Goal: Task Accomplishment & Management: Manage account settings

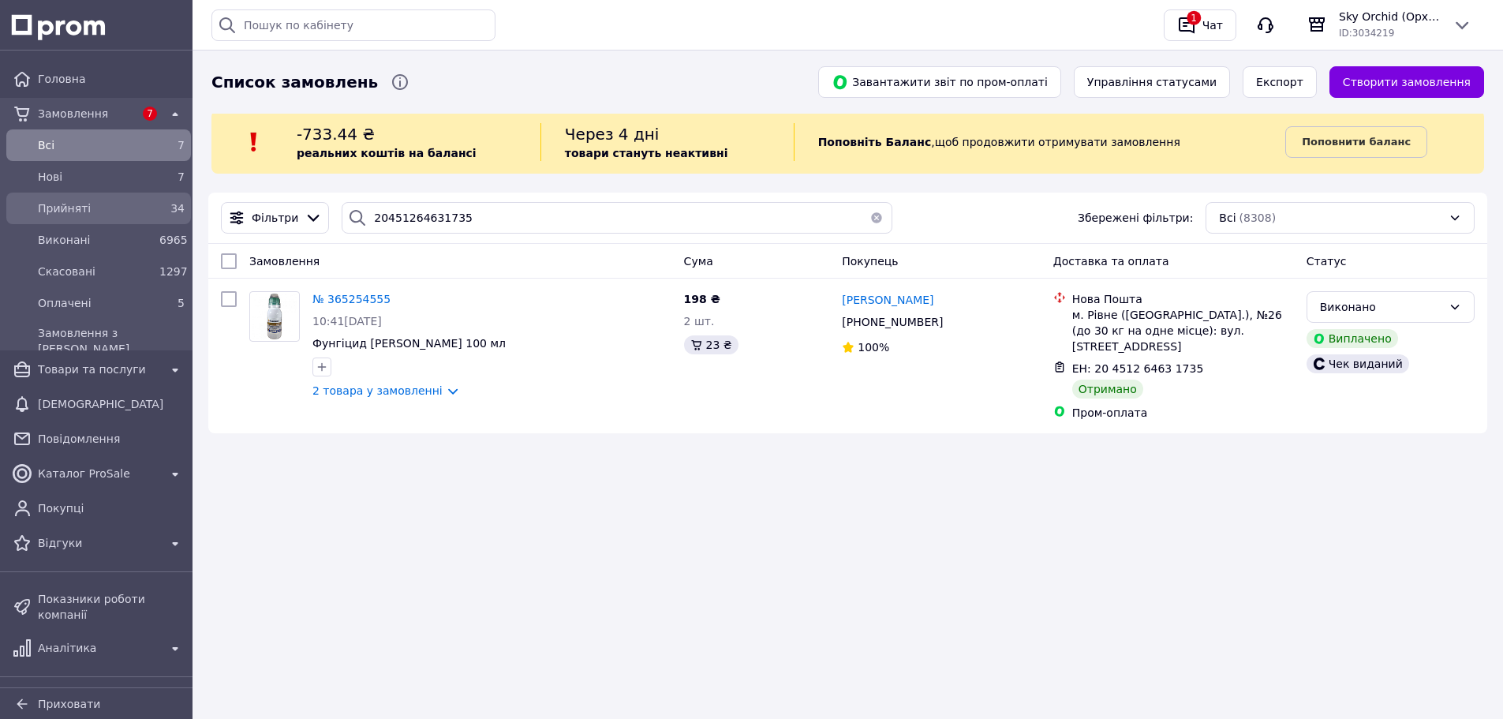
click at [102, 201] on span "Прийняті" at bounding box center [95, 208] width 115 height 16
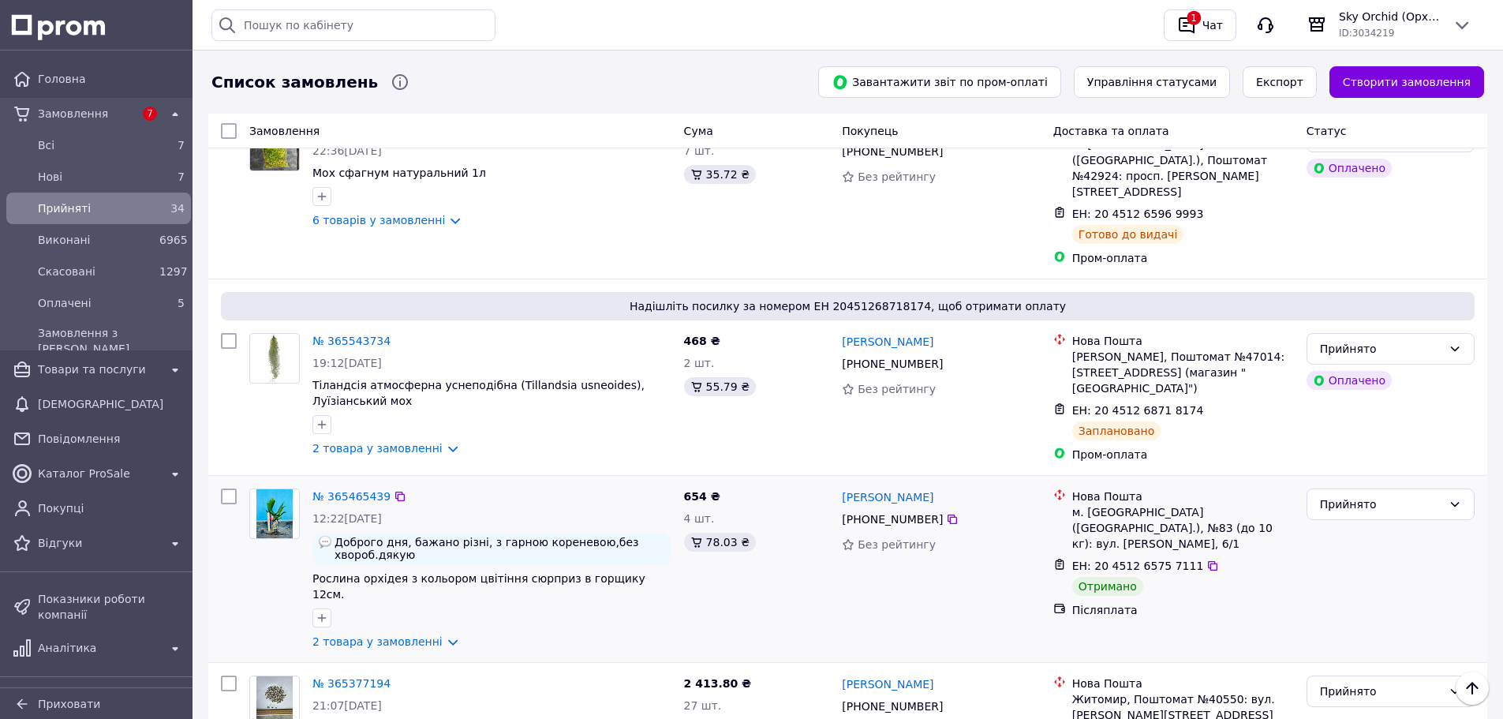
scroll to position [3629, 0]
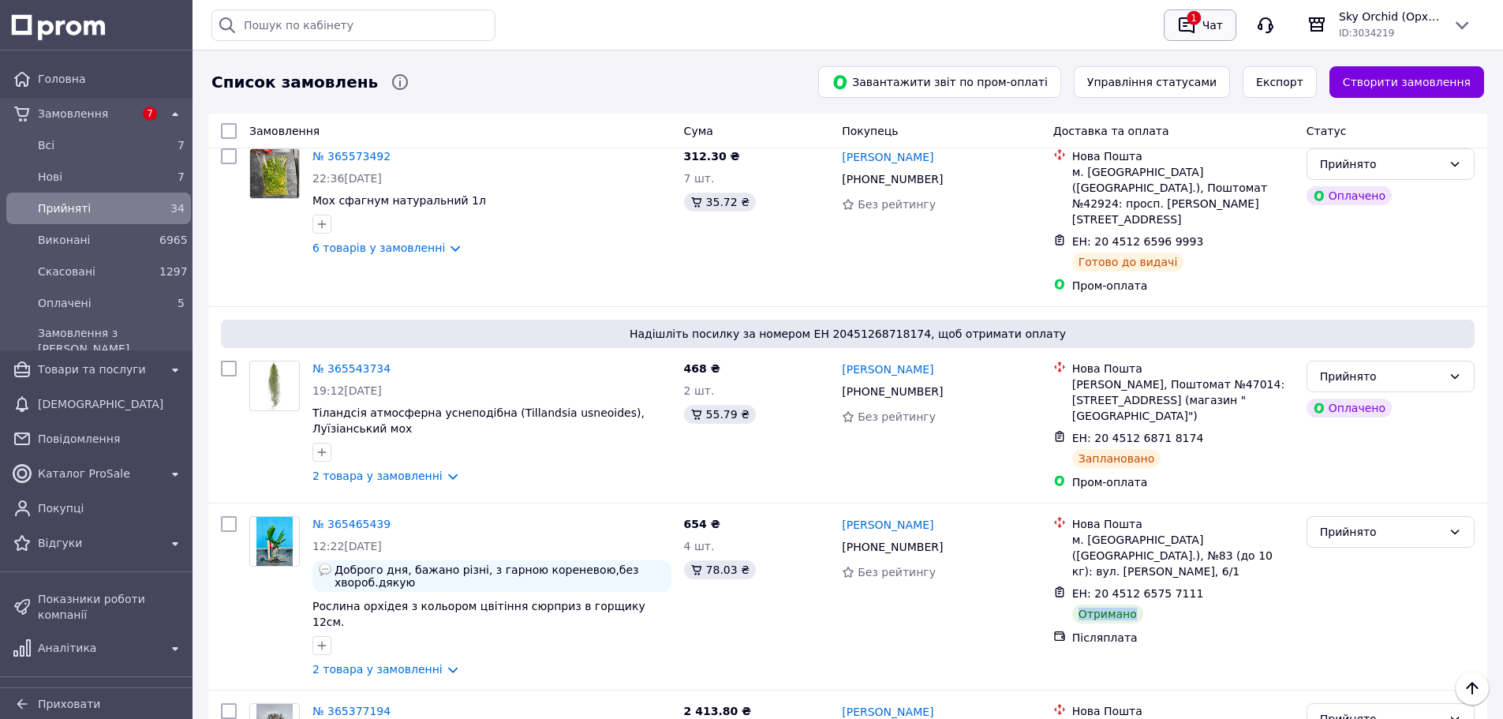
click at [1219, 24] on div "Чат" at bounding box center [1213, 25] width 27 height 24
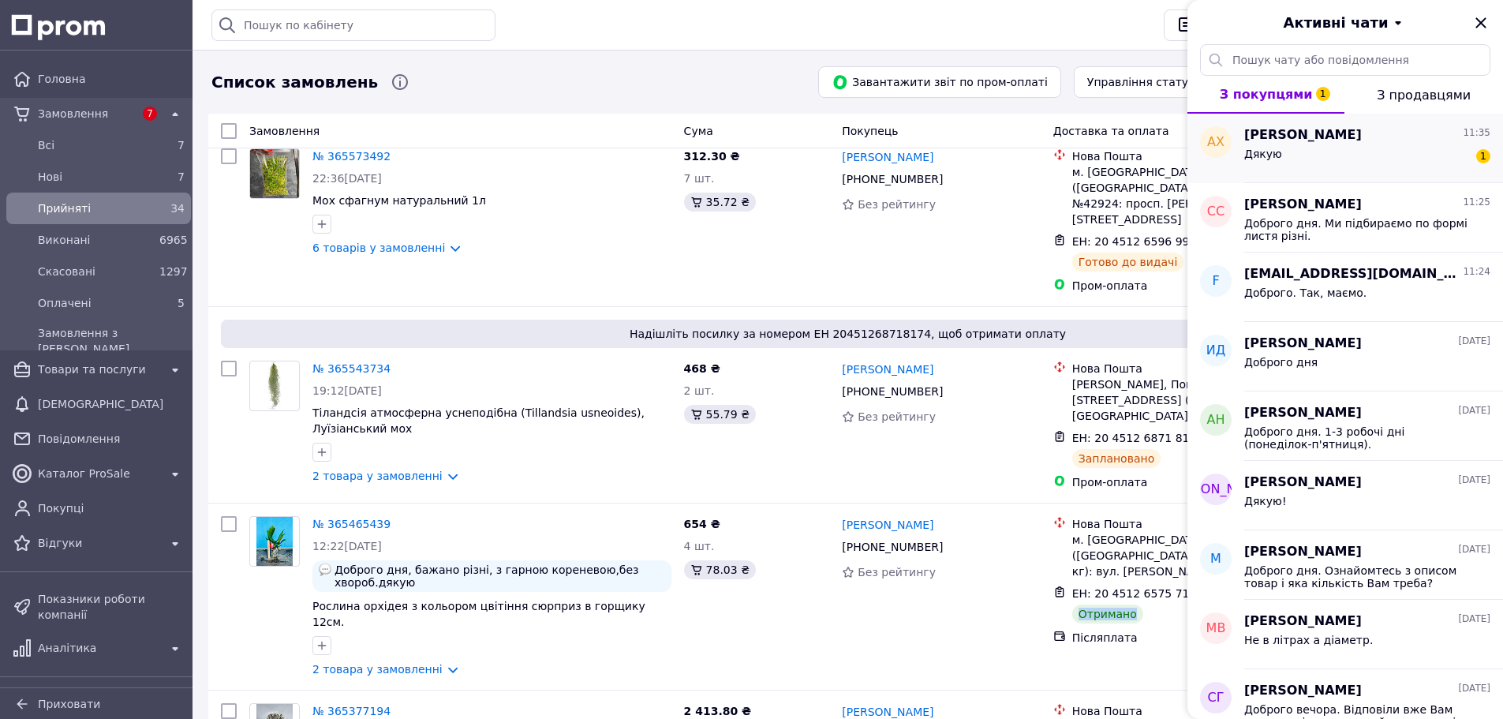
click at [1371, 148] on div "Дякую 1" at bounding box center [1368, 156] width 246 height 25
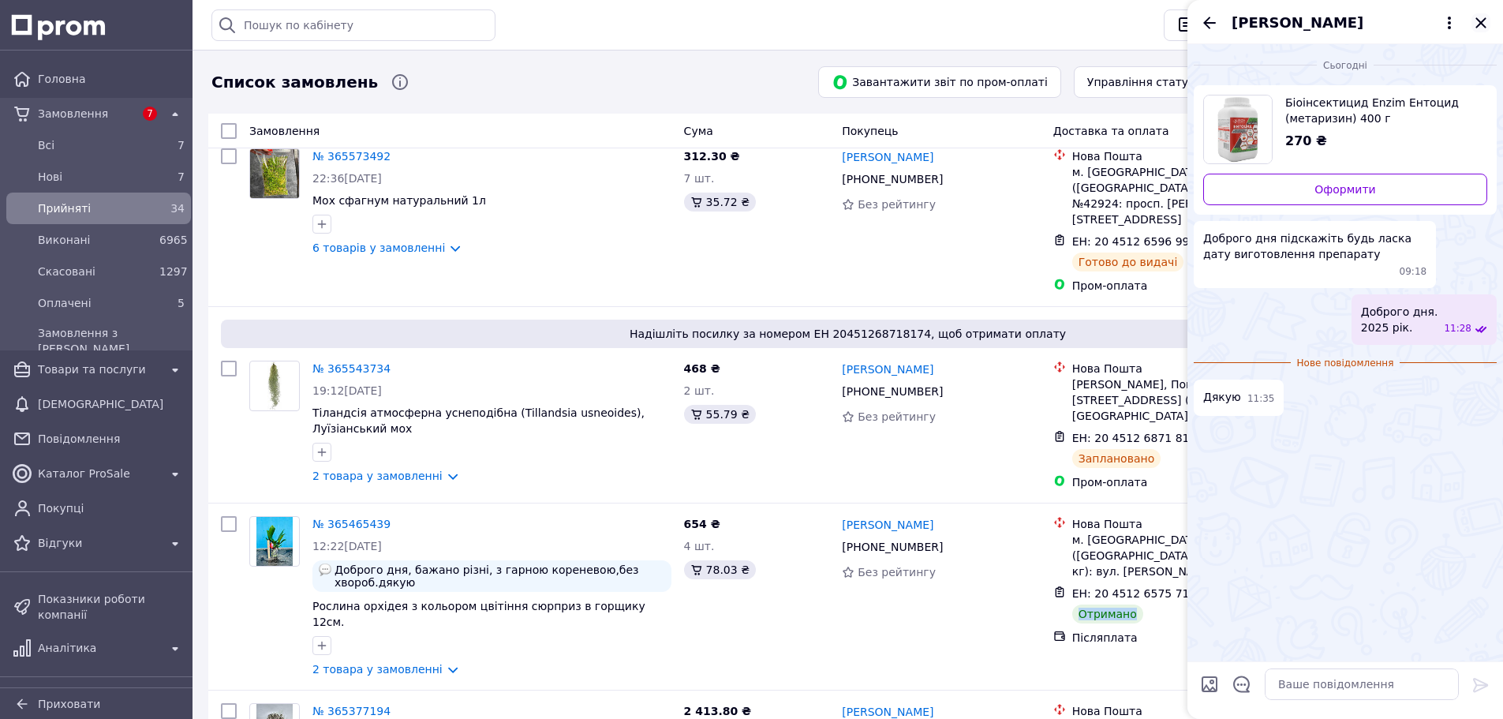
click at [1485, 27] on icon "Закрити" at bounding box center [1481, 22] width 10 height 10
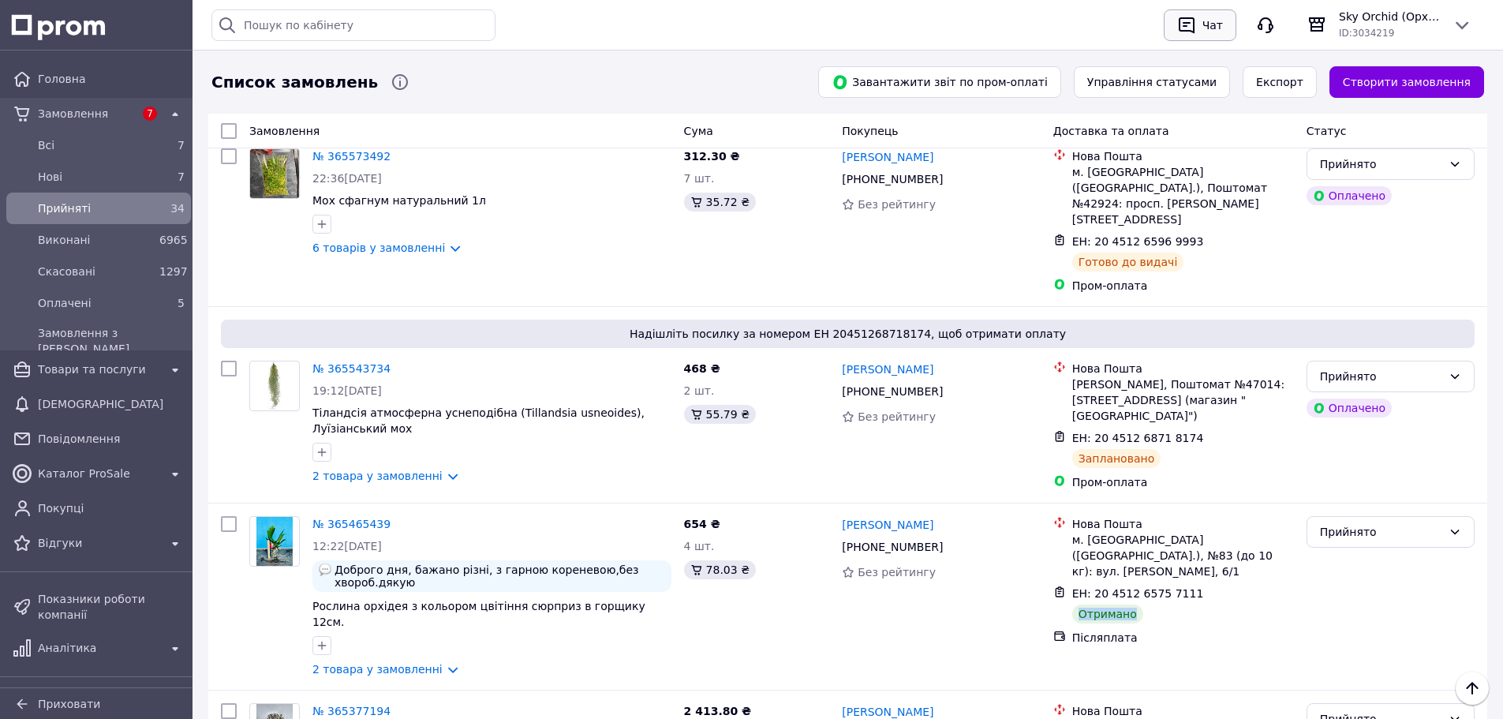
click at [1204, 28] on div "Чат" at bounding box center [1213, 25] width 27 height 24
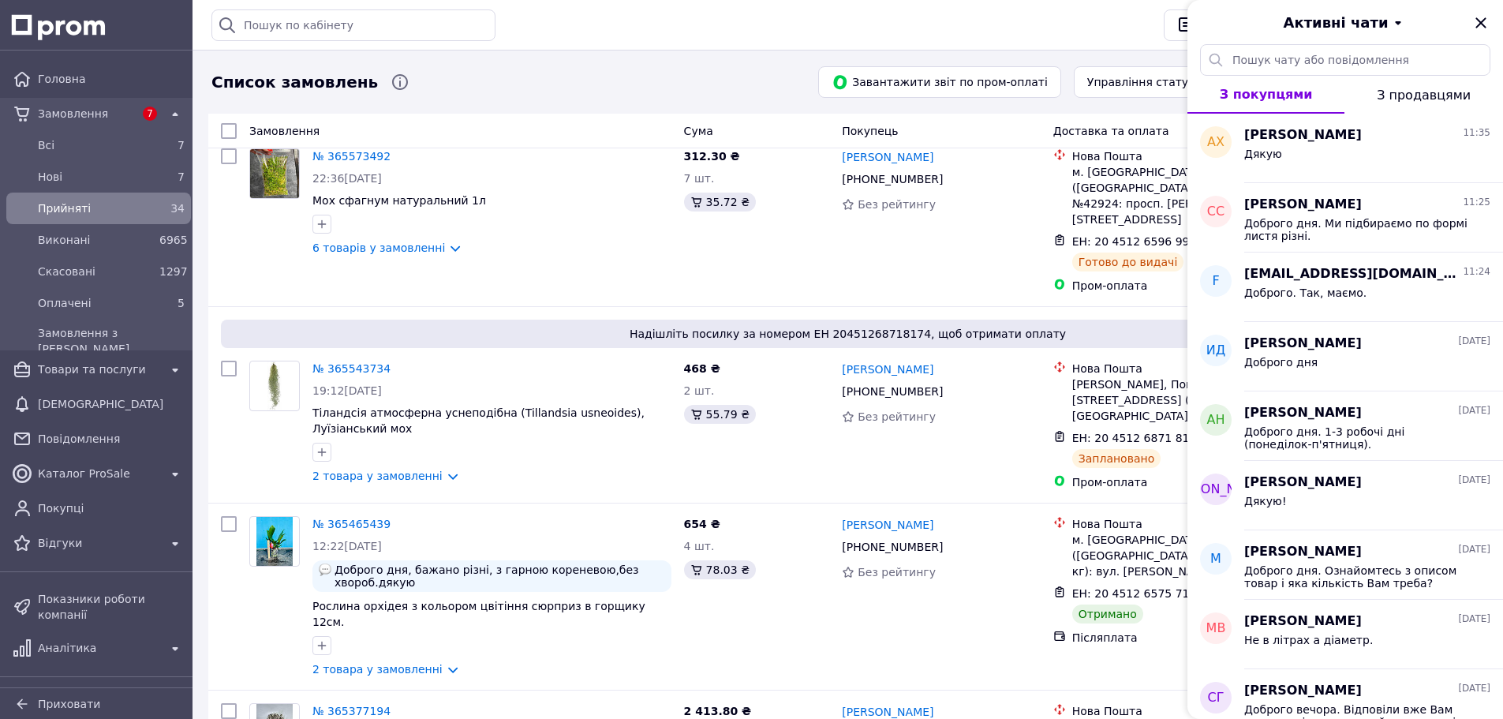
click at [933, 34] on div "Історія пошуку Очистити всю 361764524 3617 спам менеджер мене" at bounding box center [682, 25] width 940 height 32
click at [1479, 25] on icon "Закрити" at bounding box center [1481, 22] width 10 height 10
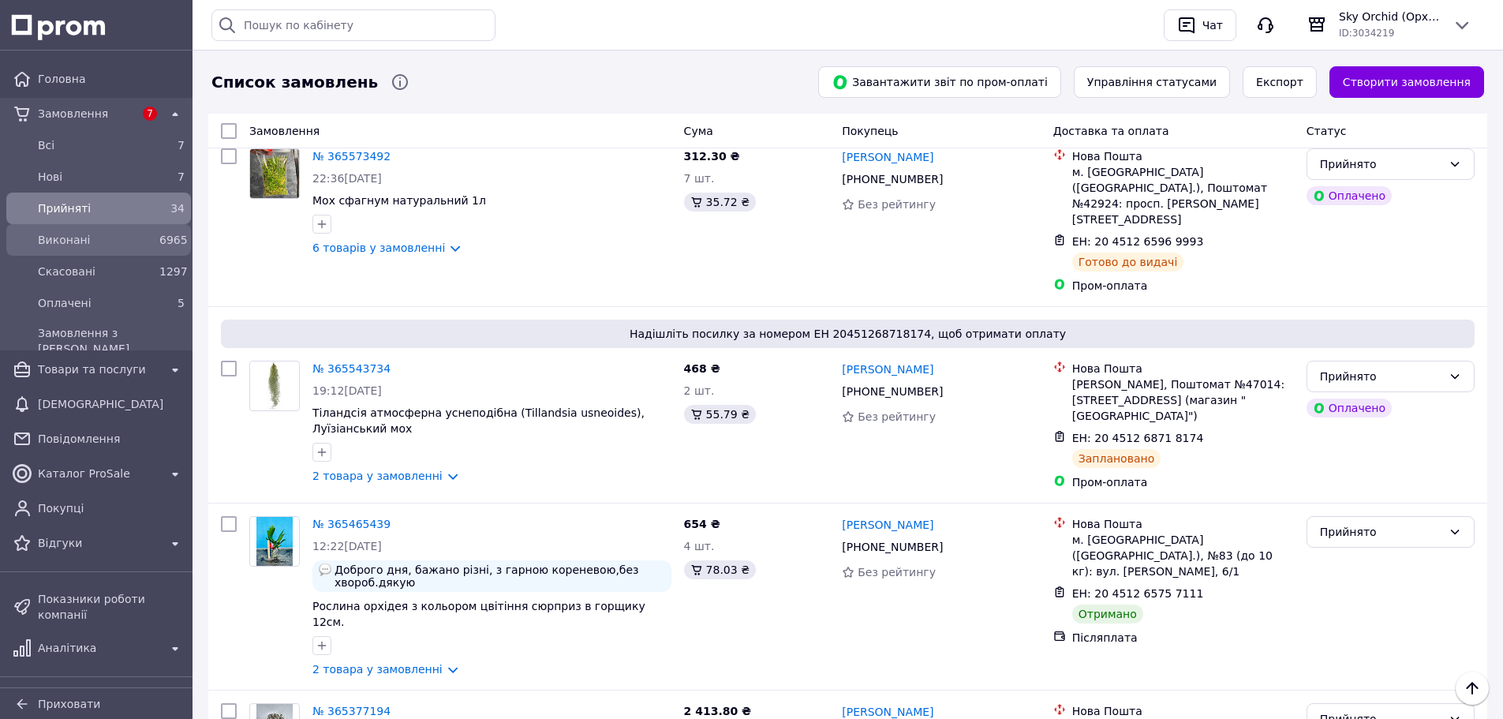
click at [119, 244] on span "Виконані" at bounding box center [95, 240] width 115 height 16
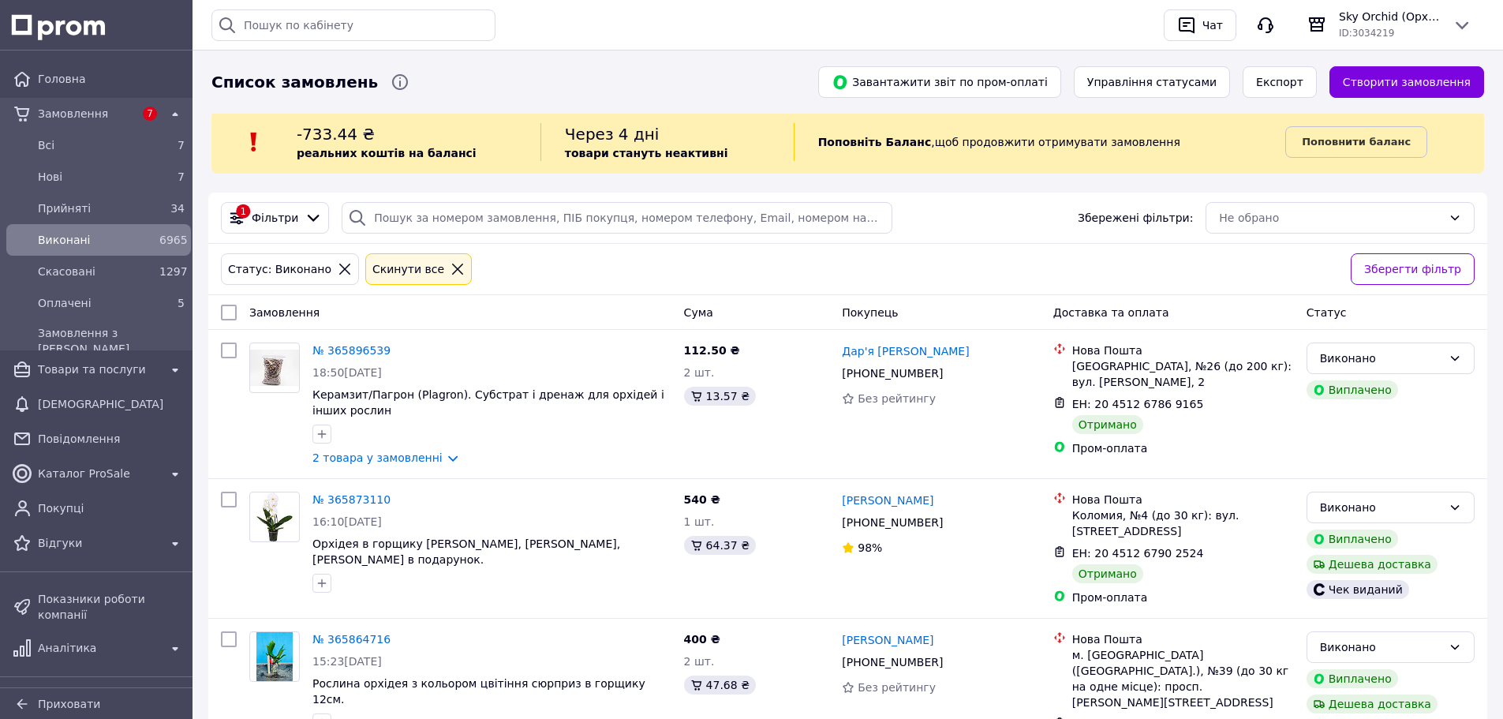
click at [303, 269] on div "Статус: Виконано" at bounding box center [280, 268] width 110 height 17
click at [284, 215] on span "Фільтри" at bounding box center [275, 218] width 47 height 16
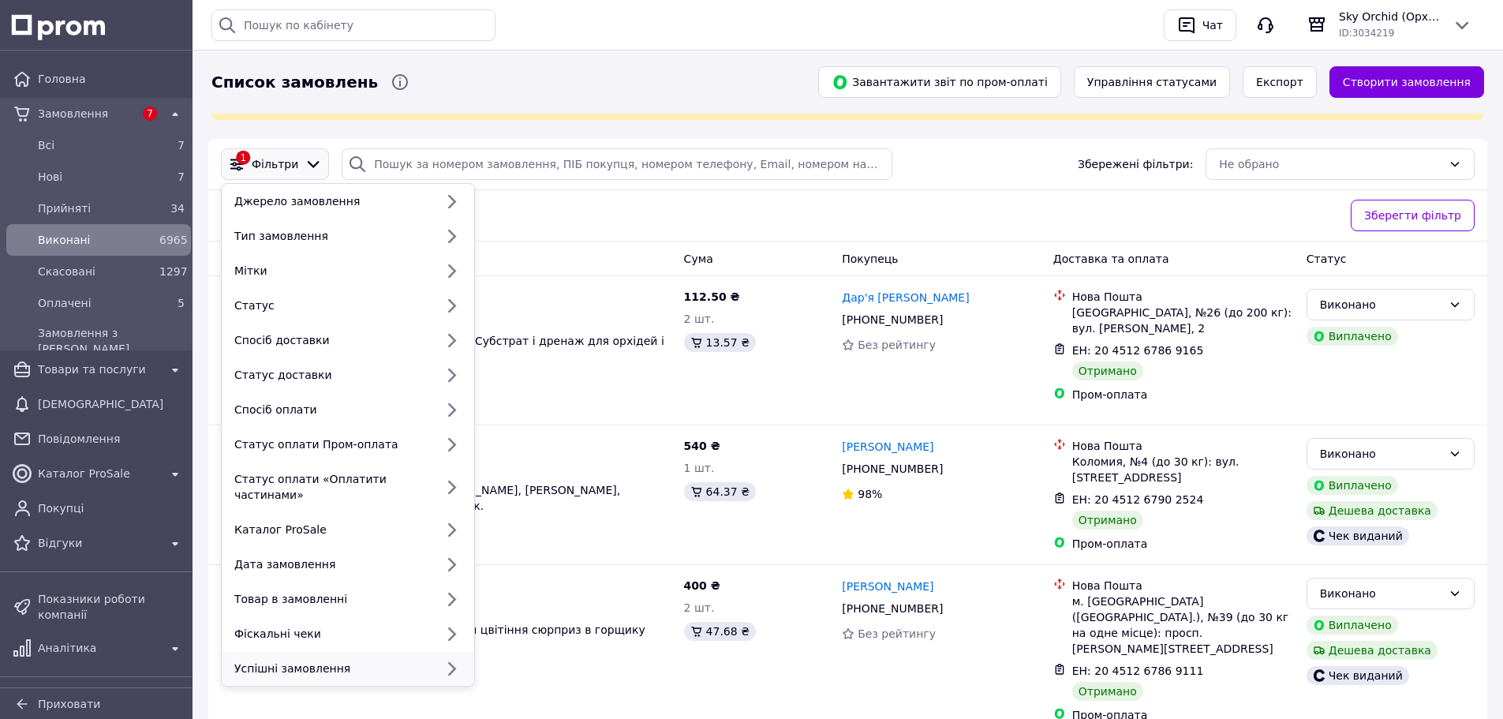
scroll to position [79, 0]
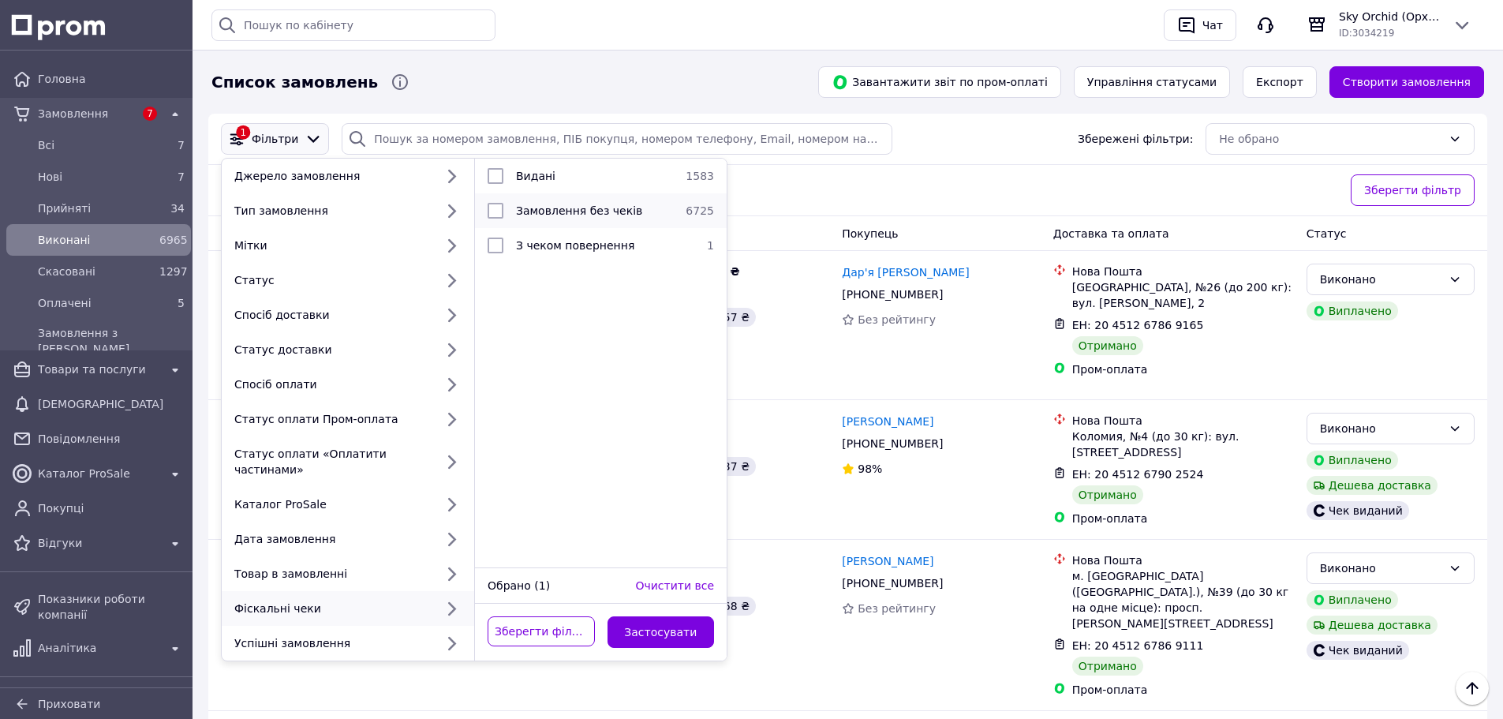
click at [609, 219] on div "Замовлення без чеків" at bounding box center [595, 211] width 170 height 16
checkbox input "true"
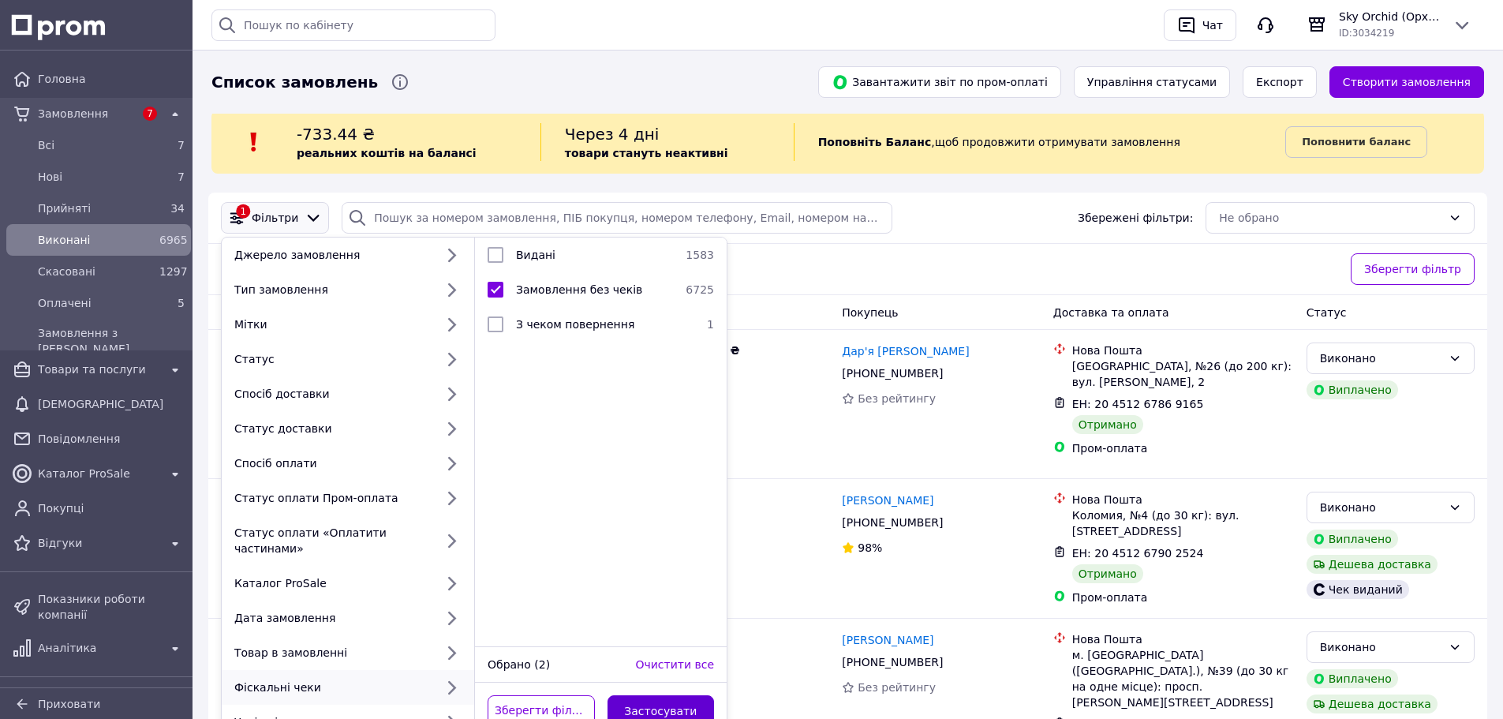
click at [665, 695] on button "Застосувати" at bounding box center [661, 711] width 107 height 32
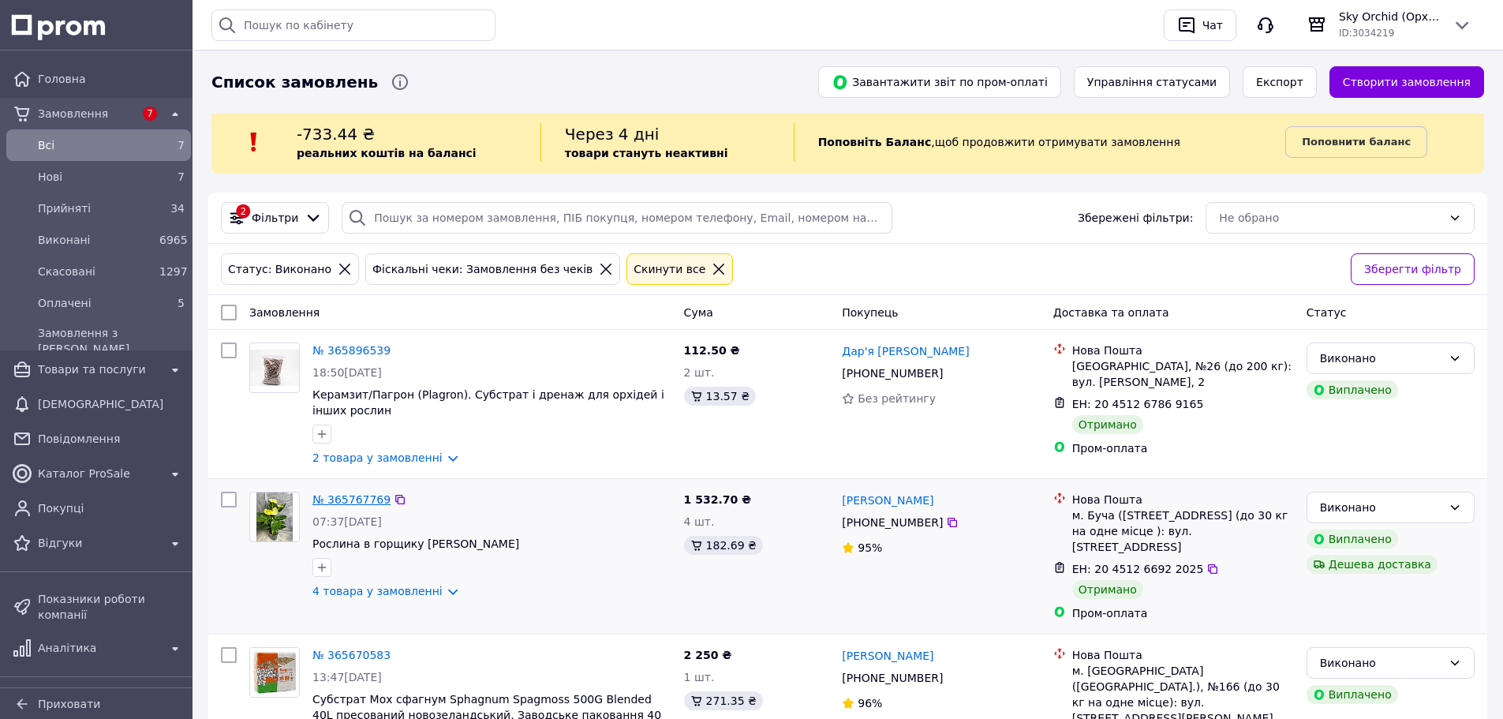
drag, startPoint x: 352, startPoint y: 492, endPoint x: 352, endPoint y: 584, distance: 91.5
drag, startPoint x: 338, startPoint y: 650, endPoint x: 545, endPoint y: 607, distance: 211.3
drag, startPoint x: 98, startPoint y: 146, endPoint x: 285, endPoint y: 198, distance: 194.2
click at [98, 146] on span "Всi" at bounding box center [95, 145] width 115 height 16
click at [125, 304] on span "Оплачені" at bounding box center [95, 303] width 115 height 16
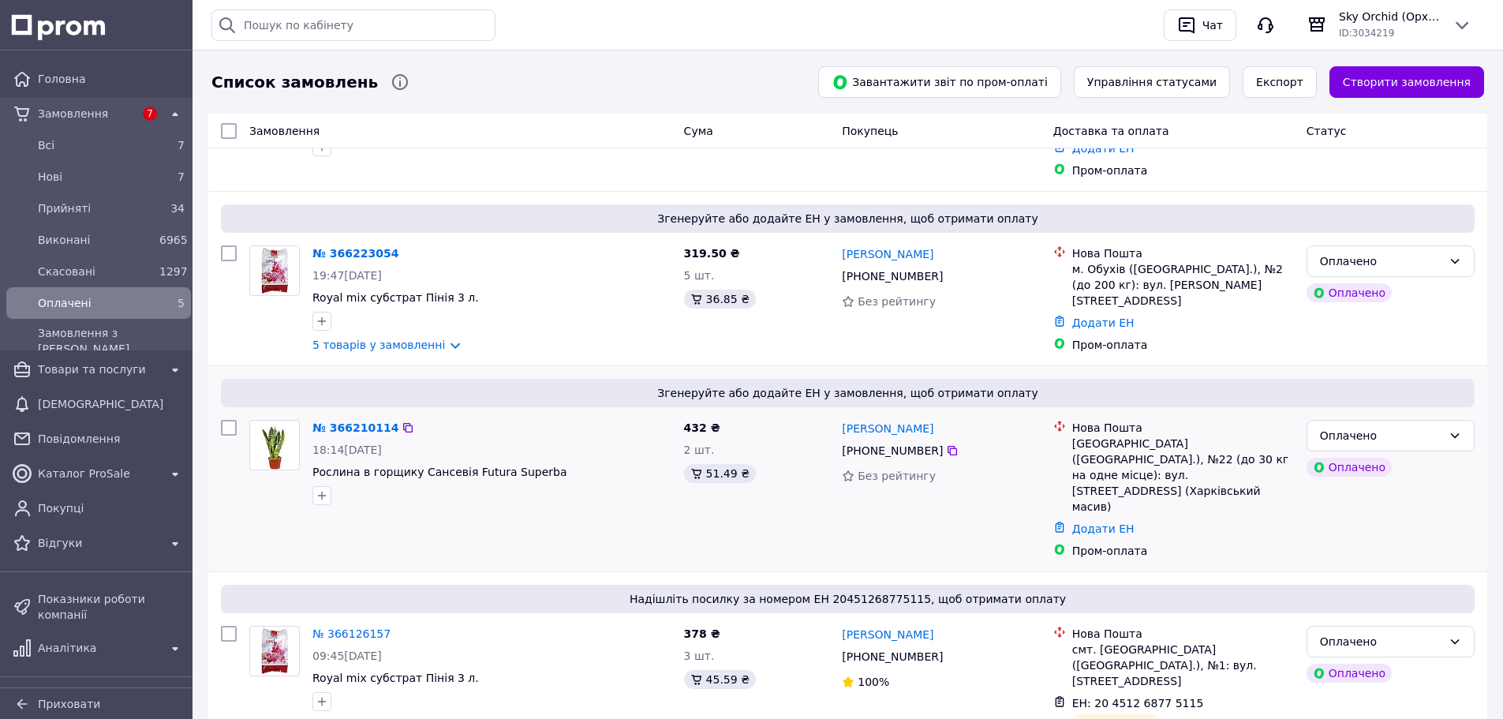
scroll to position [515, 0]
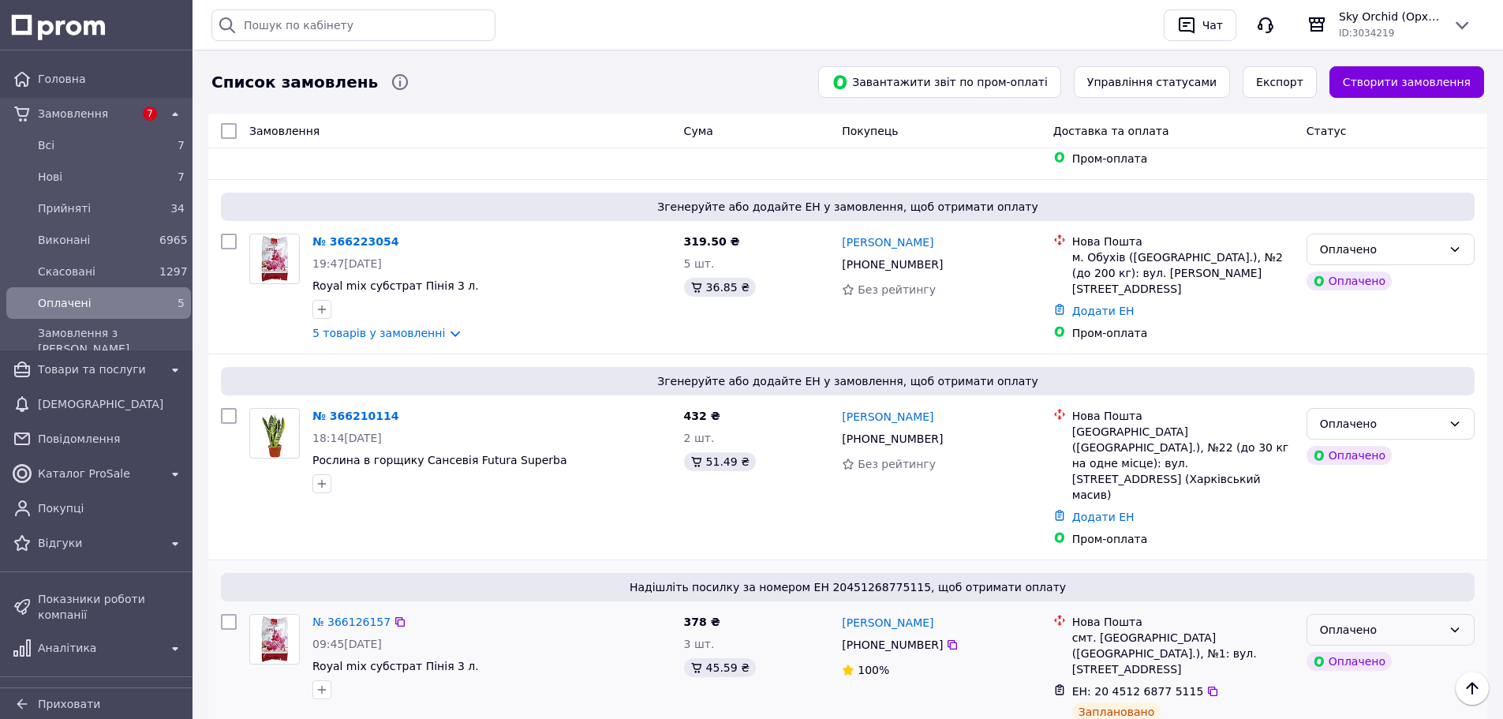
click at [1397, 621] on div "Оплачено" at bounding box center [1381, 629] width 122 height 17
click at [1397, 591] on li "Прийнято" at bounding box center [1391, 595] width 167 height 28
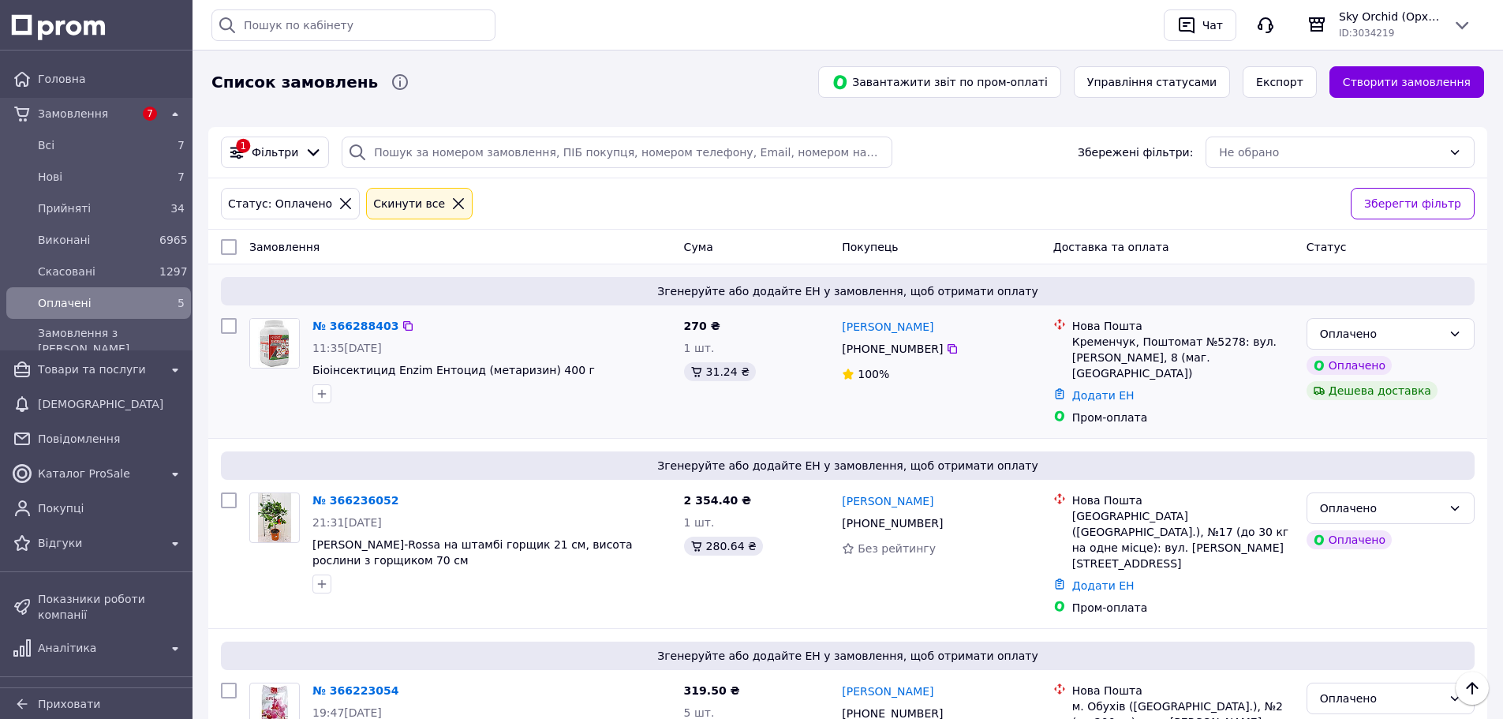
scroll to position [0, 0]
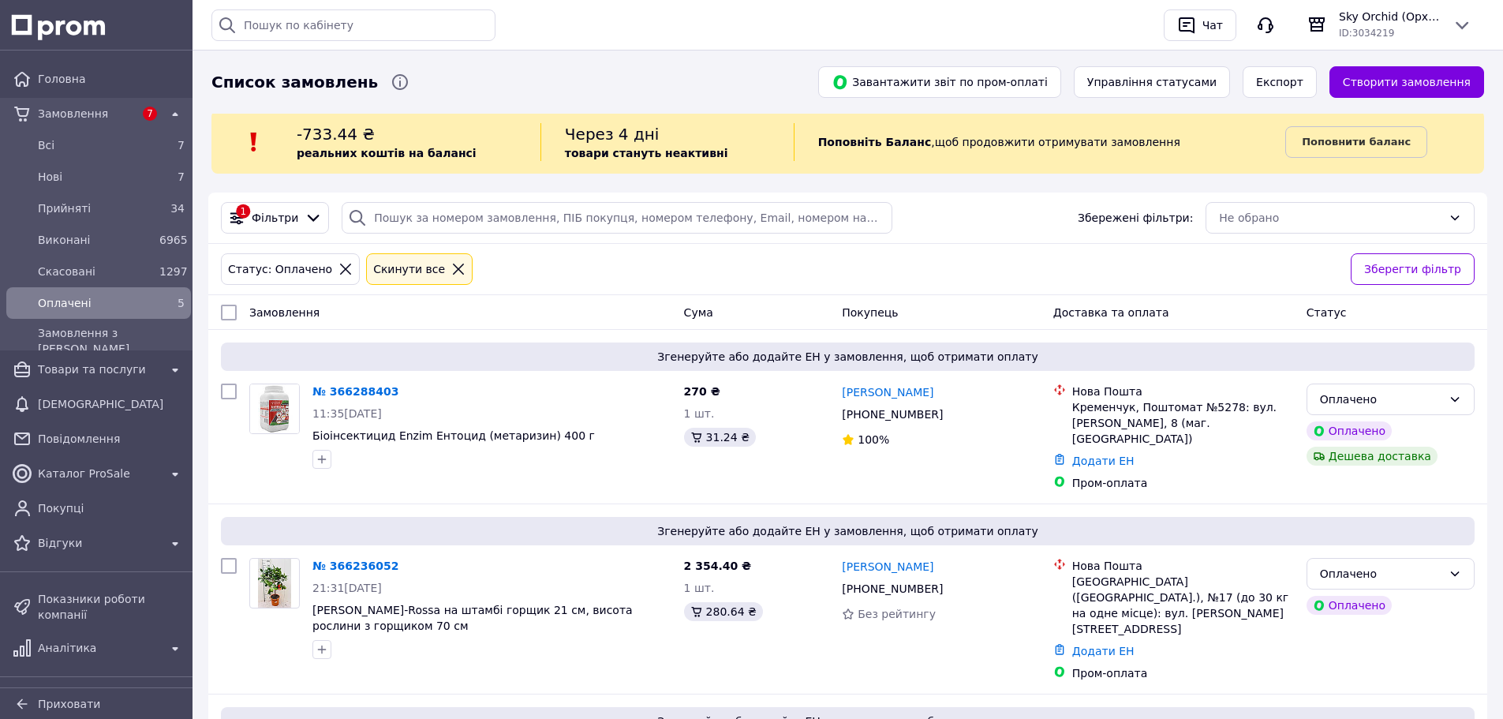
click at [442, 140] on div "-733.44 ₴ реальних коштів на балансі" at bounding box center [419, 142] width 244 height 38
click at [1324, 145] on b "Поповнити баланс" at bounding box center [1356, 142] width 109 height 12
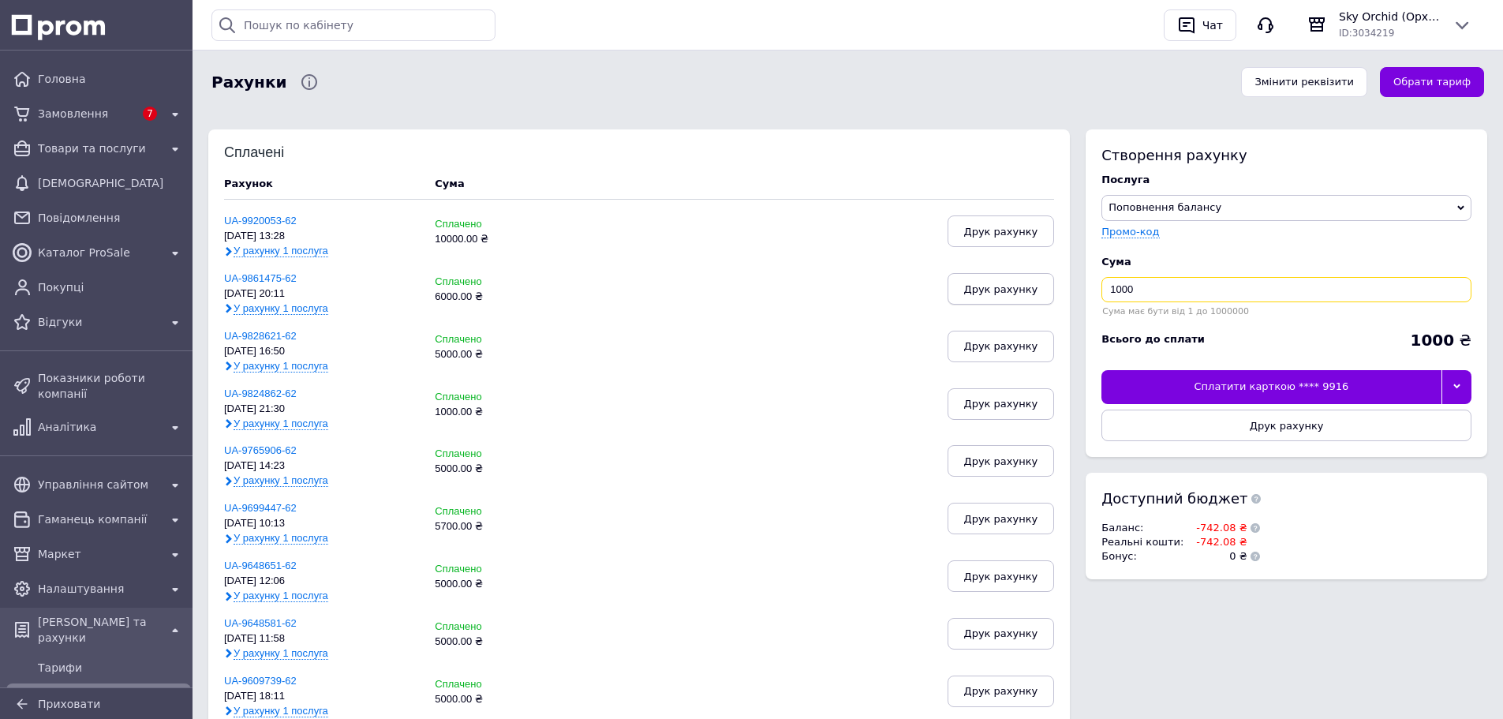
drag, startPoint x: 993, startPoint y: 284, endPoint x: 975, endPoint y: 283, distance: 18.2
type input "5800"
click at [1461, 385] on div at bounding box center [1457, 386] width 31 height 33
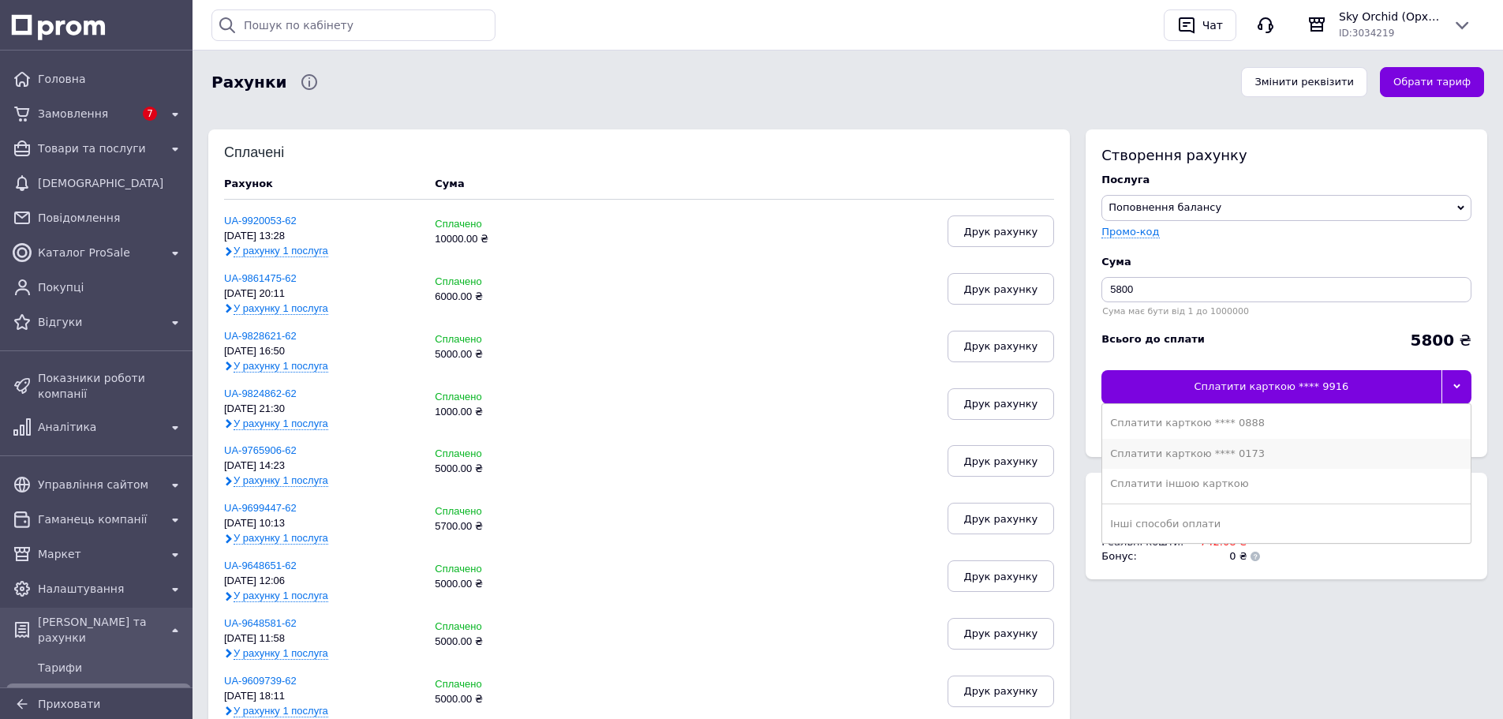
click at [1264, 447] on div "Сплатити карткою **** 0173" at bounding box center [1286, 454] width 353 height 14
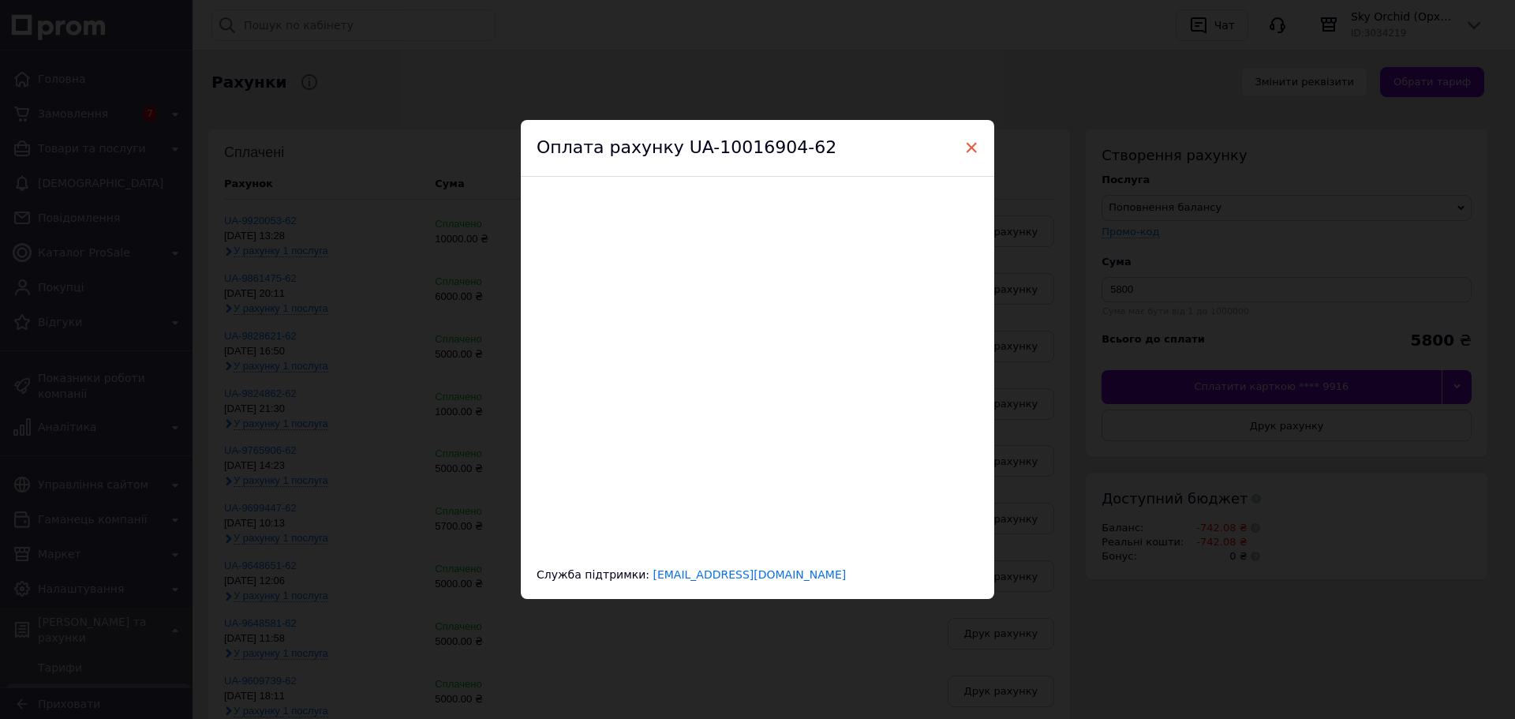
click at [969, 152] on span "×" at bounding box center [971, 147] width 14 height 27
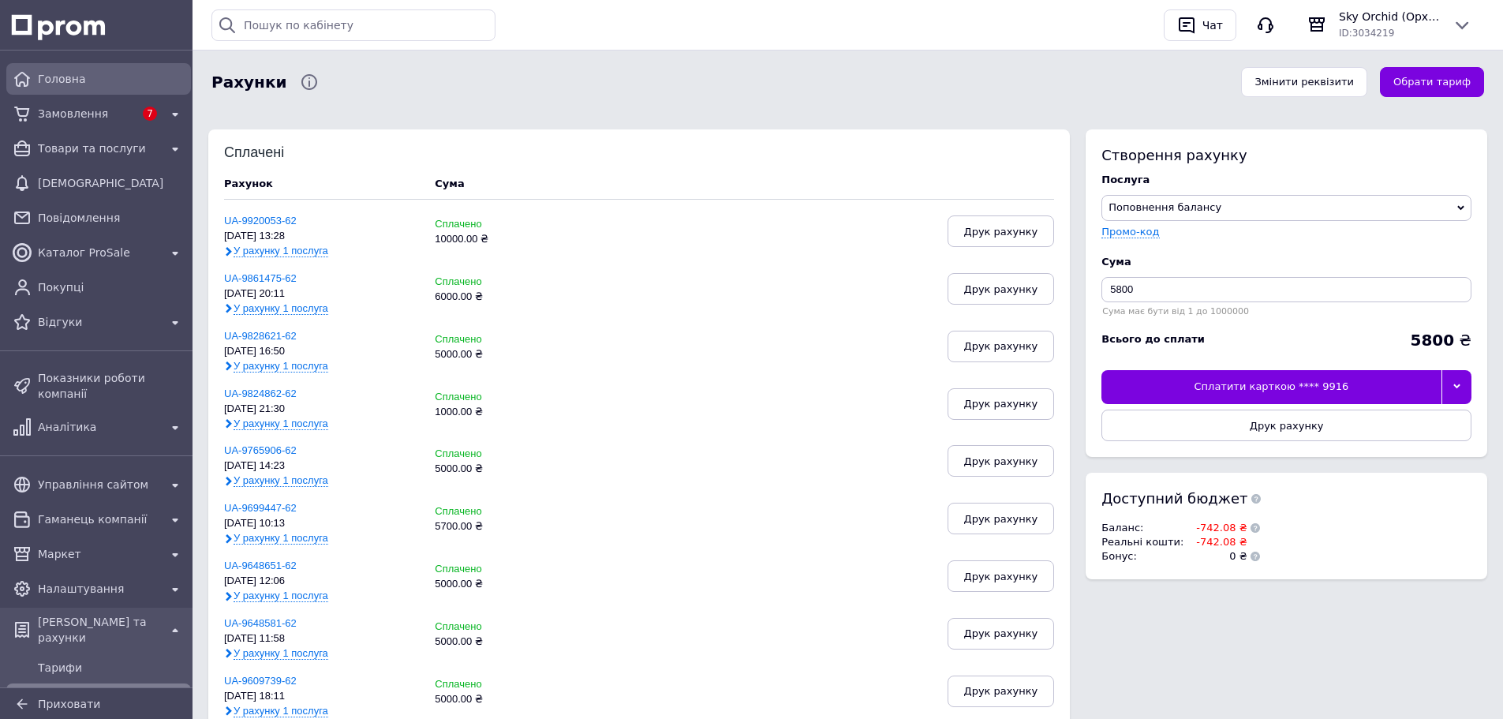
click at [61, 77] on span "Головна" at bounding box center [111, 79] width 147 height 16
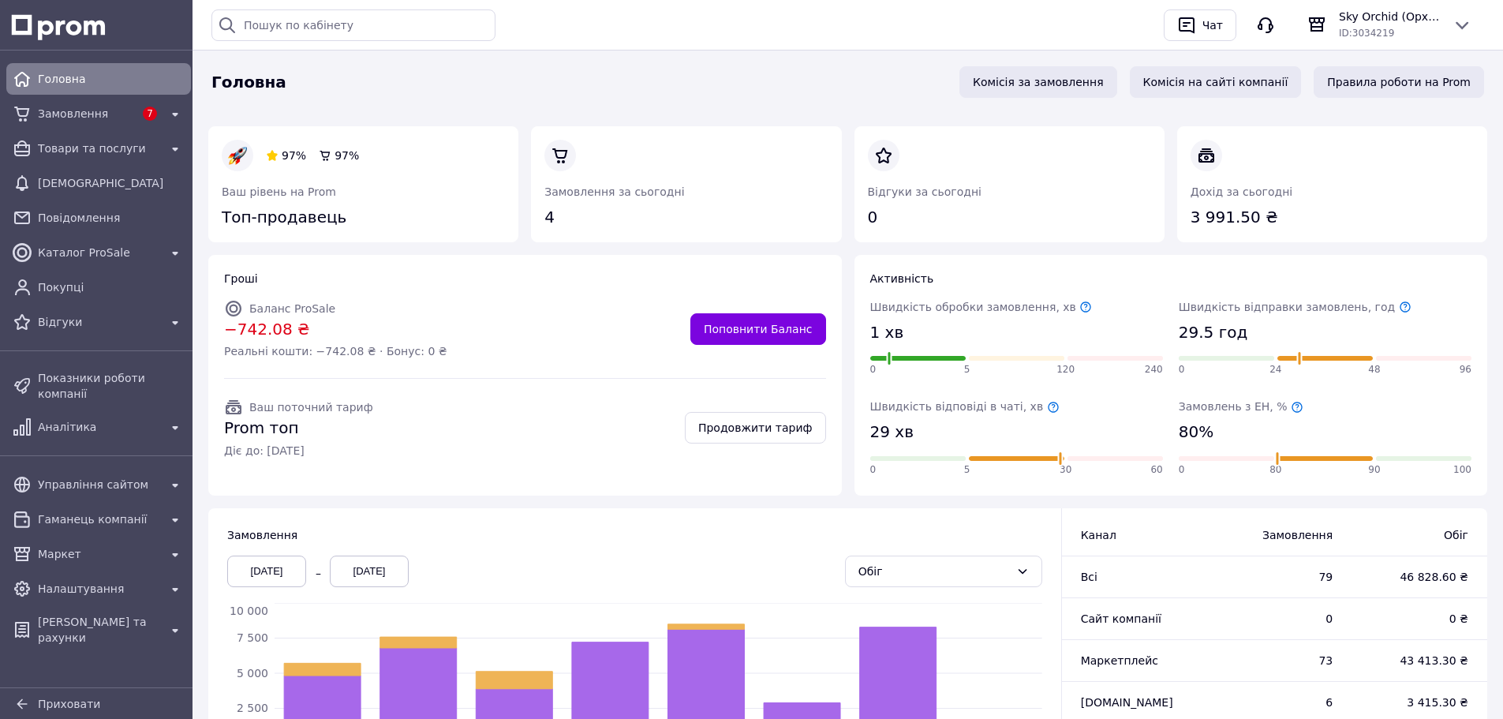
click at [94, 72] on span "Головна" at bounding box center [111, 79] width 147 height 16
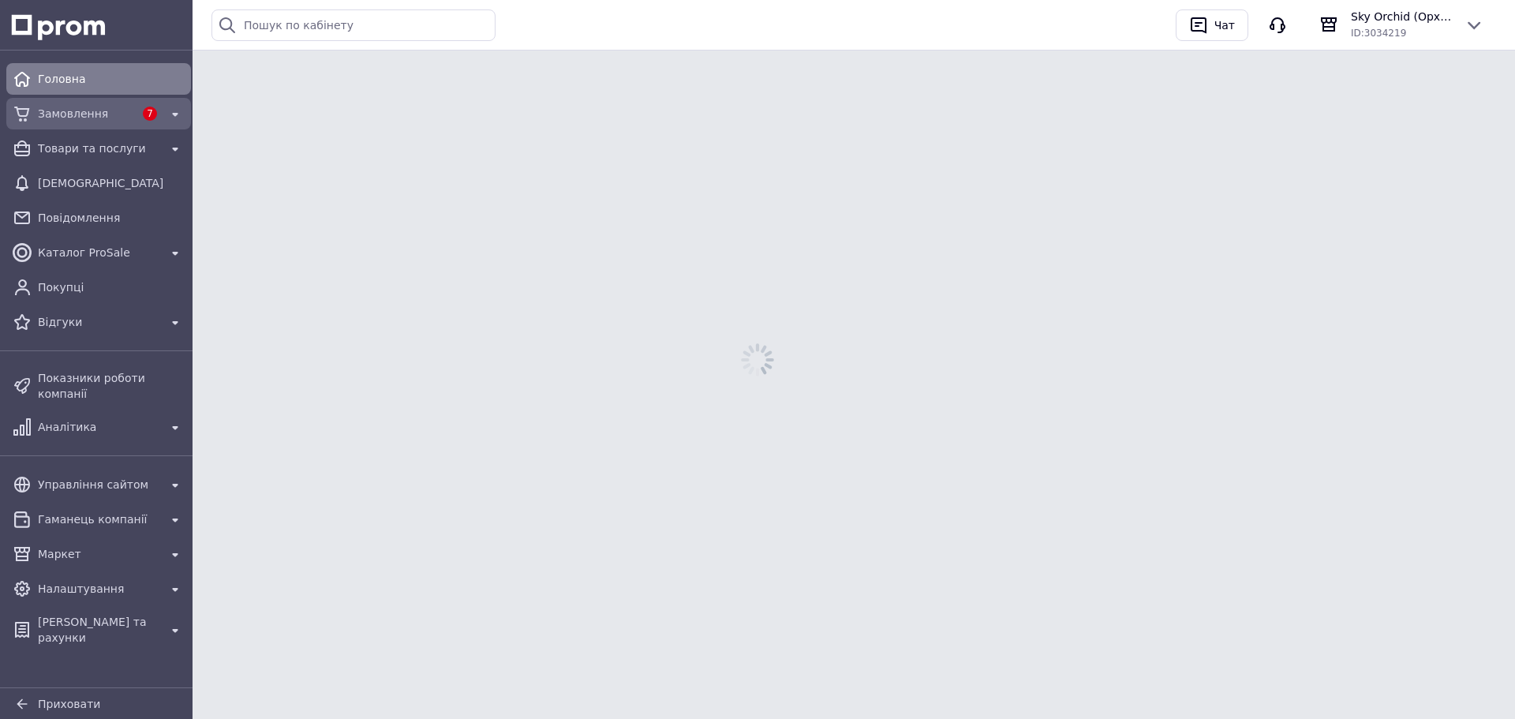
click at [75, 114] on span "Замовлення" at bounding box center [86, 114] width 96 height 16
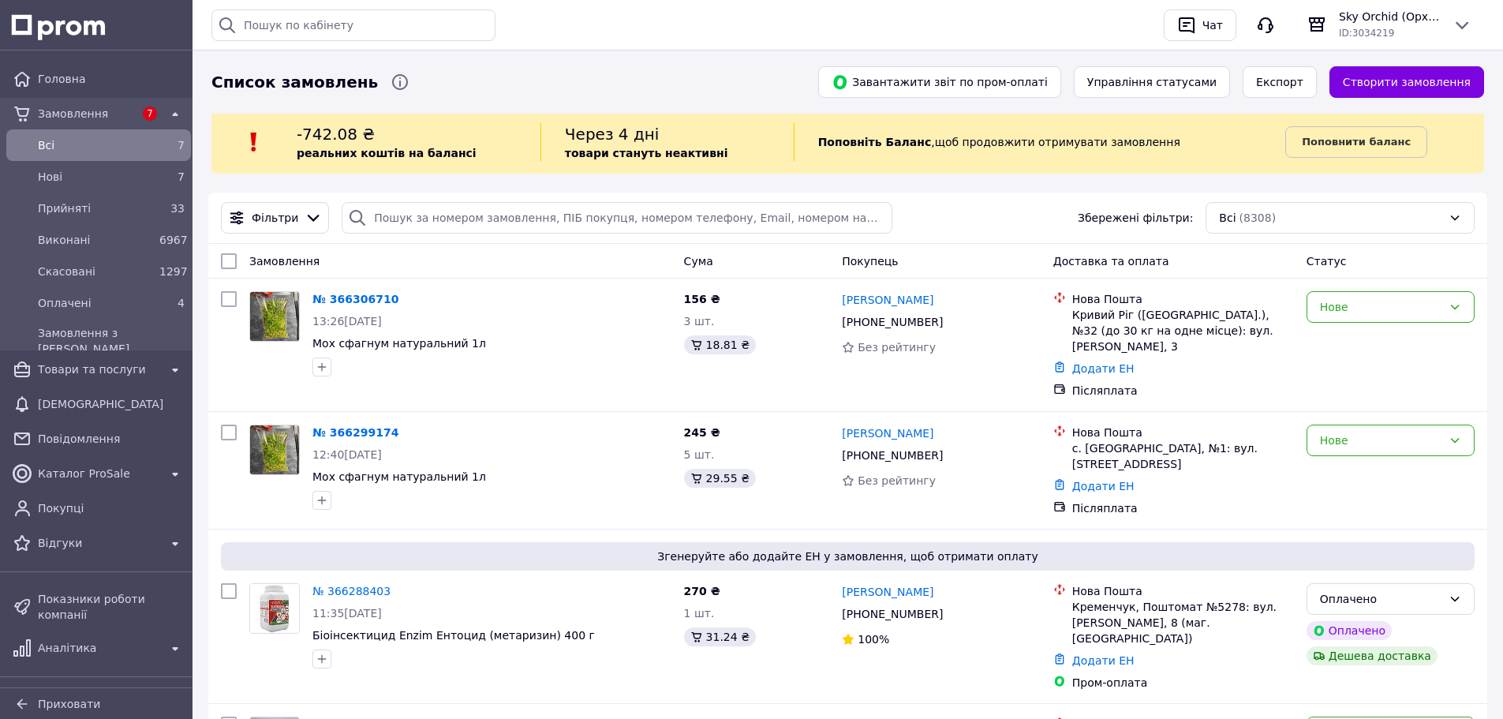
click at [330, 133] on span "-742.08 ₴" at bounding box center [336, 134] width 78 height 19
click at [1349, 152] on link "Поповнити баланс" at bounding box center [1357, 142] width 142 height 32
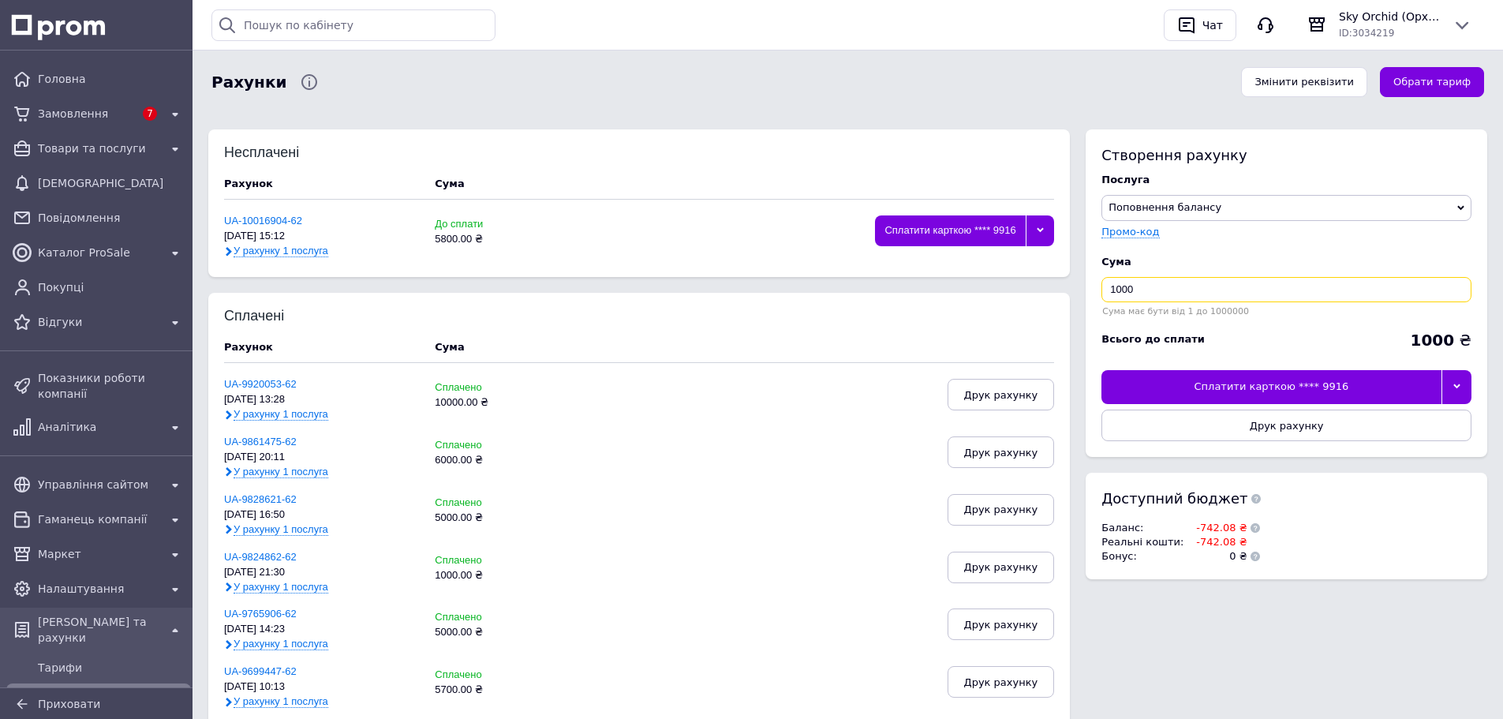
drag, startPoint x: 1001, startPoint y: 291, endPoint x: 976, endPoint y: 291, distance: 24.5
type input "5800"
click at [1461, 383] on div at bounding box center [1457, 386] width 31 height 33
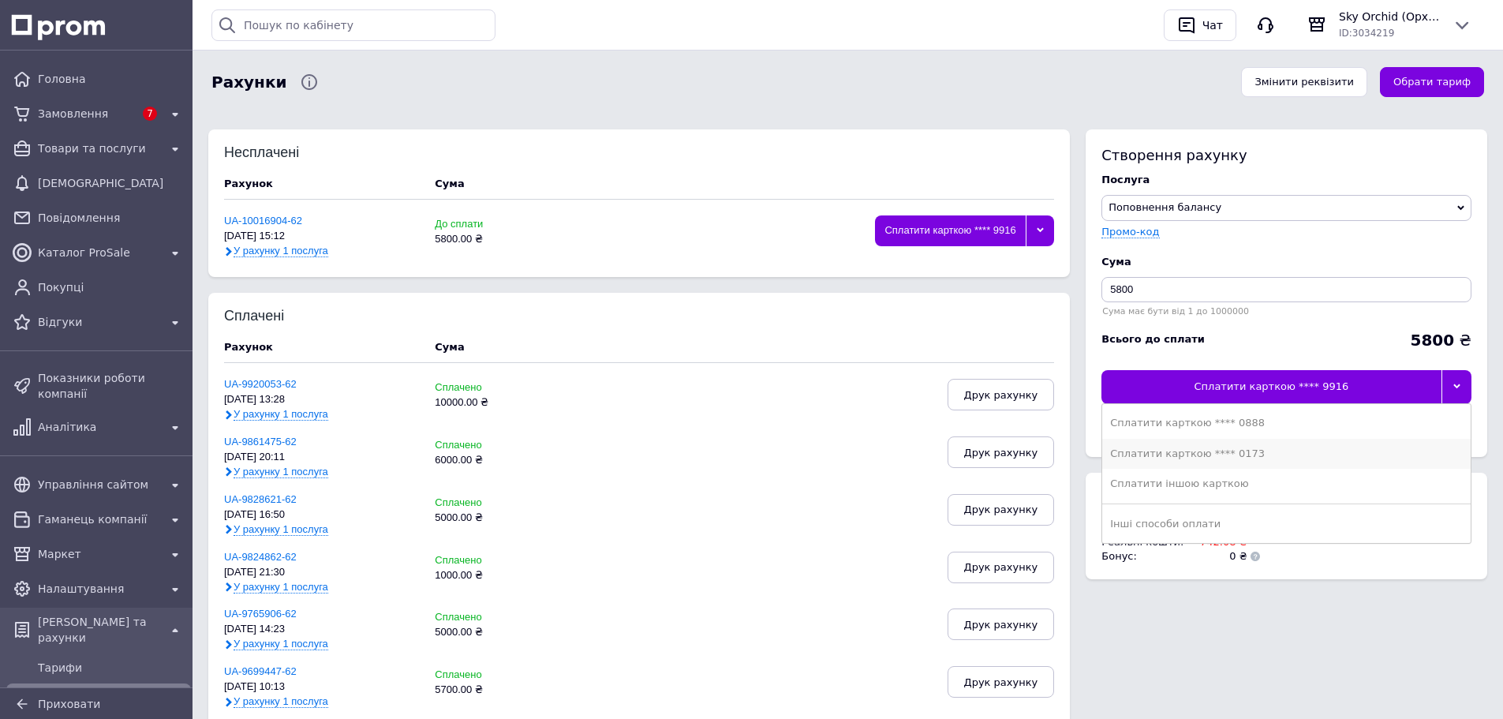
click at [1305, 451] on div "Сплатити карткою **** 0173" at bounding box center [1286, 454] width 353 height 14
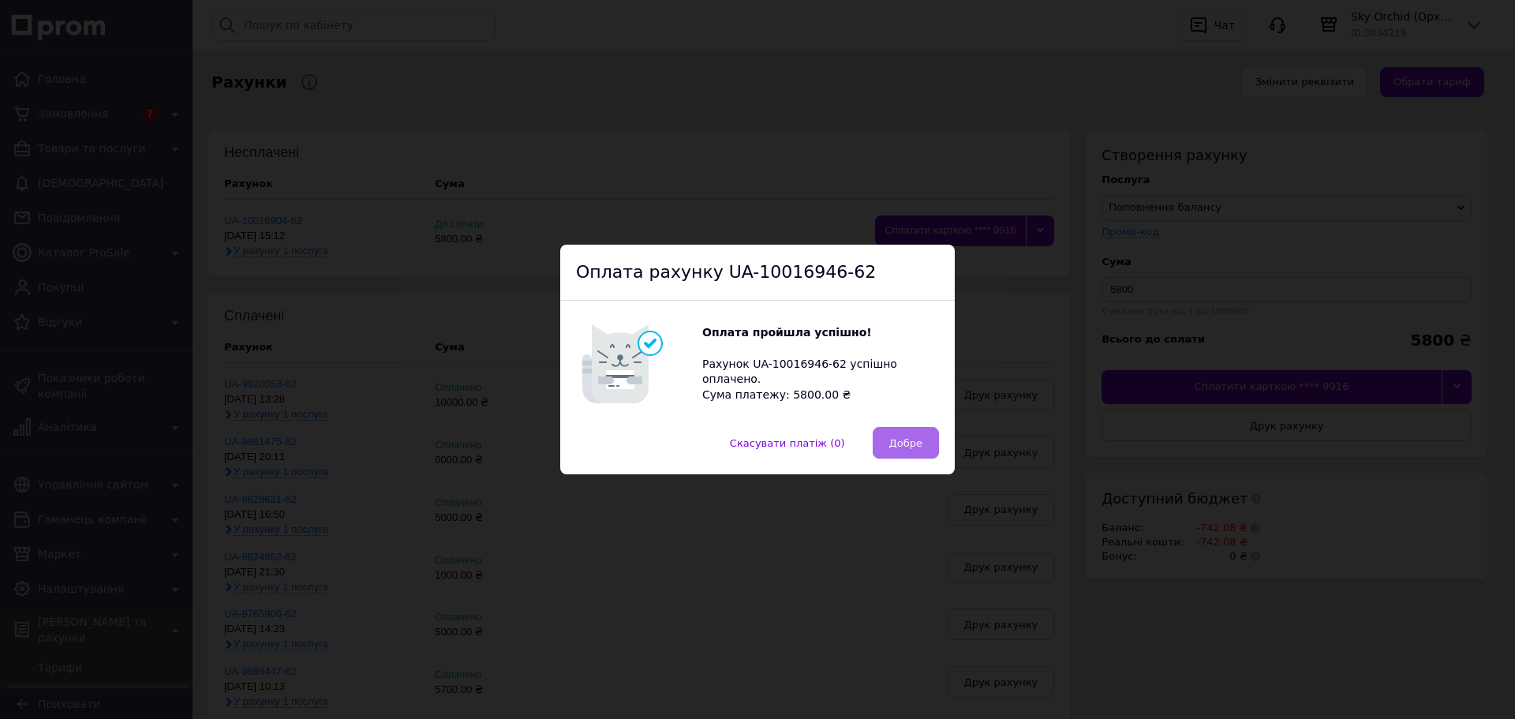
click at [903, 440] on span "Добре" at bounding box center [905, 443] width 33 height 12
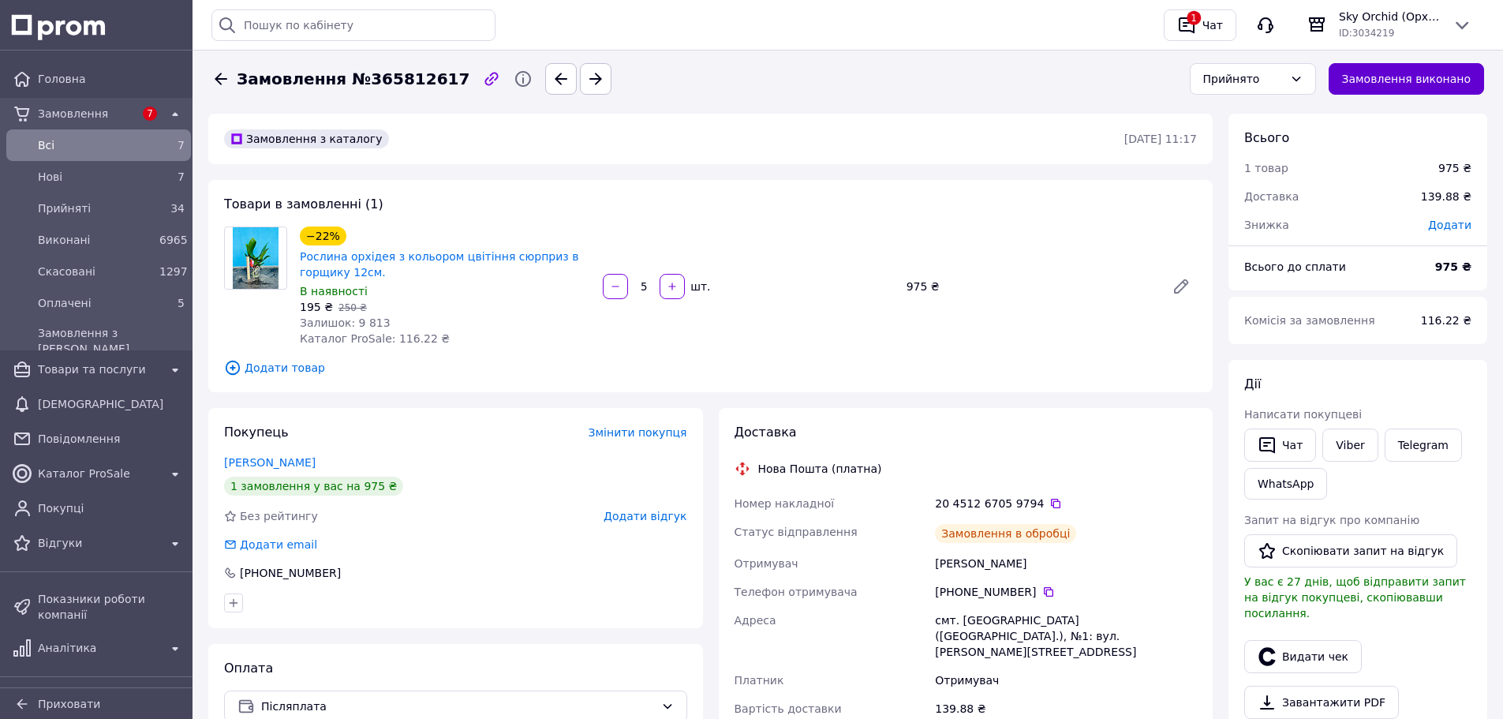
click at [1406, 82] on button "Замовлення виконано" at bounding box center [1407, 79] width 156 height 32
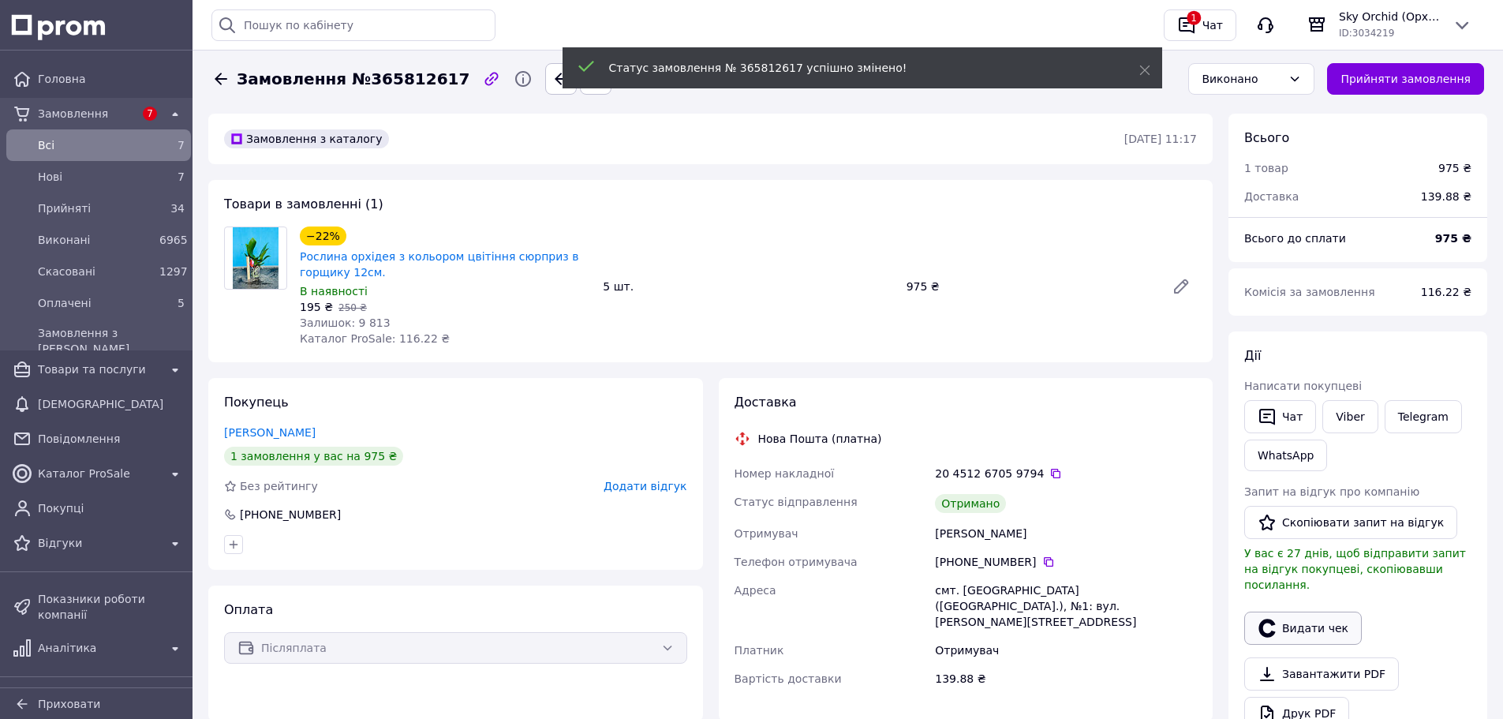
click at [1319, 616] on button "Видати чек" at bounding box center [1304, 628] width 118 height 33
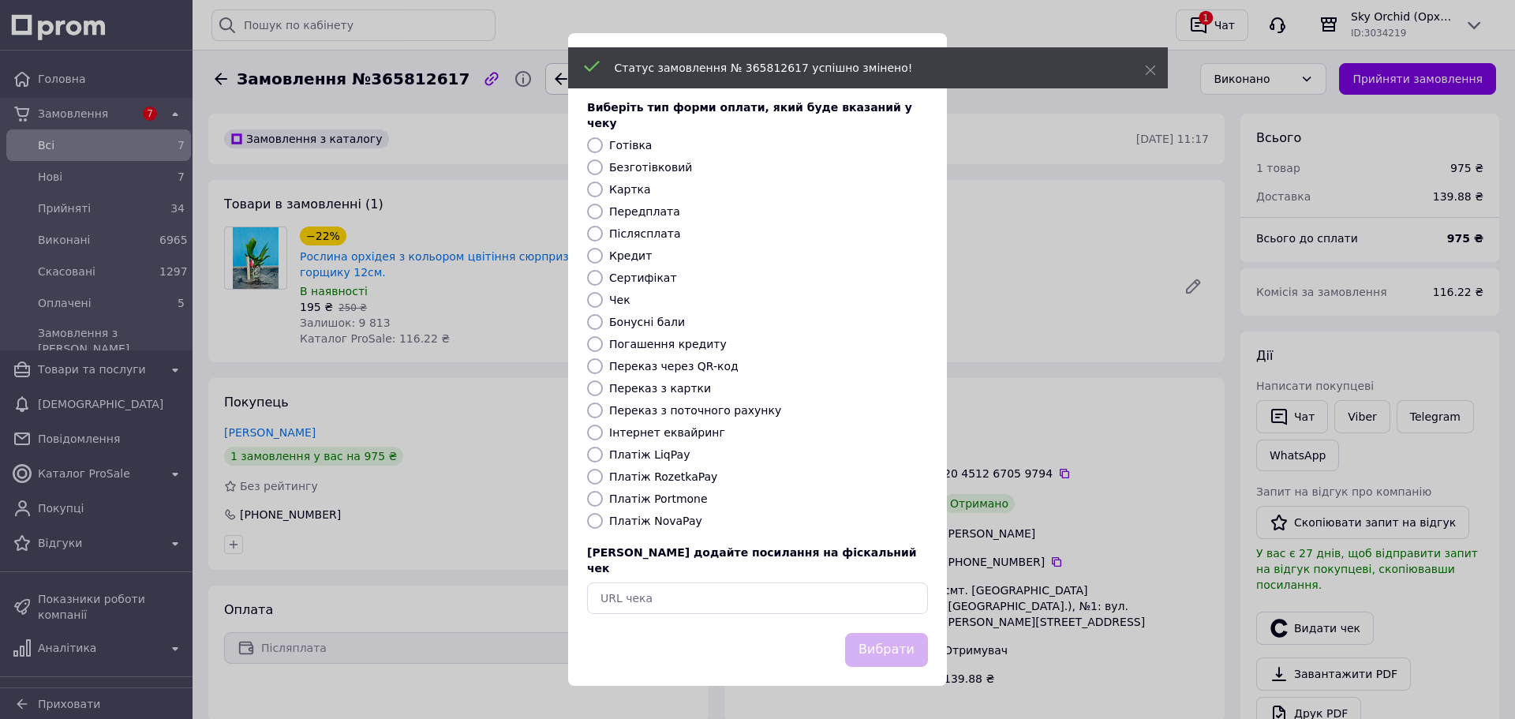
click at [631, 164] on label "Безготівковий" at bounding box center [650, 167] width 83 height 13
click at [603, 164] on input "Безготівковий" at bounding box center [595, 167] width 16 height 16
radio input "true"
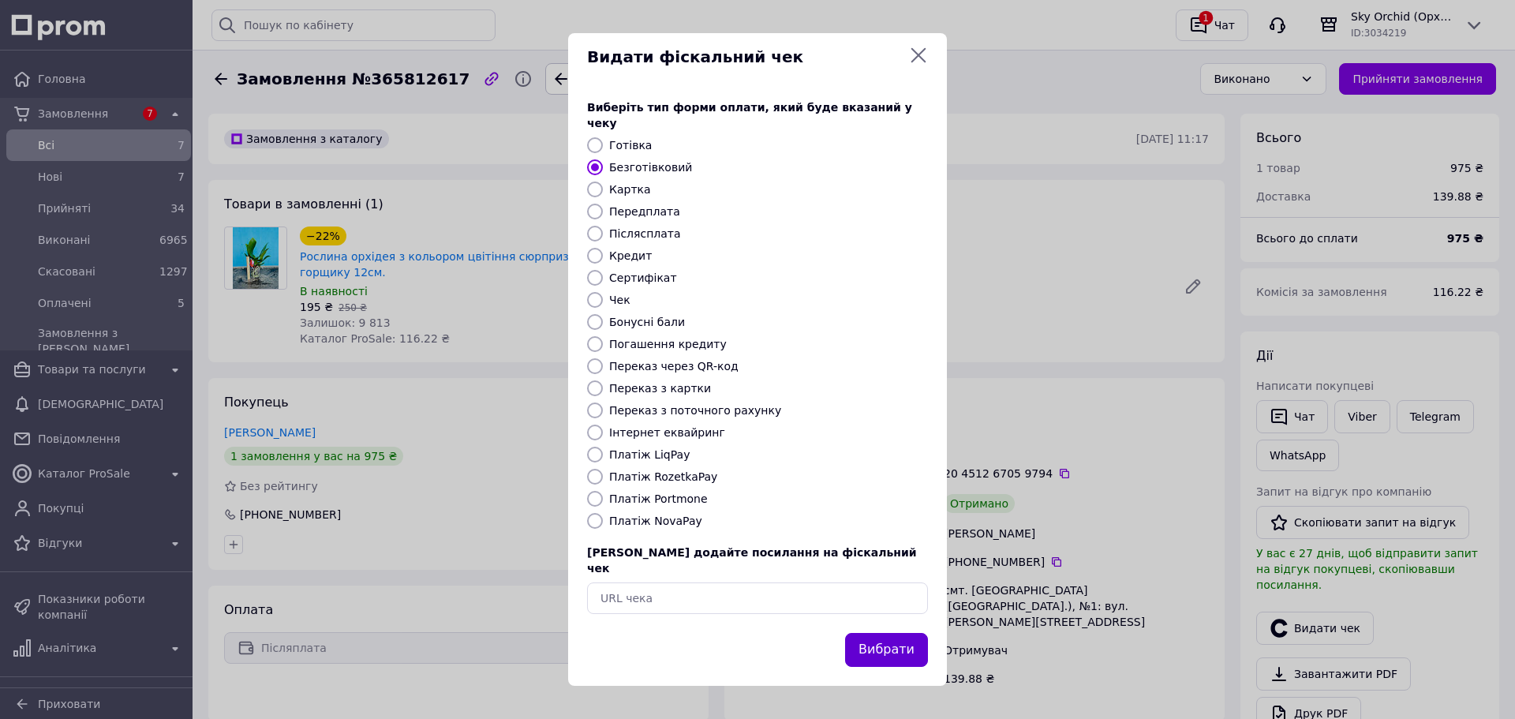
click at [892, 646] on button "Вибрати" at bounding box center [886, 650] width 83 height 34
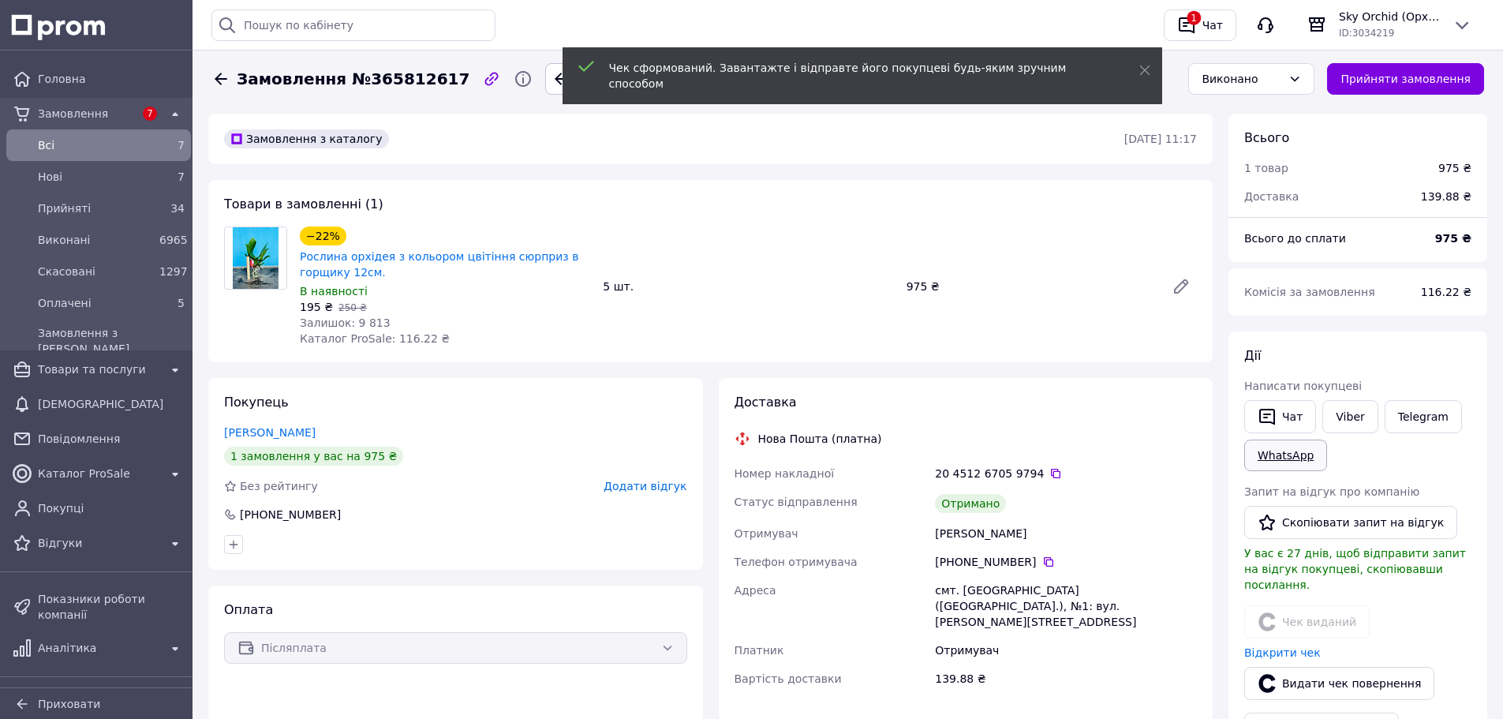
drag, startPoint x: 1344, startPoint y: 422, endPoint x: 1305, endPoint y: 444, distance: 44.5
click at [1344, 422] on link "Viber" at bounding box center [1350, 416] width 55 height 33
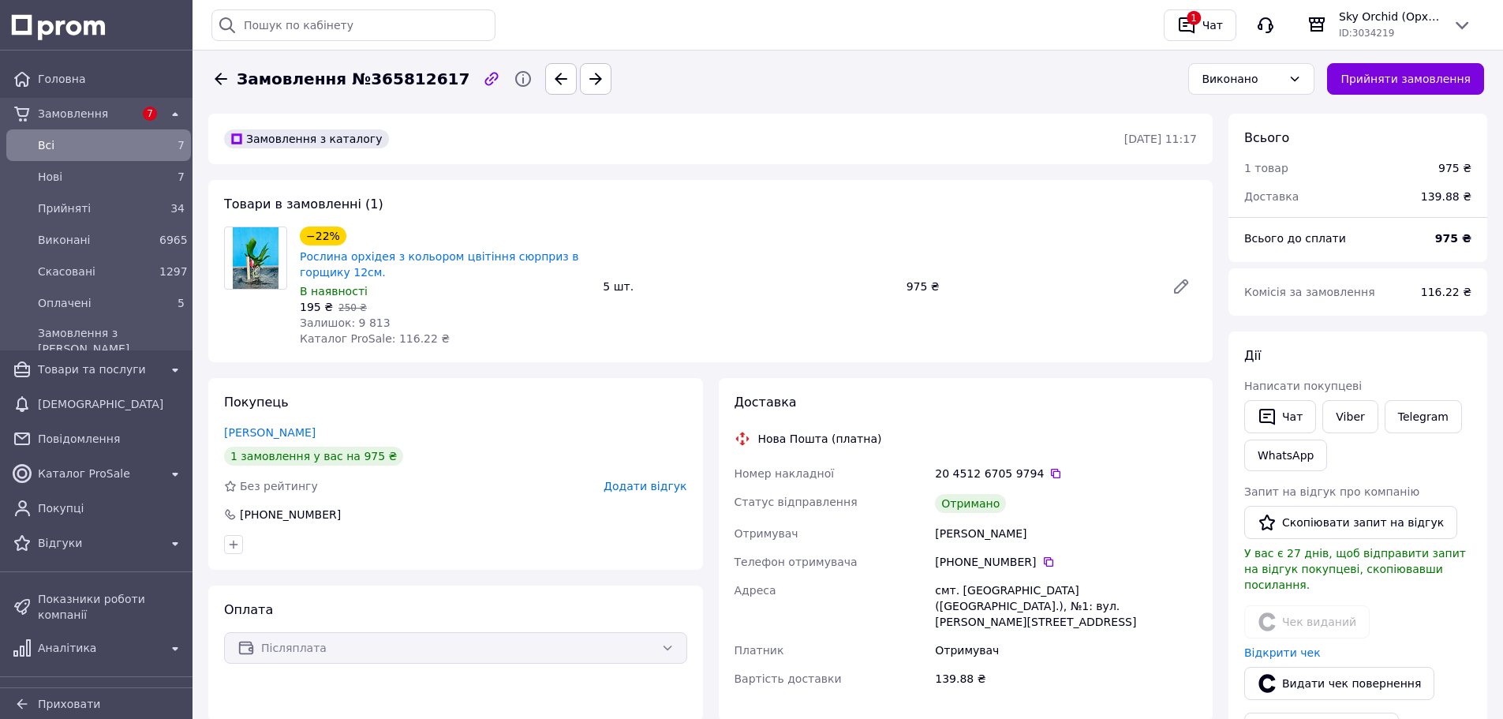
drag, startPoint x: 1081, startPoint y: 313, endPoint x: 1082, endPoint y: 335, distance: 22.9
click at [1082, 314] on div "−22% Рослина орхідея з кольором цвітіння сюрприз в горщику 12см. В наявності 19…" at bounding box center [749, 286] width 910 height 126
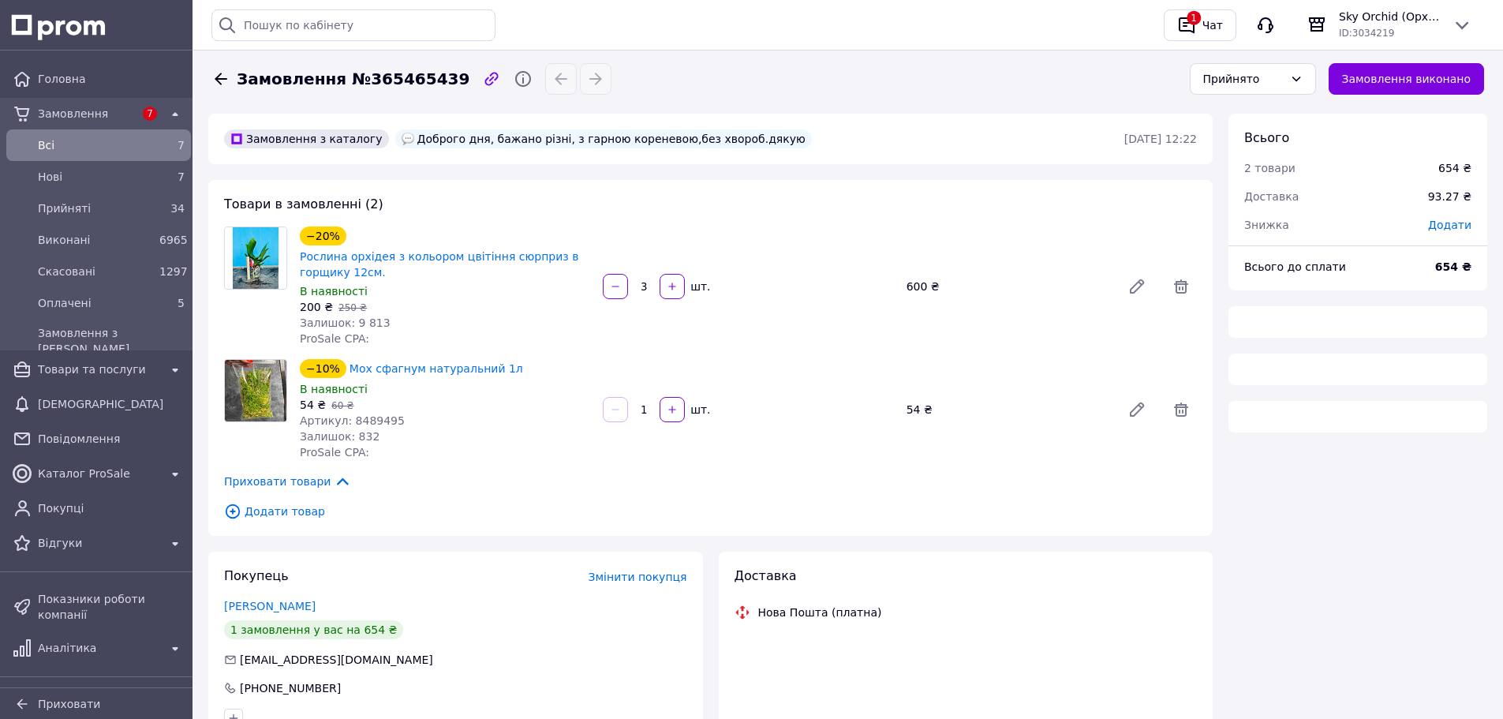
click at [1406, 82] on button "Замовлення виконано" at bounding box center [1407, 79] width 156 height 32
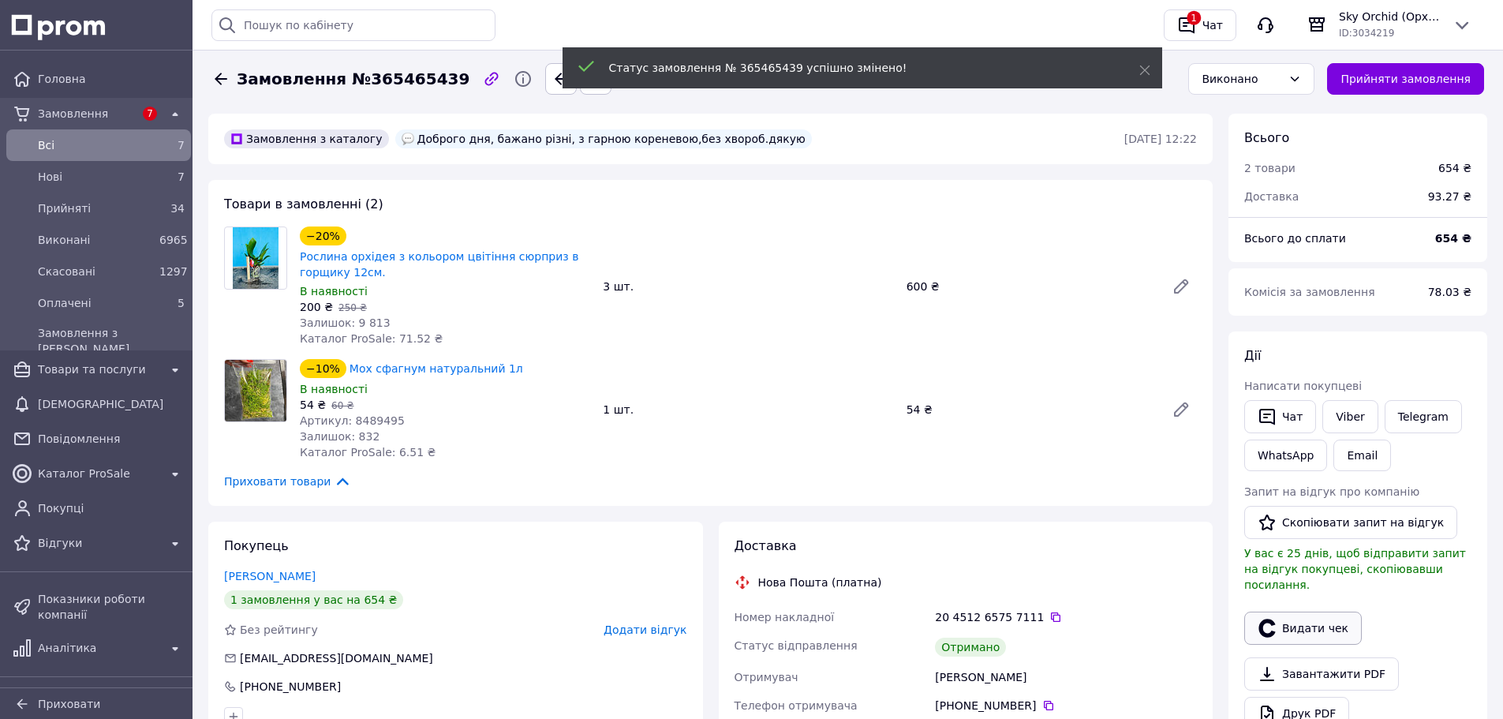
click at [1314, 626] on button "Видати чек" at bounding box center [1304, 628] width 118 height 33
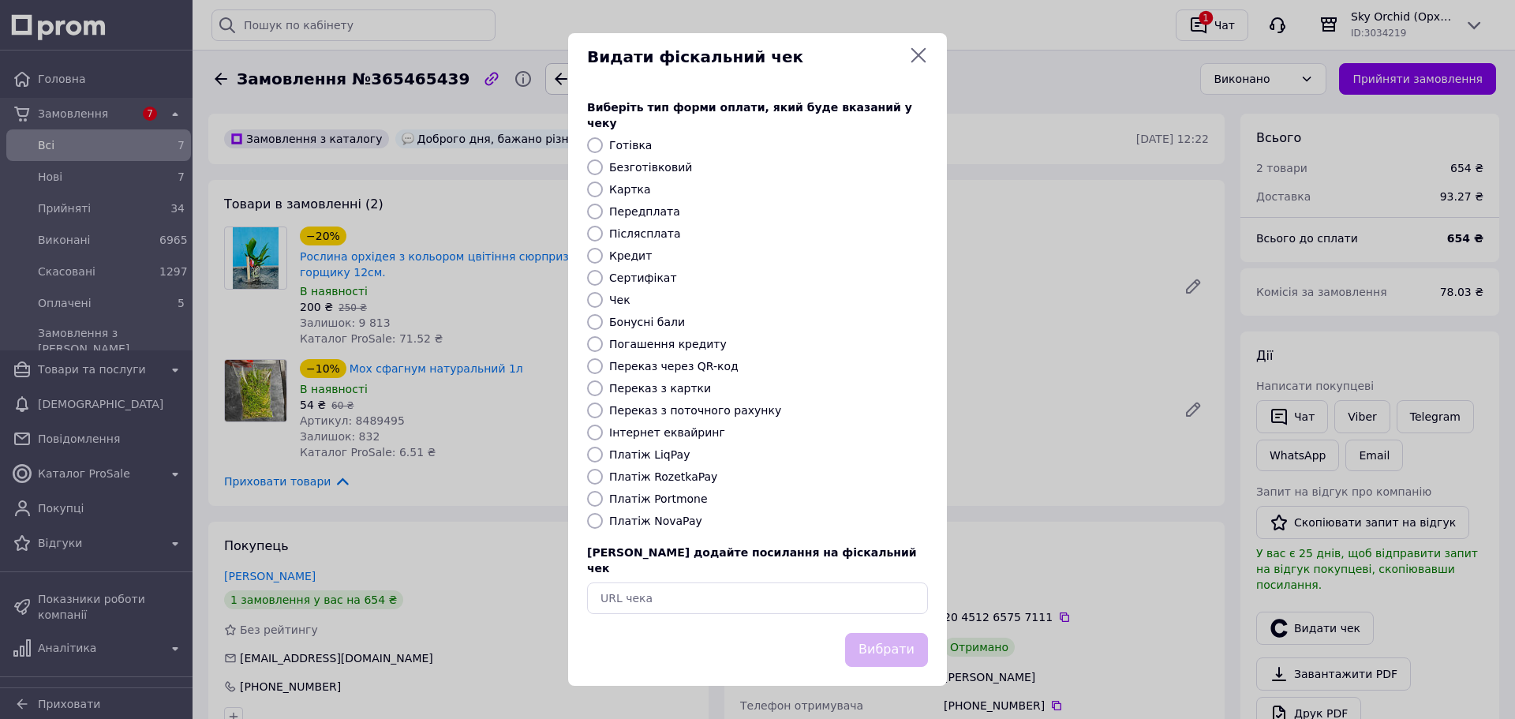
click at [635, 162] on label "Безготівковий" at bounding box center [650, 167] width 83 height 13
click at [603, 162] on input "Безготівковий" at bounding box center [595, 167] width 16 height 16
radio input "true"
click at [880, 638] on button "Вибрати" at bounding box center [886, 650] width 83 height 34
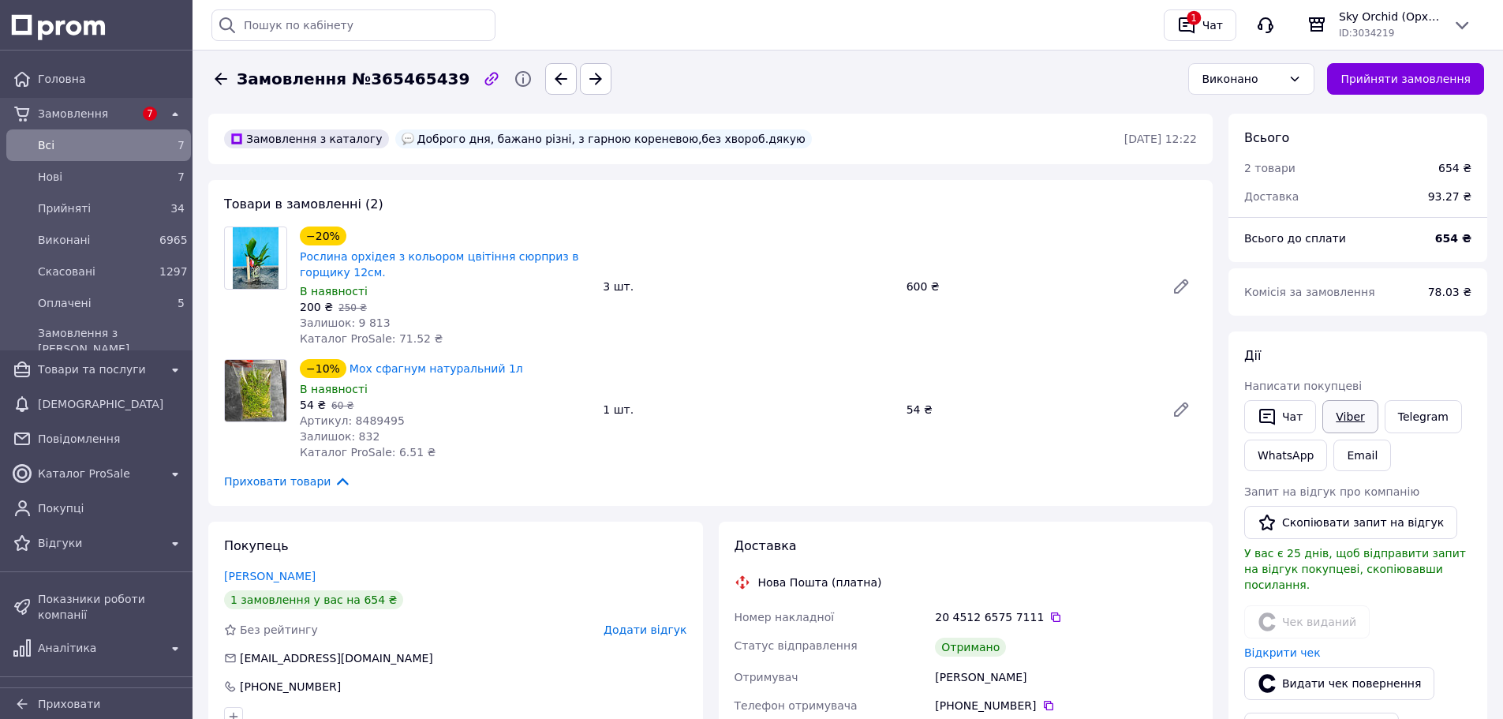
click at [1342, 419] on link "Viber" at bounding box center [1350, 416] width 55 height 33
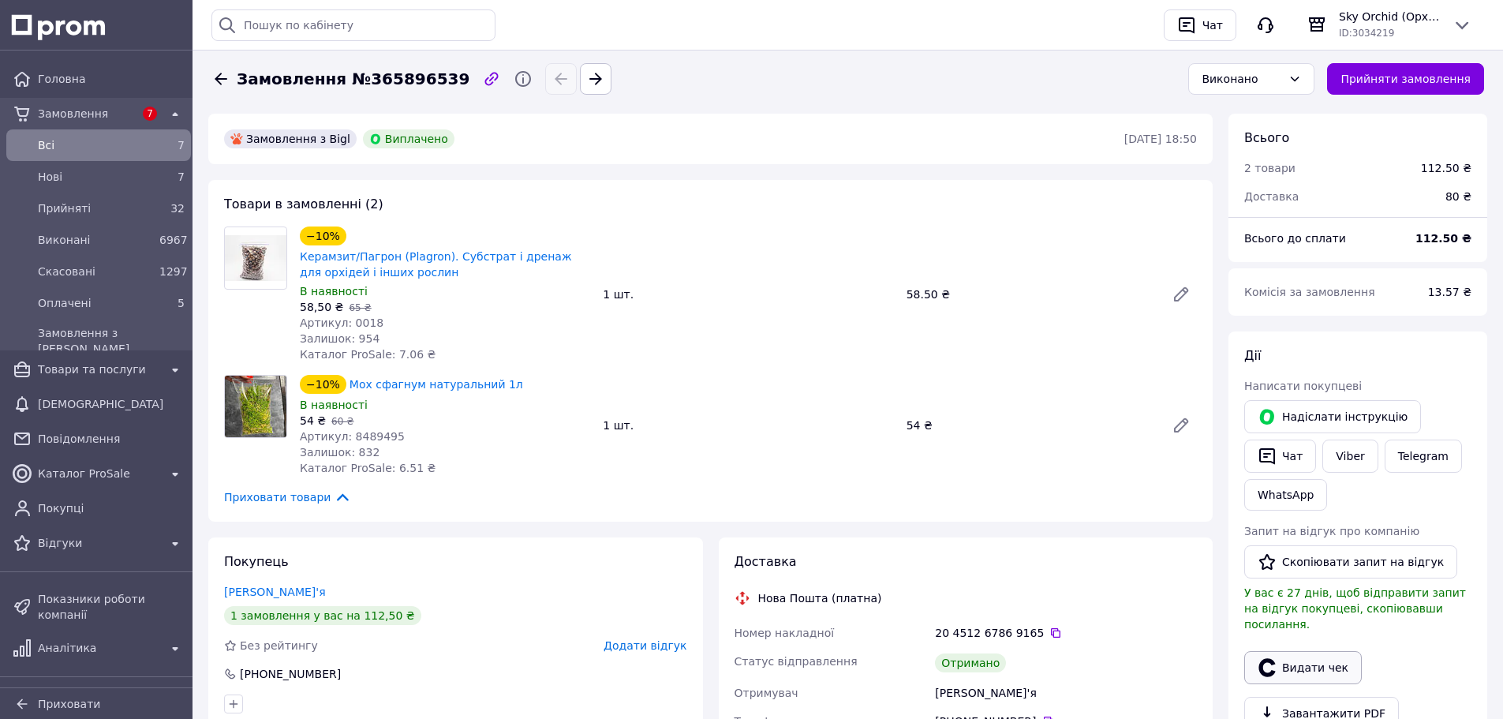
click at [1324, 651] on button "Видати чек" at bounding box center [1304, 667] width 118 height 33
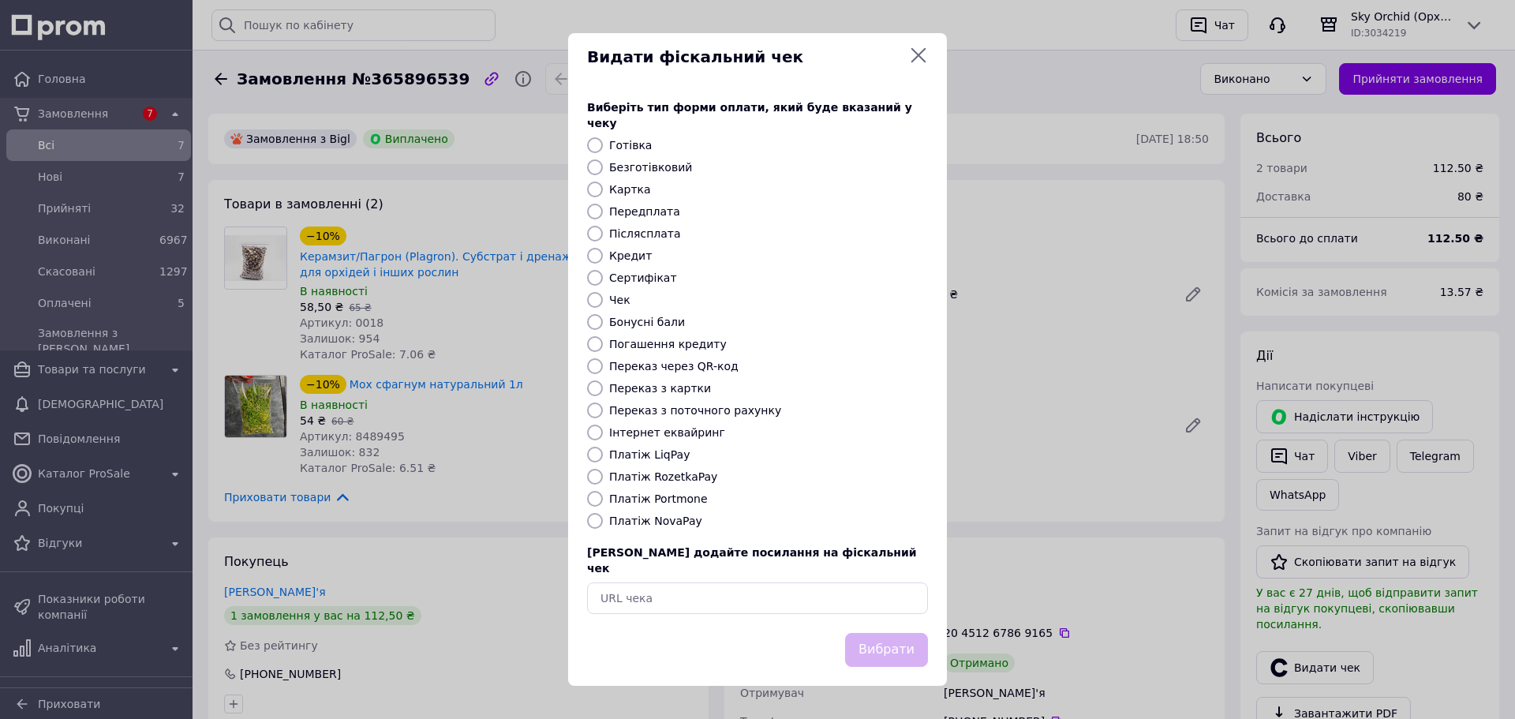
click at [638, 167] on label "Безготівковий" at bounding box center [650, 167] width 83 height 13
click at [603, 167] on input "Безготівковий" at bounding box center [595, 167] width 16 height 16
radio input "true"
click at [913, 640] on button "Вибрати" at bounding box center [886, 650] width 83 height 34
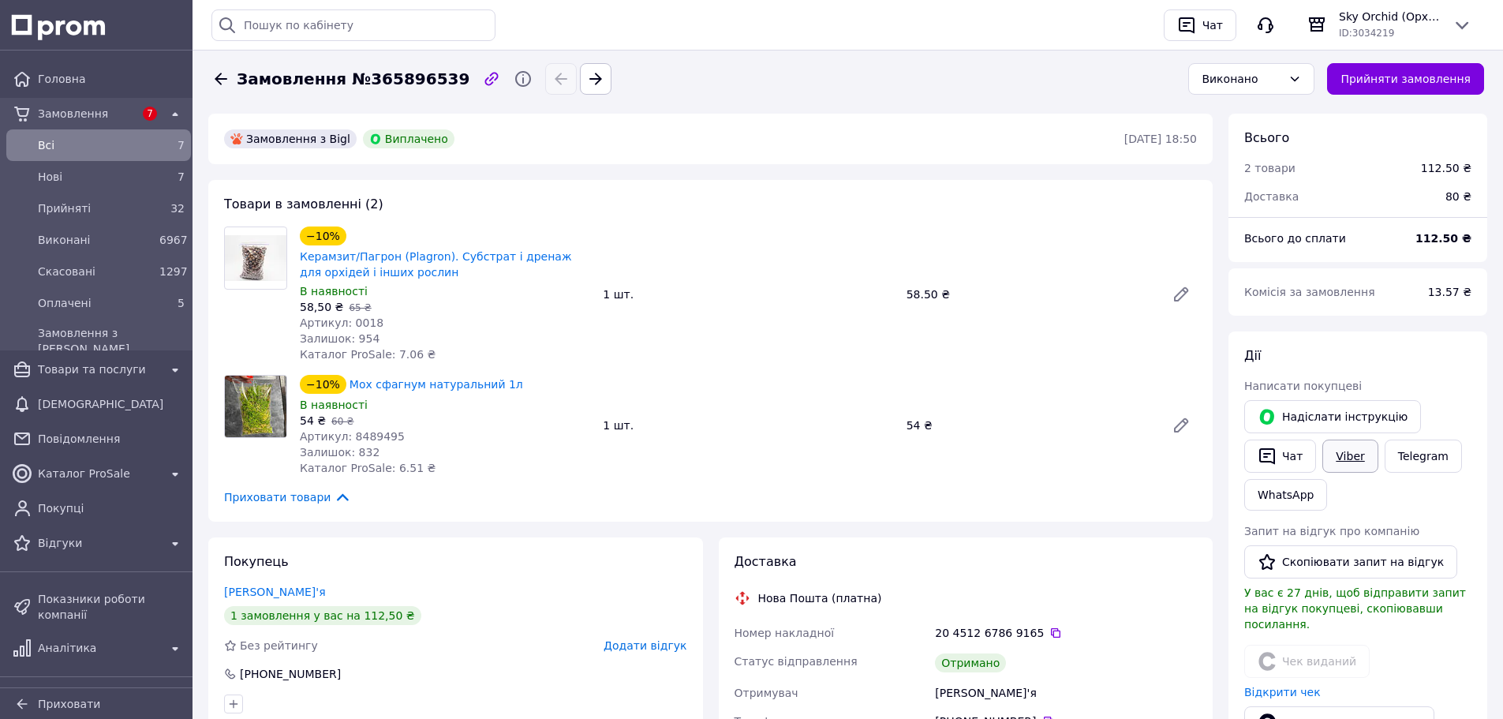
click at [1345, 470] on link "Viber" at bounding box center [1350, 456] width 55 height 33
click at [1350, 556] on button "Скопіювати запит на відгук" at bounding box center [1351, 561] width 213 height 33
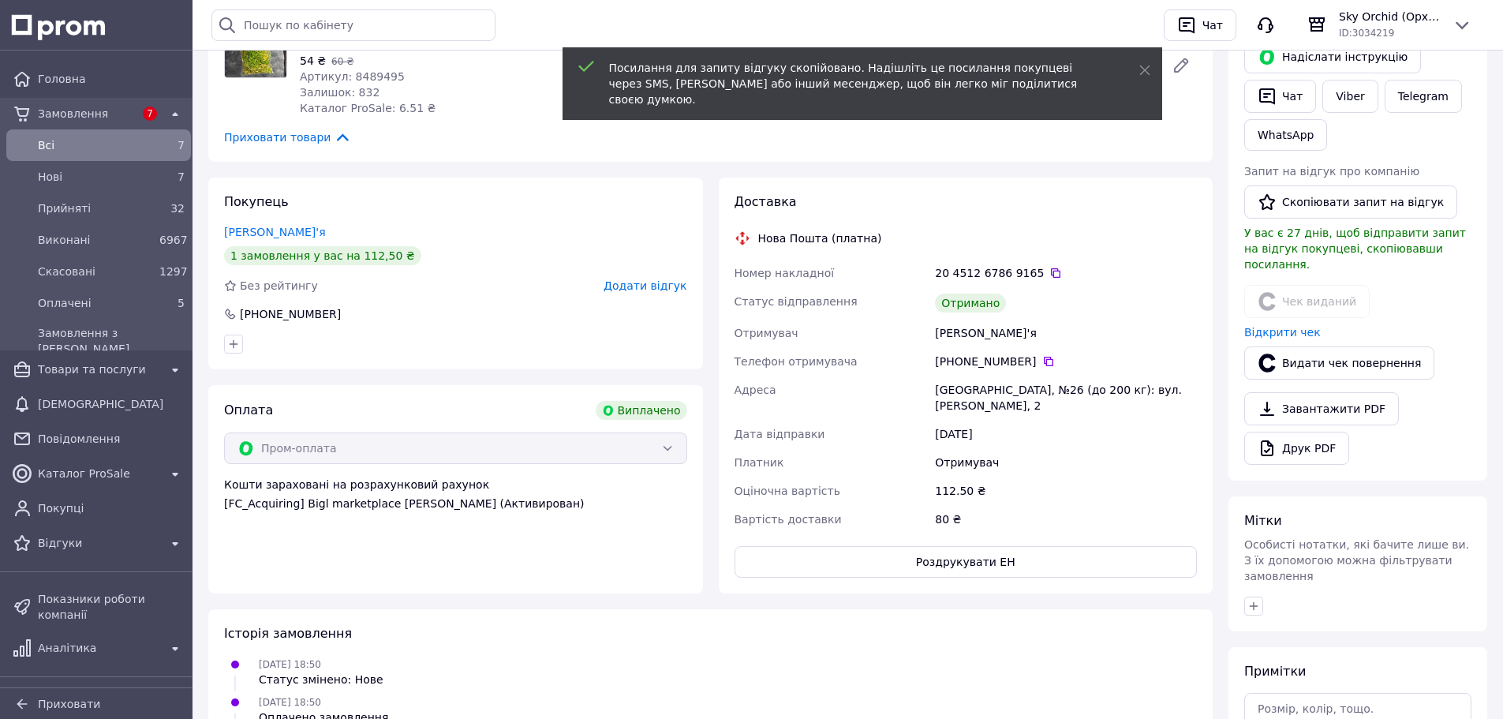
scroll to position [395, 0]
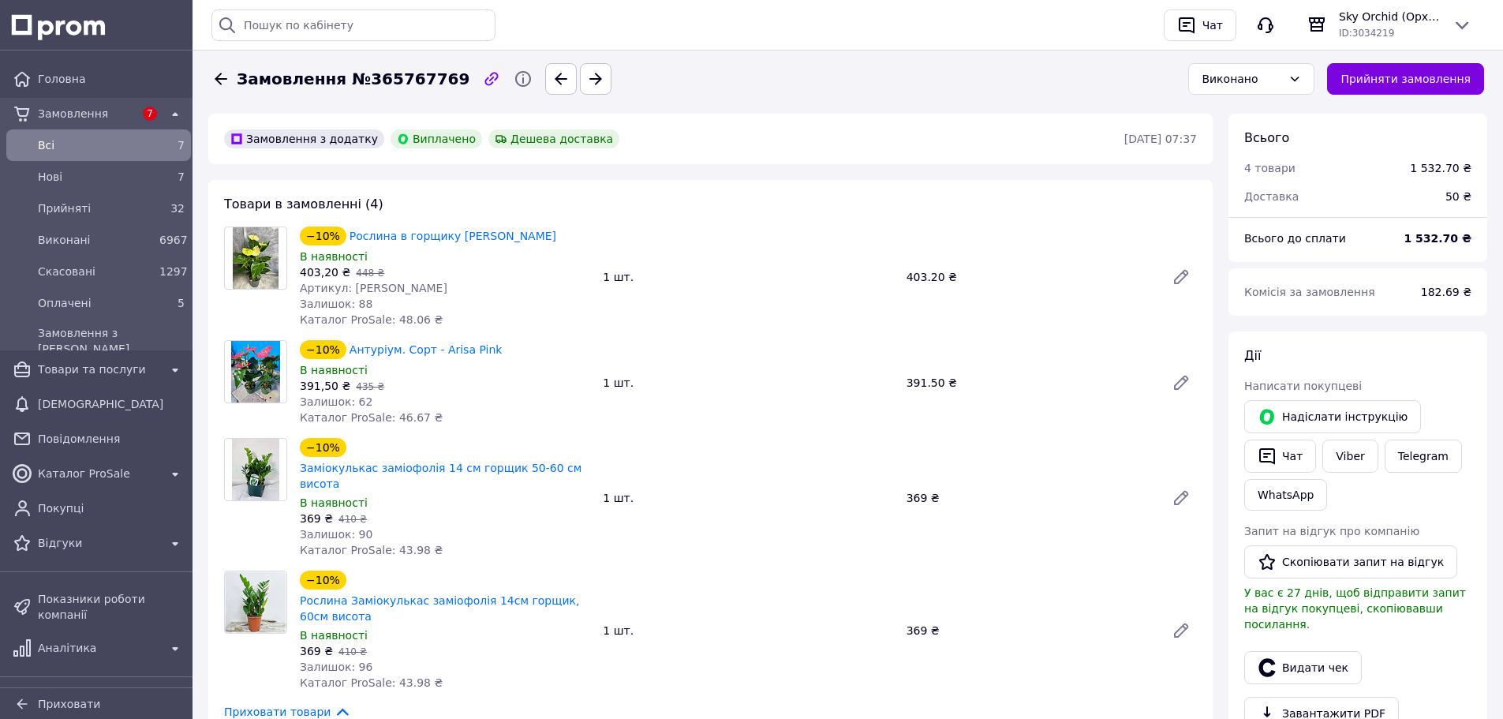
scroll to position [51, 0]
click at [1330, 661] on button "Видати чек" at bounding box center [1304, 667] width 118 height 33
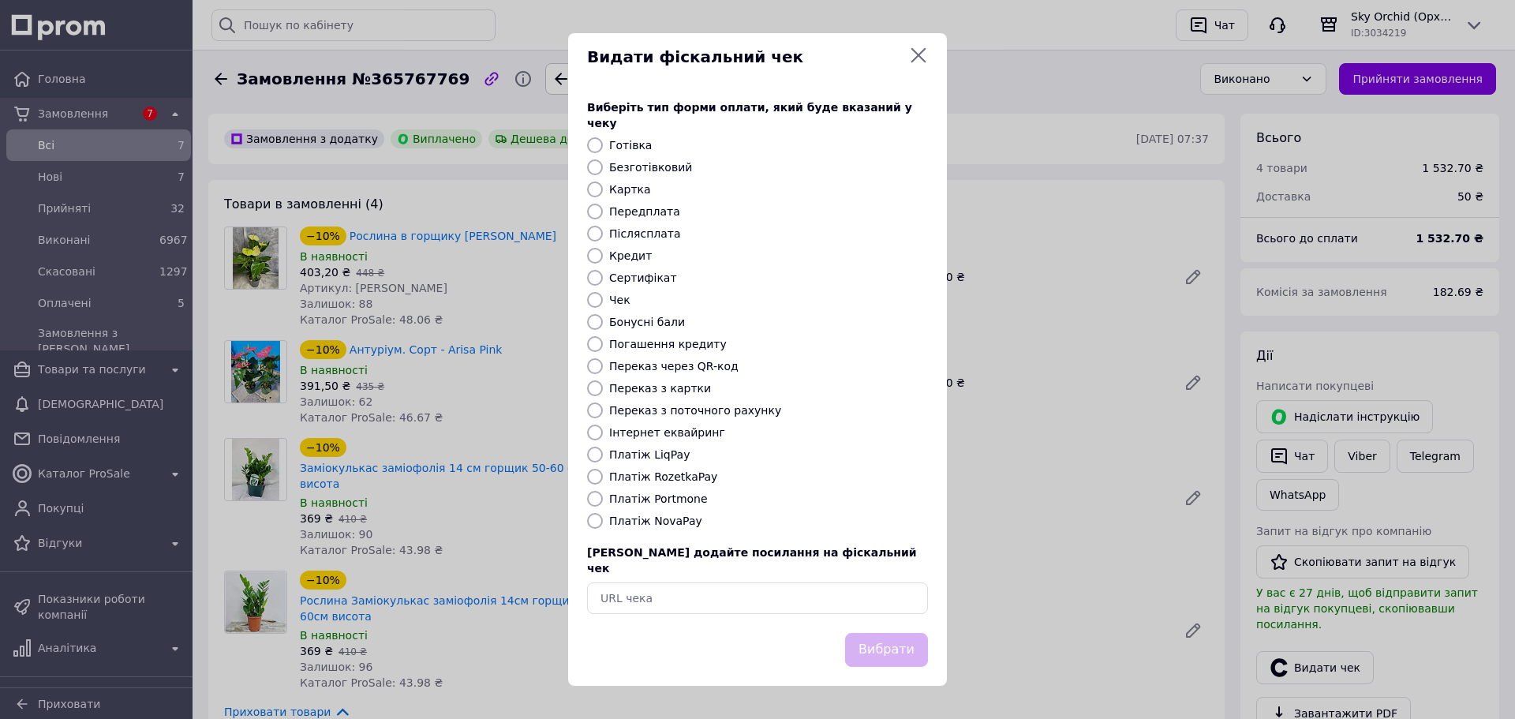
click at [657, 175] on div "Безготівковий" at bounding box center [768, 167] width 325 height 16
click at [603, 159] on div at bounding box center [595, 167] width 22 height 16
click at [637, 161] on label "Безготівковий" at bounding box center [650, 167] width 83 height 13
click at [603, 161] on input "Безготівковий" at bounding box center [595, 167] width 16 height 16
radio input "true"
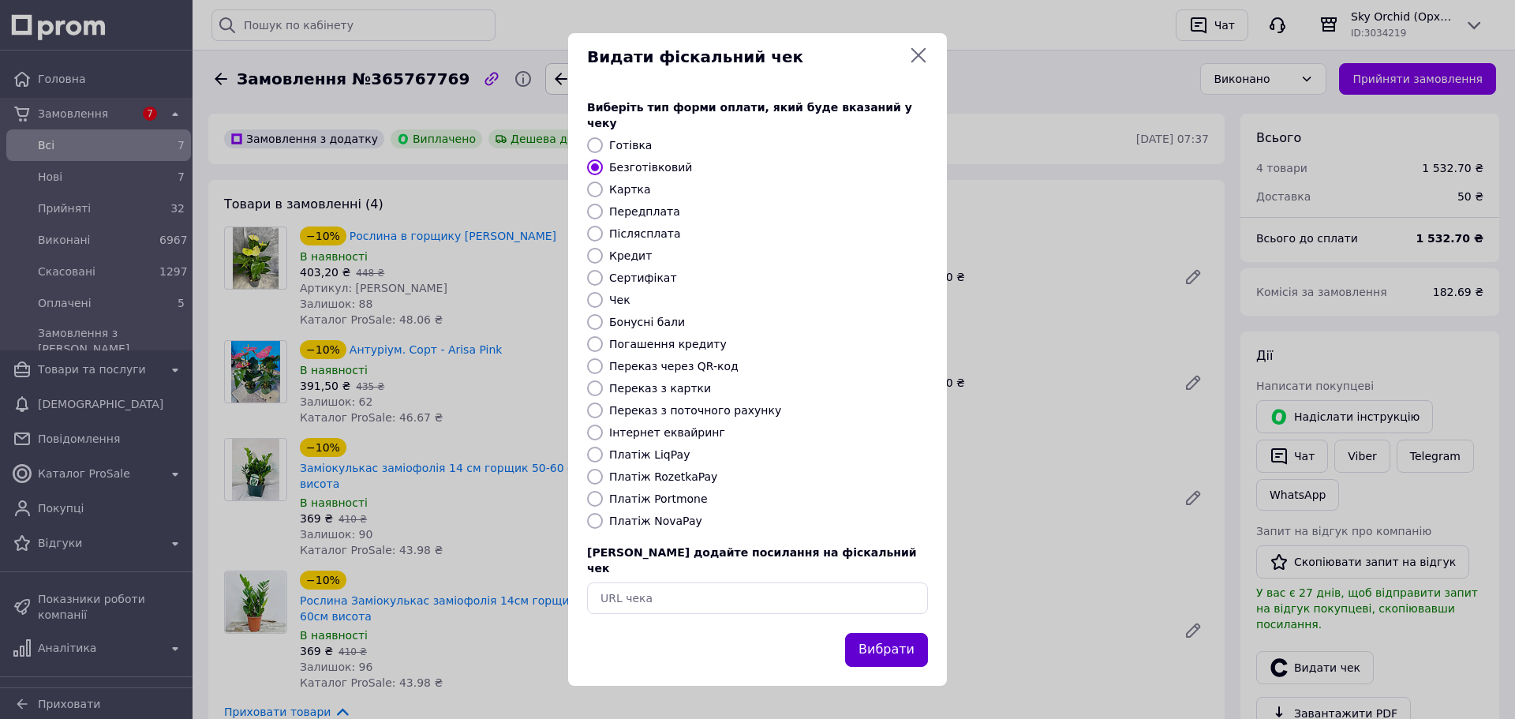
click at [900, 642] on button "Вибрати" at bounding box center [886, 650] width 83 height 34
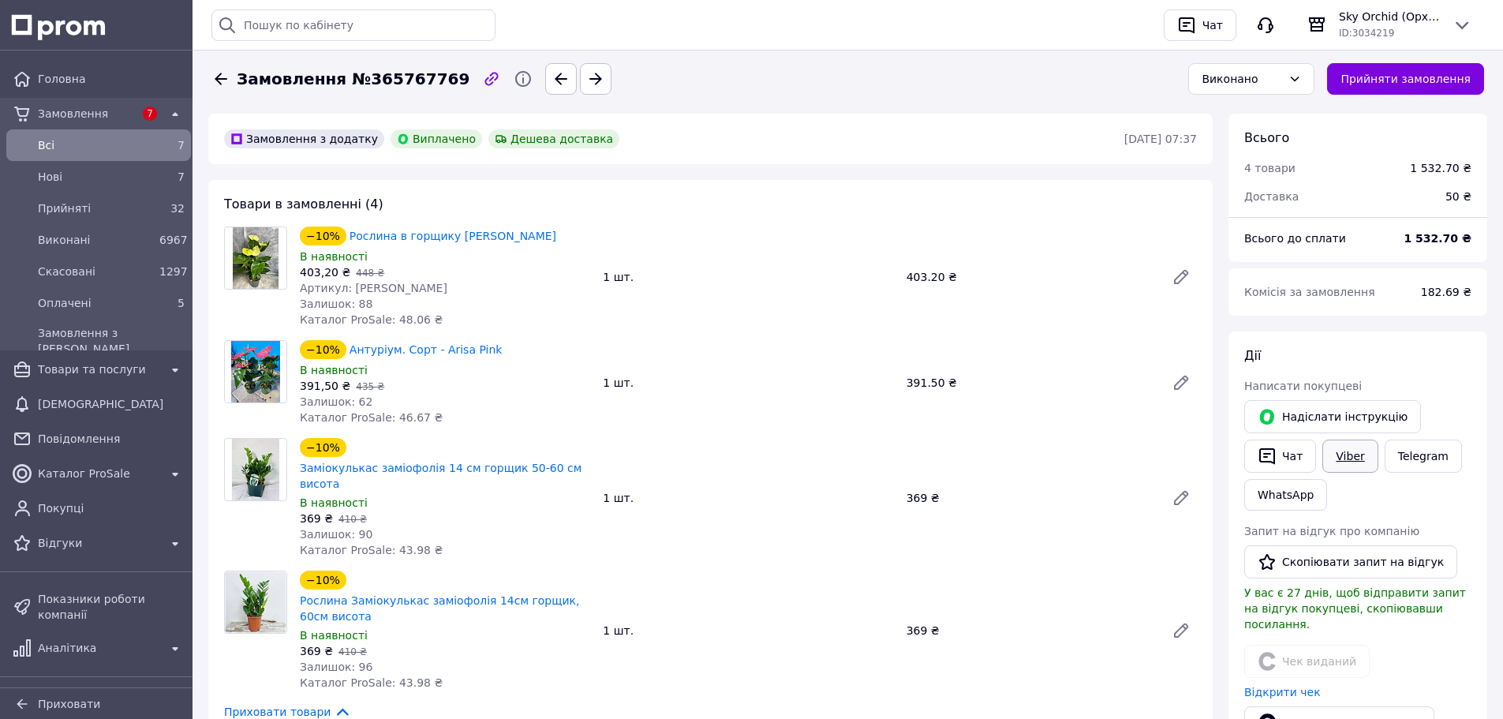
click at [1341, 450] on link "Viber" at bounding box center [1350, 456] width 55 height 33
click at [953, 146] on div "Замовлення з додатку Виплачено Дешева доставка" at bounding box center [673, 138] width 904 height 25
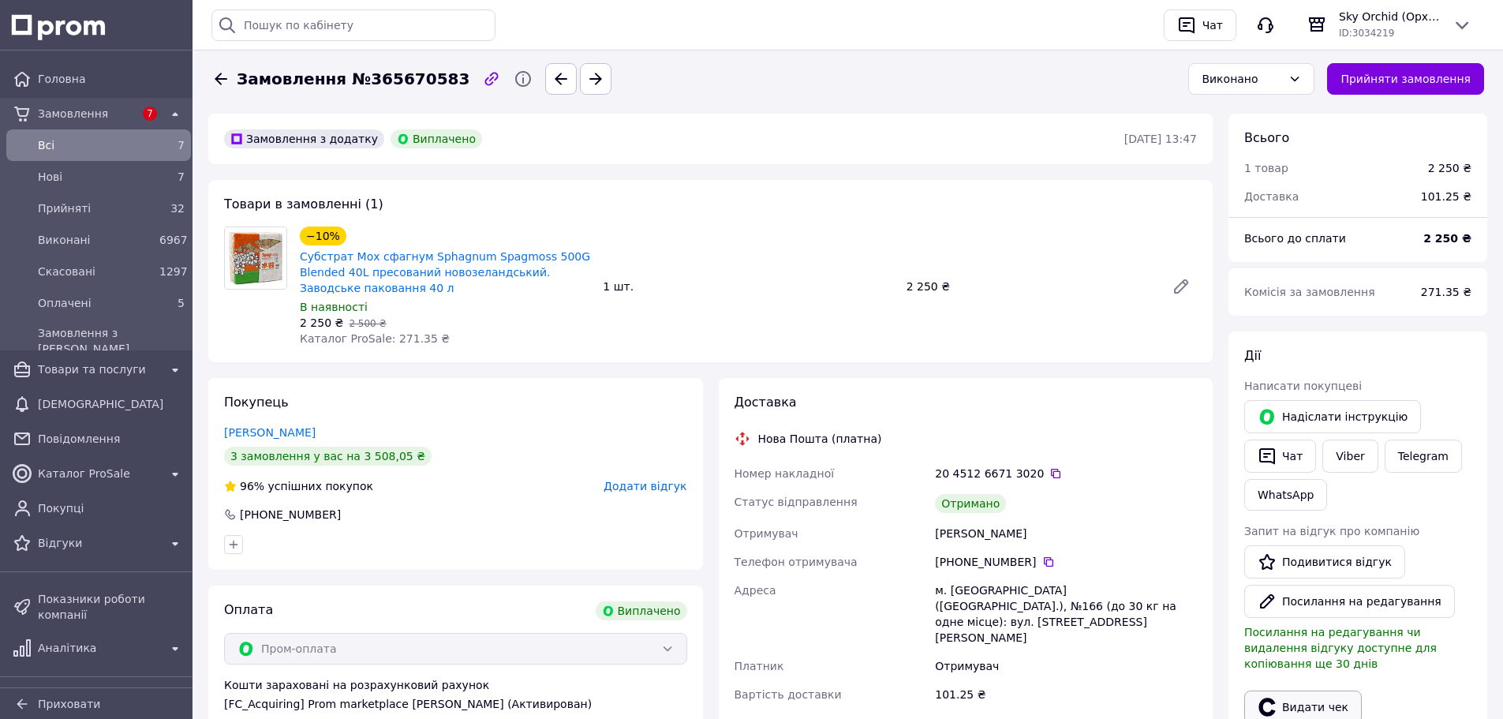
click at [1304, 700] on button "Видати чек" at bounding box center [1304, 707] width 118 height 33
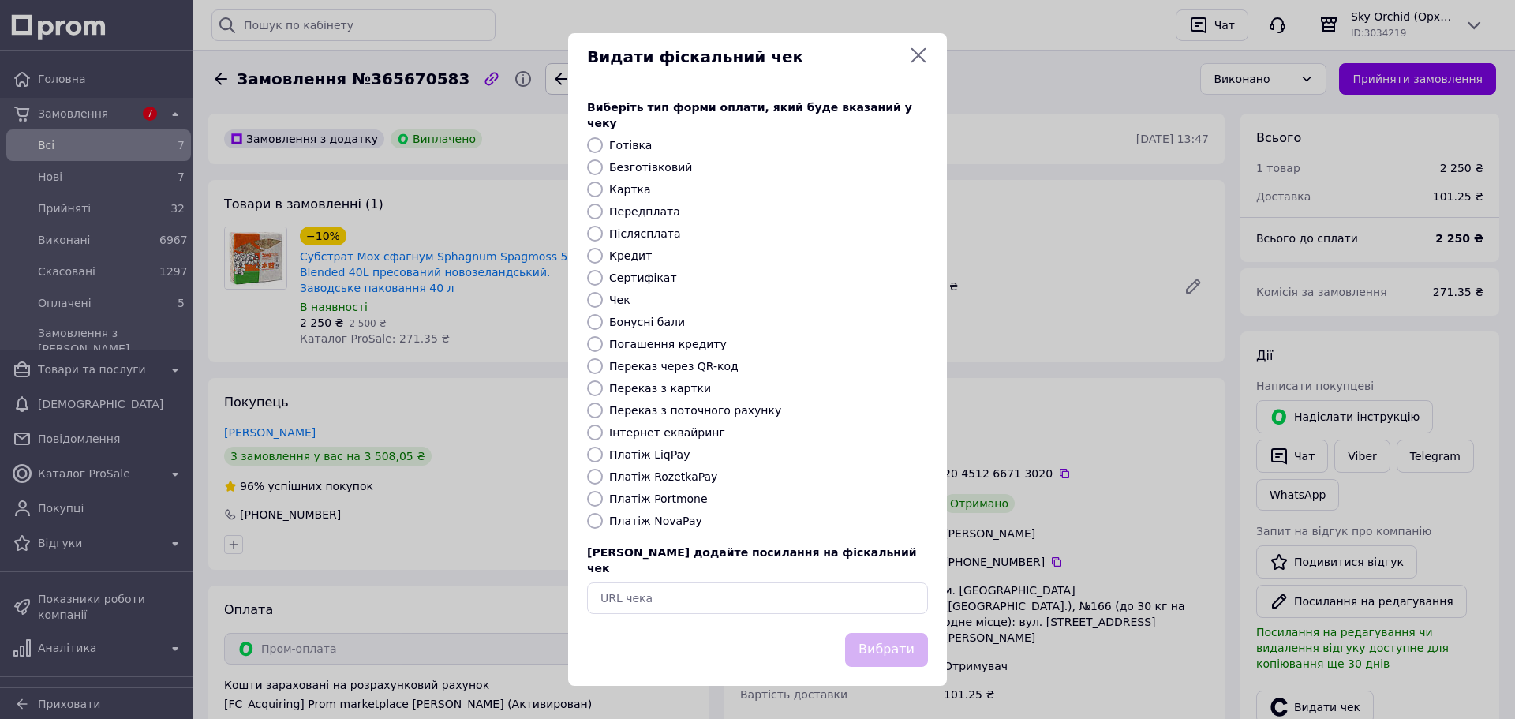
click at [651, 166] on label "Безготівковий" at bounding box center [650, 167] width 83 height 13
click at [603, 166] on input "Безготівковий" at bounding box center [595, 167] width 16 height 16
radio input "true"
click at [905, 633] on button "Вибрати" at bounding box center [886, 650] width 83 height 34
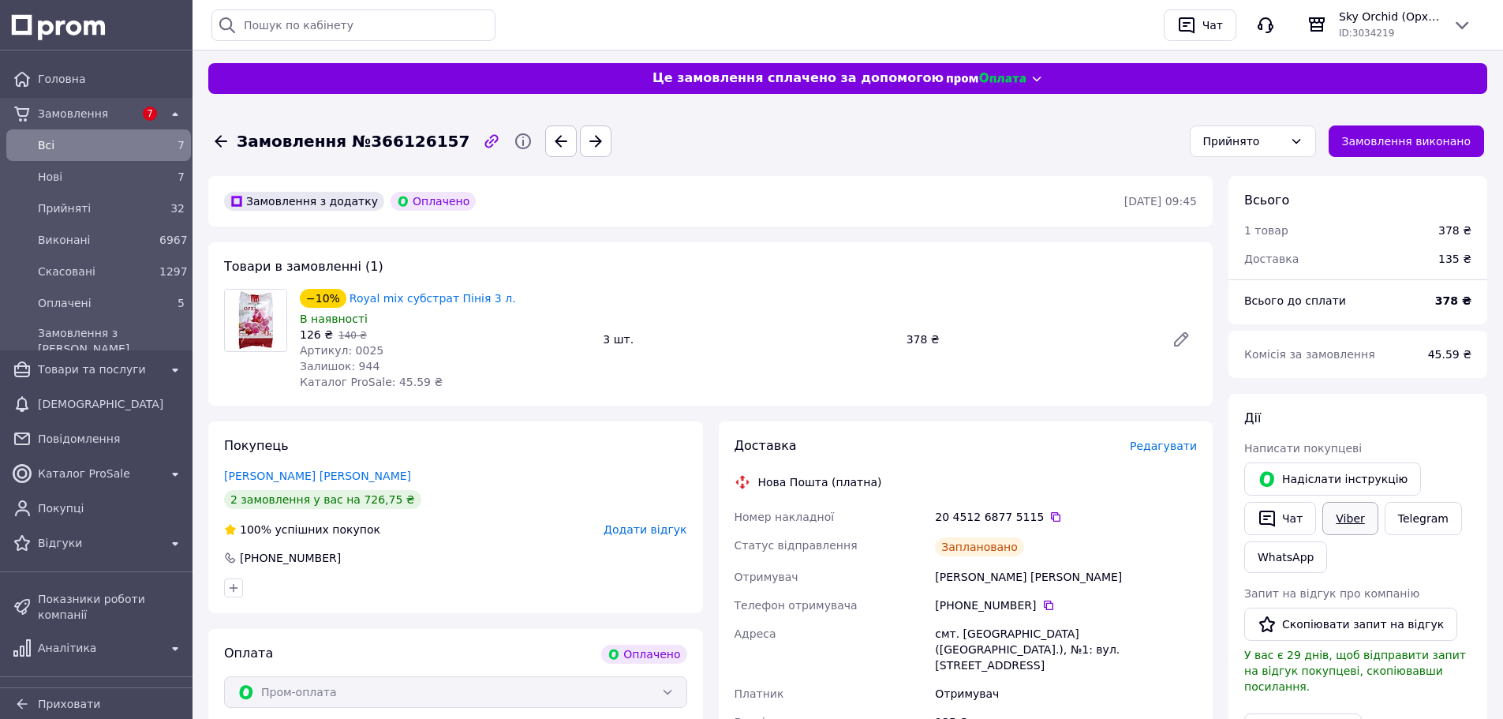
click at [1353, 512] on link "Viber" at bounding box center [1350, 518] width 55 height 33
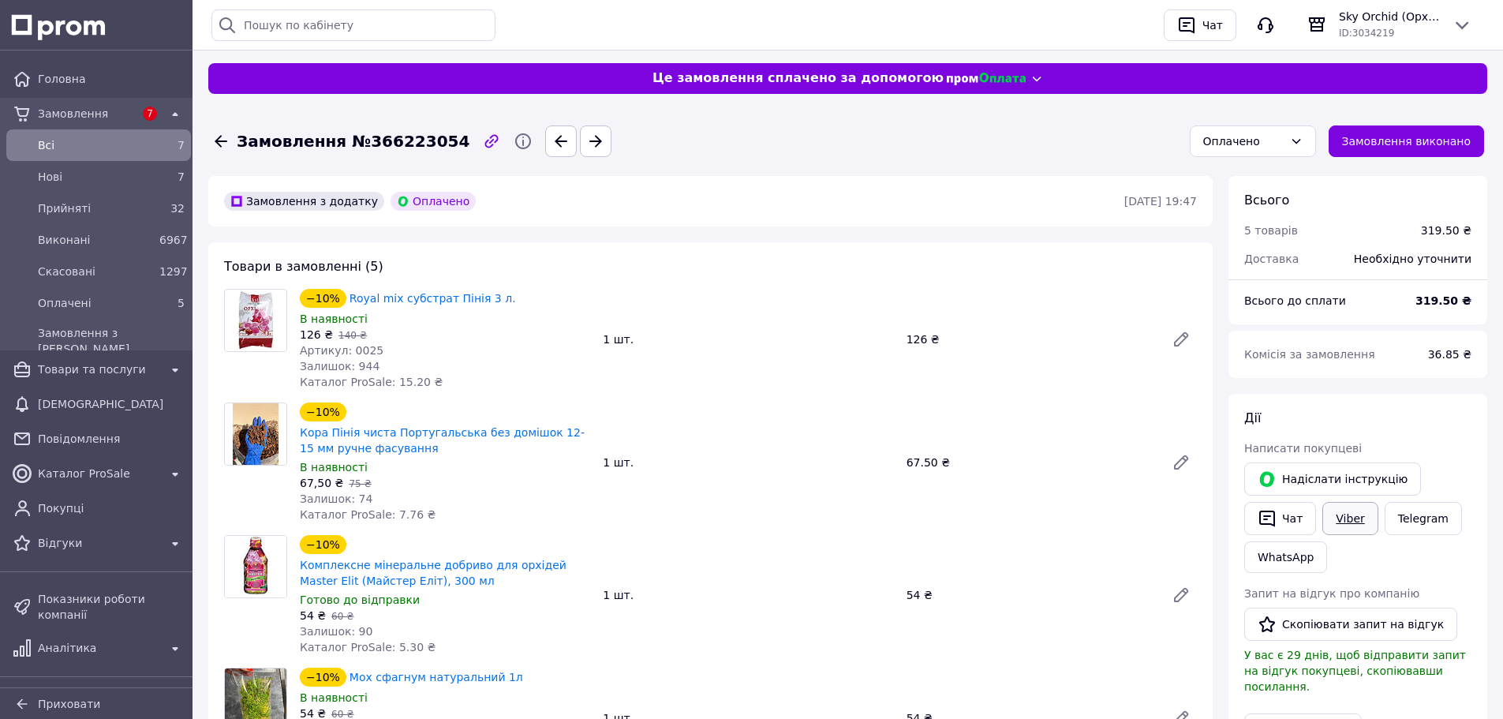
click at [1340, 505] on link "Viber" at bounding box center [1350, 518] width 55 height 33
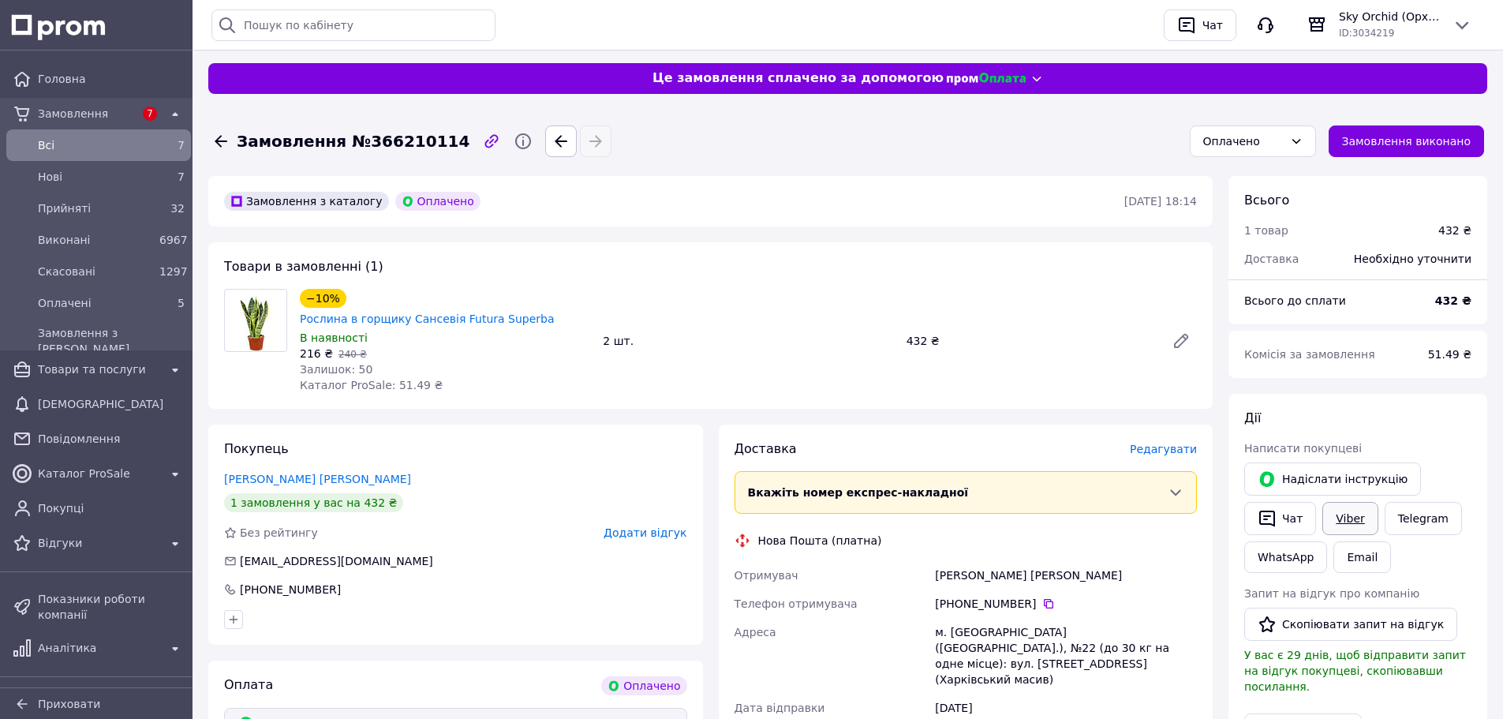
click at [1345, 519] on link "Viber" at bounding box center [1350, 518] width 55 height 33
click at [1339, 509] on link "Viber" at bounding box center [1350, 518] width 55 height 33
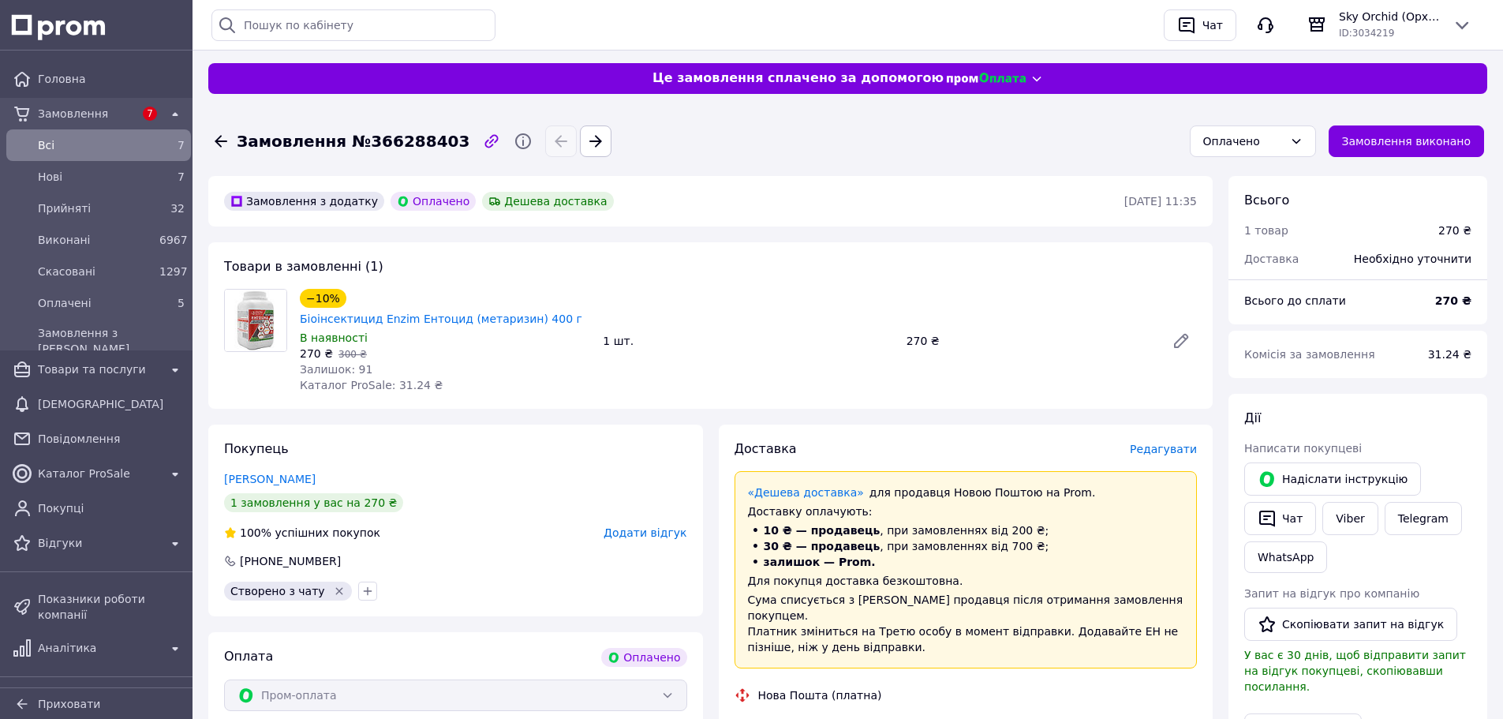
drag, startPoint x: 694, startPoint y: 133, endPoint x: 701, endPoint y: 108, distance: 26.2
click at [701, 110] on div "Замовлення №366288403 Оплачено Замовлення виконано" at bounding box center [848, 141] width 1292 height 63
click at [1345, 522] on link "Viber" at bounding box center [1350, 518] width 55 height 33
click at [1351, 517] on link "Viber" at bounding box center [1350, 518] width 55 height 33
drag, startPoint x: 997, startPoint y: 440, endPoint x: 1211, endPoint y: 496, distance: 221.9
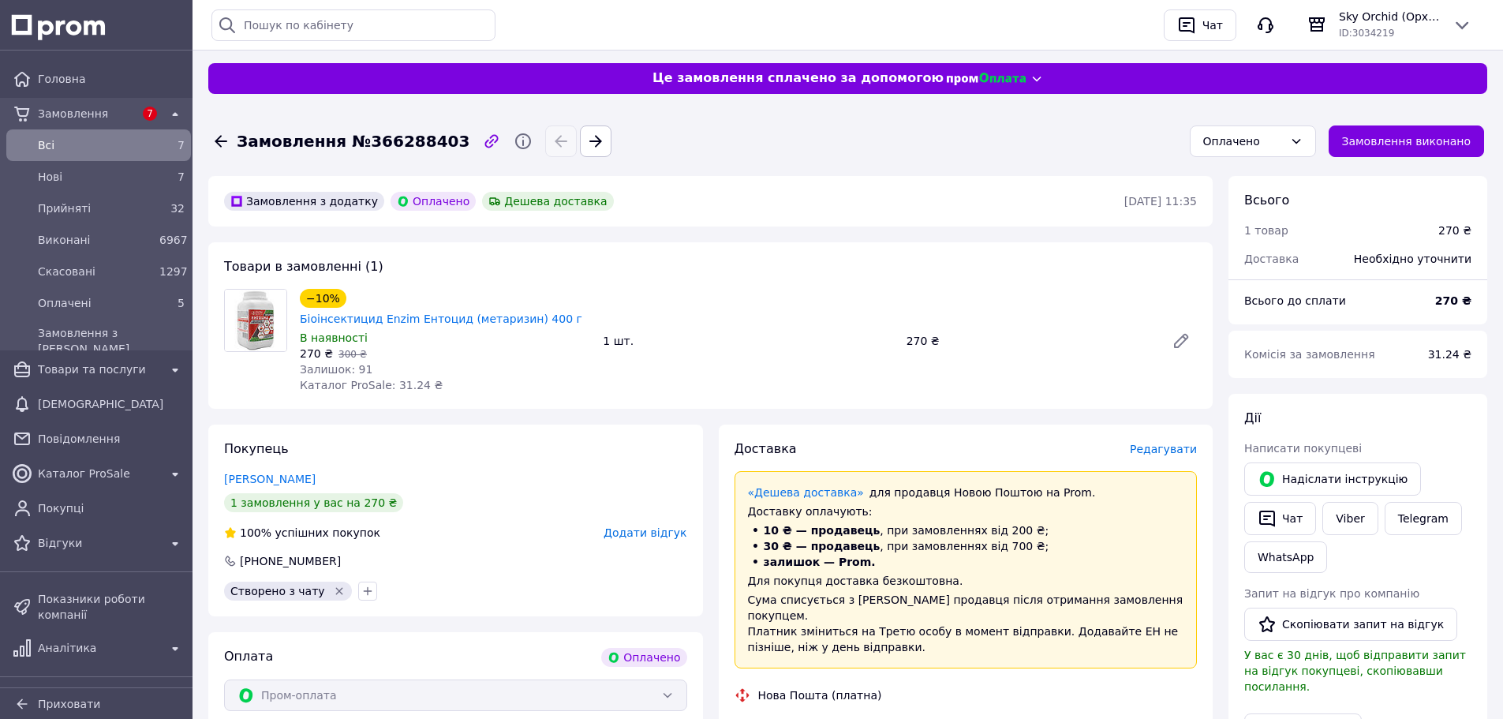
click at [1346, 516] on link "Viber" at bounding box center [1350, 518] width 55 height 33
click at [1265, 135] on div "Оплачено" at bounding box center [1244, 141] width 80 height 17
click at [1232, 142] on div "Оплачено" at bounding box center [1244, 141] width 80 height 17
drag, startPoint x: 1354, startPoint y: 515, endPoint x: 1342, endPoint y: 515, distance: 11.8
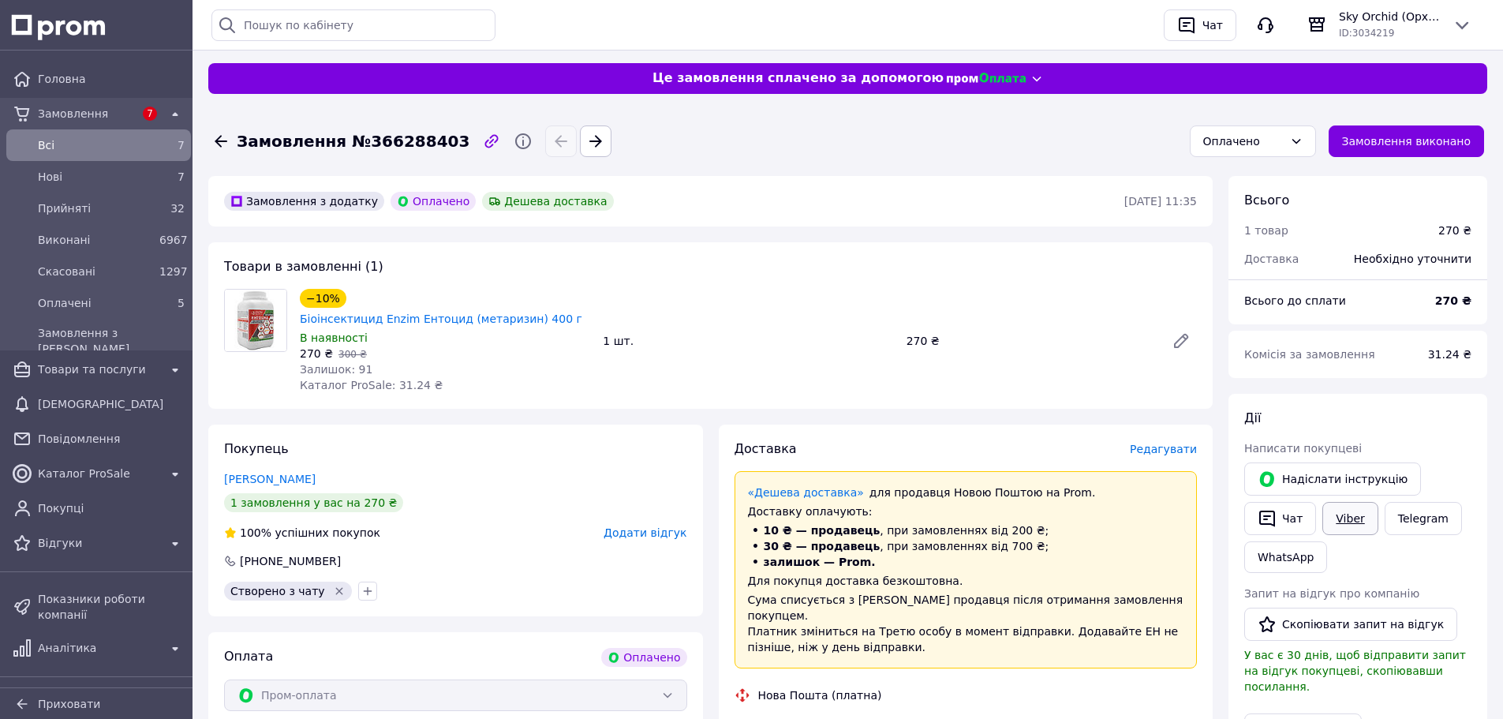
click at [1354, 515] on link "Viber" at bounding box center [1350, 518] width 55 height 33
click at [1309, 351] on span "Комісія за замовлення" at bounding box center [1310, 354] width 131 height 13
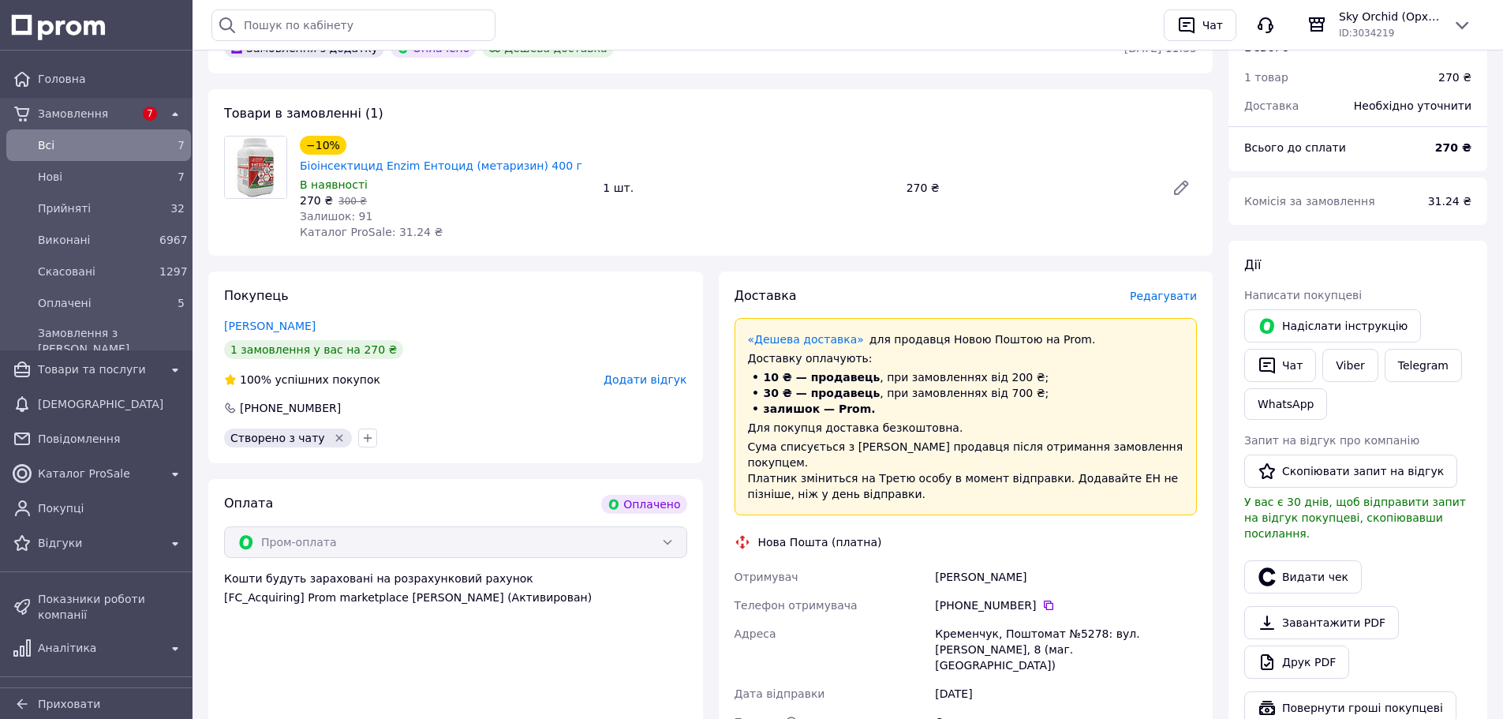
scroll to position [158, 0]
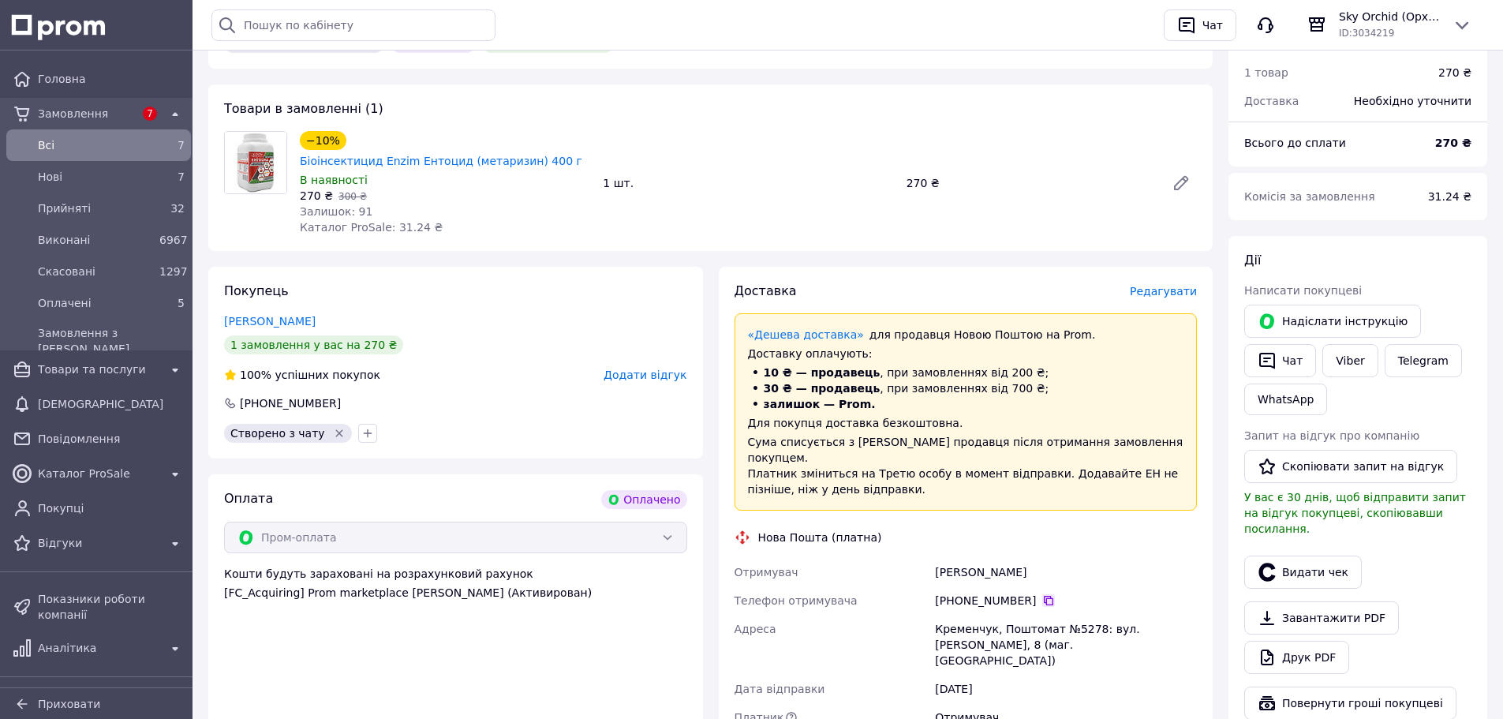
click at [1043, 594] on icon at bounding box center [1049, 600] width 13 height 13
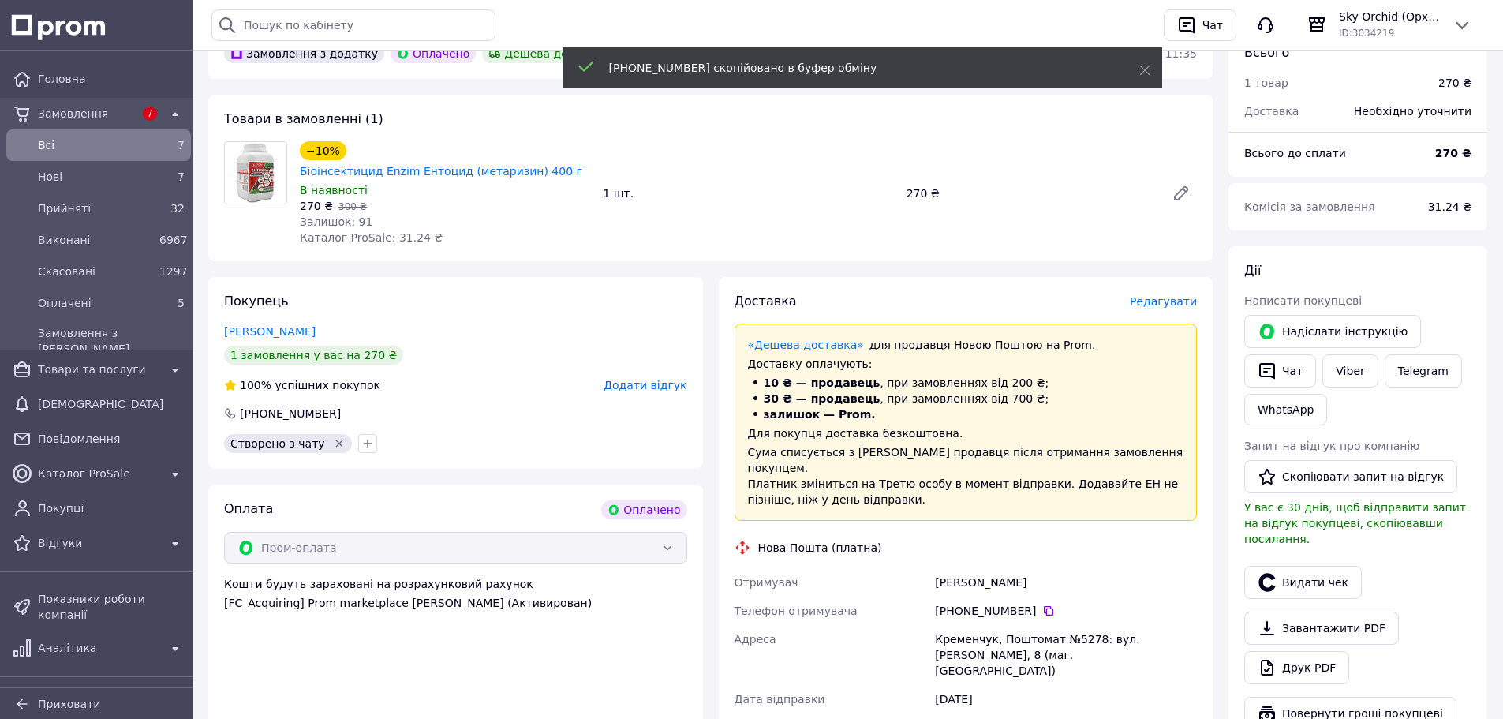
scroll to position [79, 0]
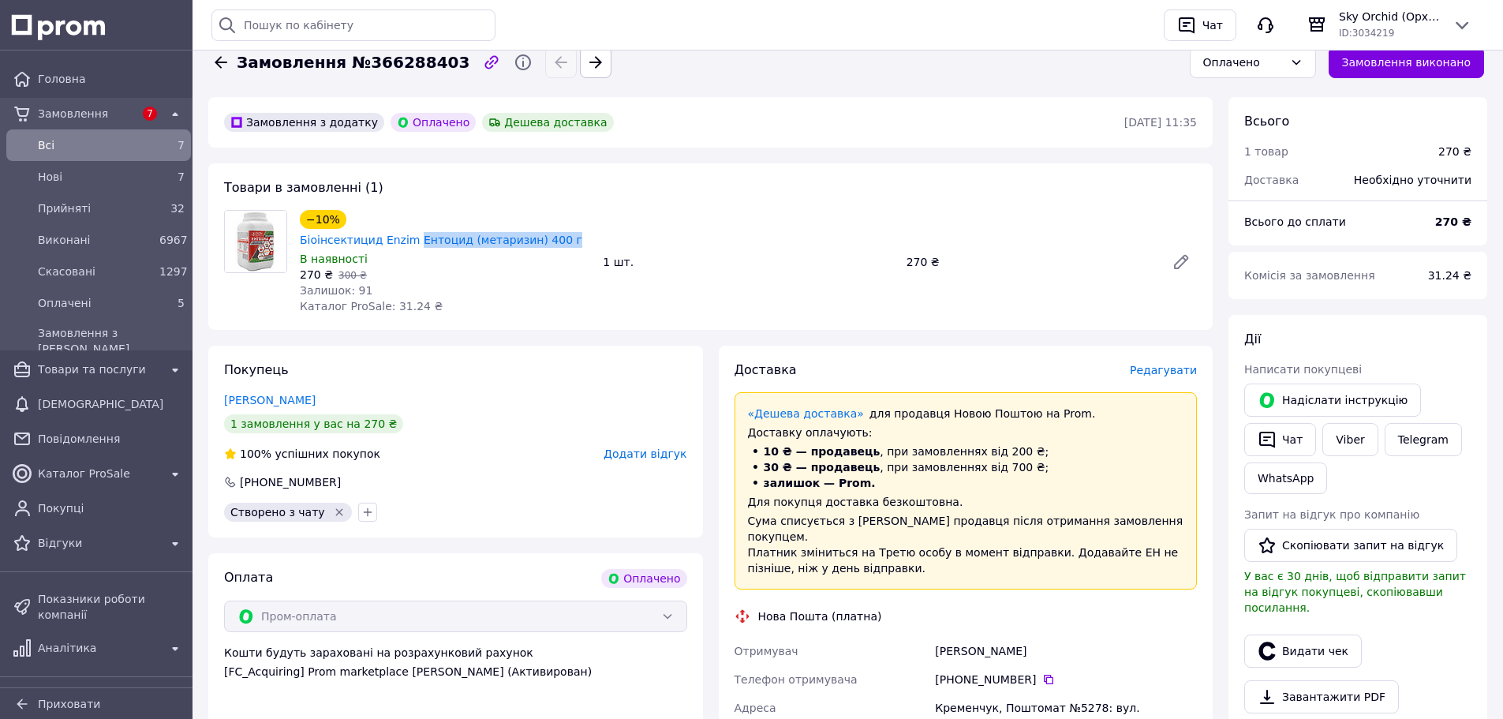
drag, startPoint x: 530, startPoint y: 201, endPoint x: 623, endPoint y: 201, distance: 92.3
click at [623, 201] on div "Товари в замовленні (1) −10% Біоінсектицид Enzim Ентоцид (метаризин) 400 г В на…" at bounding box center [710, 246] width 1005 height 167
copy link "Ентоцид (метаризин) 400 г"
click at [1043, 673] on icon at bounding box center [1049, 679] width 13 height 13
click at [961, 694] on div "Кременчук, Поштомат №5278: вул. Олександра Бiлаша, 8 (маг. АТБ)" at bounding box center [1066, 724] width 268 height 60
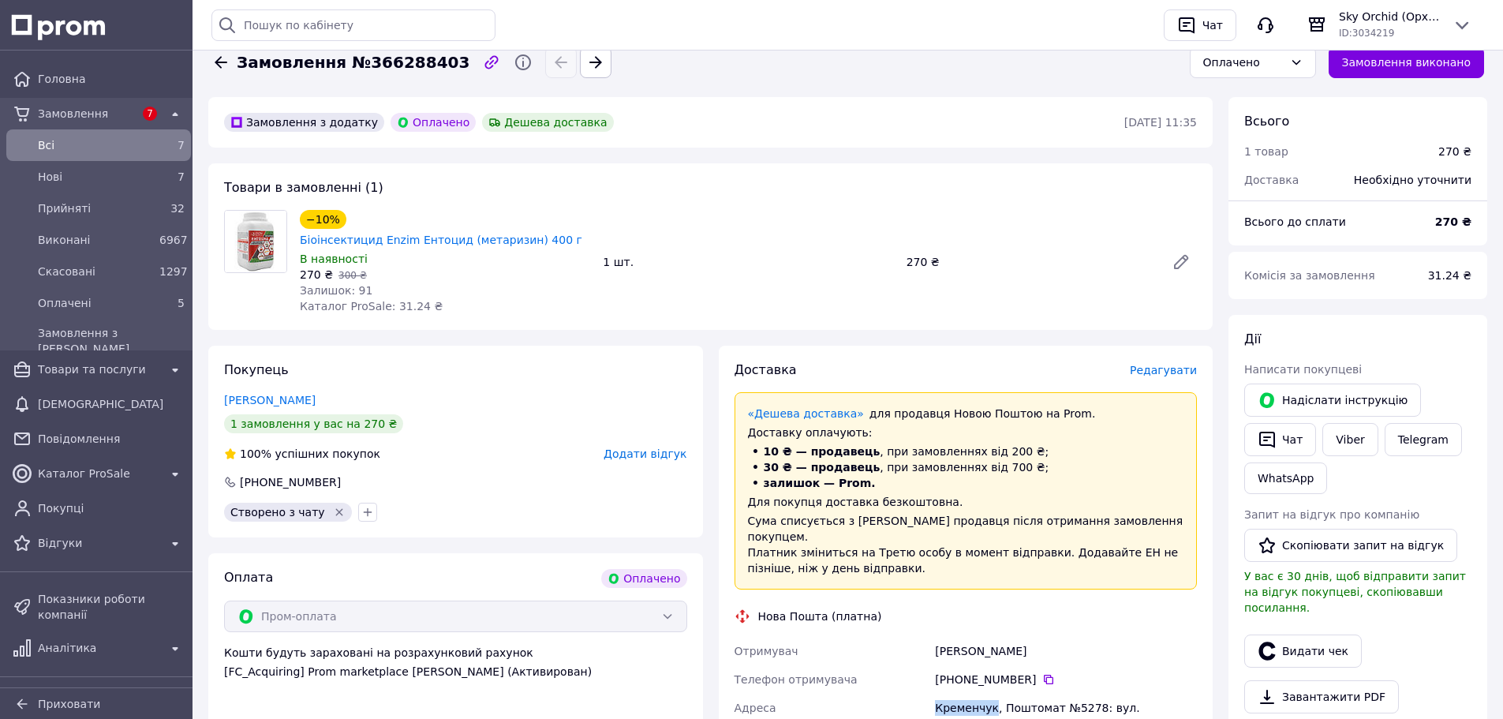
click at [961, 694] on div "Кременчук, Поштомат №5278: вул. Олександра Бiлаша, 8 (маг. АТБ)" at bounding box center [1066, 724] width 268 height 60
click at [1079, 694] on div "Кременчук, Поштомат №5278: вул. Олександра Бiлаша, 8 (маг. АТБ)" at bounding box center [1066, 724] width 268 height 60
copy div "5278"
click at [1327, 432] on link "Viber" at bounding box center [1350, 439] width 55 height 33
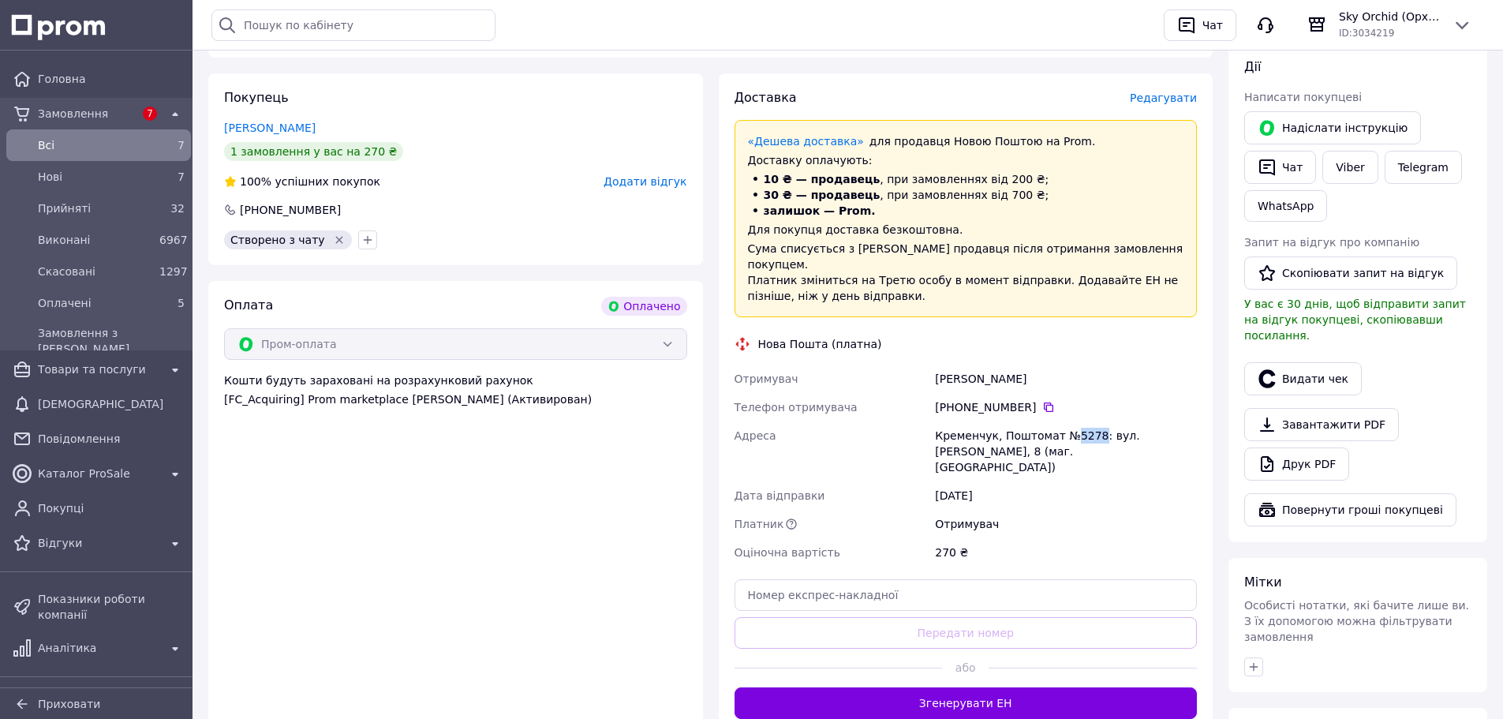
scroll to position [474, 0]
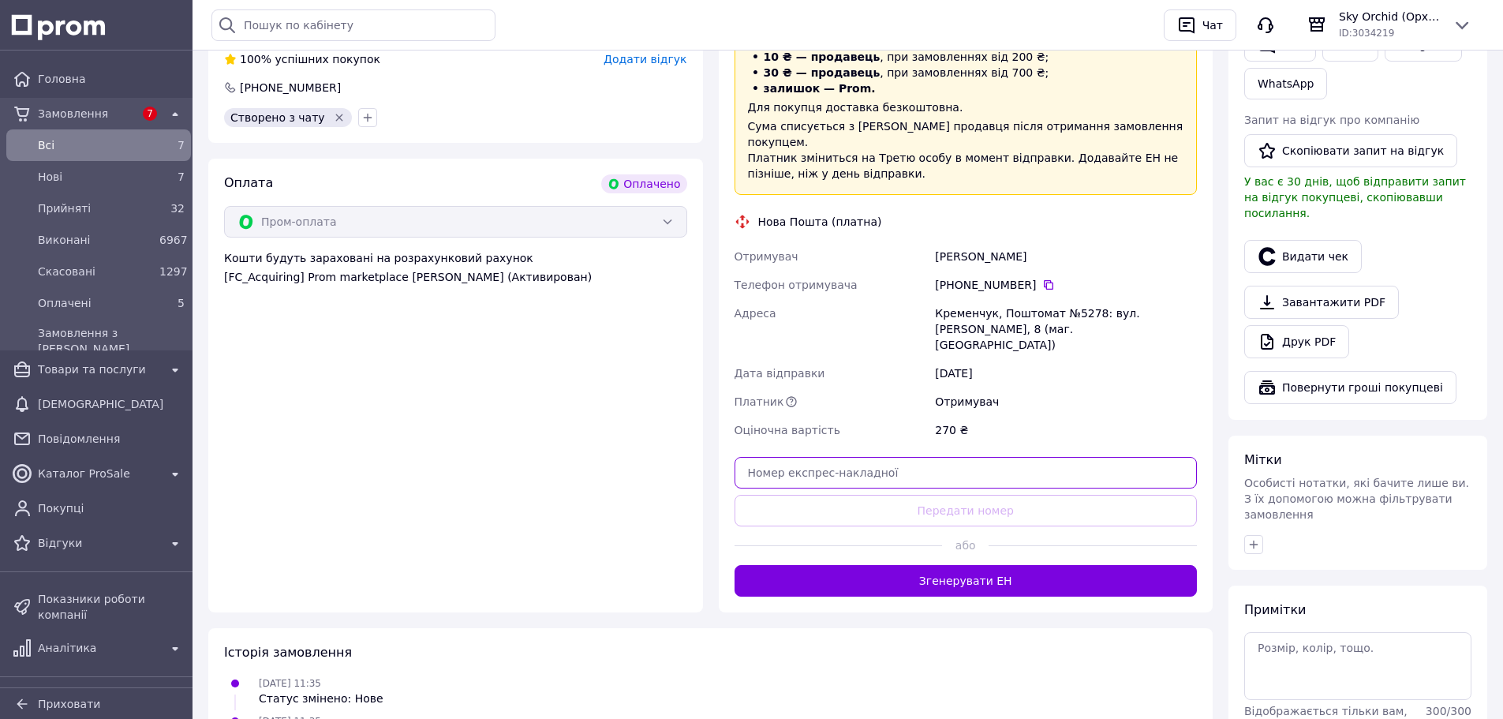
click at [1023, 457] on input "text" at bounding box center [966, 473] width 463 height 32
paste input "20451269191941"
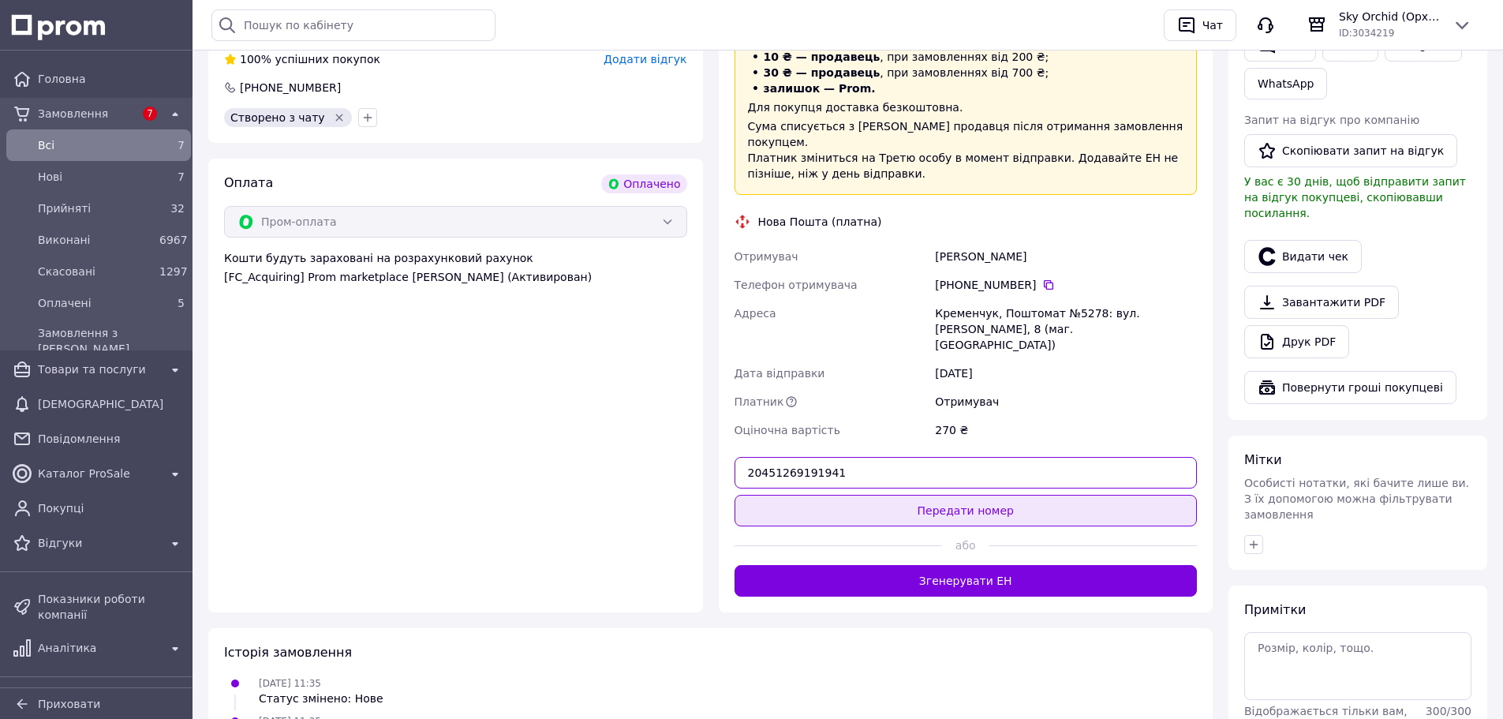
type input "20451269191941"
click at [1024, 495] on button "Передати номер" at bounding box center [966, 511] width 463 height 32
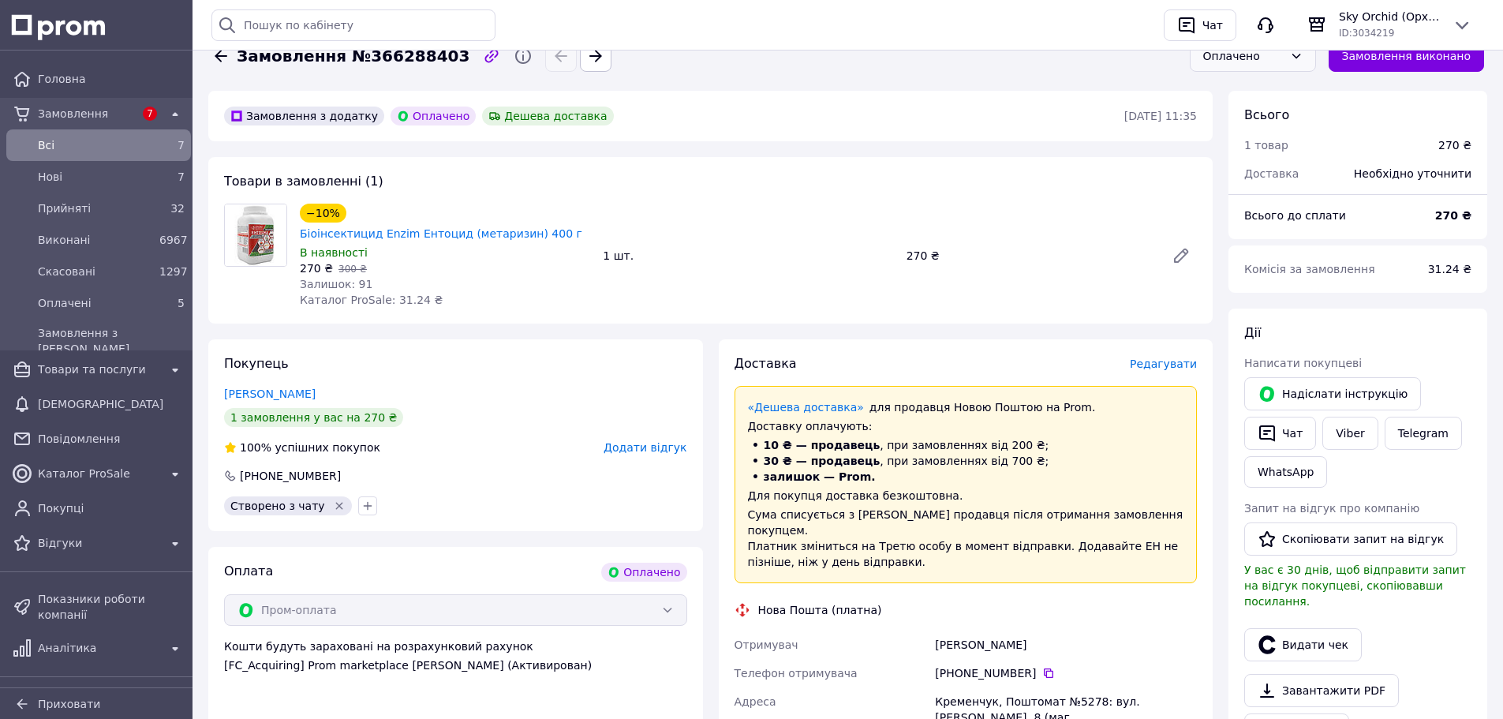
scroll to position [0, 0]
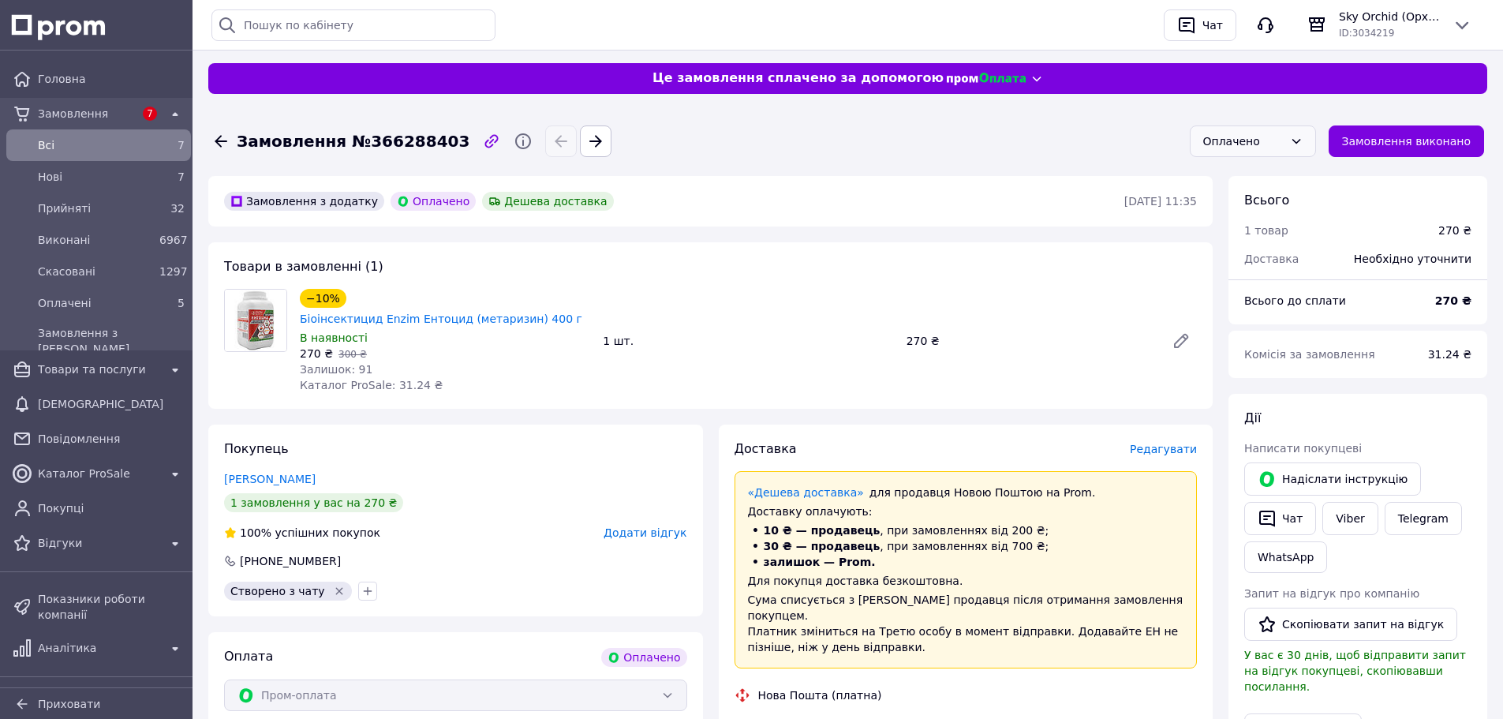
click at [1256, 133] on div "Оплачено" at bounding box center [1253, 141] width 126 height 32
click at [1253, 171] on li "Прийнято" at bounding box center [1265, 175] width 125 height 28
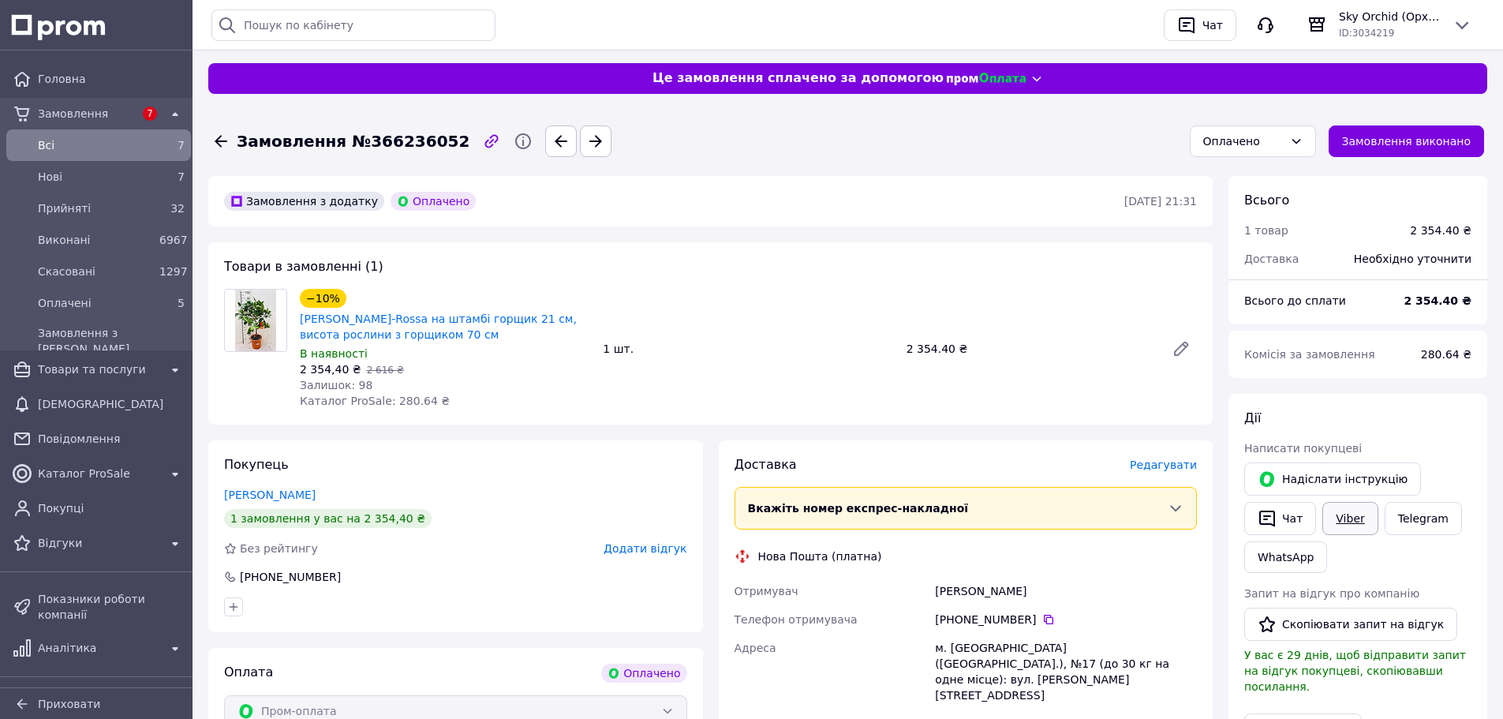
click at [1345, 524] on link "Viber" at bounding box center [1350, 518] width 55 height 33
click at [1237, 138] on div "Оплачено" at bounding box center [1244, 141] width 80 height 17
click at [1229, 174] on li "Прийнято" at bounding box center [1265, 175] width 125 height 28
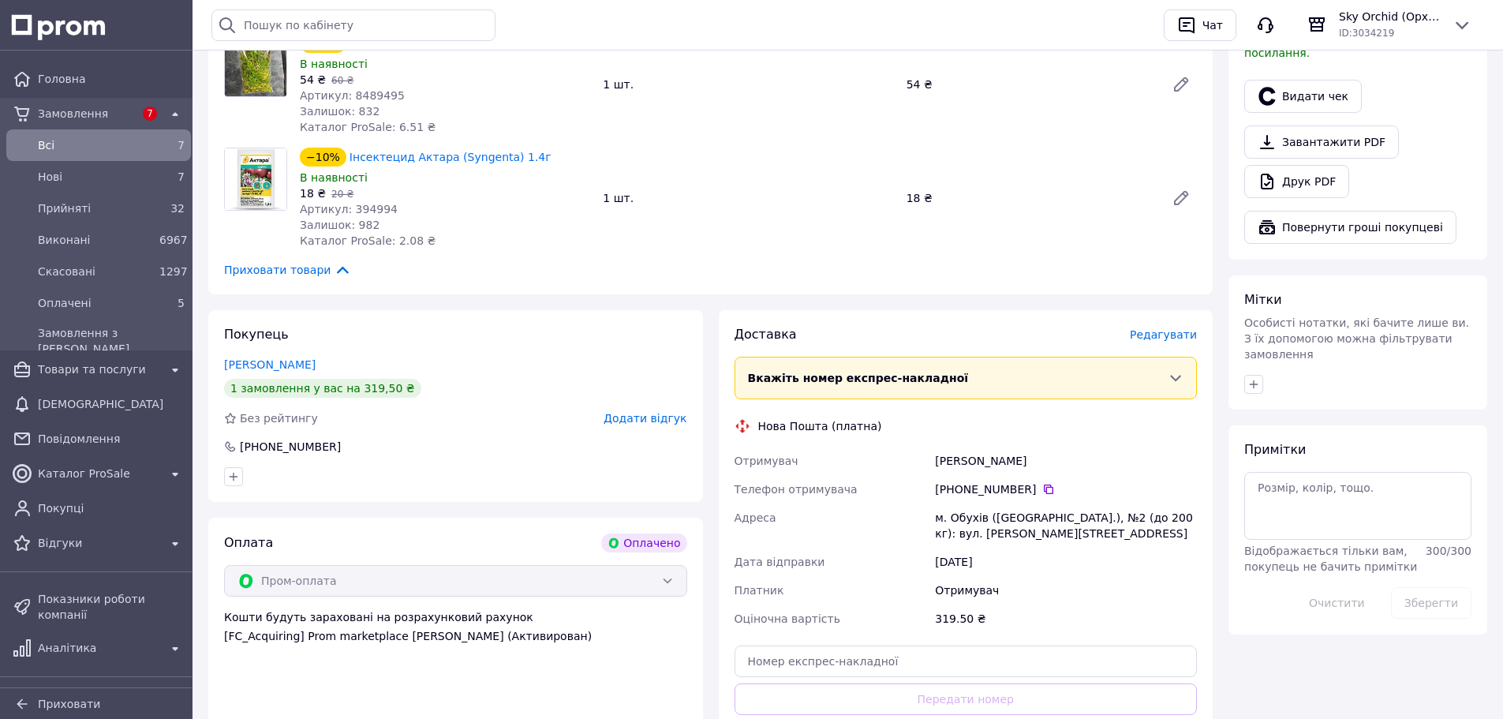
scroll to position [710, 0]
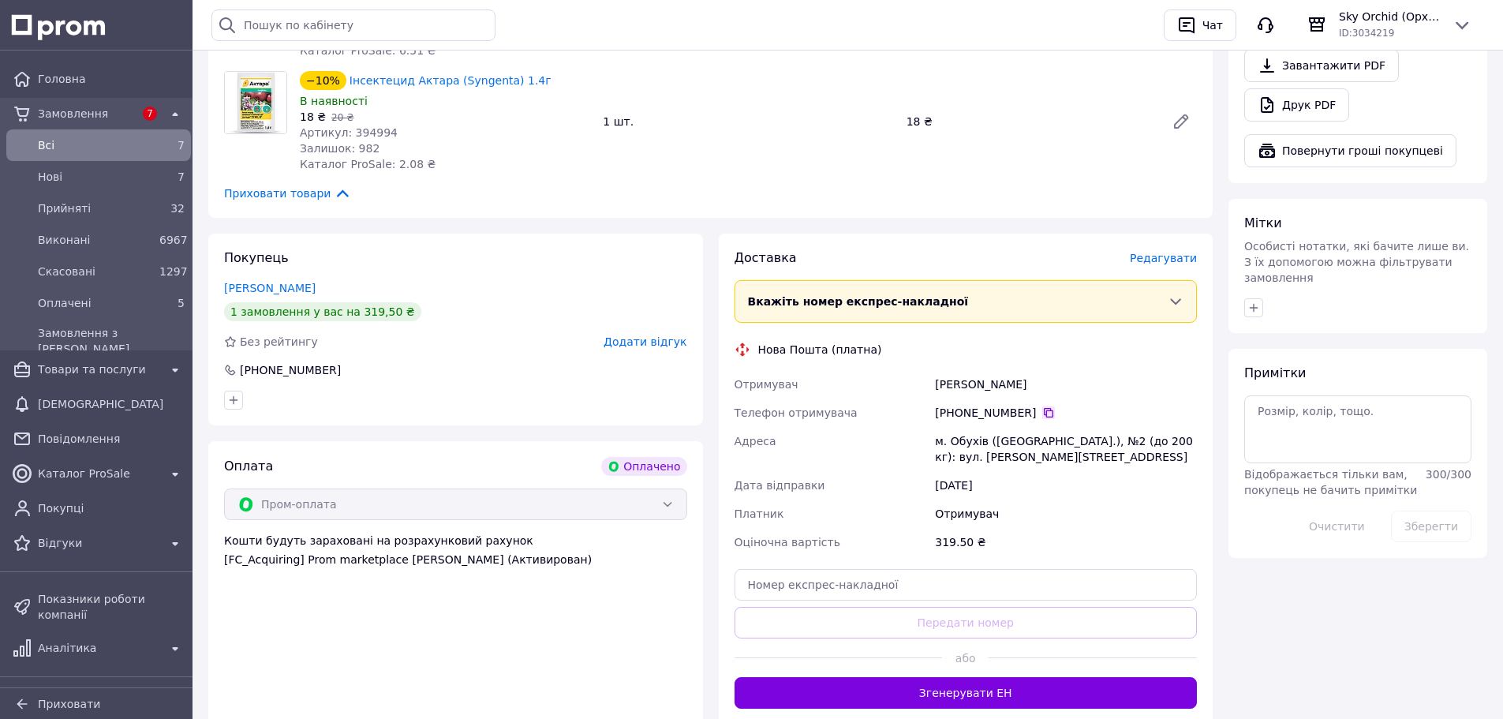
click at [1044, 410] on icon at bounding box center [1048, 412] width 9 height 9
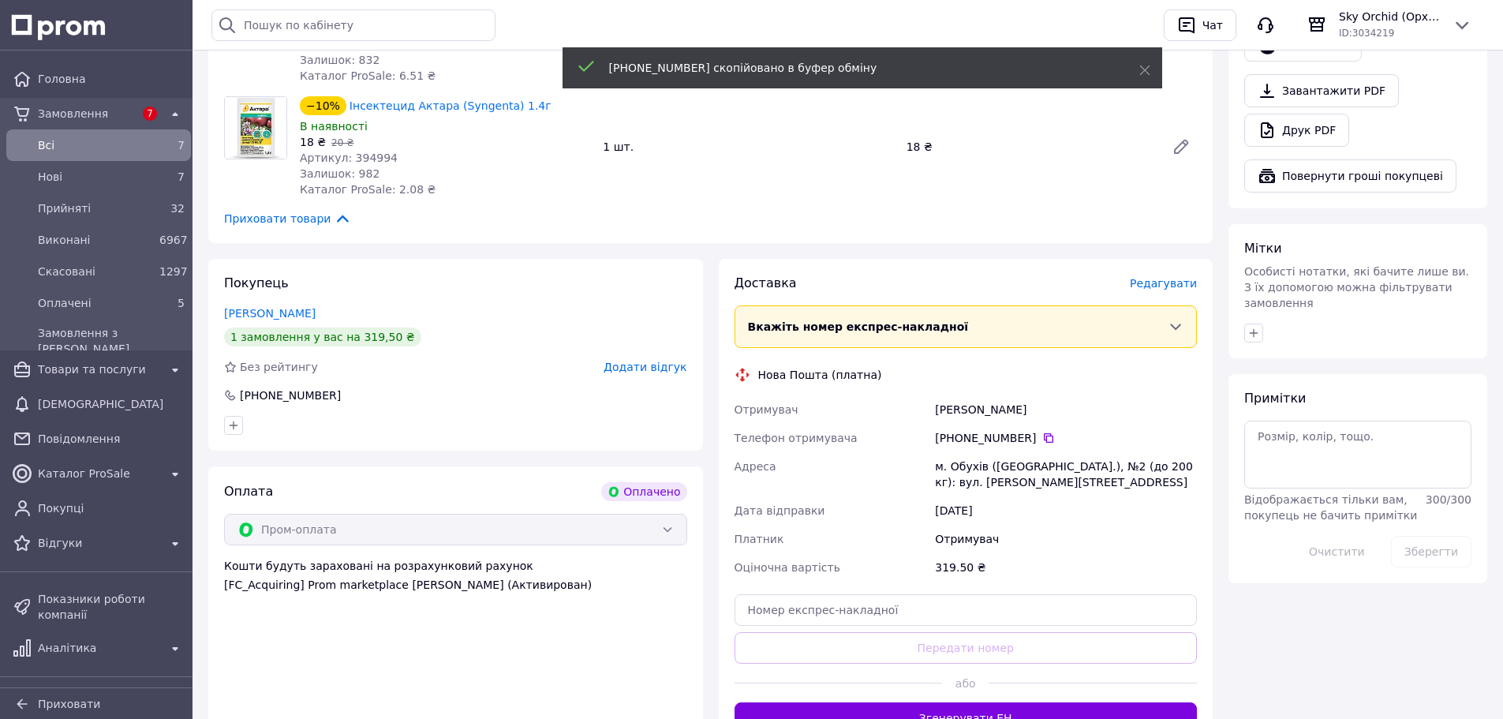
scroll to position [395, 0]
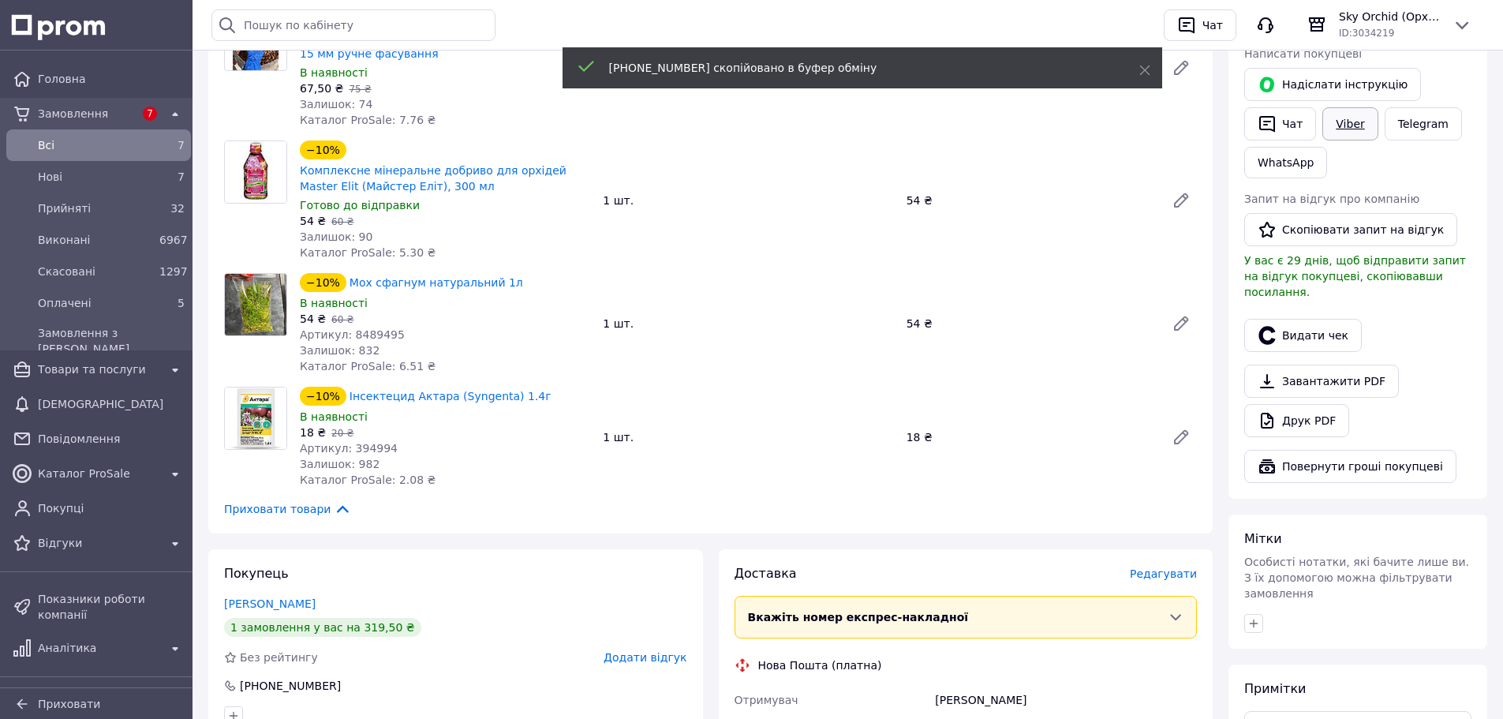
click at [1339, 123] on link "Viber" at bounding box center [1350, 123] width 55 height 33
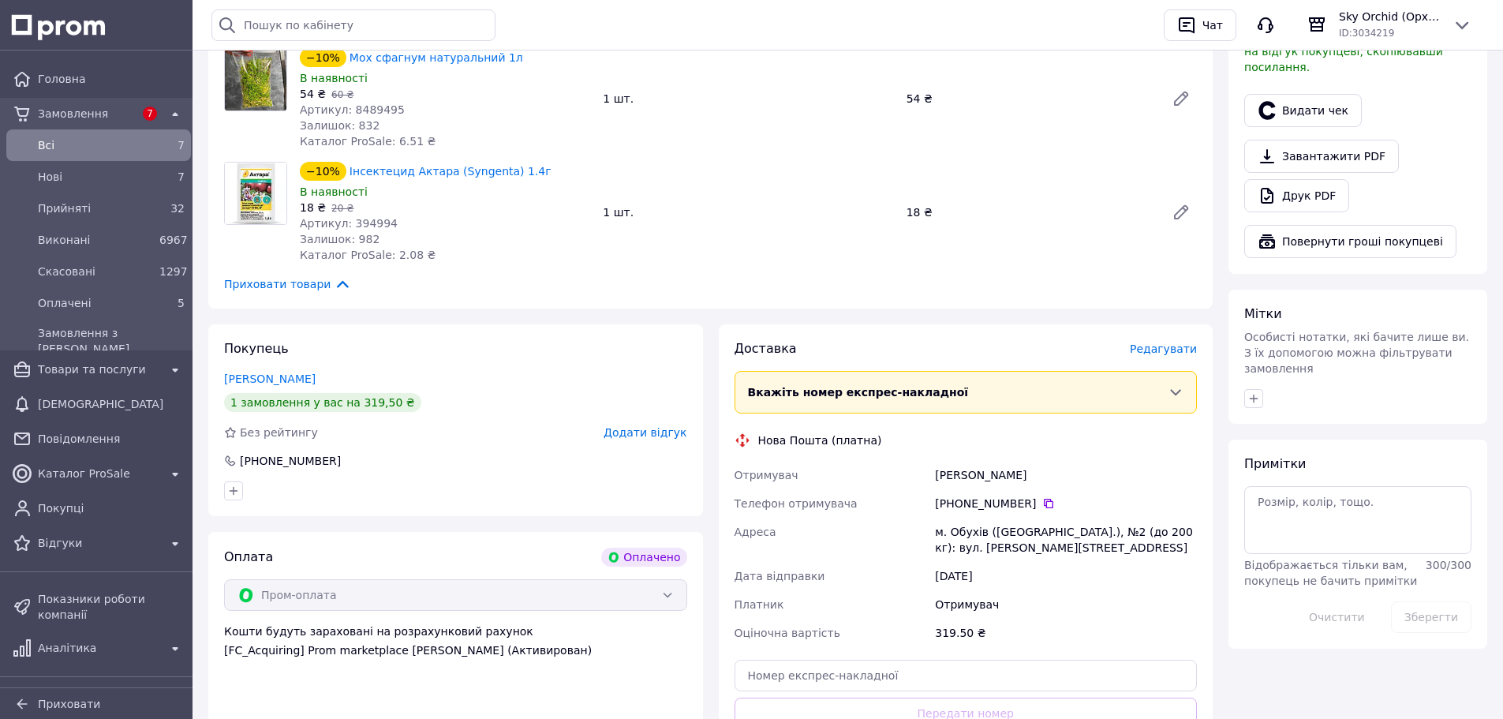
scroll to position [710, 0]
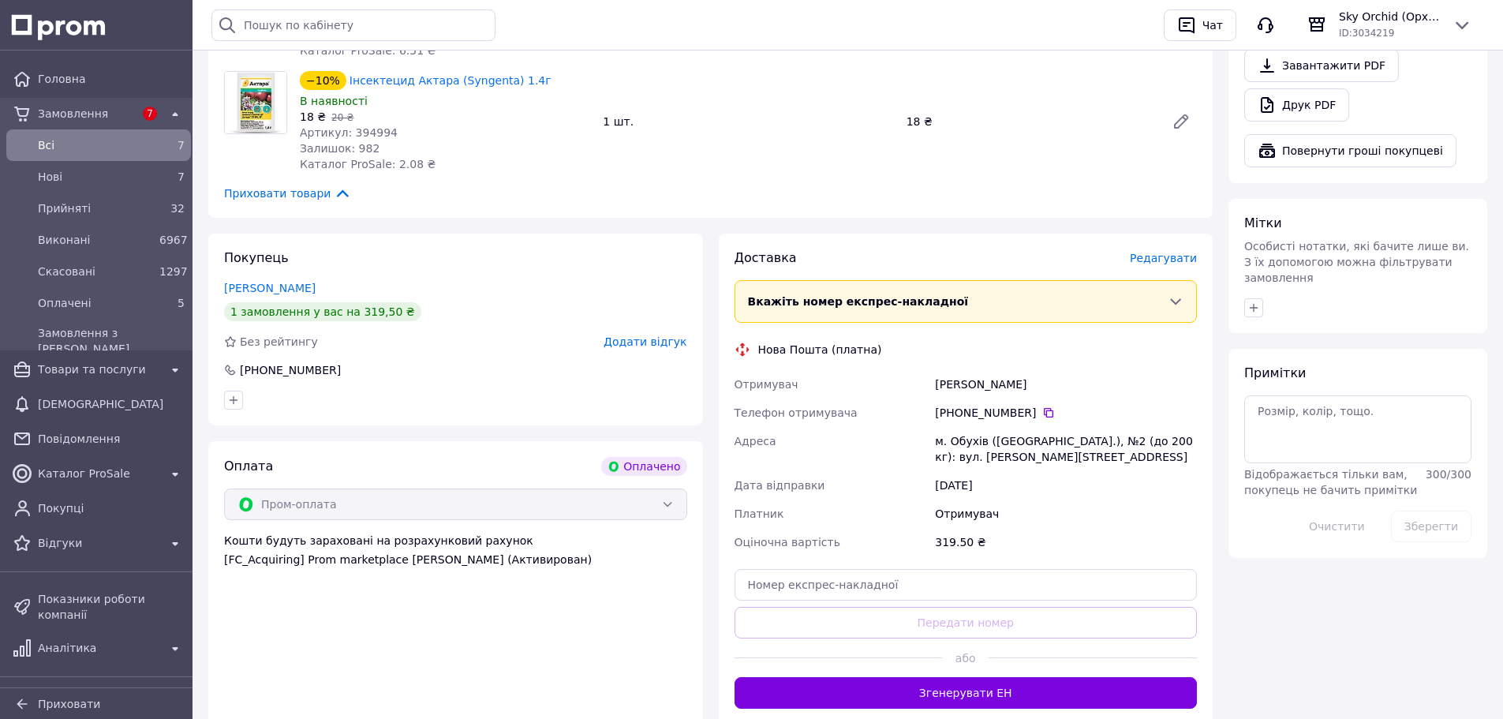
click at [946, 380] on div "Здоровець Світлана" at bounding box center [1066, 384] width 268 height 28
copy div "Здоровець"
click at [960, 439] on div "м. Обухів (Київська обл.), №2 (до 200 кг): вул. Каштанова, 7" at bounding box center [1066, 449] width 268 height 44
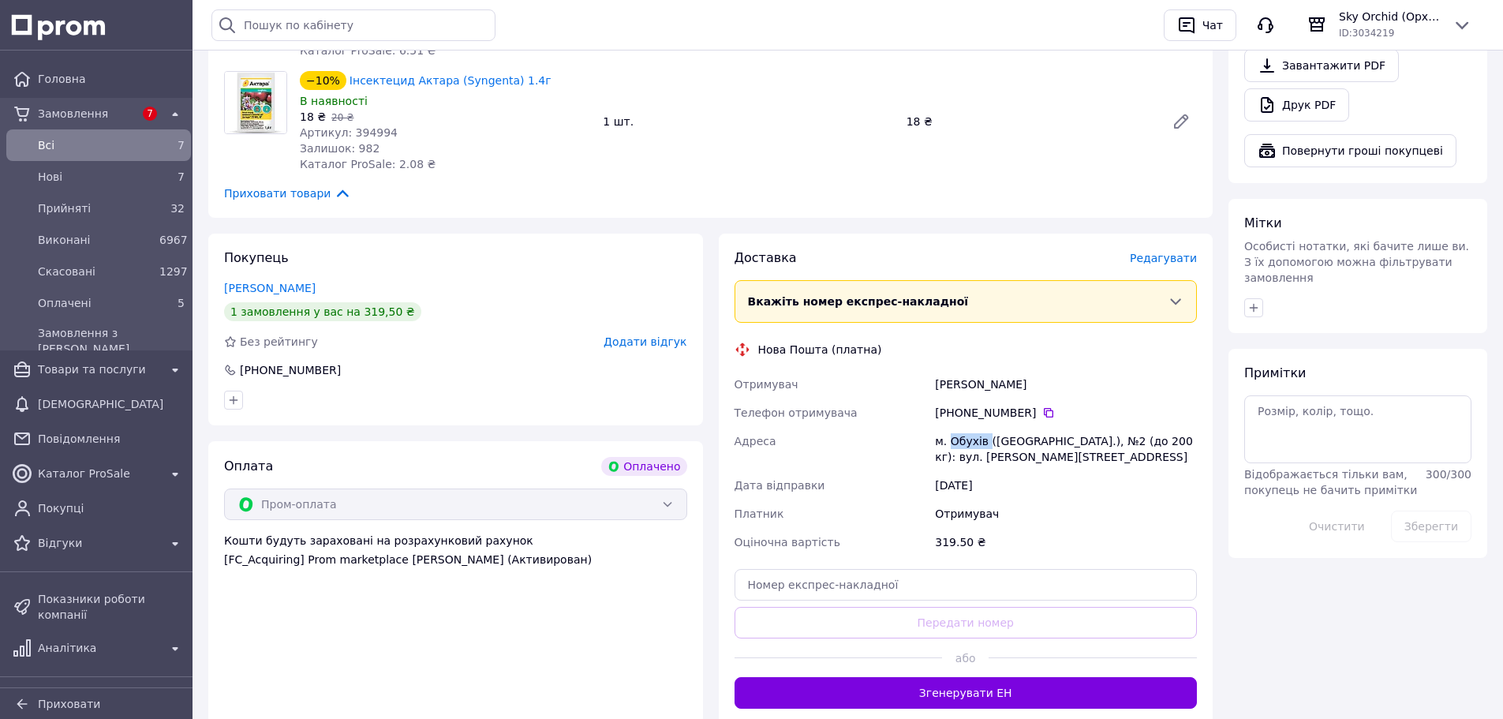
copy div "Обухів"
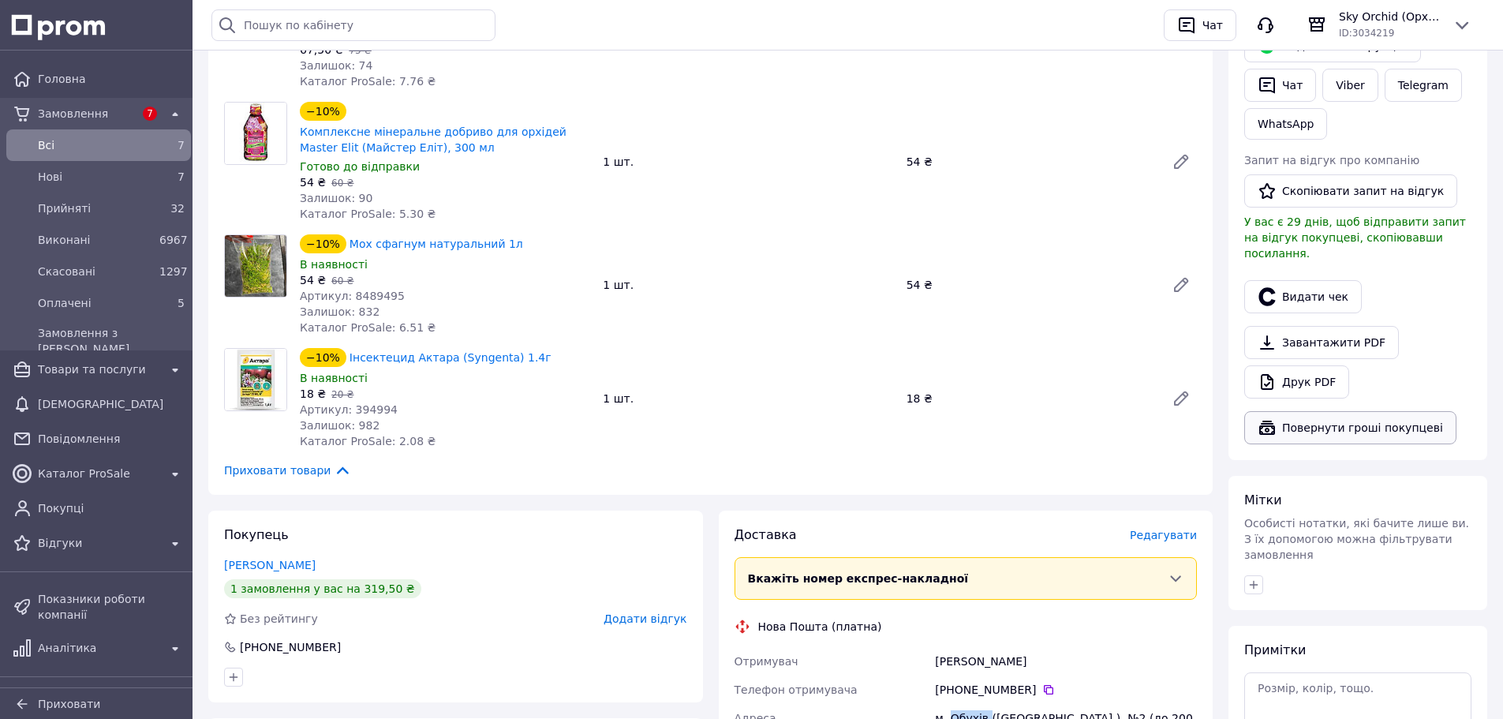
scroll to position [316, 0]
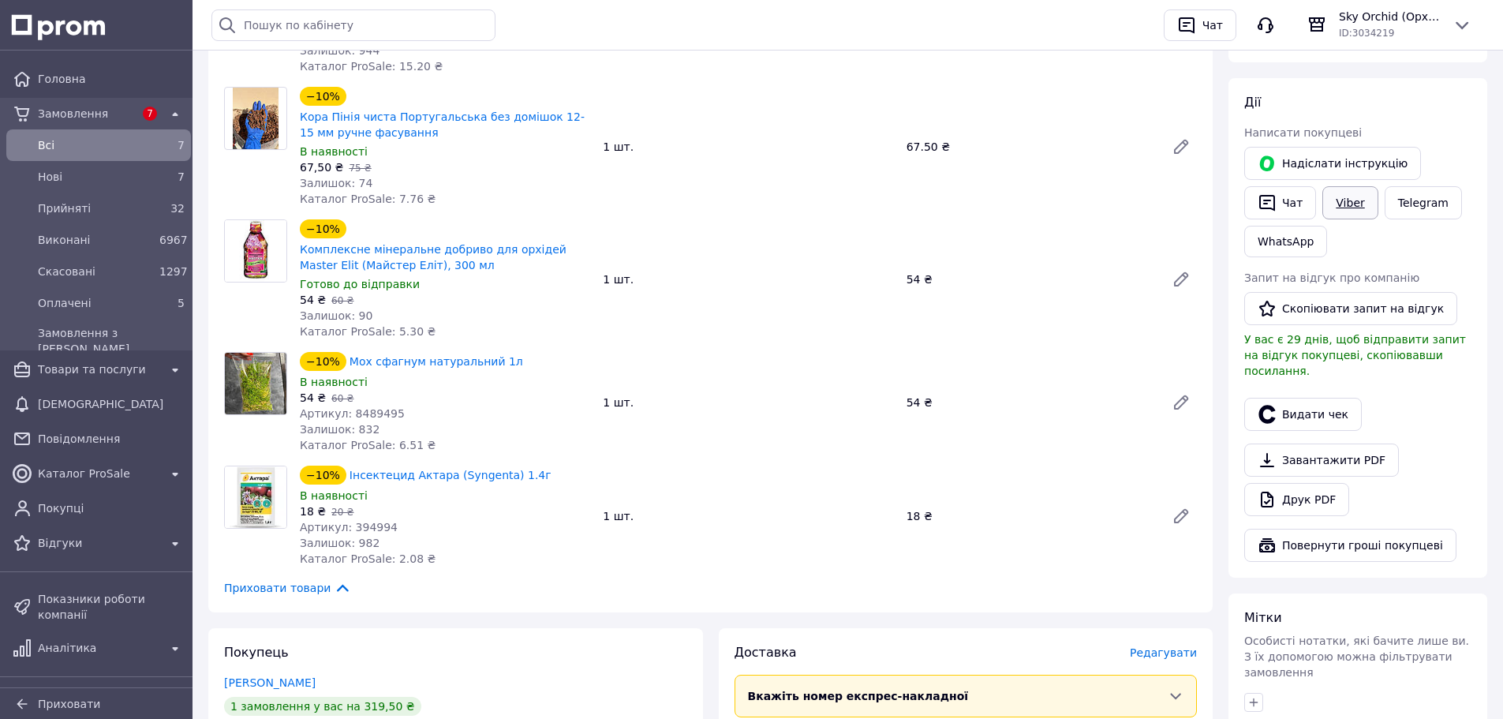
click at [1339, 206] on link "Viber" at bounding box center [1350, 202] width 55 height 33
click at [1340, 206] on link "Viber" at bounding box center [1350, 202] width 55 height 33
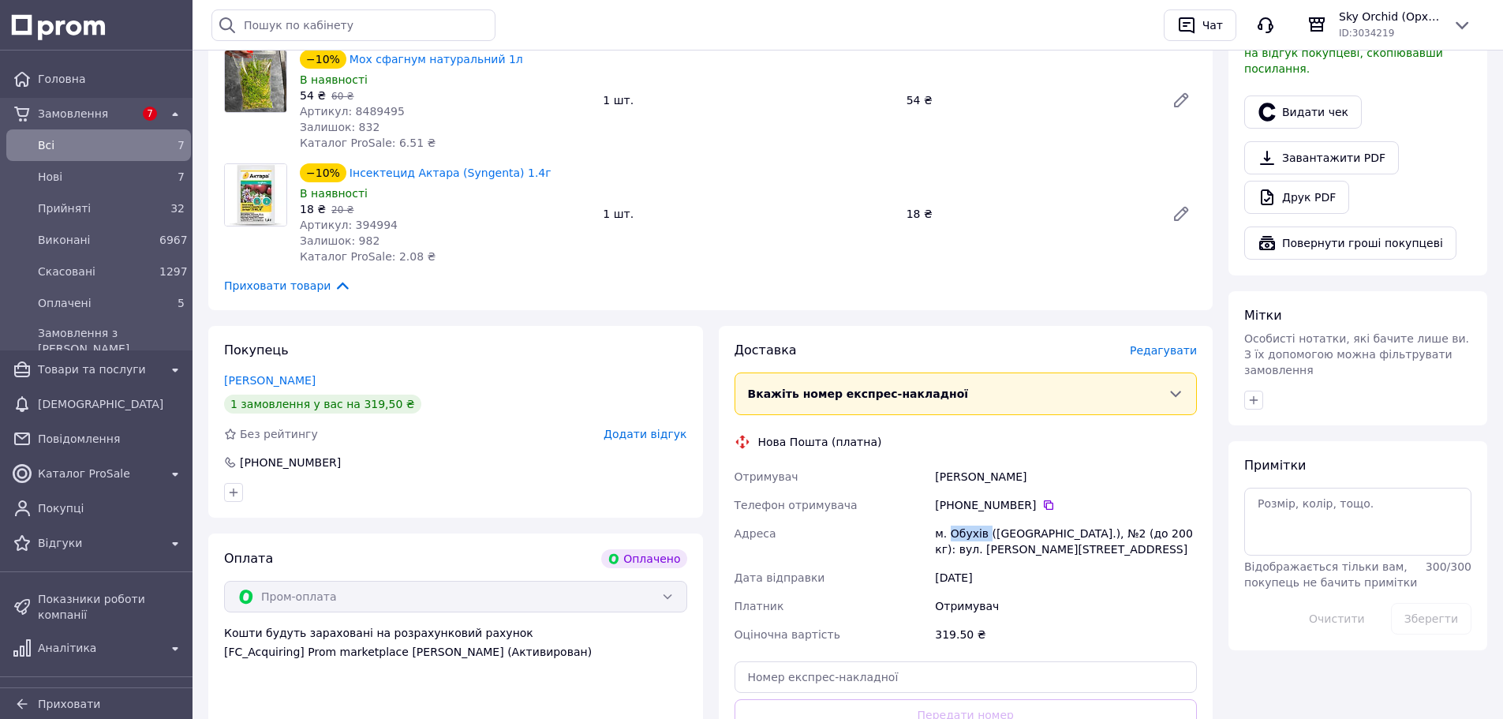
scroll to position [710, 0]
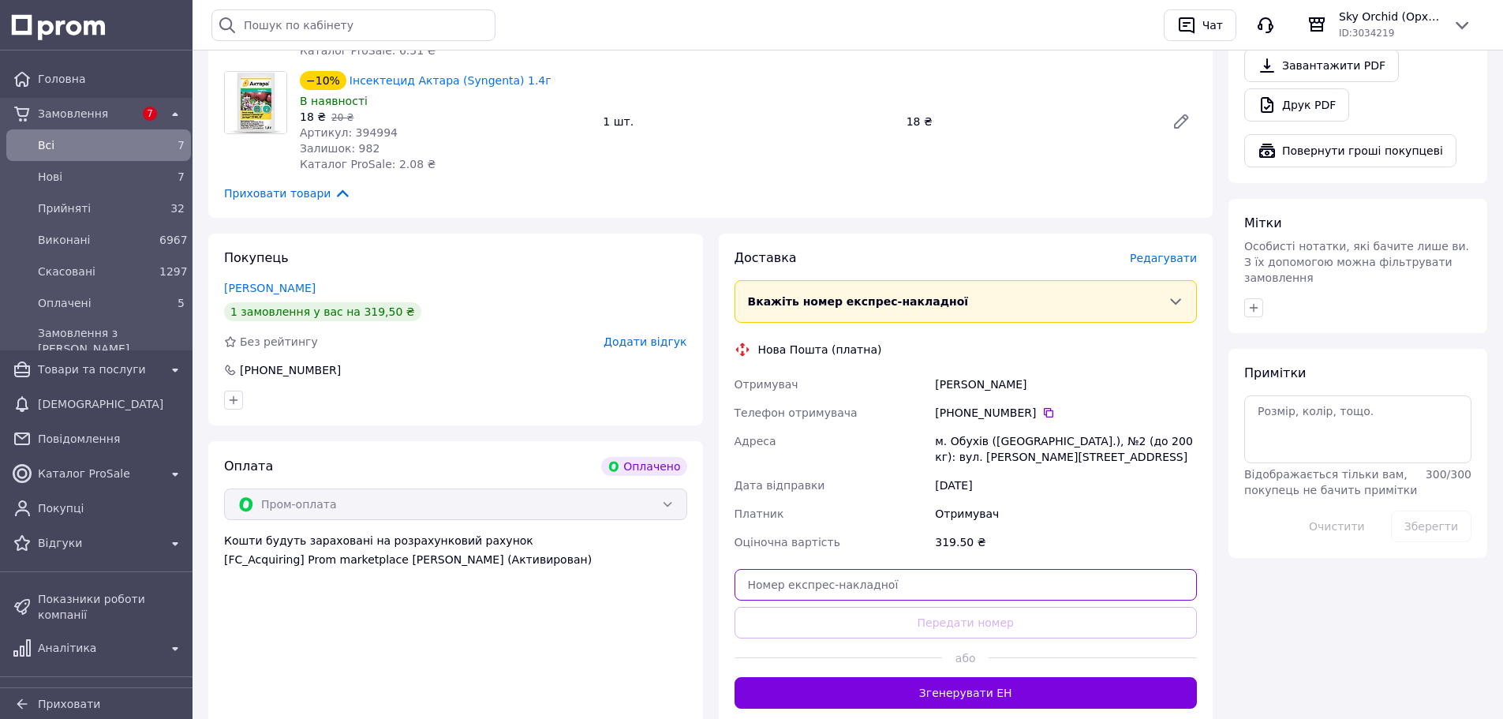
click at [984, 590] on input "text" at bounding box center [966, 585] width 463 height 32
paste input "20451269192423"
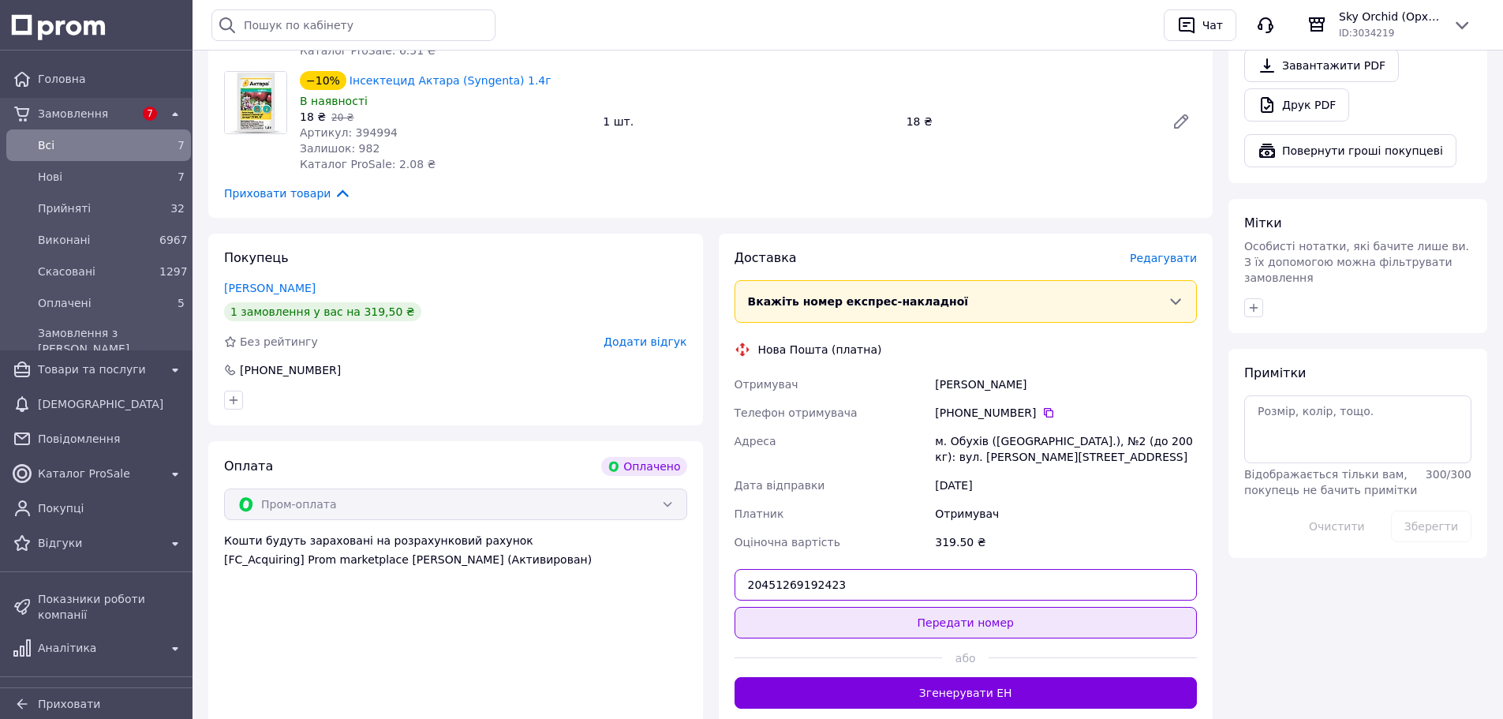
type input "20451269192423"
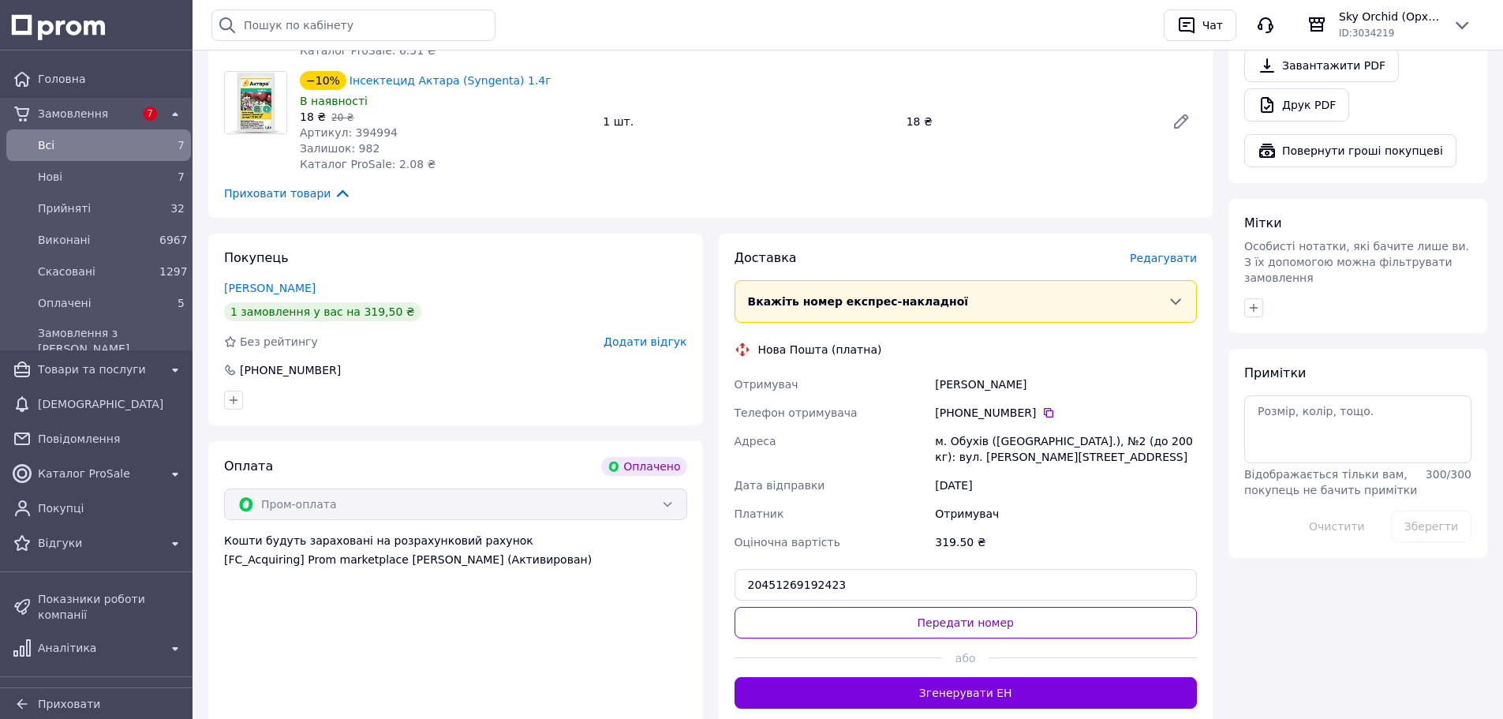
drag, startPoint x: 1043, startPoint y: 627, endPoint x: 1061, endPoint y: 593, distance: 38.1
click at [1044, 626] on button "Передати номер" at bounding box center [966, 623] width 463 height 32
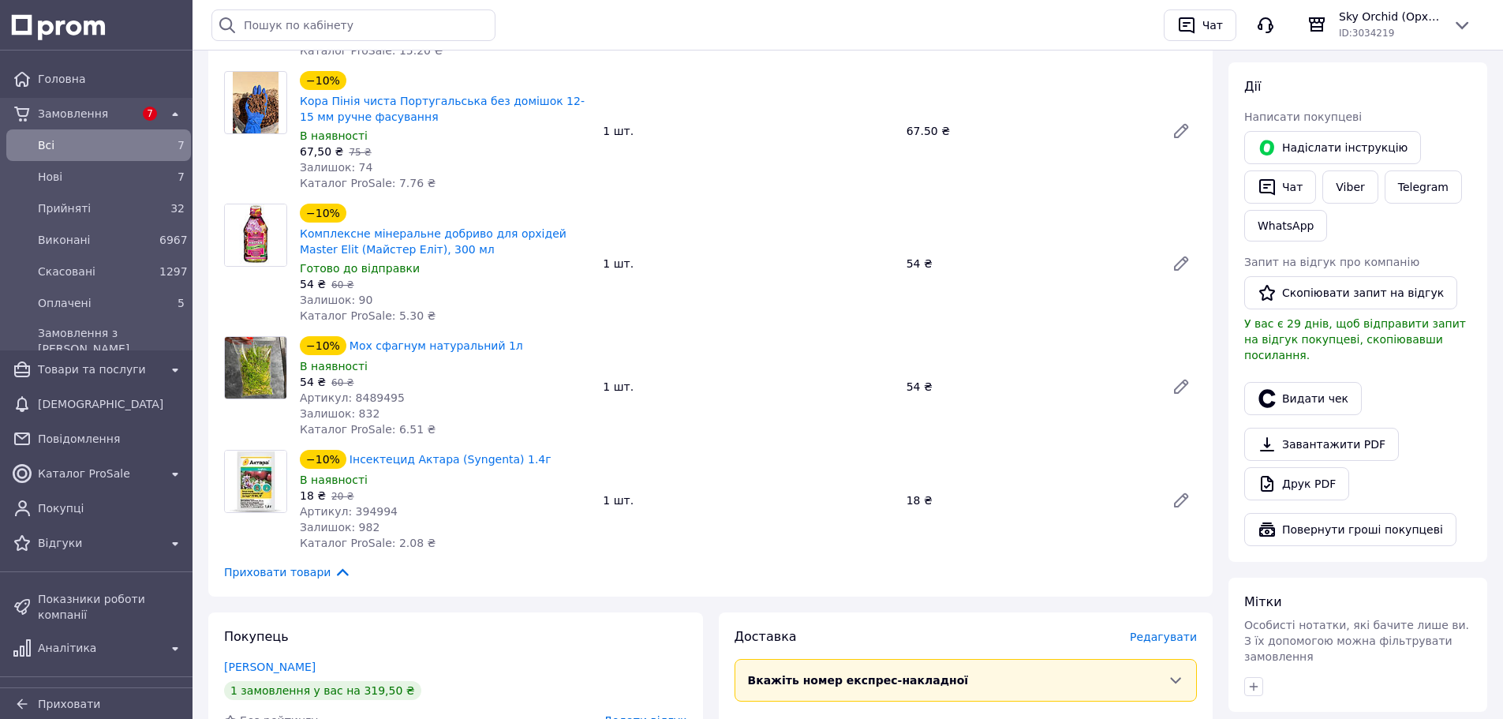
scroll to position [79, 0]
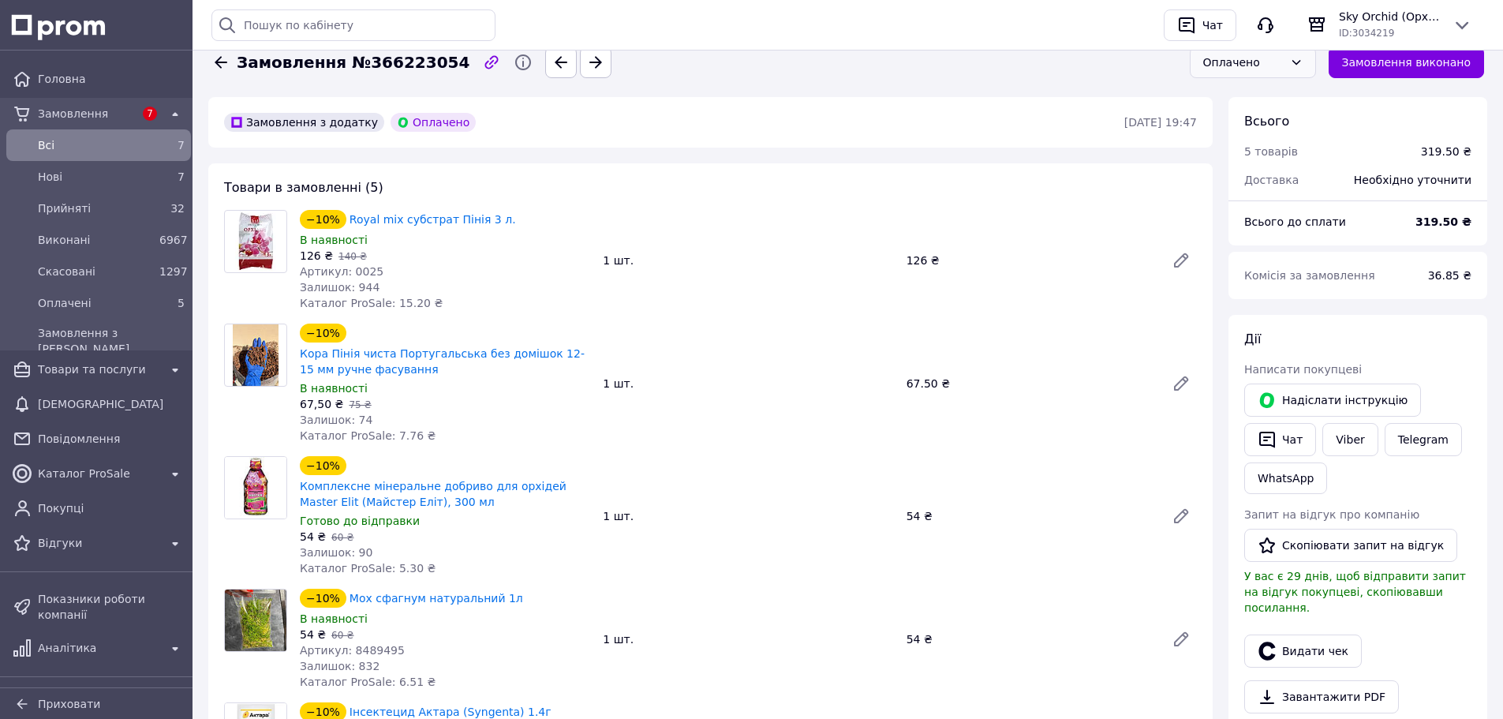
click at [1248, 52] on div "Оплачено" at bounding box center [1253, 63] width 126 height 32
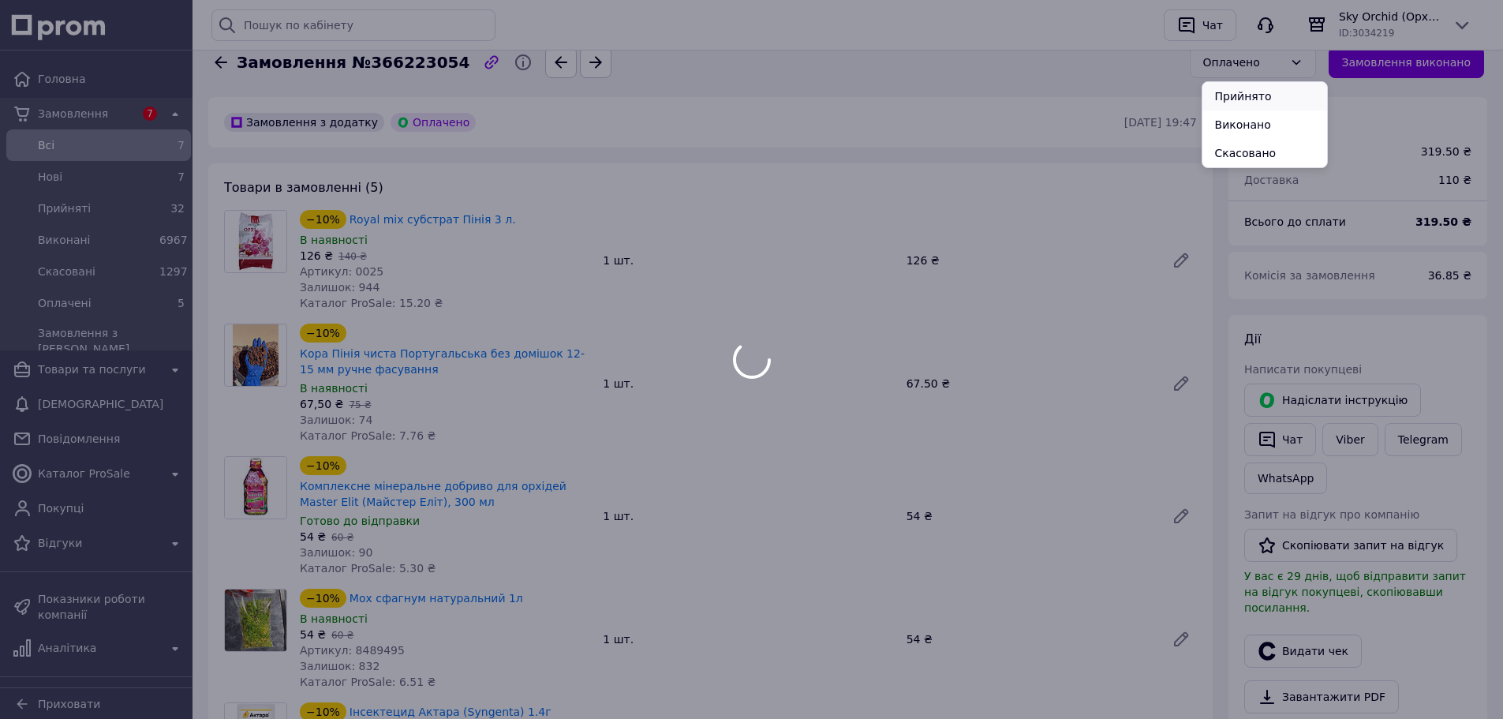
click at [1249, 97] on li "Прийнято" at bounding box center [1265, 96] width 125 height 28
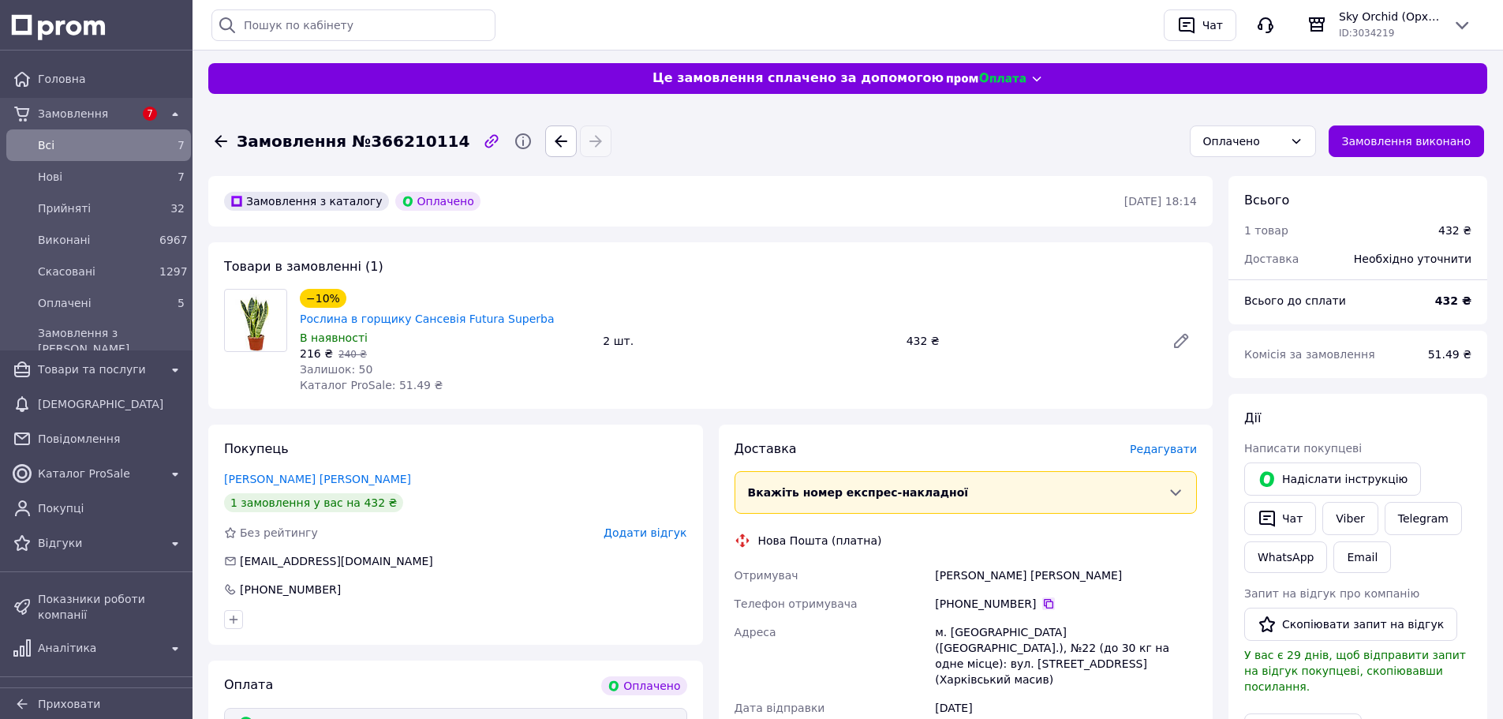
click at [1043, 597] on icon at bounding box center [1049, 603] width 13 height 13
click at [1044, 599] on icon at bounding box center [1048, 603] width 9 height 9
click at [960, 561] on div "[PERSON_NAME] [PERSON_NAME]" at bounding box center [1066, 575] width 268 height 28
copy div "Машина"
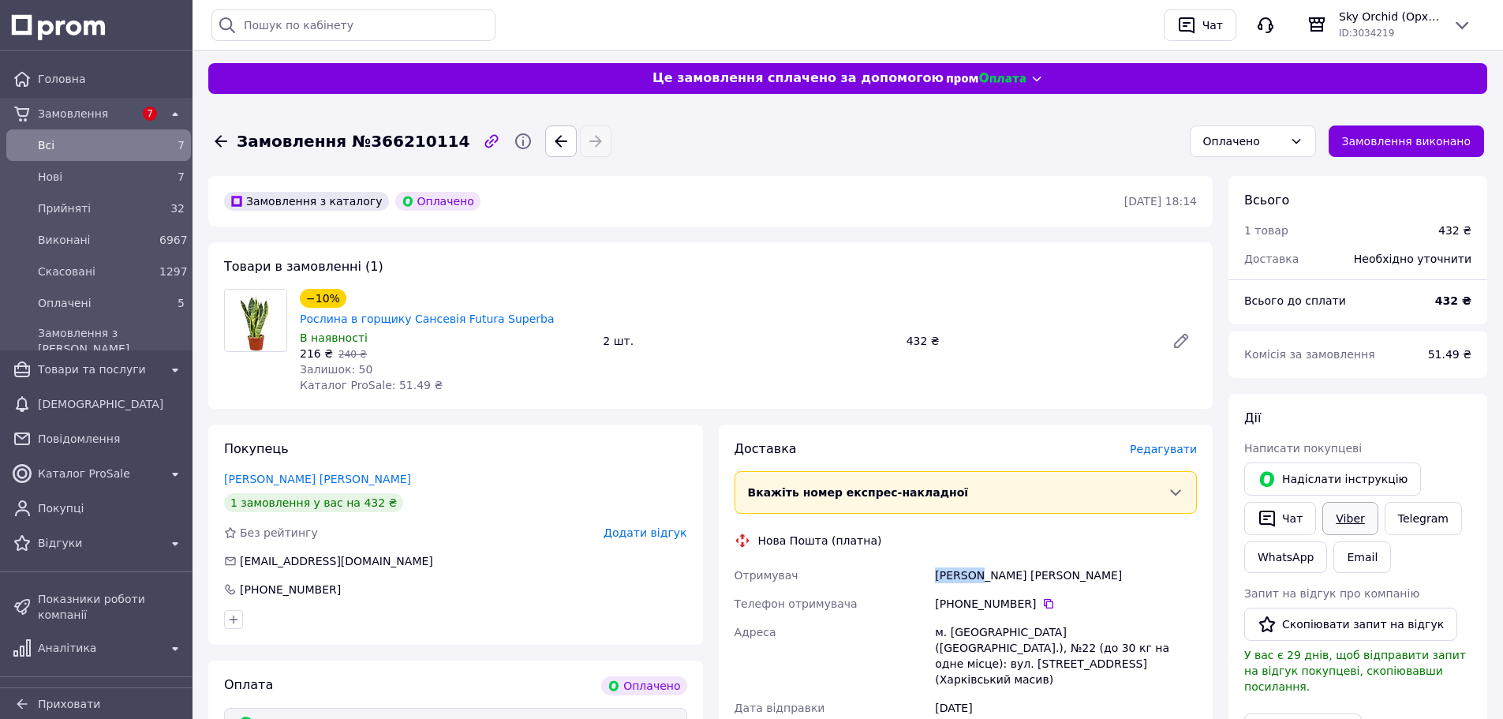
click at [1349, 519] on link "Viber" at bounding box center [1350, 518] width 55 height 33
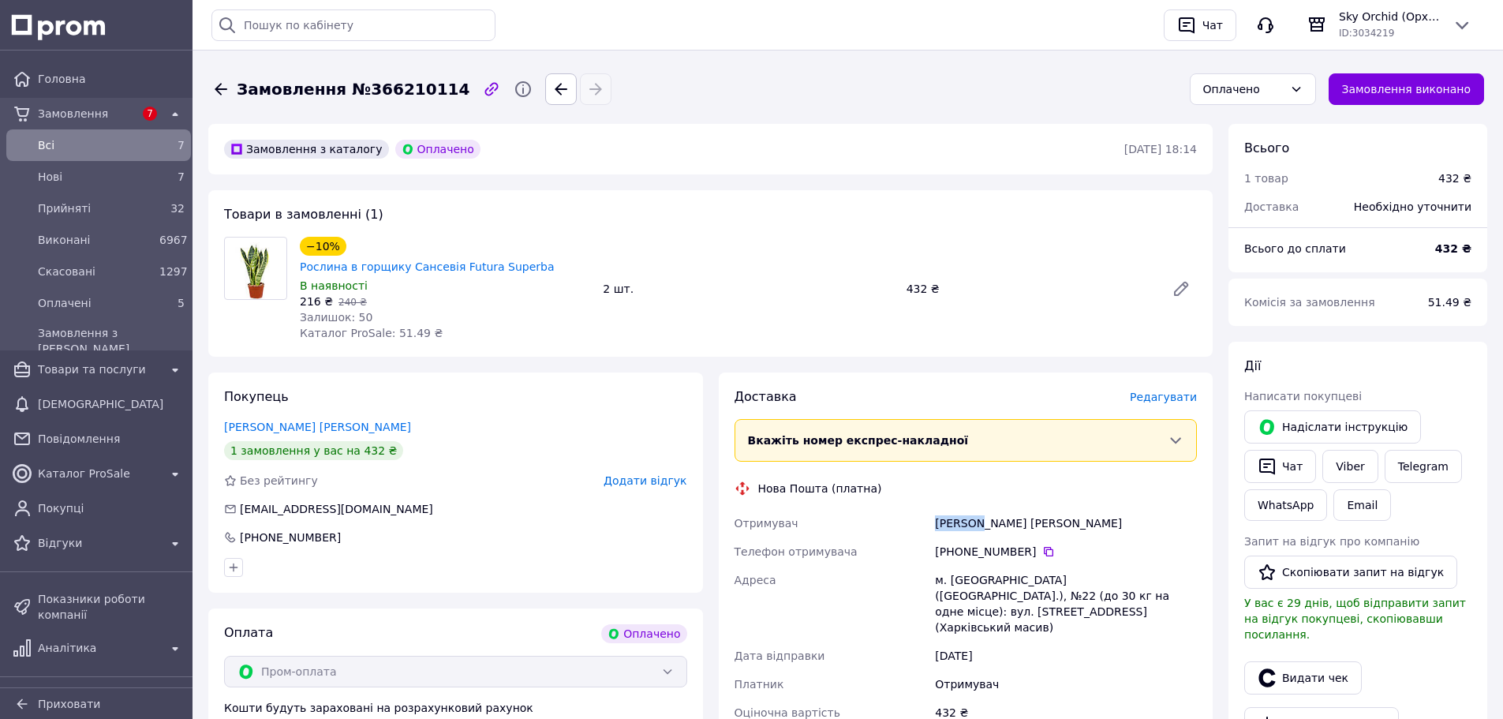
scroll to position [158, 0]
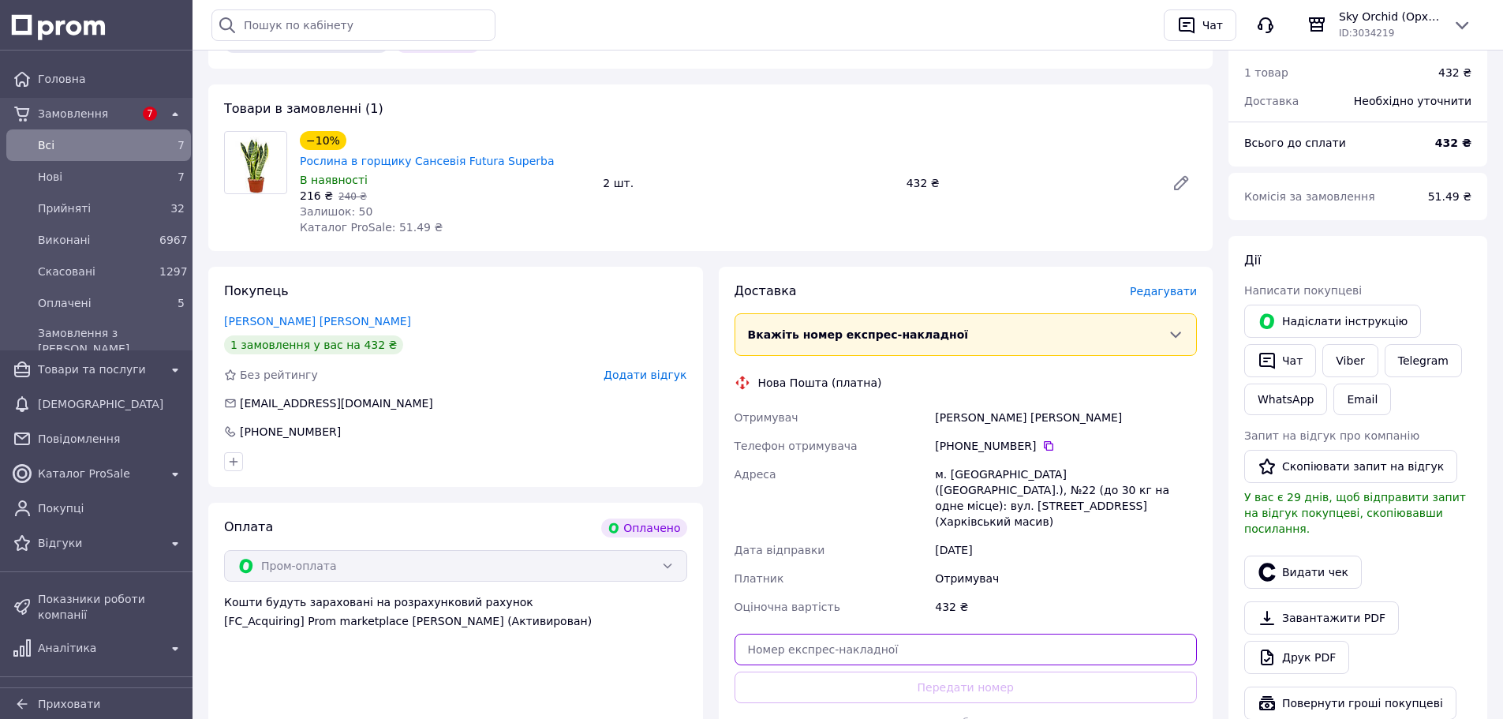
drag, startPoint x: 994, startPoint y: 602, endPoint x: 1135, endPoint y: 645, distance: 146.8
click at [995, 634] on input "text" at bounding box center [966, 650] width 463 height 32
paste input "20451269192826"
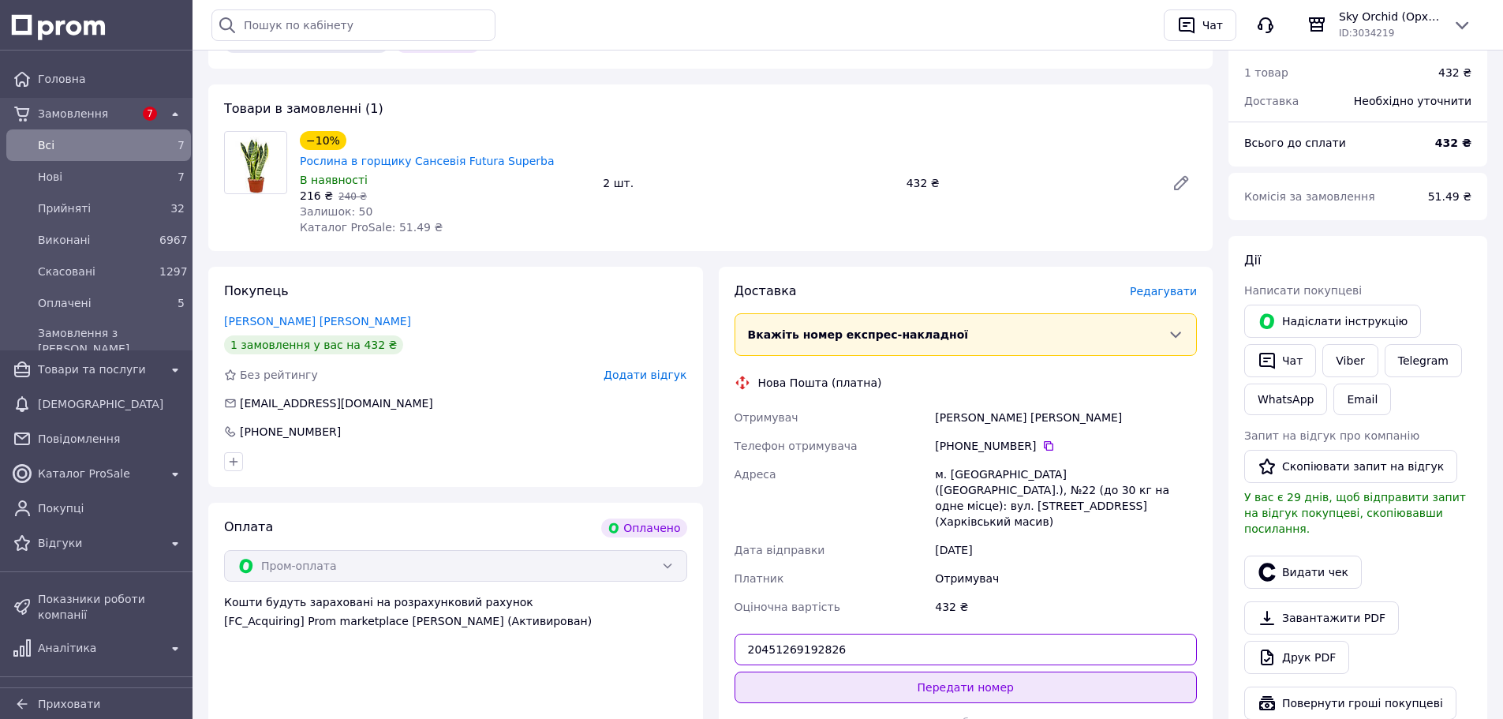
type input "20451269192826"
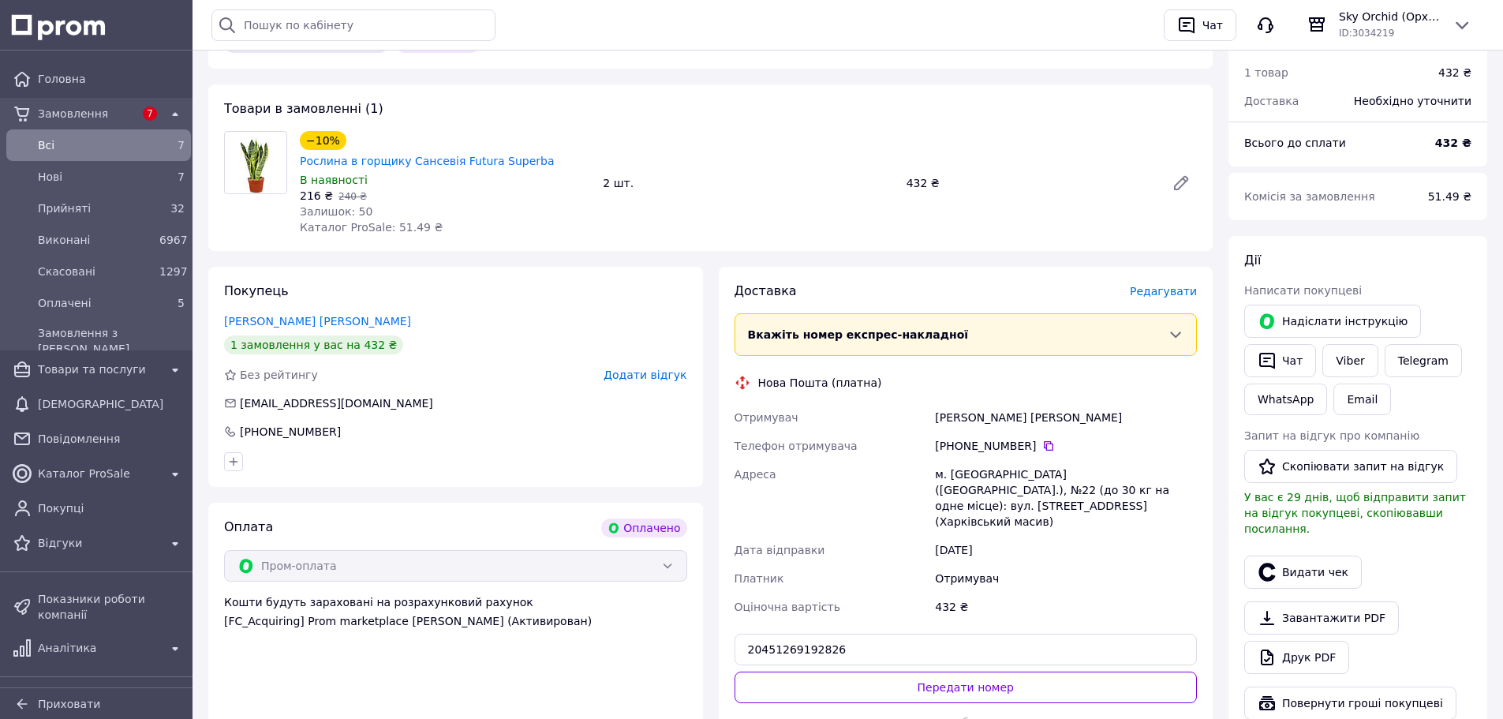
drag, startPoint x: 1154, startPoint y: 642, endPoint x: 1206, endPoint y: 504, distance: 147.6
click at [1154, 672] on button "Передати номер" at bounding box center [966, 688] width 463 height 32
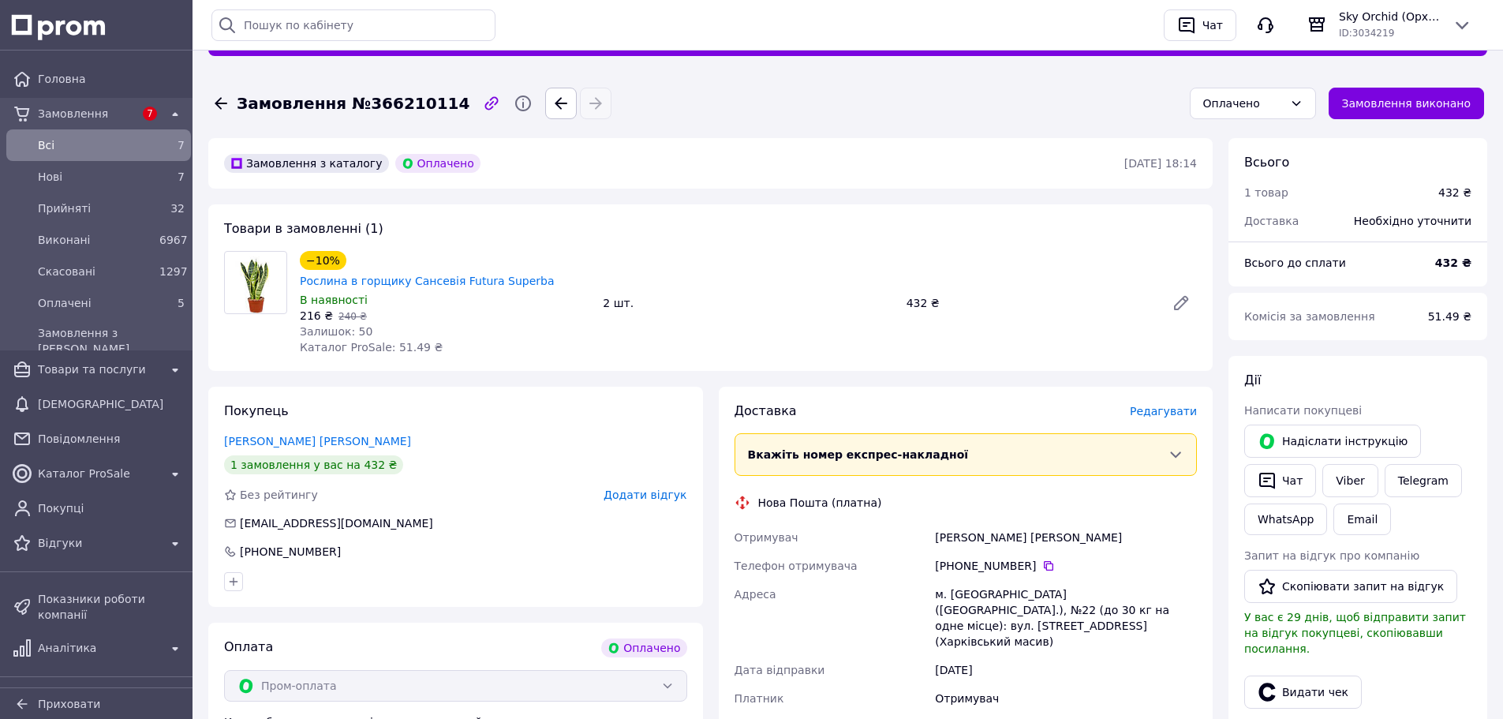
scroll to position [0, 0]
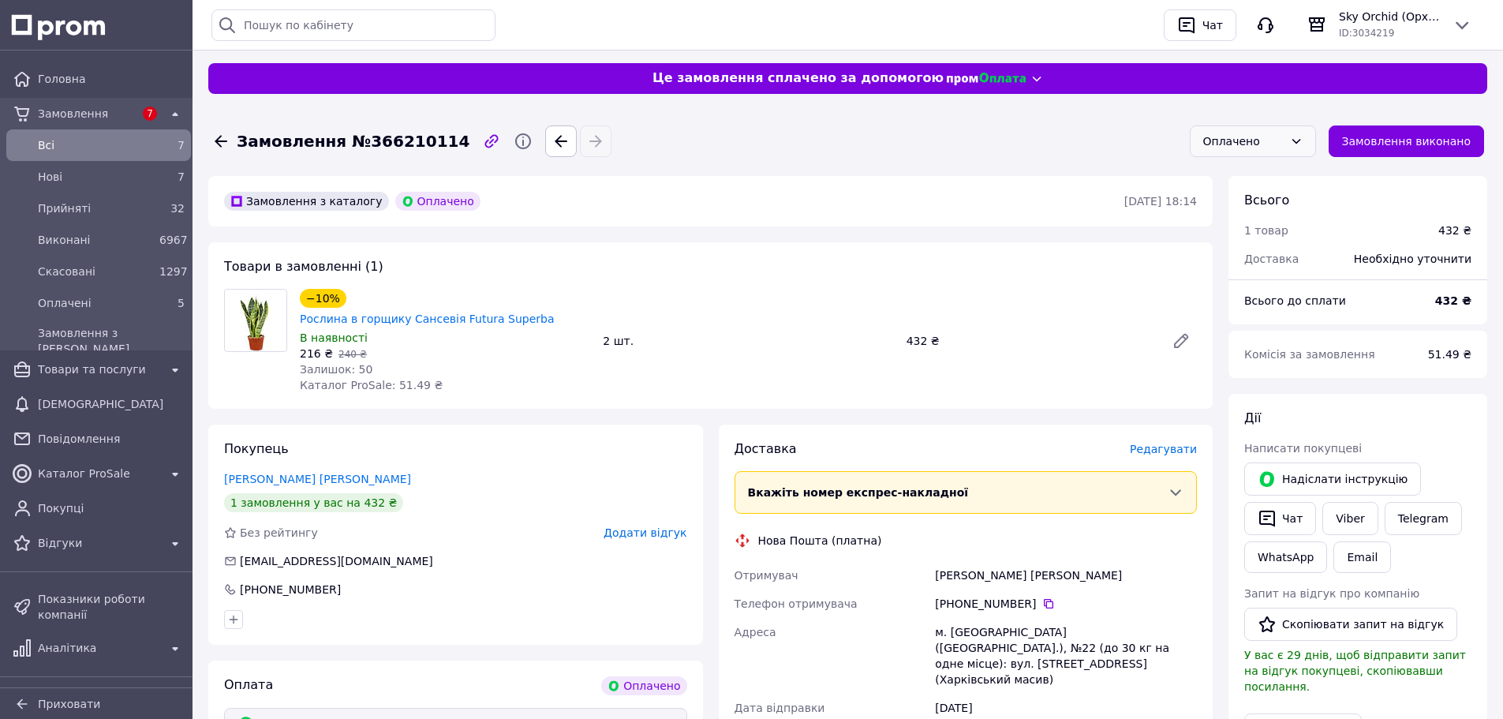
click at [1228, 148] on div "Оплачено" at bounding box center [1244, 141] width 80 height 17
drag, startPoint x: 1246, startPoint y: 186, endPoint x: 1170, endPoint y: 245, distance: 96.1
click at [1246, 187] on li "Прийнято" at bounding box center [1265, 175] width 125 height 28
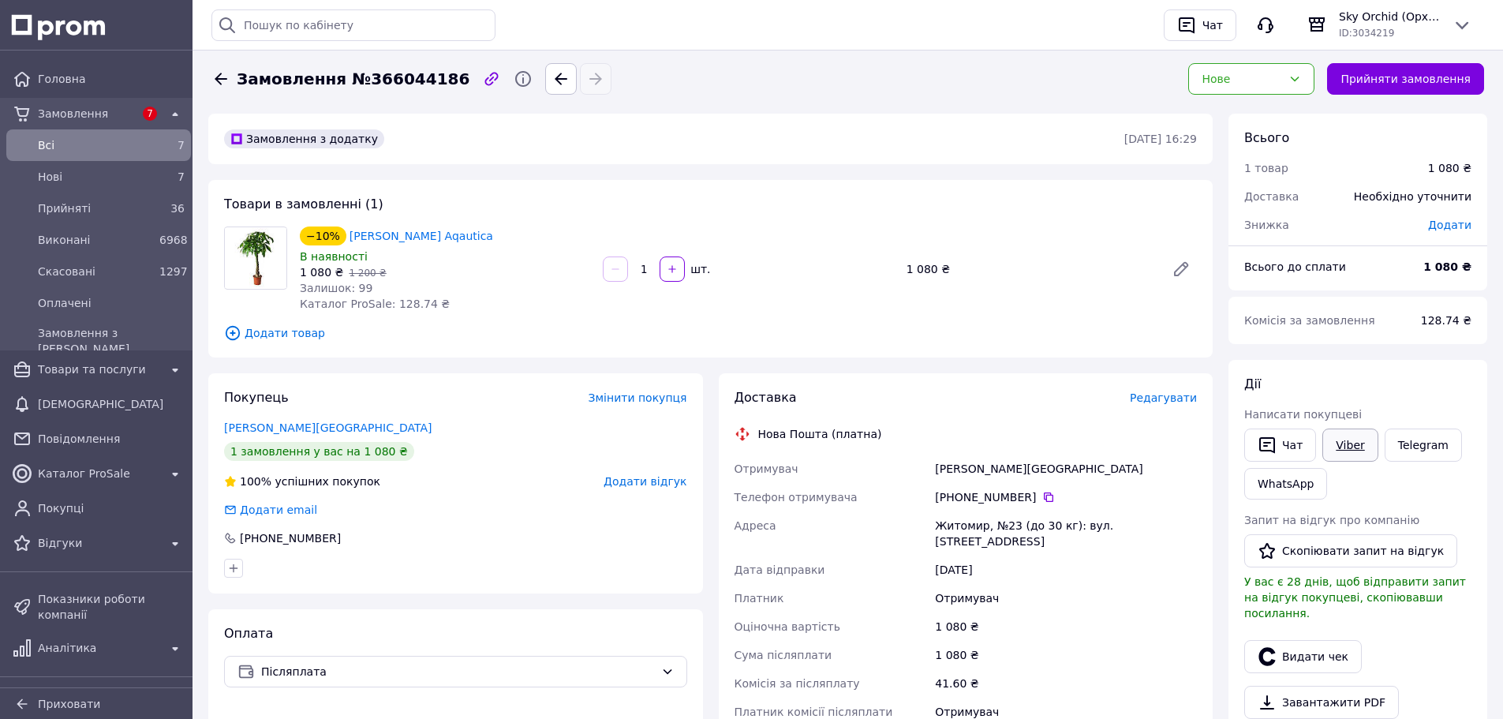
drag, startPoint x: 1342, startPoint y: 465, endPoint x: 1342, endPoint y: 455, distance: 10.3
click at [1342, 465] on div "Чат Viber Telegram WhatsApp" at bounding box center [1358, 463] width 234 height 77
drag, startPoint x: 1342, startPoint y: 451, endPoint x: 1303, endPoint y: 457, distance: 39.2
click at [1342, 450] on link "Viber" at bounding box center [1350, 445] width 55 height 33
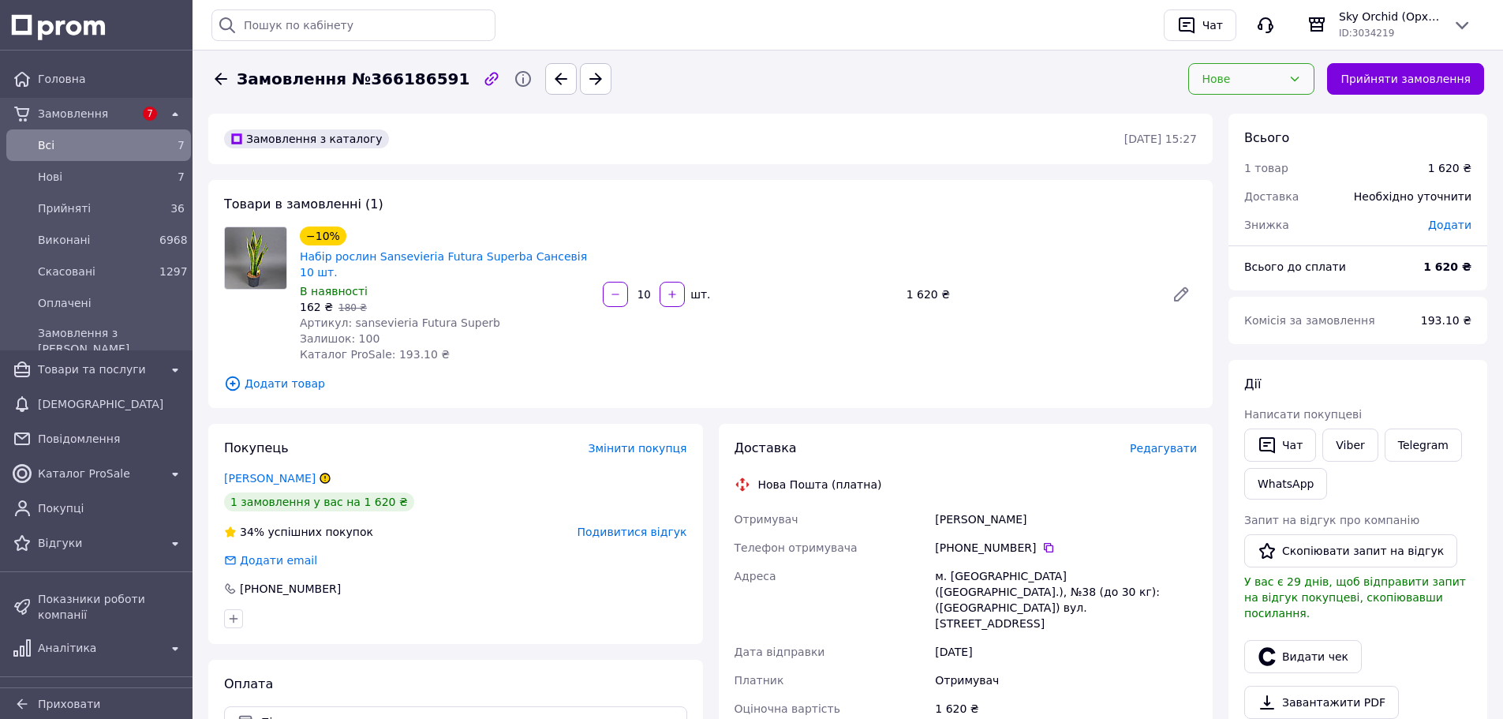
click at [1259, 78] on div "Нове" at bounding box center [1242, 78] width 80 height 17
click at [1286, 174] on li "Скасовано" at bounding box center [1264, 169] width 125 height 28
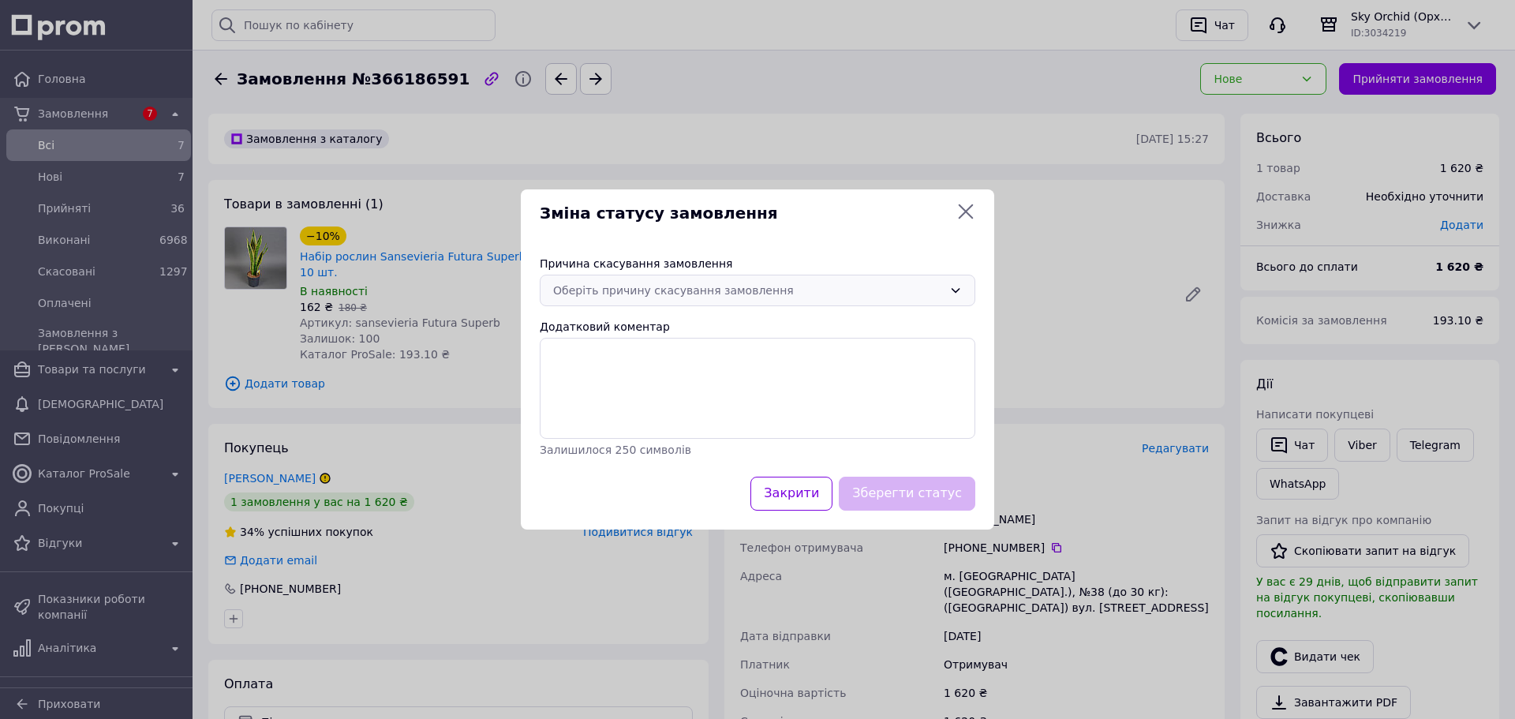
drag, startPoint x: 821, startPoint y: 271, endPoint x: 811, endPoint y: 282, distance: 14.5
click at [816, 275] on div "Причина скасування замовлення Оберіть причину скасування замовлення Додатковий …" at bounding box center [758, 357] width 474 height 240
click at [801, 290] on div "Оберіть причину скасування замовлення" at bounding box center [748, 290] width 390 height 17
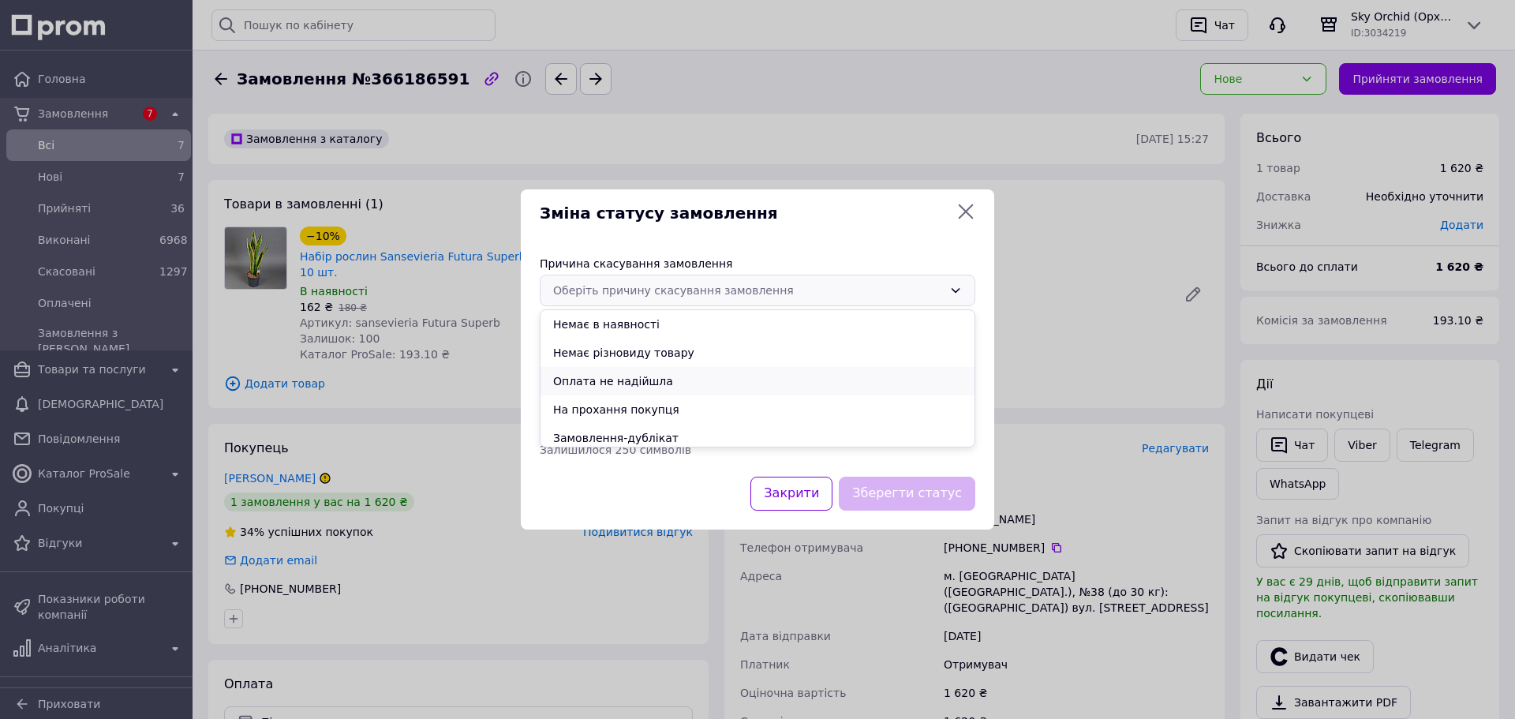
click at [672, 382] on li "Оплата не надійшла" at bounding box center [758, 381] width 434 height 28
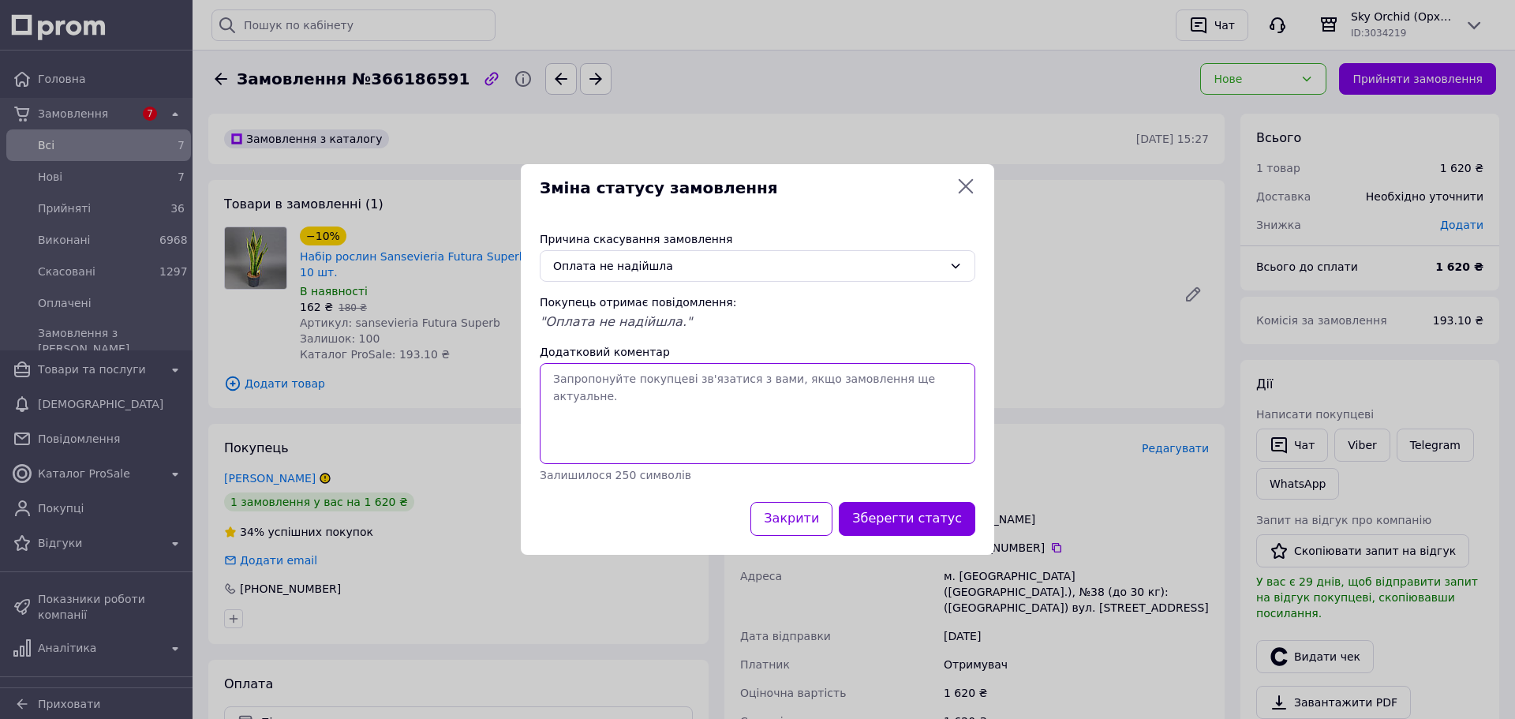
click at [649, 397] on textarea "Додатковий коментар" at bounding box center [758, 413] width 436 height 101
type textarea "Рейтинг каже сам за себе."
click at [934, 522] on button "Зберегти статус" at bounding box center [907, 519] width 137 height 34
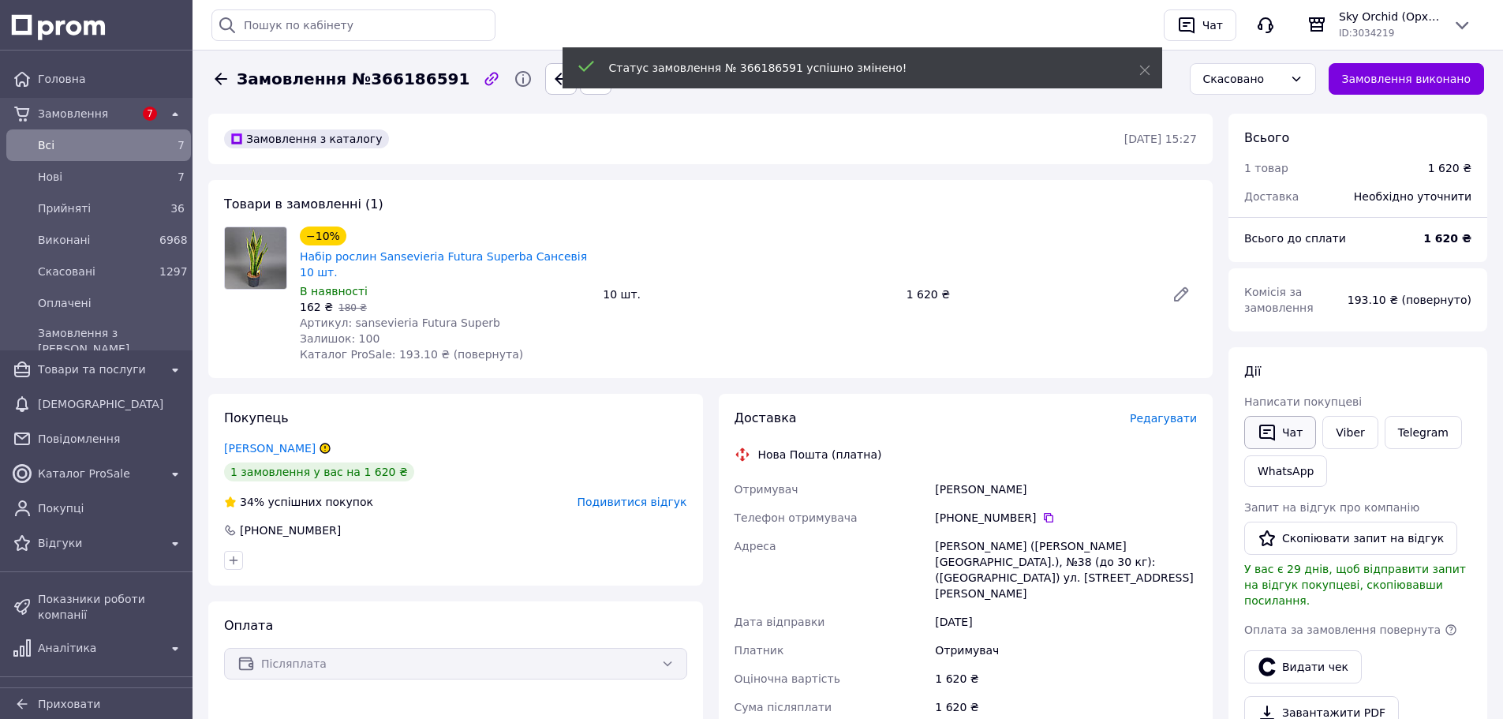
drag, startPoint x: 1339, startPoint y: 429, endPoint x: 1272, endPoint y: 428, distance: 66.3
click at [1339, 429] on link "Viber" at bounding box center [1350, 432] width 55 height 33
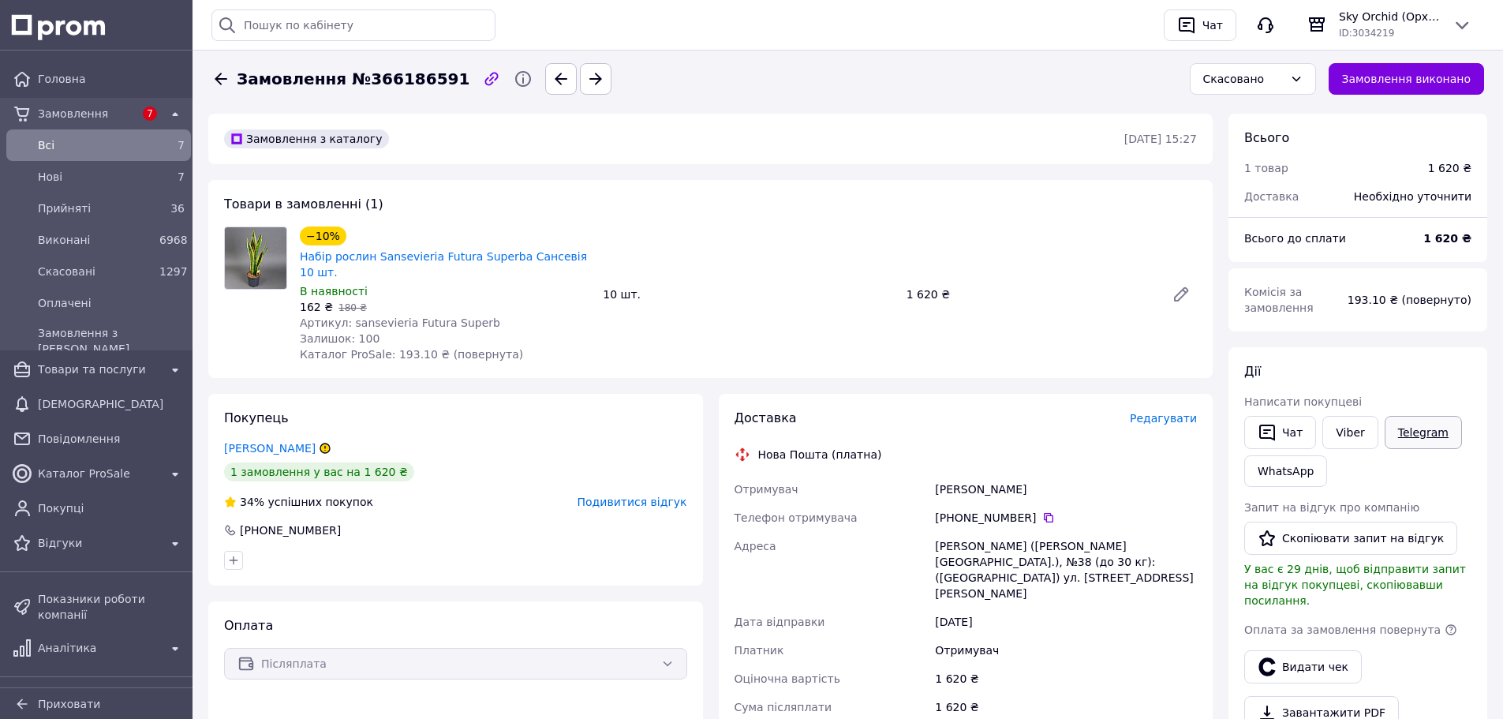
click at [1388, 426] on link "Telegram" at bounding box center [1423, 432] width 77 height 33
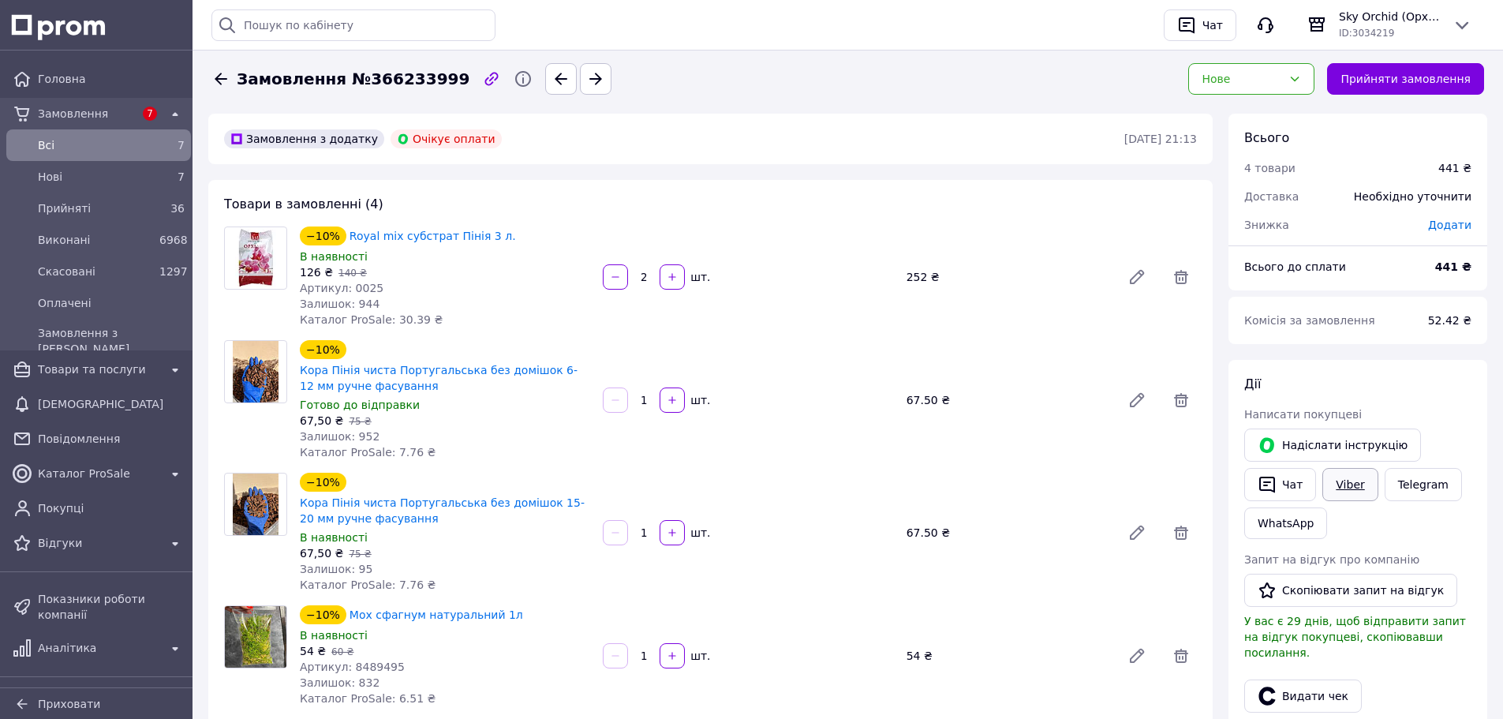
click at [1355, 486] on link "Viber" at bounding box center [1350, 484] width 55 height 33
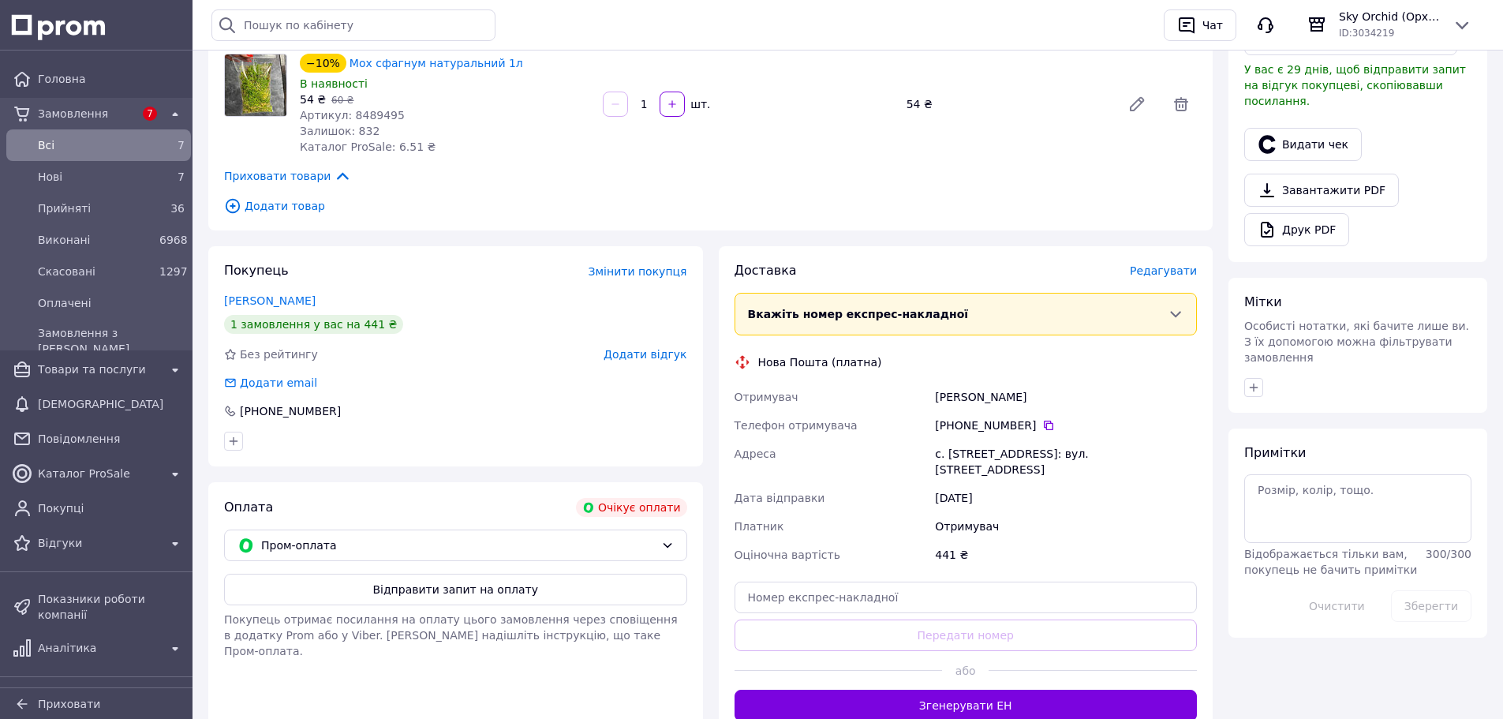
scroll to position [631, 0]
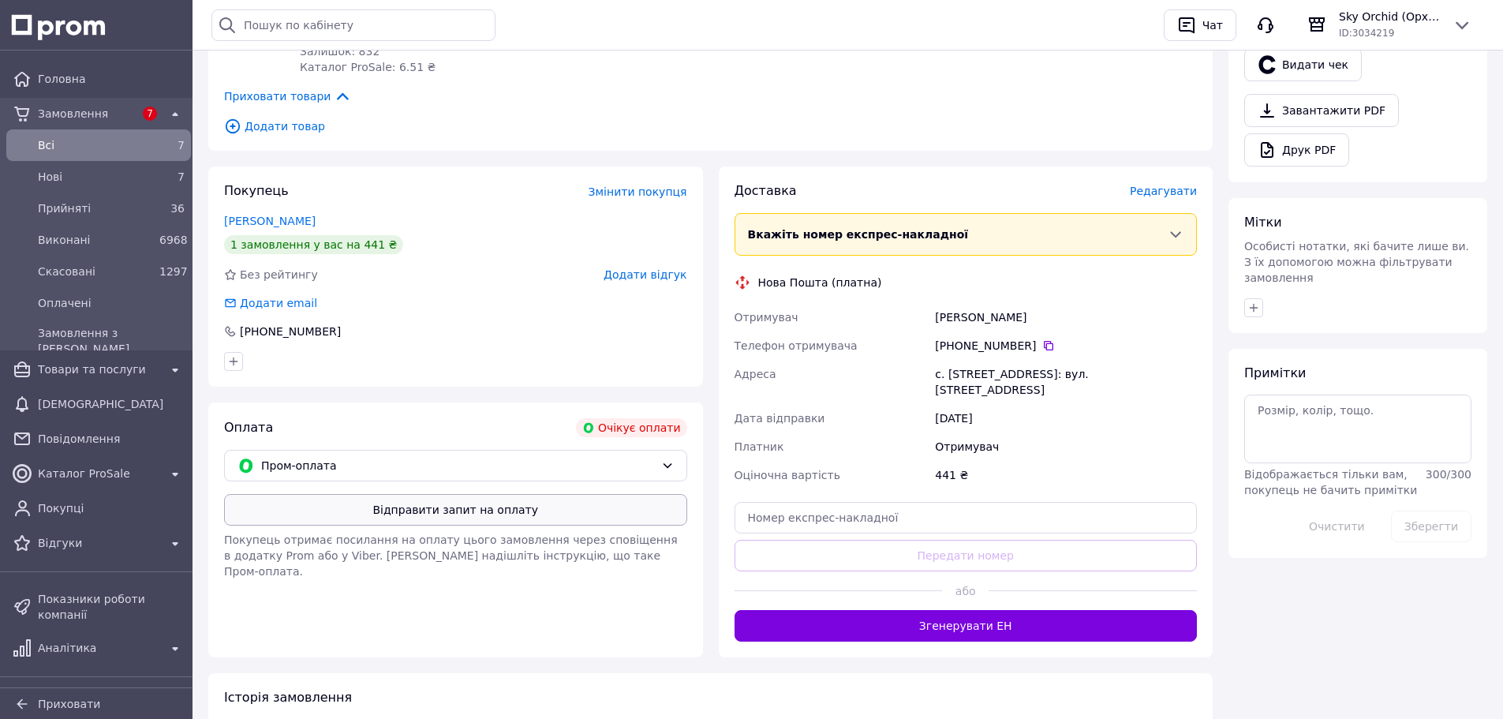
click at [599, 504] on button "Відправити запит на оплату" at bounding box center [455, 510] width 463 height 32
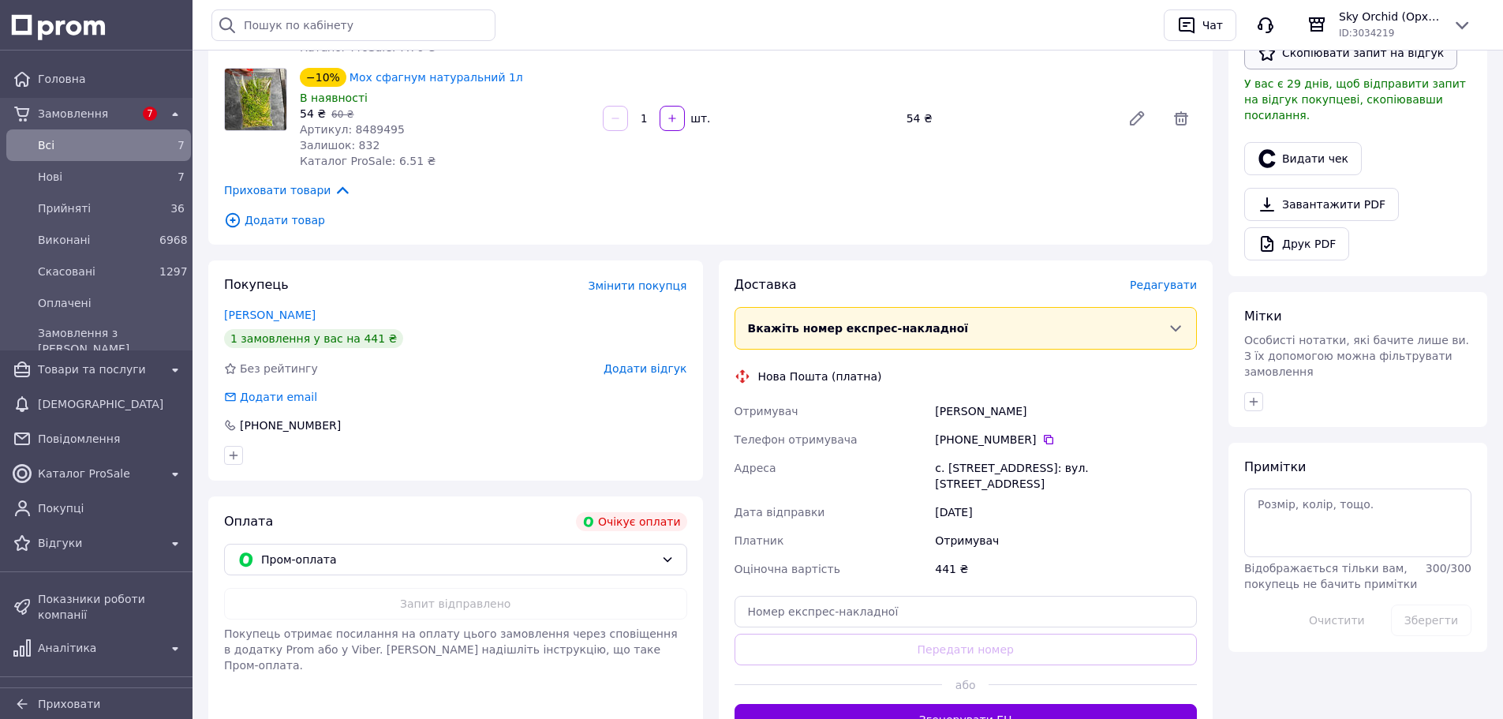
scroll to position [158, 0]
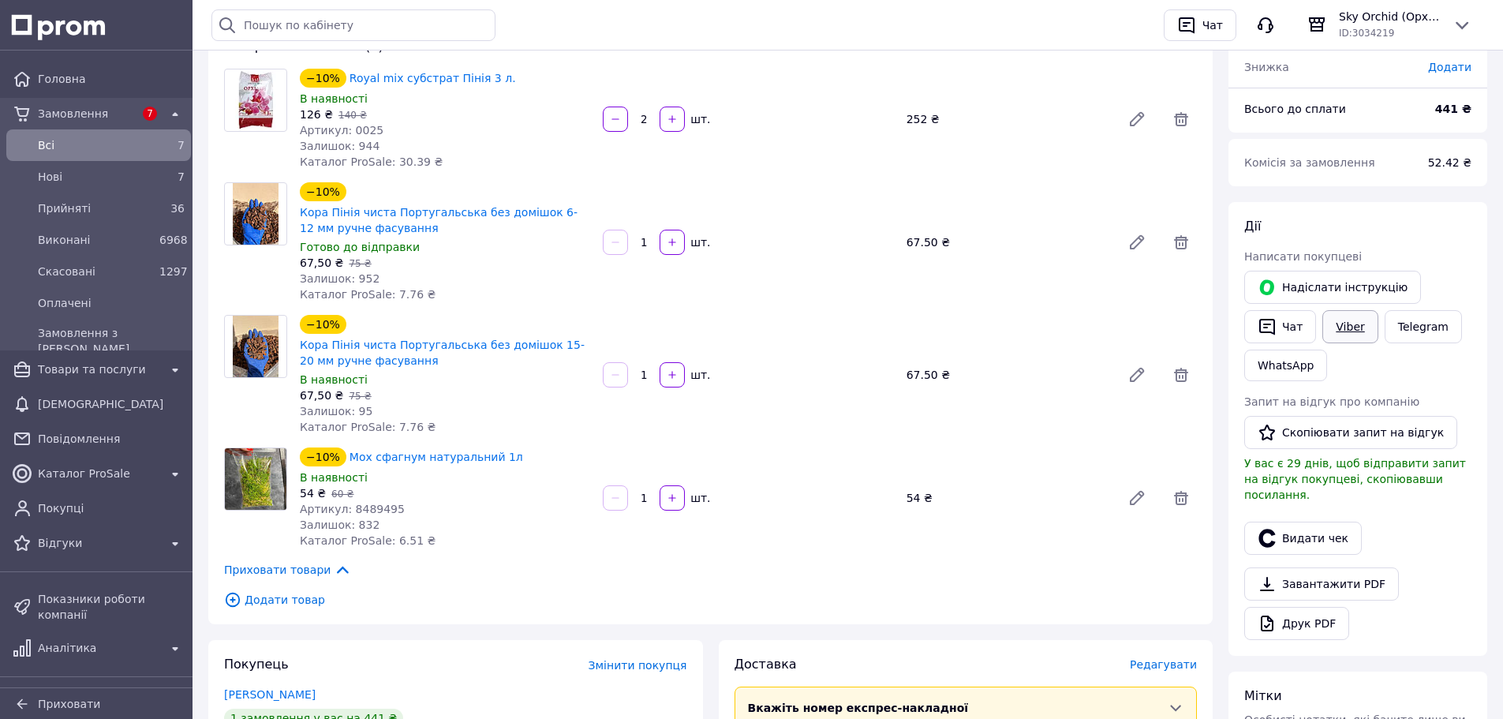
click at [1349, 316] on link "Viber" at bounding box center [1350, 326] width 55 height 33
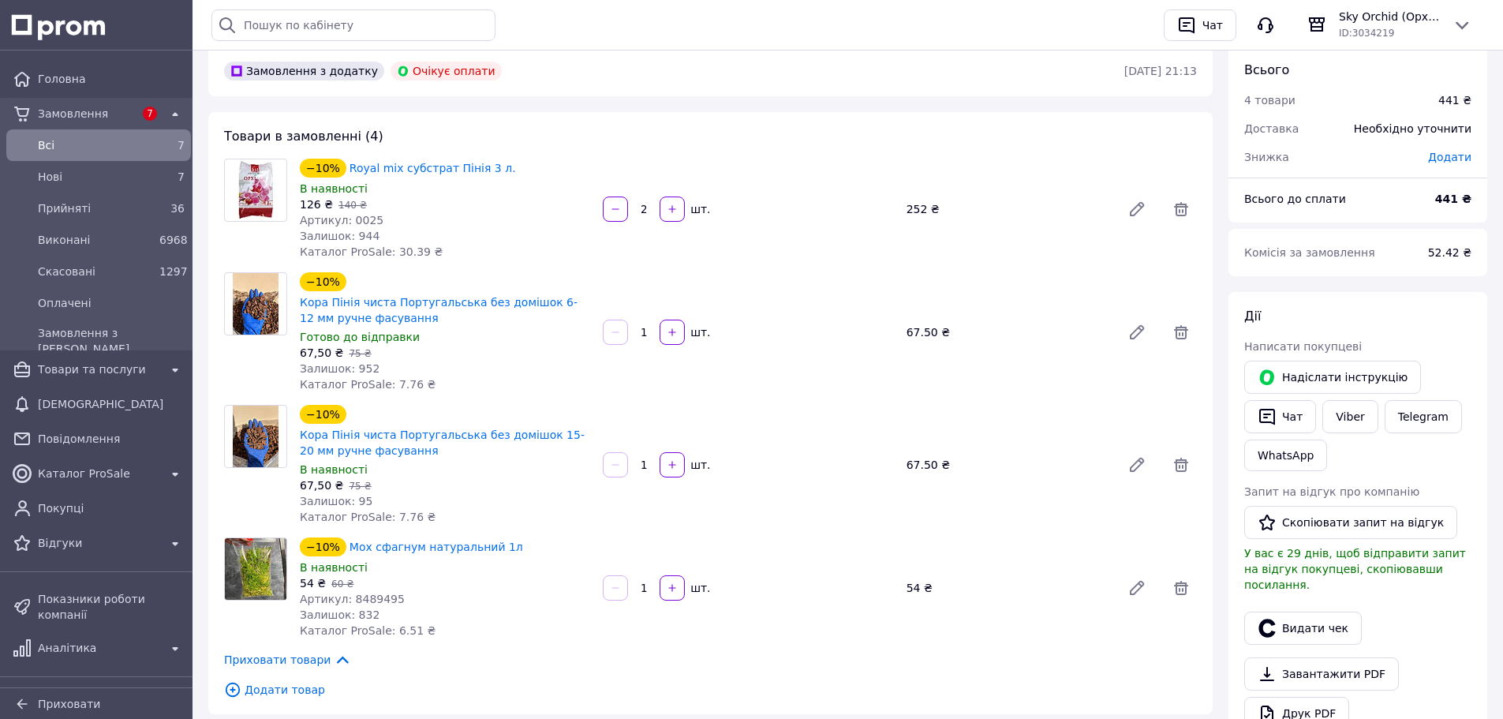
scroll to position [0, 0]
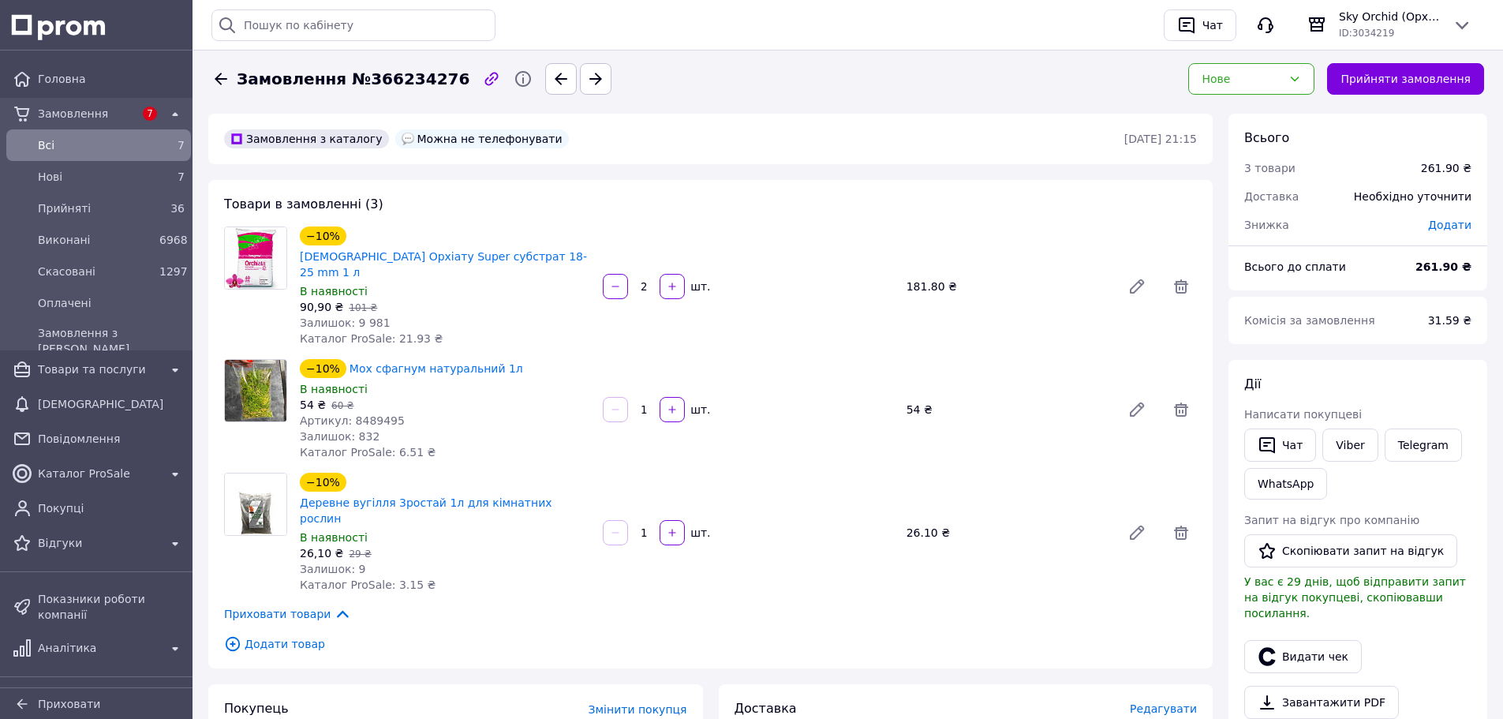
drag, startPoint x: 1346, startPoint y: 447, endPoint x: 1242, endPoint y: 450, distance: 103.4
click at [1346, 447] on link "Viber" at bounding box center [1350, 445] width 55 height 33
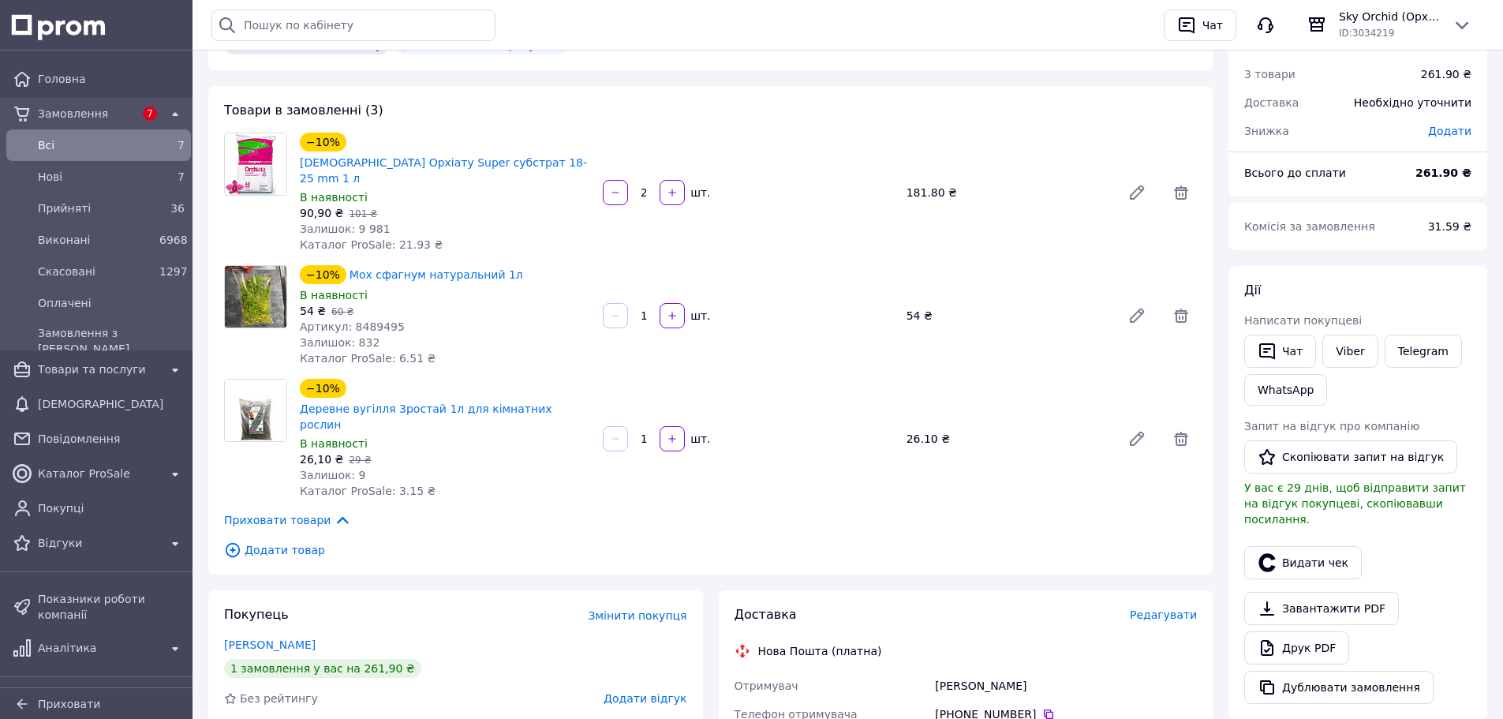
scroll to position [316, 0]
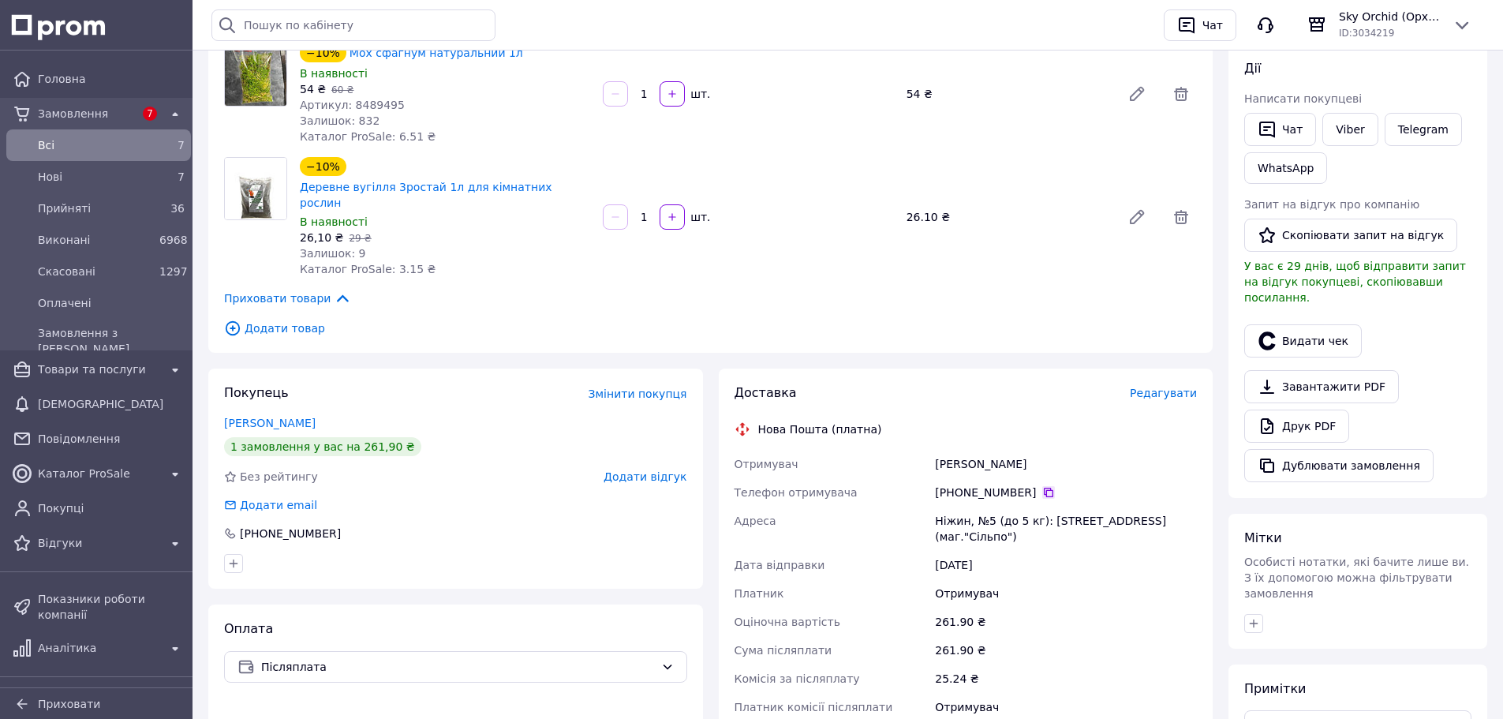
click at [1043, 486] on icon at bounding box center [1049, 492] width 13 height 13
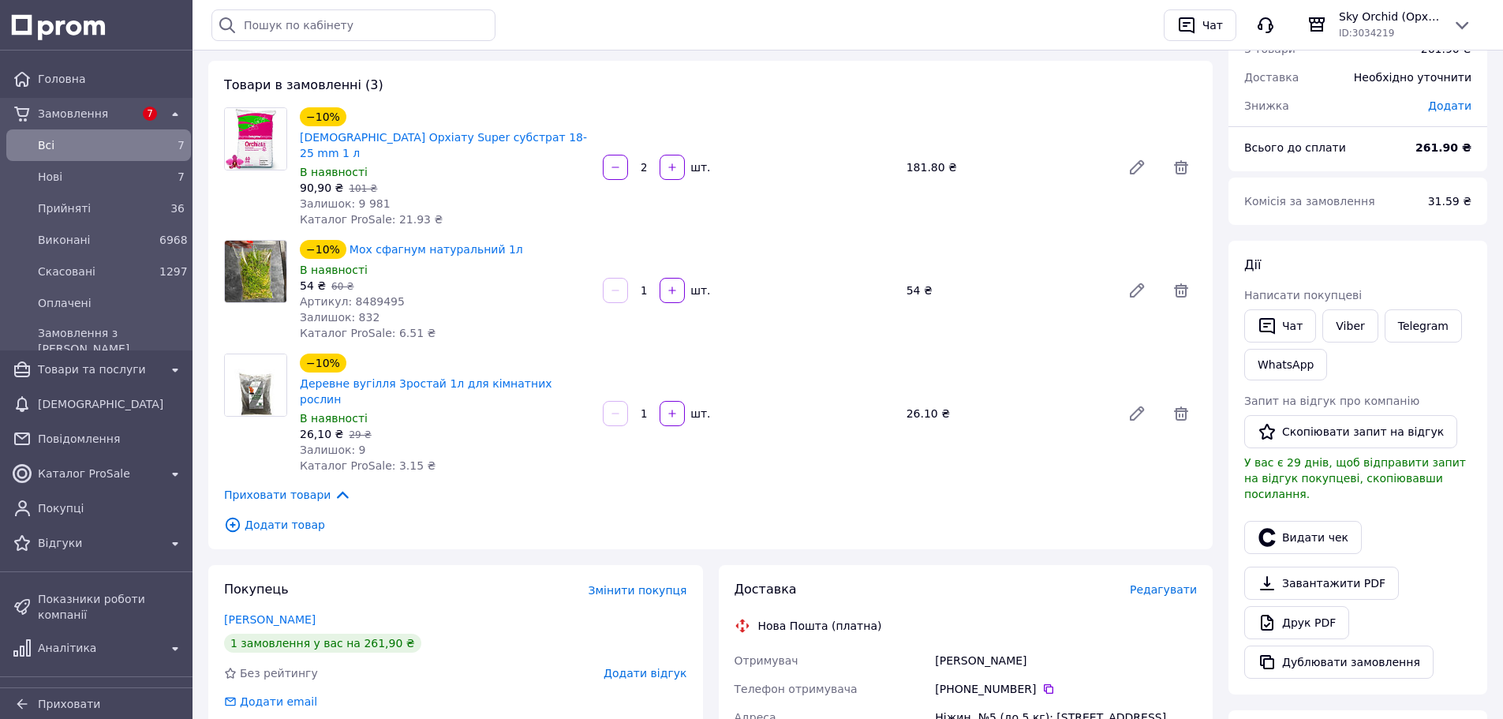
scroll to position [237, 0]
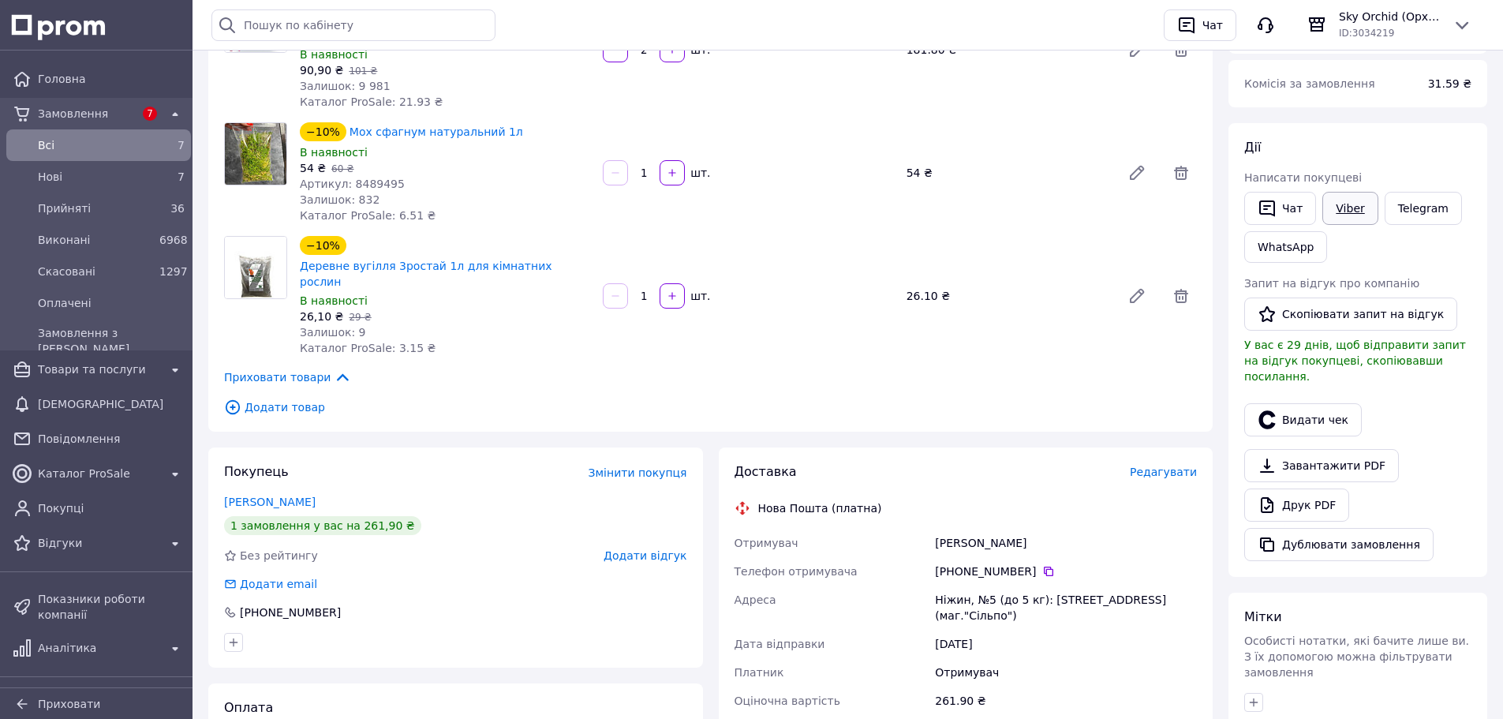
click at [1340, 218] on link "Viber" at bounding box center [1350, 208] width 55 height 33
click at [1044, 567] on icon at bounding box center [1048, 571] width 9 height 9
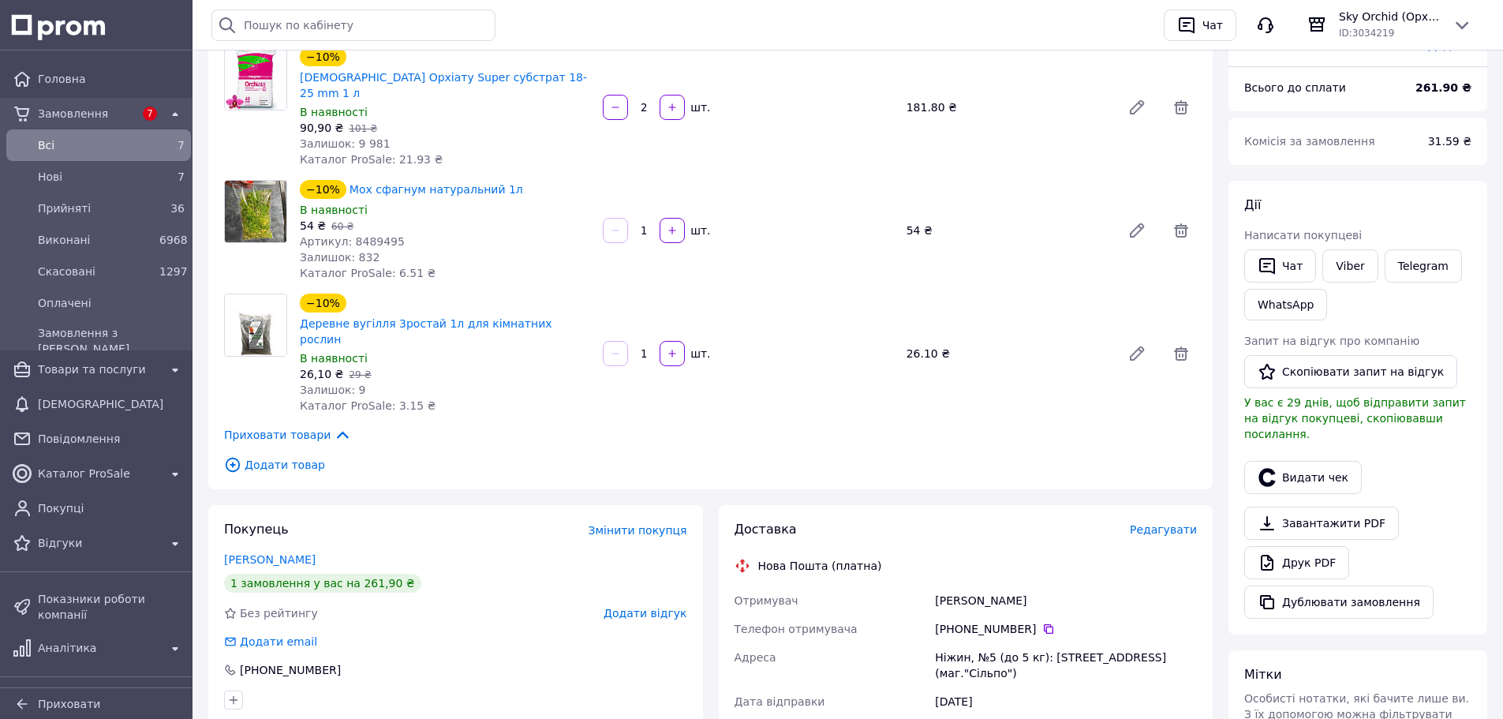
scroll to position [316, 0]
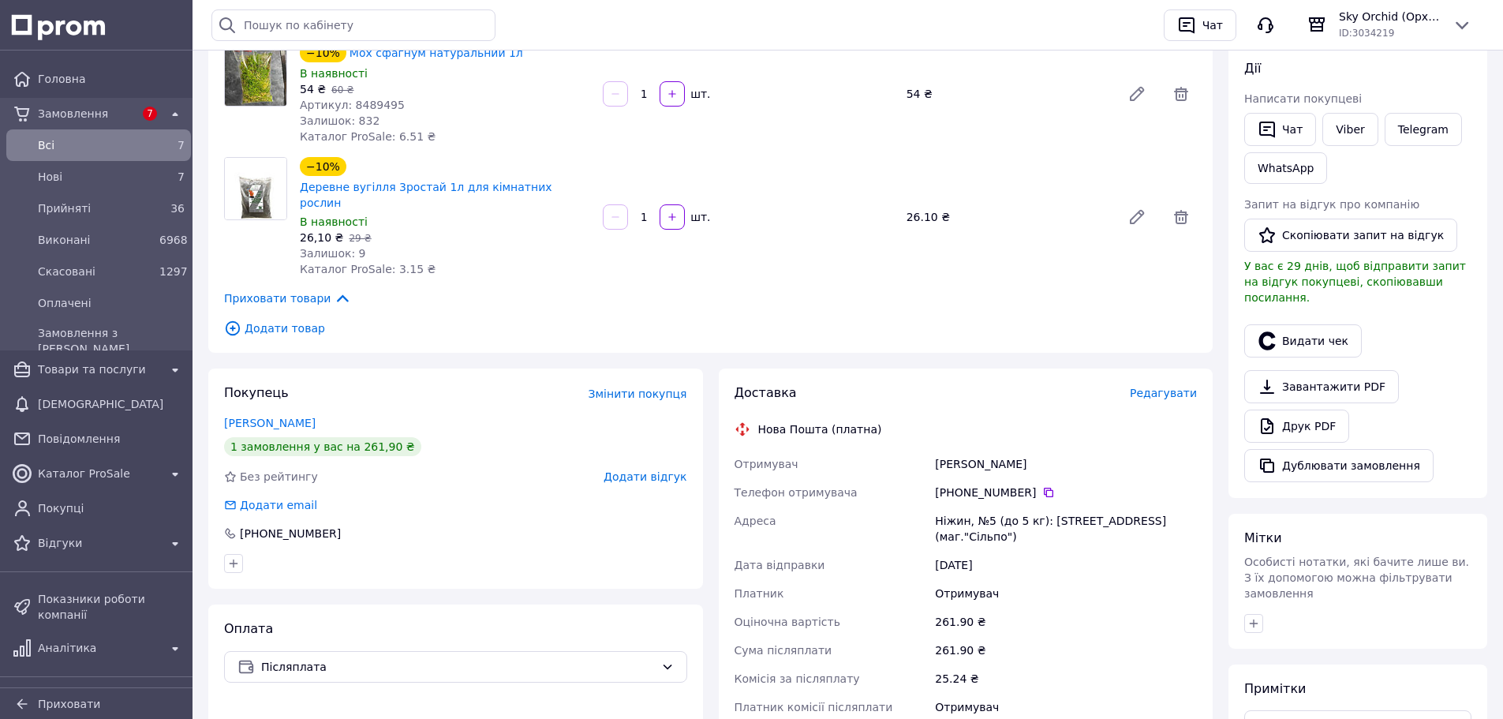
click at [945, 450] on div "Цибулька Вита" at bounding box center [1066, 464] width 268 height 28
click at [946, 450] on div "Цибулька Вита" at bounding box center [1066, 464] width 268 height 28
copy div "Цибулька"
click at [945, 507] on div "Ніжин, №5 (до 5 кг): вул.Незалежності, 36/1 (маг."Сільпо")" at bounding box center [1066, 529] width 268 height 44
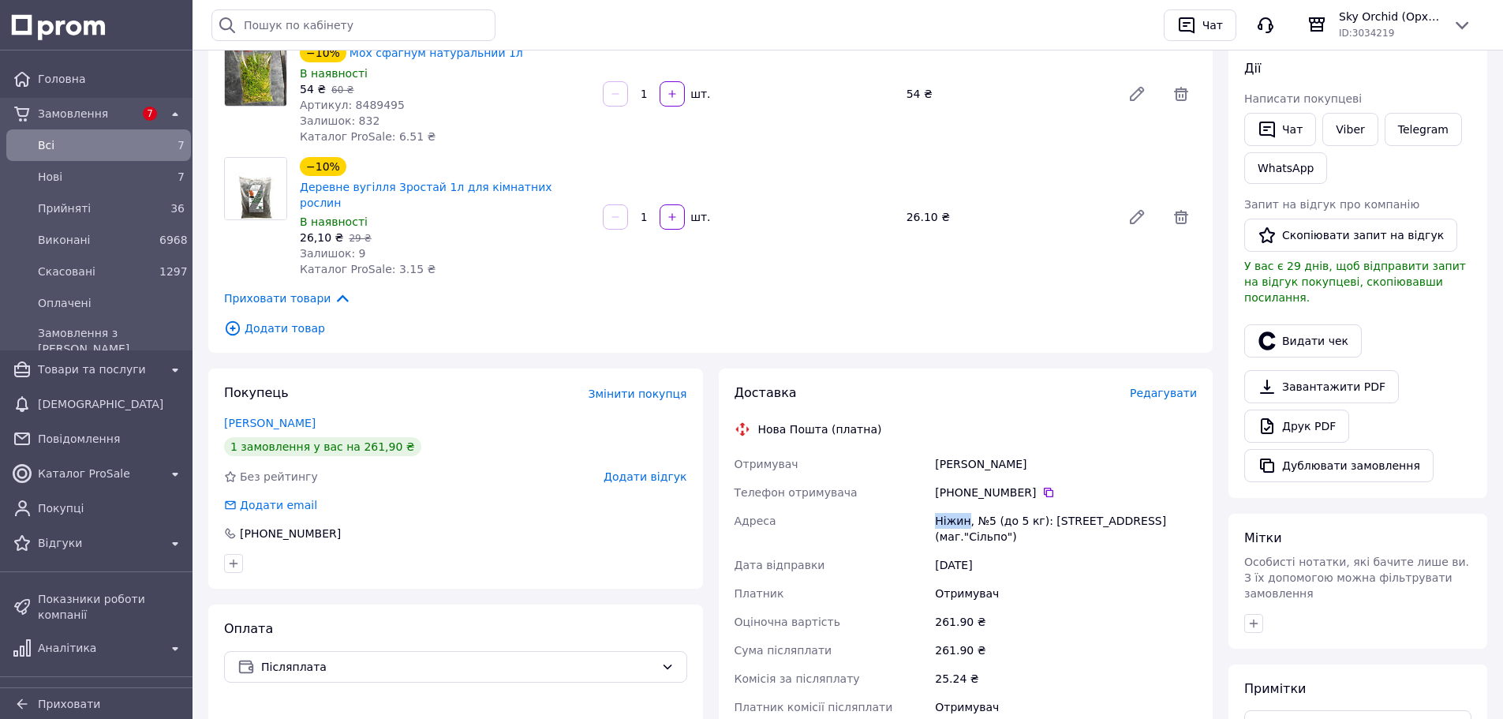
copy div "Ніжин"
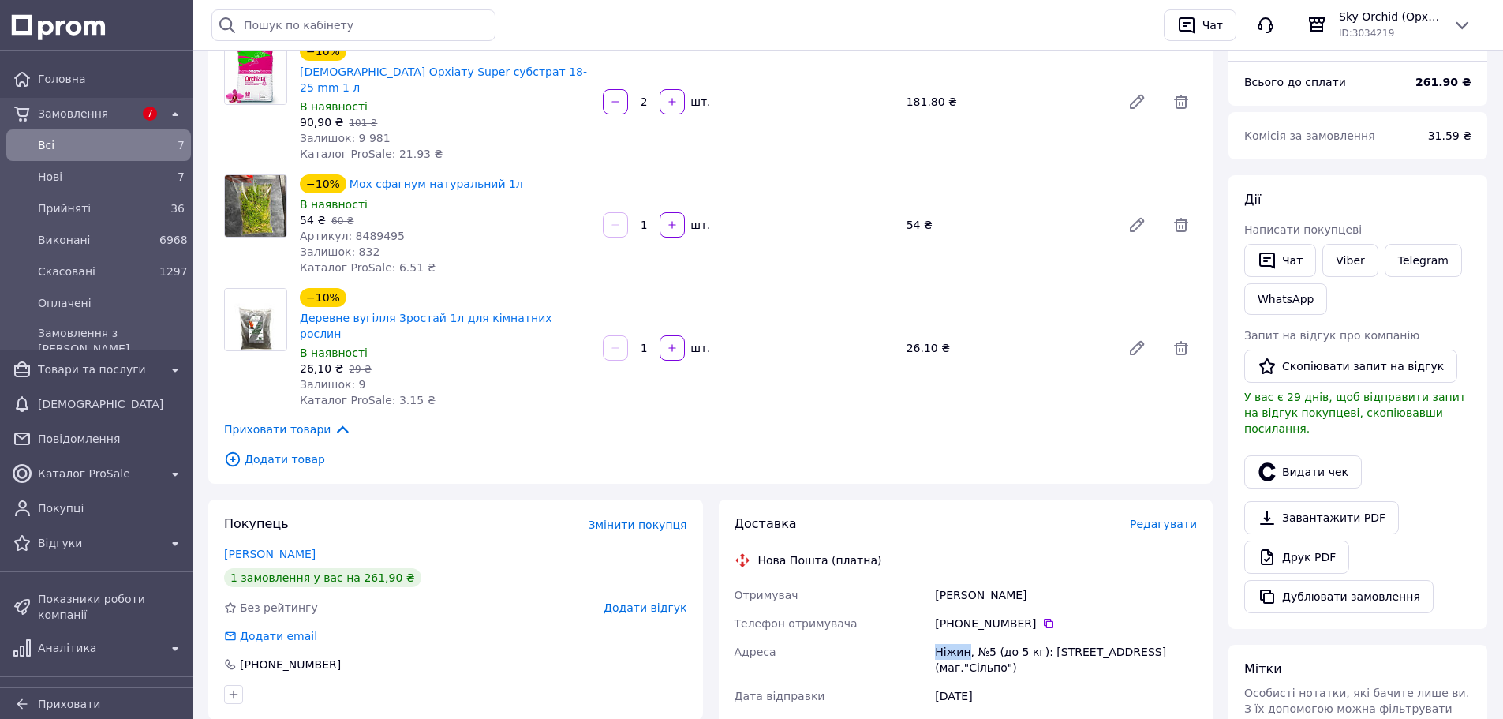
scroll to position [0, 0]
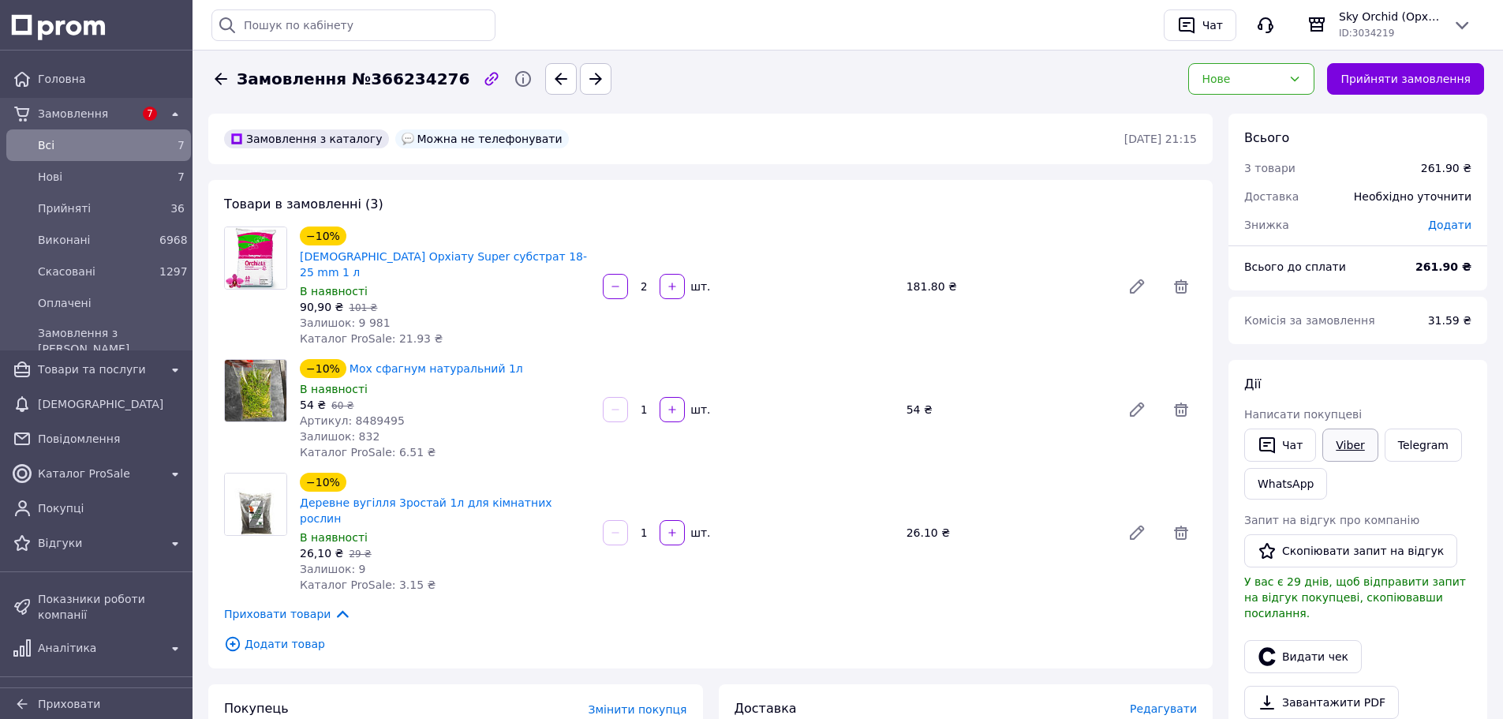
click at [1347, 447] on link "Viber" at bounding box center [1350, 445] width 55 height 33
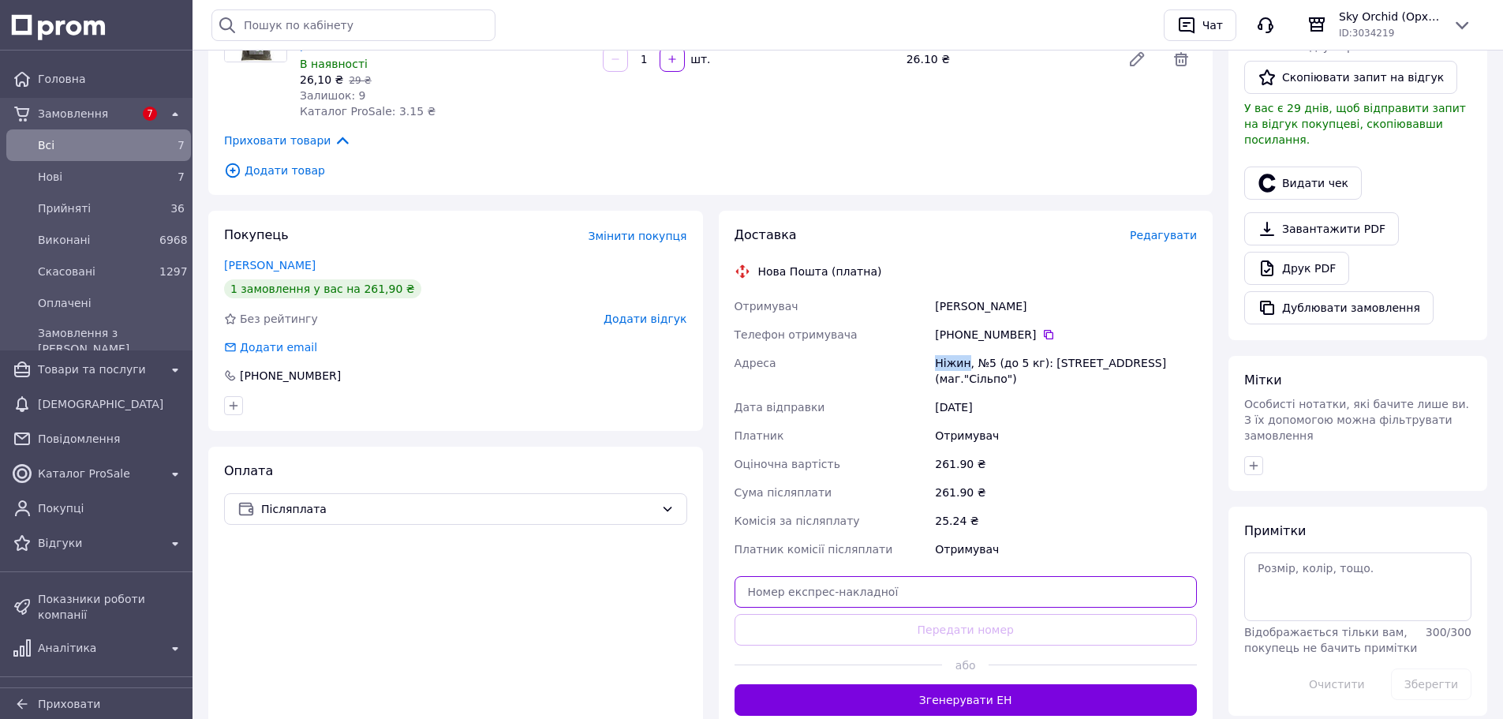
click at [979, 576] on input "text" at bounding box center [966, 592] width 463 height 32
paste input "20451269196712"
type input "20451269196712"
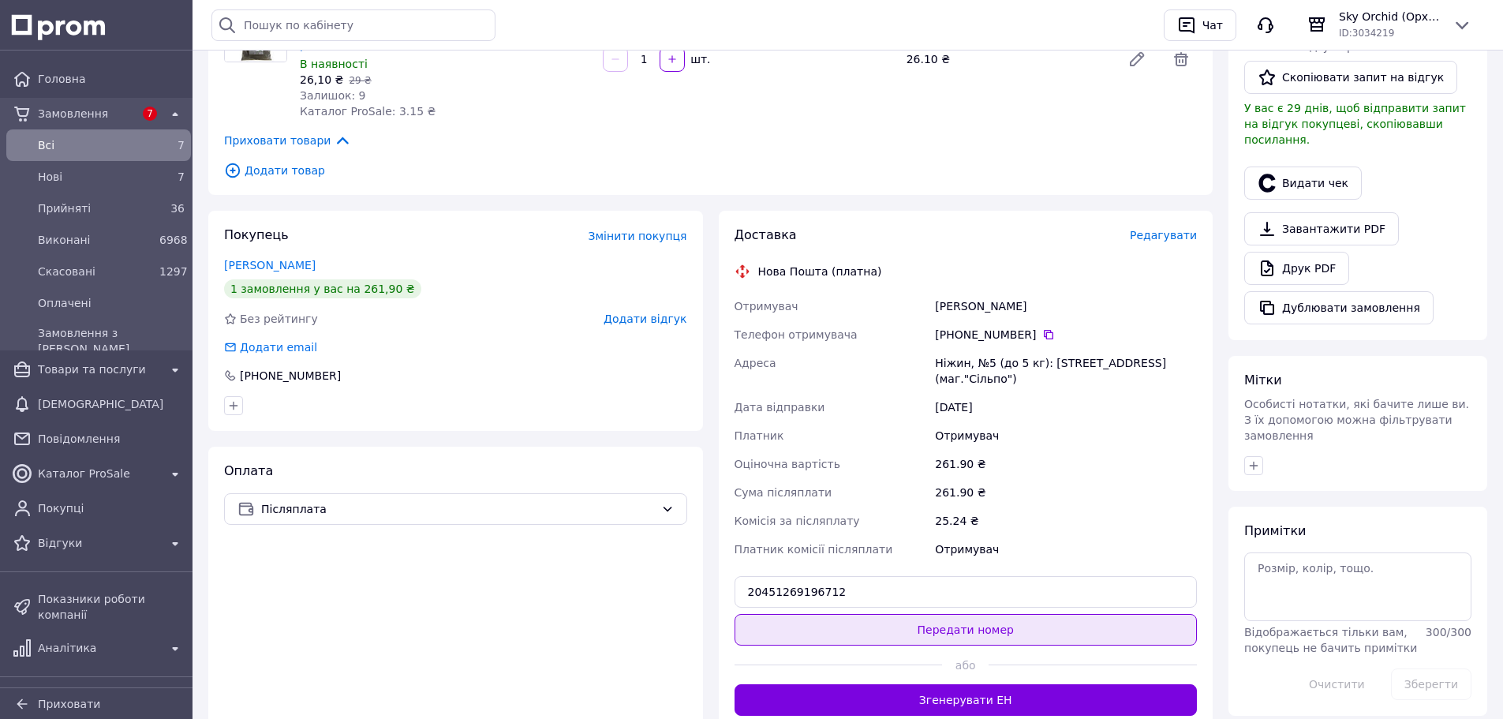
click at [1043, 614] on button "Передати номер" at bounding box center [966, 630] width 463 height 32
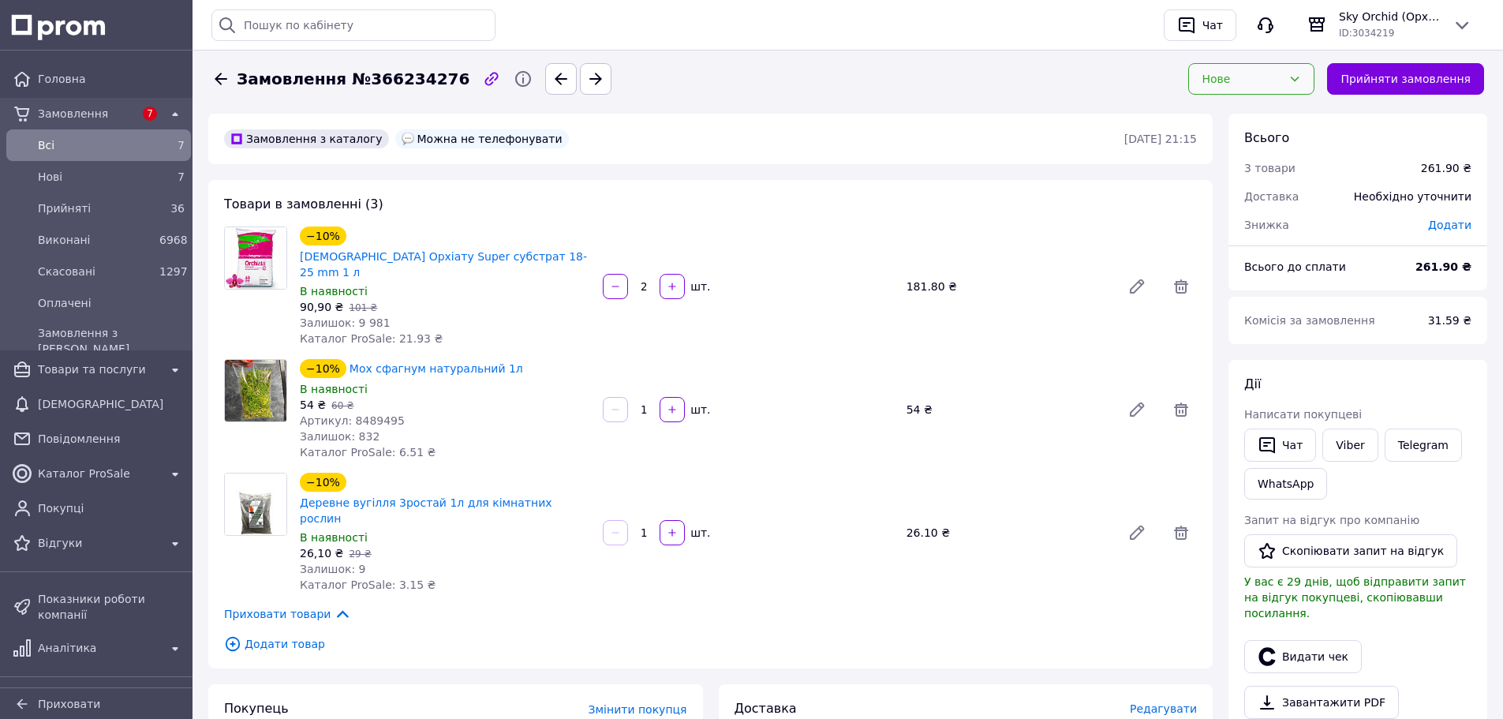
drag, startPoint x: 1279, startPoint y: 77, endPoint x: 1271, endPoint y: 97, distance: 22.3
click at [1279, 77] on div "Нове" at bounding box center [1242, 78] width 80 height 17
click at [1261, 117] on li "Прийнято" at bounding box center [1264, 113] width 125 height 28
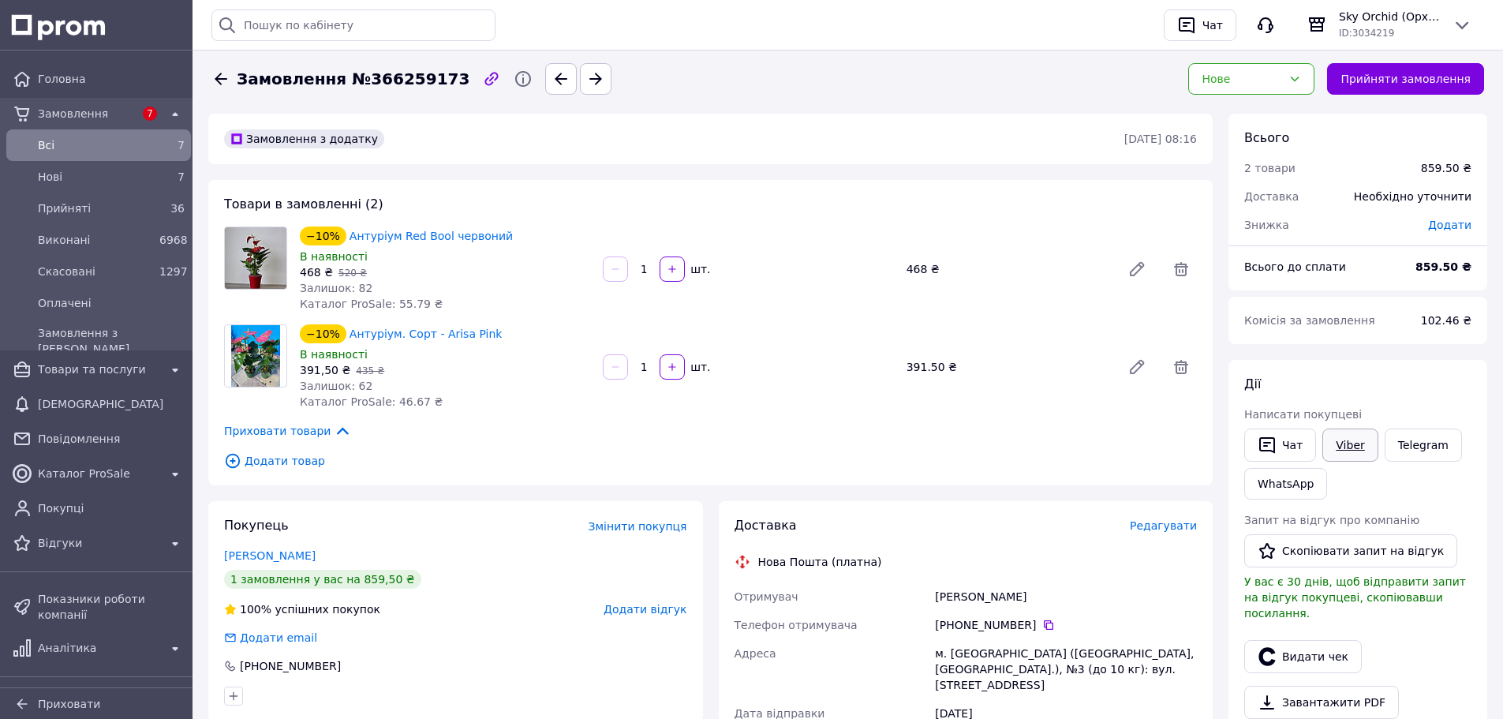
click at [1347, 445] on link "Viber" at bounding box center [1350, 445] width 55 height 33
click at [1043, 627] on icon at bounding box center [1049, 625] width 13 height 13
click at [956, 593] on div "[PERSON_NAME]" at bounding box center [1066, 596] width 268 height 28
copy div "[PERSON_NAME]"
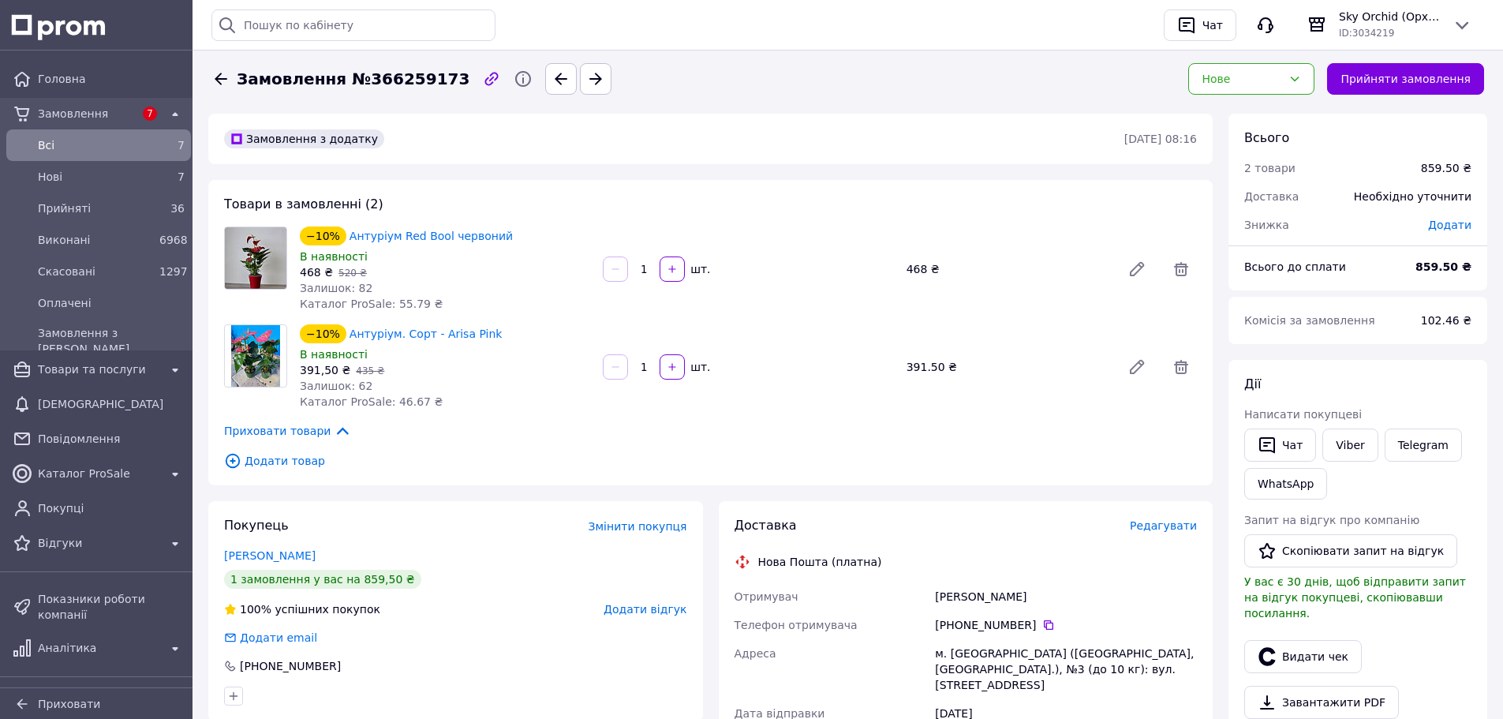
click at [975, 649] on div "м. [GEOGRAPHIC_DATA] ([GEOGRAPHIC_DATA], [GEOGRAPHIC_DATA].), №3 (до 10 кг): ву…" at bounding box center [1066, 669] width 268 height 60
copy div "[GEOGRAPHIC_DATA]"
click at [1355, 438] on link "Viber" at bounding box center [1350, 445] width 55 height 33
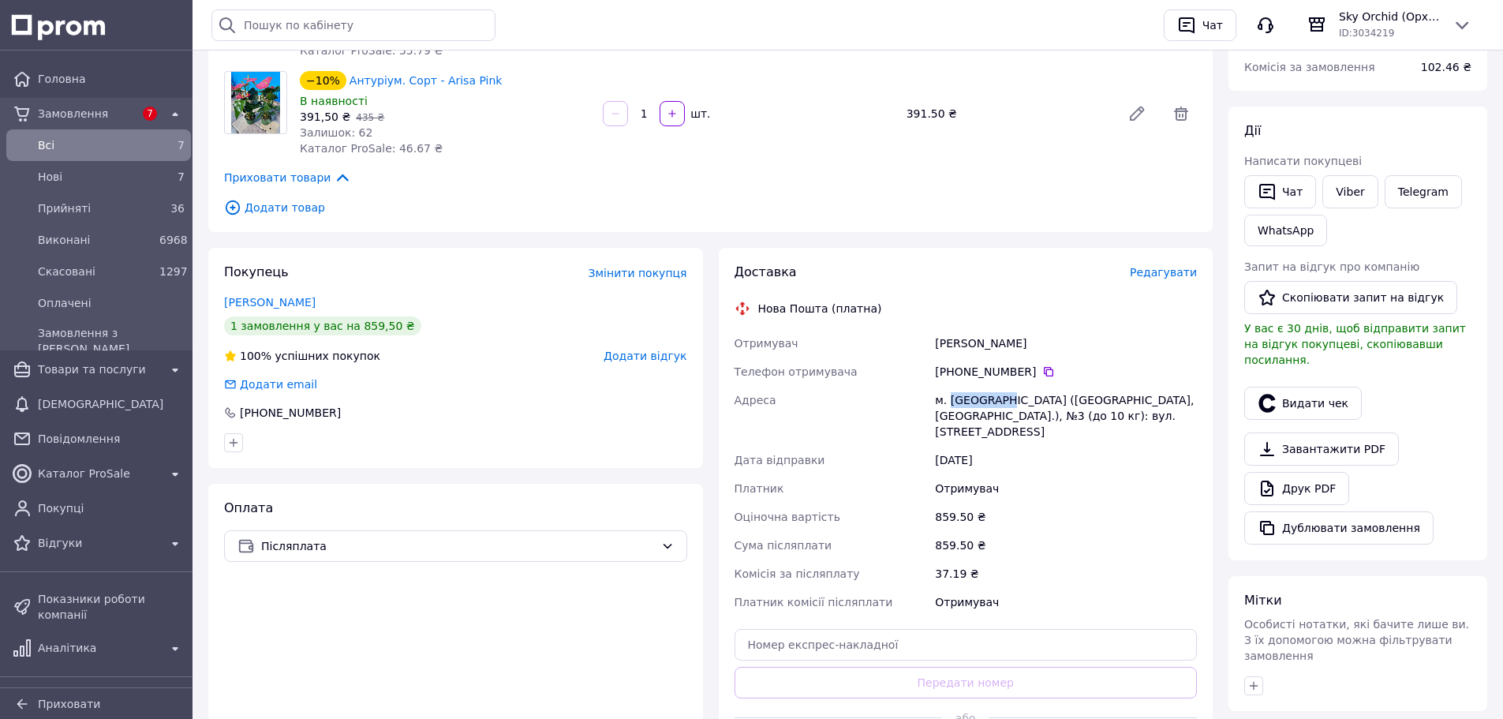
scroll to position [316, 0]
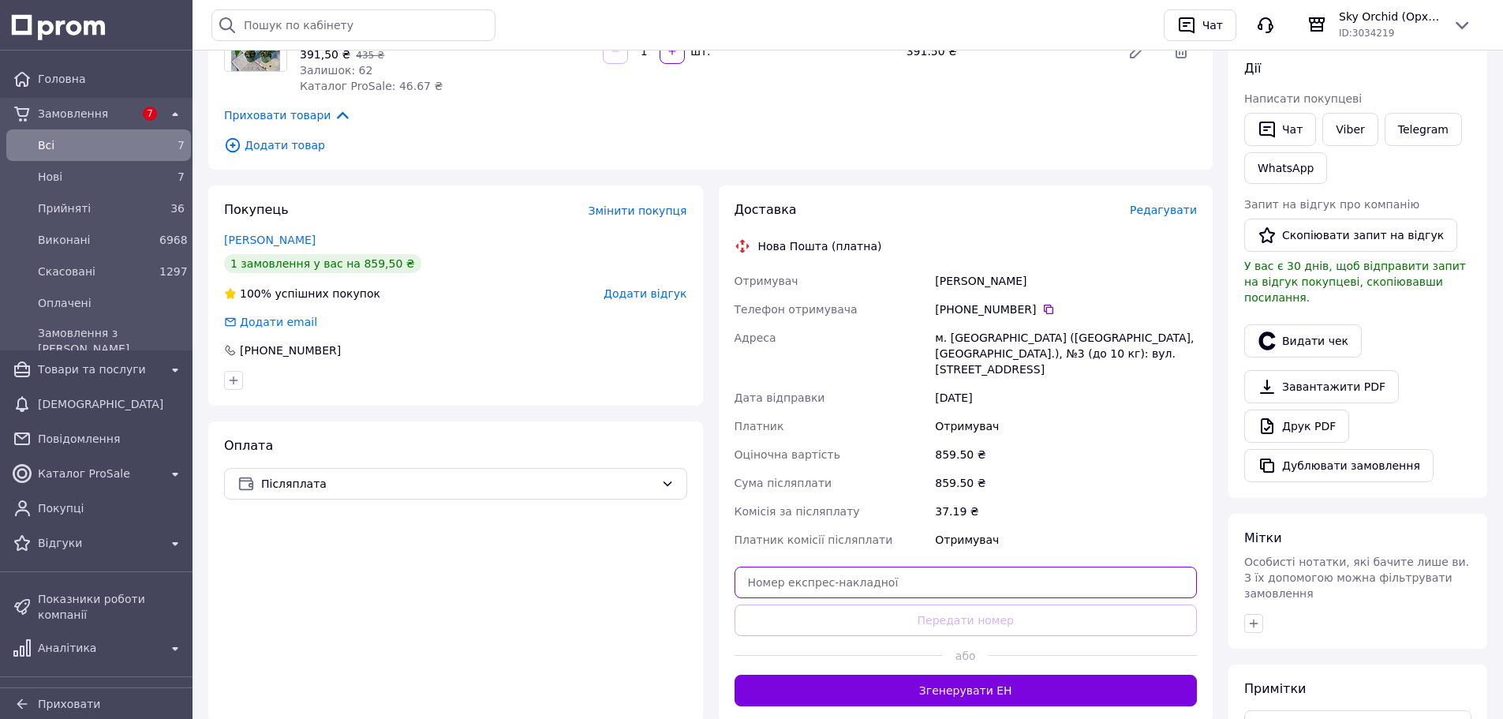
click at [1028, 582] on input "text" at bounding box center [966, 583] width 463 height 32
paste input "20451269195958"
type input "20451269195958"
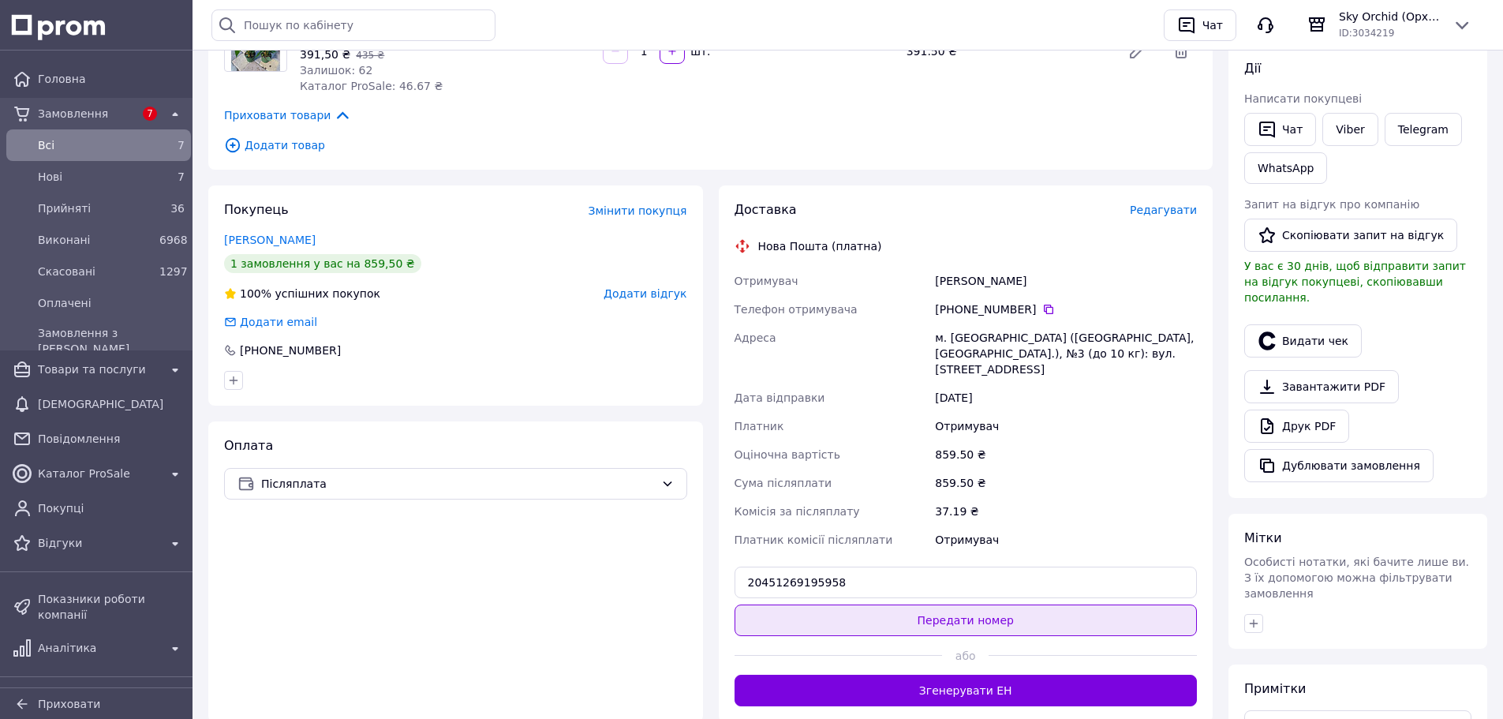
click at [1069, 617] on button "Передати номер" at bounding box center [966, 621] width 463 height 32
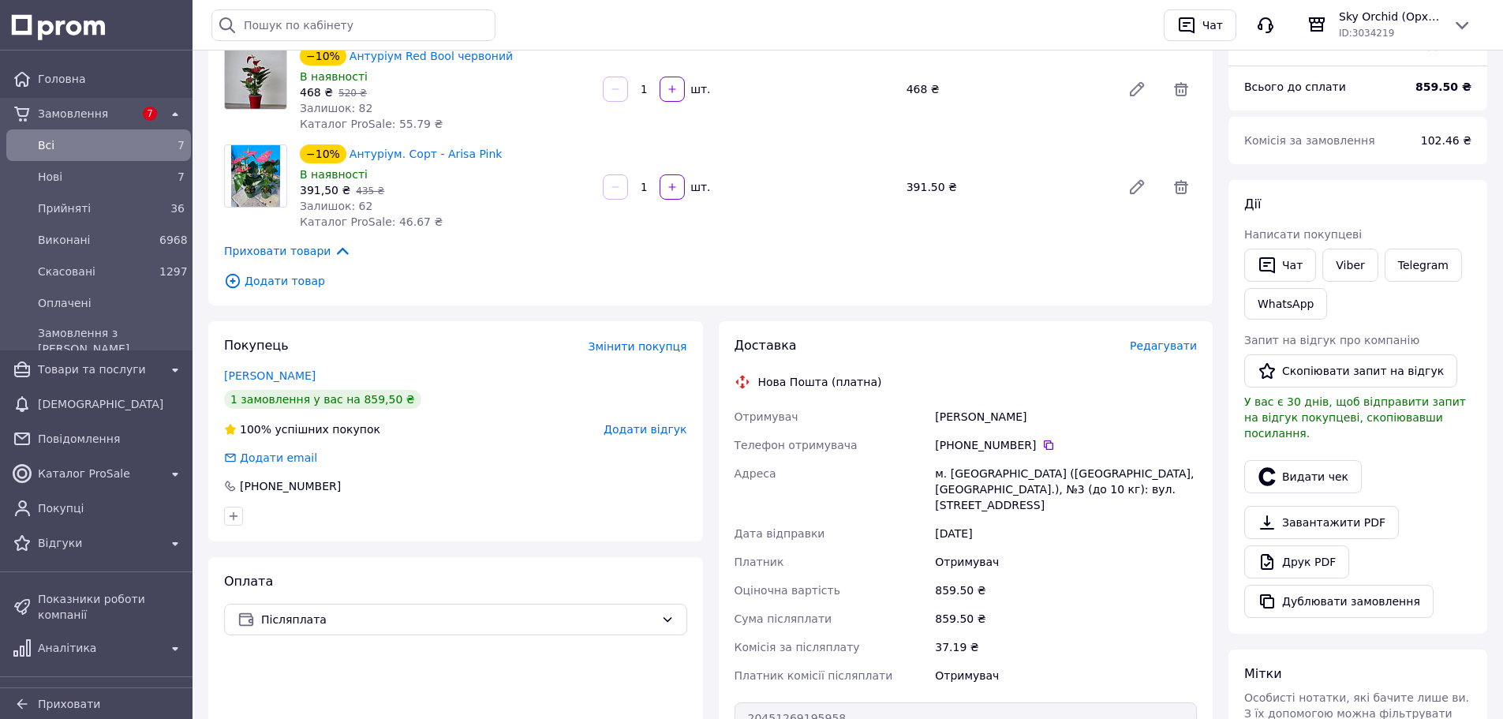
scroll to position [0, 0]
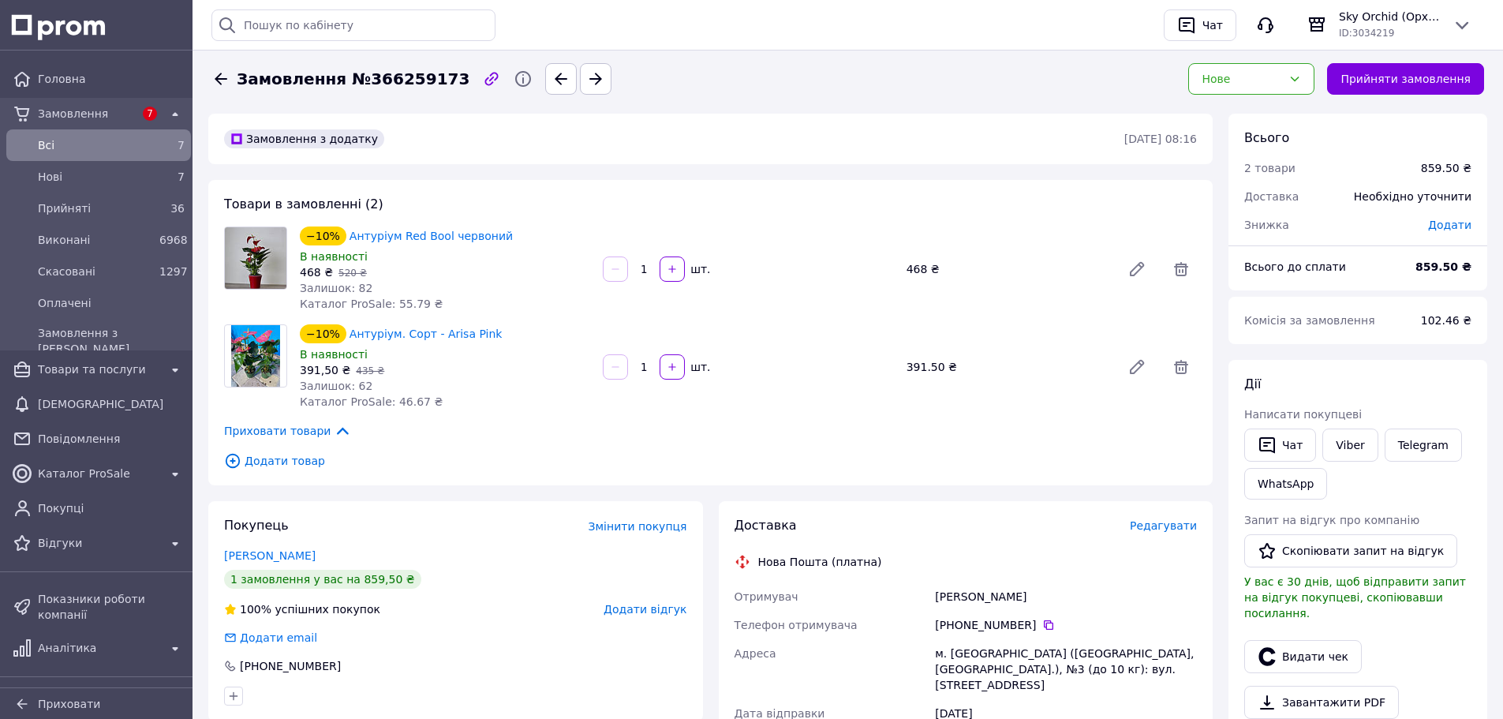
drag, startPoint x: 1280, startPoint y: 88, endPoint x: 1268, endPoint y: 123, distance: 37.4
click at [1278, 95] on div "Нове" at bounding box center [1251, 79] width 139 height 44
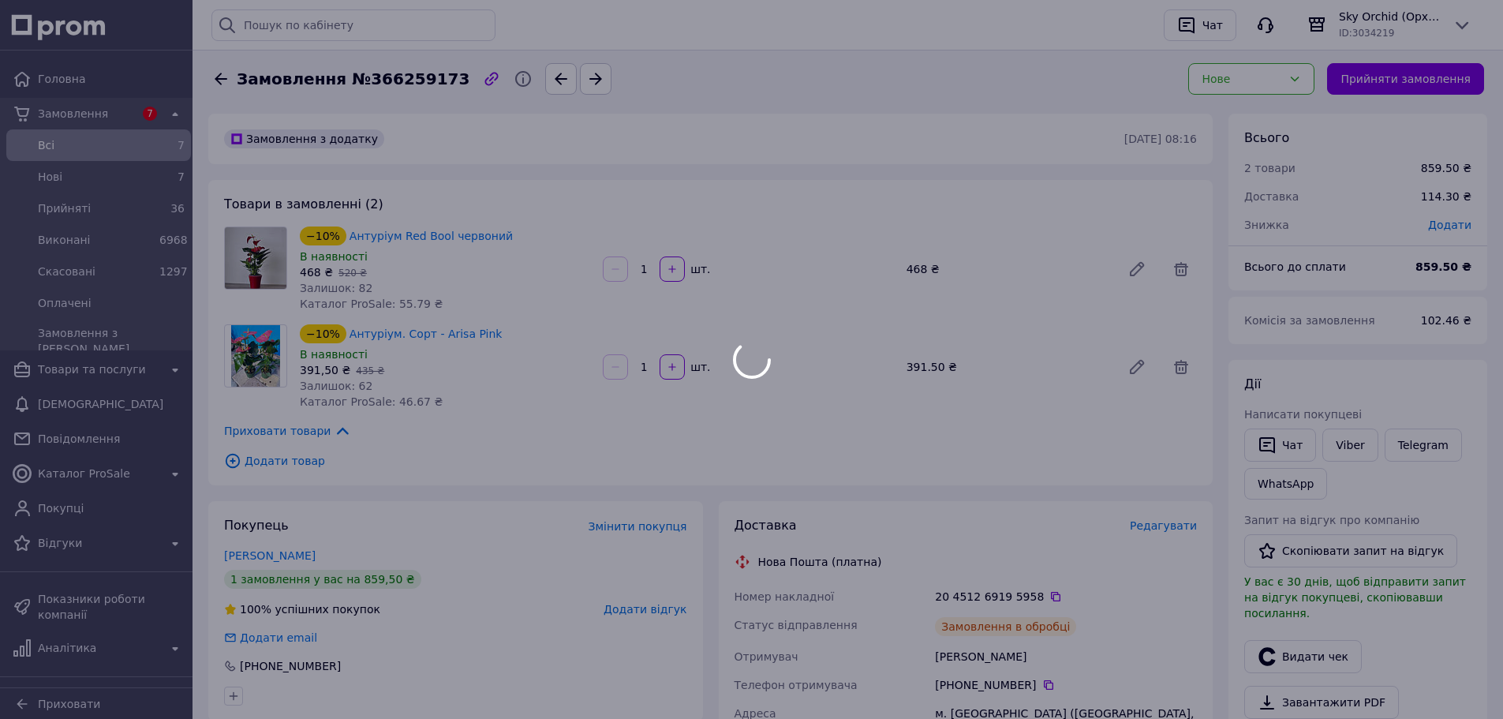
click at [1268, 125] on div "Всього 2 товари 859.50 ₴ Доставка 114.30 ₴ Знижка Додати" at bounding box center [1358, 173] width 259 height 119
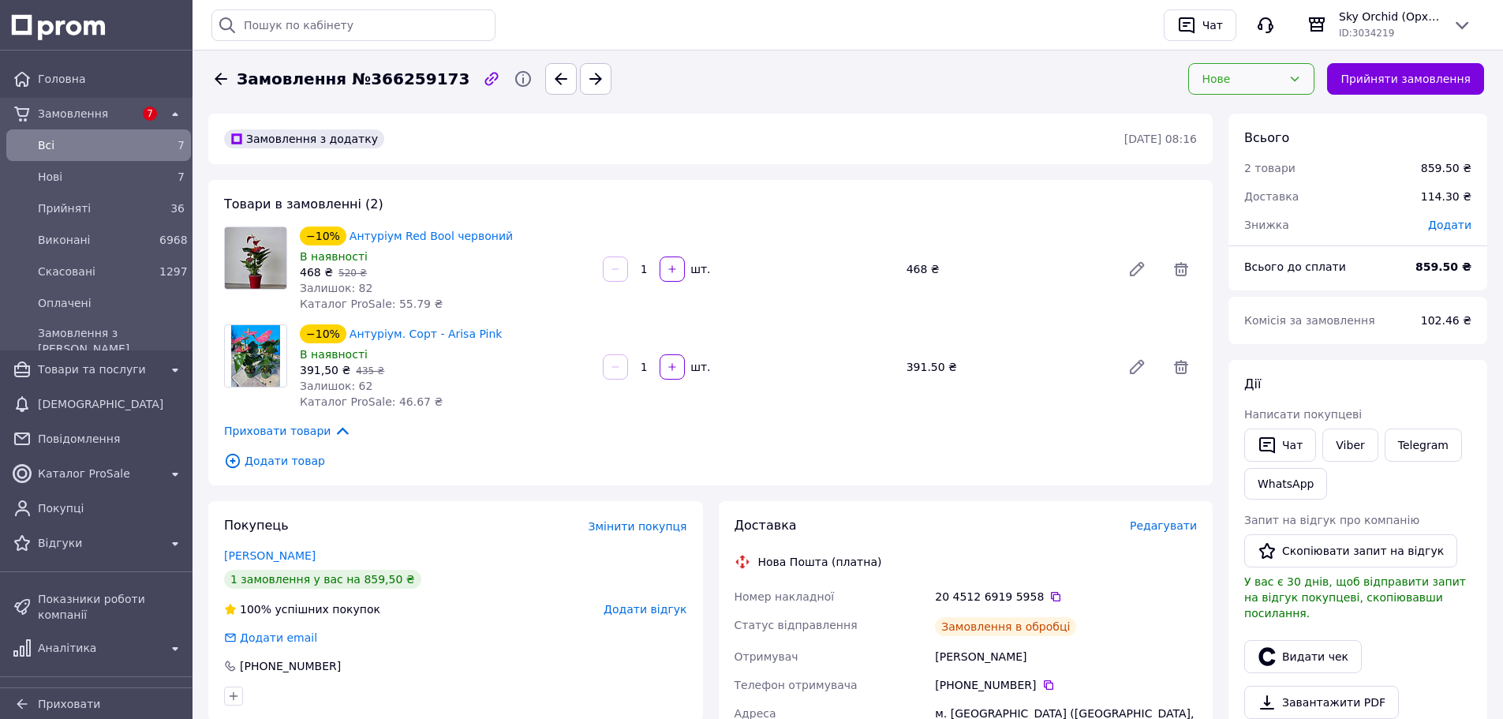
click at [1245, 79] on div "Нове" at bounding box center [1242, 78] width 80 height 17
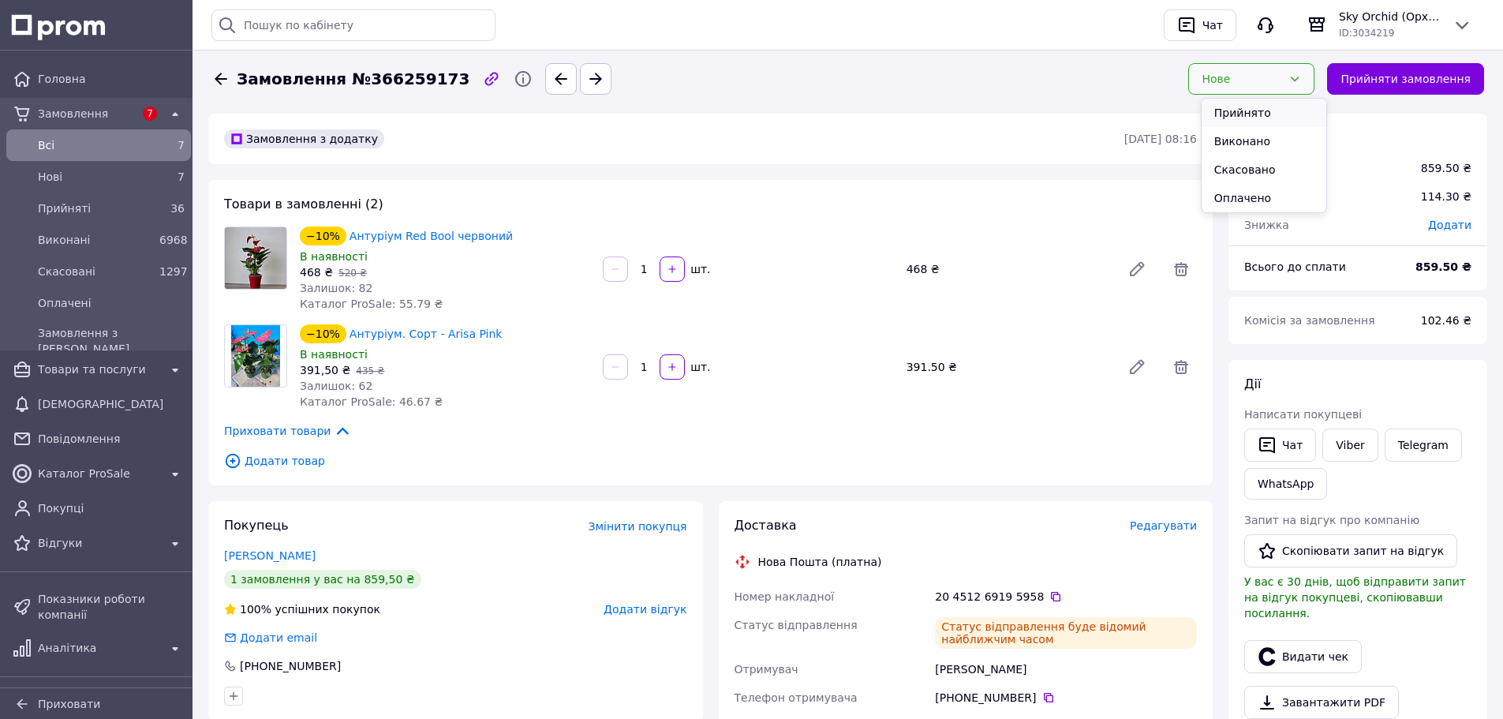
click at [1241, 108] on li "Прийнято" at bounding box center [1264, 113] width 125 height 28
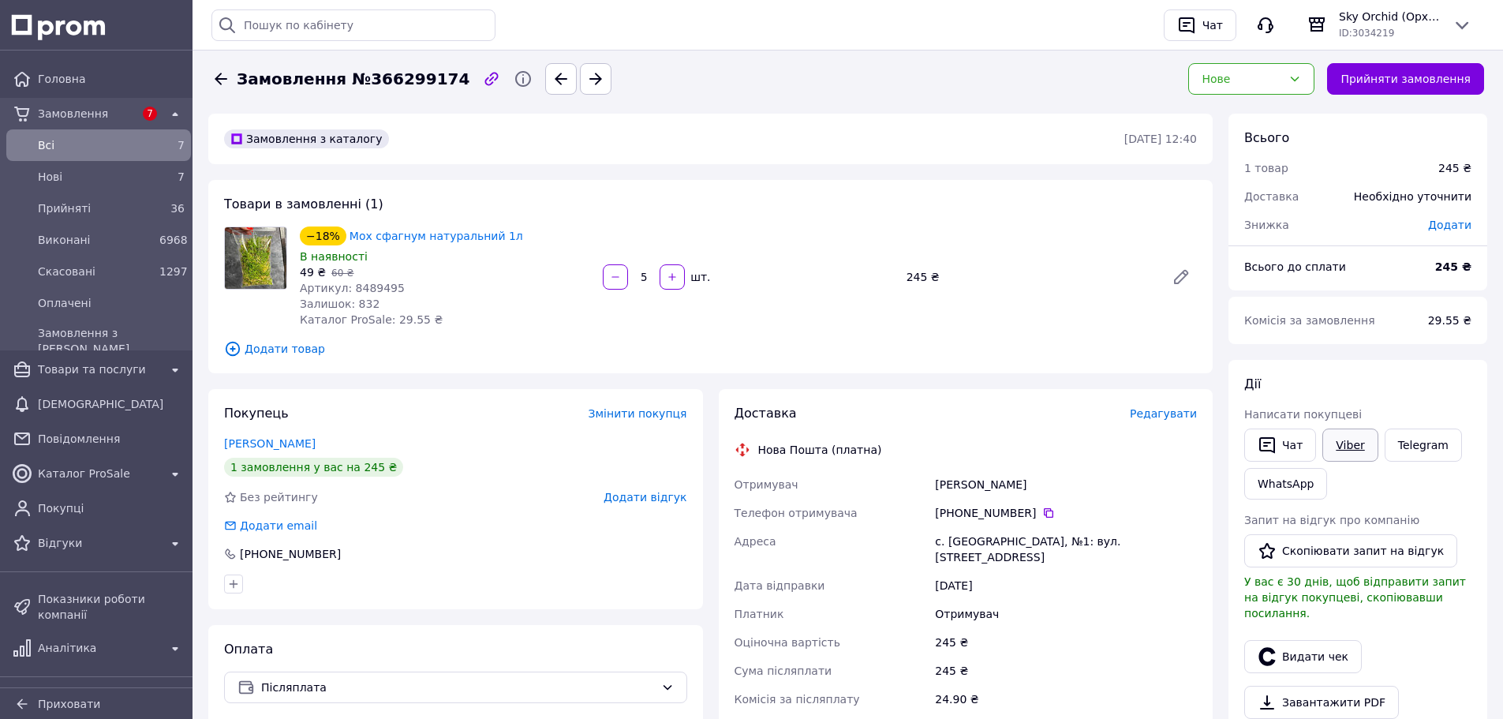
drag, startPoint x: 1353, startPoint y: 447, endPoint x: 1338, endPoint y: 446, distance: 15.0
click at [1353, 447] on link "Viber" at bounding box center [1350, 445] width 55 height 33
click at [1044, 517] on icon at bounding box center [1048, 512] width 9 height 9
click at [955, 535] on div "с. Верхнє Водяне, №1: вул. Центральна, 3а" at bounding box center [1066, 549] width 268 height 44
click at [963, 542] on div "с. Верхнє Водяне, №1: вул. Центральна, 3а" at bounding box center [1066, 549] width 268 height 44
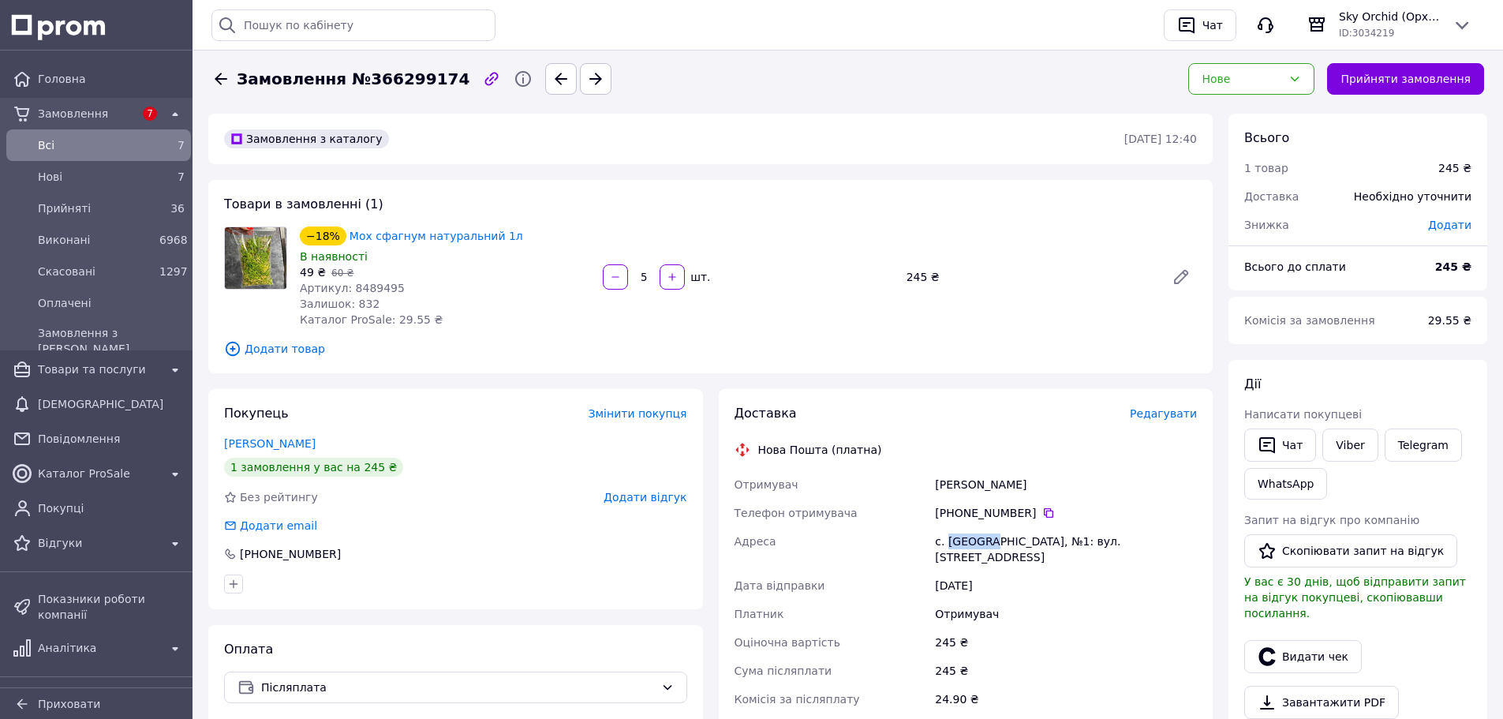
drag, startPoint x: 963, startPoint y: 542, endPoint x: 975, endPoint y: 486, distance: 57.3
click at [963, 541] on div "с. Верхнє Водяне, №1: вул. Центральна, 3а" at bounding box center [1066, 549] width 268 height 44
copy div "Верхнє"
click at [1362, 446] on link "Viber" at bounding box center [1350, 445] width 55 height 33
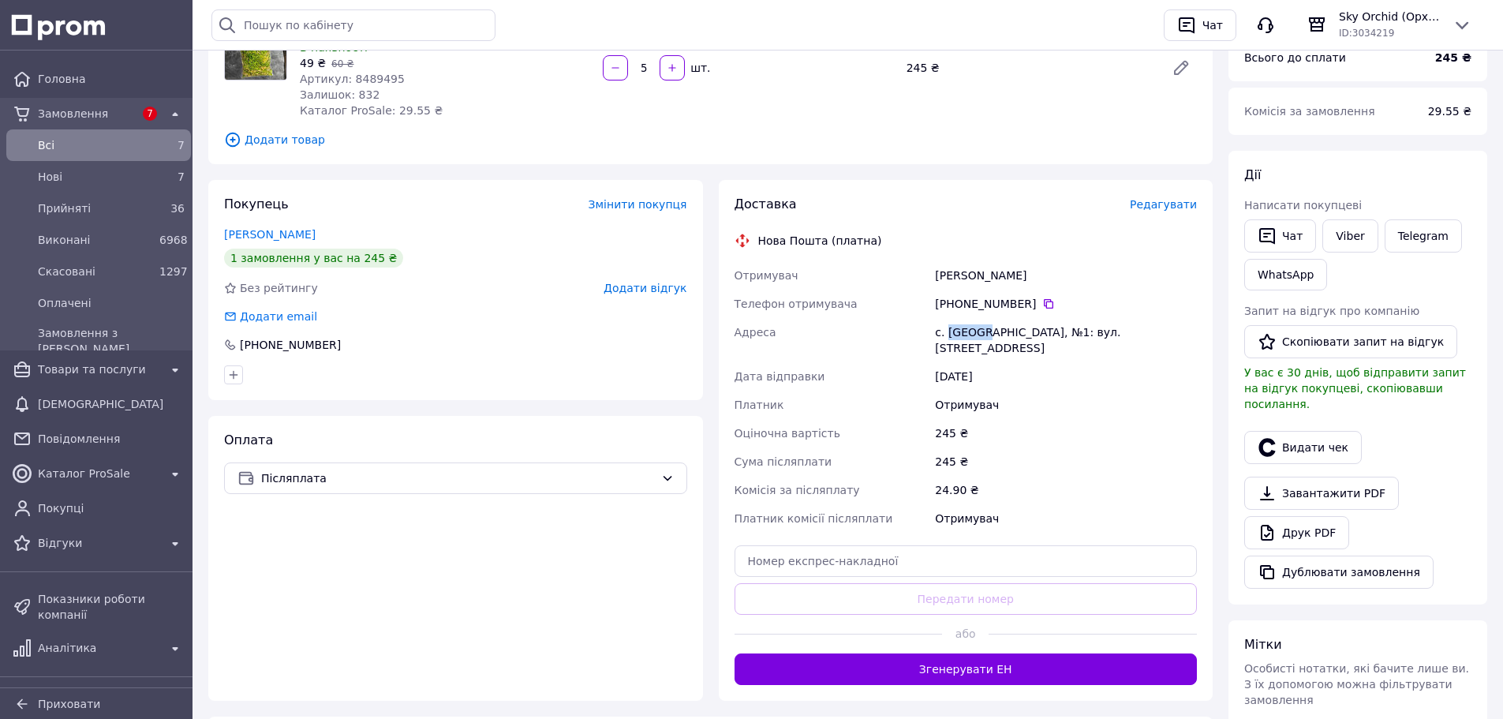
scroll to position [237, 0]
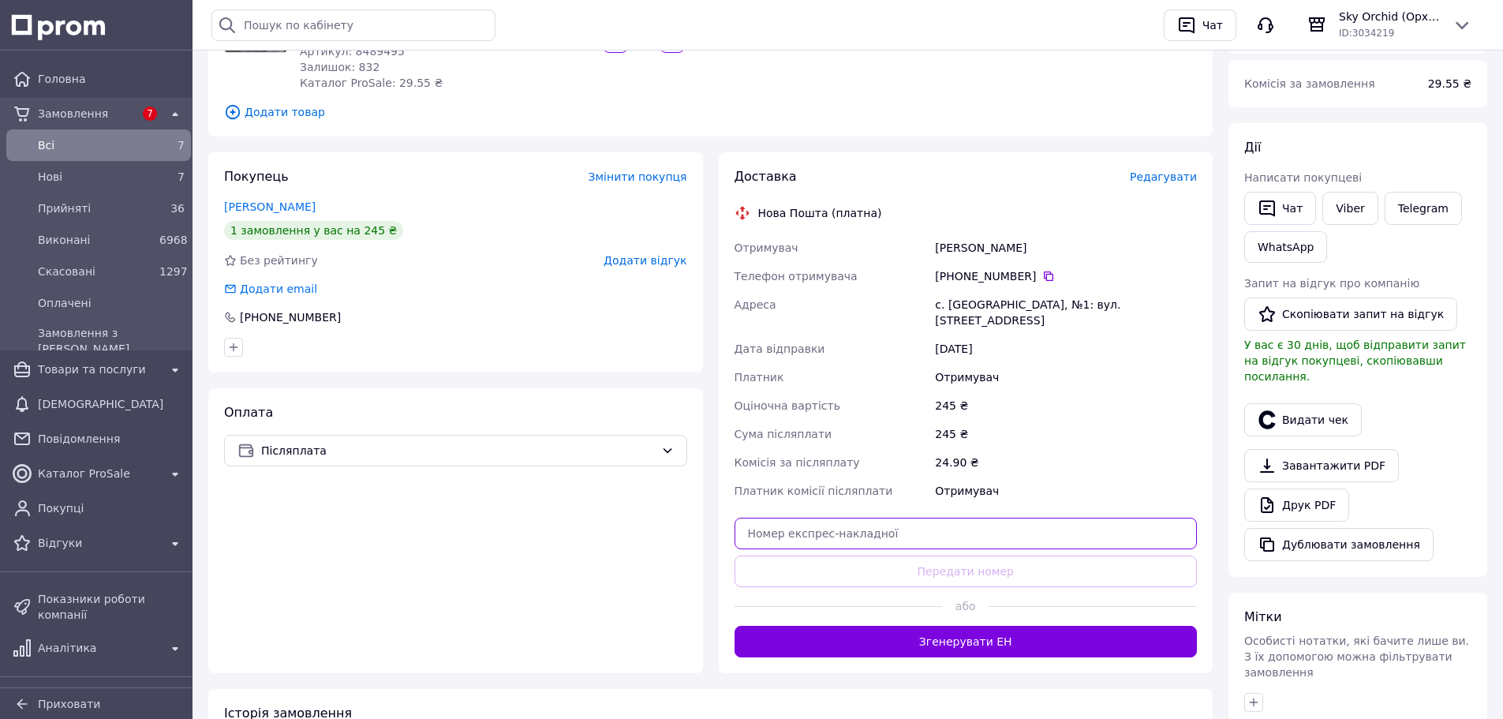
click at [1006, 518] on input "text" at bounding box center [966, 534] width 463 height 32
paste input "20451269195488"
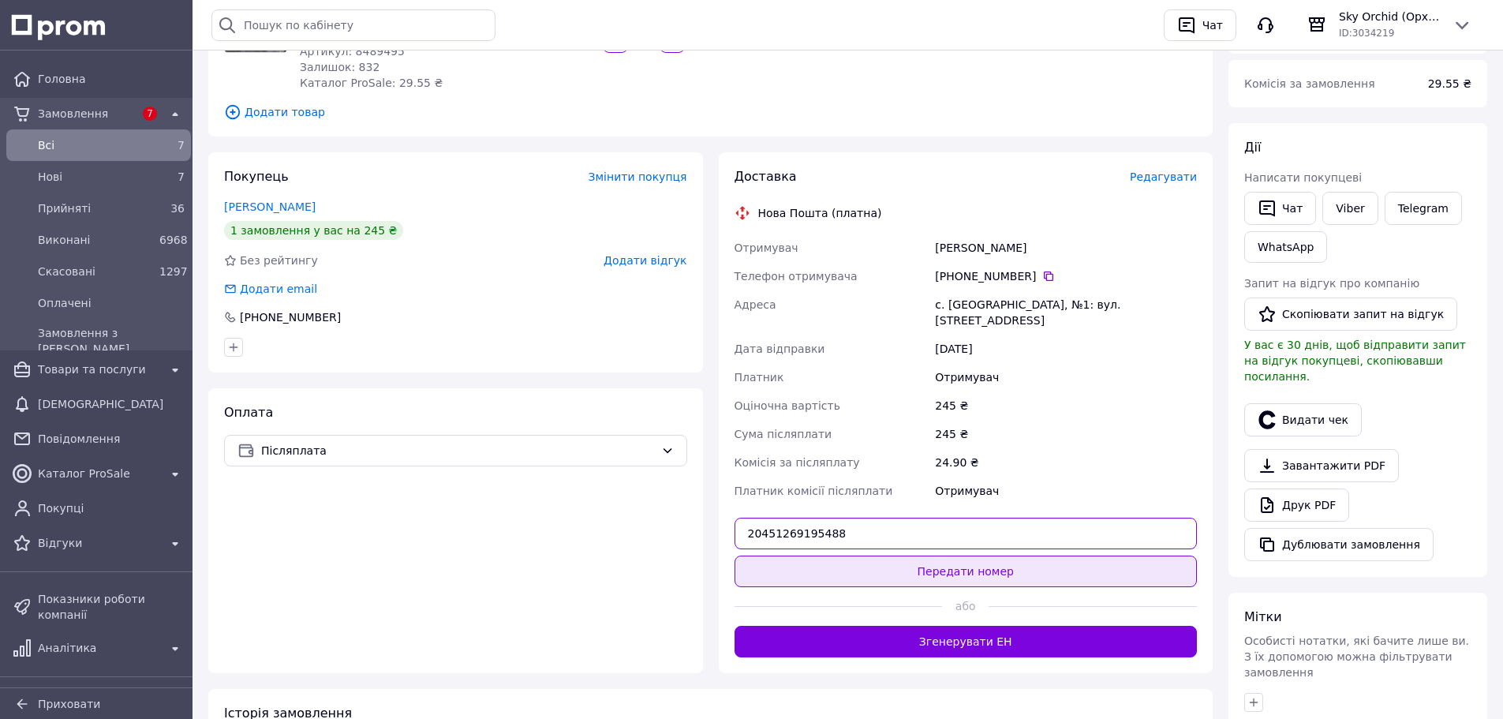
type input "20451269195488"
click at [1029, 556] on button "Передати номер" at bounding box center [966, 572] width 463 height 32
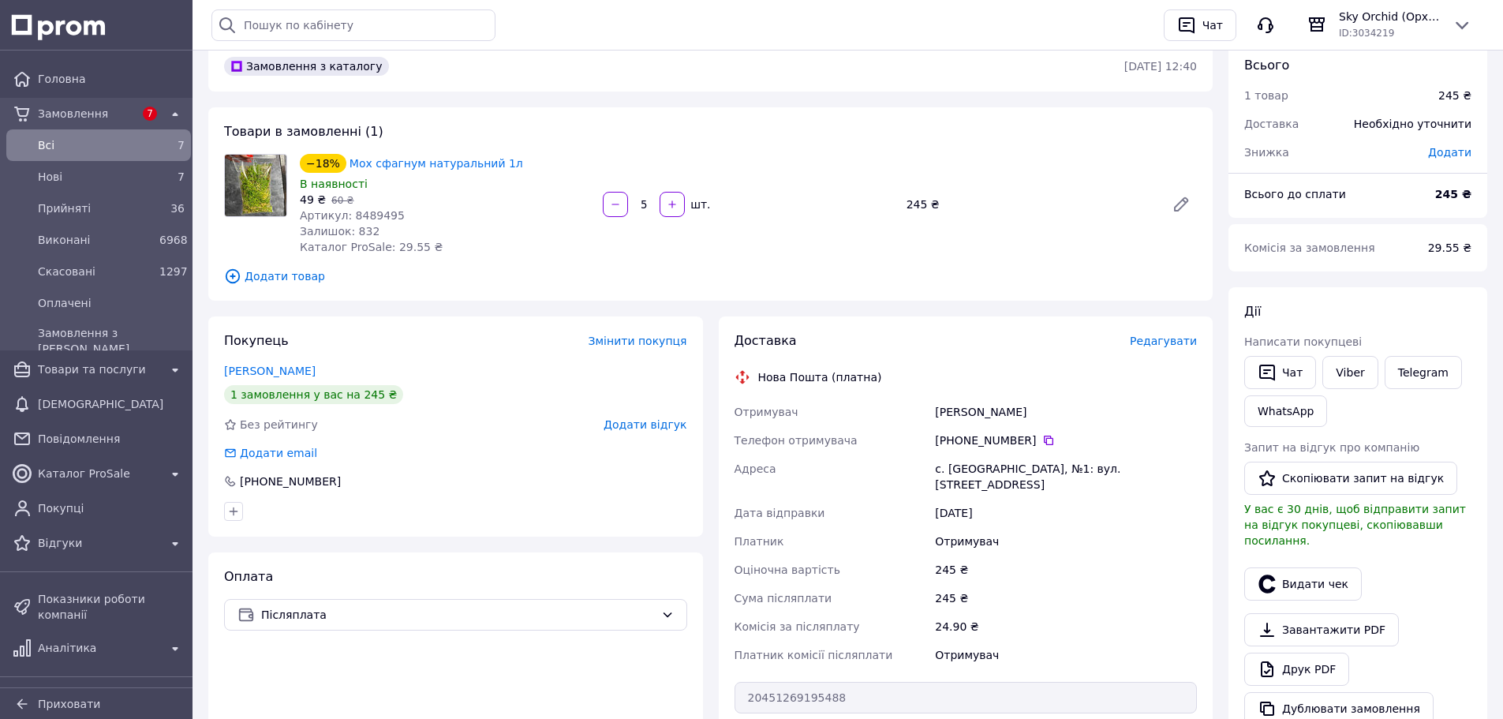
scroll to position [0, 0]
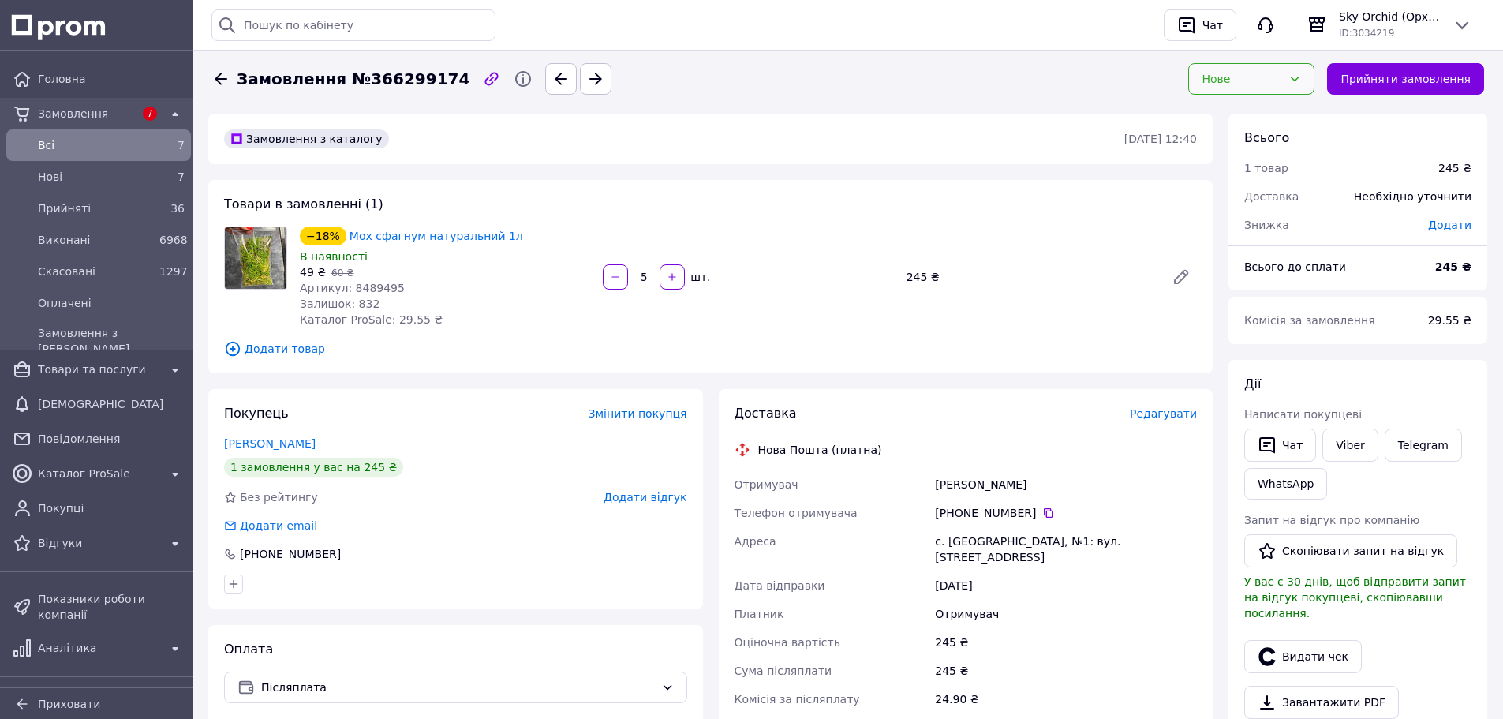
click at [1265, 92] on div "Нове" at bounding box center [1252, 79] width 126 height 32
click at [1261, 119] on li "Прийнято" at bounding box center [1264, 113] width 125 height 28
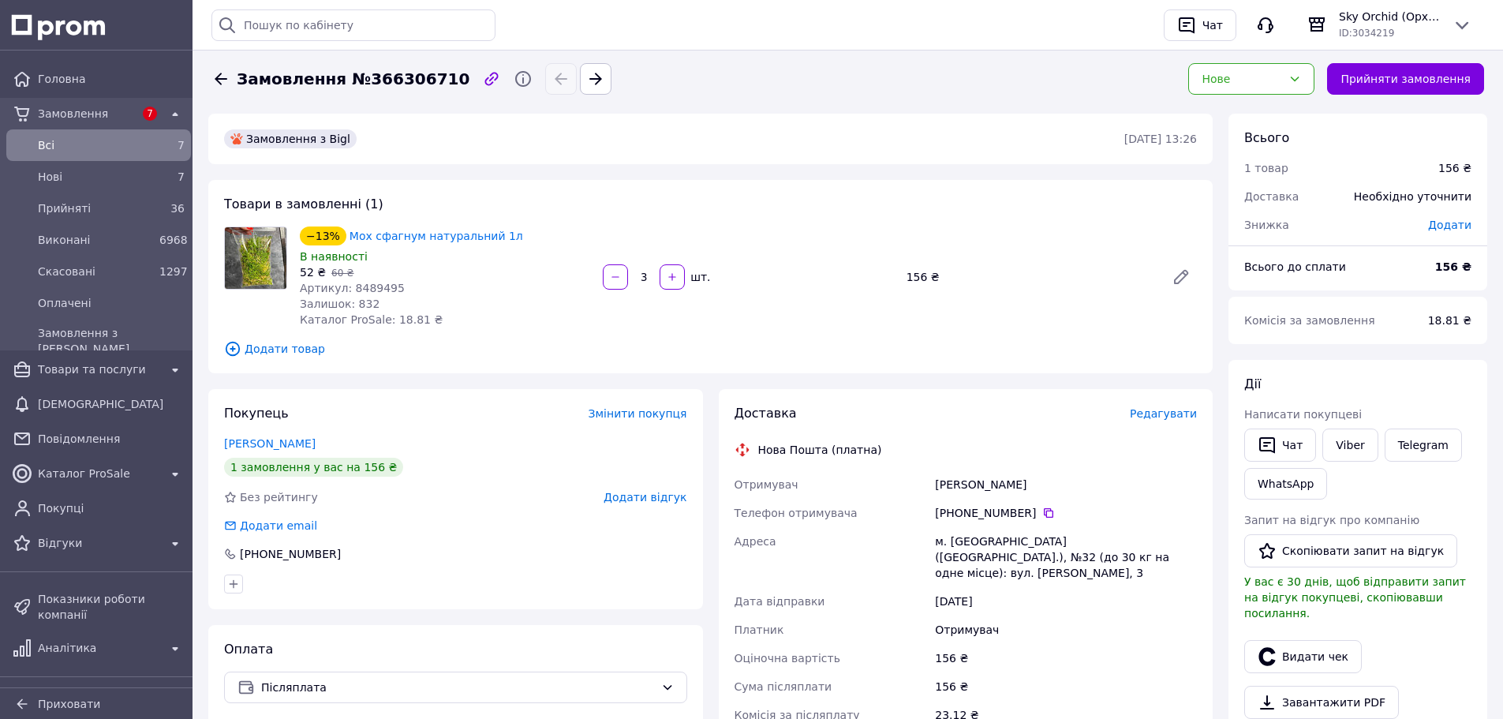
drag, startPoint x: 900, startPoint y: 369, endPoint x: 930, endPoint y: 377, distance: 30.5
click at [900, 369] on div "Товари в замовленні (1) −13% Мох сфагнум натуральний 1л В наявності 52 ₴   60 ₴…" at bounding box center [710, 276] width 1005 height 193
click at [1348, 436] on link "Viber" at bounding box center [1350, 445] width 55 height 33
click at [1044, 513] on icon at bounding box center [1048, 512] width 9 height 9
click at [983, 532] on div "м. Кривий Ріг (Дніпропетровська обл.), №32 (до 30 кг на одне місце): вул. Івана…" at bounding box center [1066, 557] width 268 height 60
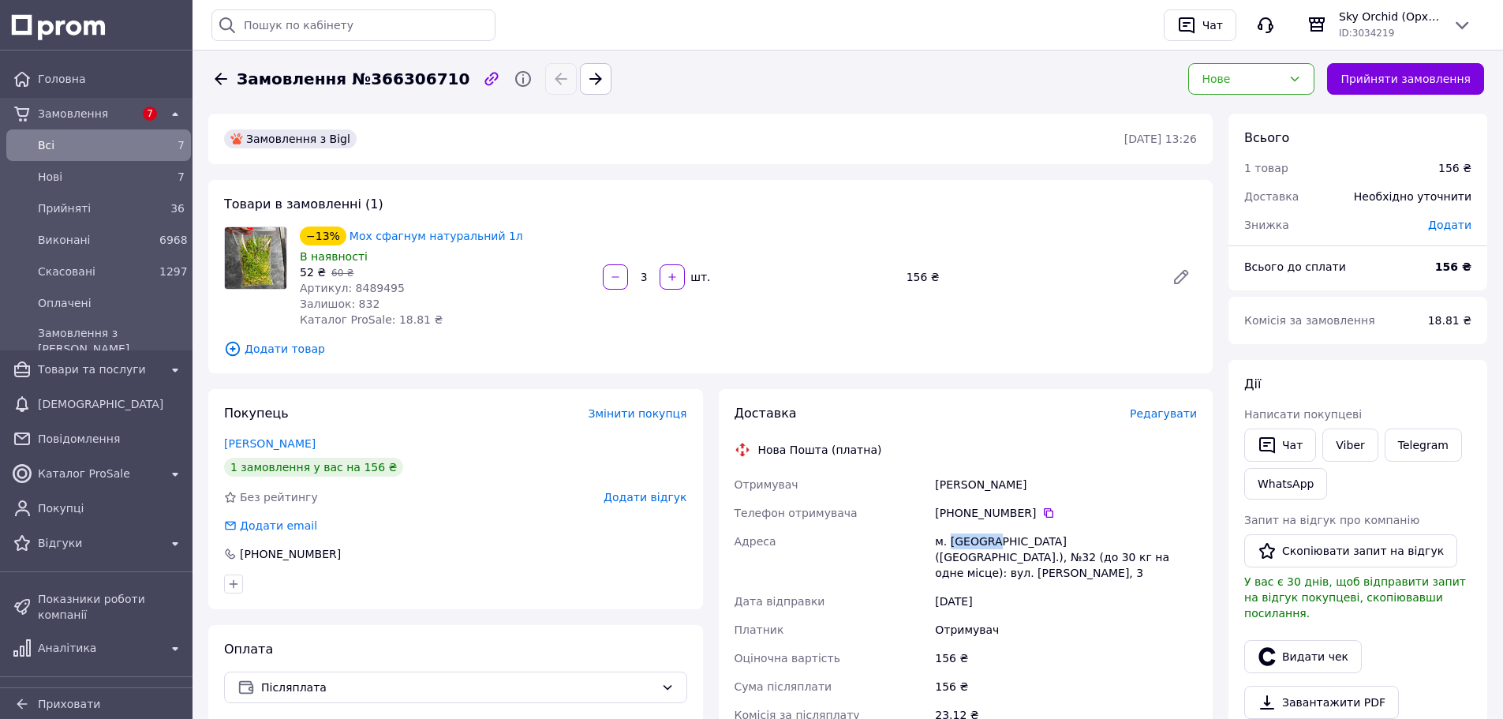
click at [983, 532] on div "м. Кривий Ріг (Дніпропетровська обл.), №32 (до 30 кг на одне місце): вул. Івана…" at bounding box center [1066, 557] width 268 height 60
copy div "Кривий"
click at [1354, 438] on link "Viber" at bounding box center [1350, 445] width 55 height 33
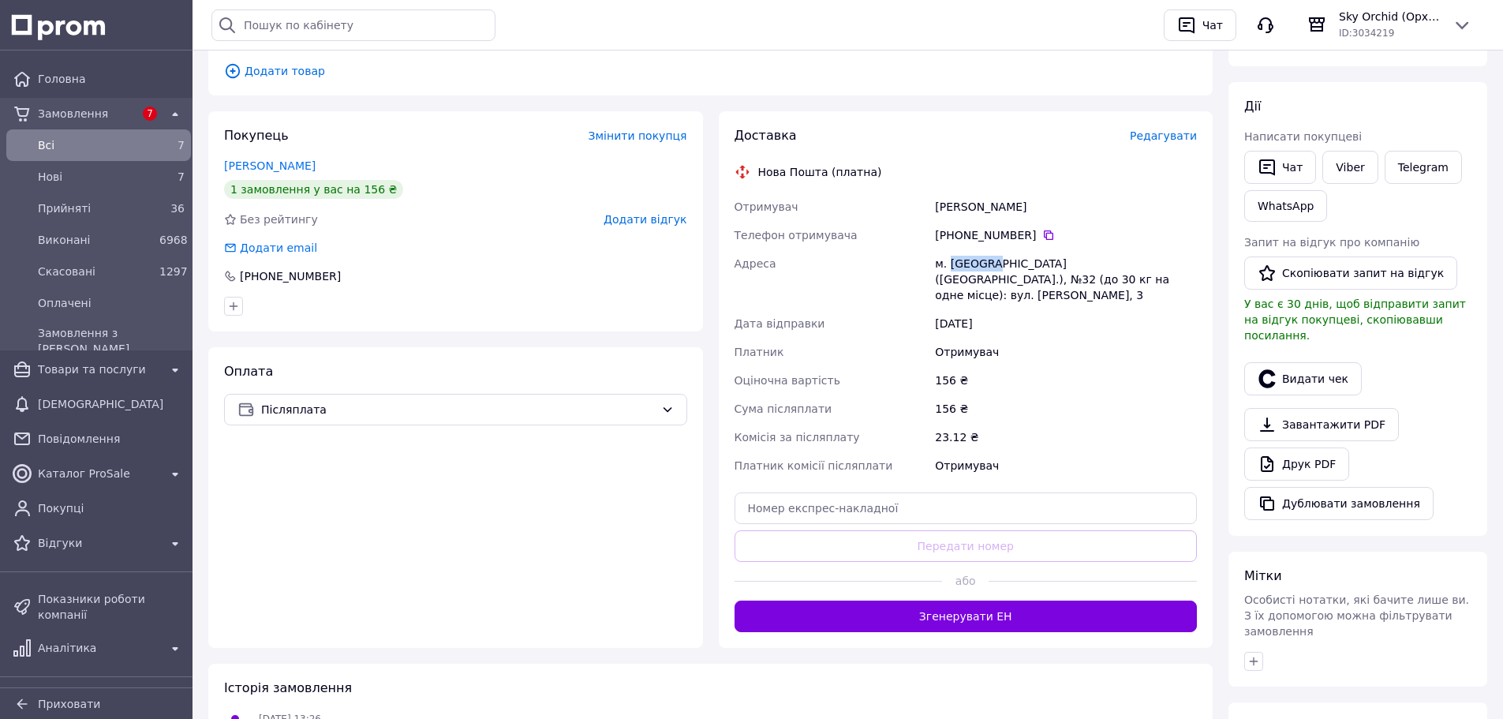
scroll to position [316, 0]
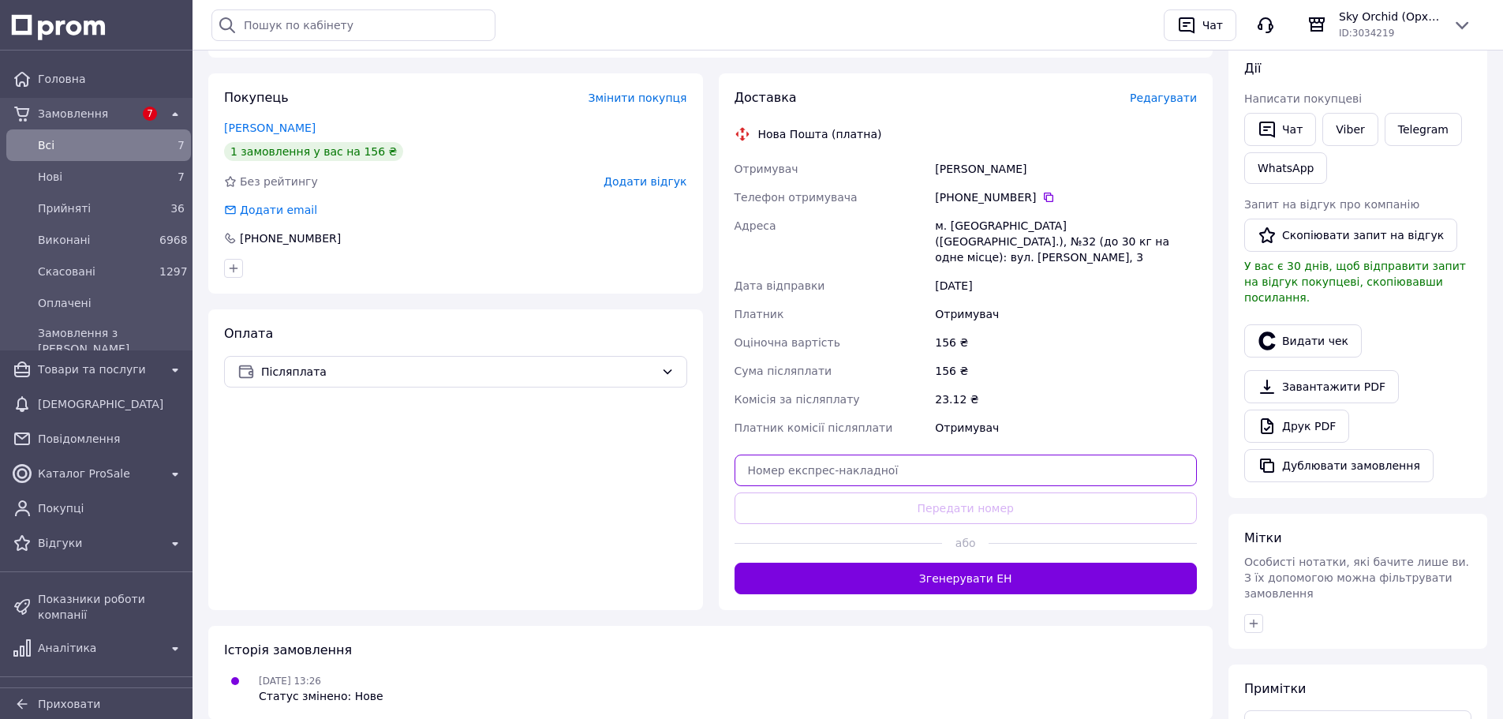
click at [927, 458] on input "text" at bounding box center [966, 471] width 463 height 32
paste input "20451269195020"
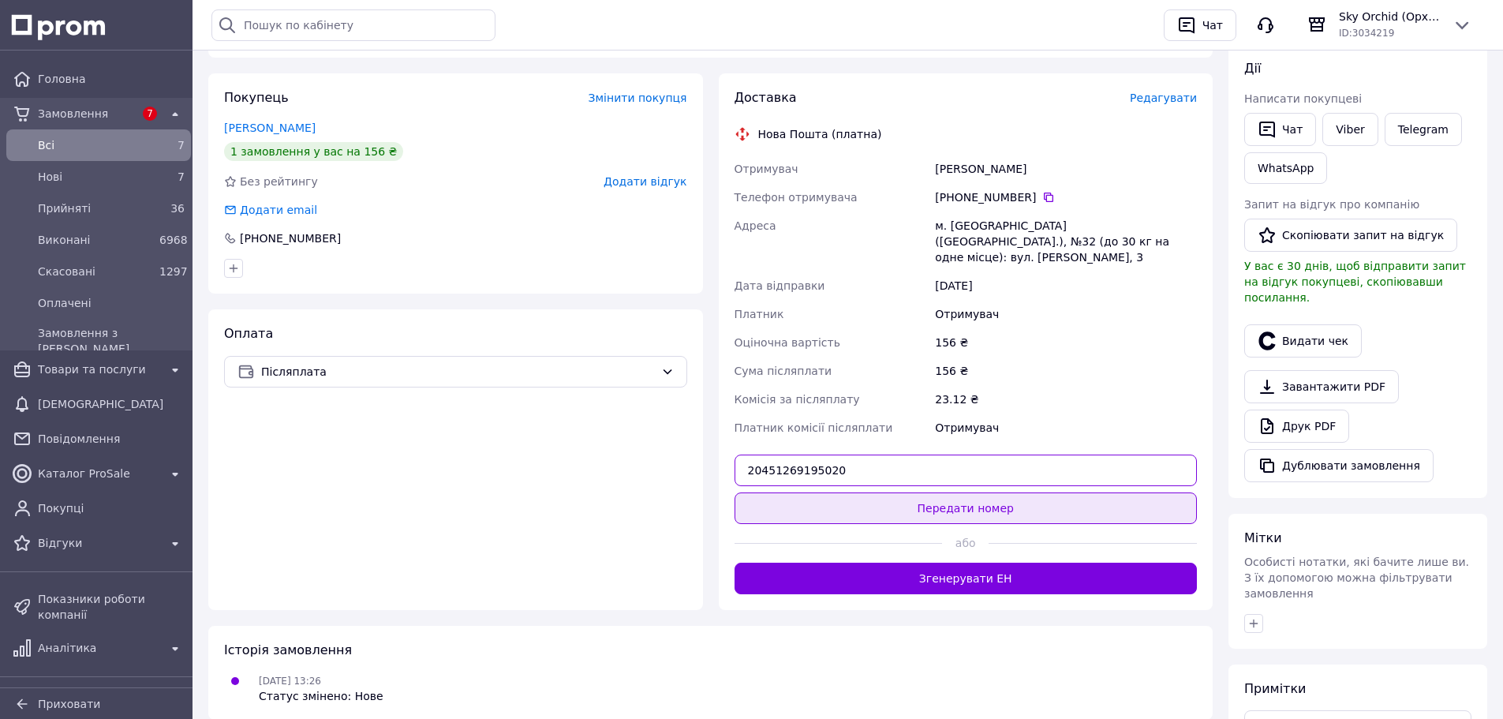
type input "20451269195020"
drag, startPoint x: 1021, startPoint y: 498, endPoint x: 1170, endPoint y: 416, distance: 170.3
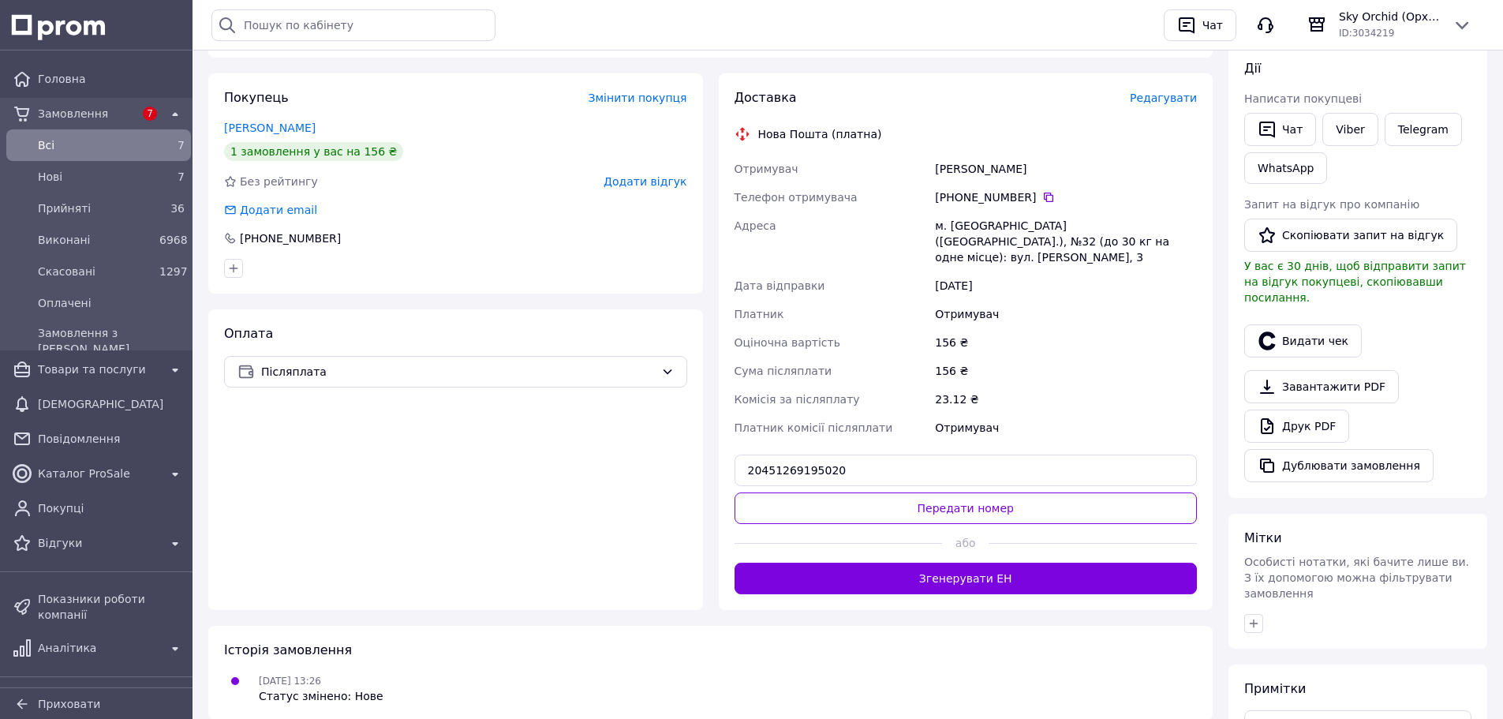
click at [1022, 498] on button "Передати номер" at bounding box center [966, 508] width 463 height 32
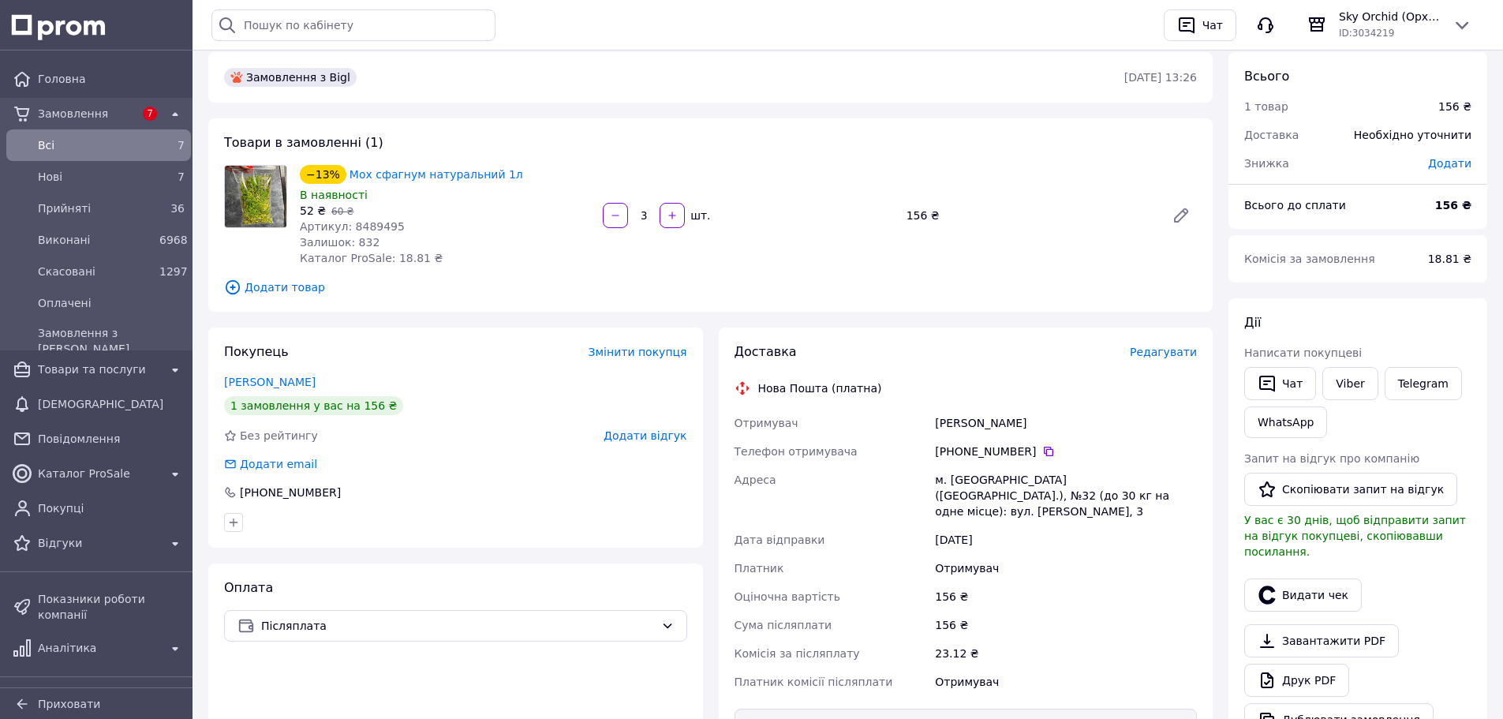
scroll to position [0, 0]
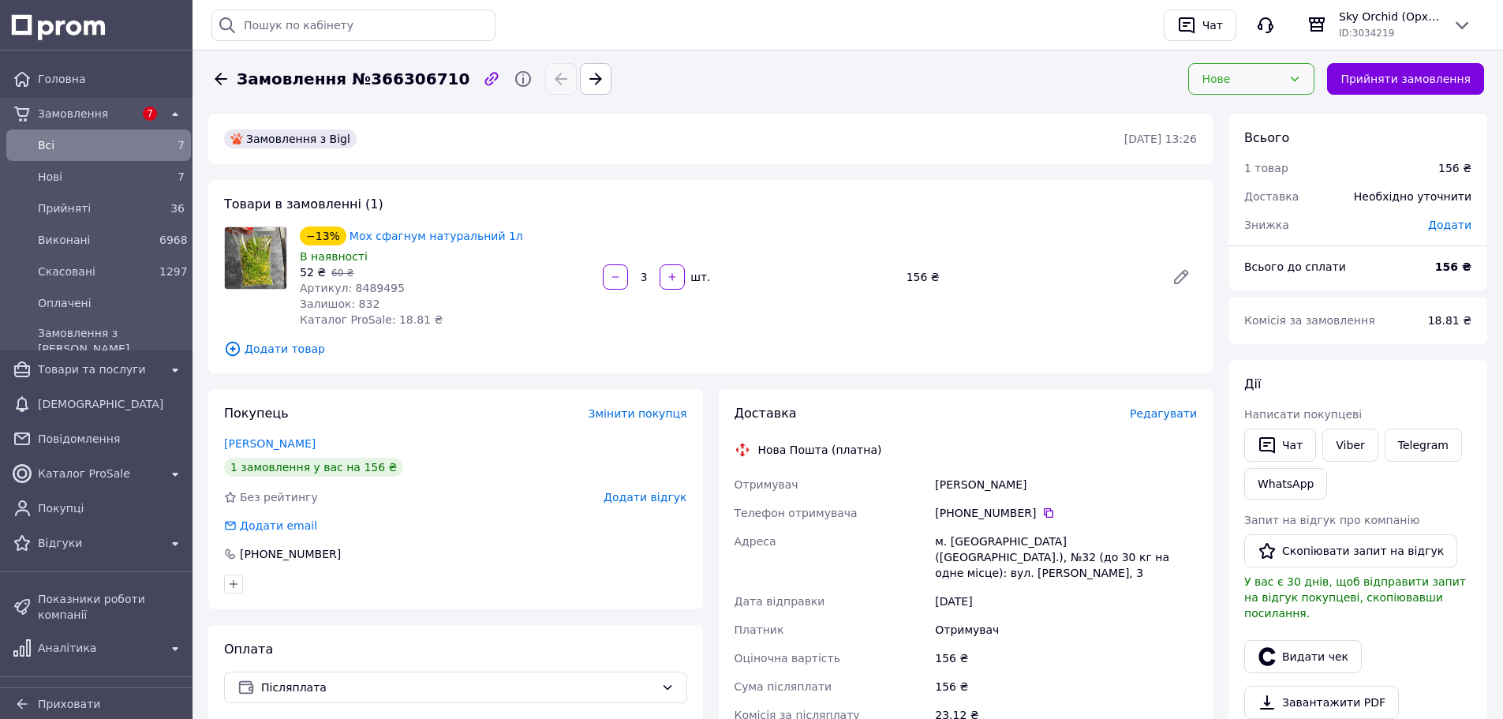
click at [1254, 69] on div "Нове" at bounding box center [1252, 79] width 126 height 32
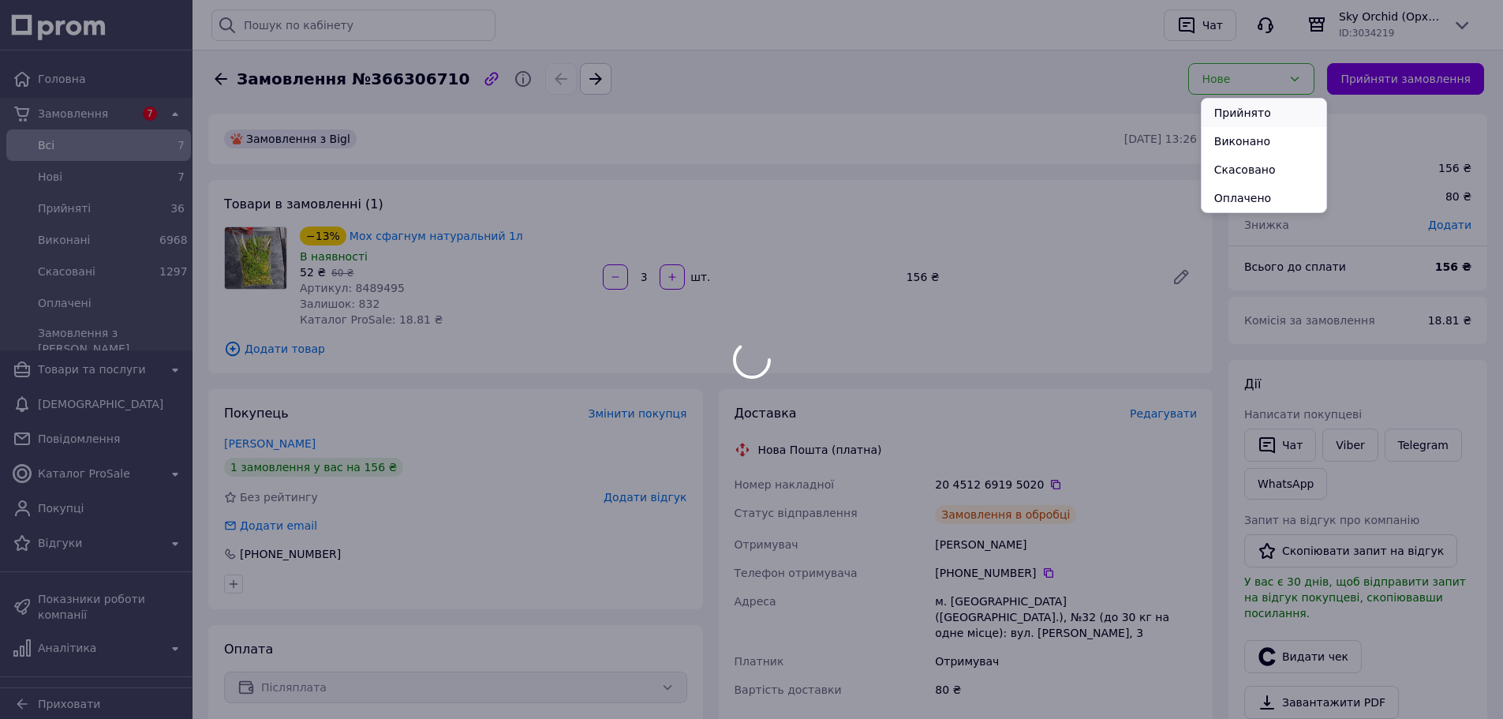
drag, startPoint x: 1243, startPoint y: 107, endPoint x: 1181, endPoint y: 204, distance: 115.4
click at [1243, 107] on li "Прийнято" at bounding box center [1264, 113] width 125 height 28
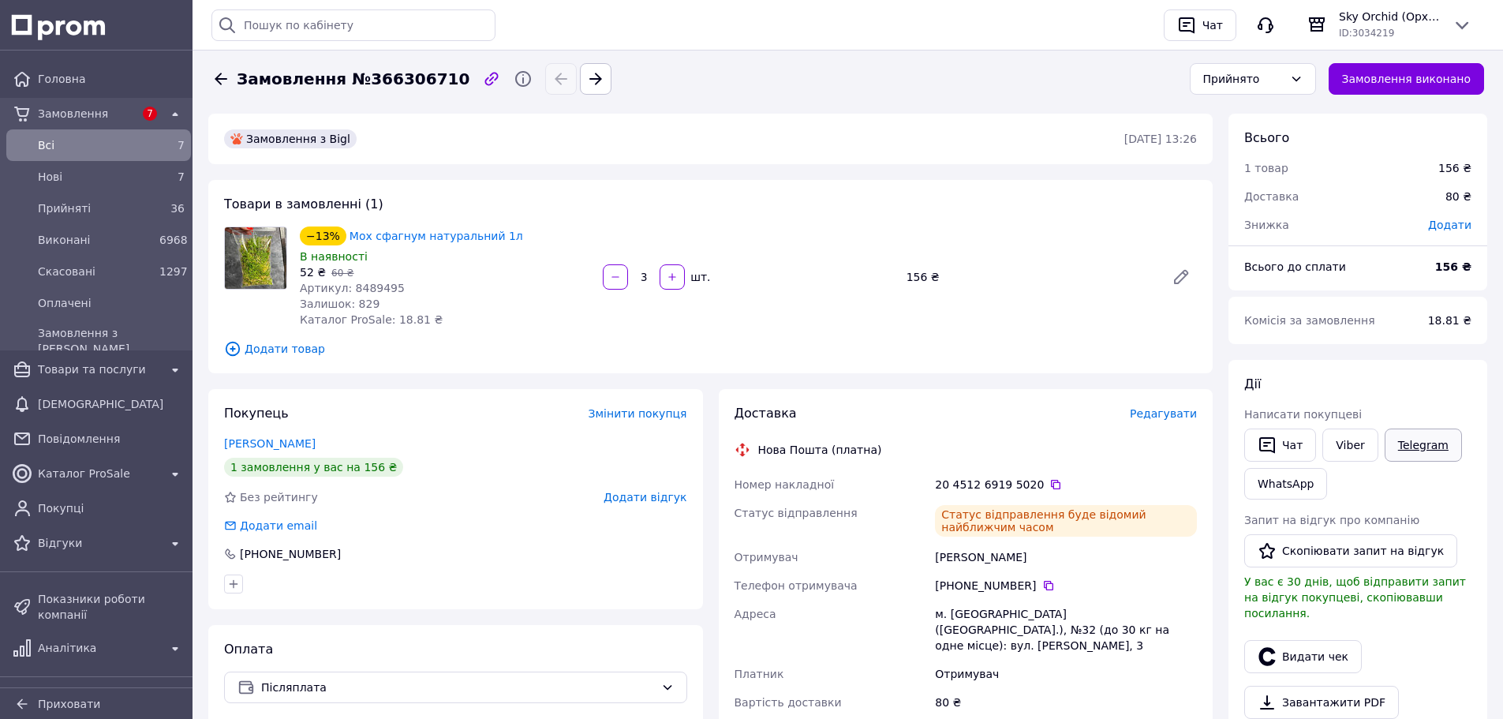
click at [1425, 448] on link "Telegram" at bounding box center [1423, 445] width 77 height 33
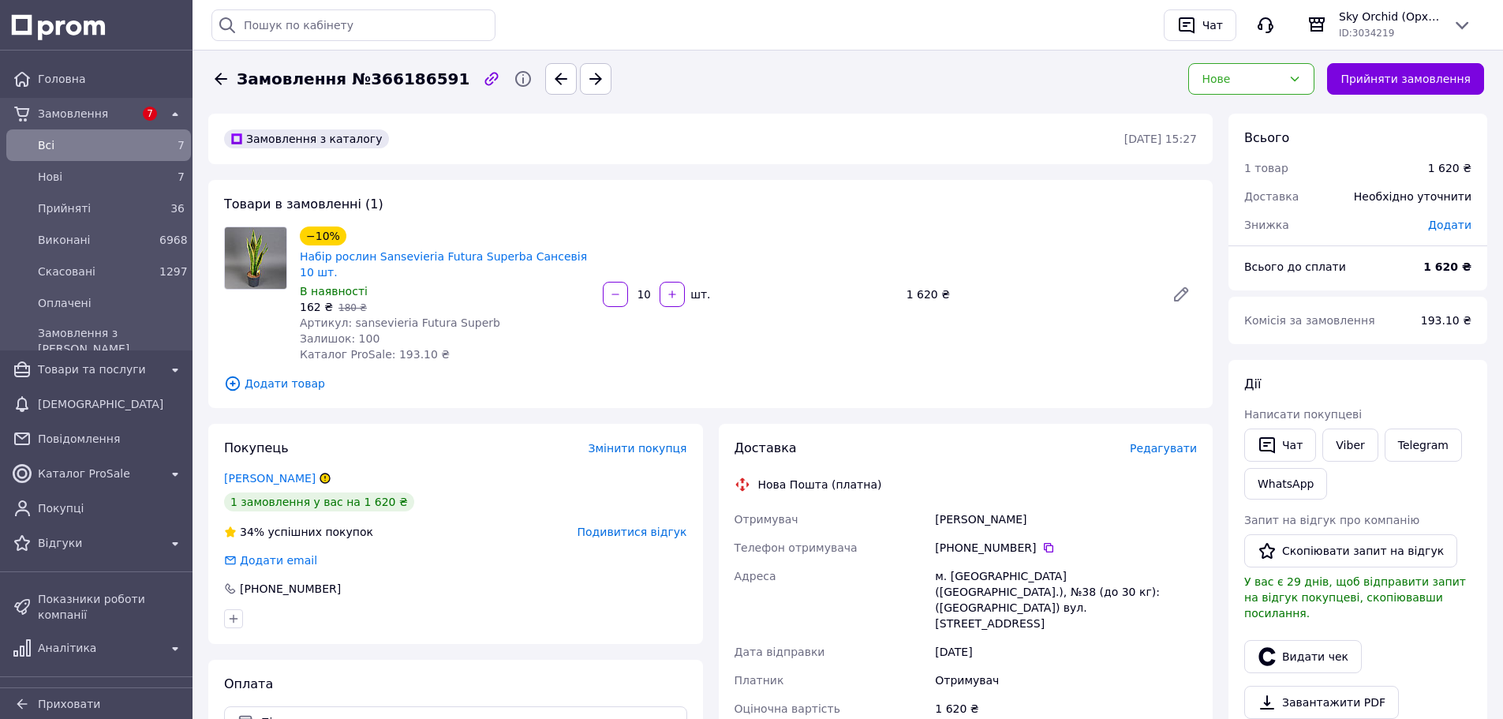
click at [652, 526] on span "Подивитися відгук" at bounding box center [633, 532] width 110 height 13
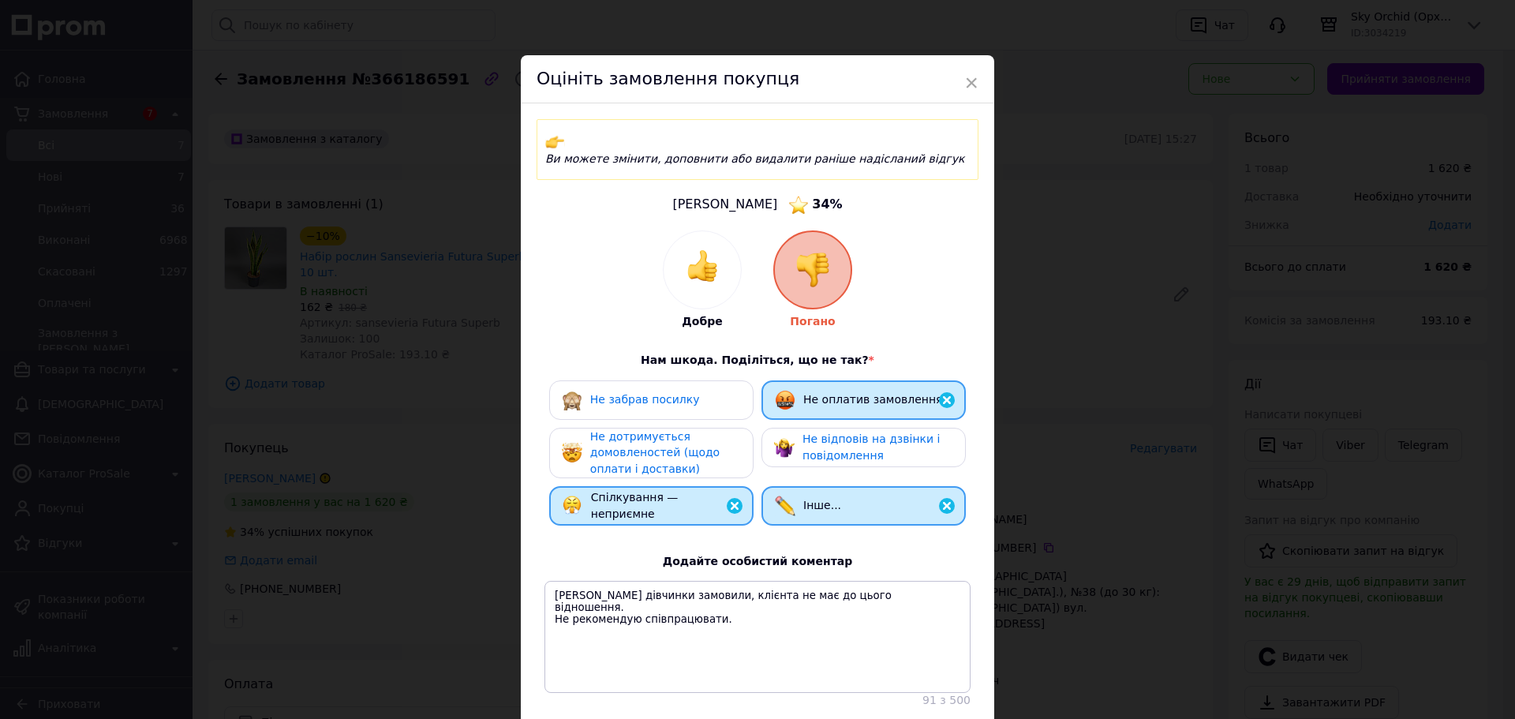
click at [358, 392] on div "× Оцініть замовлення покупця Ви можете змінити, доповнити або видалити раніше н…" at bounding box center [757, 359] width 1515 height 719
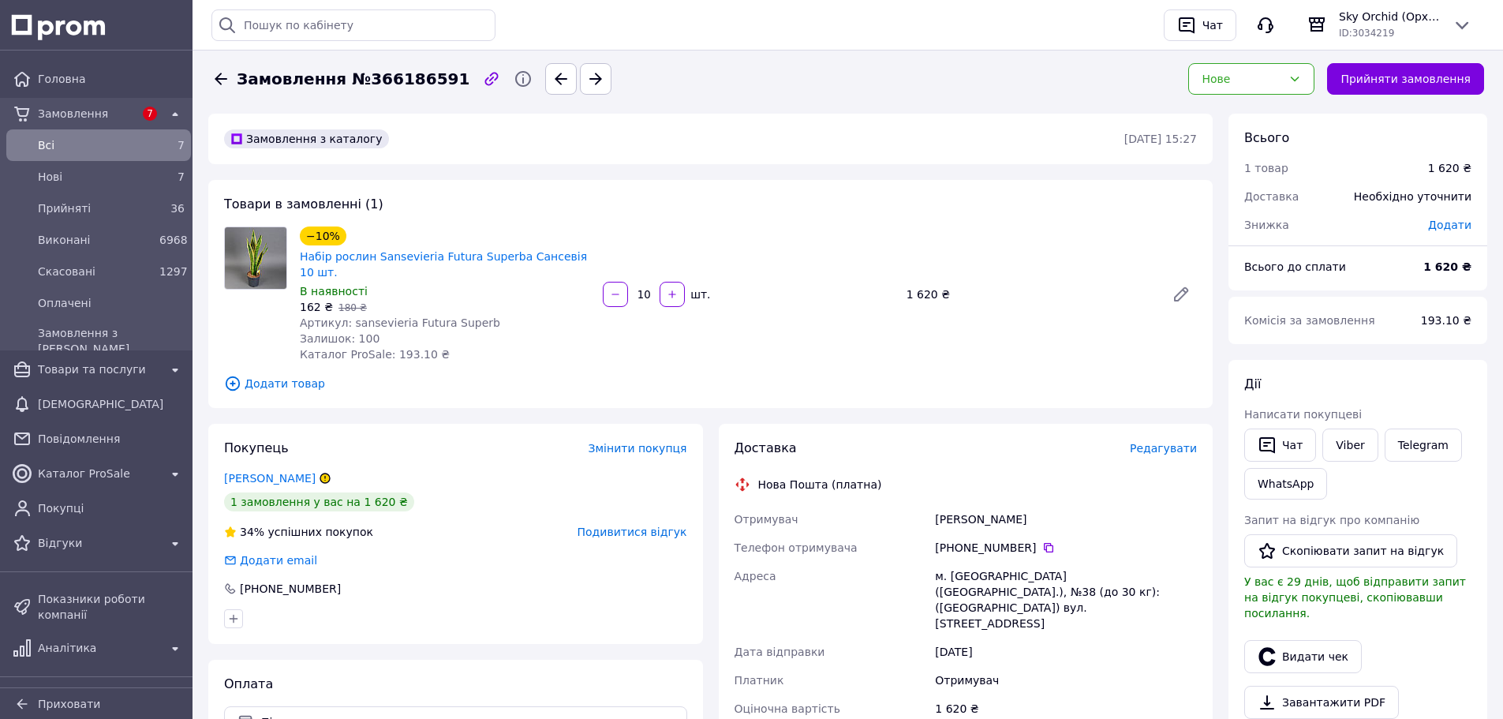
scroll to position [486, 0]
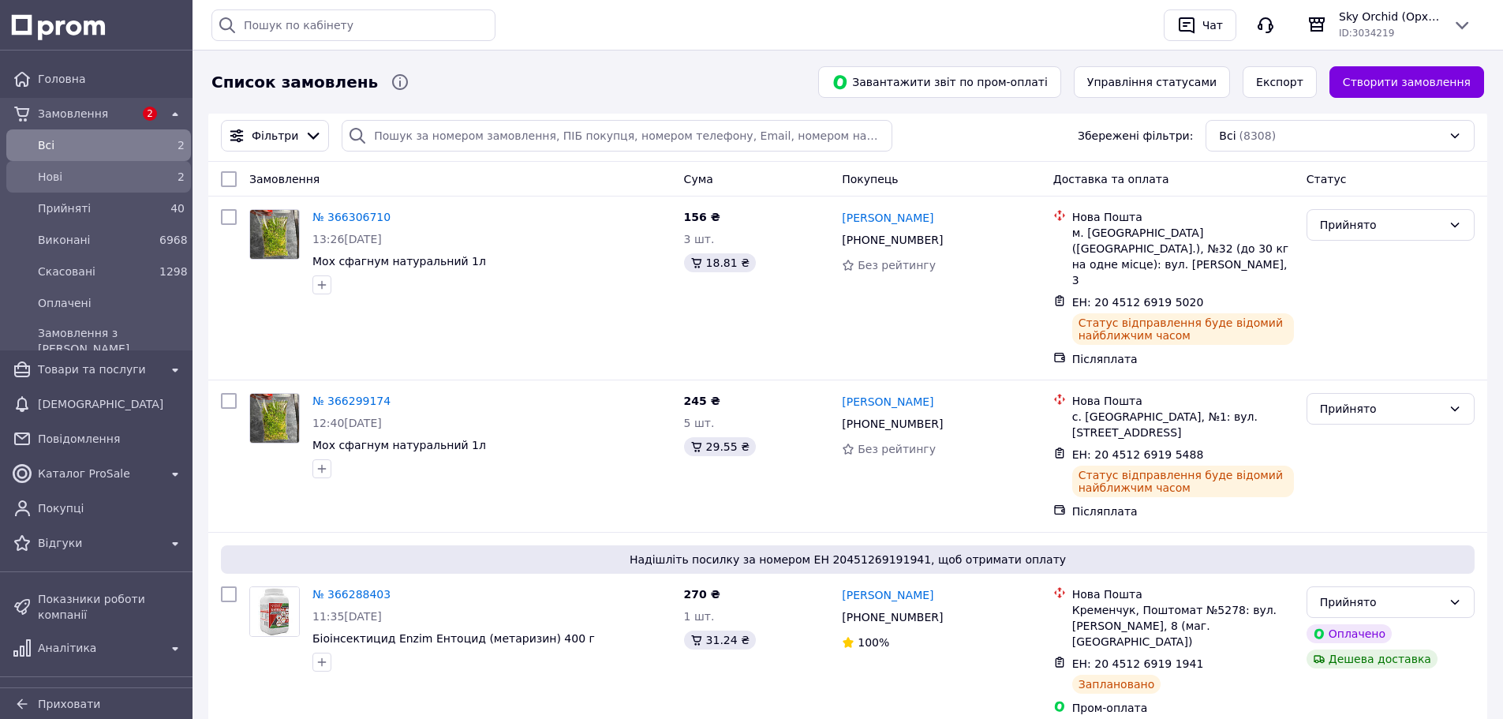
click at [88, 182] on span "Нові" at bounding box center [95, 177] width 115 height 16
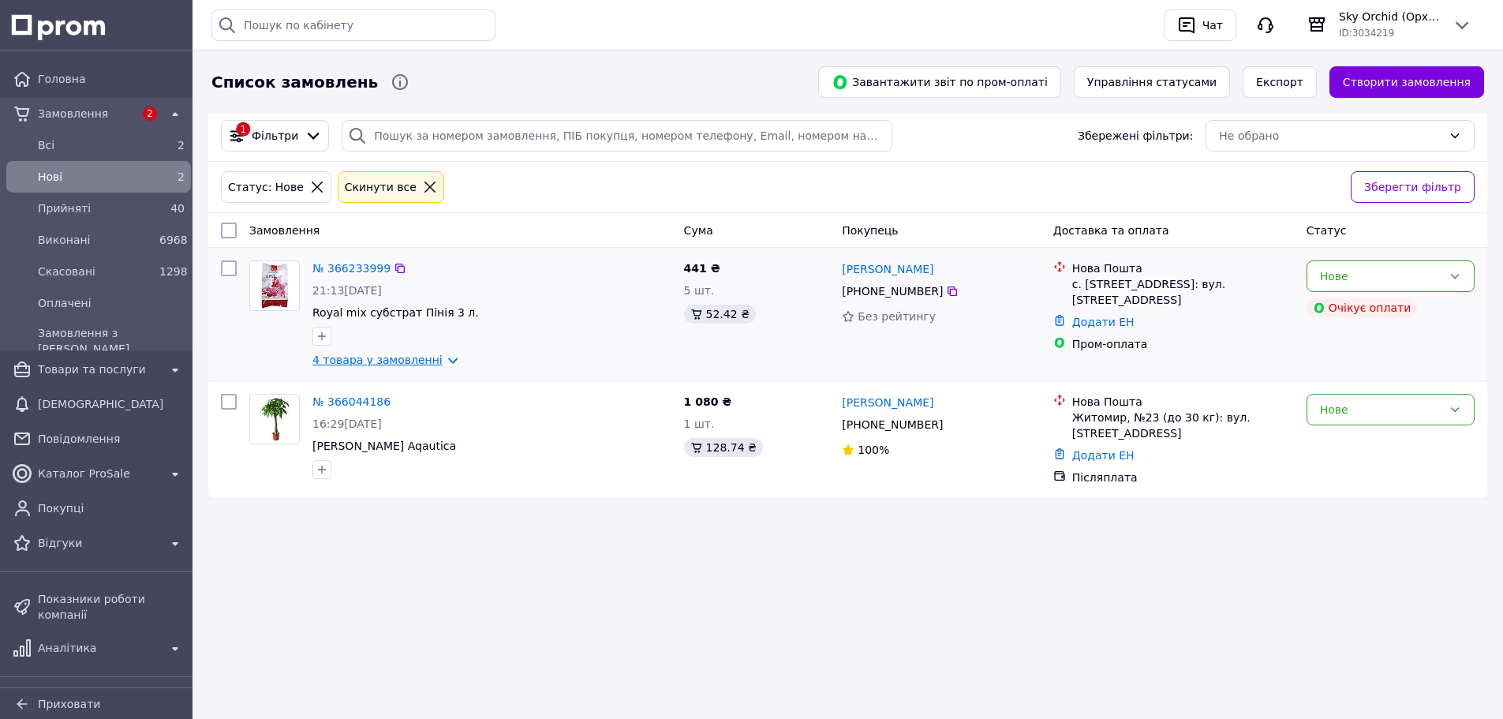
click at [435, 359] on link "4 товара у замовленні" at bounding box center [378, 360] width 130 height 13
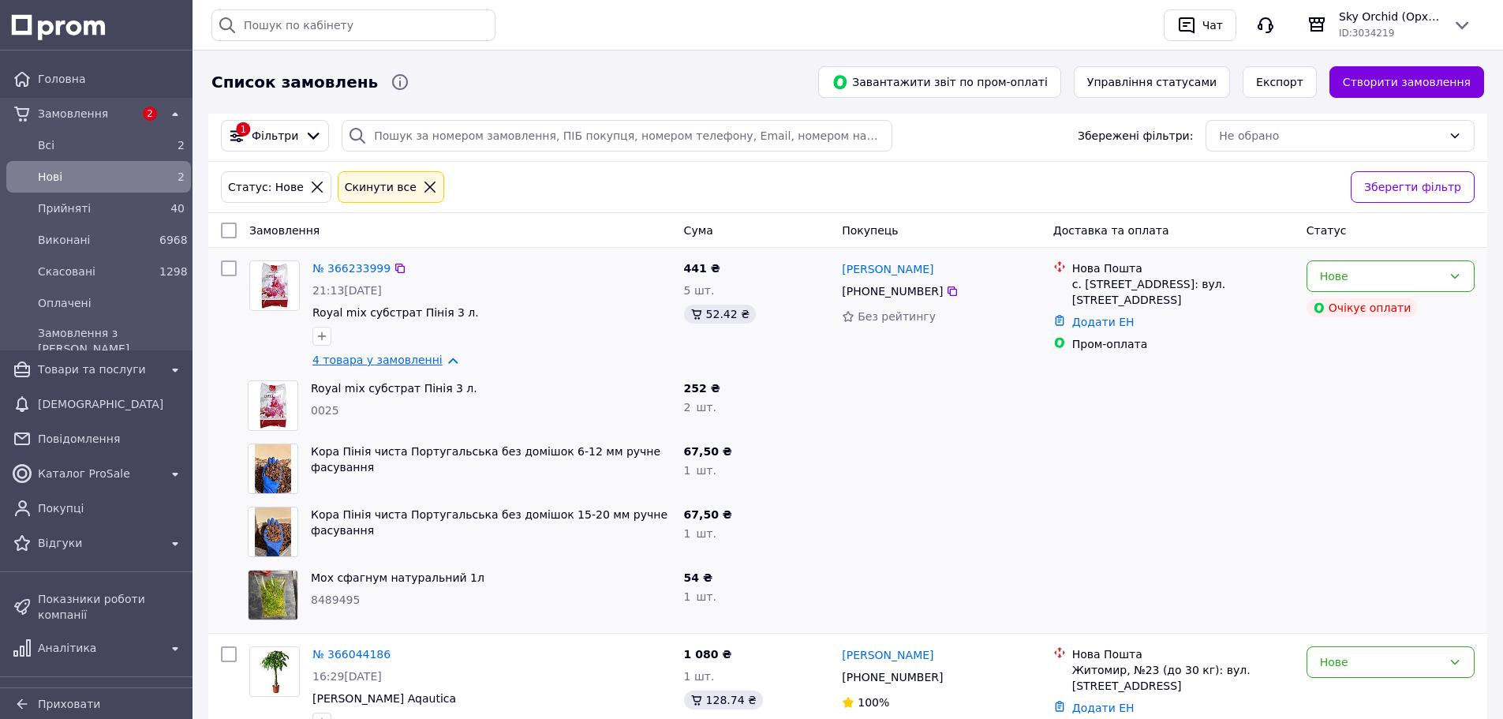
click at [435, 359] on link "4 товара у замовленні" at bounding box center [378, 360] width 130 height 13
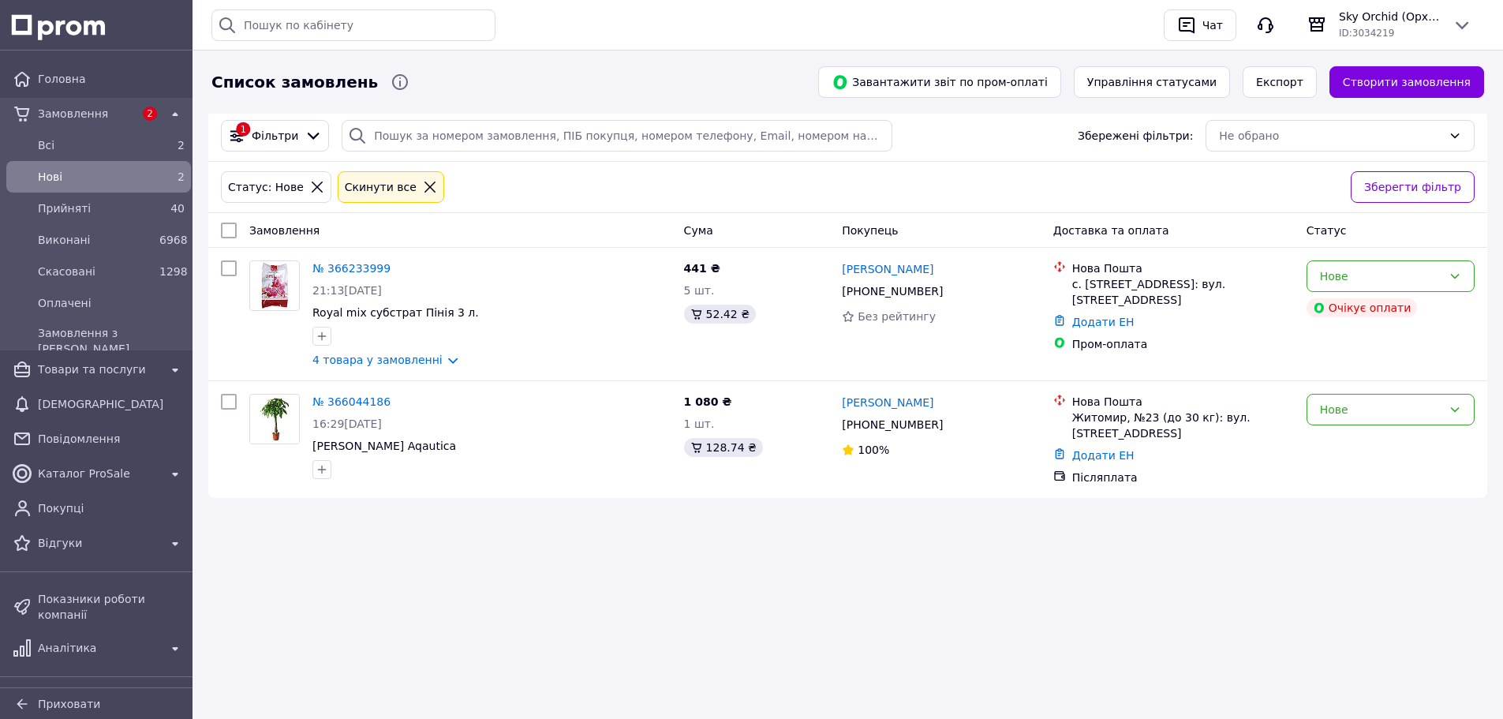
drag, startPoint x: 80, startPoint y: 214, endPoint x: 383, endPoint y: 237, distance: 303.1
click at [81, 214] on span "Прийняті" at bounding box center [95, 208] width 115 height 16
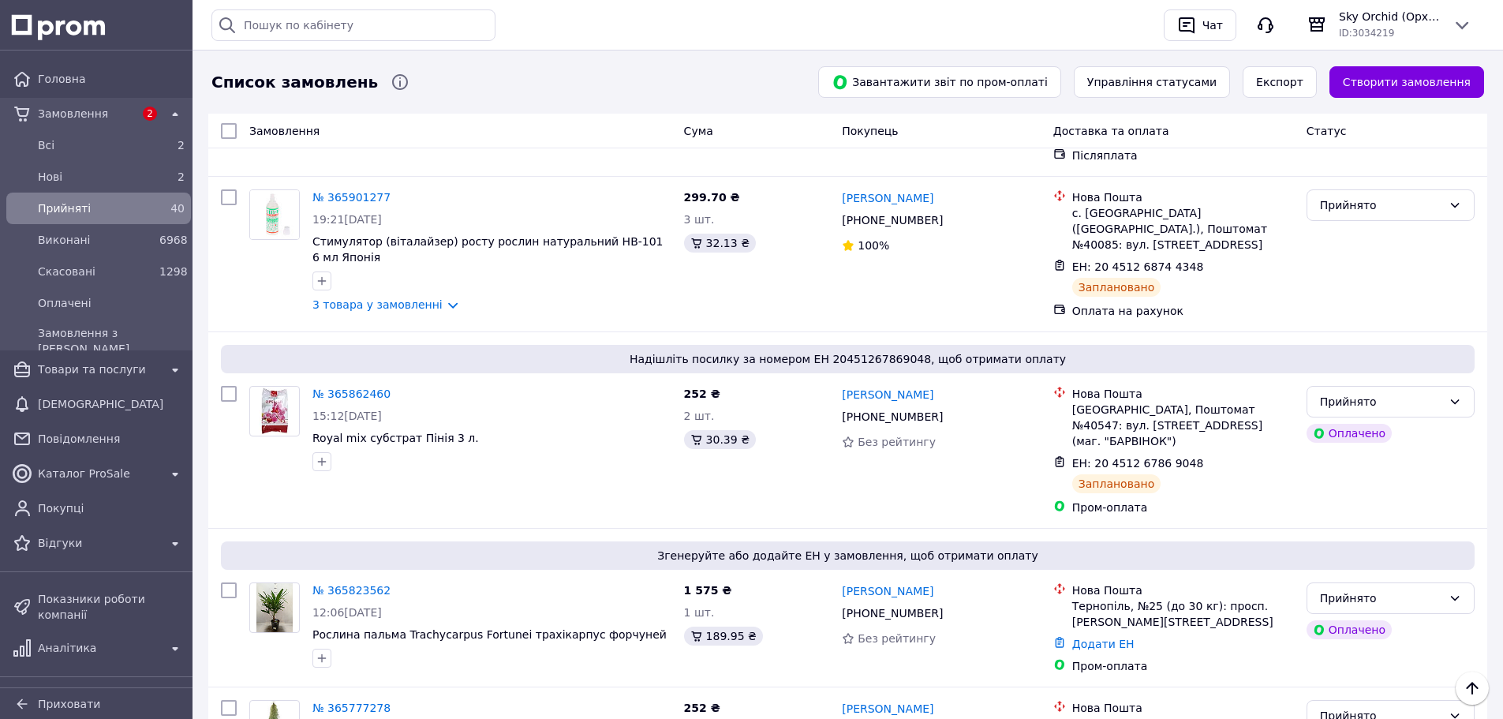
scroll to position [3972, 0]
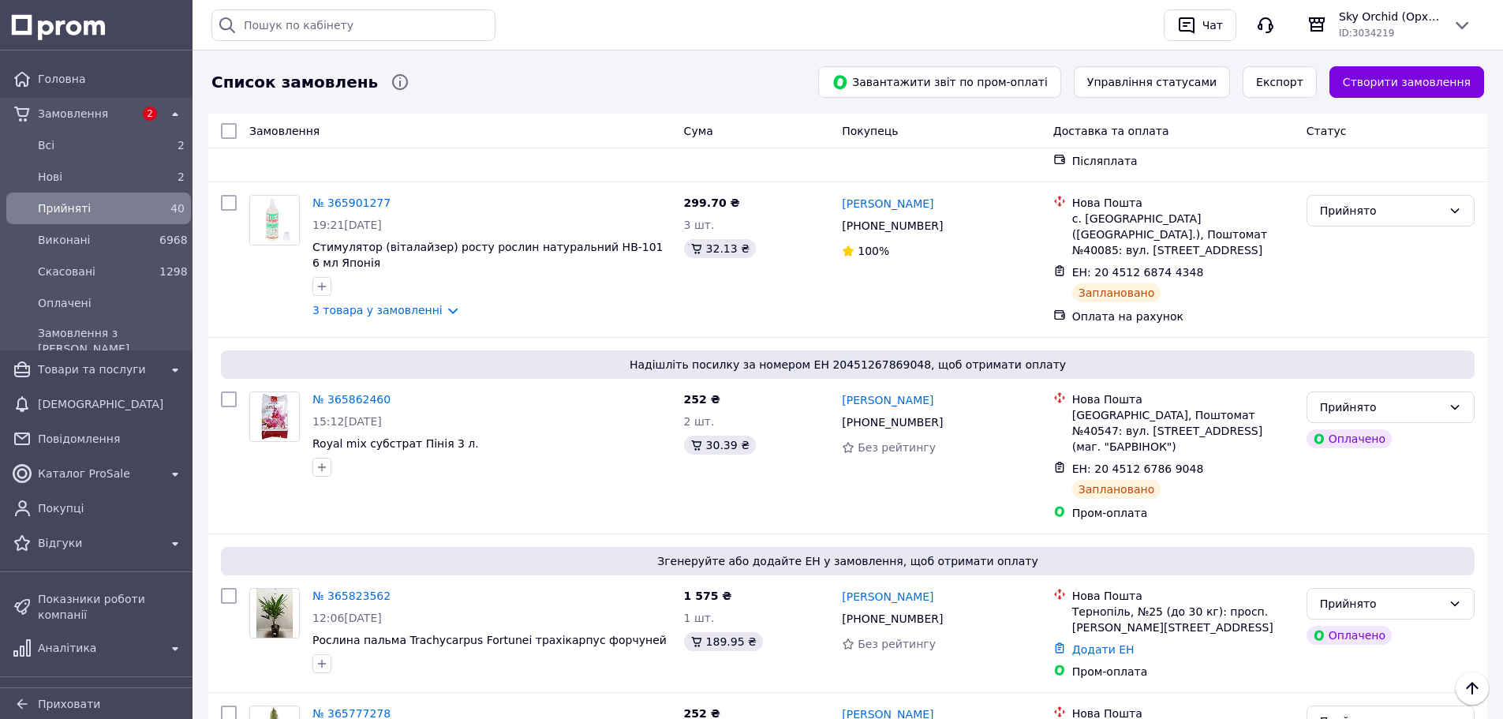
drag, startPoint x: 111, startPoint y: 375, endPoint x: 234, endPoint y: 399, distance: 124.8
click at [111, 375] on span "Товари та послуги" at bounding box center [99, 369] width 122 height 16
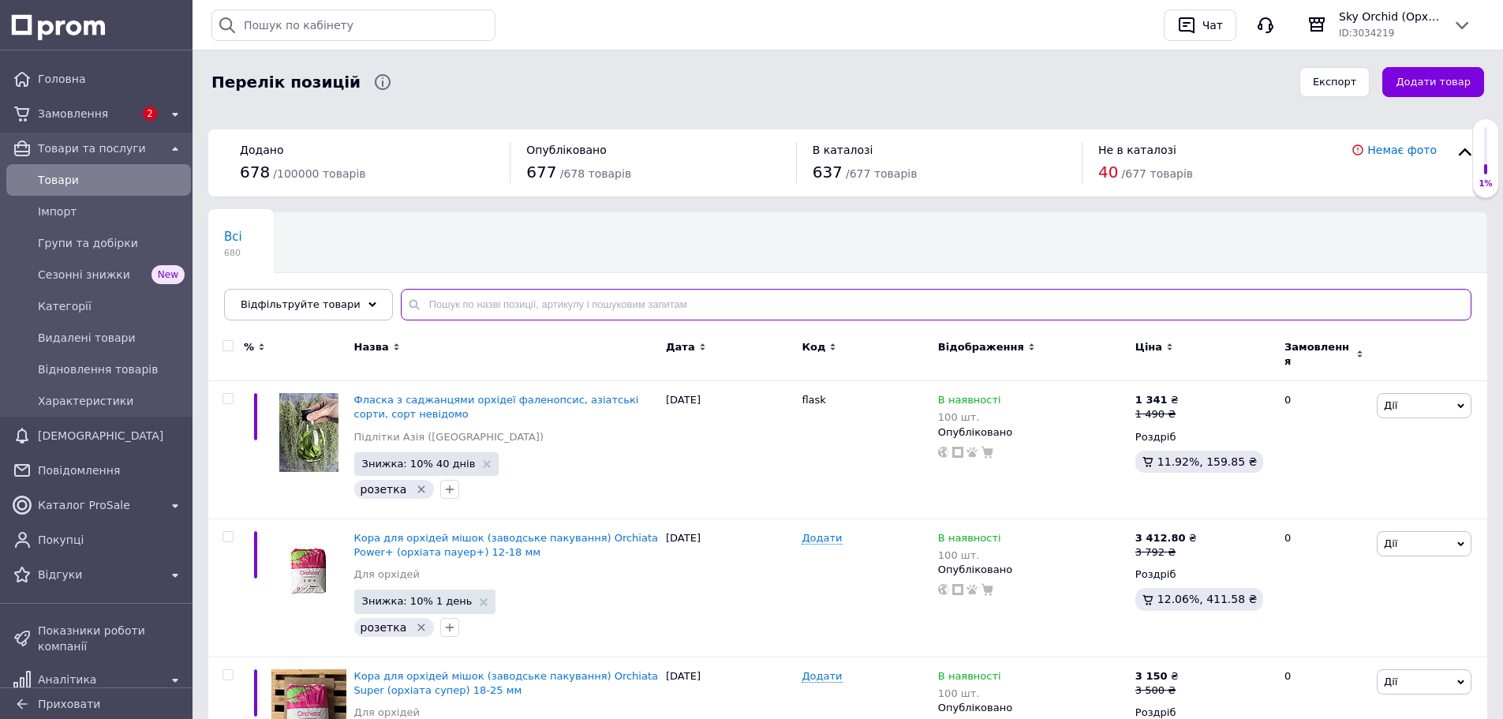
click at [495, 309] on input "text" at bounding box center [936, 305] width 1071 height 32
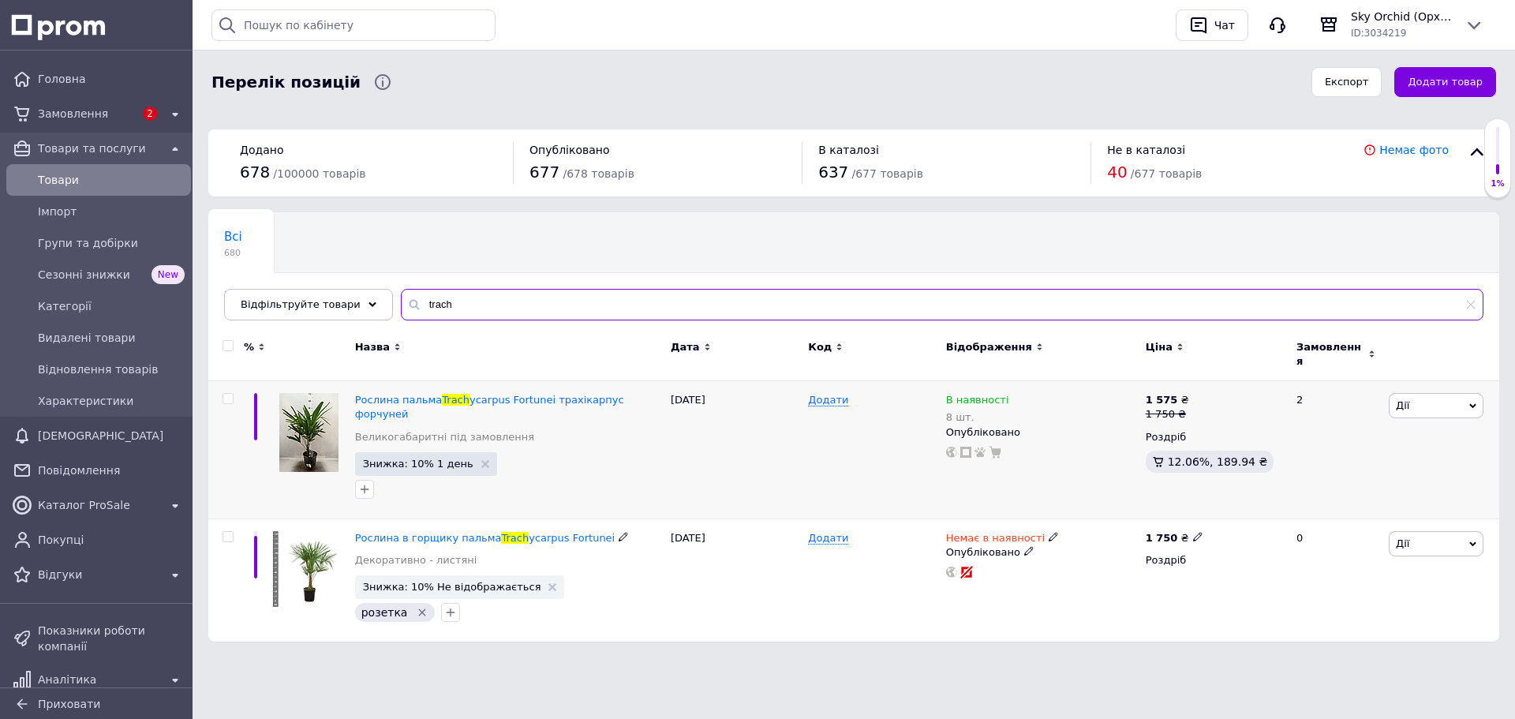
type input "trach"
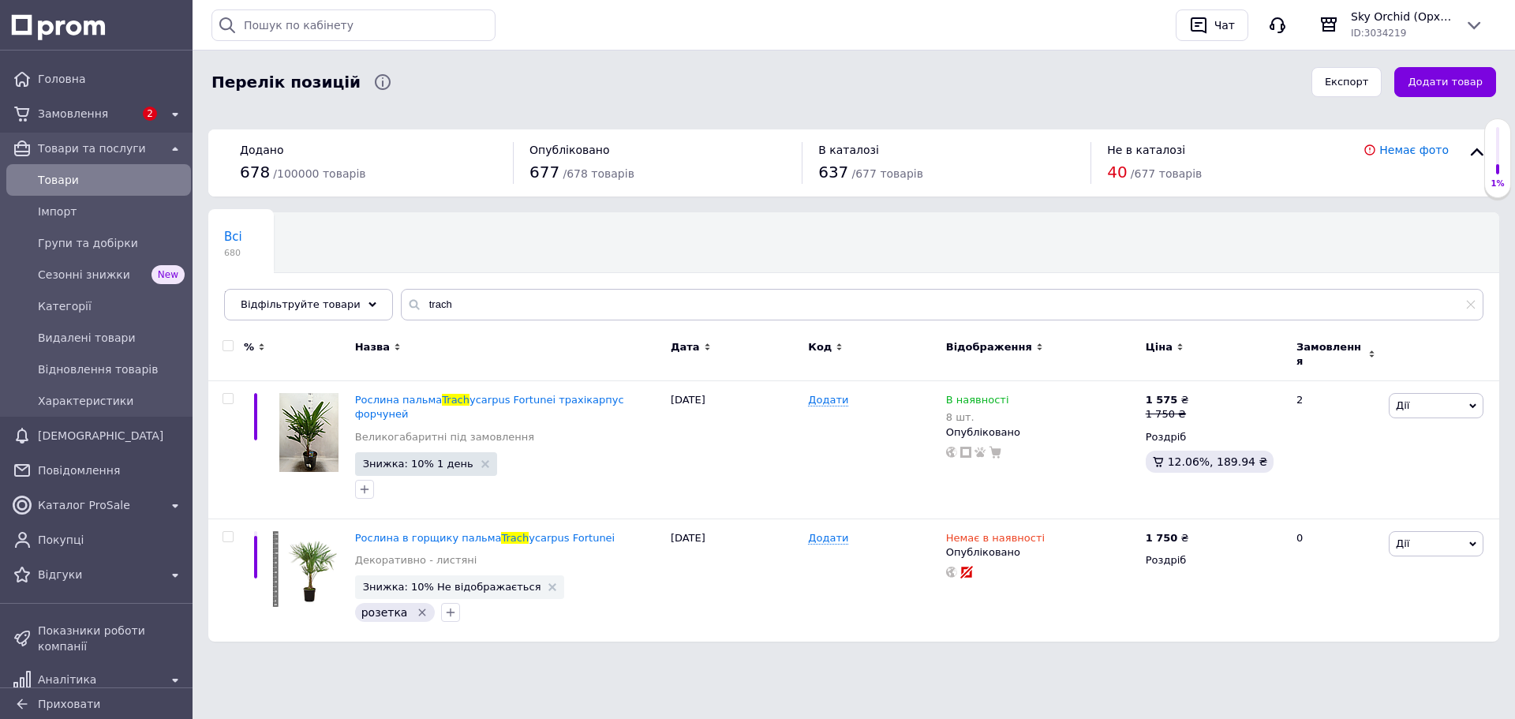
drag, startPoint x: 86, startPoint y: 113, endPoint x: 324, endPoint y: 257, distance: 278.7
click at [86, 113] on span "Замовлення" at bounding box center [86, 114] width 96 height 16
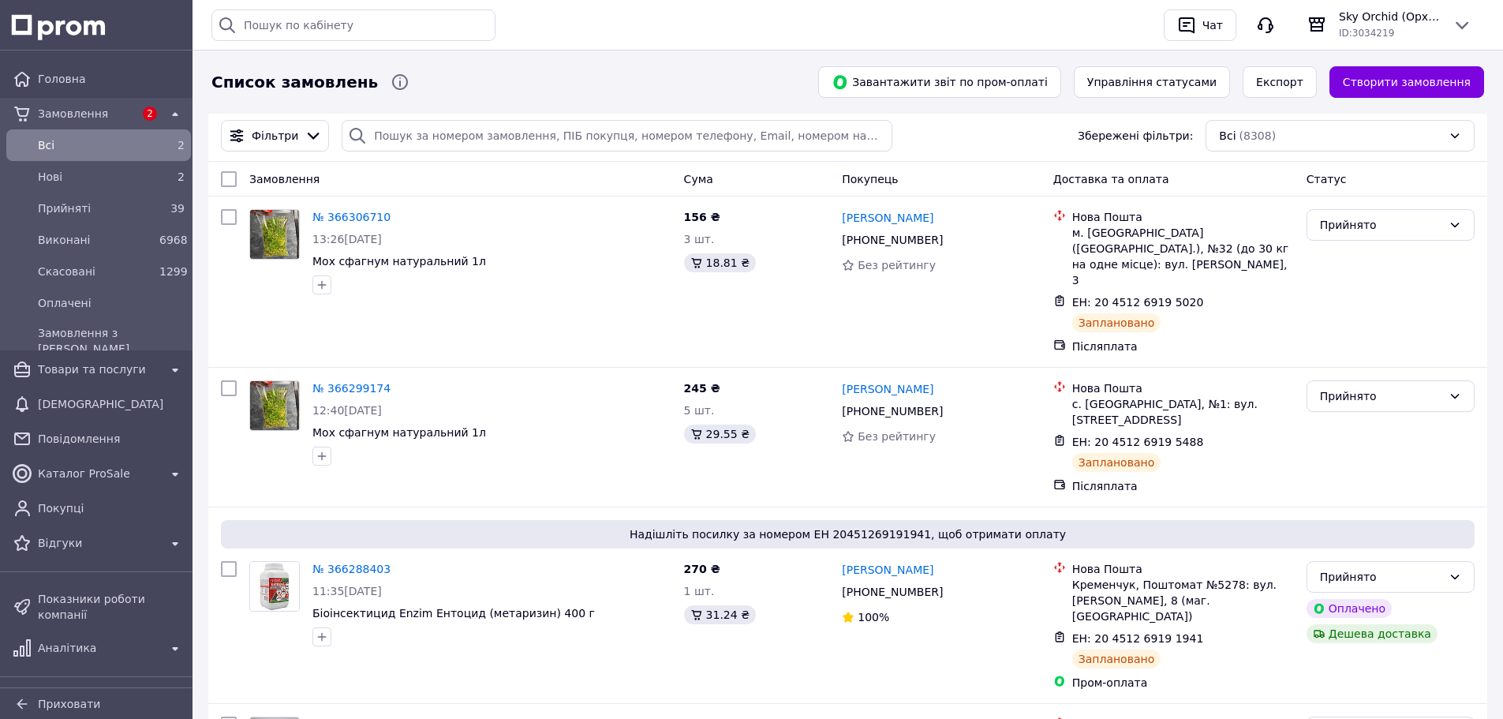
click at [105, 219] on div "Прийняті" at bounding box center [96, 208] width 122 height 22
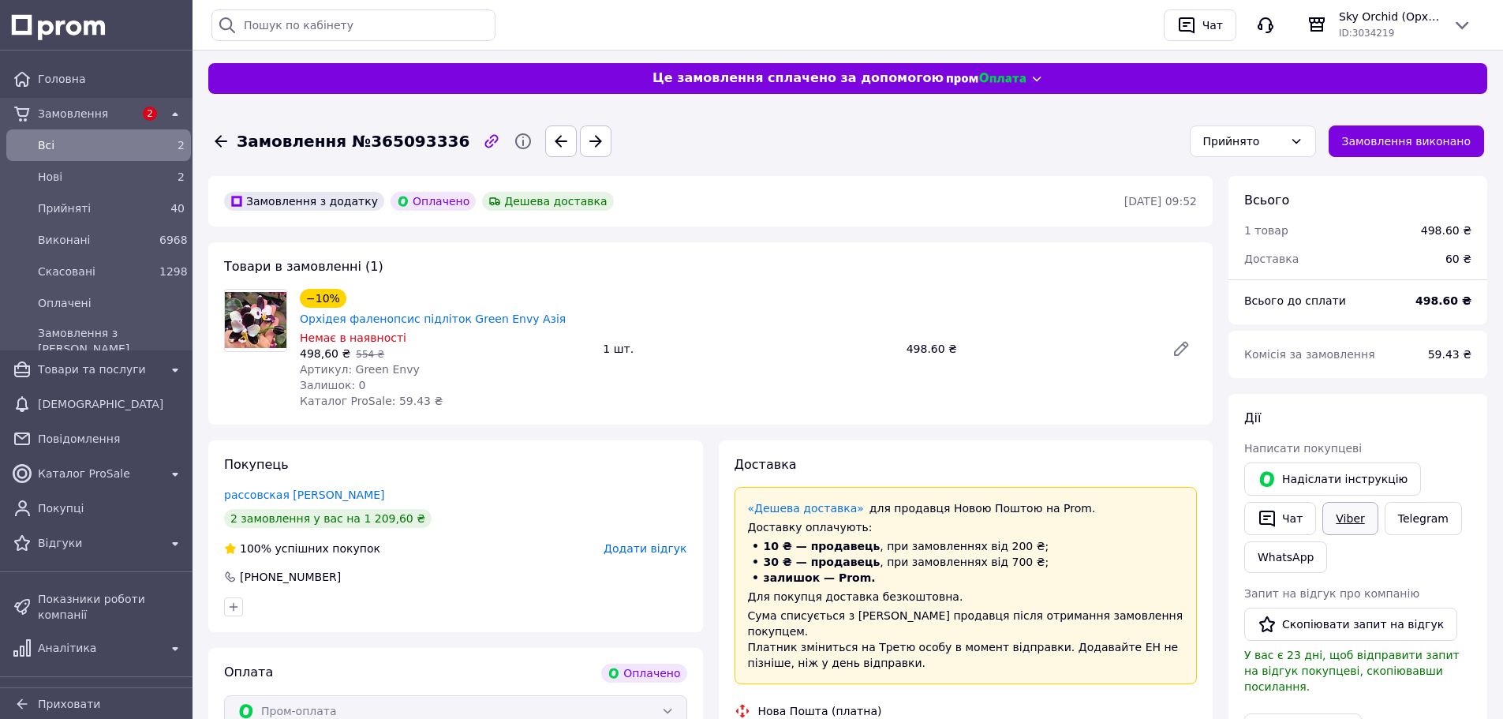
click at [1345, 524] on link "Viber" at bounding box center [1350, 518] width 55 height 33
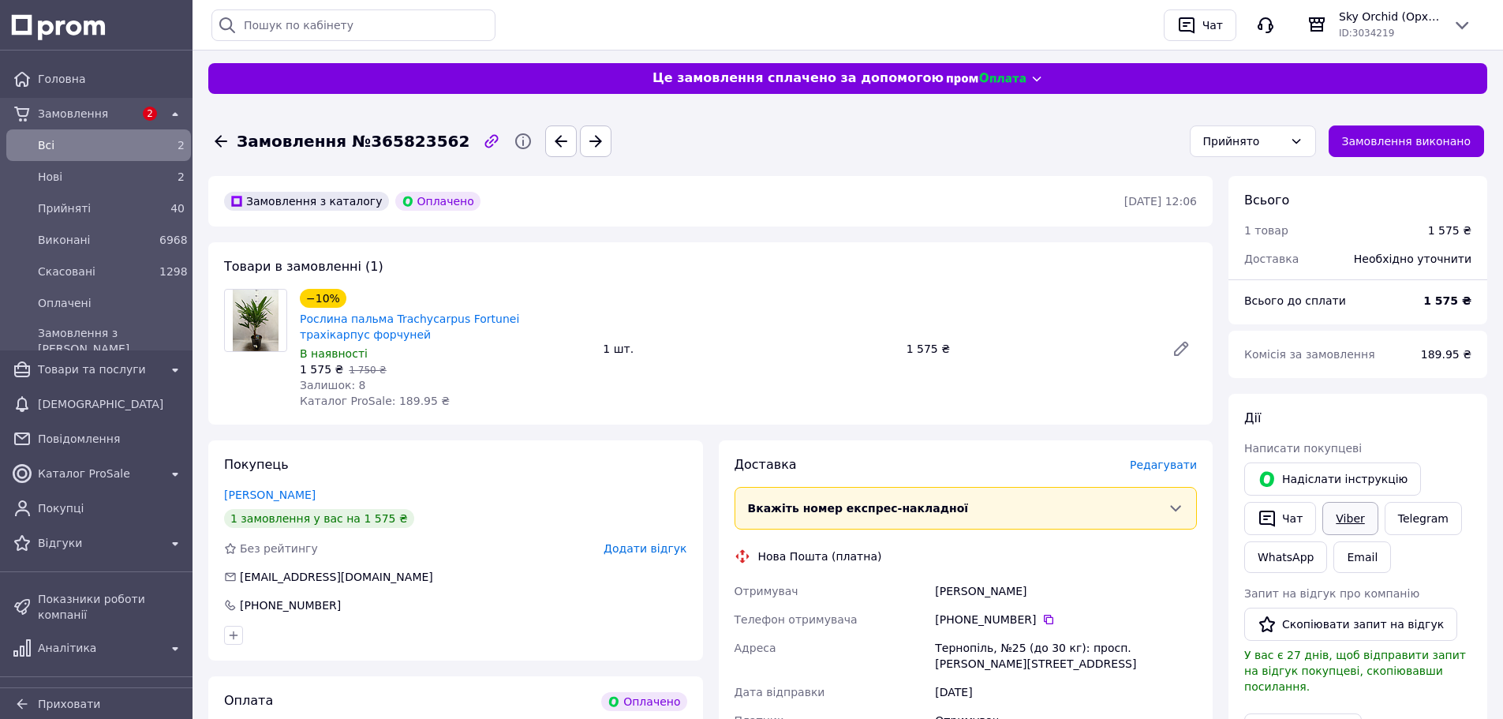
click at [1347, 530] on link "Viber" at bounding box center [1350, 518] width 55 height 33
click at [1350, 519] on link "Viber" at bounding box center [1350, 518] width 55 height 33
click at [1283, 140] on div "Прийнято" at bounding box center [1244, 141] width 80 height 17
click at [1248, 205] on li "Скасовано" at bounding box center [1265, 203] width 125 height 28
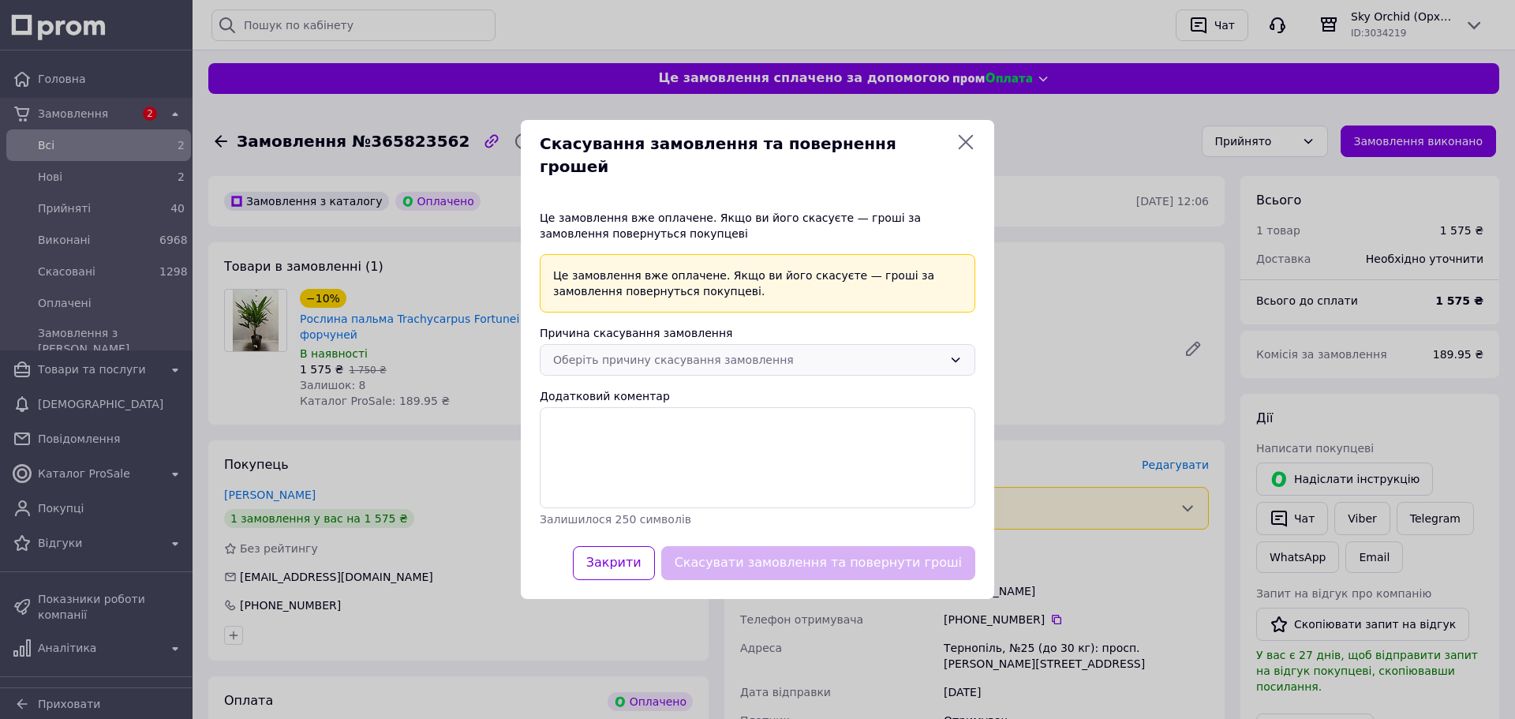
click at [705, 351] on div "Оберіть причину скасування замовлення" at bounding box center [748, 359] width 390 height 17
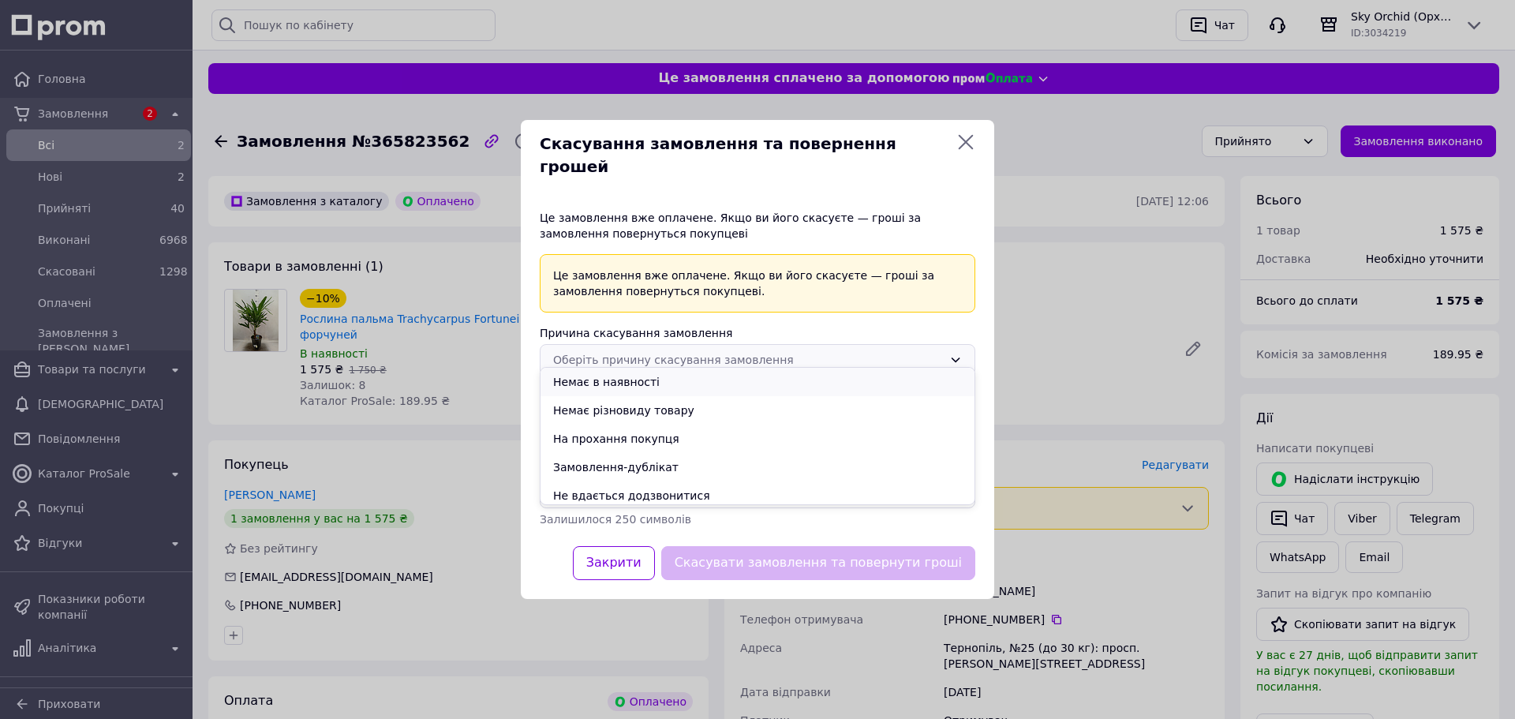
click at [691, 382] on li "Немає в наявності" at bounding box center [758, 382] width 434 height 28
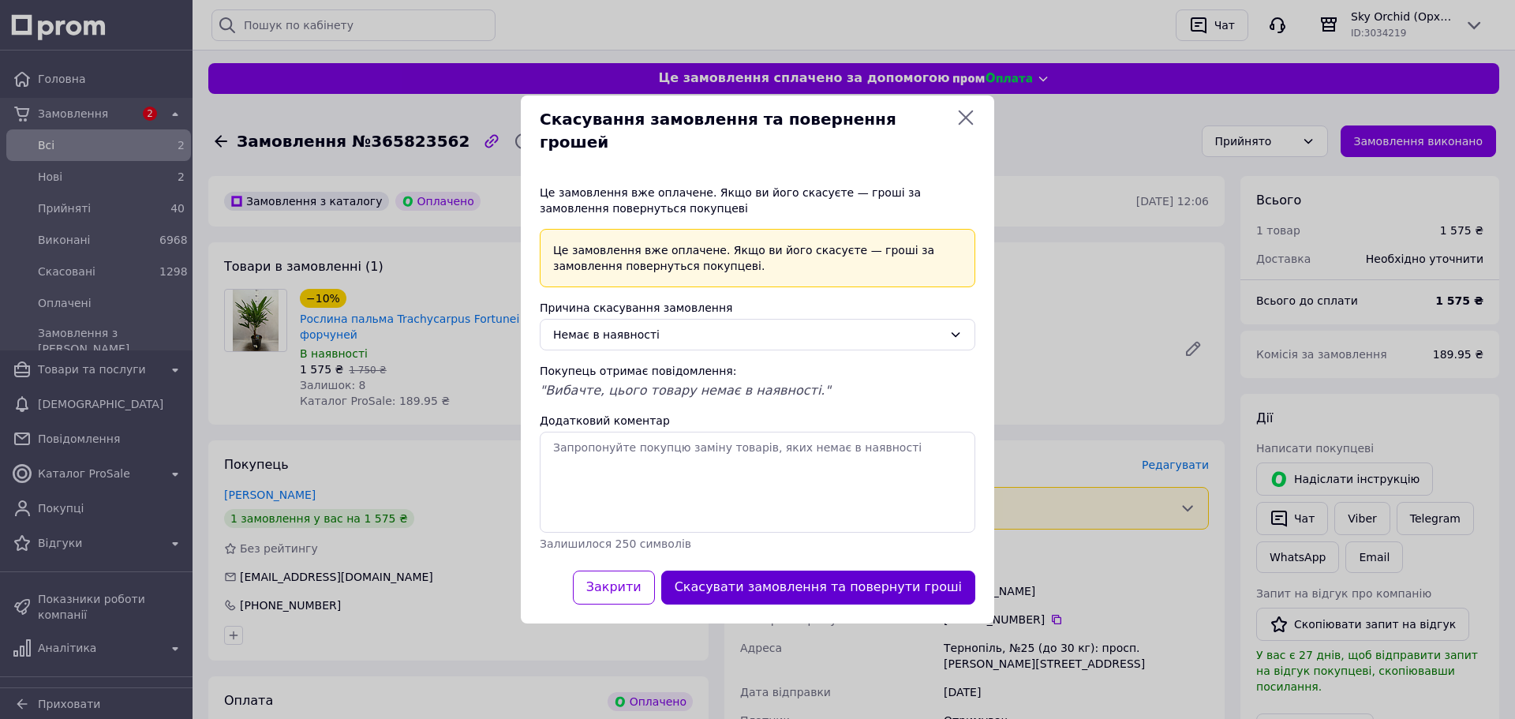
click at [834, 571] on button "Скасувати замовлення та повернути гроші" at bounding box center [818, 588] width 314 height 34
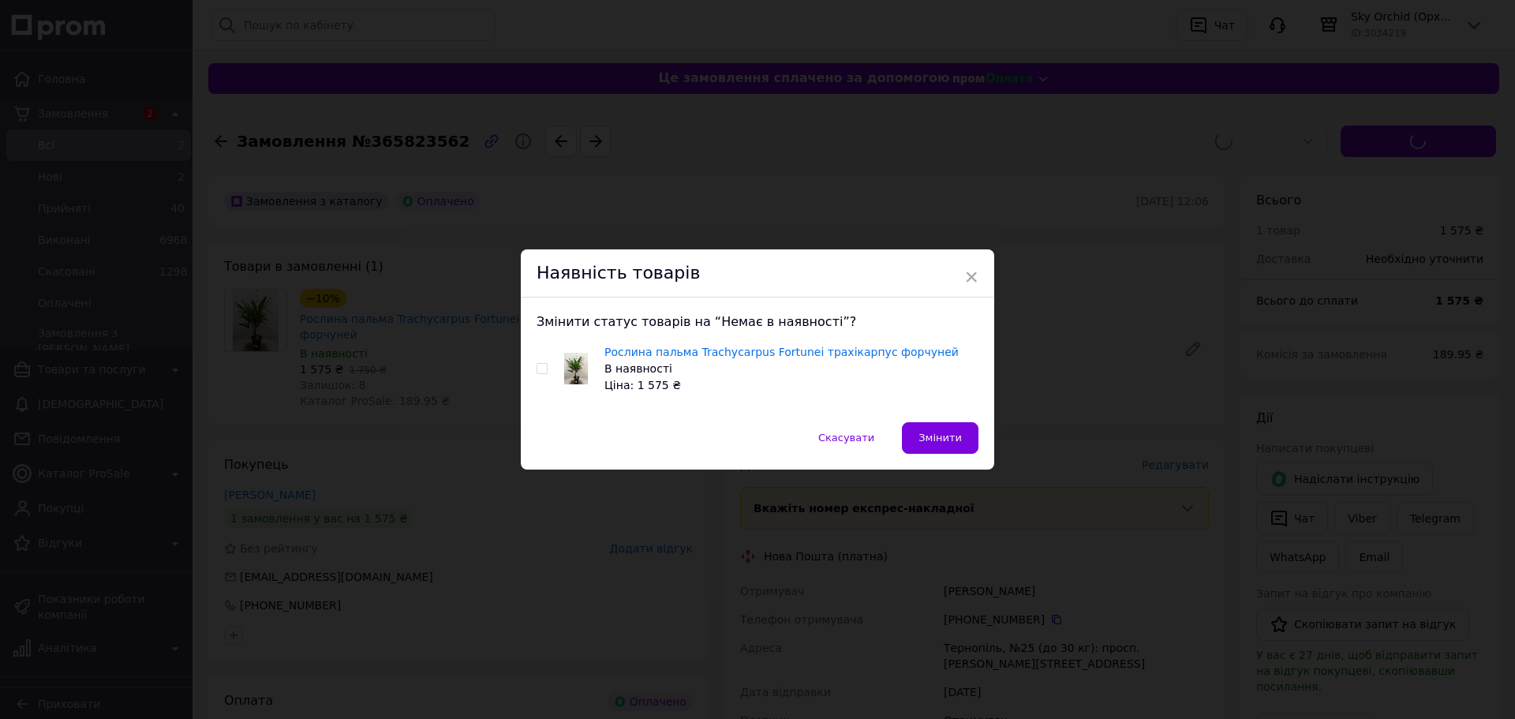
click at [545, 369] on span at bounding box center [542, 368] width 11 height 11
click at [545, 369] on input "checkbox" at bounding box center [542, 369] width 10 height 10
checkbox input "true"
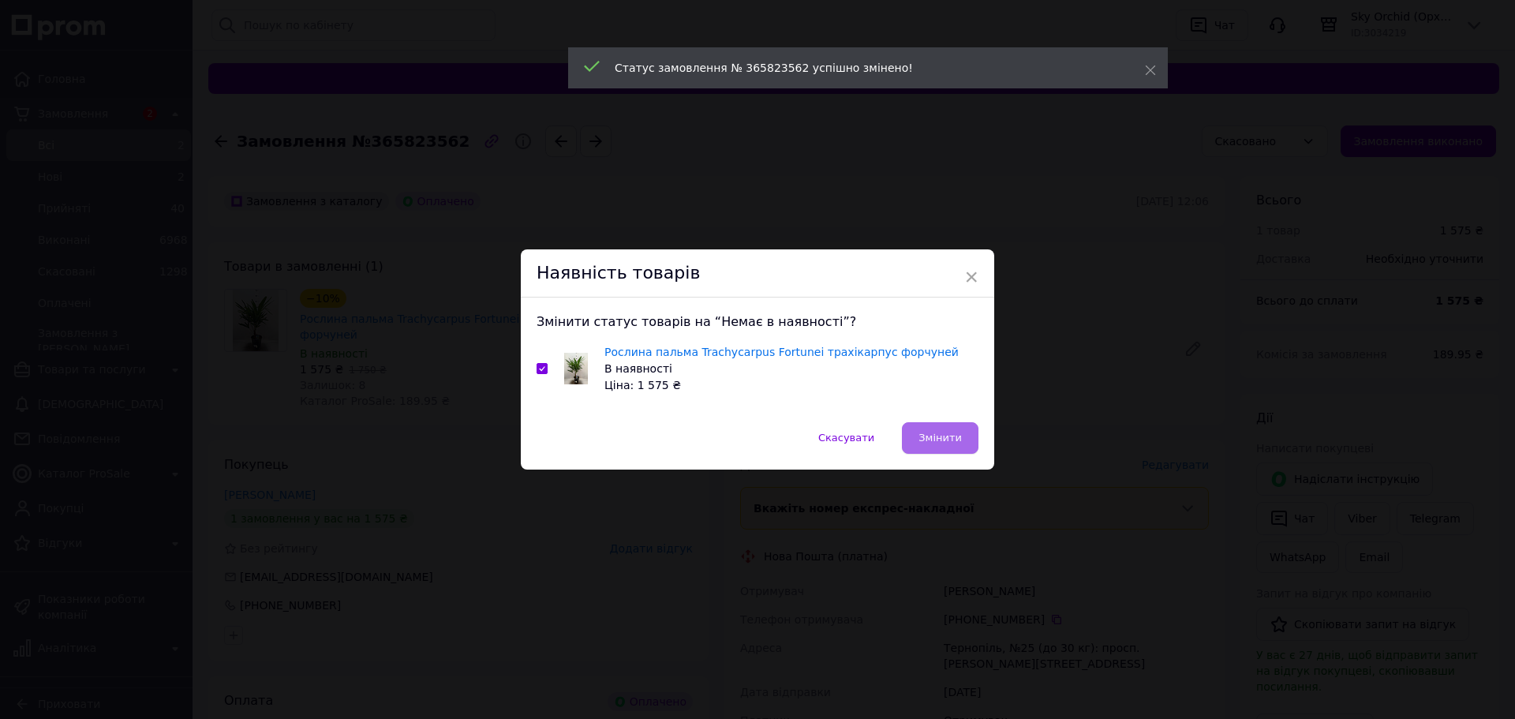
click at [942, 450] on button "Змінити" at bounding box center [940, 438] width 77 height 32
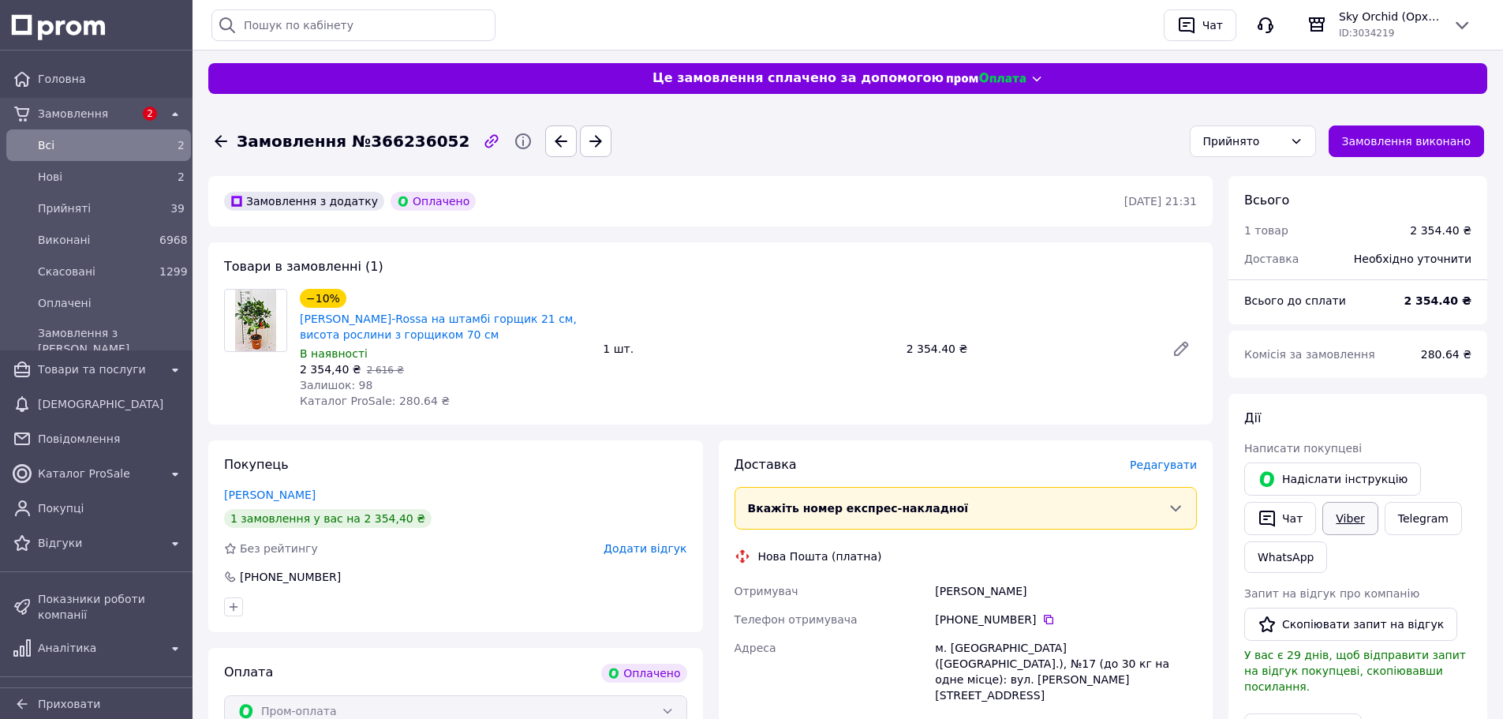
click at [1353, 526] on link "Viber" at bounding box center [1350, 518] width 55 height 33
click at [882, 221] on div "Замовлення з додатку Оплачено [DATE] 21:31" at bounding box center [710, 201] width 1005 height 51
click at [133, 180] on span "Нові" at bounding box center [95, 177] width 115 height 16
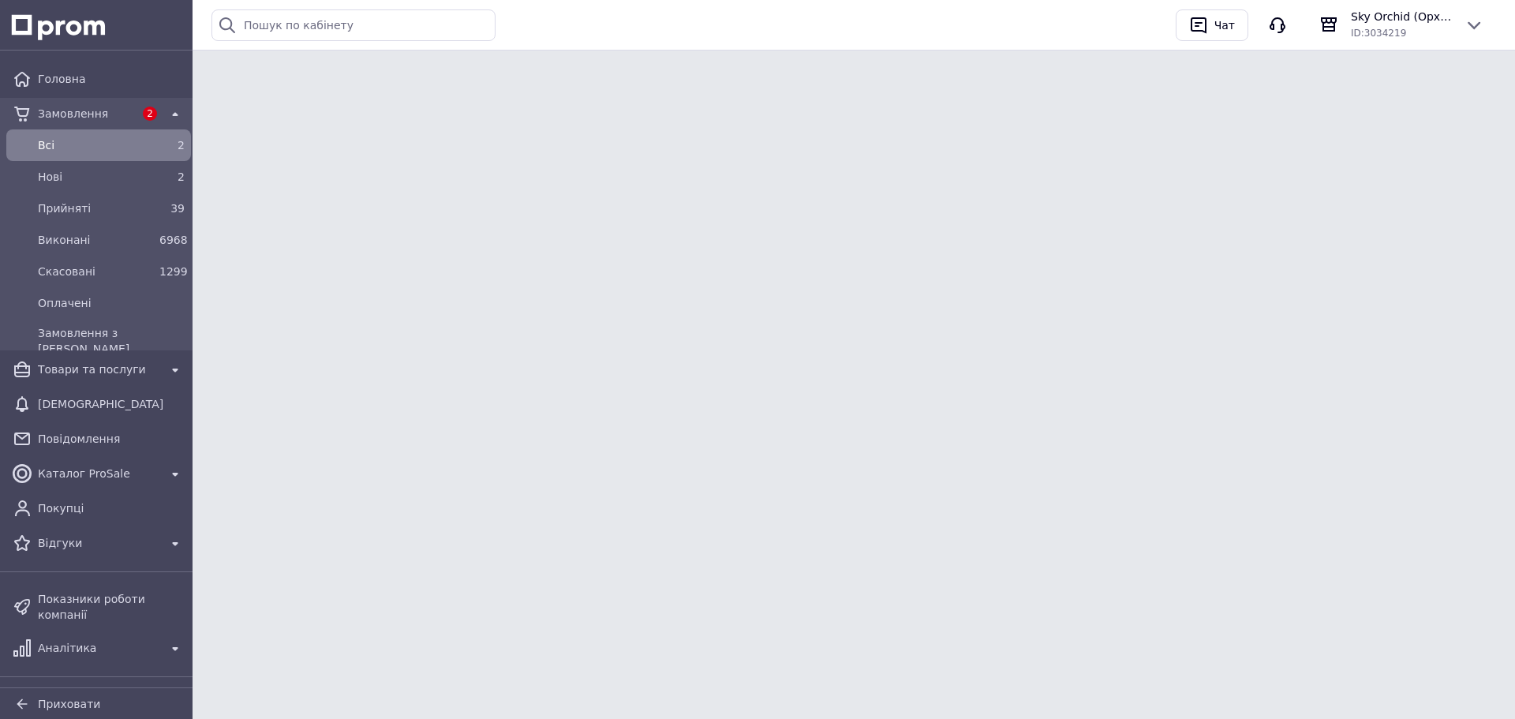
click at [994, 71] on html "Головна Замовлення 2 Всi 2 Нові 2 Прийняті 39 Виконані 6968 Скасовані 1299 Опла…" at bounding box center [757, 35] width 1515 height 71
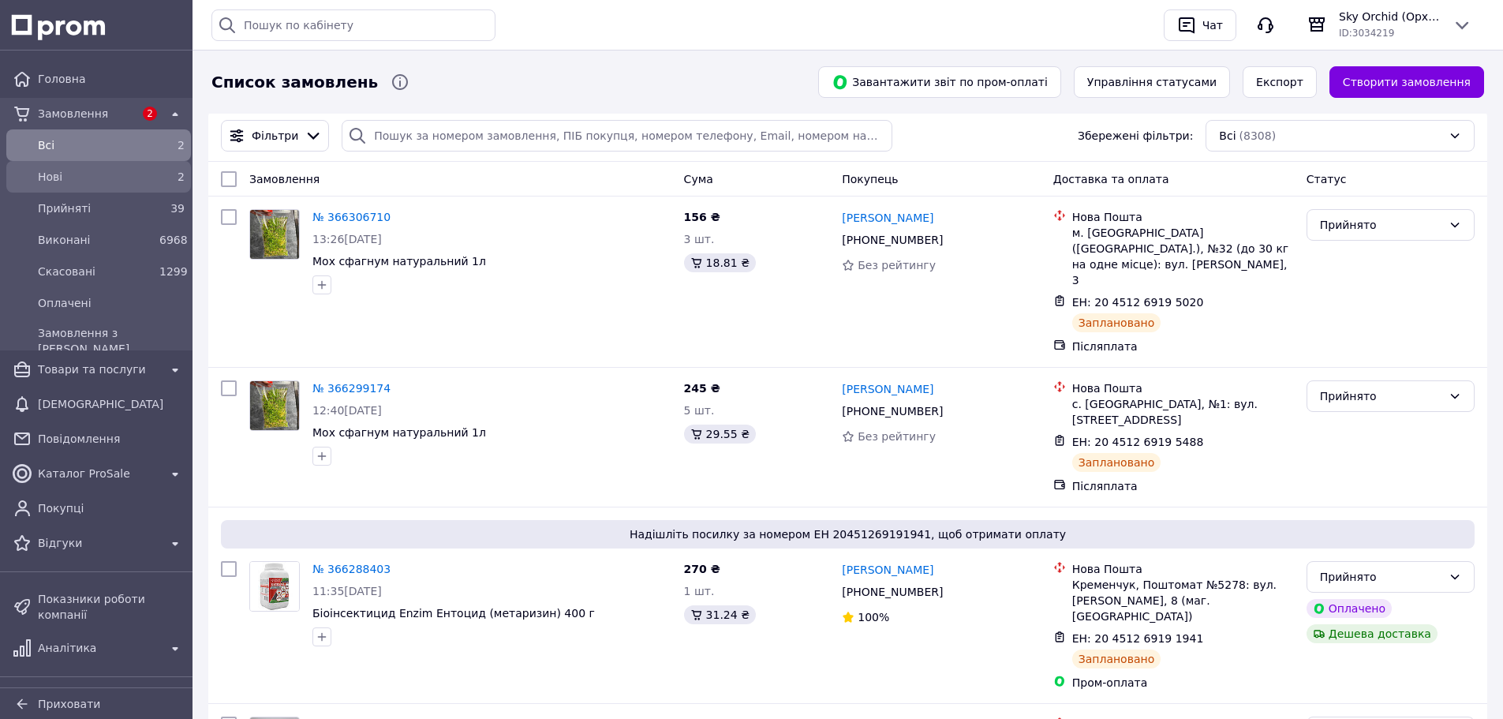
click at [137, 176] on span "Нові" at bounding box center [95, 177] width 115 height 16
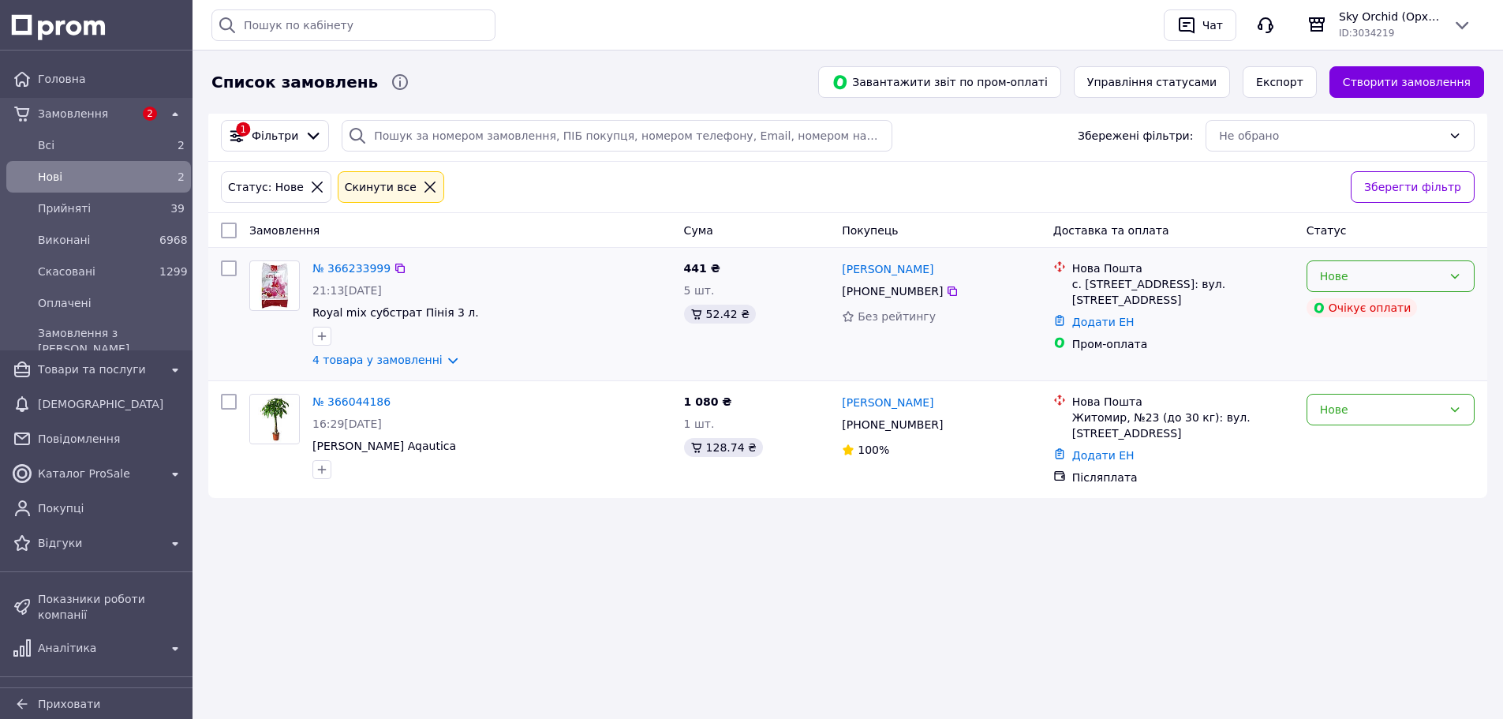
click at [1390, 286] on div "Нове" at bounding box center [1391, 276] width 168 height 32
click at [1393, 317] on li "Прийнято" at bounding box center [1391, 311] width 167 height 28
click at [382, 445] on span "[PERSON_NAME] Aqautica" at bounding box center [385, 446] width 144 height 13
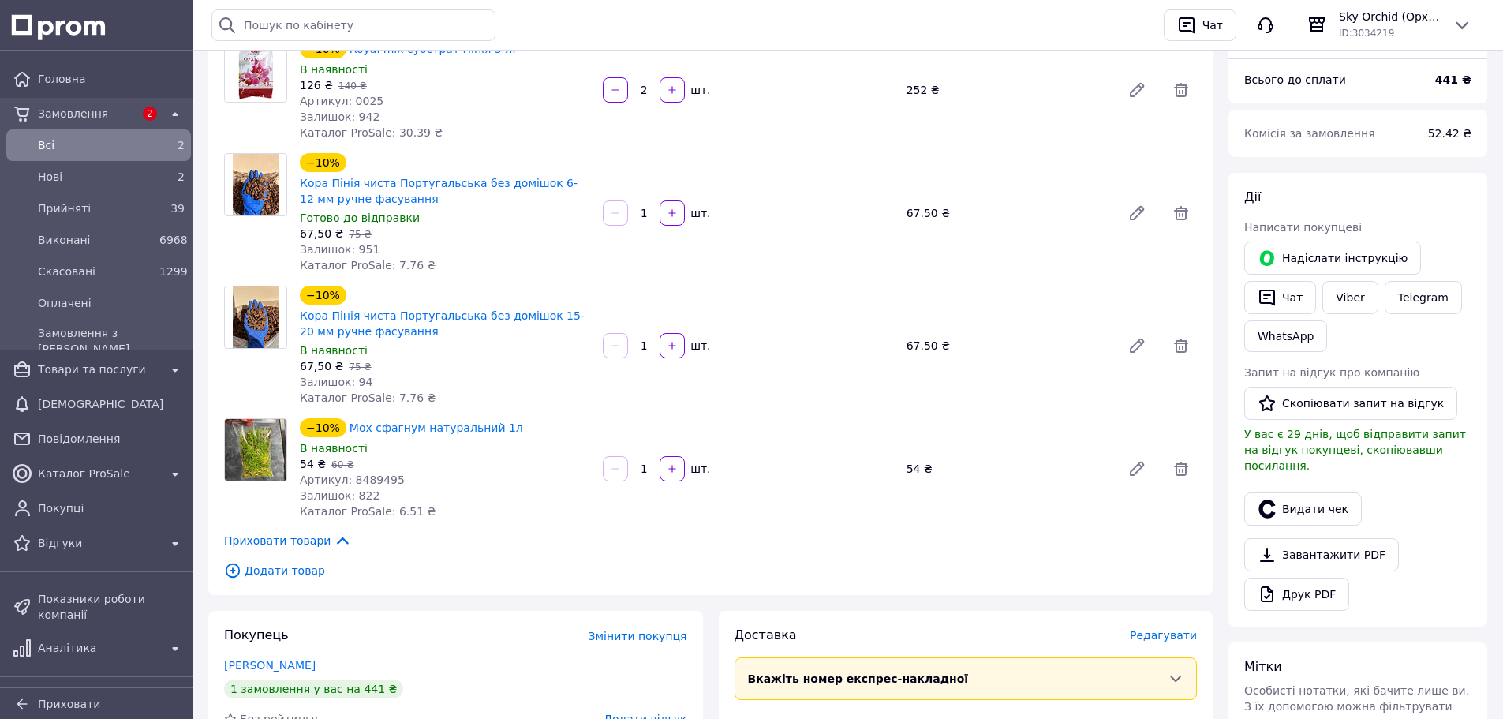
scroll to position [552, 0]
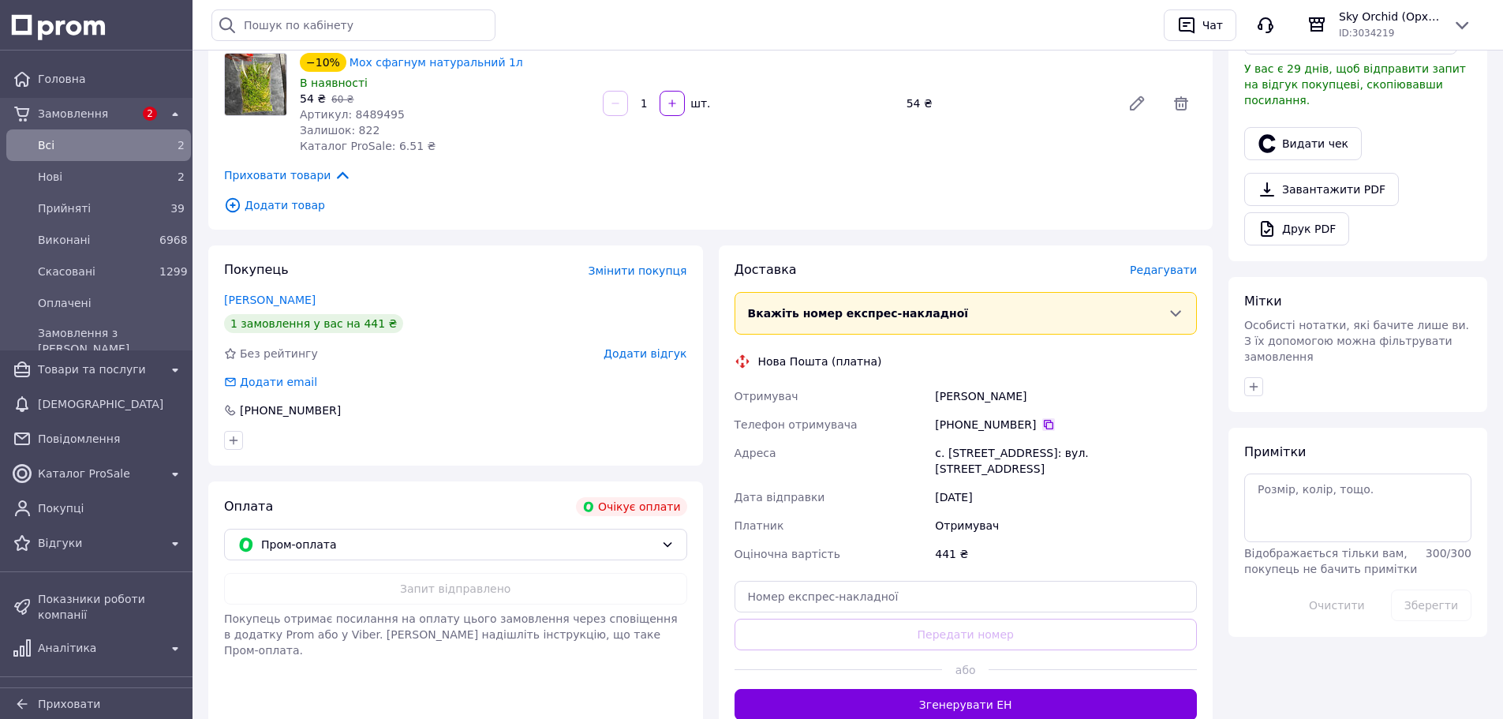
click at [1044, 429] on icon at bounding box center [1048, 424] width 9 height 9
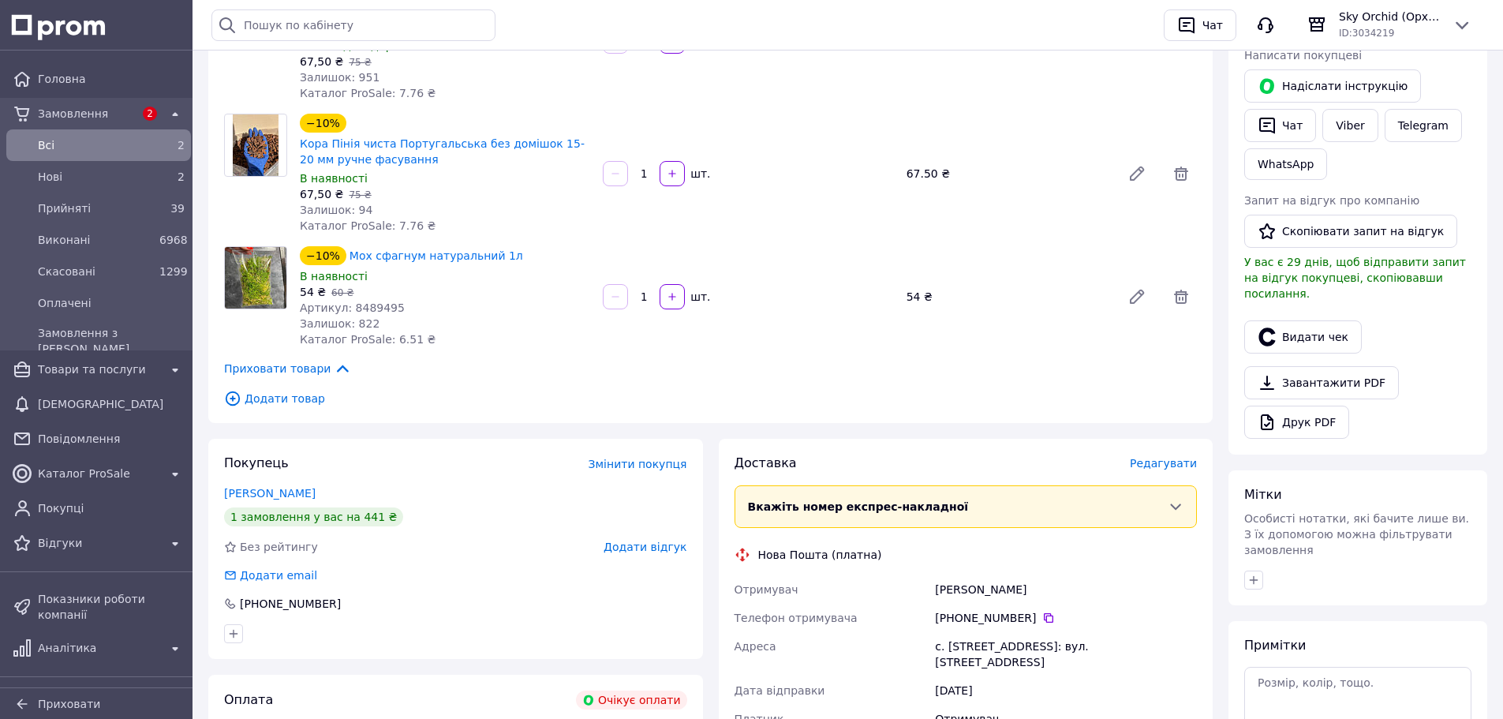
scroll to position [395, 0]
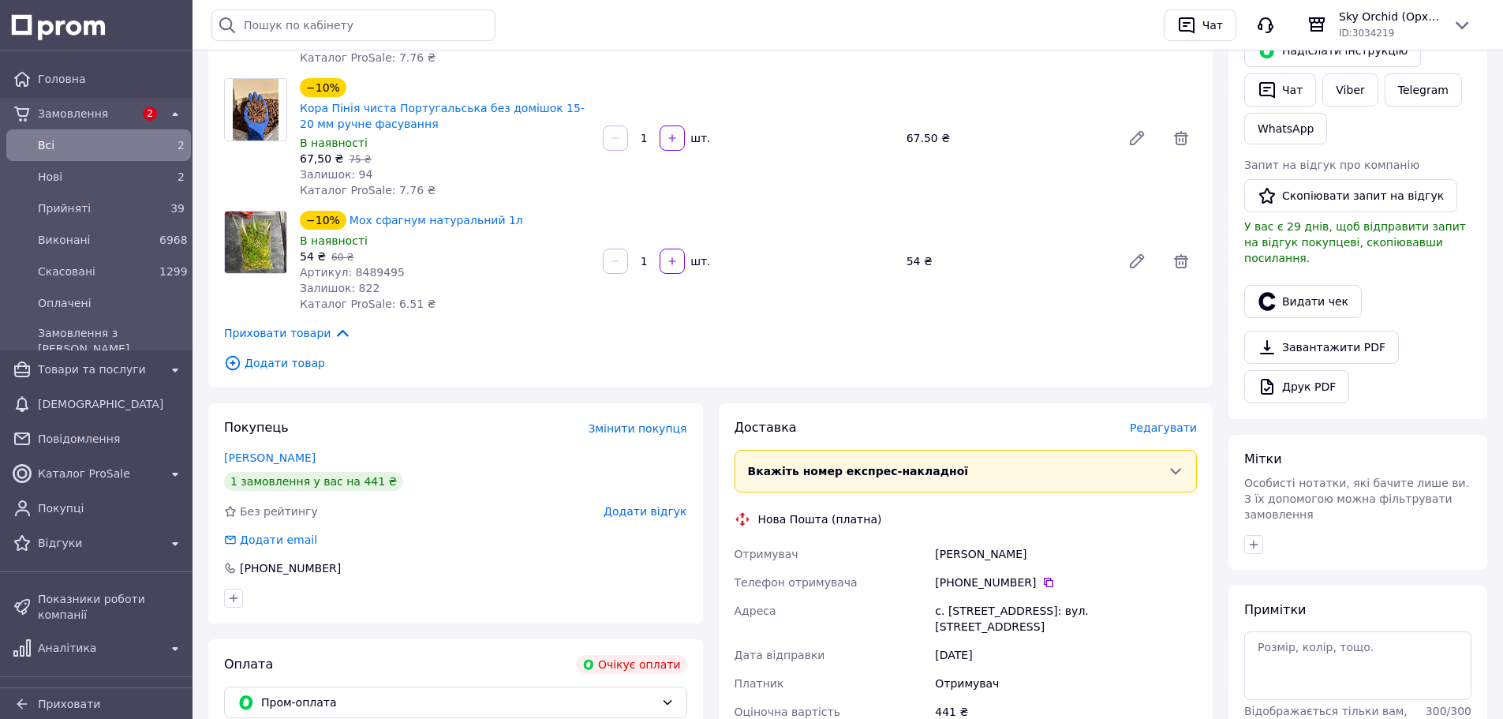
click at [951, 556] on div "[PERSON_NAME]" at bounding box center [1066, 554] width 268 height 28
copy div "Пасічна"
click at [965, 612] on div "с. [STREET_ADDRESS]: вул. [STREET_ADDRESS]" at bounding box center [1066, 619] width 268 height 44
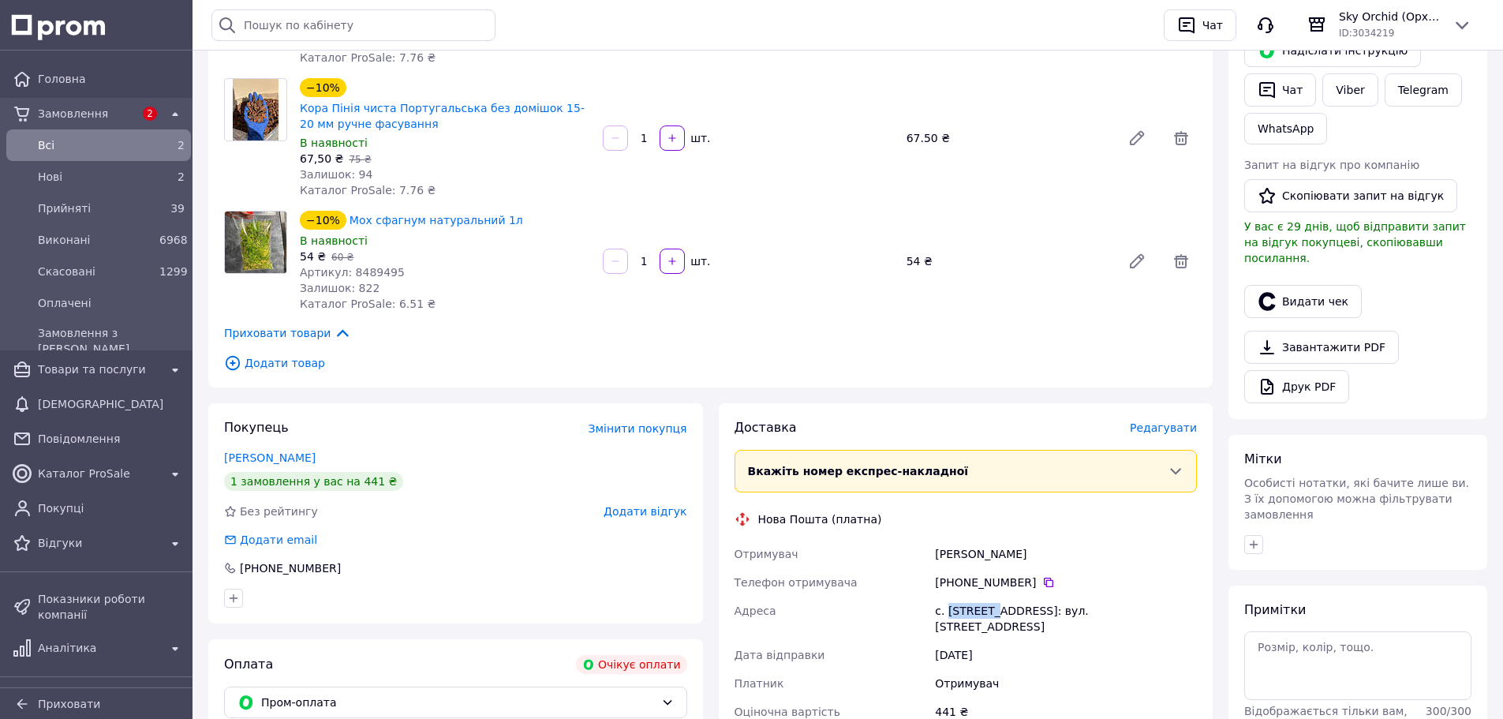
copy div "Требухів"
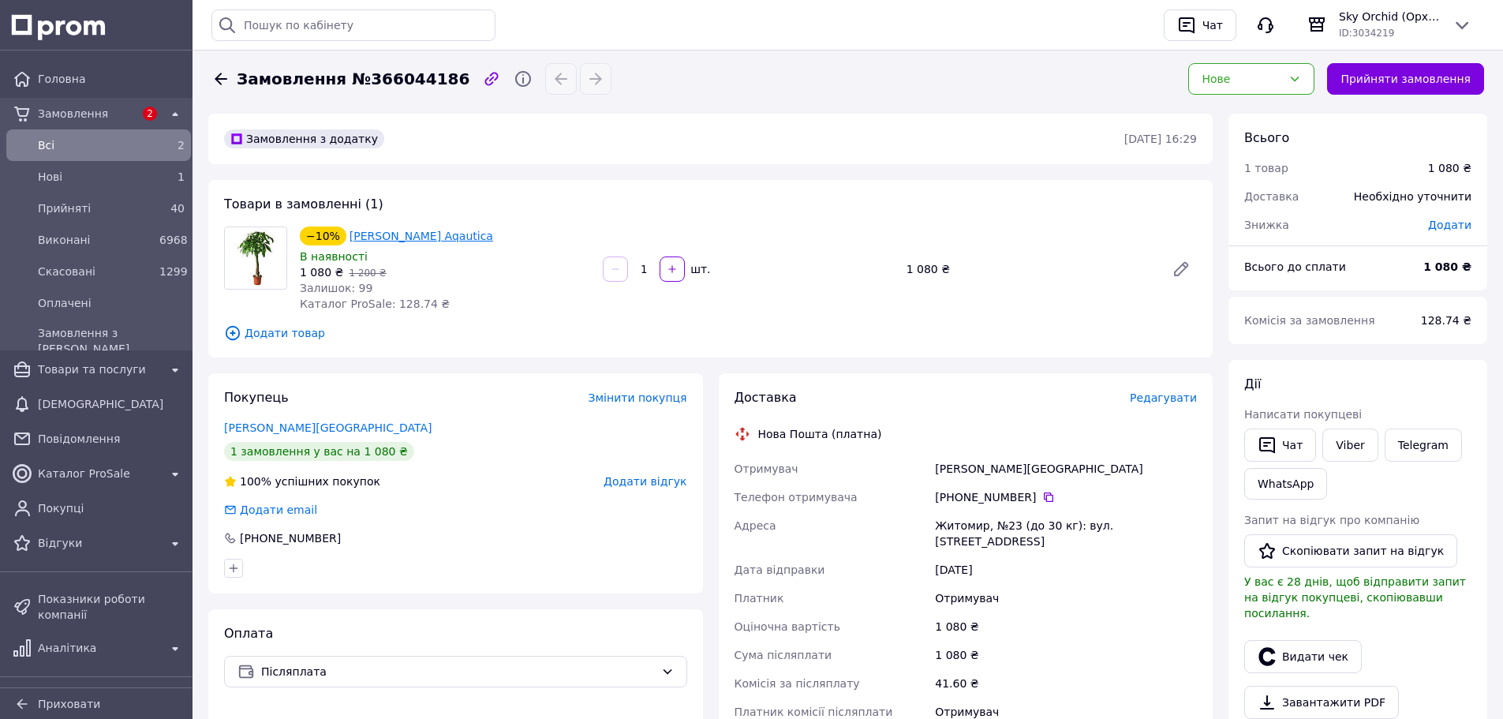
click at [359, 233] on link "[PERSON_NAME] Aqautica" at bounding box center [422, 236] width 144 height 13
click at [1336, 450] on link "Viber" at bounding box center [1350, 445] width 55 height 33
click at [1333, 228] on div "Знижка" at bounding box center [1327, 225] width 184 height 35
click at [1279, 436] on button "Чат" at bounding box center [1281, 445] width 72 height 33
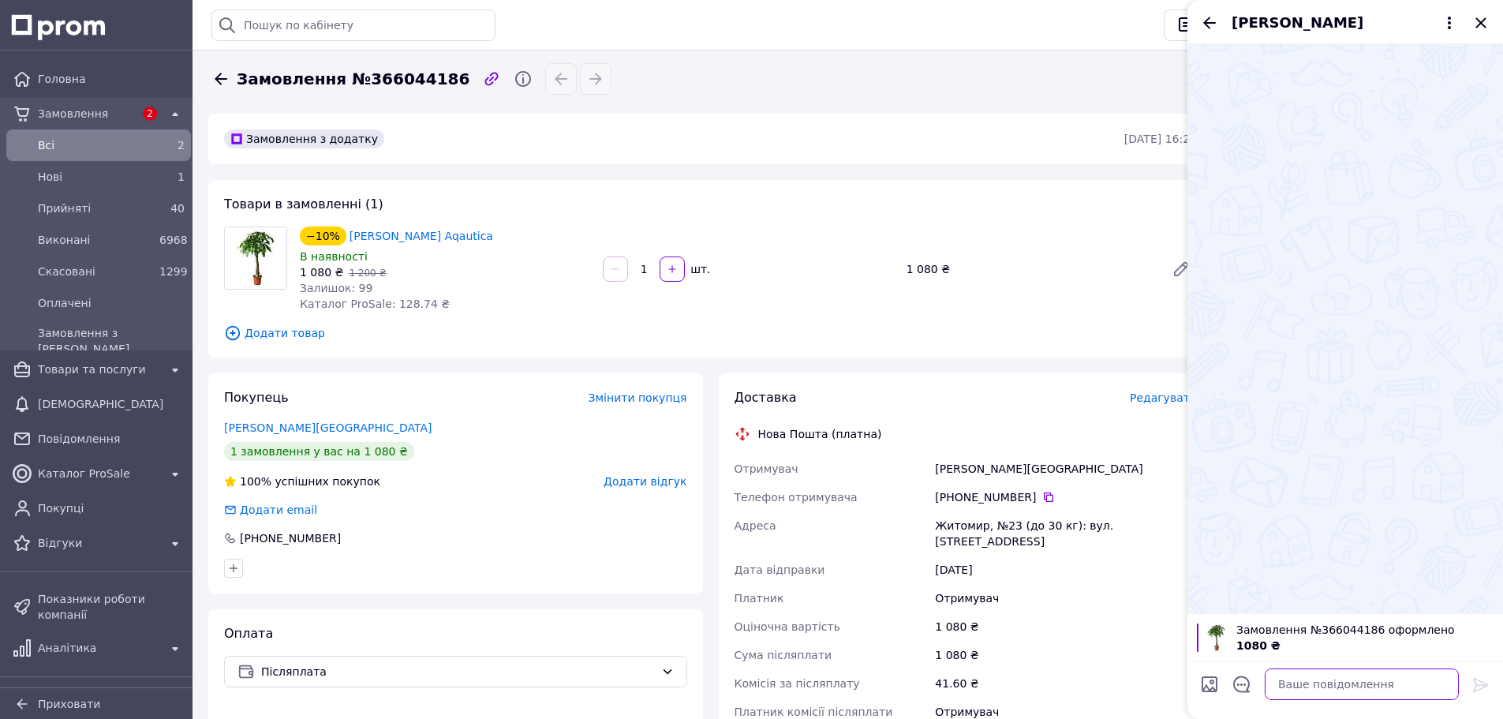
click at [1340, 688] on textarea at bounding box center [1362, 684] width 194 height 32
paste textarea "Ми Вам телефонували, писали. Зв'язок з Вами відсутній і я буду змушений скасува…"
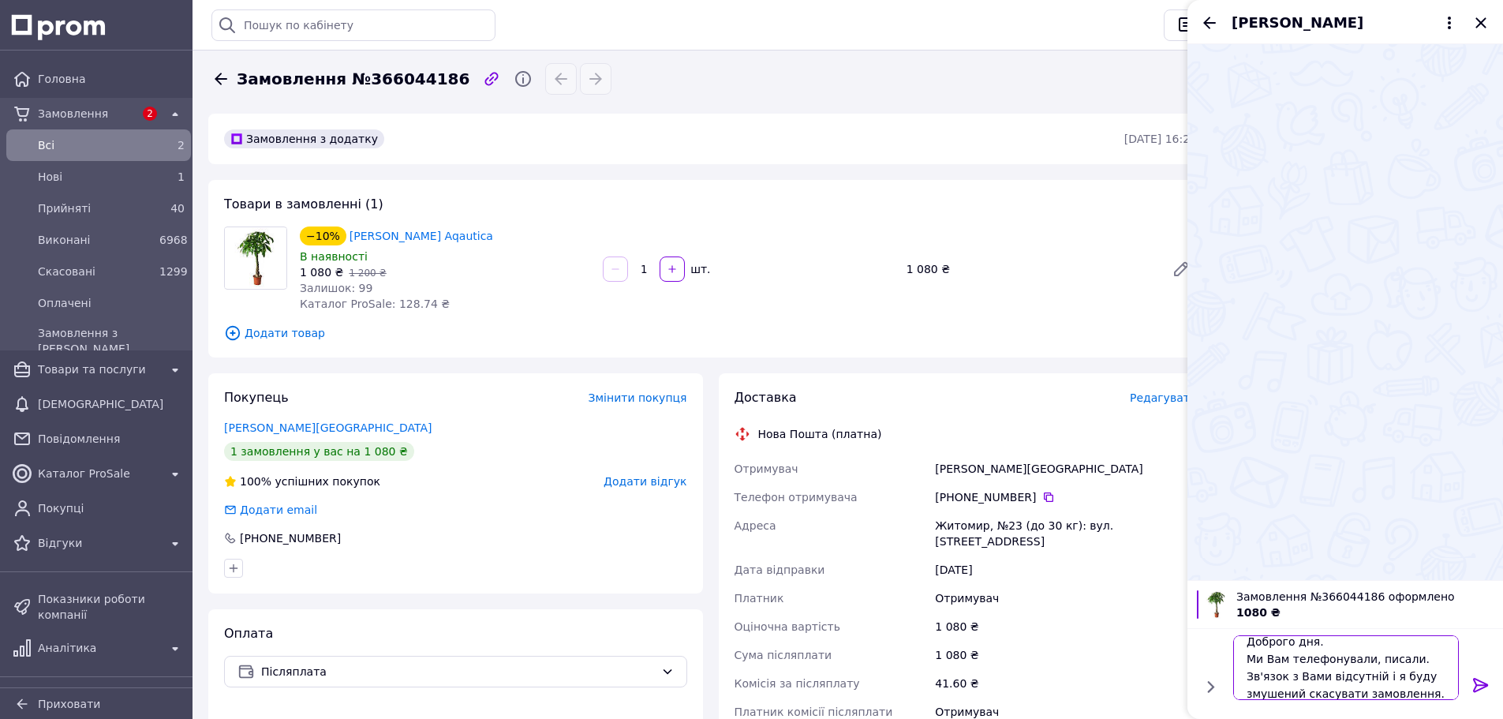
scroll to position [11, 0]
click at [1400, 659] on textarea "Доброго дня. Ми Вам телефонували, писали. Зв'язок з Вами відсутній і я буду зму…" at bounding box center [1347, 667] width 226 height 65
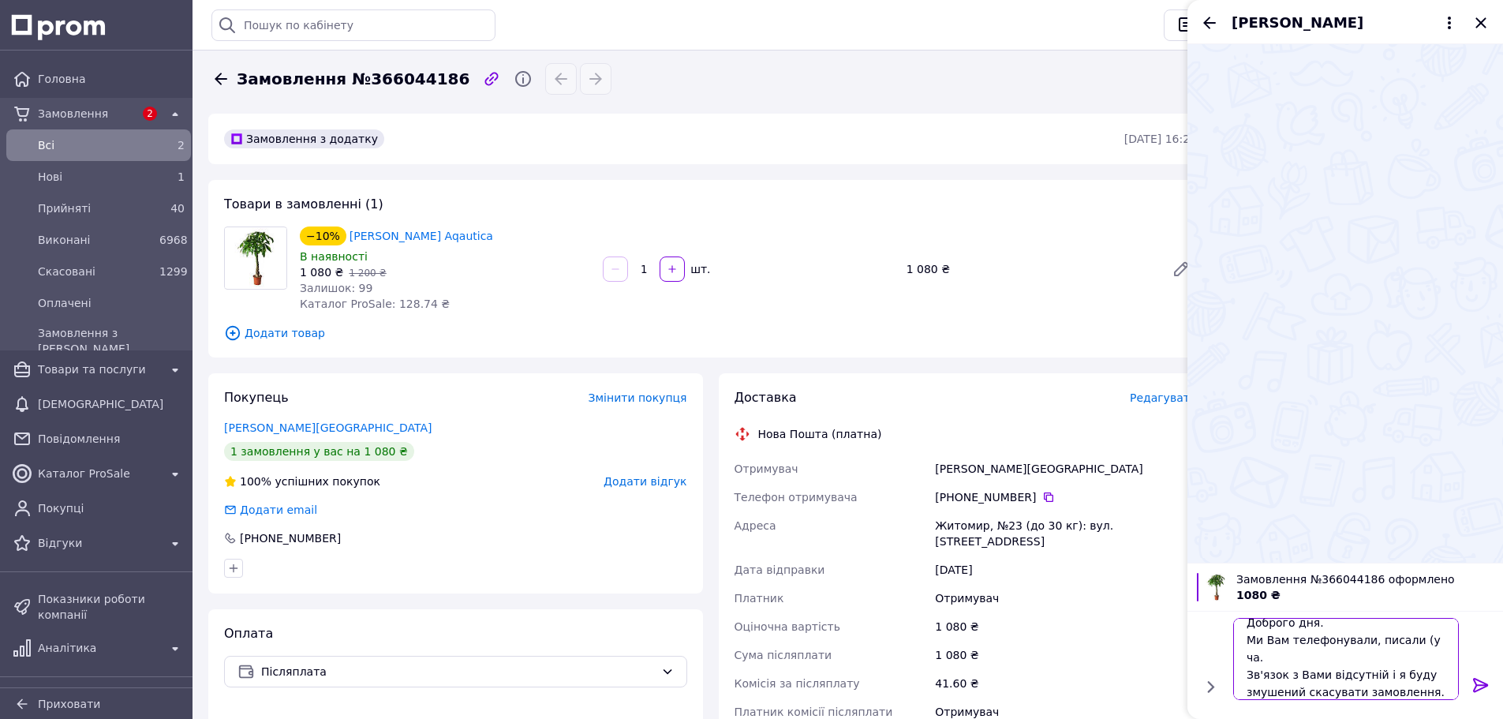
scroll to position [2, 0]
type textarea "Доброго дня. Ми Вам телефонували, писали (у чаті і у [GEOGRAPHIC_DATA]). Зв'язо…"
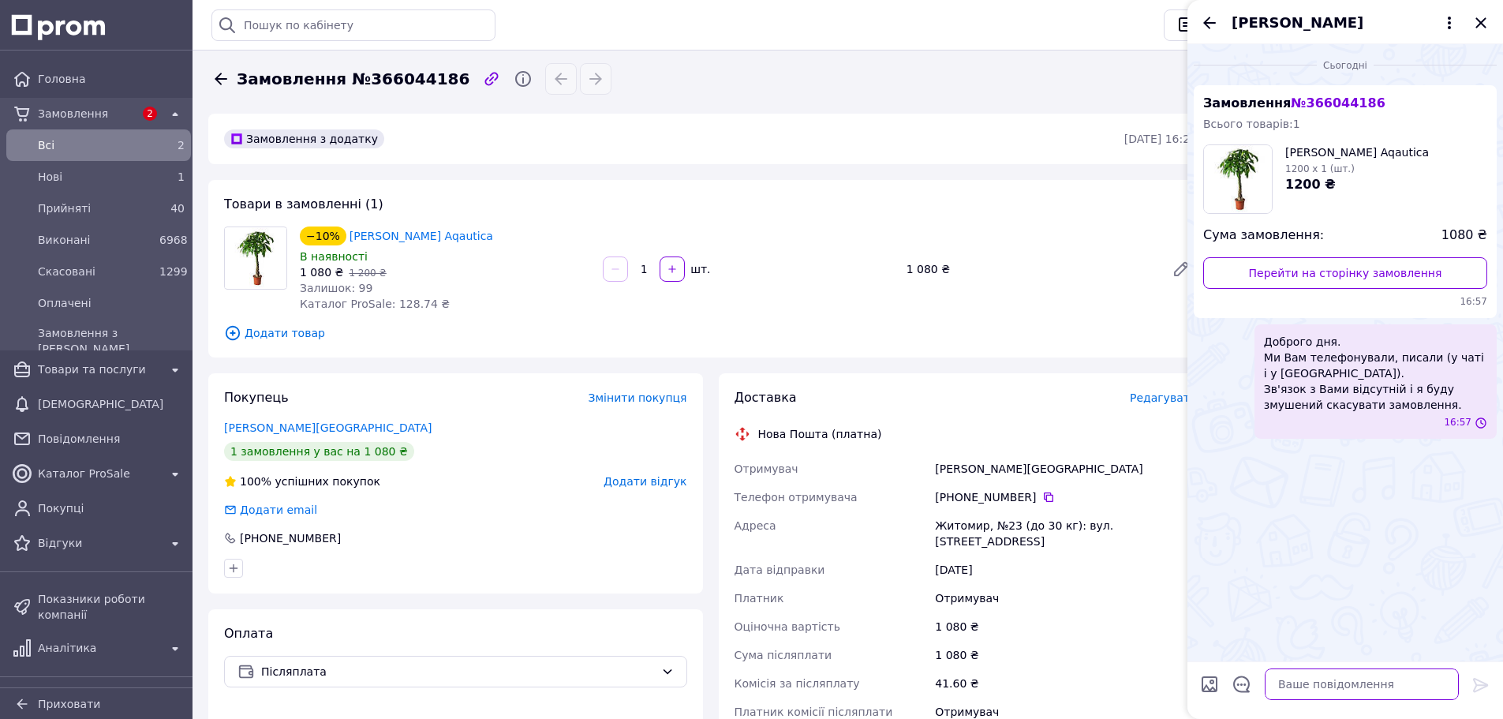
scroll to position [0, 0]
click at [1476, 27] on icon "Закрити" at bounding box center [1481, 22] width 19 height 19
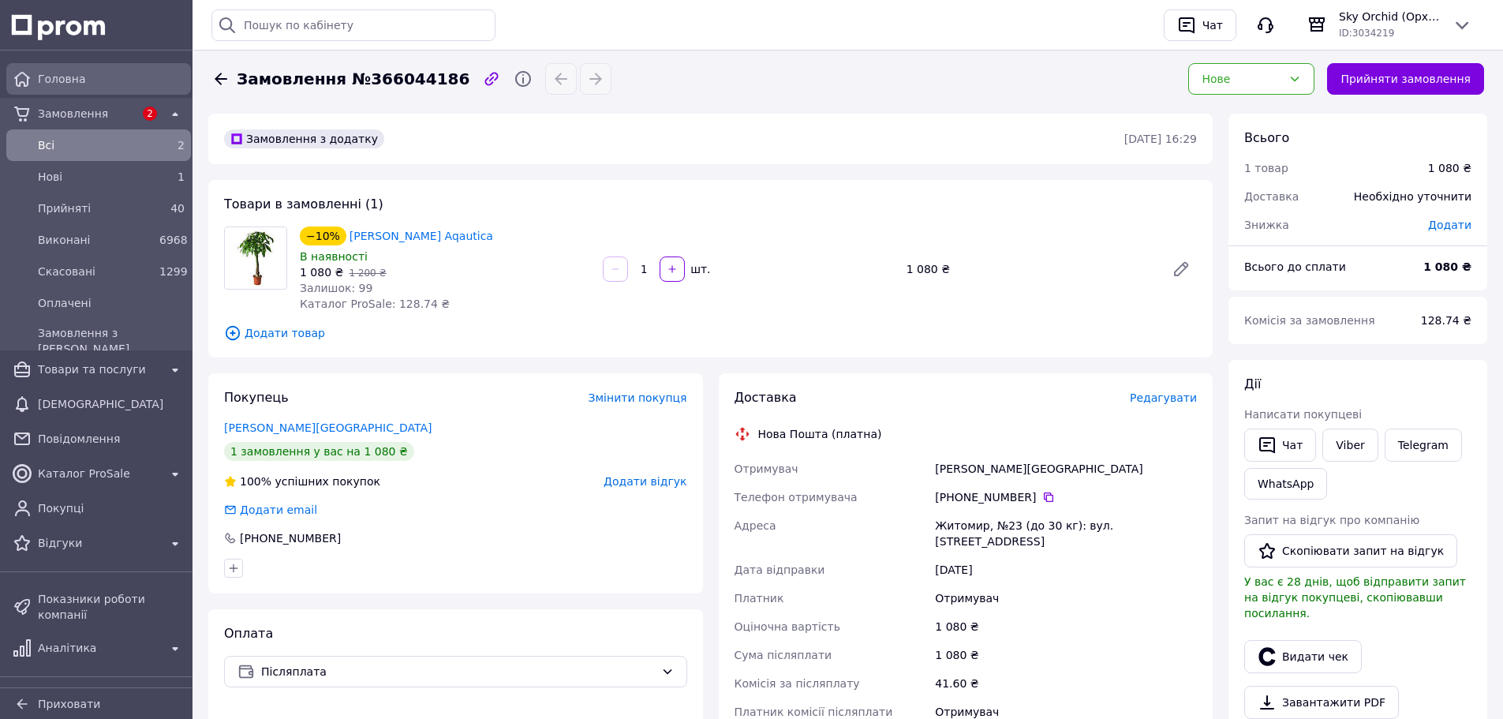
click at [80, 80] on span "Головна" at bounding box center [111, 79] width 147 height 16
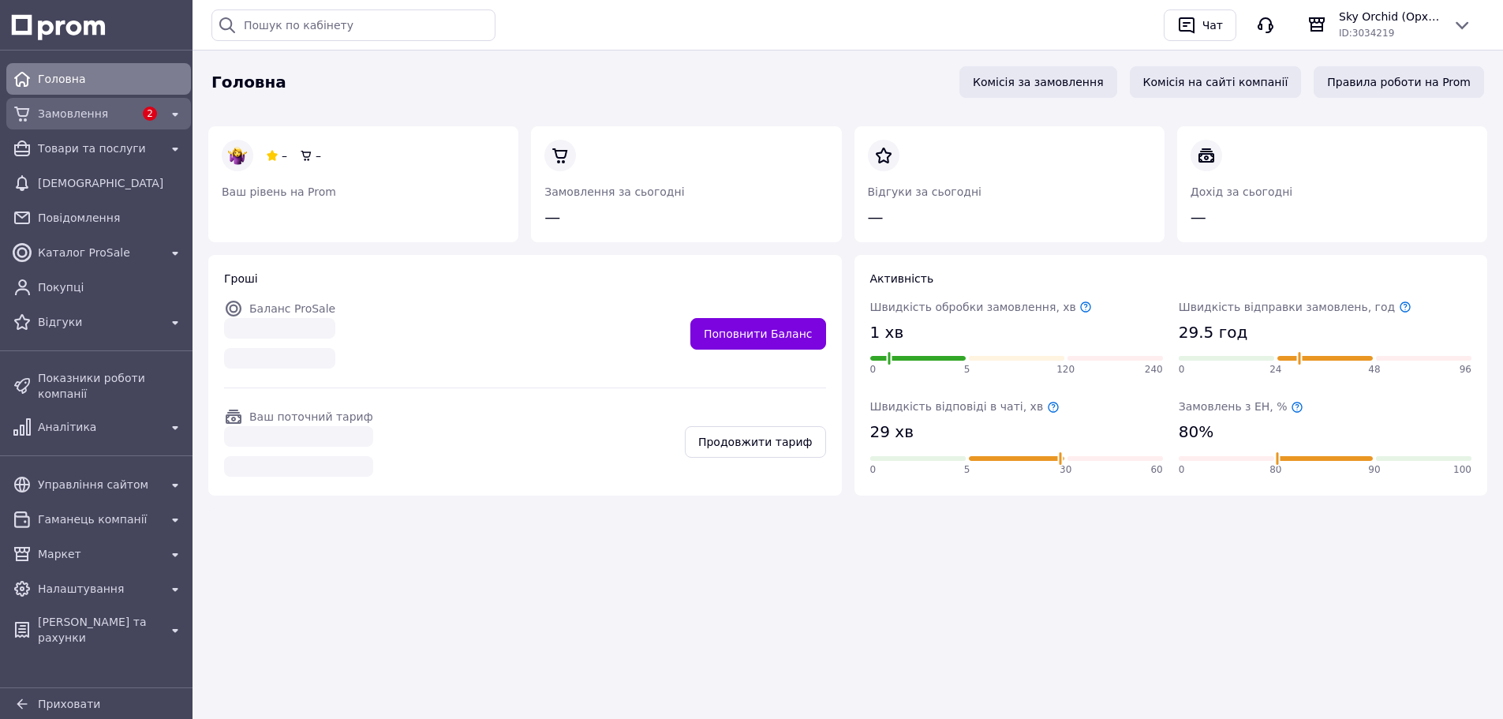
click at [95, 121] on span "Замовлення" at bounding box center [86, 114] width 96 height 16
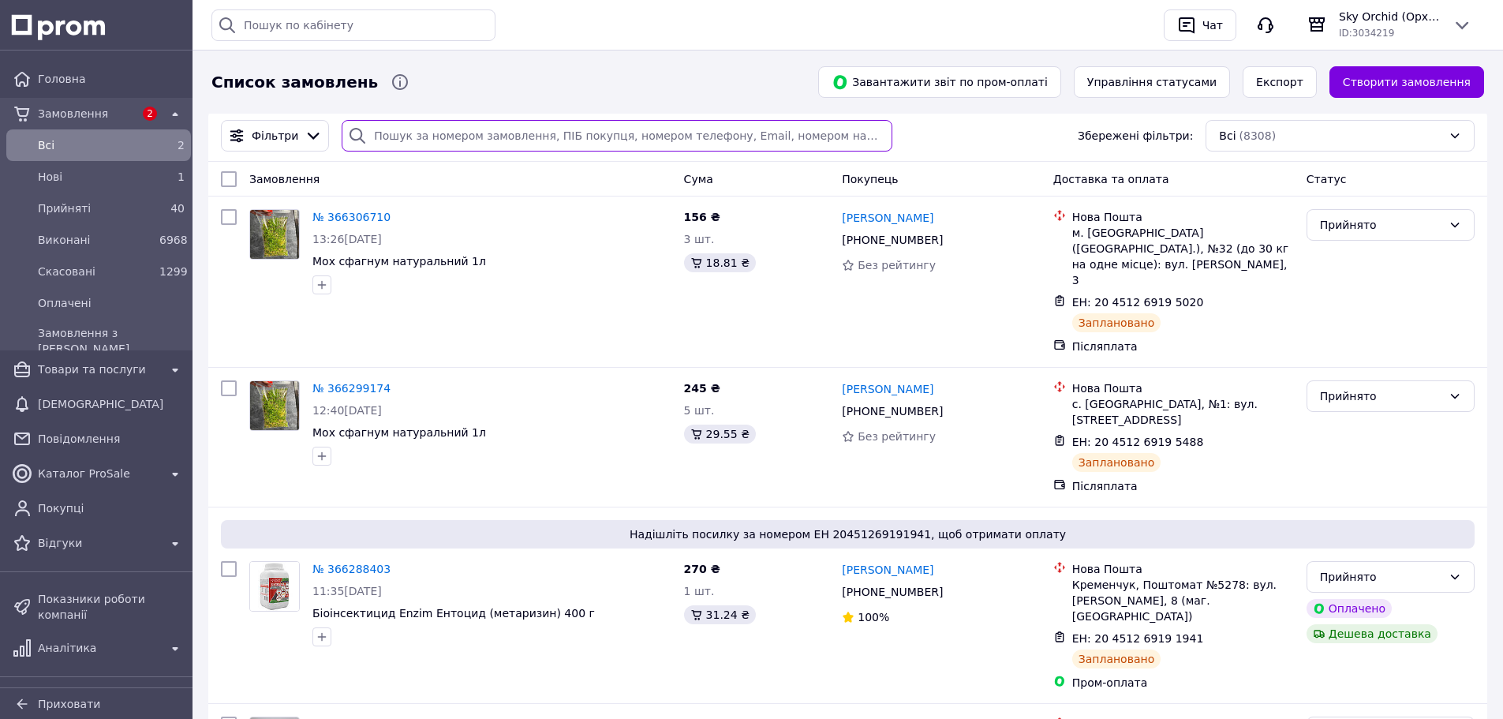
click at [798, 125] on input "search" at bounding box center [617, 136] width 550 height 32
paste input "+380972245486"
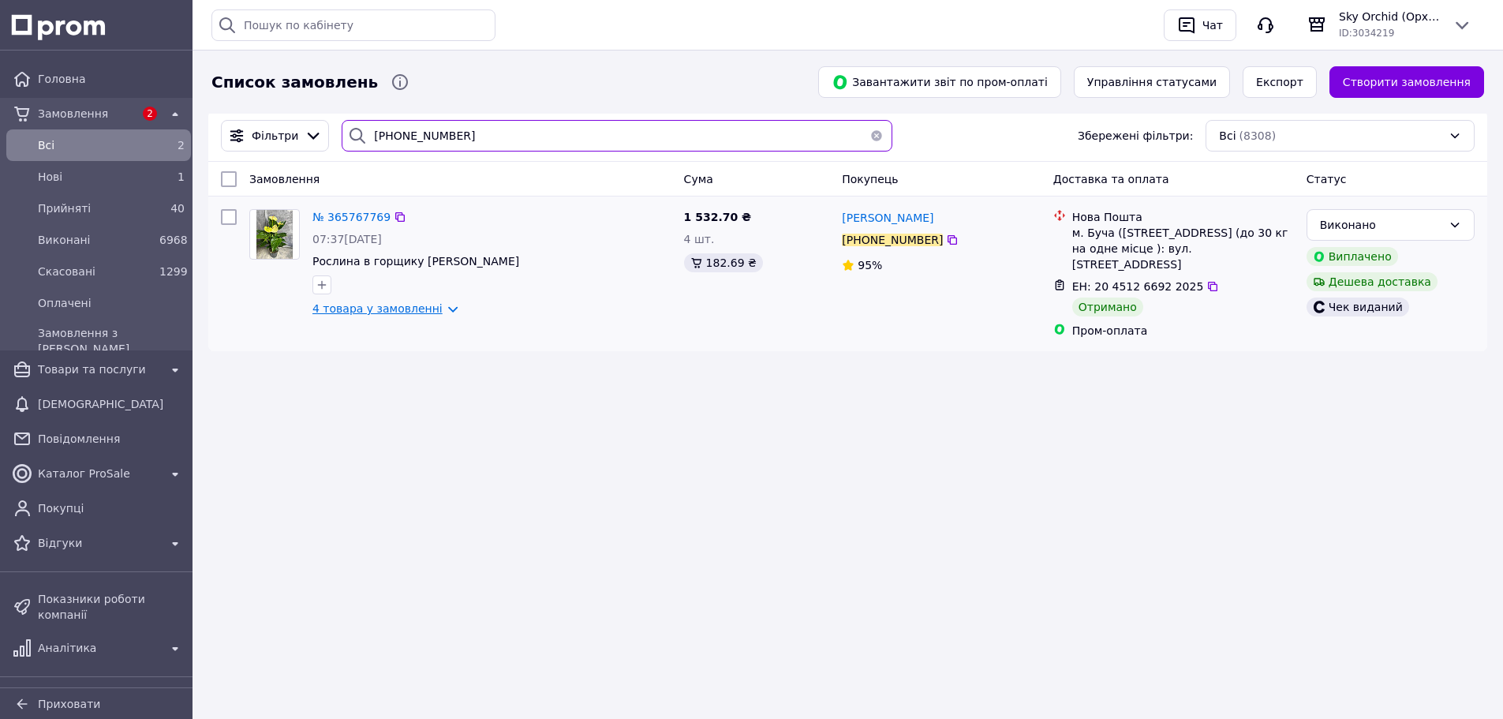
type input "+380972245486"
click at [437, 307] on link "4 товара у замовленні" at bounding box center [378, 308] width 130 height 13
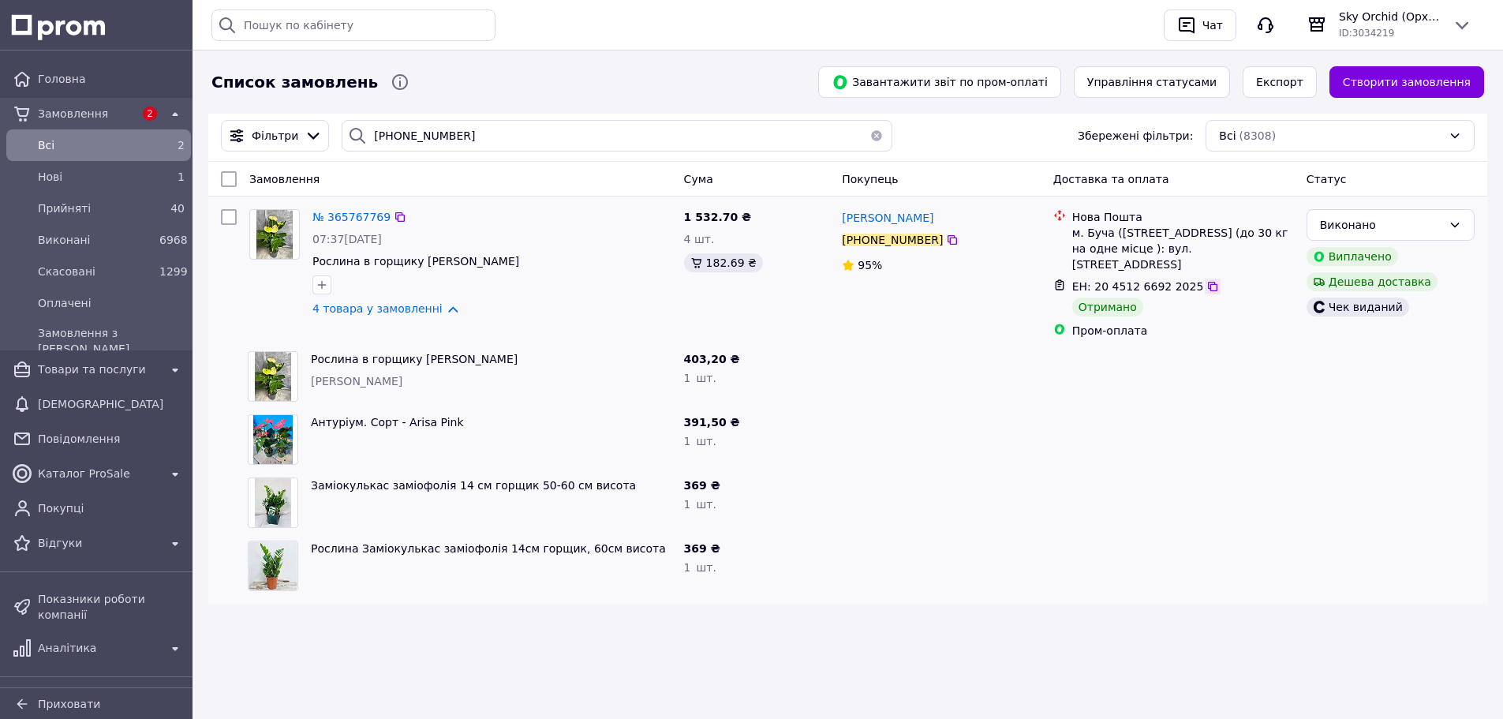
click at [1207, 286] on icon at bounding box center [1213, 286] width 13 height 13
drag, startPoint x: 114, startPoint y: 373, endPoint x: 216, endPoint y: 368, distance: 102.7
click at [114, 372] on span "Товари та послуги" at bounding box center [99, 369] width 122 height 16
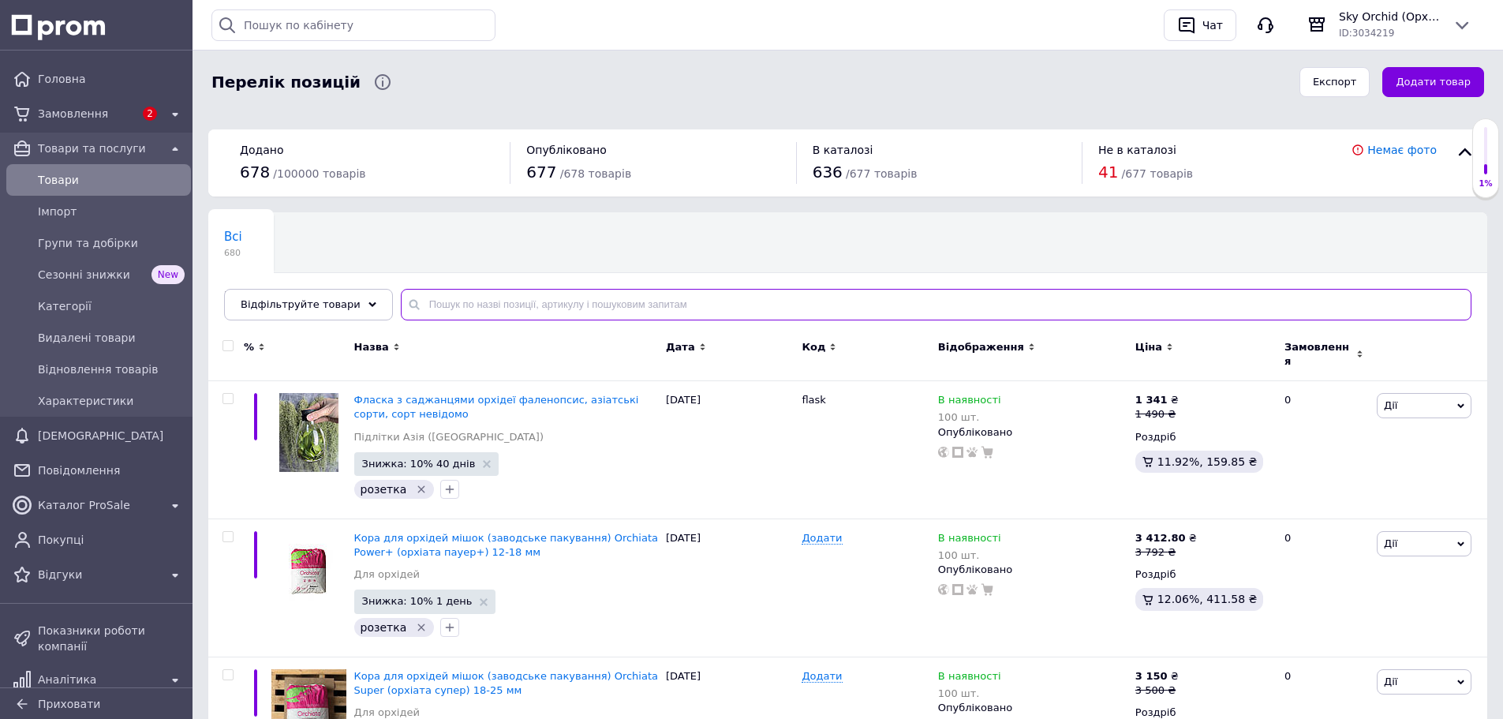
click at [481, 307] on input "text" at bounding box center [936, 305] width 1071 height 32
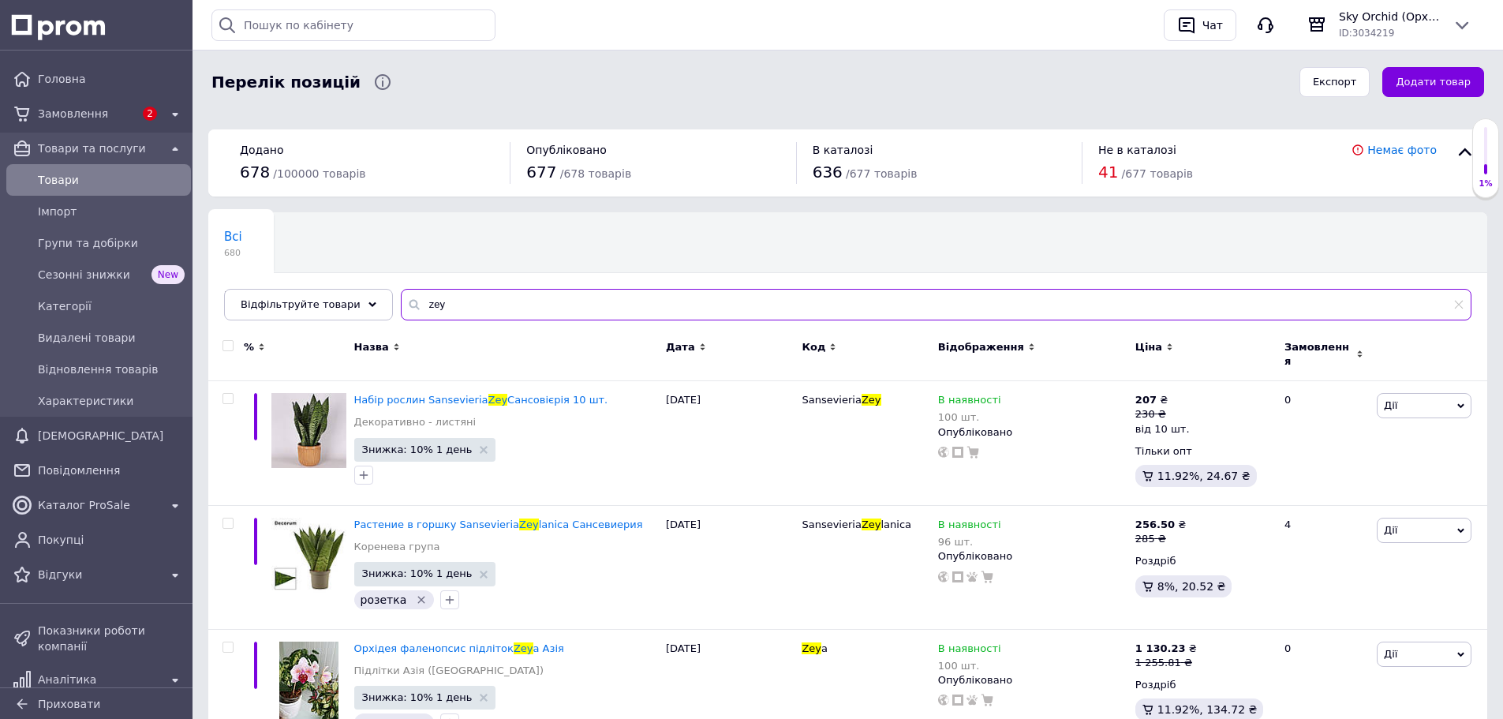
type input "zey"
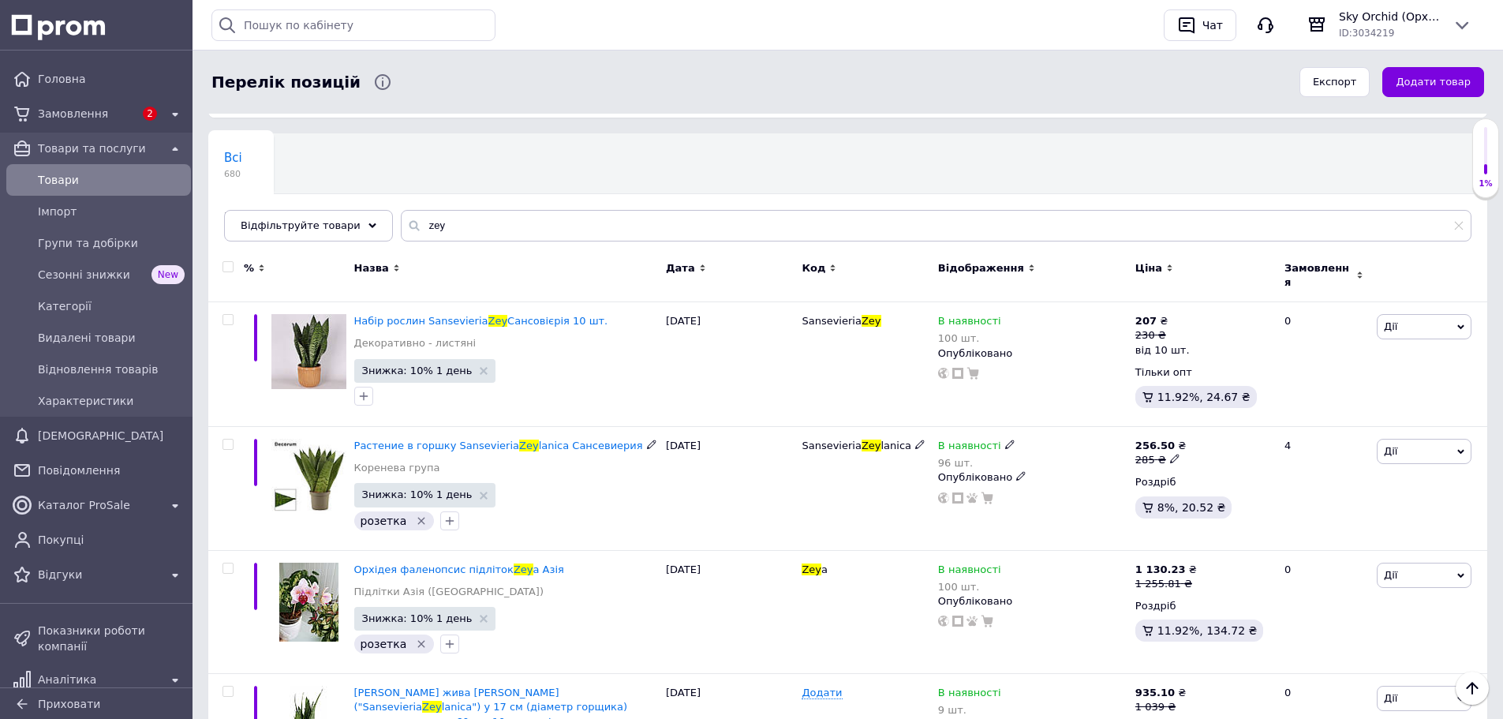
drag, startPoint x: 380, startPoint y: 435, endPoint x: 398, endPoint y: 435, distance: 17.4
click at [380, 440] on span "Растение в горшку Sansevieria" at bounding box center [436, 446] width 165 height 12
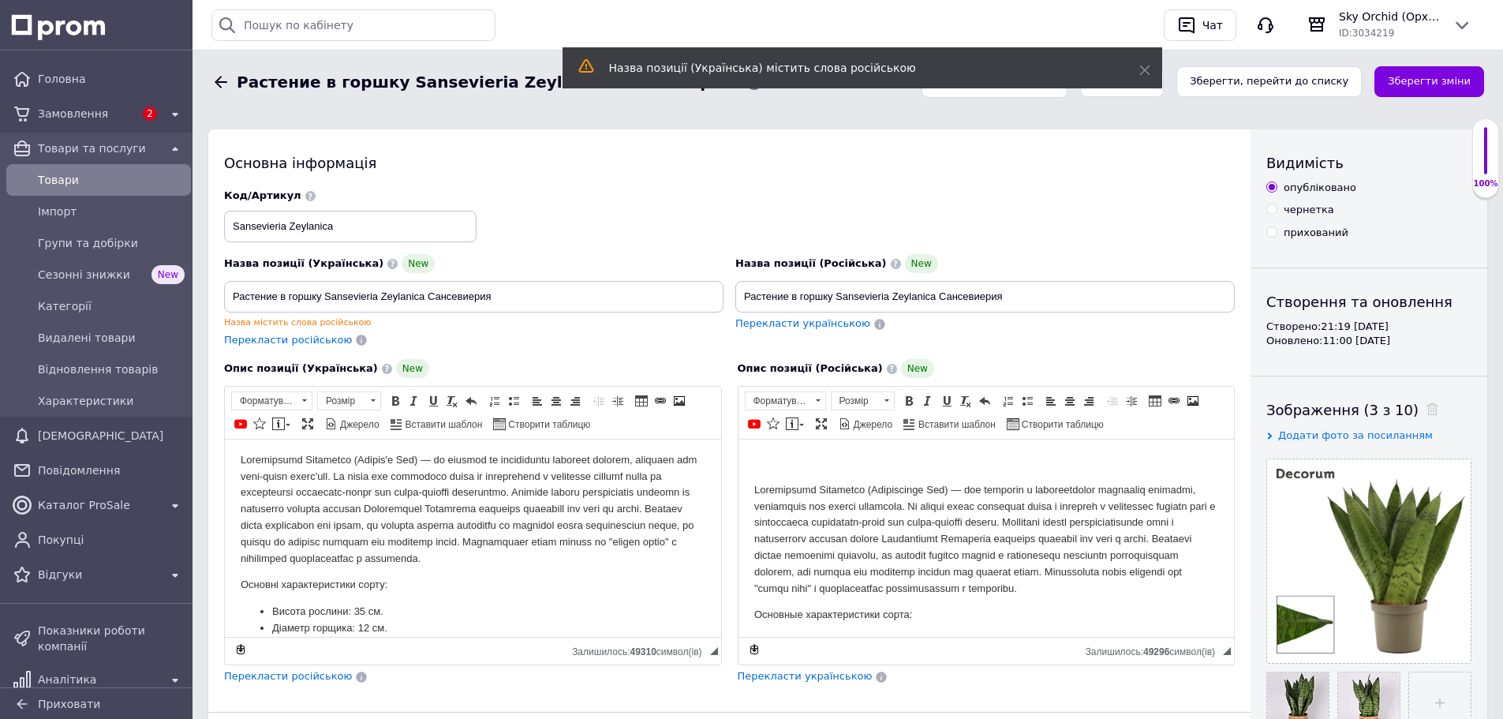
scroll to position [46, 0]
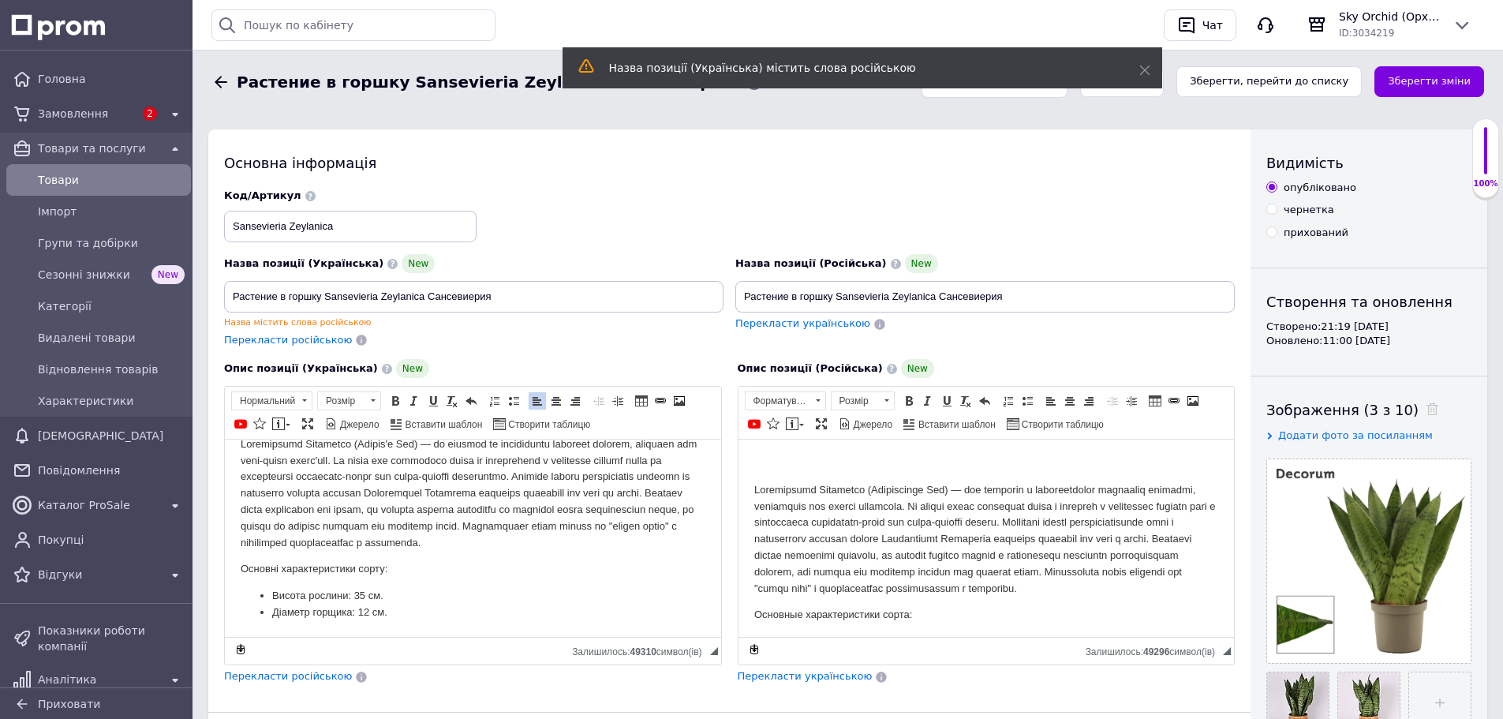
click at [355, 598] on li "Висота рослини: 35 см." at bounding box center [473, 596] width 402 height 17
click at [354, 598] on li "Висота рослини: 35 см." at bounding box center [473, 596] width 402 height 17
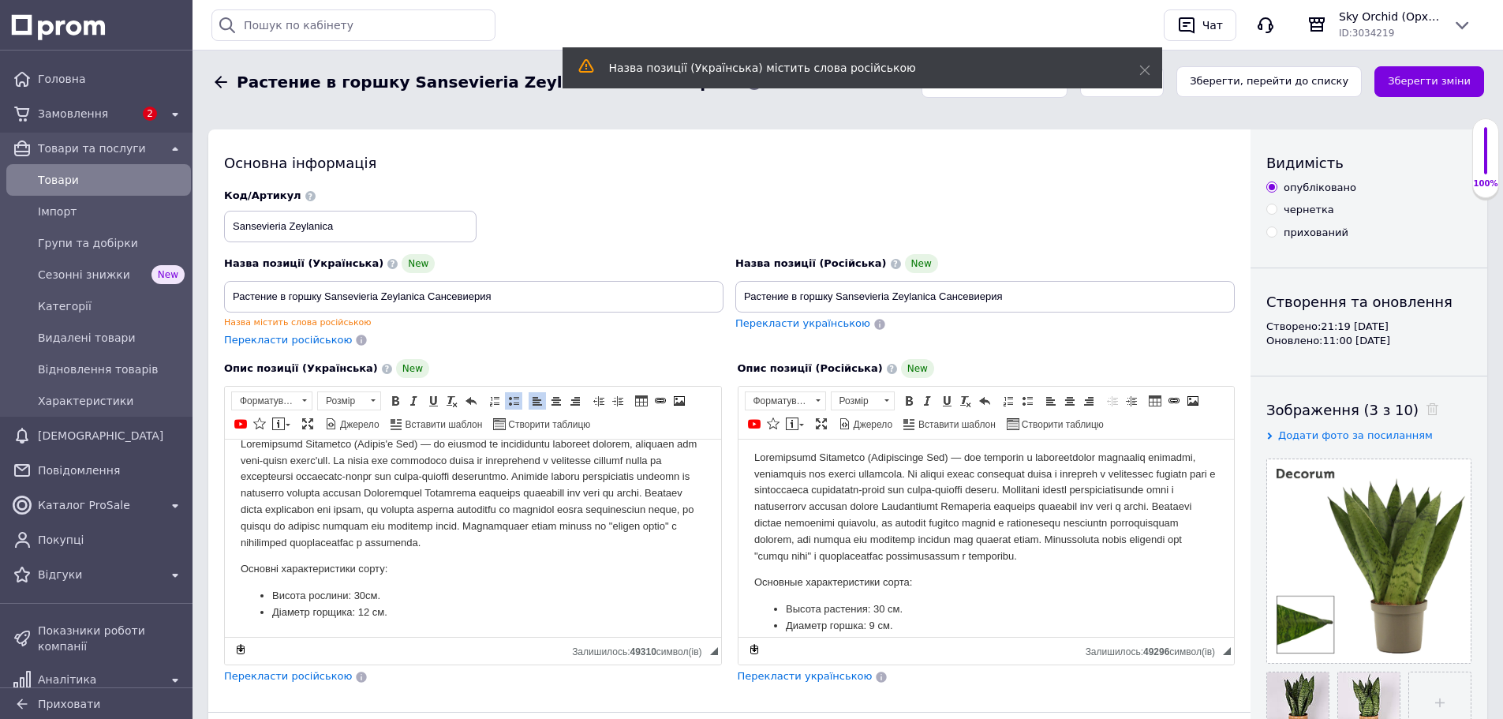
scroll to position [62, 0]
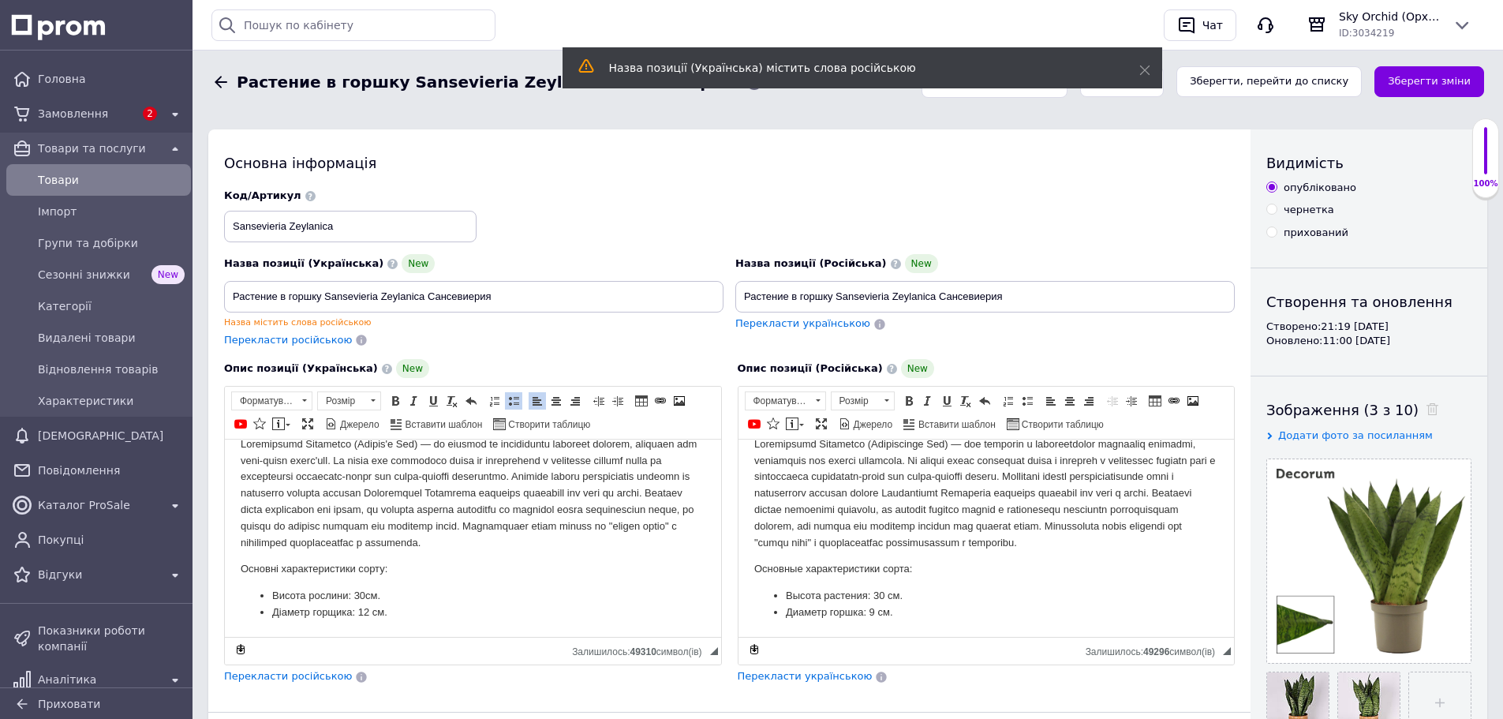
click at [880, 594] on li "Высота растения: 30 см." at bounding box center [986, 596] width 402 height 17
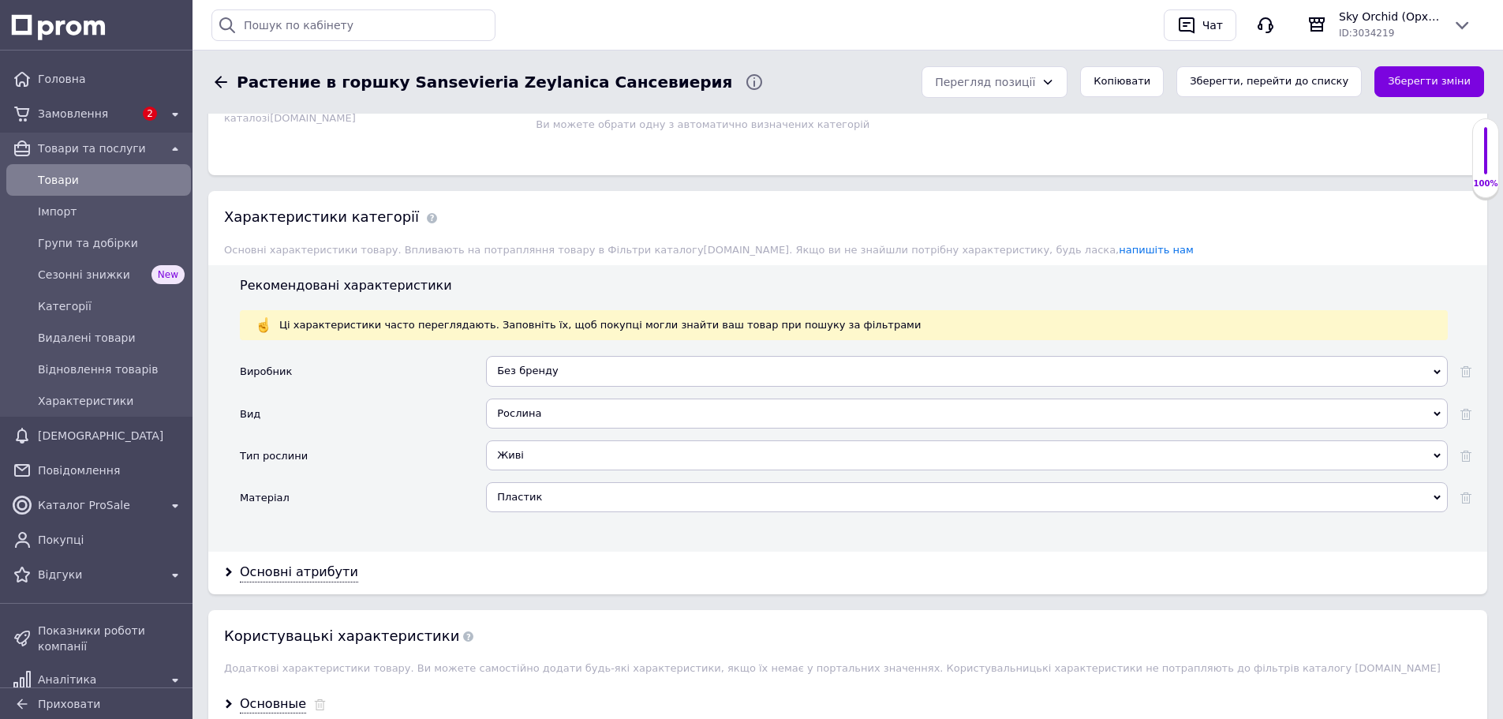
scroll to position [1342, 0]
click at [309, 567] on div "Основні атрибути" at bounding box center [299, 572] width 118 height 18
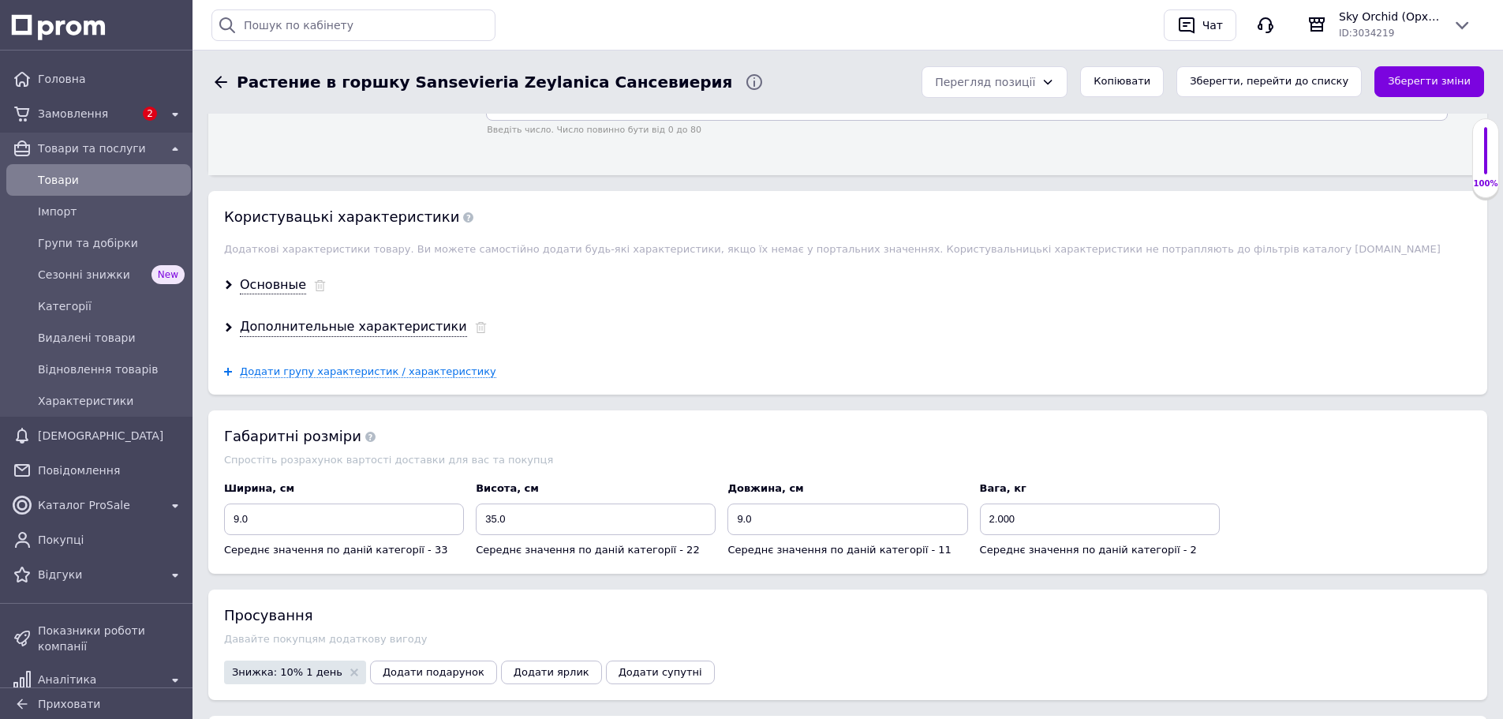
scroll to position [2052, 0]
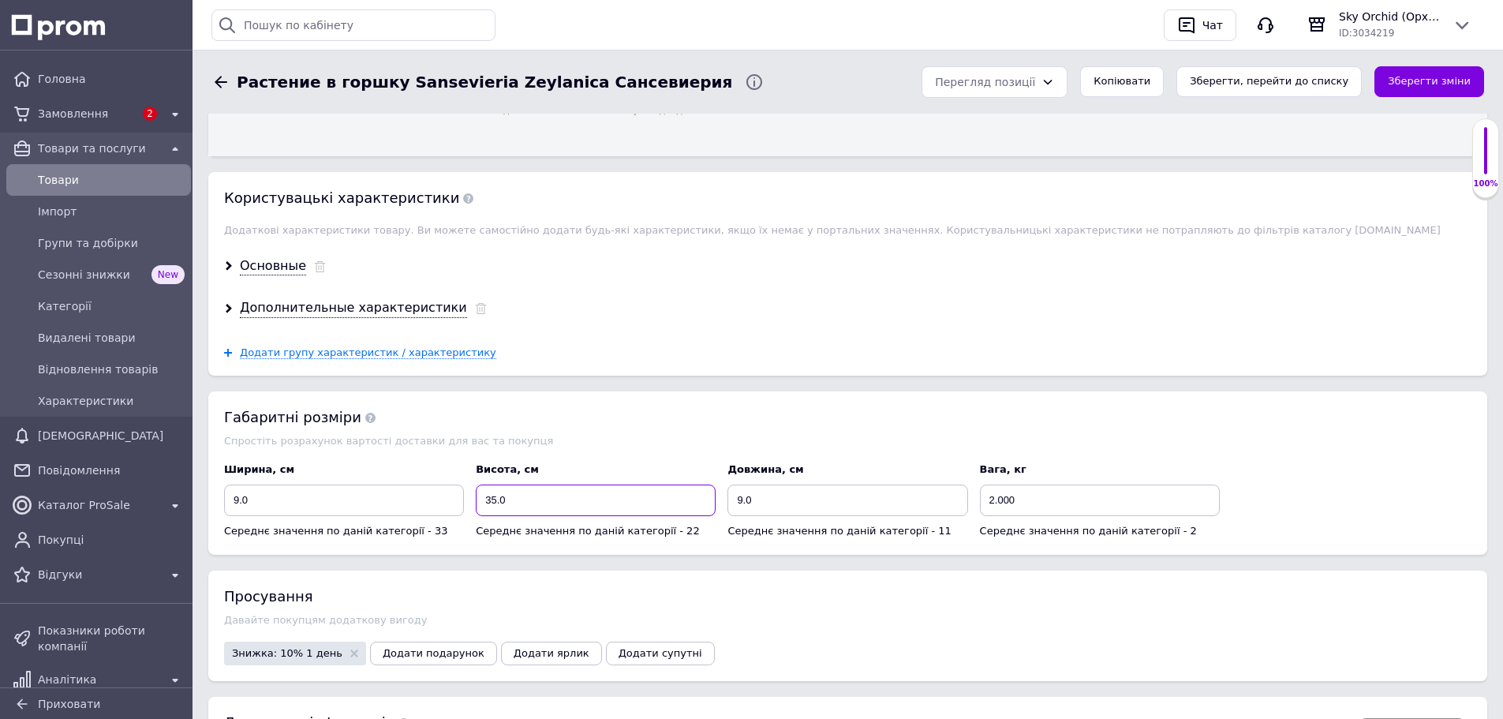
click at [382, 496] on div "Ширина, см 9.0 Середнє значення по даній категорії - 33 Висота, см 35.0 Середнє…" at bounding box center [849, 501] width 1260 height 88
type input "30"
type input "3"
type input "10"
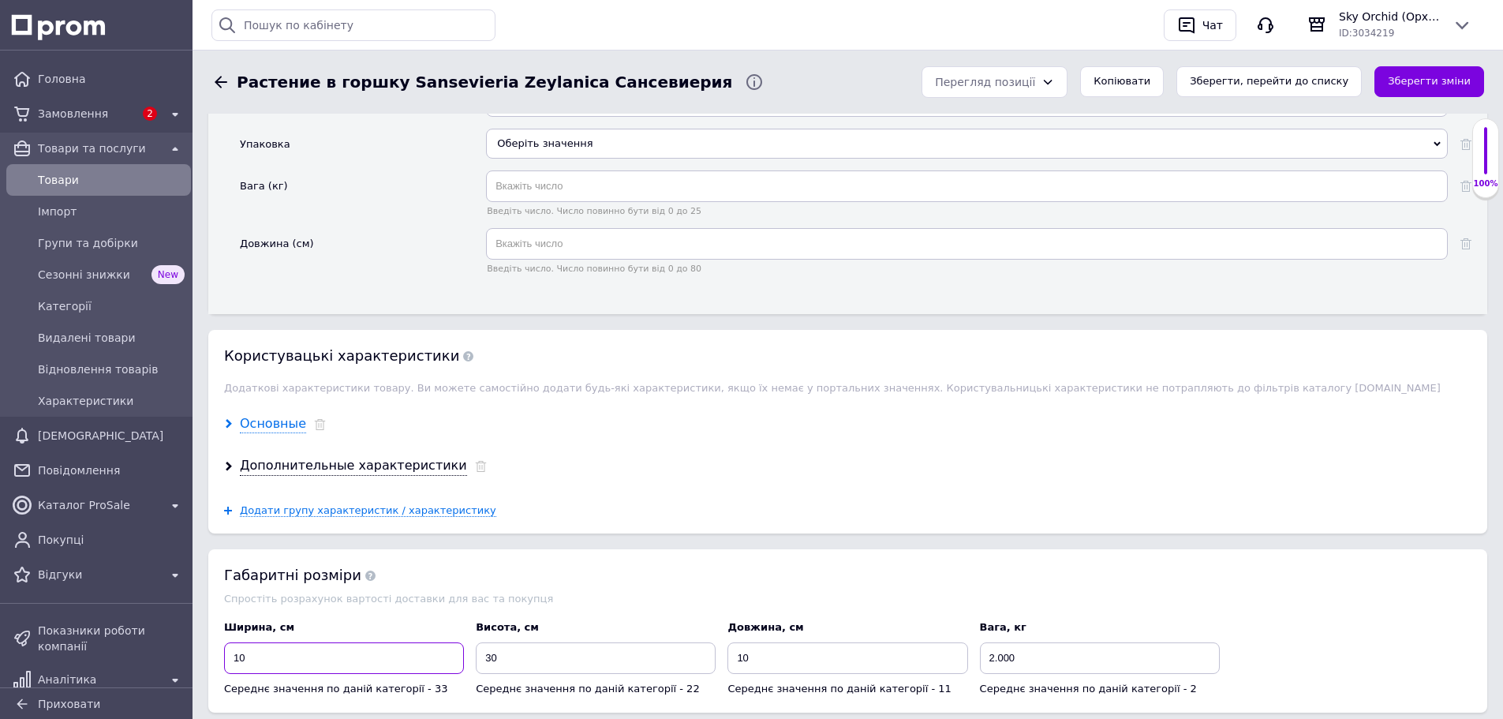
type input "10"
drag, startPoint x: 268, startPoint y: 425, endPoint x: 477, endPoint y: 410, distance: 209.7
click at [268, 424] on div "Основные" at bounding box center [273, 424] width 66 height 18
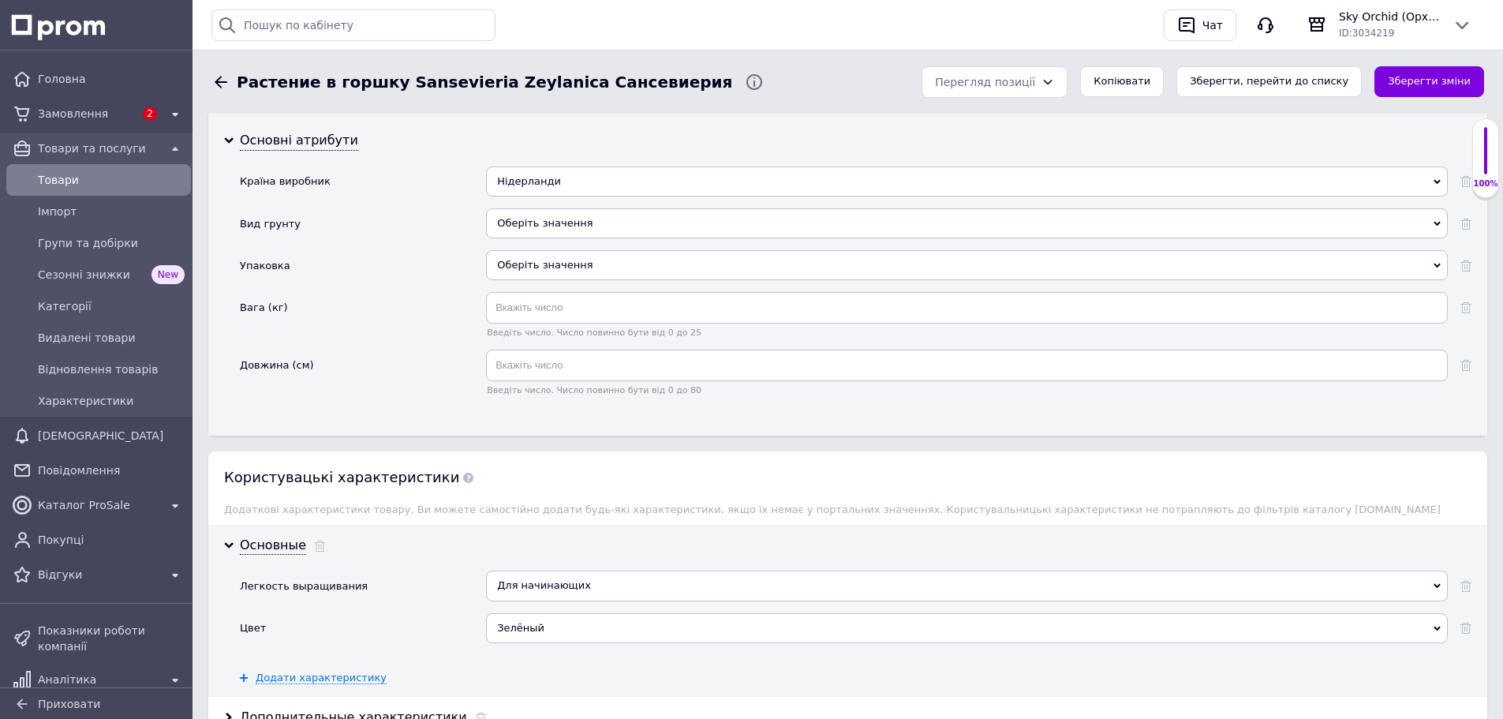
scroll to position [1736, 0]
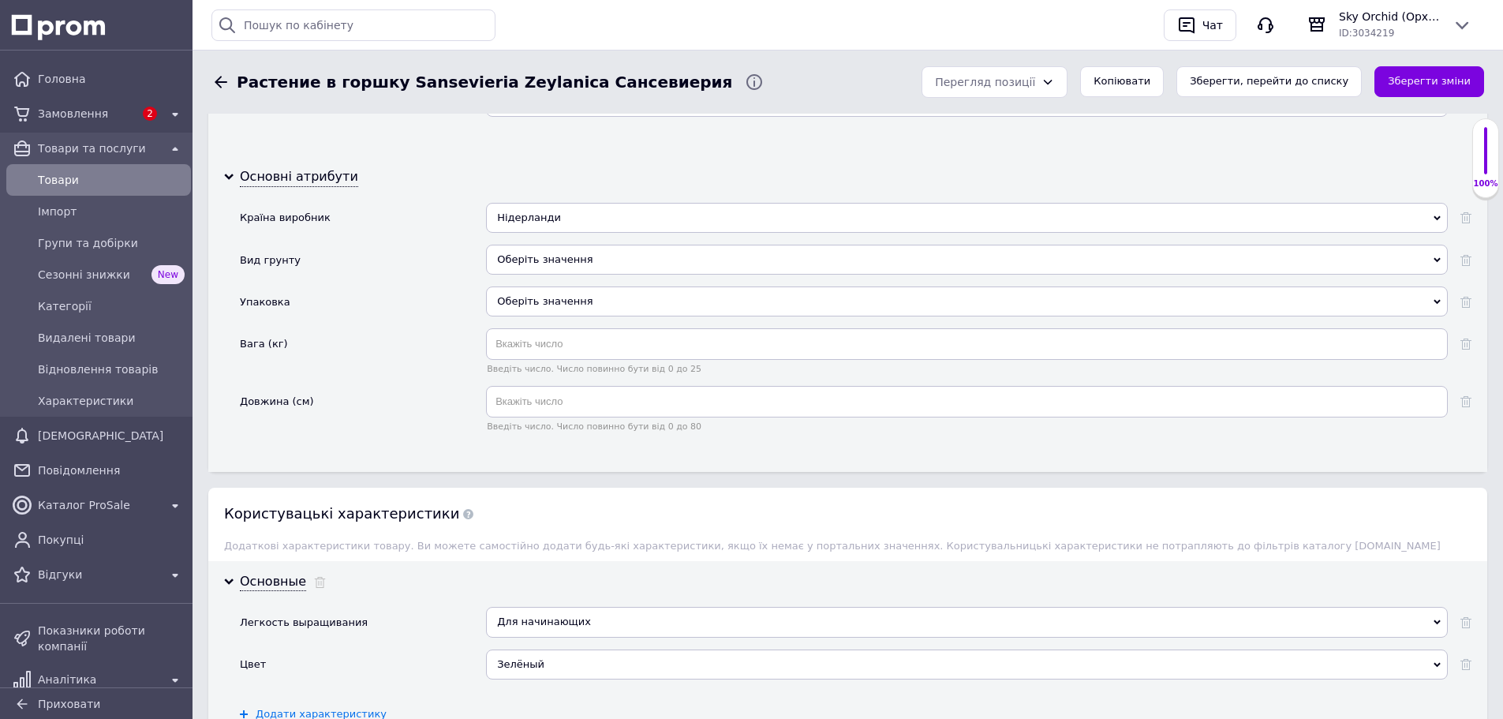
click at [575, 268] on div "Оберіть значення" at bounding box center [967, 260] width 962 height 30
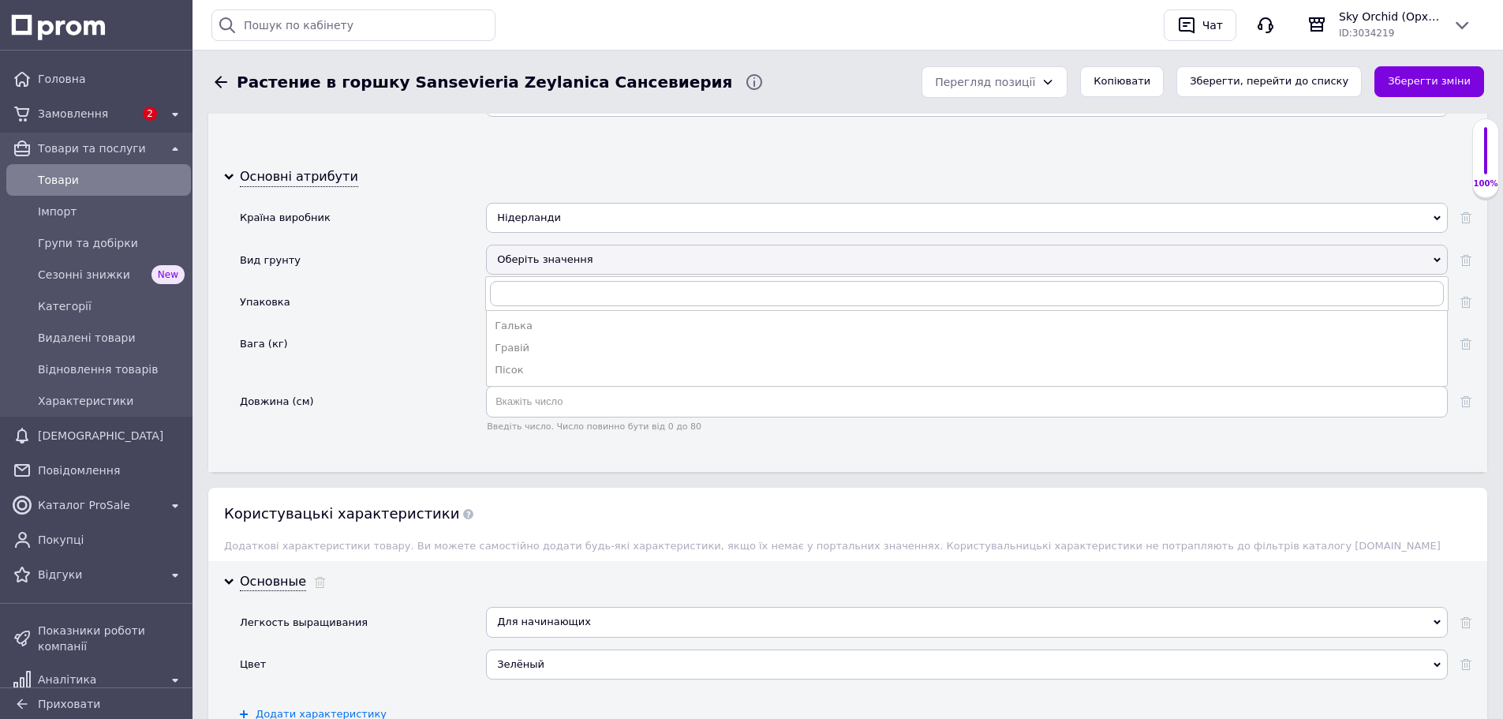
click at [518, 255] on div "Оберіть значення" at bounding box center [967, 260] width 962 height 30
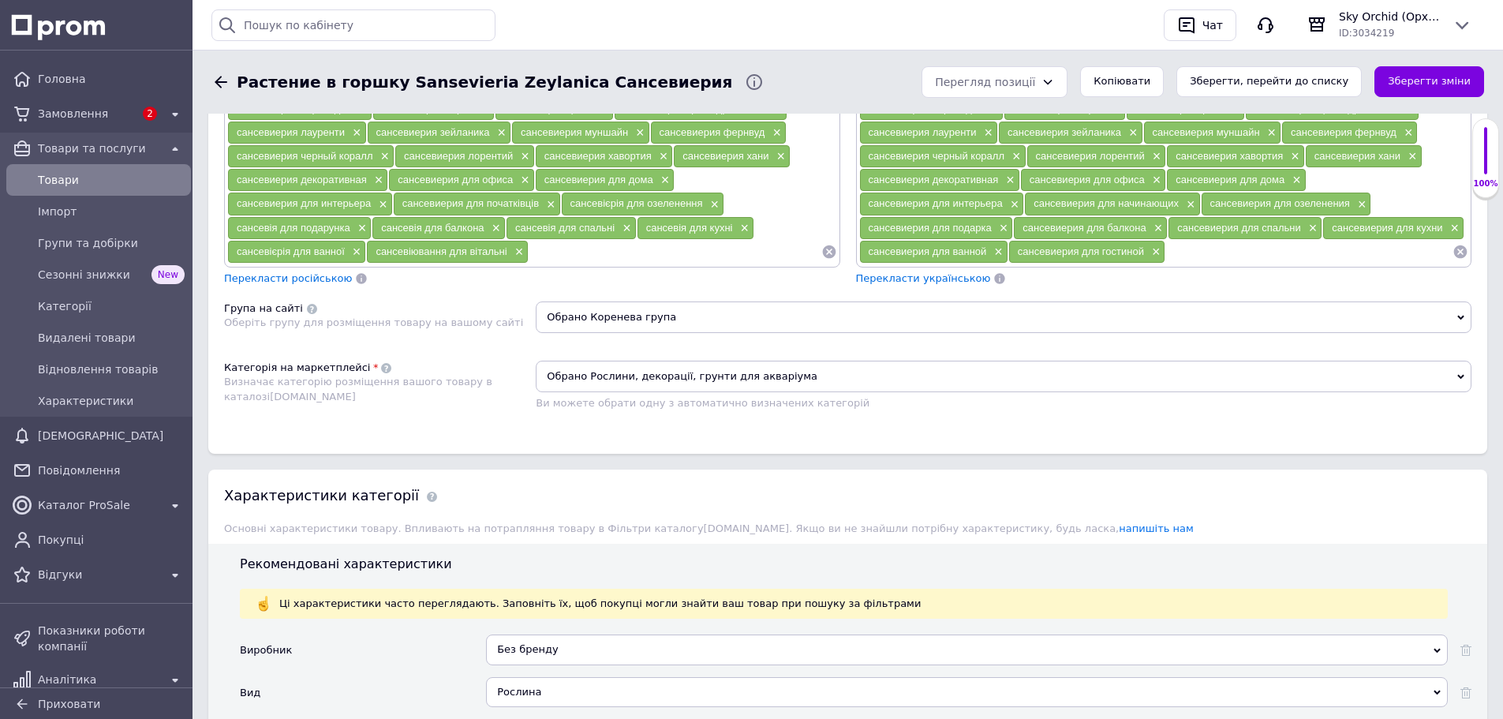
scroll to position [1026, 0]
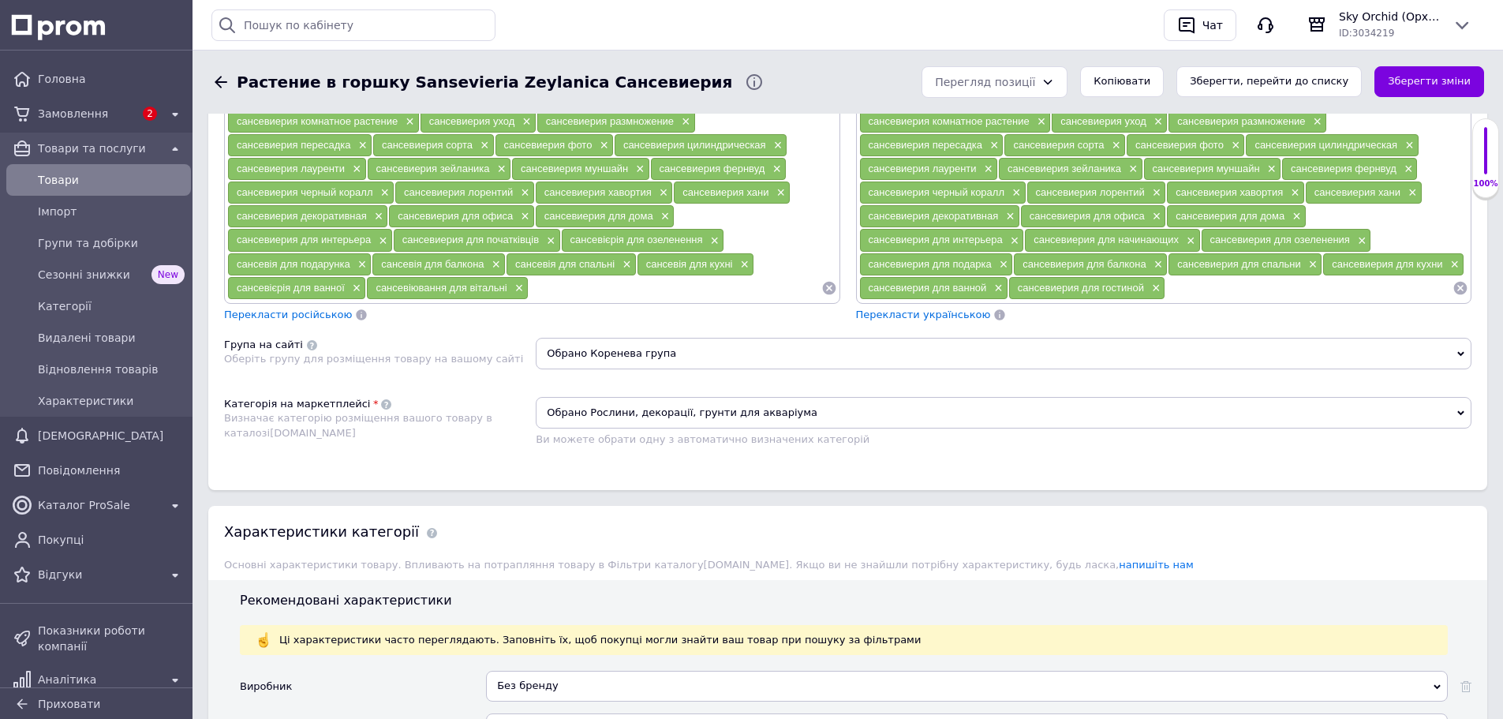
click at [699, 422] on span "Обрано Рослини, декорації, грунти для акваріума" at bounding box center [1004, 413] width 936 height 32
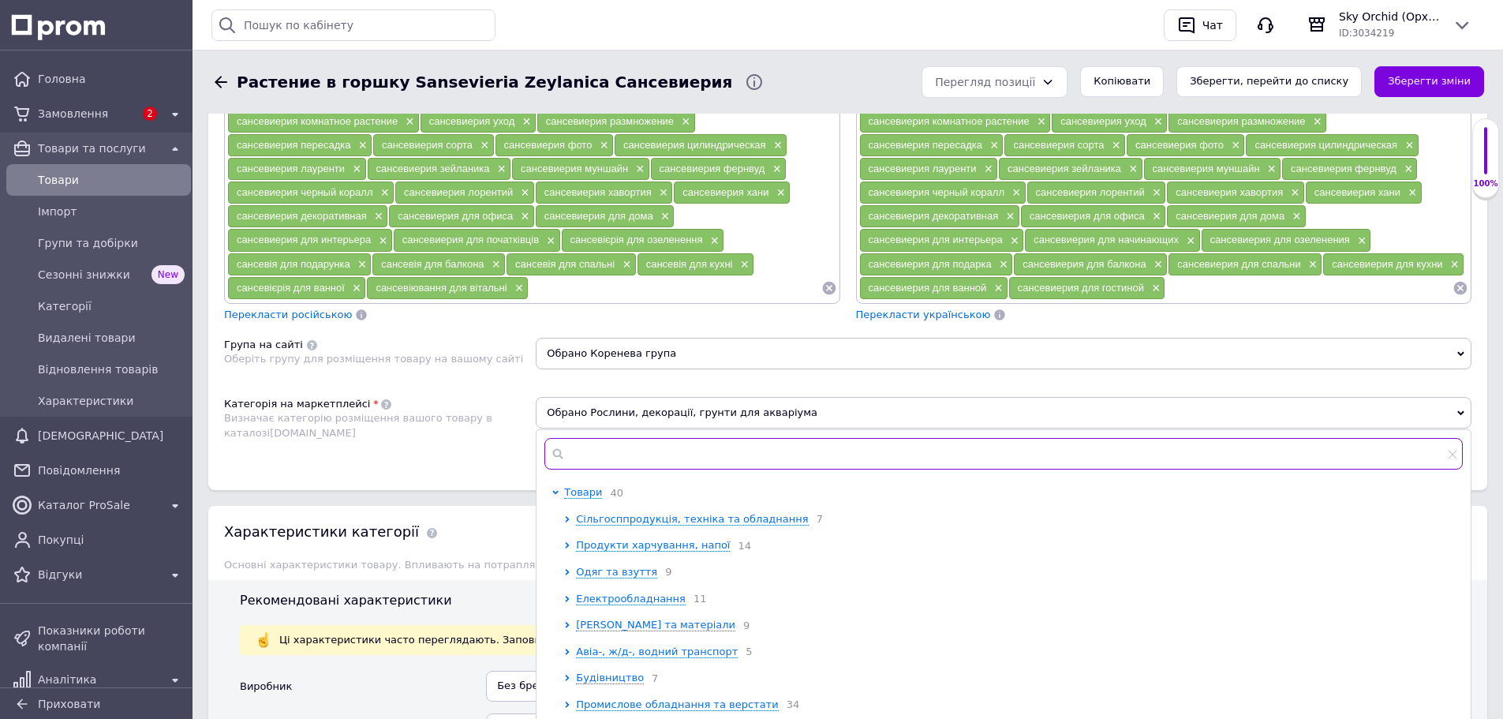
click at [694, 451] on input "text" at bounding box center [1004, 454] width 919 height 32
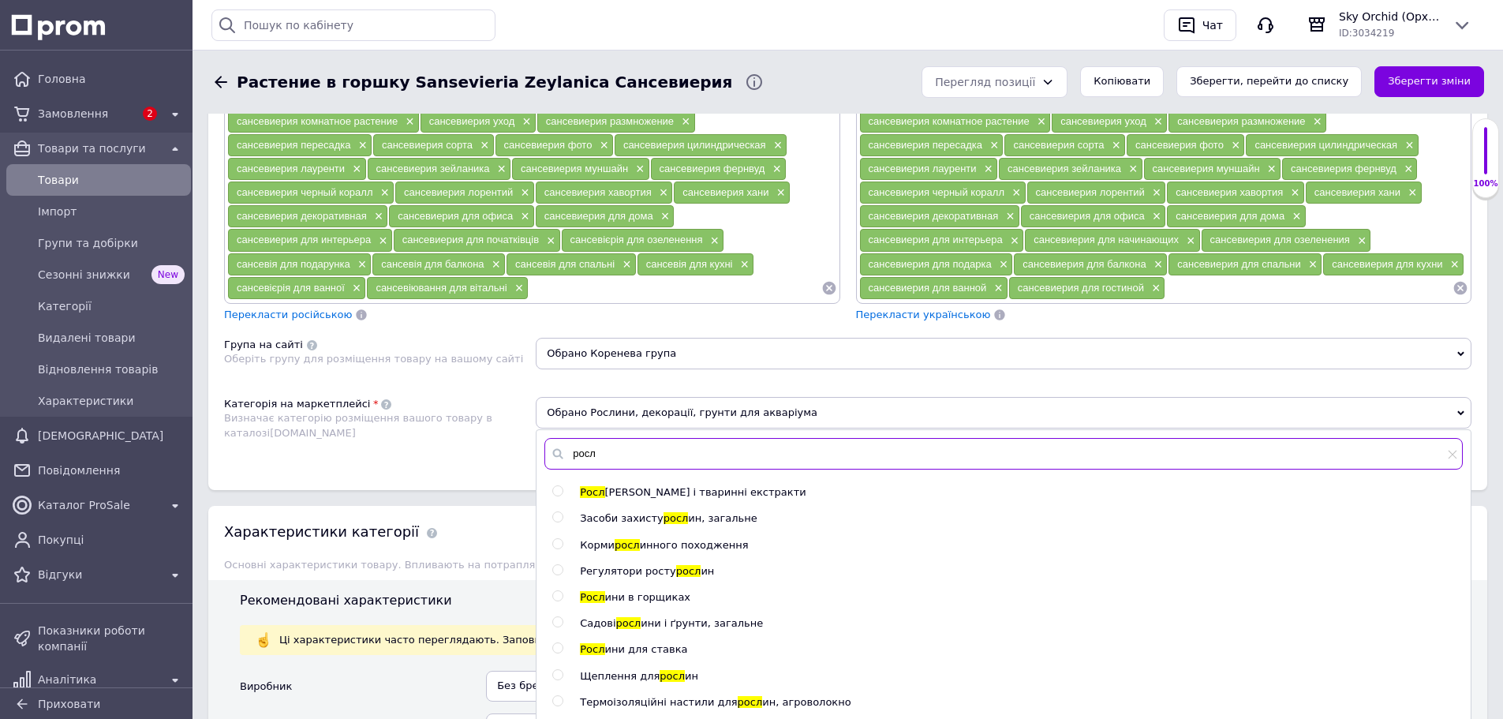
type input "росл"
click at [616, 597] on span "ини в горщиках" at bounding box center [648, 597] width 86 height 12
radio input "true"
radio input "false"
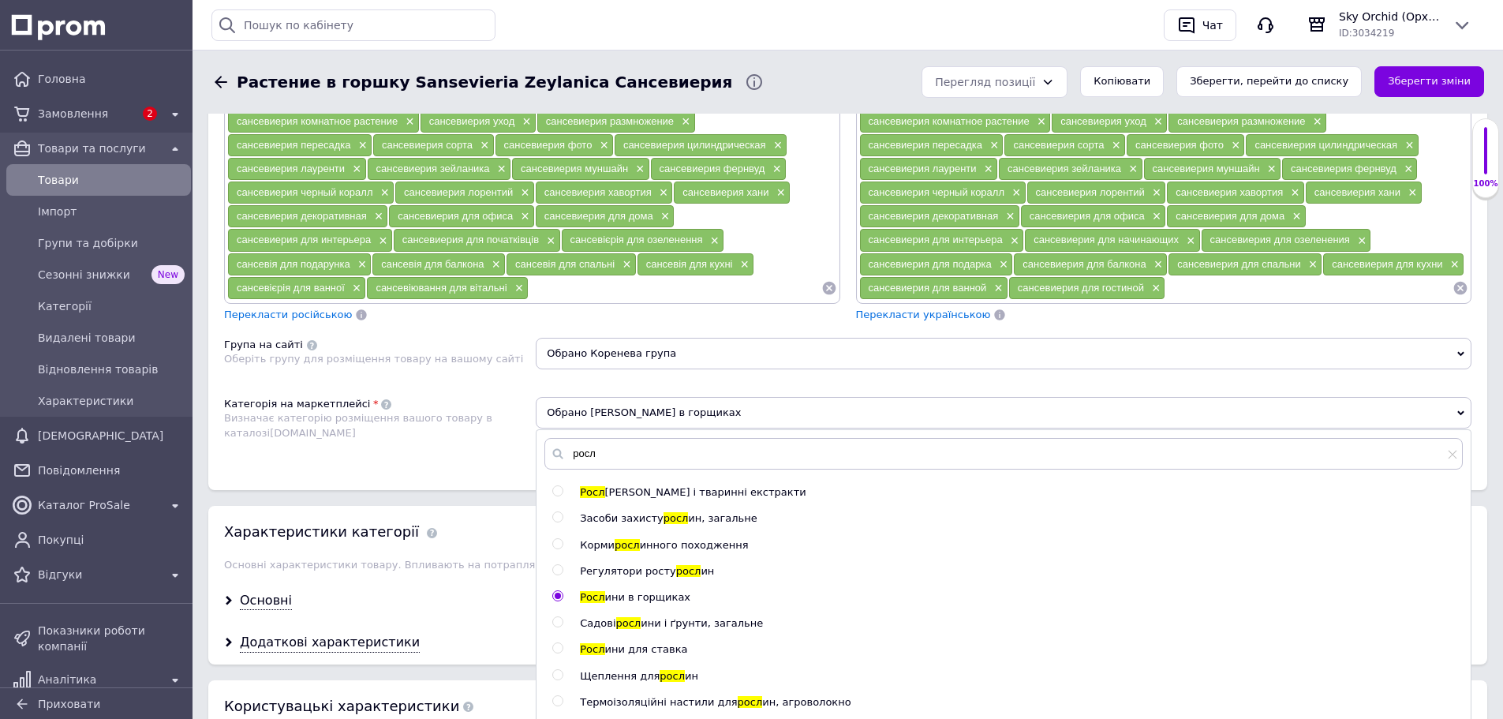
click at [444, 472] on div "Розміщення Пошукові запити (Українська) набор сансевиерия × сансевиерия микс × …" at bounding box center [847, 254] width 1279 height 474
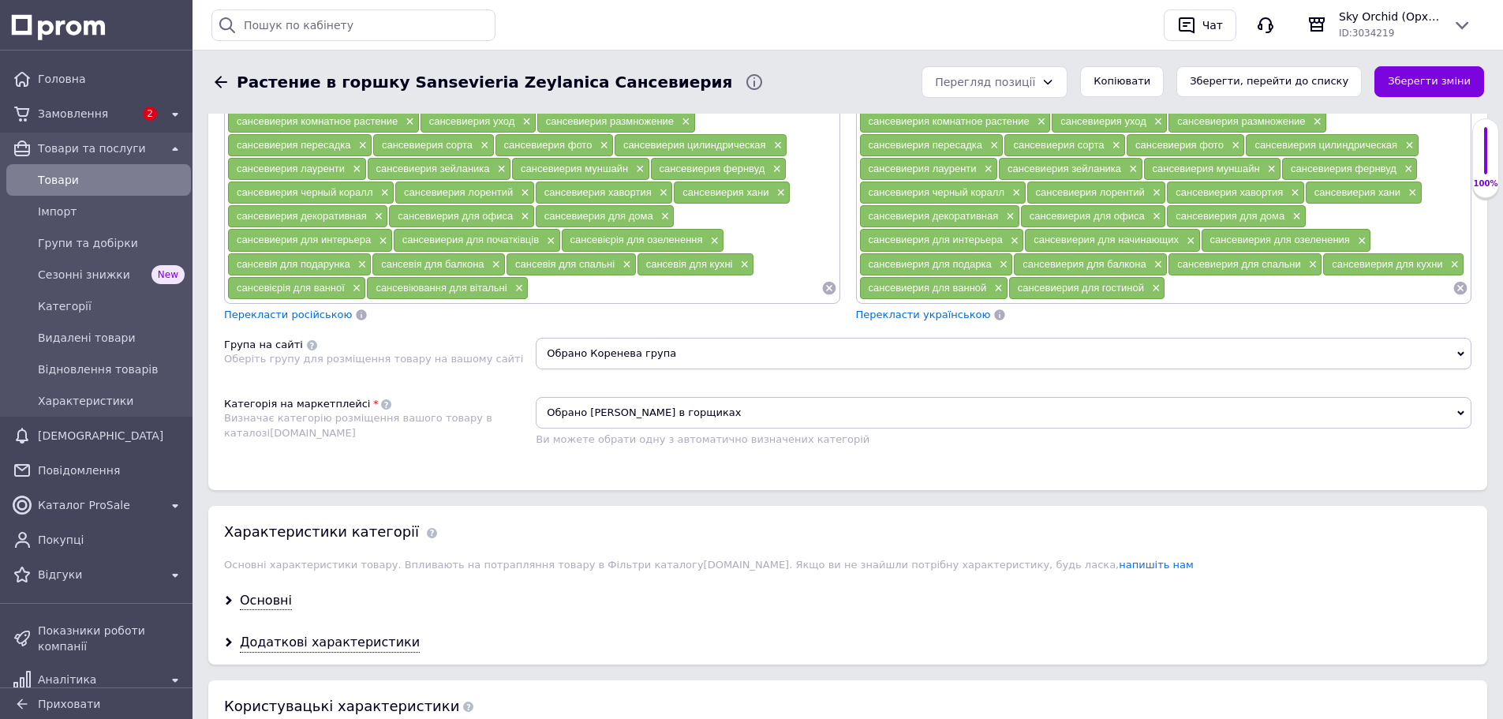
click at [268, 593] on div "Основні" at bounding box center [266, 601] width 52 height 18
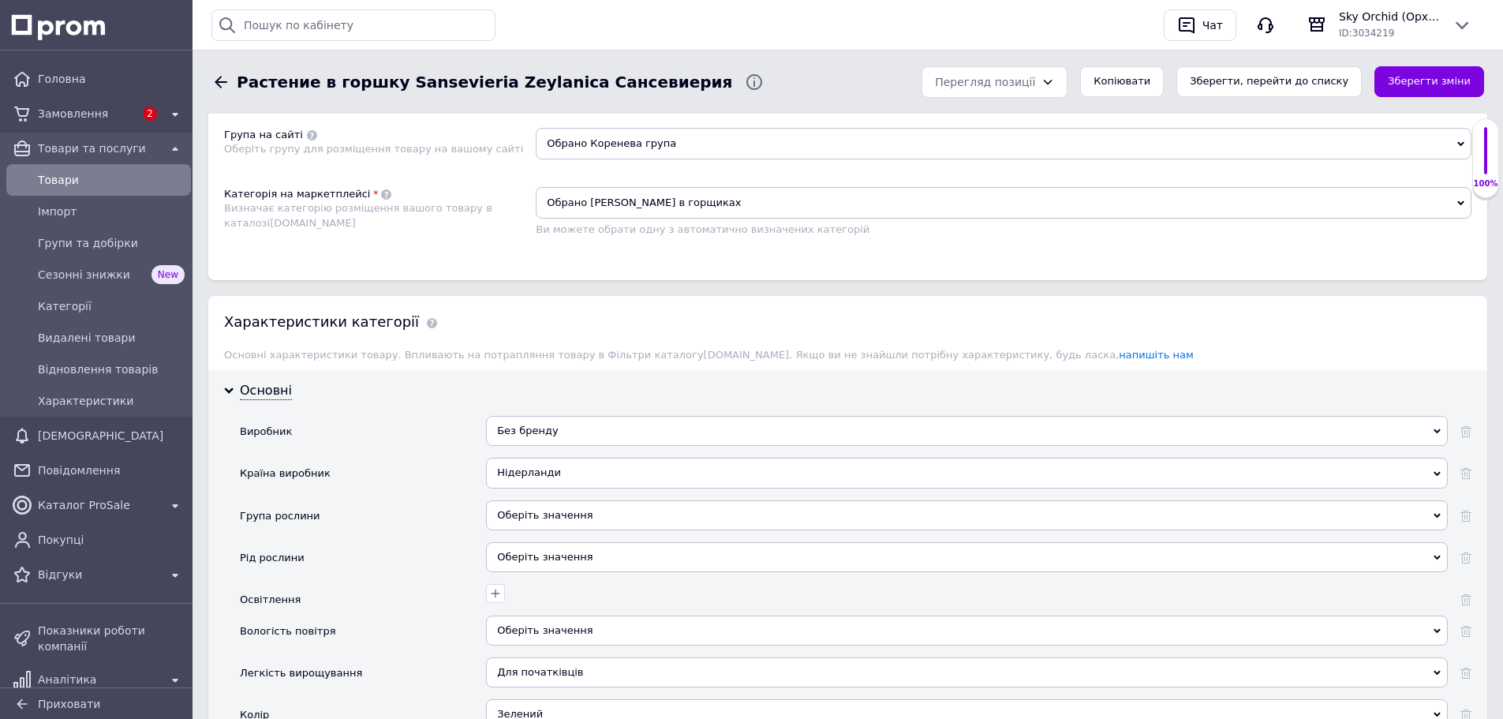
scroll to position [1263, 0]
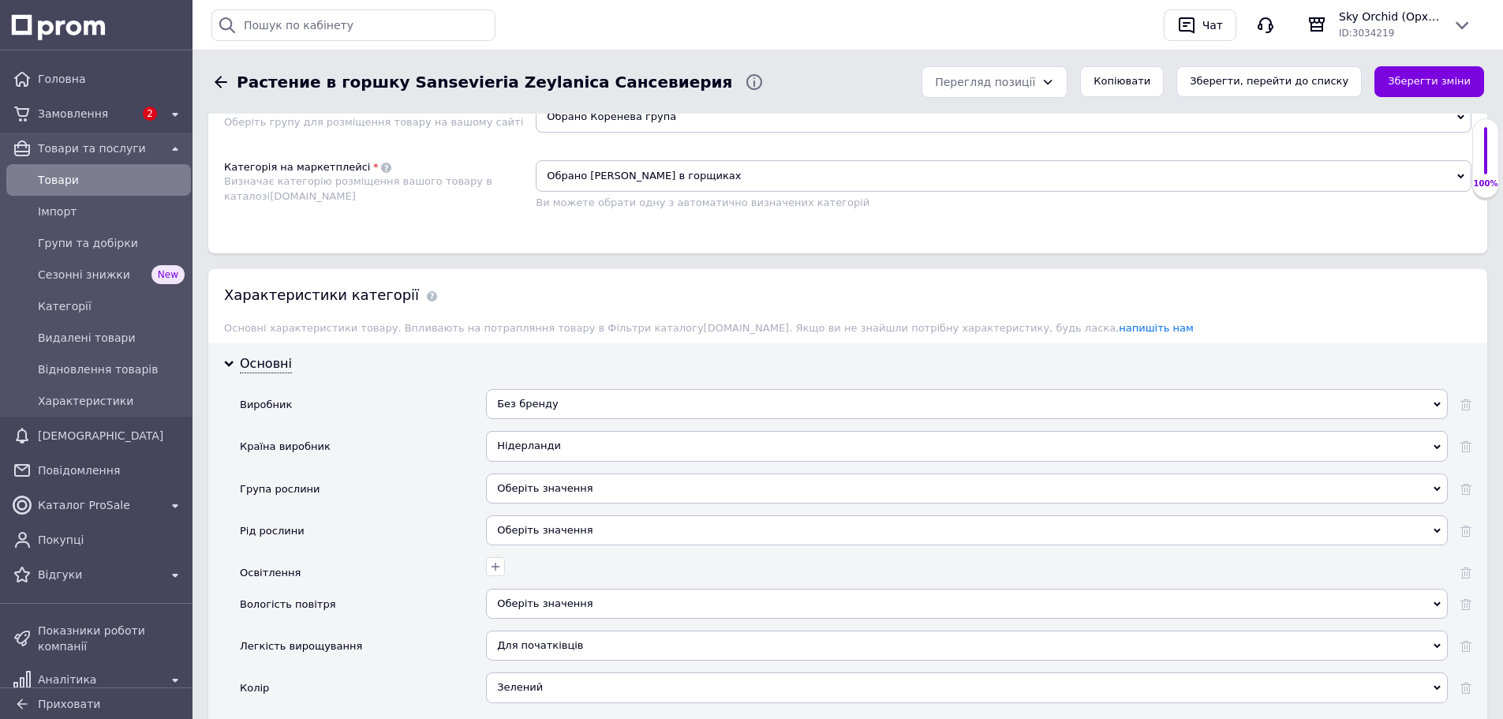
click at [575, 497] on div "Оберіть значення" at bounding box center [967, 489] width 962 height 30
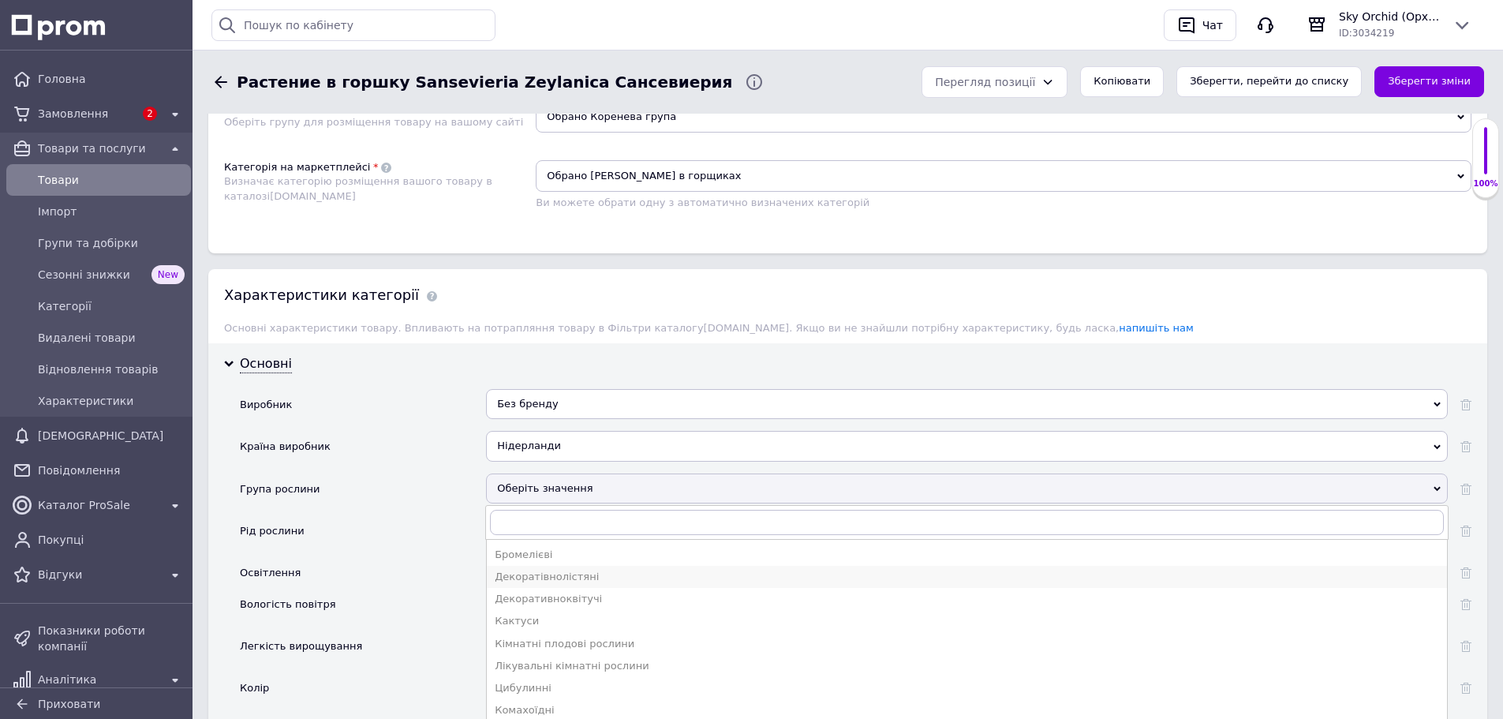
click at [604, 585] on li "Декоратівнолістяні" at bounding box center [967, 577] width 960 height 22
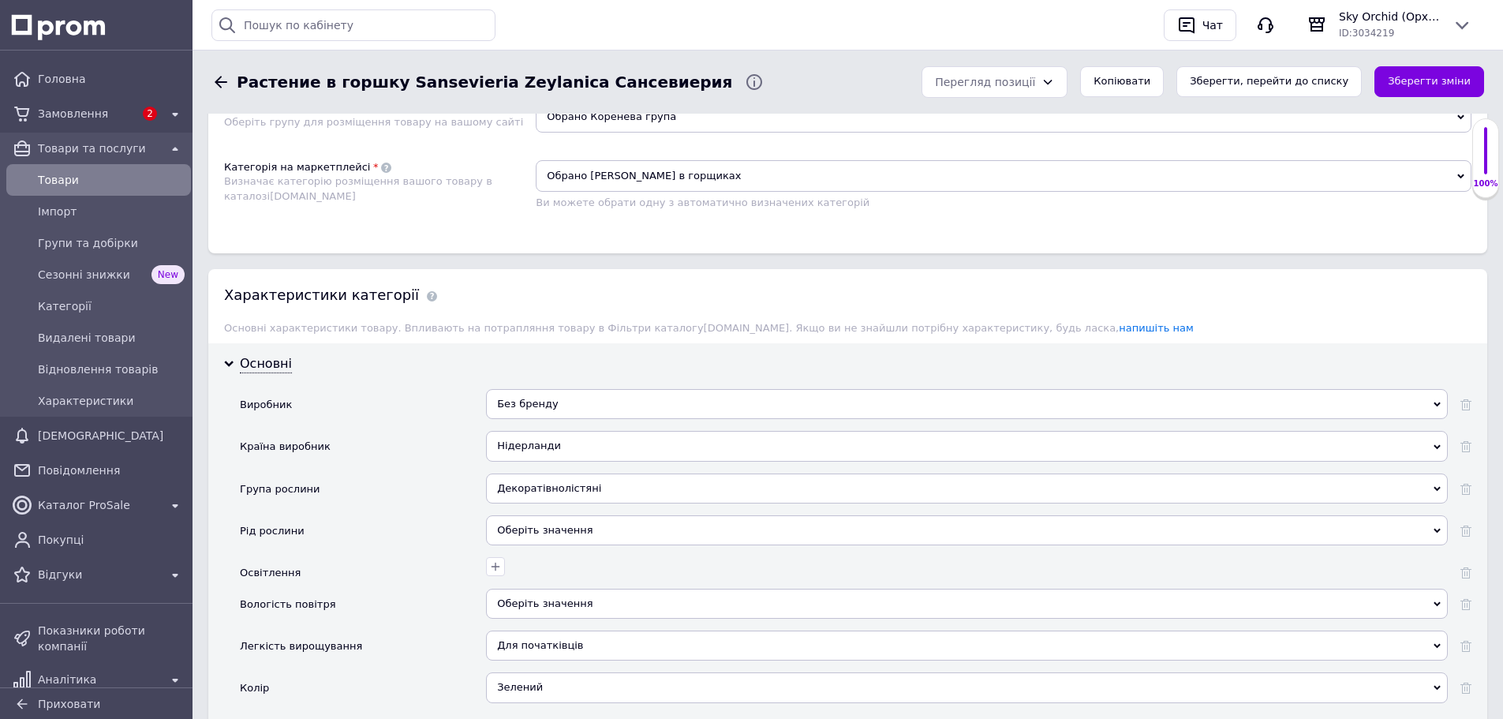
click at [542, 526] on div "Оберіть значення" at bounding box center [967, 530] width 962 height 30
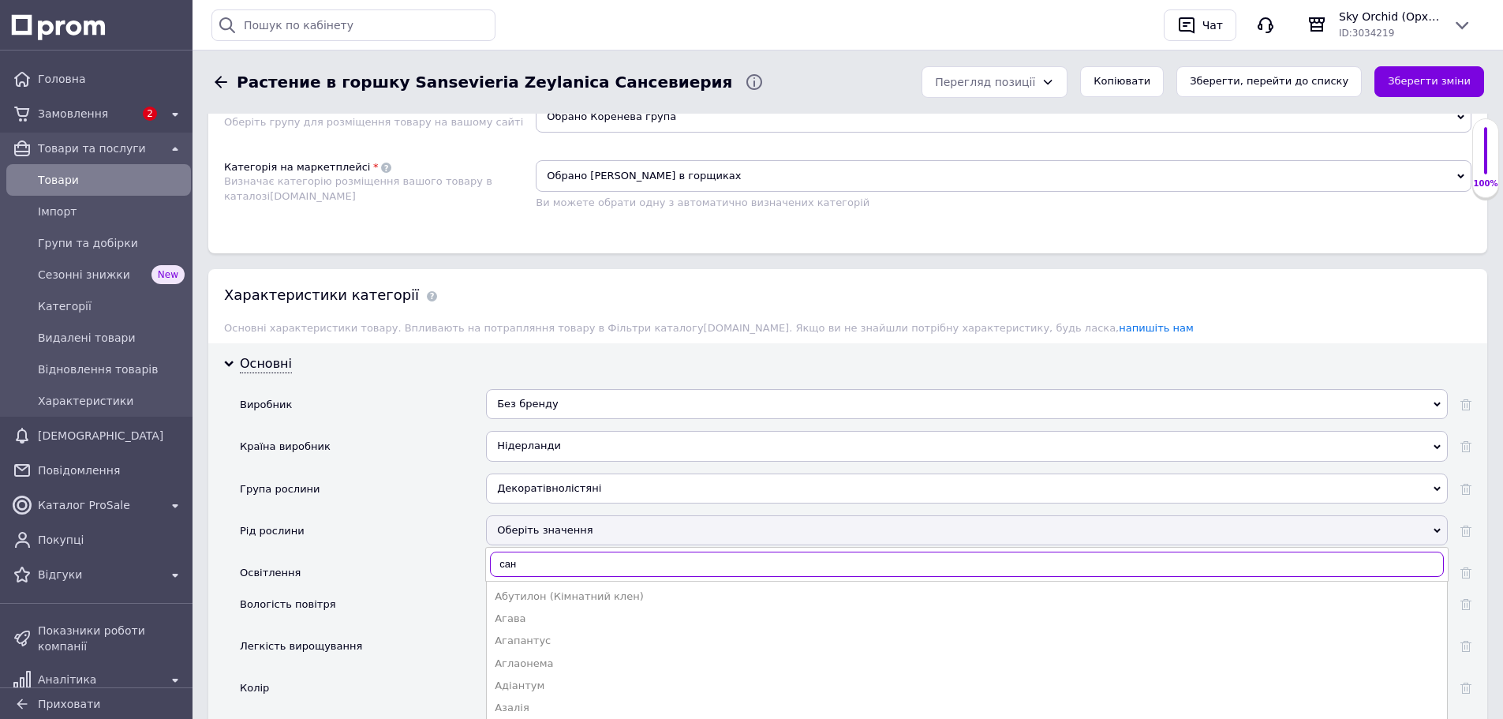
type input "санс"
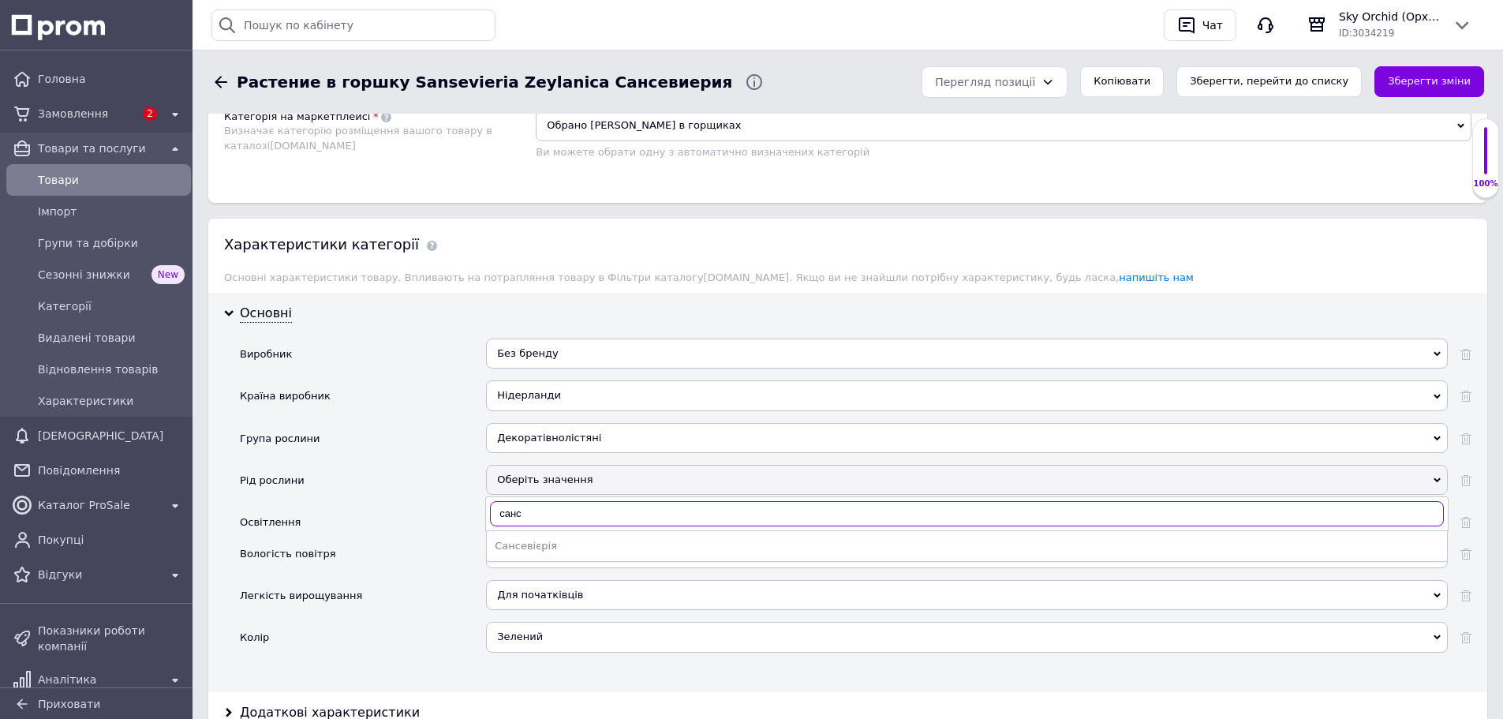
scroll to position [1342, 0]
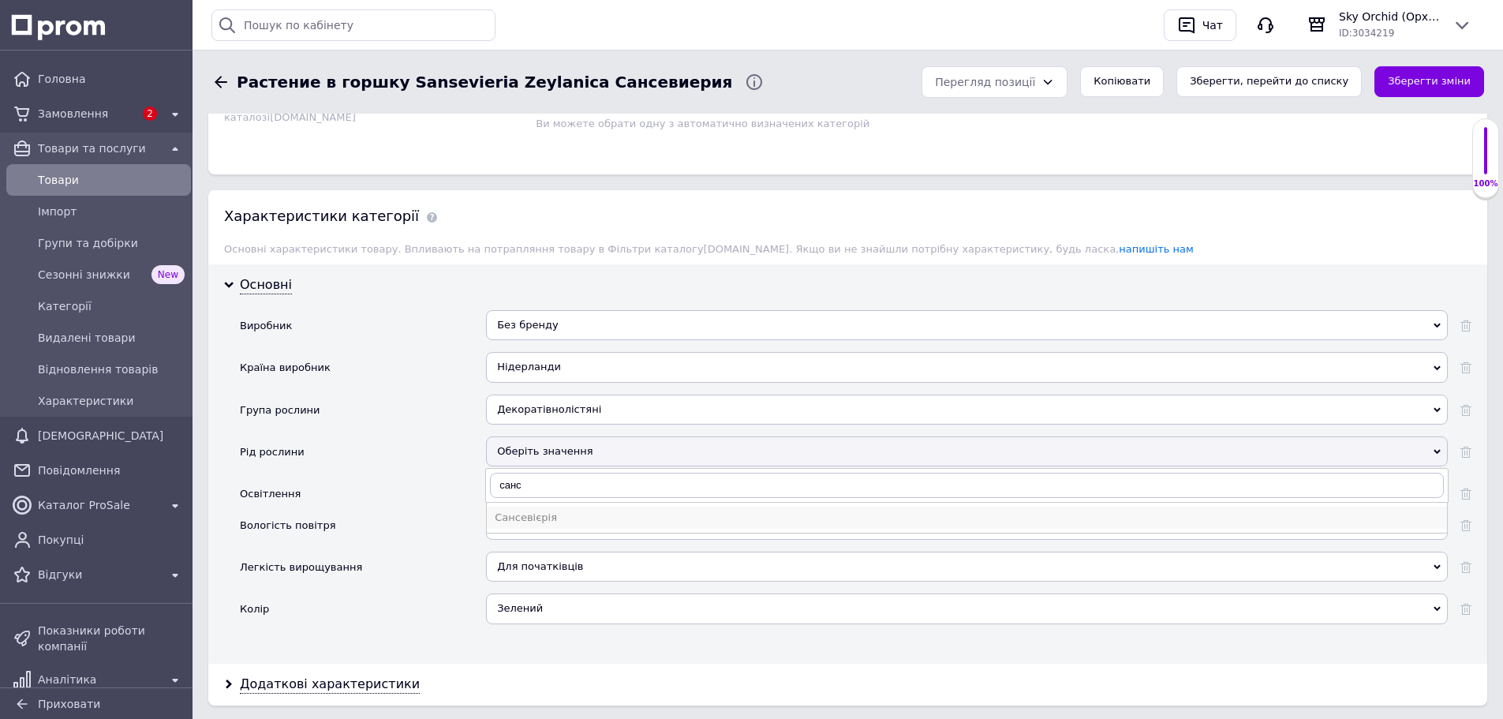
click at [530, 516] on div "Сансевієрія" at bounding box center [967, 518] width 945 height 14
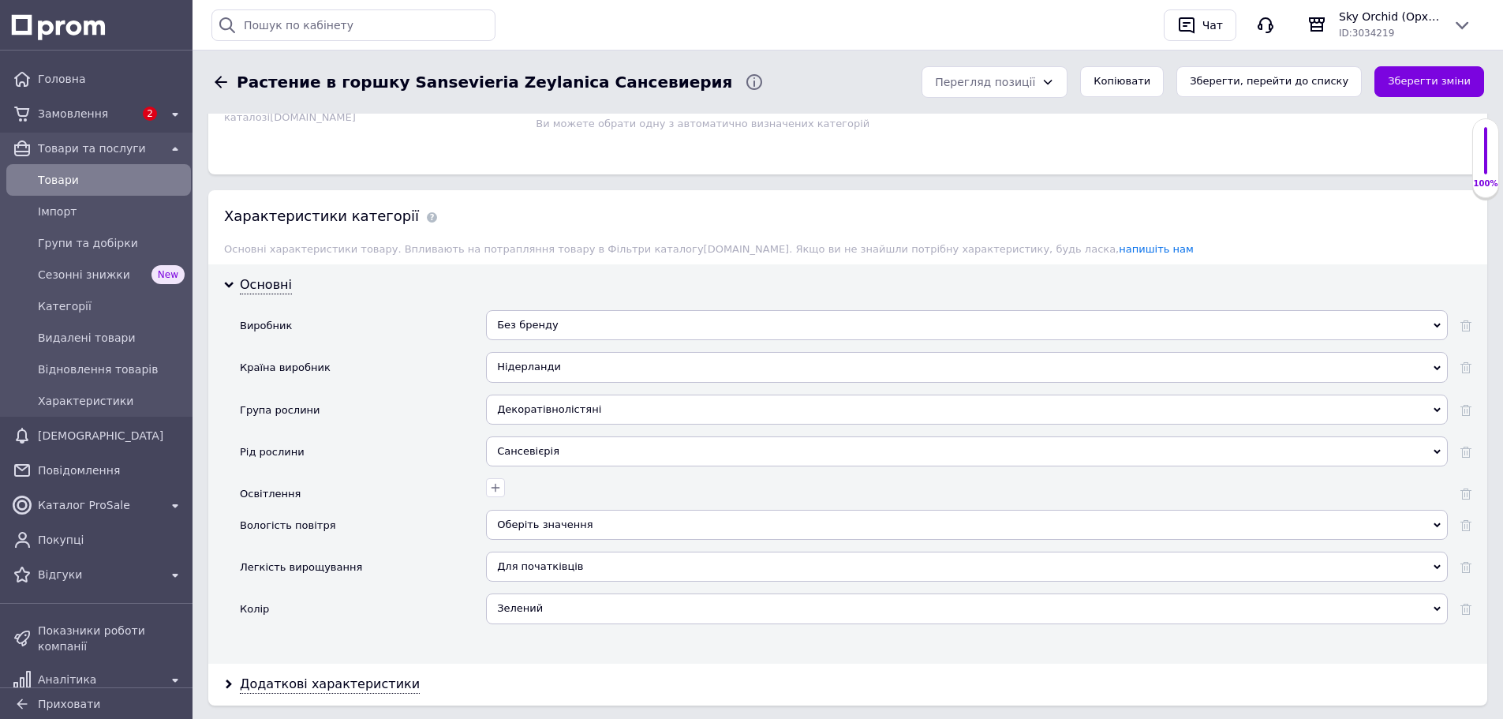
click at [589, 527] on div "Оберіть значення" at bounding box center [967, 525] width 962 height 30
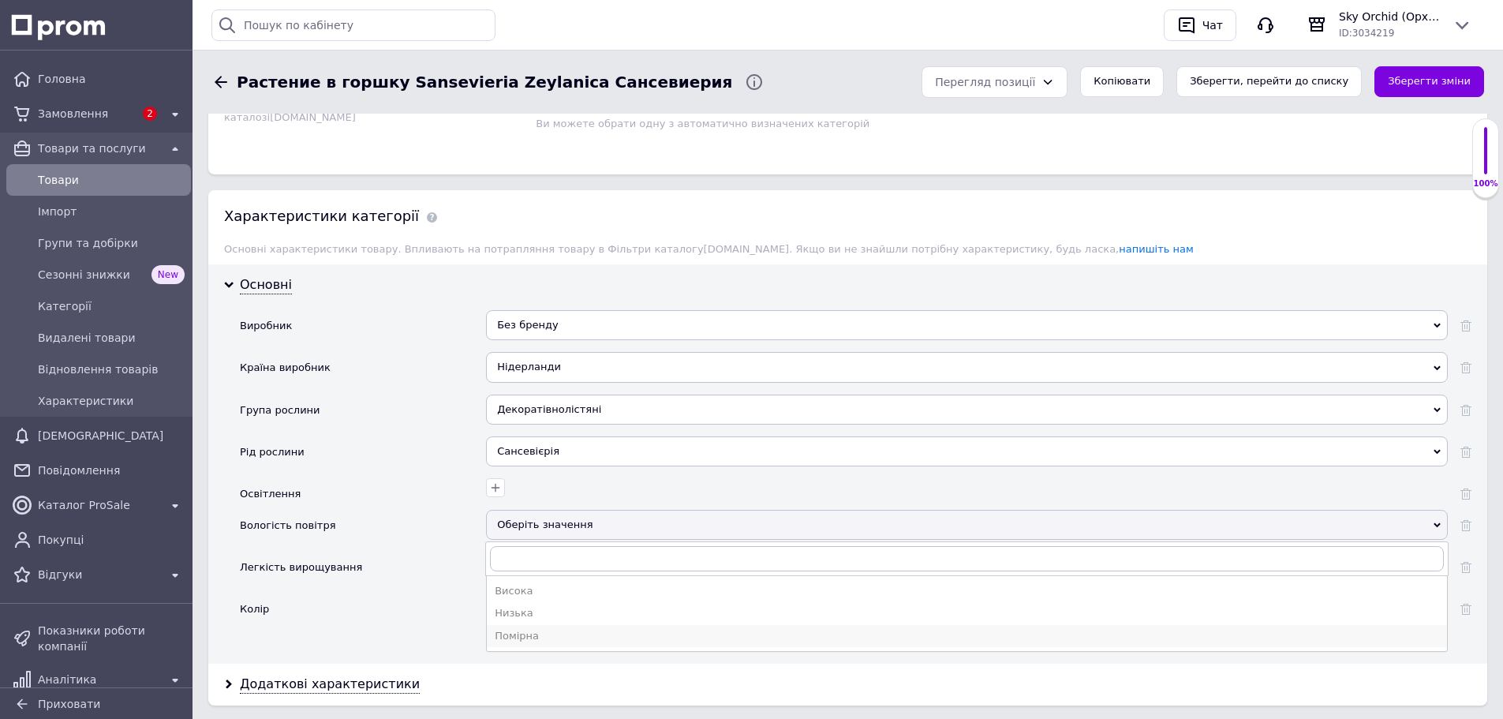
click at [609, 638] on div "Помірна" at bounding box center [967, 636] width 945 height 14
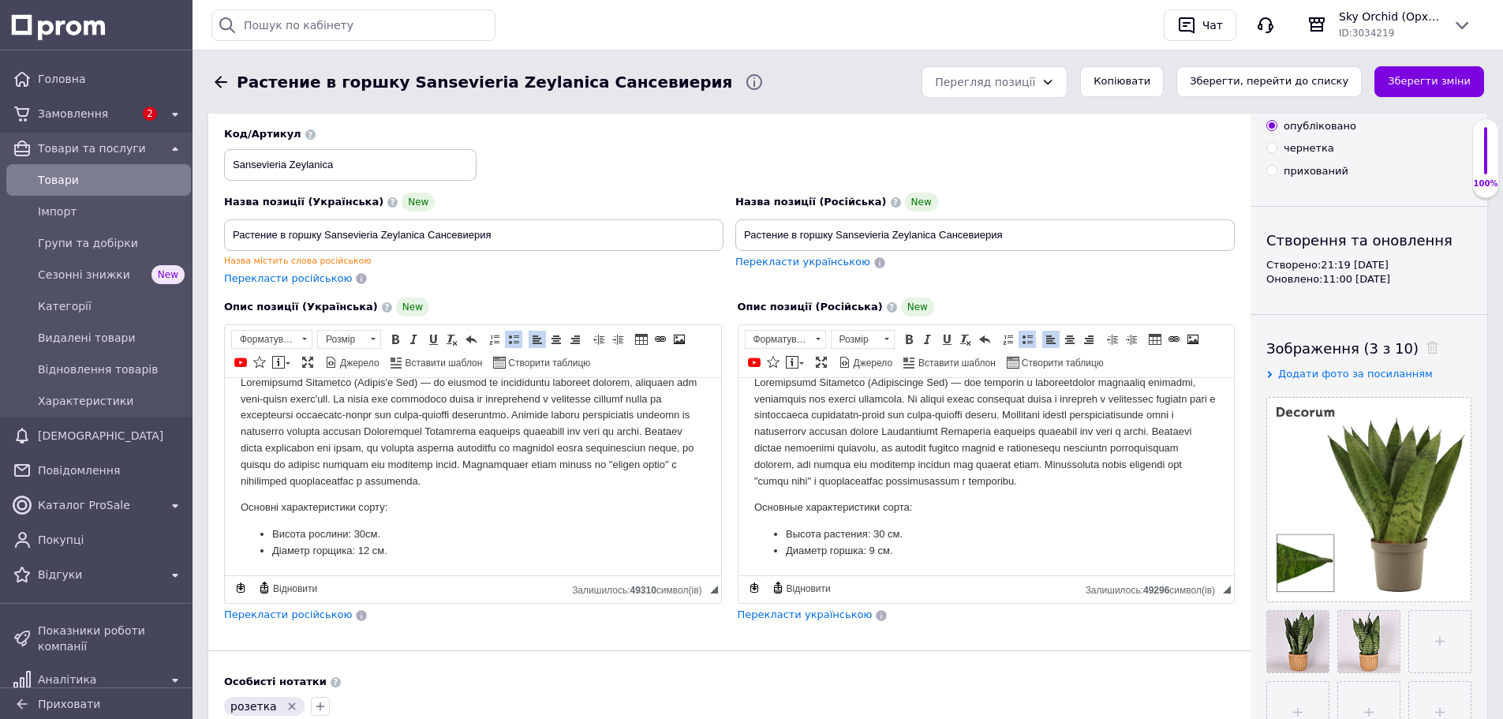
scroll to position [0, 0]
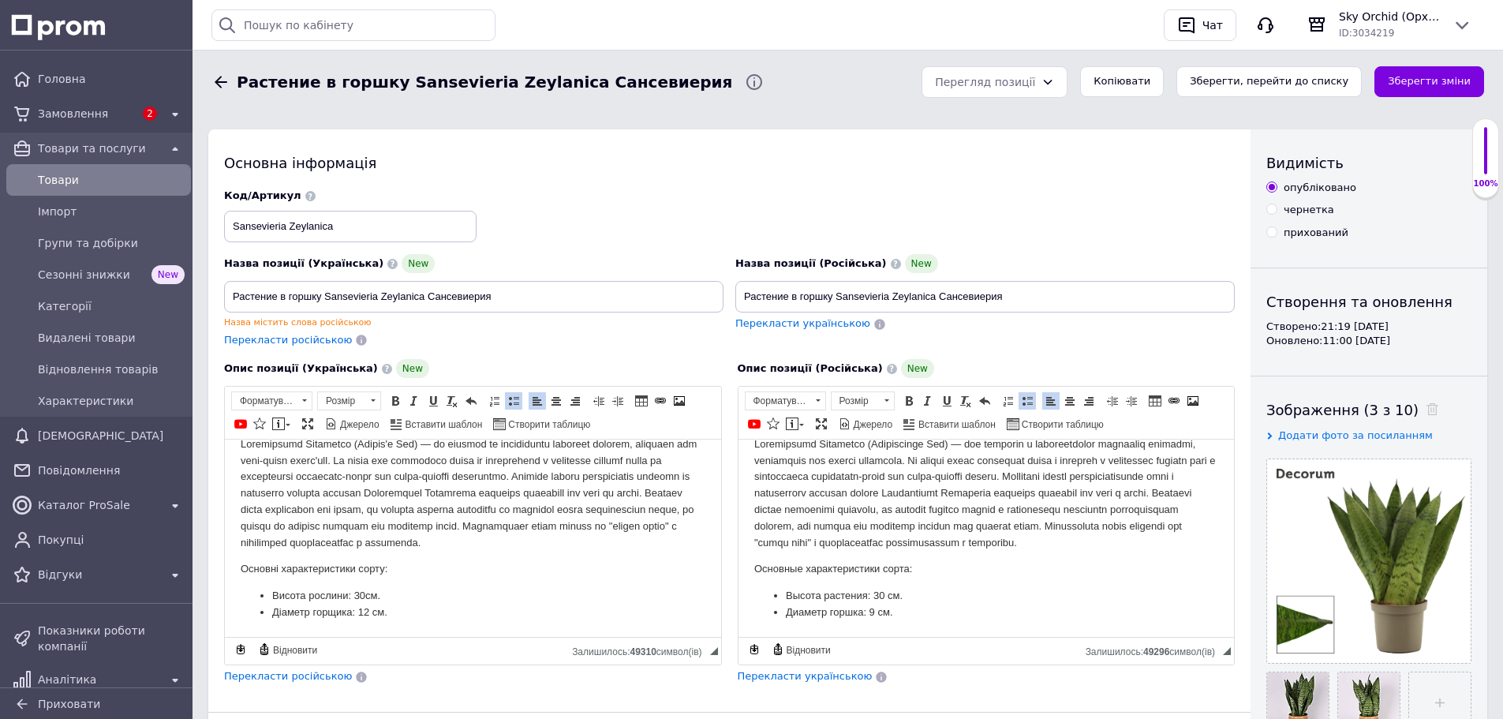
click at [1428, 90] on button "Зберегти зміни" at bounding box center [1430, 81] width 110 height 31
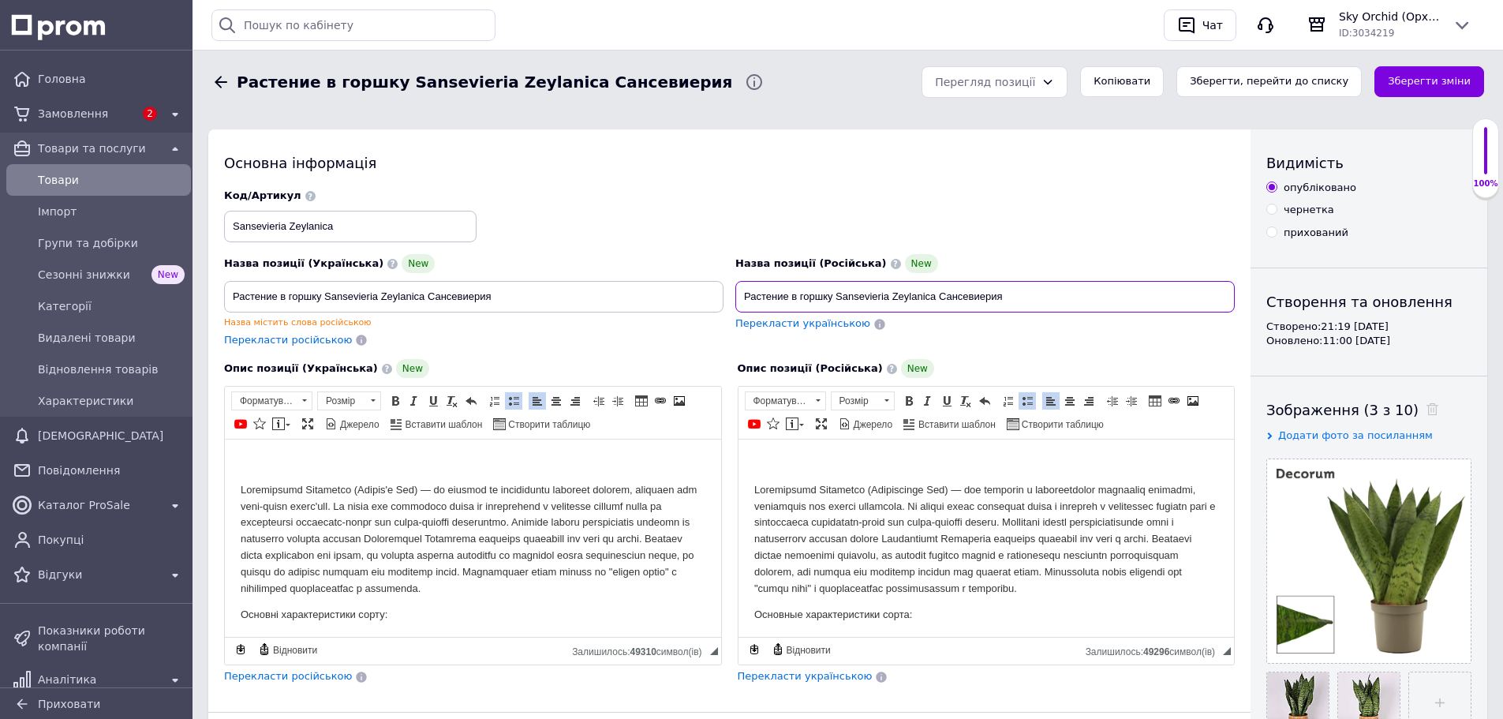
click at [998, 295] on input "Растение в горшку Sansevieria Zeylanica Сансевиерия" at bounding box center [986, 297] width 500 height 32
drag, startPoint x: 373, startPoint y: 298, endPoint x: 21, endPoint y: 286, distance: 352.2
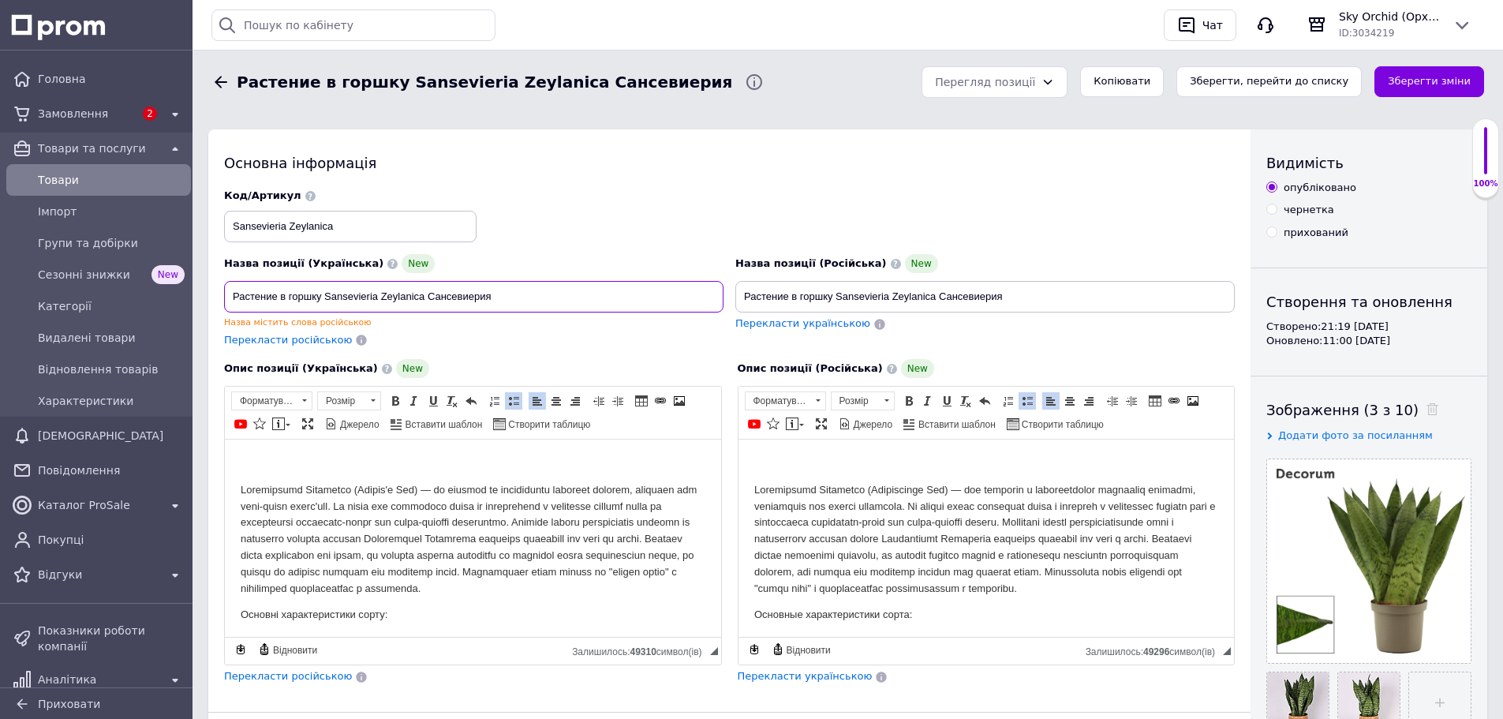
paste input "слина в горщику Sansevieria Zeylanica (Сансевієрія Зейланіка)"
click at [611, 244] on div "Код/Артикул Sansevieria Zeylanica" at bounding box center [730, 216] width 1023 height 66
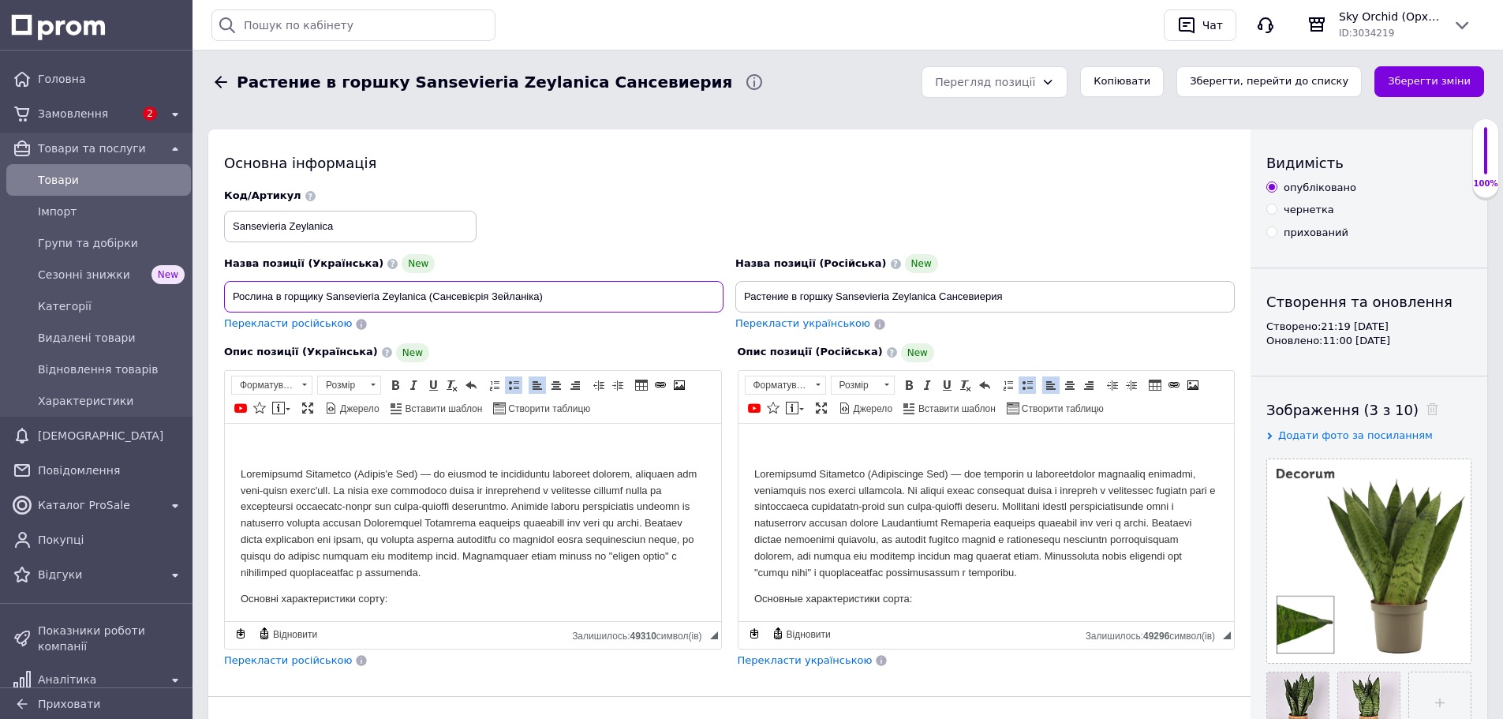
click at [563, 295] on input "Рослина в горщику Sansevieria Zeylanica (Сансевієрія Зейланіка)" at bounding box center [474, 297] width 500 height 32
type input "Рослина в горщику Sansevieria Zeylanica (Сансевієрія Зейланіка) 30 см."
click at [1064, 291] on input "Растение в горшку Sansevieria Zeylanica Сансевиерия" at bounding box center [986, 297] width 500 height 32
click at [1458, 84] on button "Зберегти зміни" at bounding box center [1430, 81] width 110 height 31
type input "Растение в горшку Sansevieria Zeylanica Сансевиерия 30 см"
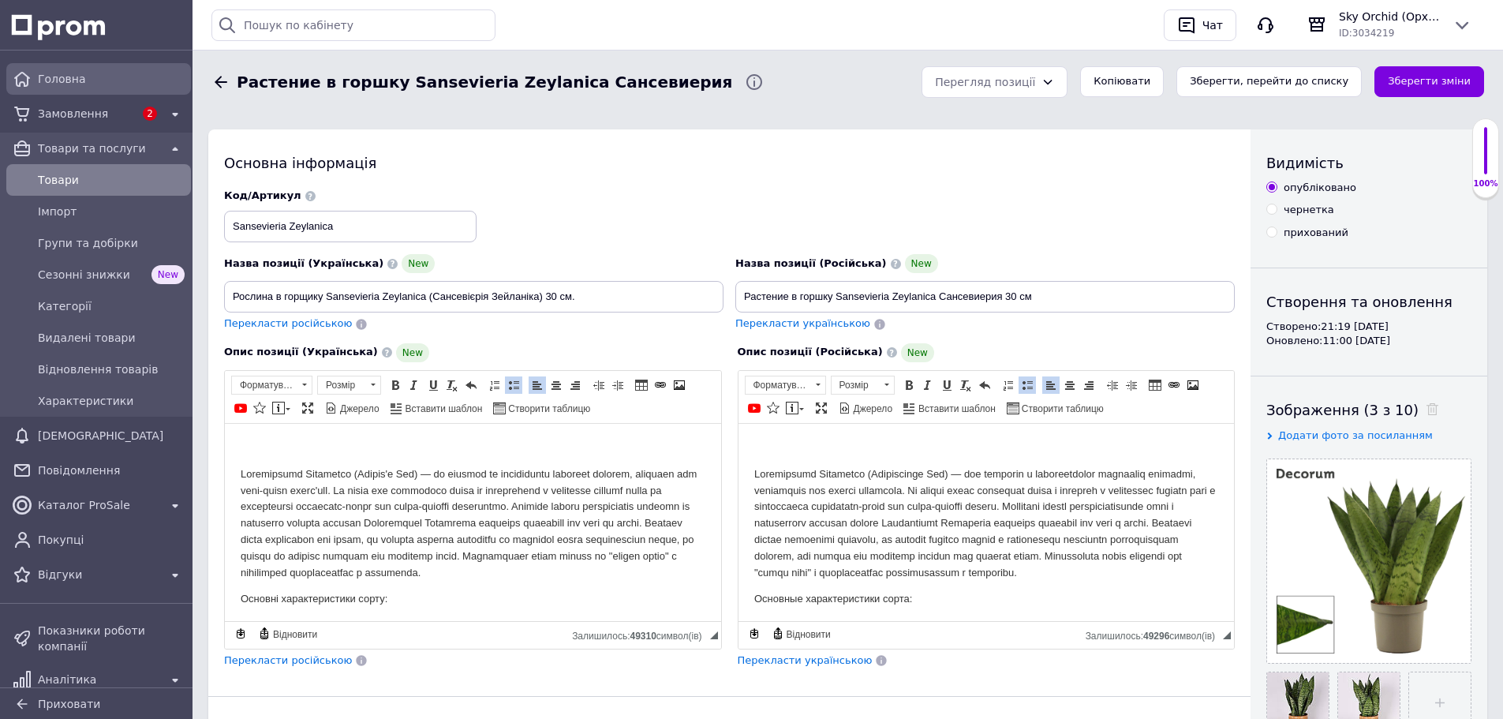
click at [62, 83] on span "Головна" at bounding box center [111, 79] width 147 height 16
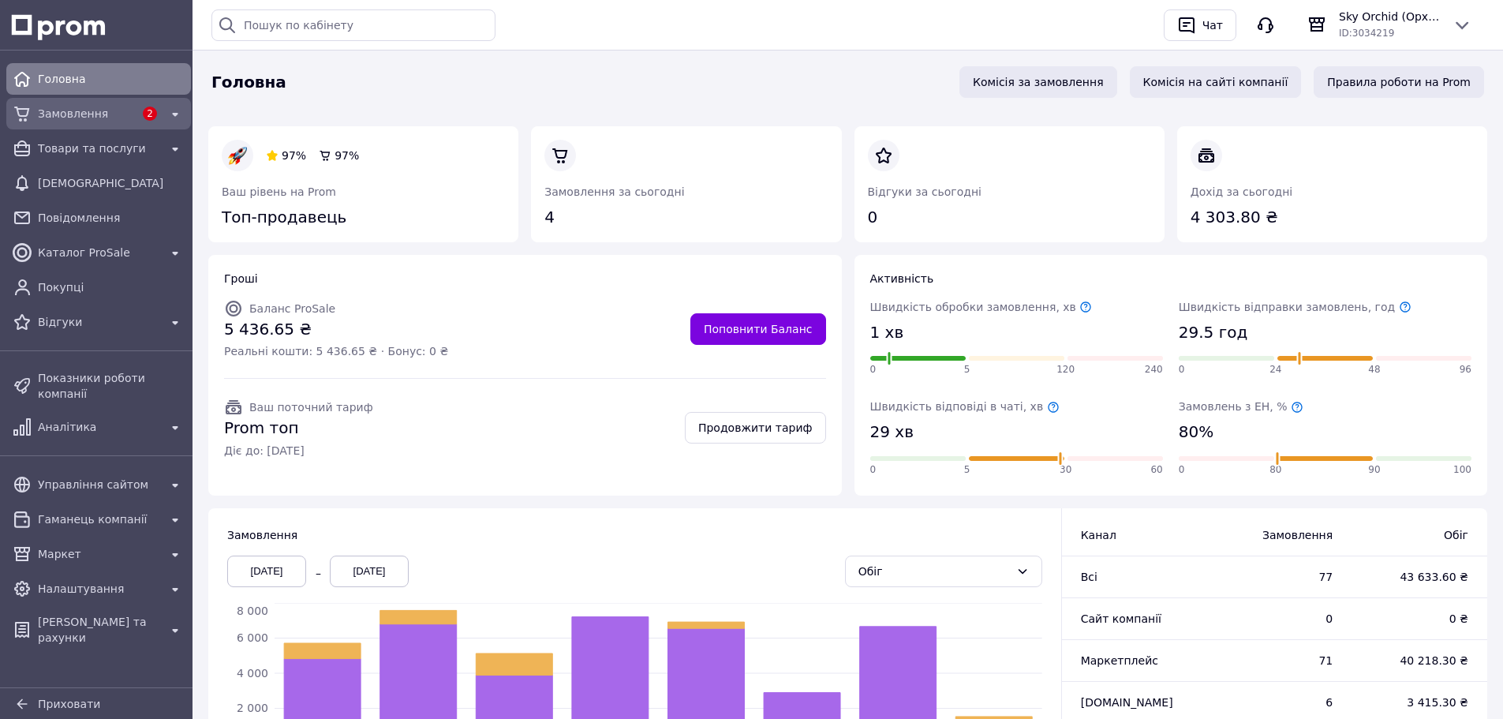
click at [51, 120] on span "Замовлення" at bounding box center [86, 114] width 96 height 16
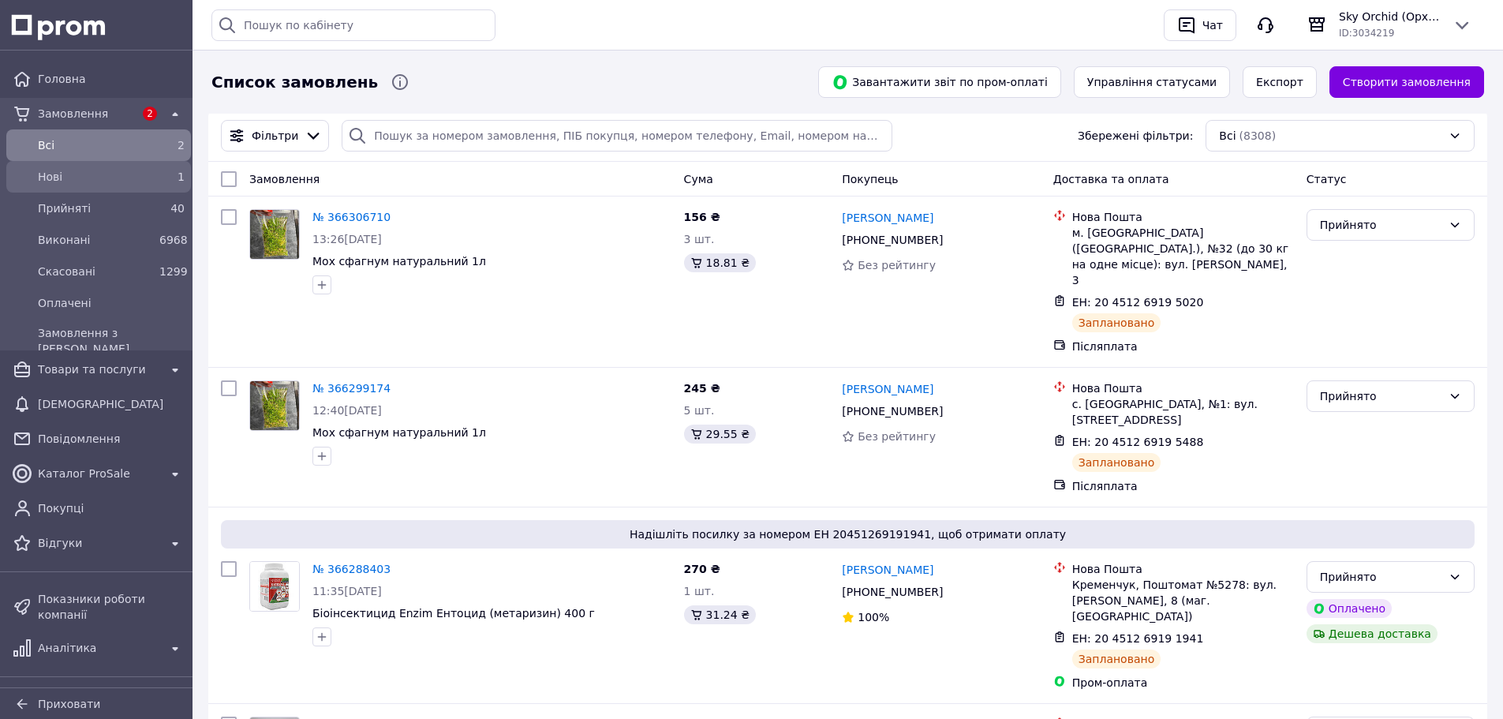
click at [136, 185] on div "Нові" at bounding box center [96, 177] width 122 height 22
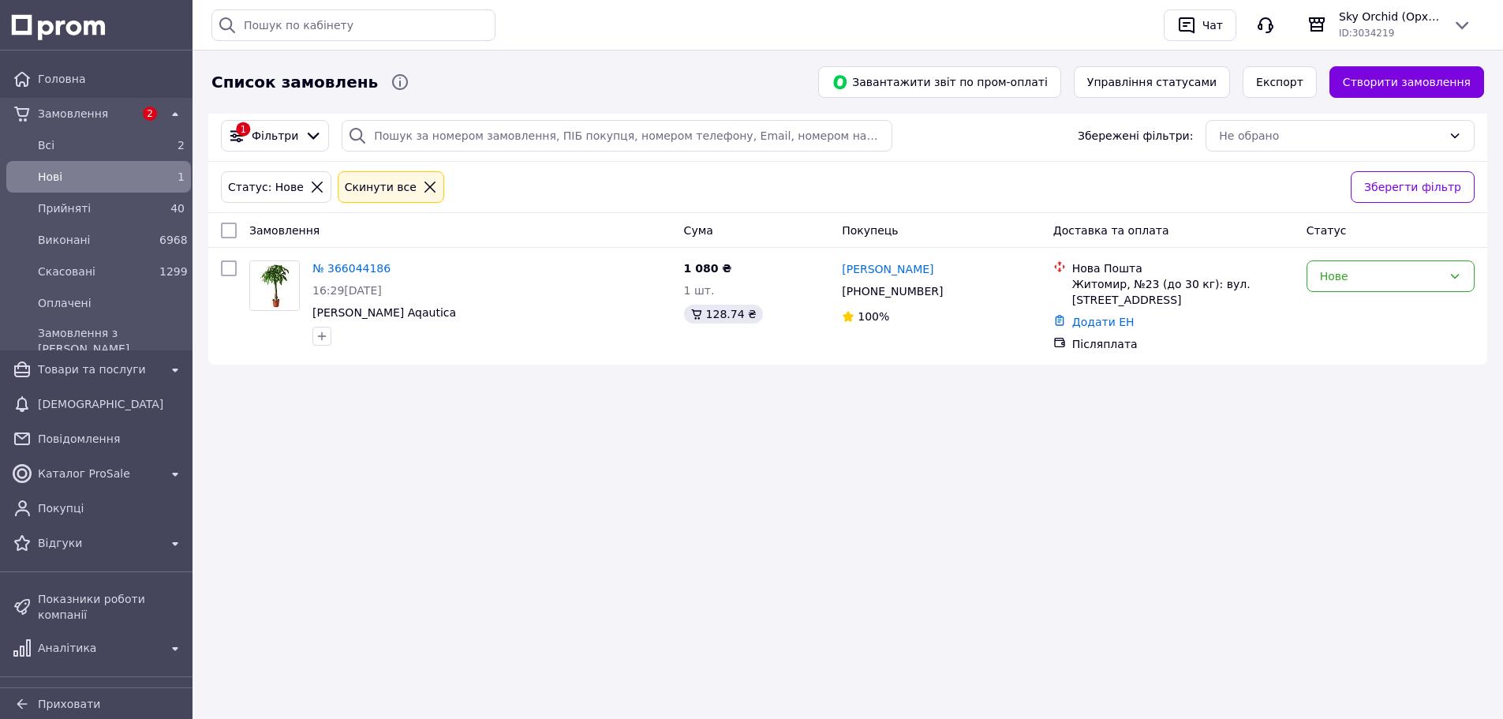
click at [848, 451] on div "Список замовлень Завантажити звіт по пром-оплаті Управління статусами Експорт С…" at bounding box center [848, 359] width 1311 height 719
click at [1326, 499] on div "Список замовлень Завантажити звіт по пром-оплаті Управління статусами Експорт С…" at bounding box center [848, 359] width 1311 height 719
click at [947, 538] on div "Список замовлень Завантажити звіт по пром-оплаті Управління статусами Експорт С…" at bounding box center [848, 359] width 1311 height 719
click at [1375, 283] on div "Нове" at bounding box center [1381, 276] width 122 height 17
click at [1370, 368] on li "Скасовано" at bounding box center [1391, 368] width 167 height 28
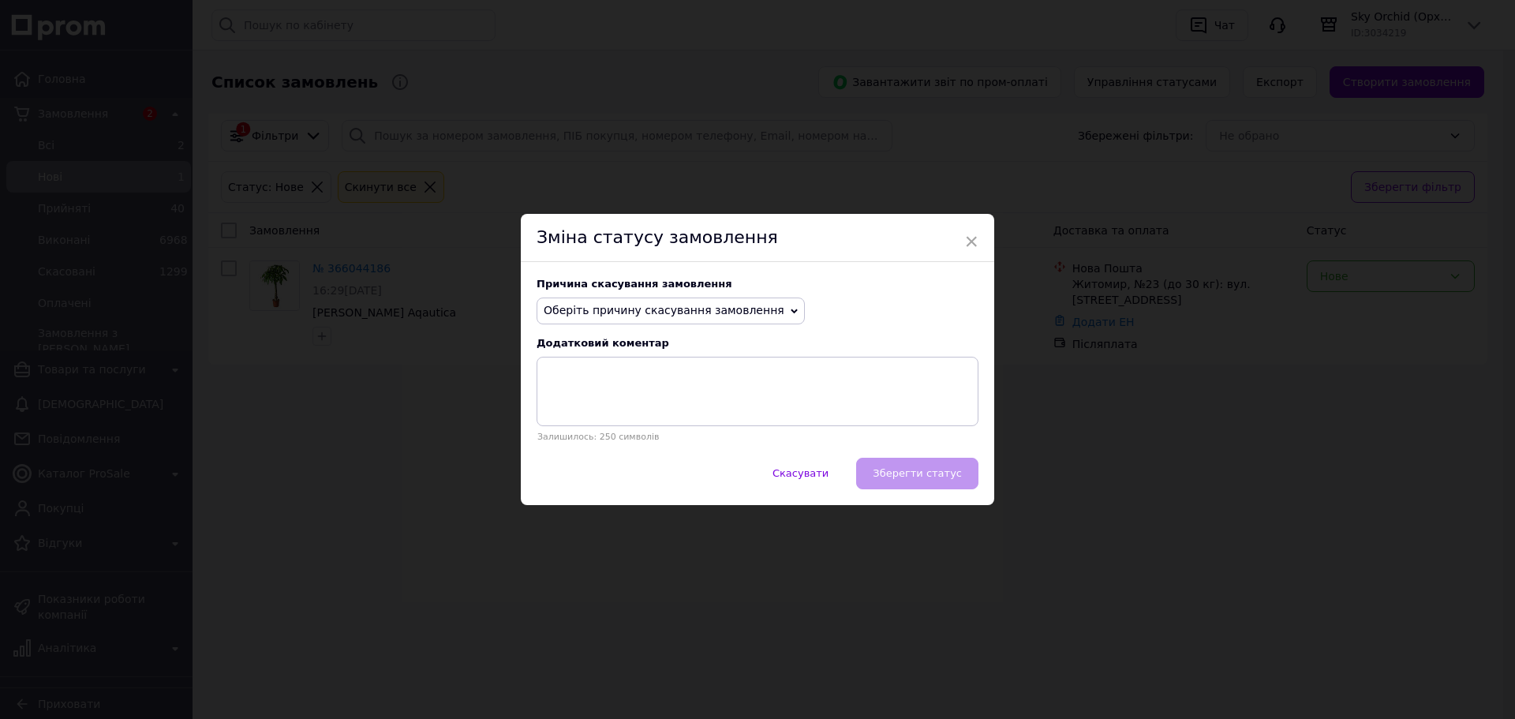
click at [620, 304] on span "Оберіть причину скасування замовлення" at bounding box center [664, 310] width 241 height 13
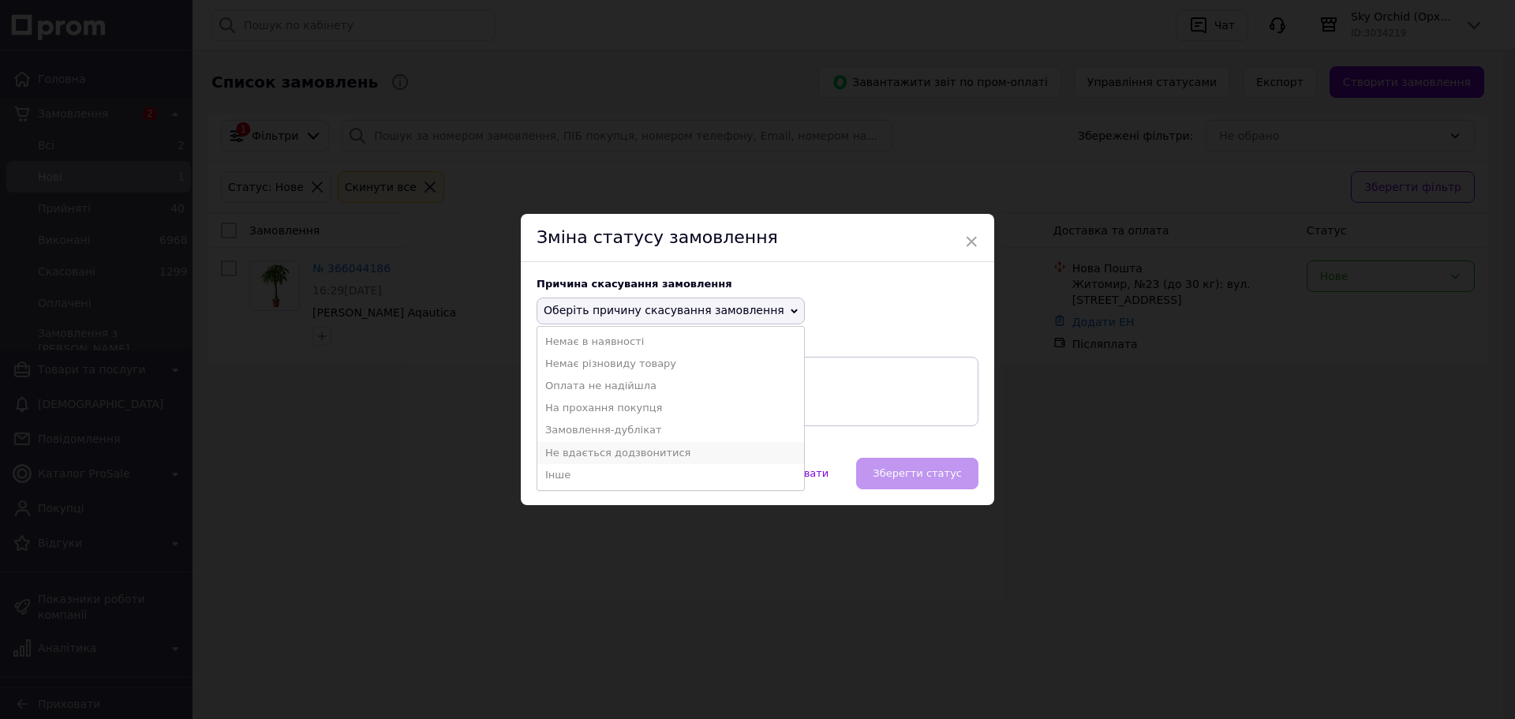
click at [666, 451] on li "Не вдається додзвонитися" at bounding box center [670, 453] width 267 height 22
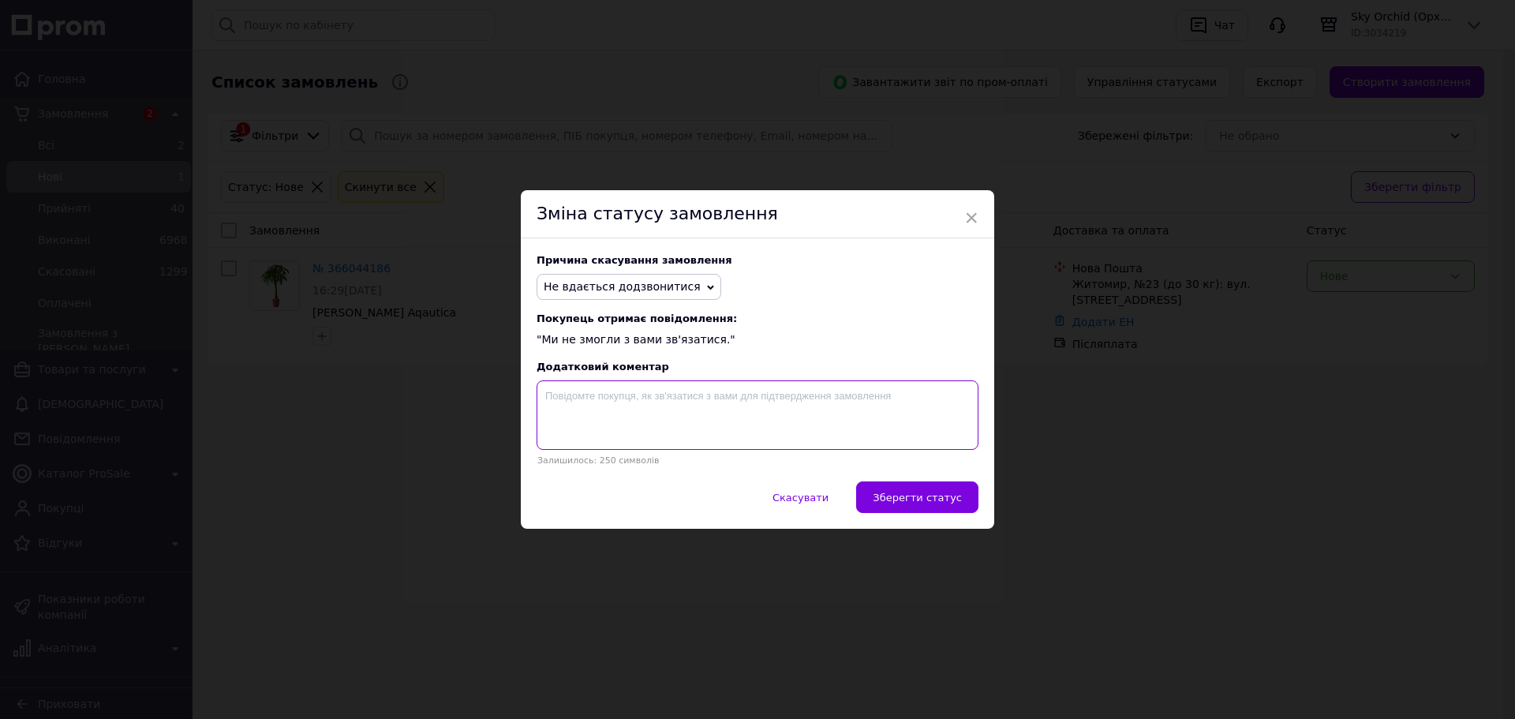
click at [632, 396] on textarea at bounding box center [758, 414] width 442 height 69
type textarea "Телефонував - скидає. Писав у Вайбер - не відповідає. Писав у чат - не відповід…"
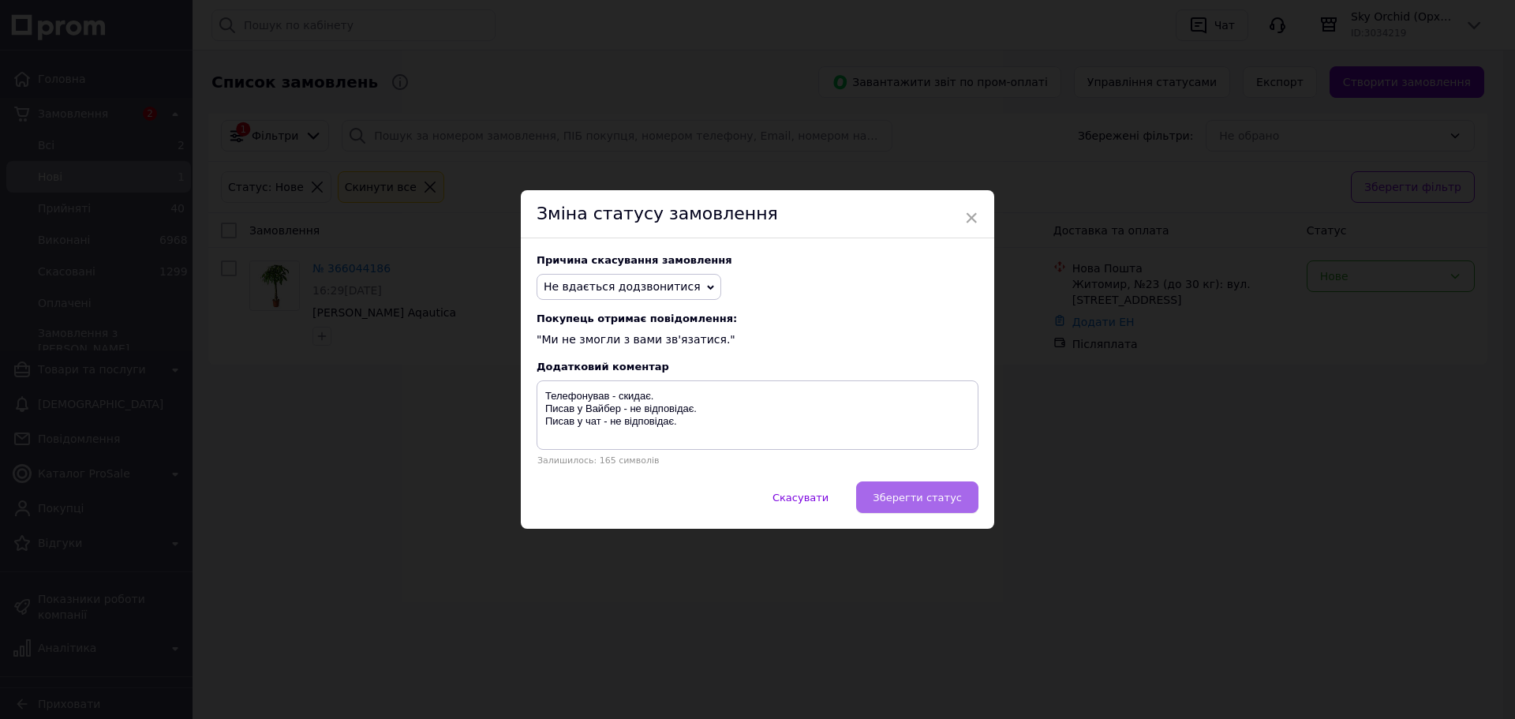
click at [960, 504] on button "Зберегти статус" at bounding box center [917, 497] width 122 height 32
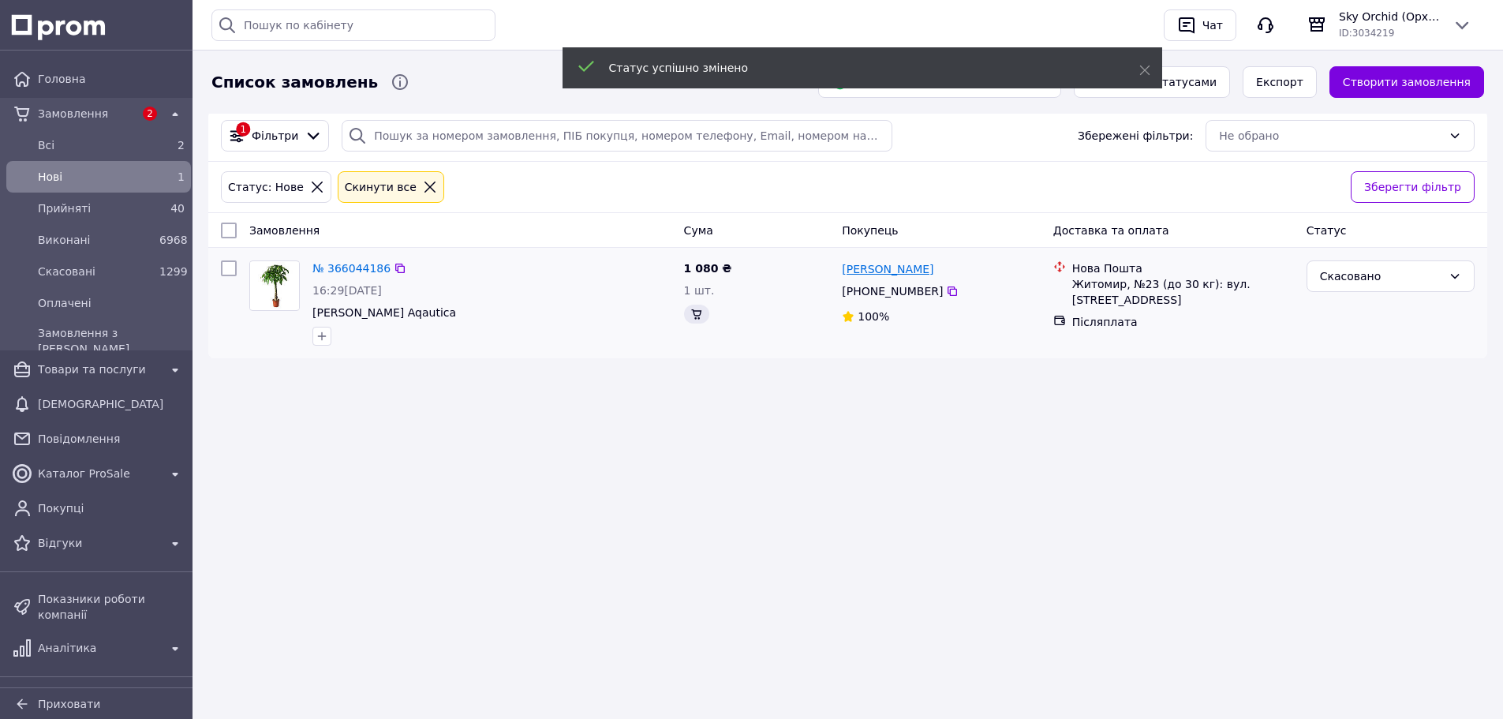
click at [876, 271] on link "[PERSON_NAME]" at bounding box center [888, 269] width 92 height 16
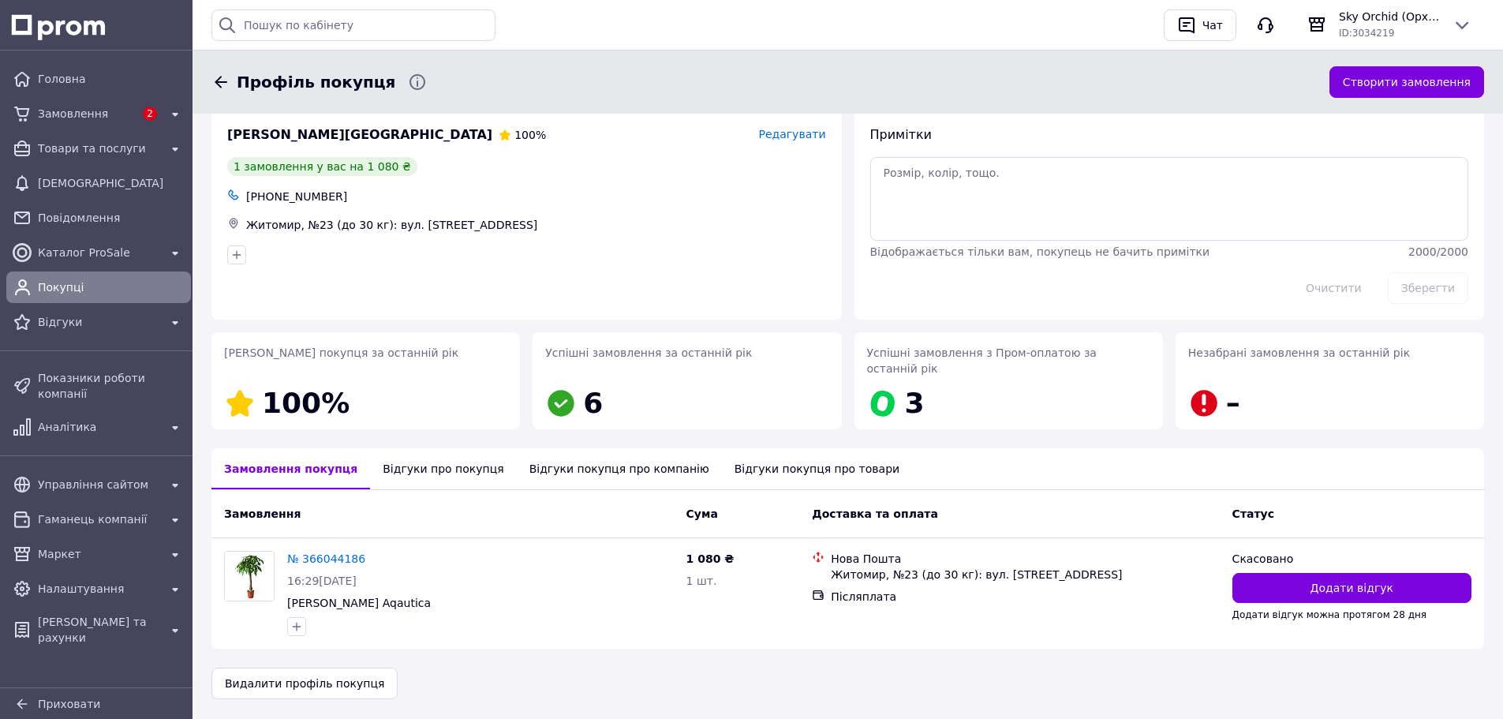
drag, startPoint x: 419, startPoint y: 447, endPoint x: 509, endPoint y: 407, distance: 98.6
click at [419, 448] on div "Відгуки про покупця" at bounding box center [443, 468] width 146 height 41
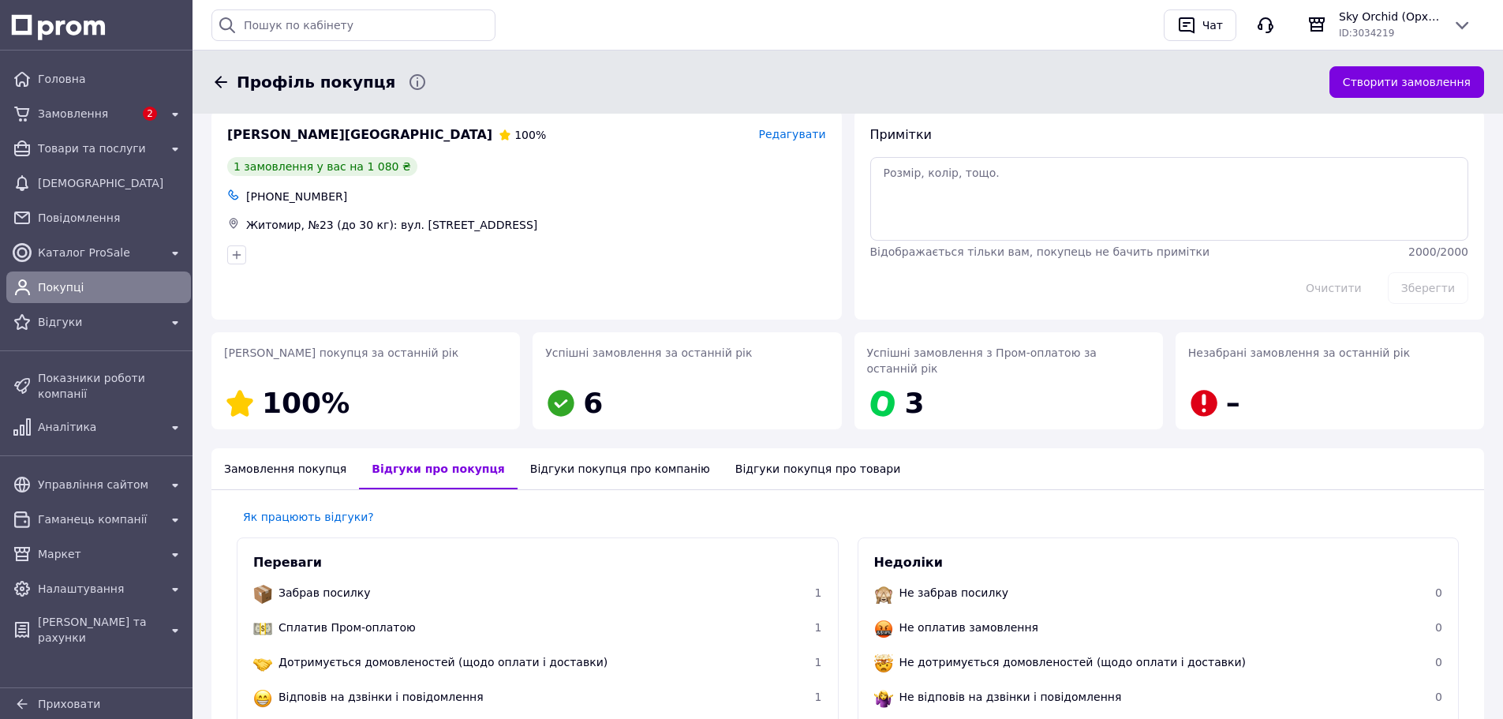
click at [285, 455] on div "Замовлення покупця" at bounding box center [286, 468] width 148 height 41
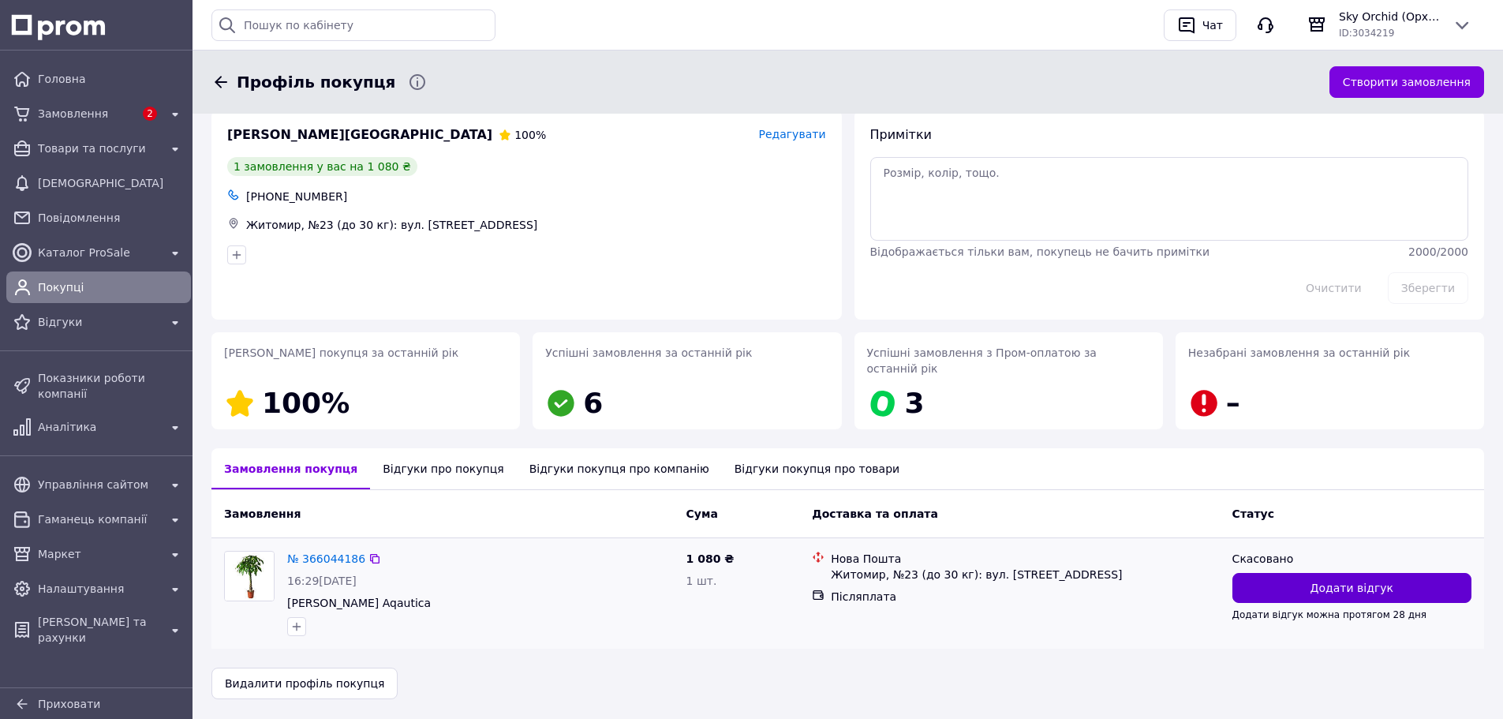
click at [1294, 574] on button "Додати відгук" at bounding box center [1352, 588] width 239 height 30
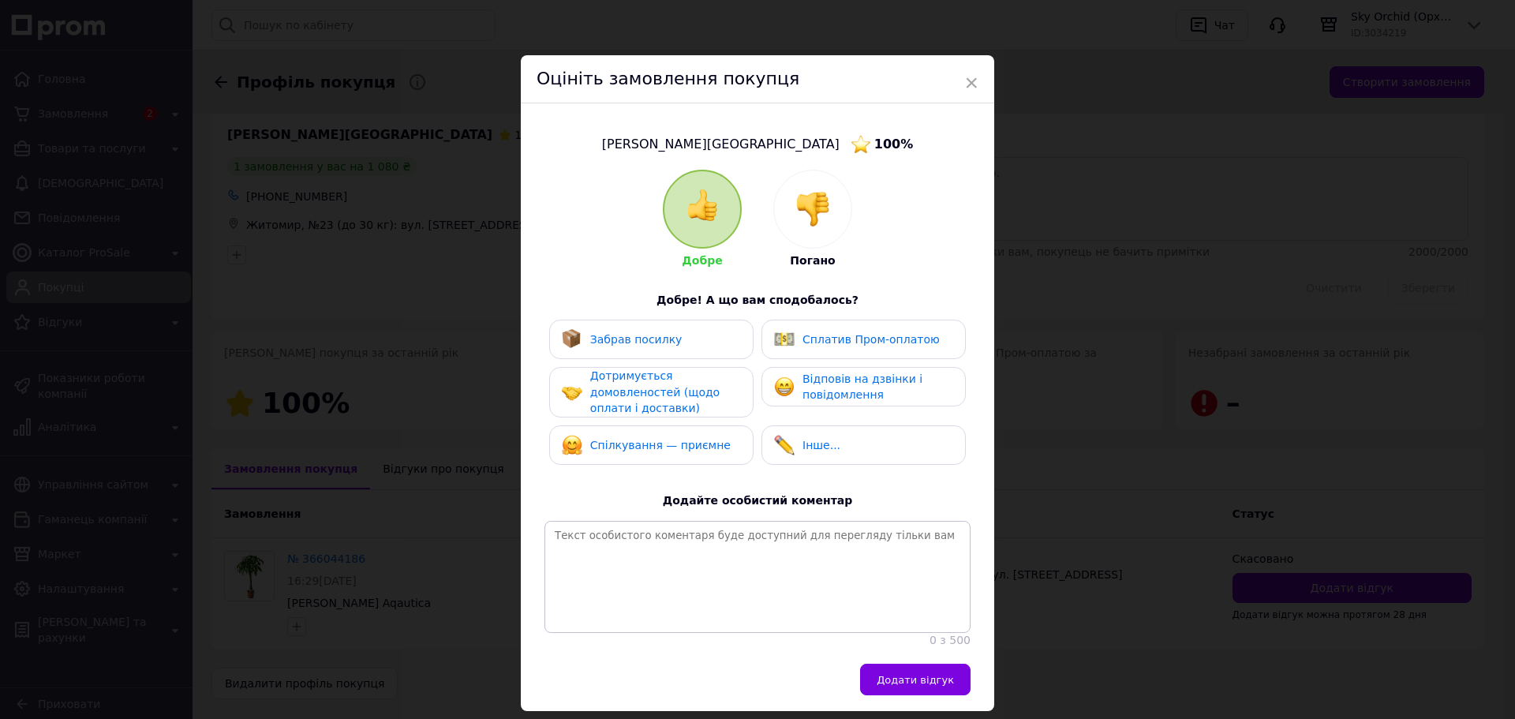
click at [819, 213] on img at bounding box center [813, 209] width 35 height 35
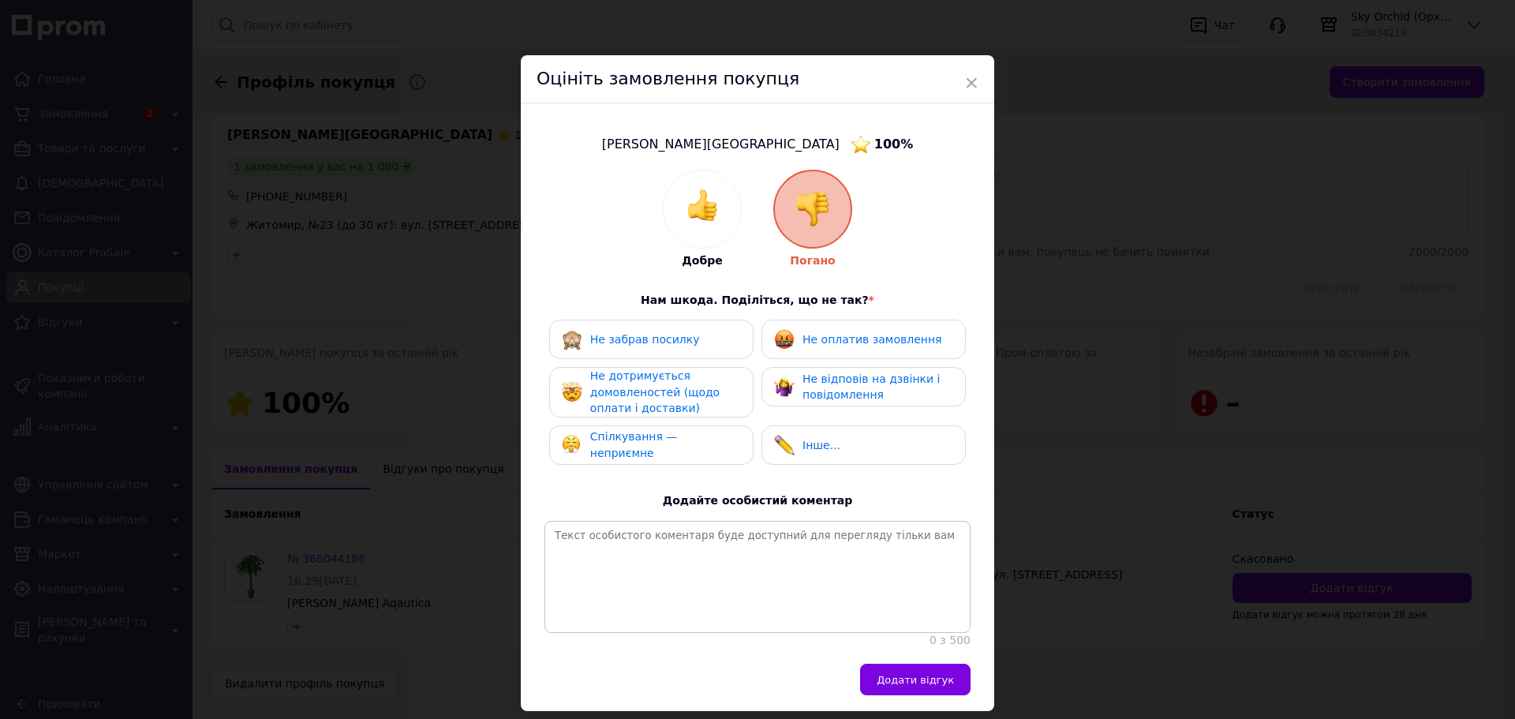
click at [882, 384] on span "Не відповів на дзвінки і повідомлення" at bounding box center [871, 387] width 137 height 29
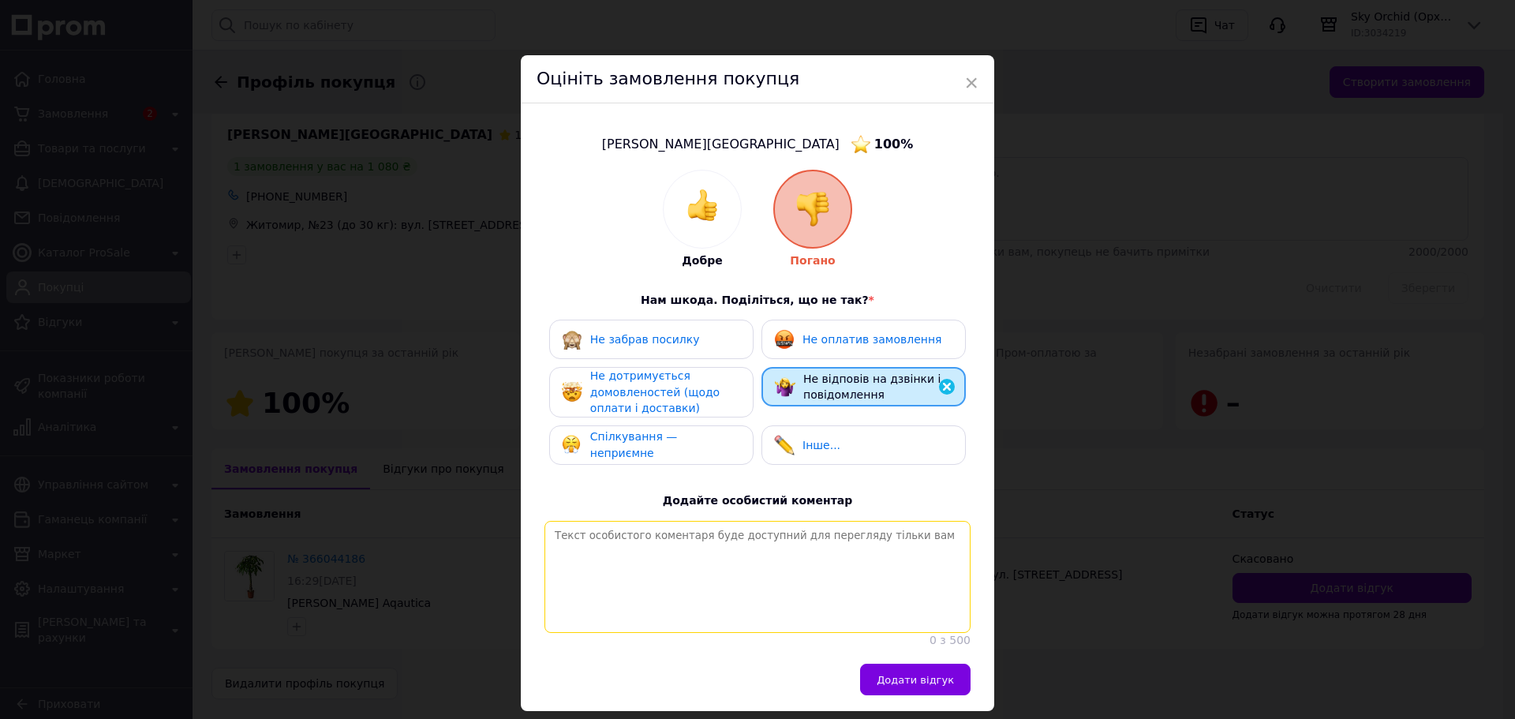
click at [781, 556] on textarea at bounding box center [758, 577] width 426 height 112
paste textarea "Телефонував - скидає. Писав у Вайбер - не відповідає. Писав у чат - не відповід…"
type textarea "Телефонував - скидає. Писав у Вайбер - не відповідає. Писав у чат - не відповід…"
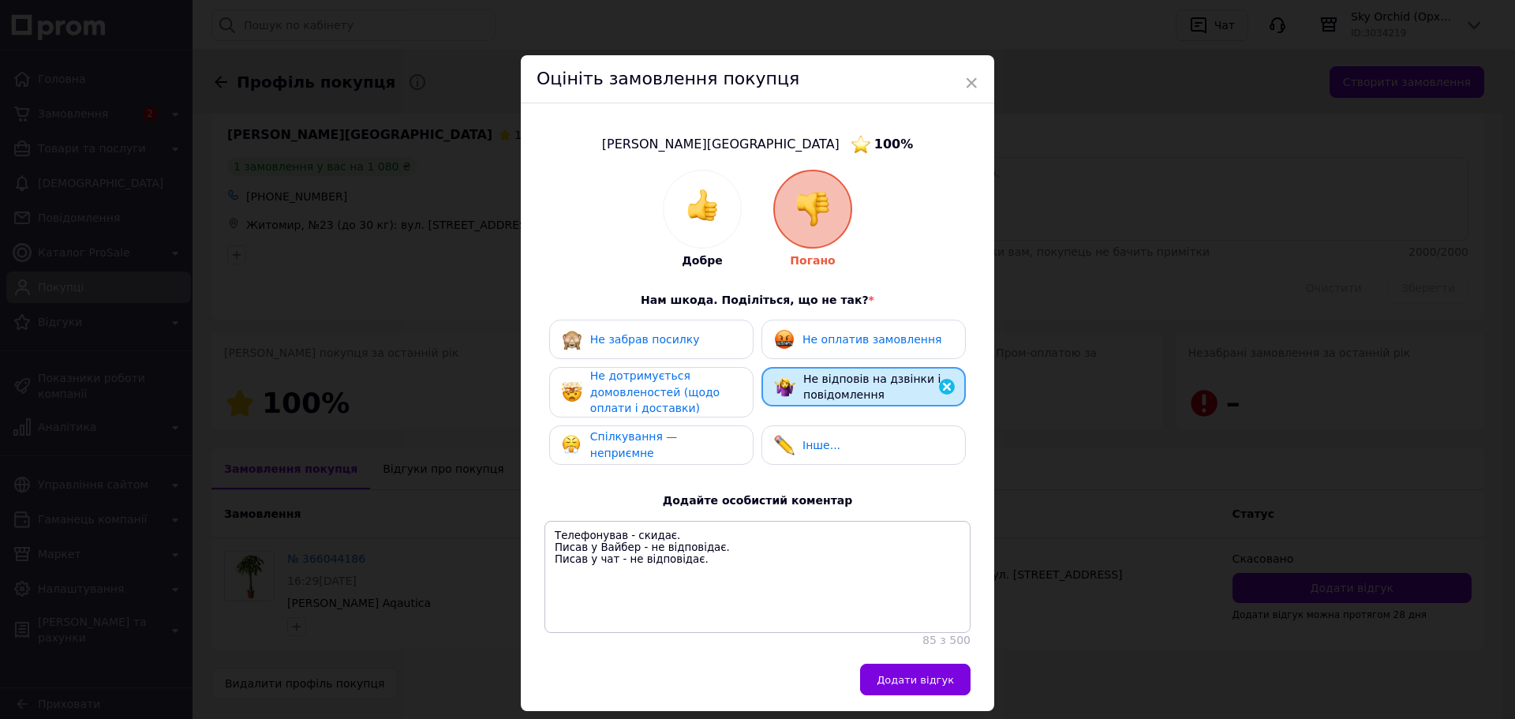
click at [909, 686] on span "Додати відгук" at bounding box center [915, 680] width 77 height 12
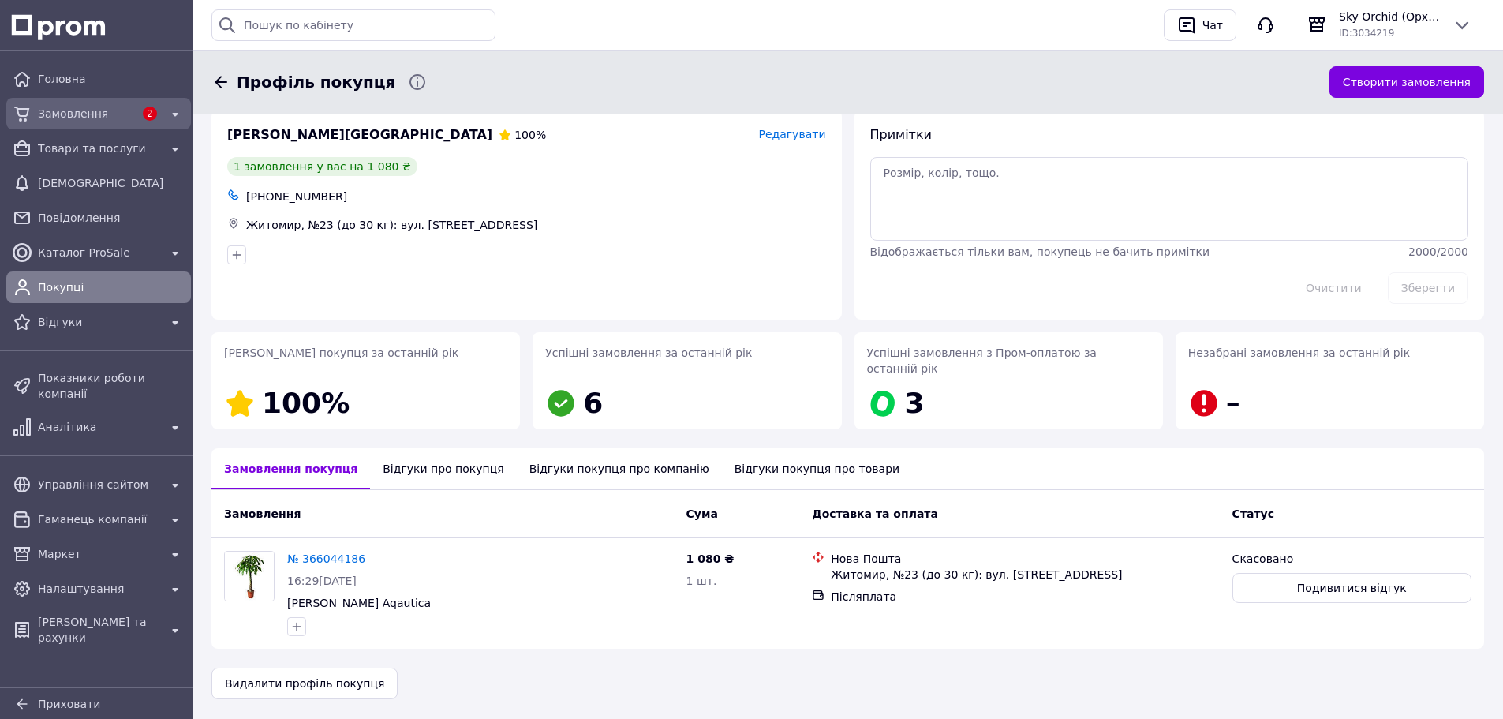
click at [106, 101] on div "Замовлення 2" at bounding box center [98, 113] width 178 height 25
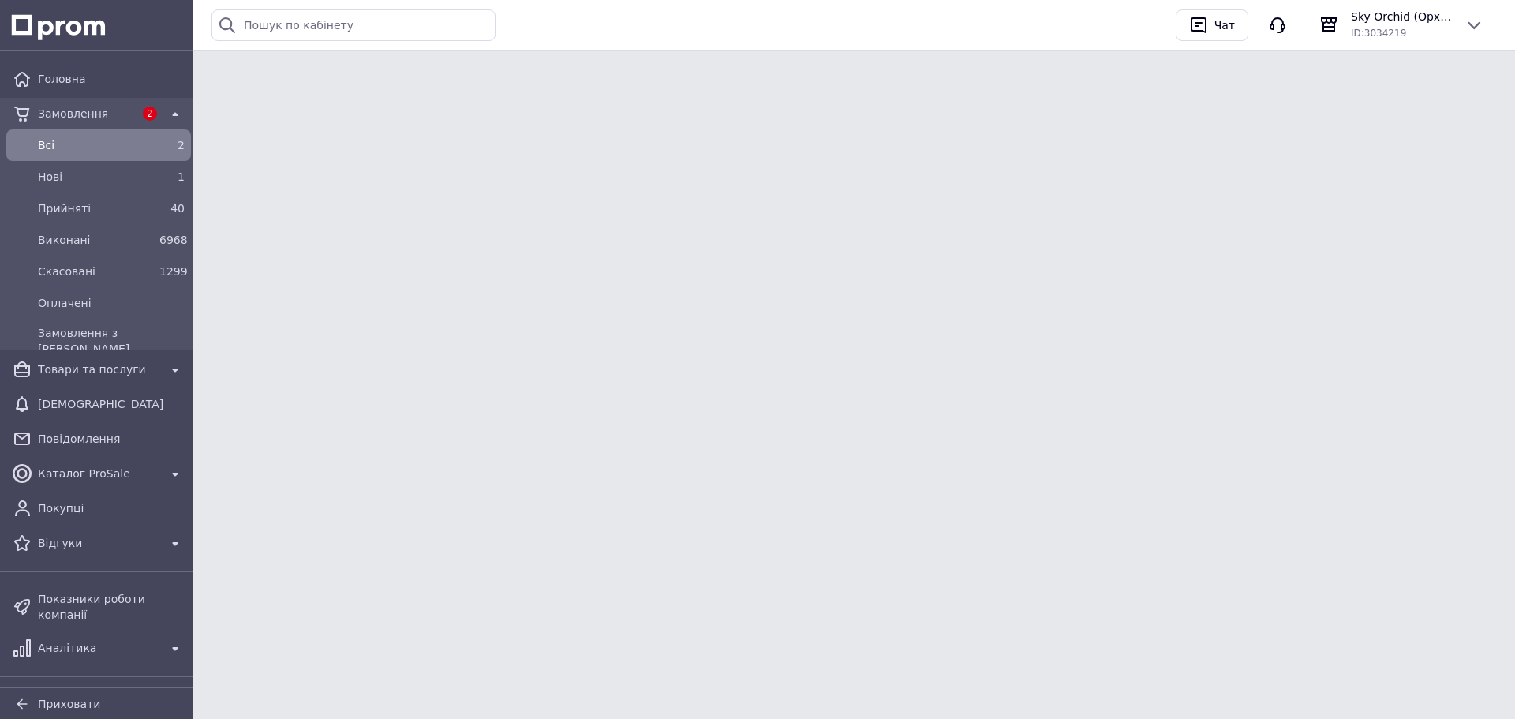
drag, startPoint x: 1208, startPoint y: 586, endPoint x: 1123, endPoint y: 675, distance: 122.8
click at [1208, 71] on html "Головна Замовлення 2 Всi 2 Нові 1 Прийняті 40 Виконані 6968 Скасовані 1299 Опла…" at bounding box center [757, 35] width 1515 height 71
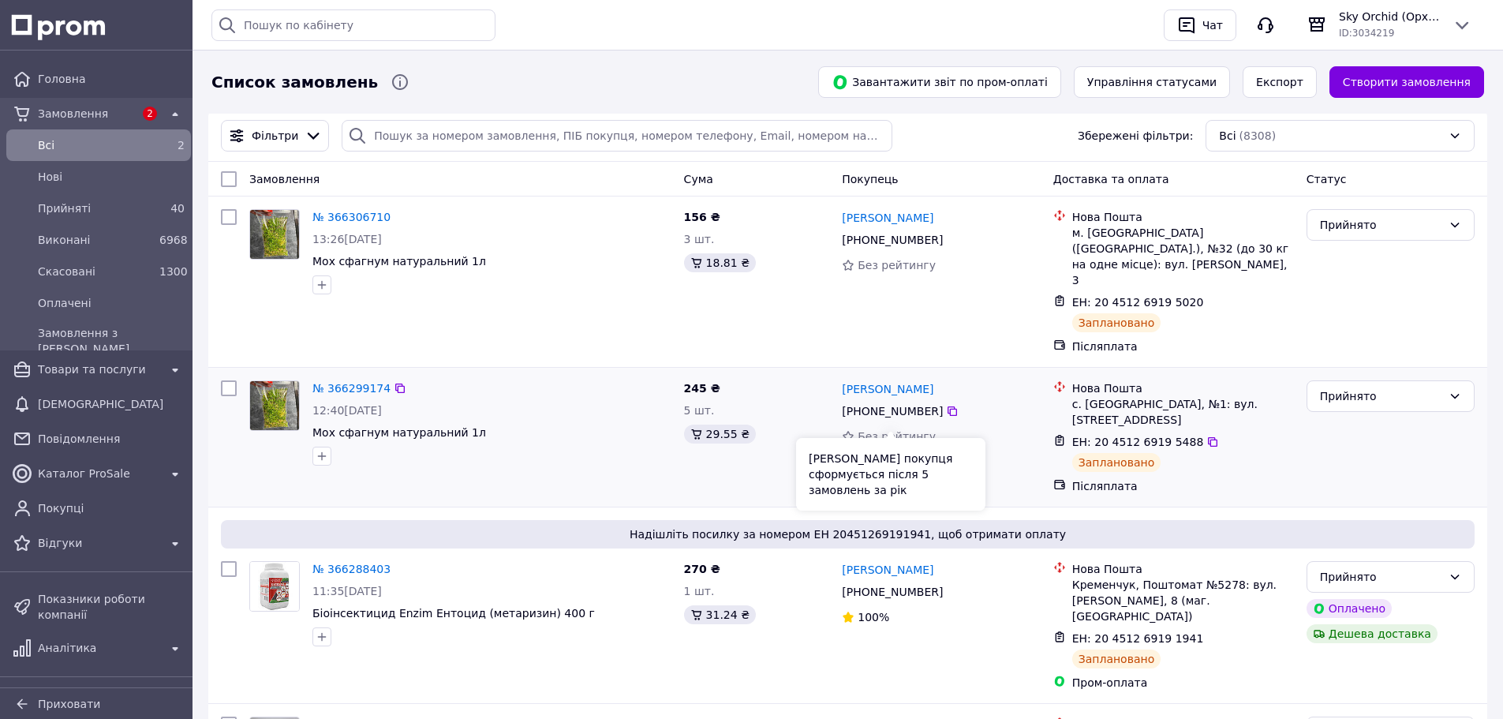
click at [1003, 464] on div "Іван Ткач +380 96 880 15 70 Без рейтингу" at bounding box center [941, 437] width 211 height 126
drag, startPoint x: 107, startPoint y: 231, endPoint x: 585, endPoint y: 282, distance: 480.9
click at [107, 231] on div "Виконані" at bounding box center [96, 240] width 122 height 22
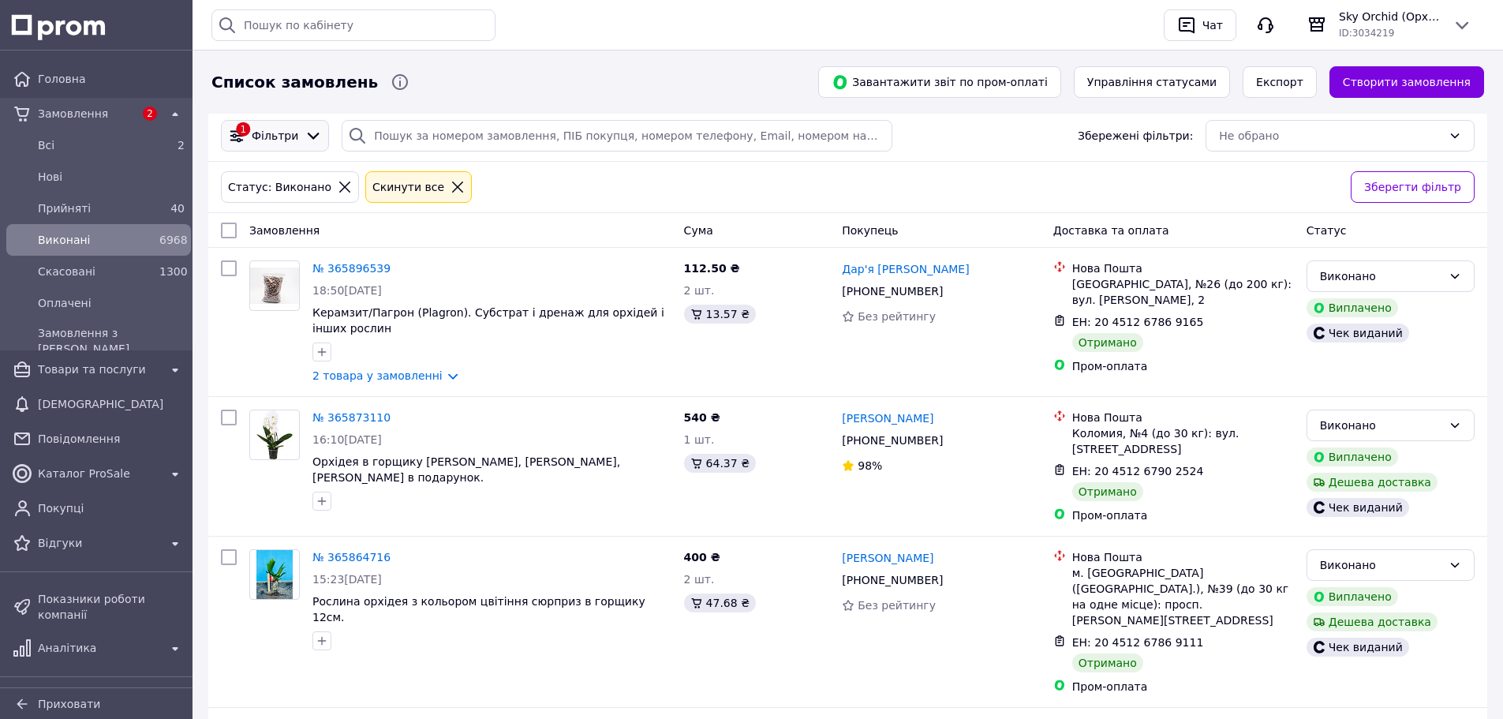
click at [270, 141] on span "Фільтри" at bounding box center [275, 136] width 47 height 16
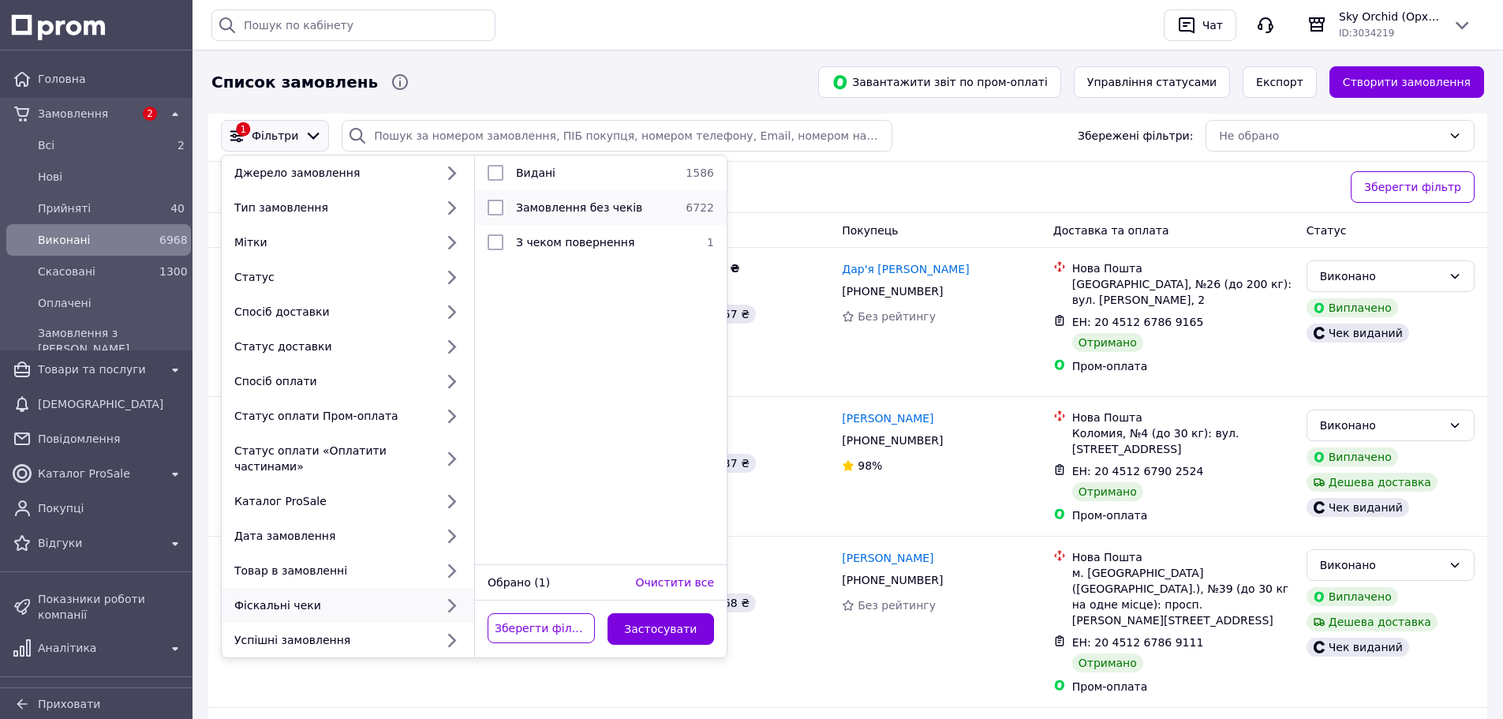
click at [531, 211] on span "Замовлення без чеків" at bounding box center [579, 207] width 126 height 13
checkbox input "true"
drag, startPoint x: 673, startPoint y: 616, endPoint x: 788, endPoint y: 568, distance: 124.9
click at [675, 614] on button "Застосувати" at bounding box center [661, 629] width 107 height 32
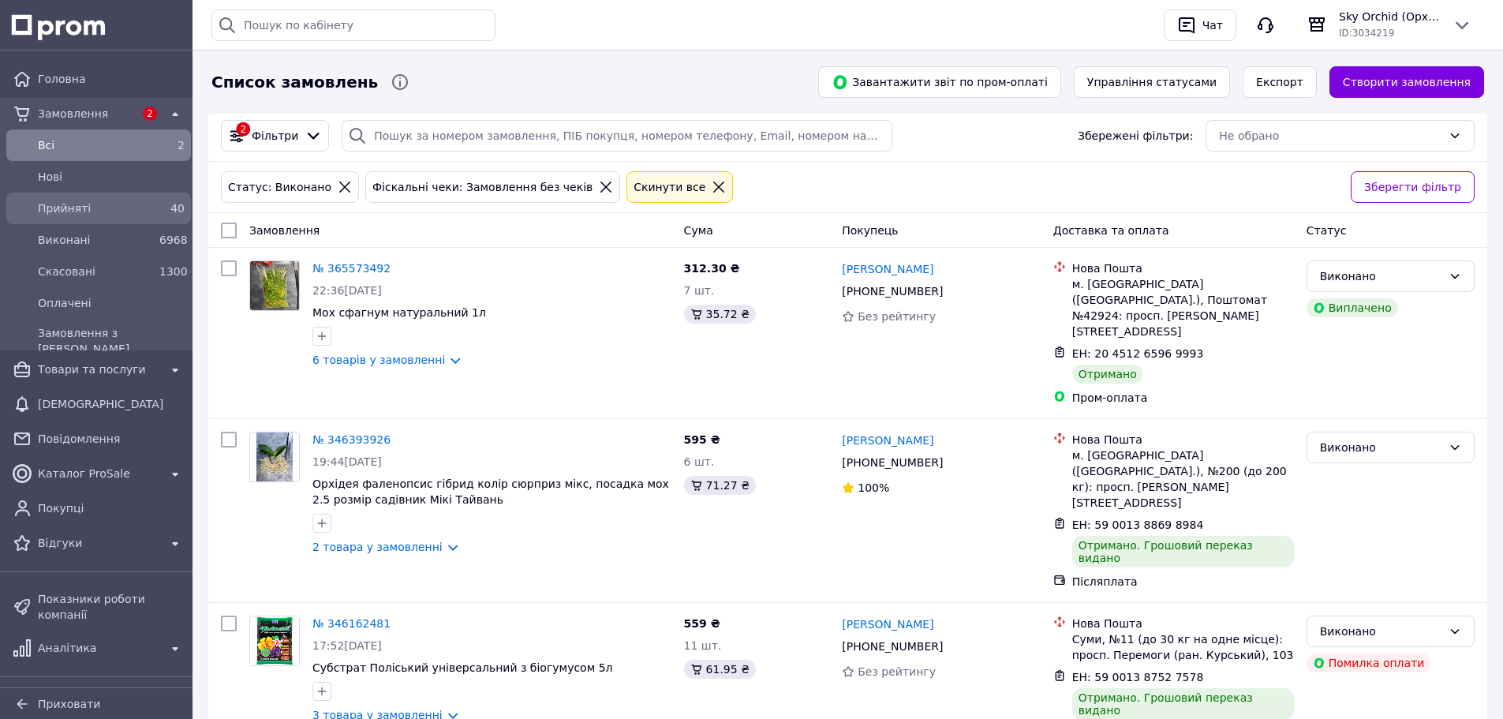
click at [129, 204] on span "Прийняті" at bounding box center [95, 208] width 115 height 16
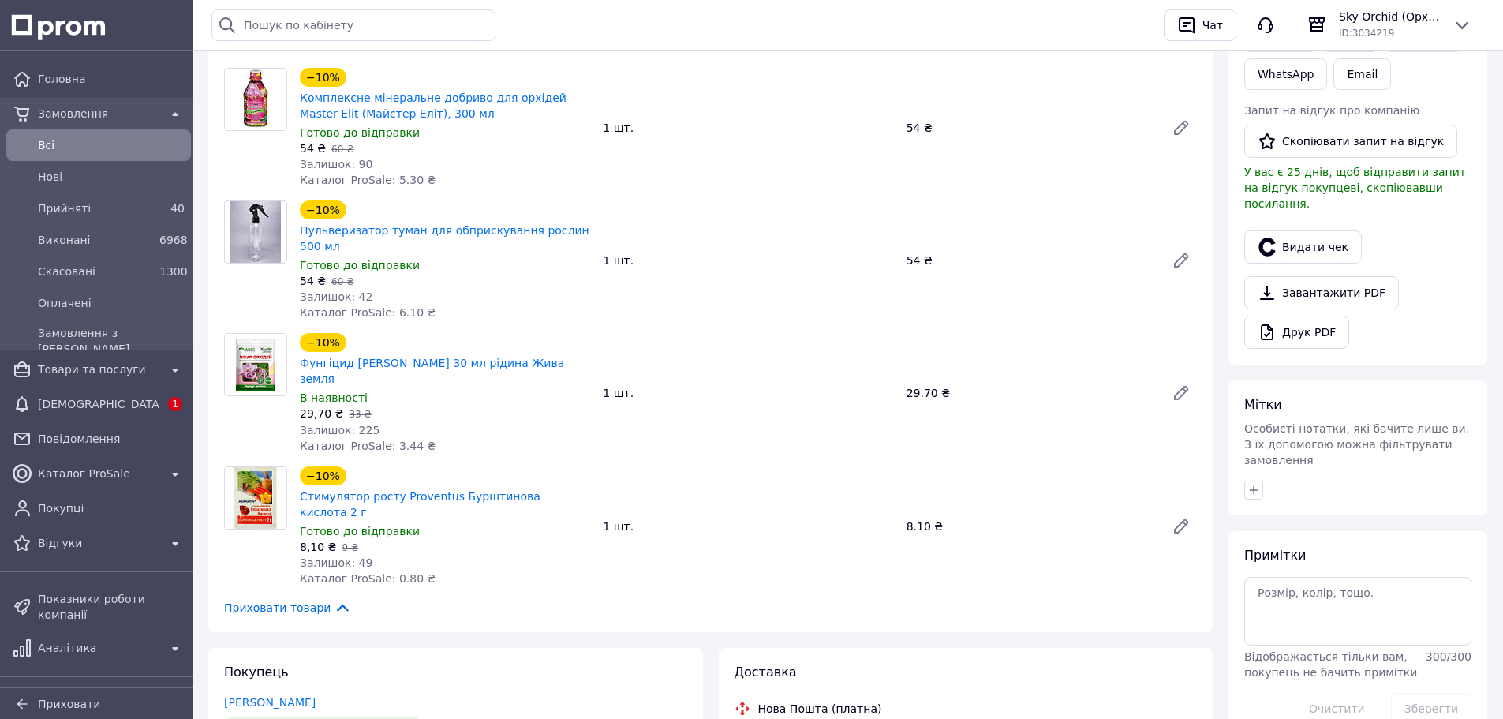
scroll to position [158, 0]
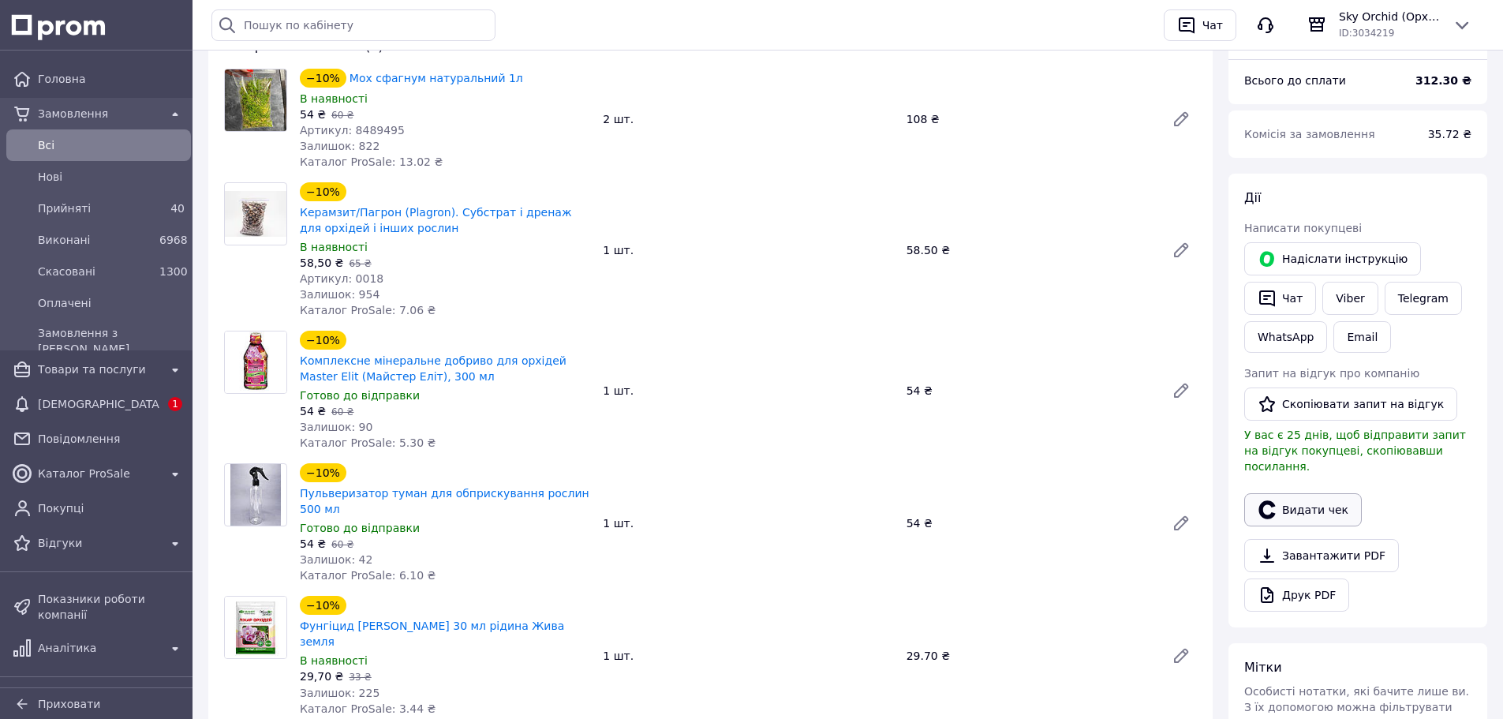
click at [1301, 493] on button "Видати чек" at bounding box center [1304, 509] width 118 height 33
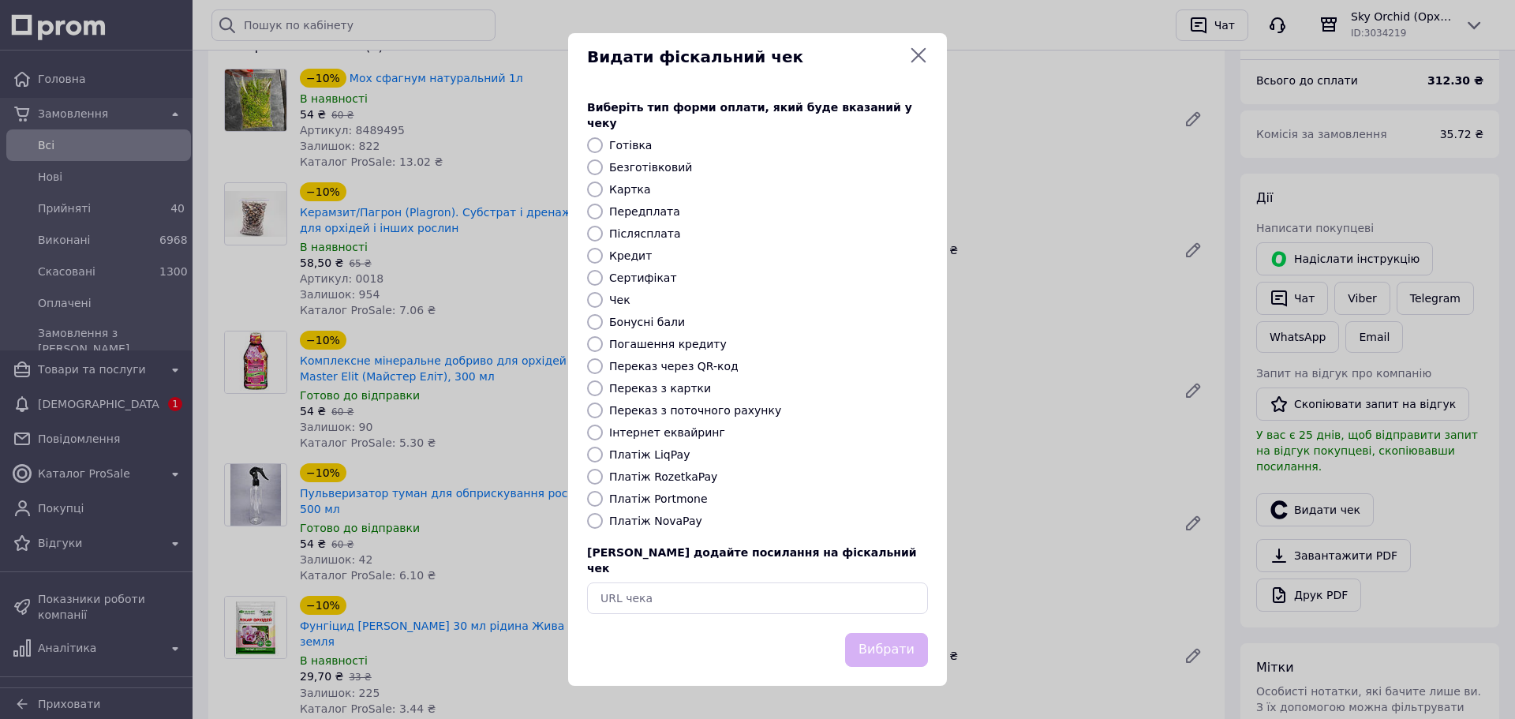
click at [650, 157] on div "Виберіть тип форми оплати, який буде вказаний у чеку Готівка Безготівковий Карт…" at bounding box center [757, 356] width 379 height 552
click at [648, 165] on label "Безготівковий" at bounding box center [650, 167] width 83 height 13
click at [603, 165] on input "Безготівковий" at bounding box center [595, 167] width 16 height 16
radio input "true"
click at [912, 636] on button "Вибрати" at bounding box center [886, 650] width 83 height 34
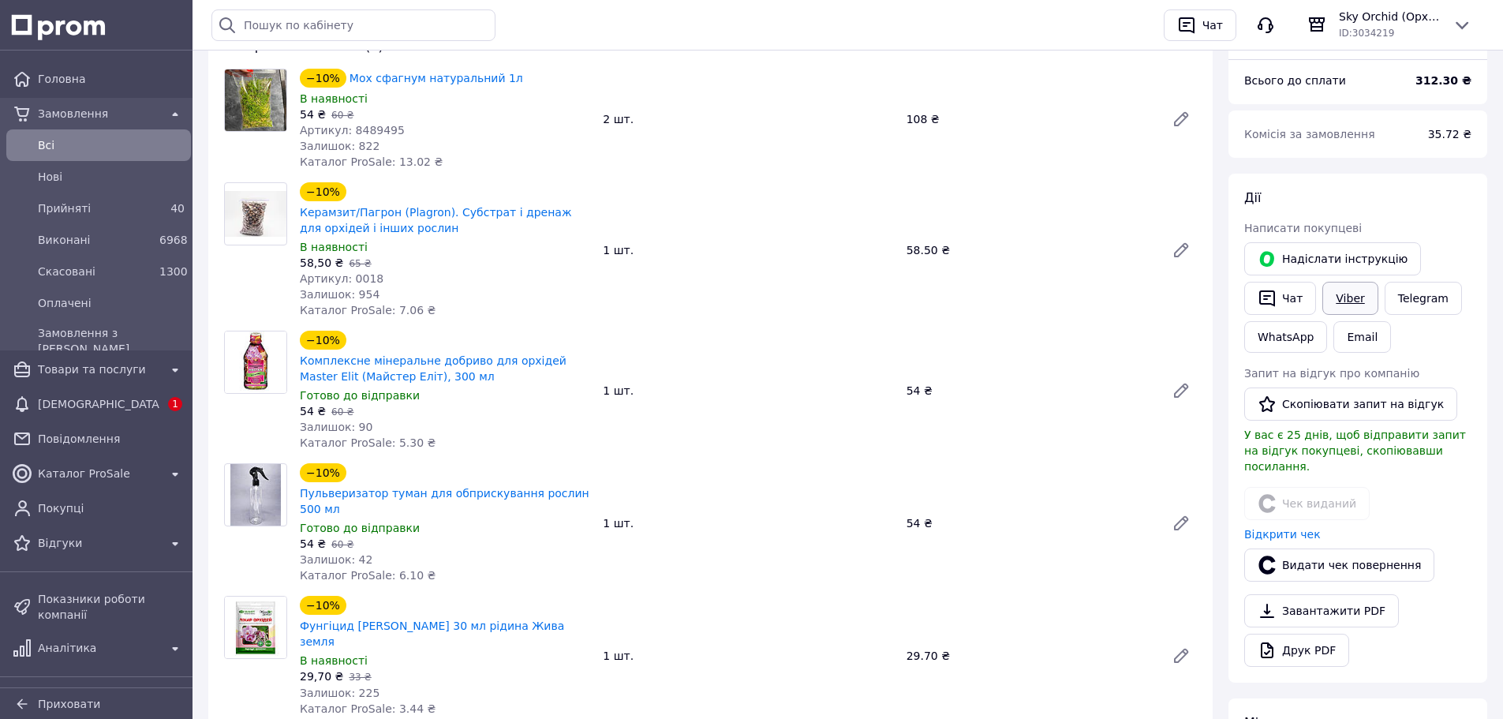
click at [1339, 293] on link "Viber" at bounding box center [1350, 298] width 55 height 33
click at [1368, 410] on button "Скопіювати запит на відгук" at bounding box center [1351, 404] width 213 height 33
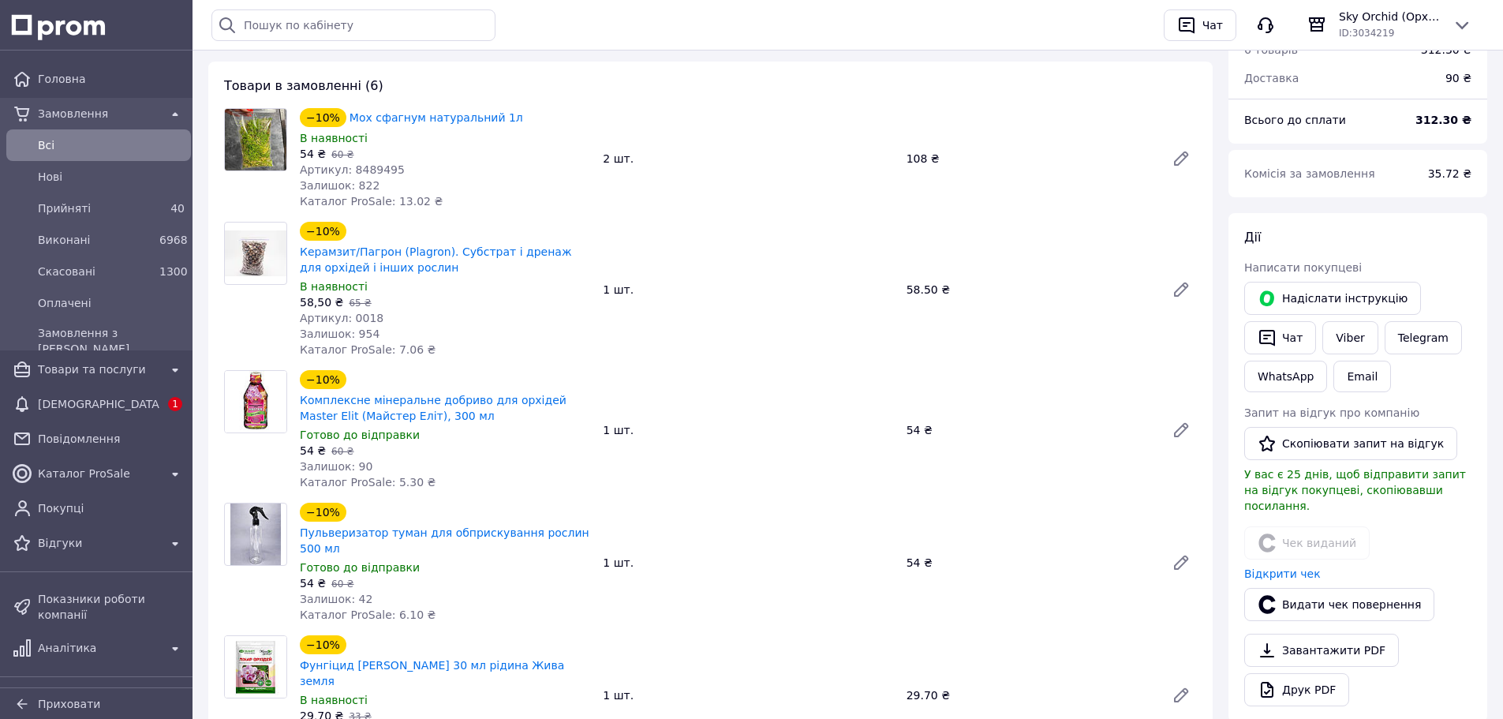
scroll to position [237, 0]
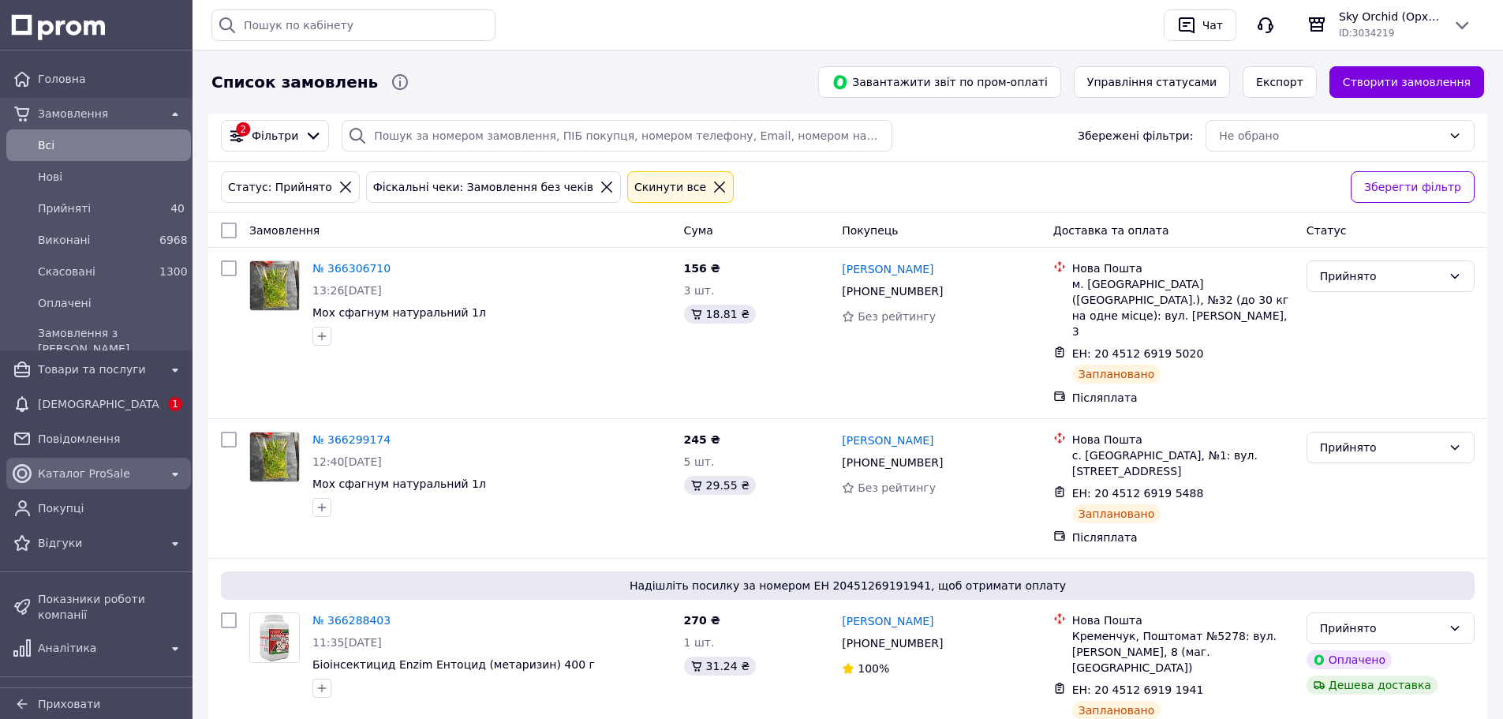
drag, startPoint x: 113, startPoint y: 410, endPoint x: 127, endPoint y: 410, distance: 14.2
click at [113, 410] on span "[DEMOGRAPHIC_DATA]" at bounding box center [99, 404] width 122 height 16
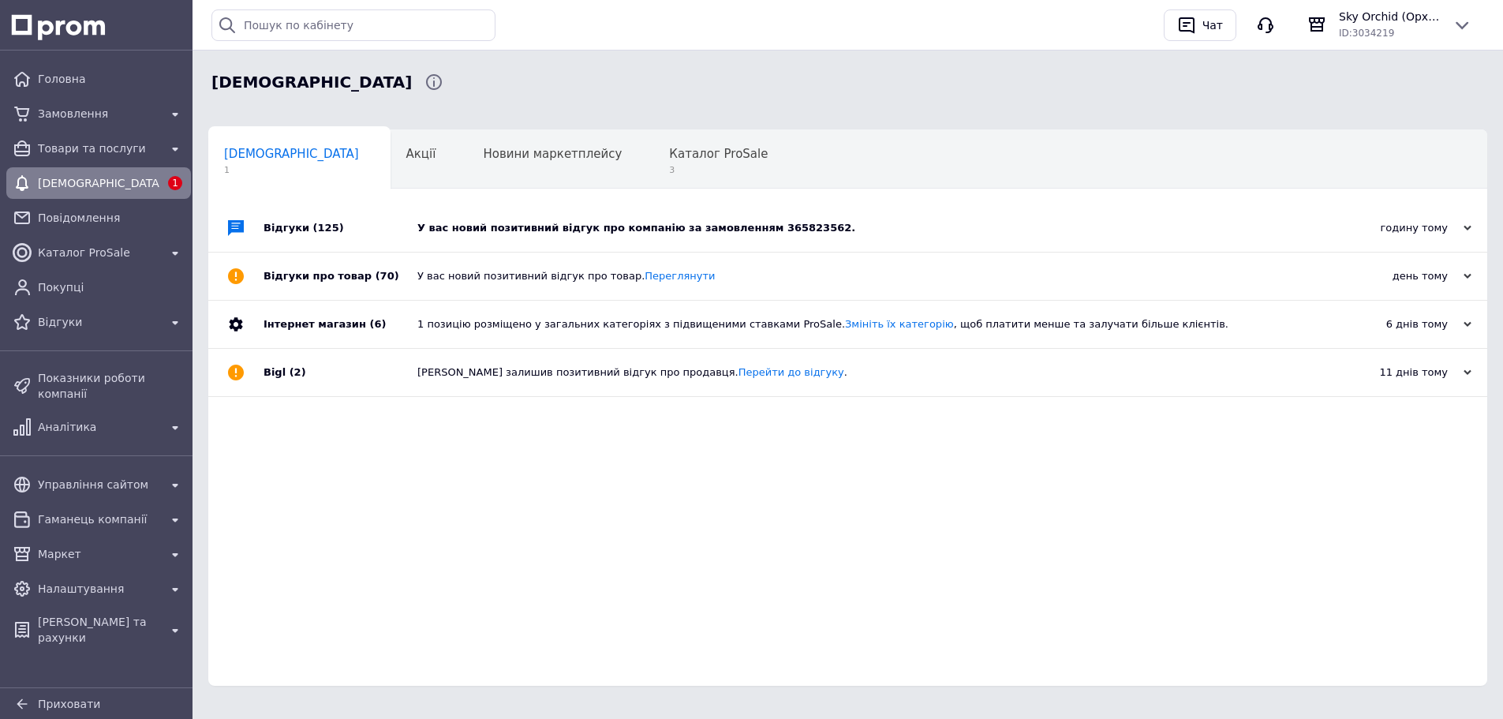
click at [536, 234] on div "У вас новий позитивний відгук про компанію за замовленням 365823562." at bounding box center [865, 228] width 897 height 14
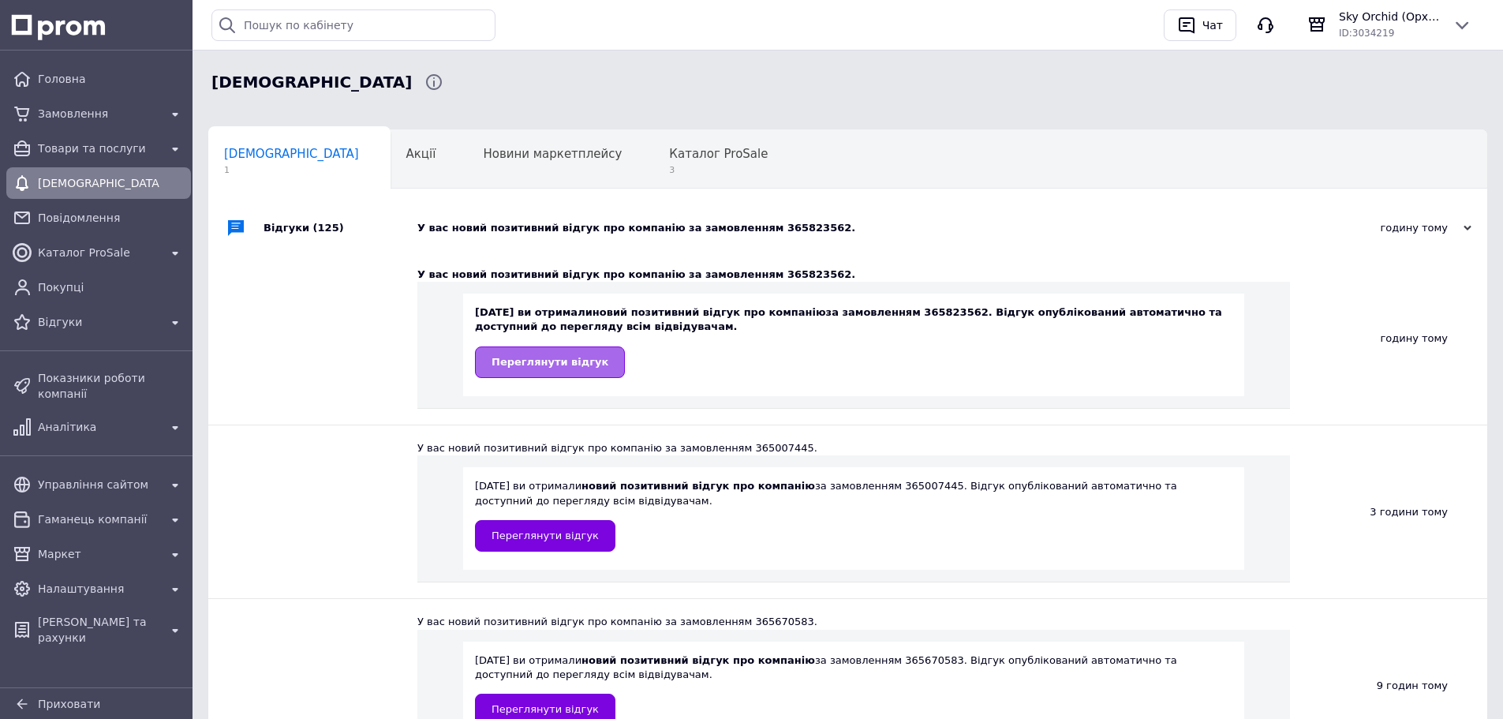
click at [563, 358] on span "Переглянути відгук" at bounding box center [550, 362] width 117 height 12
click at [669, 147] on span "Каталог ProSale" at bounding box center [718, 154] width 99 height 14
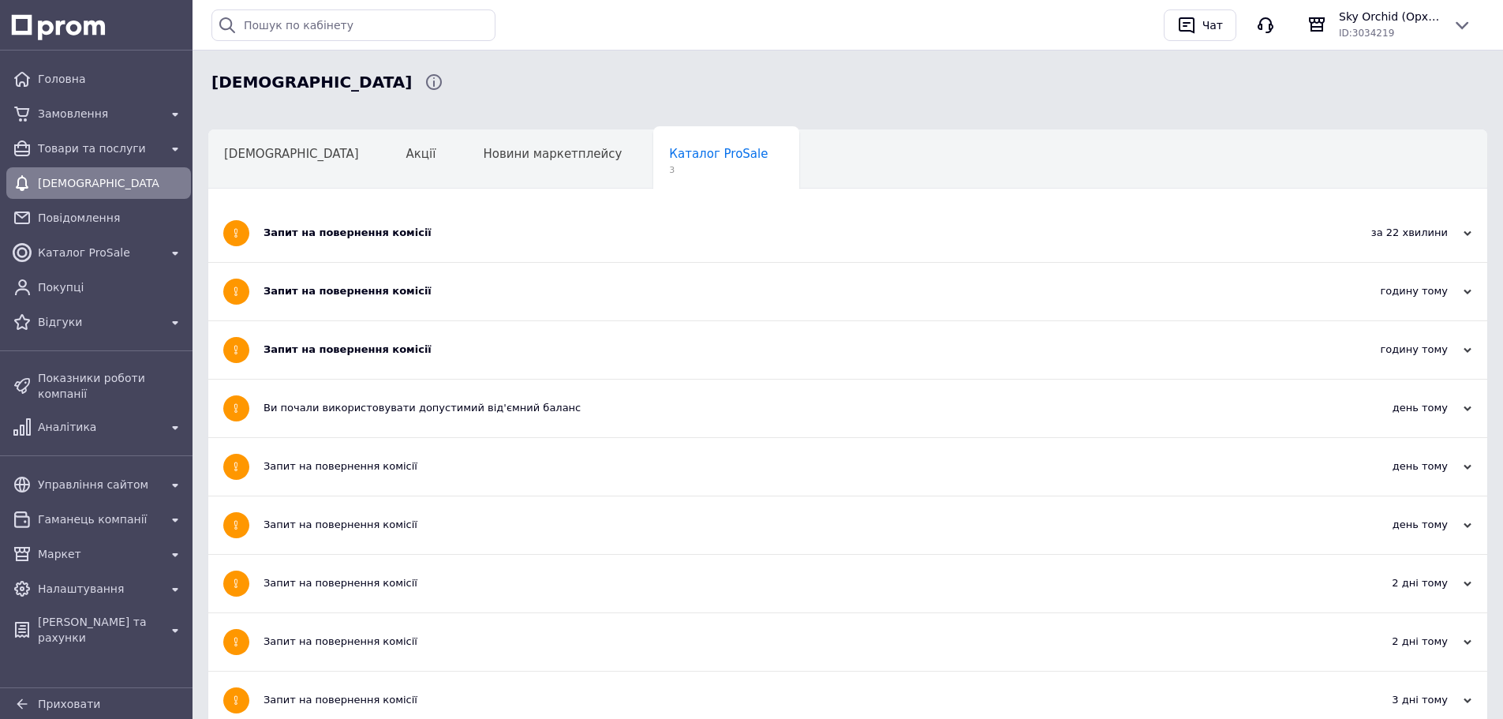
click at [496, 331] on div "Запит на повернення комісії" at bounding box center [789, 350] width 1050 height 58
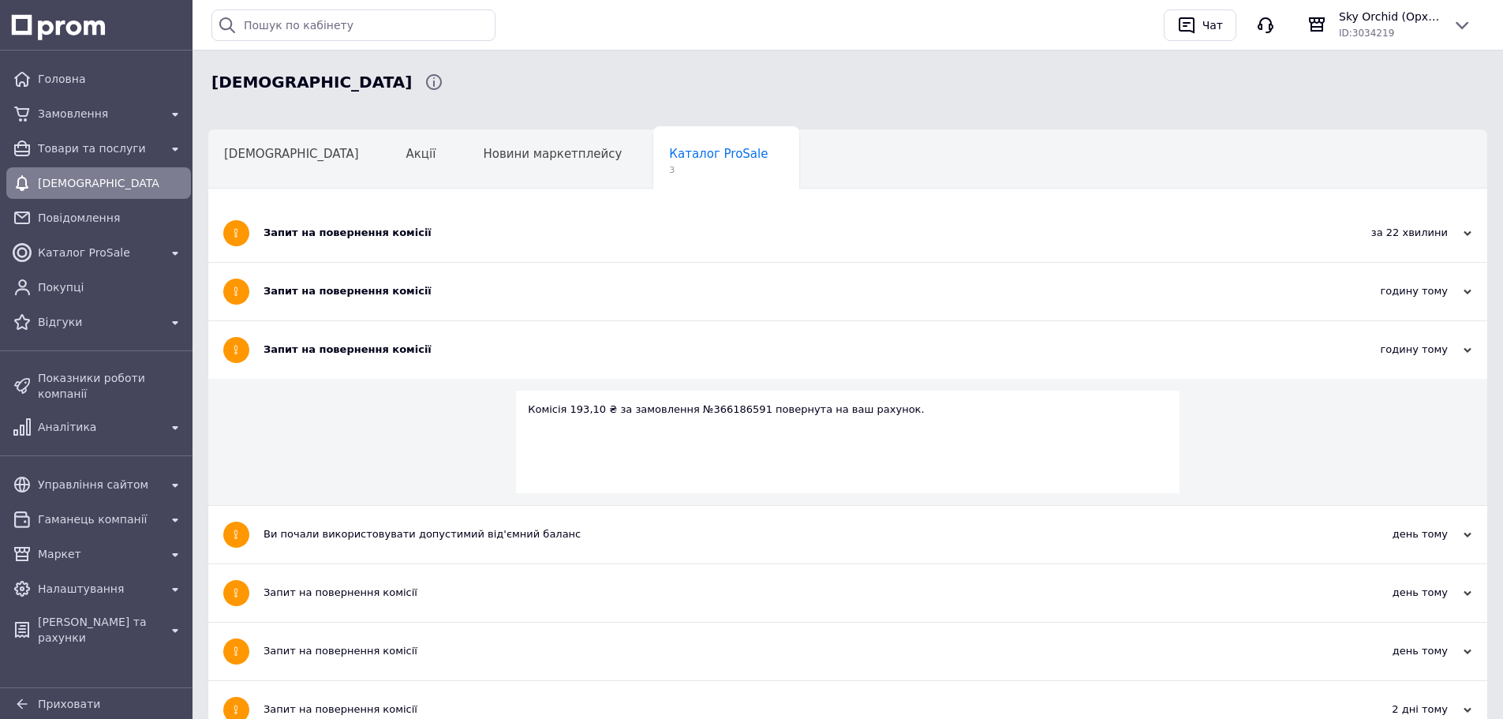
drag, startPoint x: 482, startPoint y: 289, endPoint x: 466, endPoint y: 235, distance: 55.9
click at [482, 286] on div "Запит на повернення комісії" at bounding box center [789, 291] width 1050 height 14
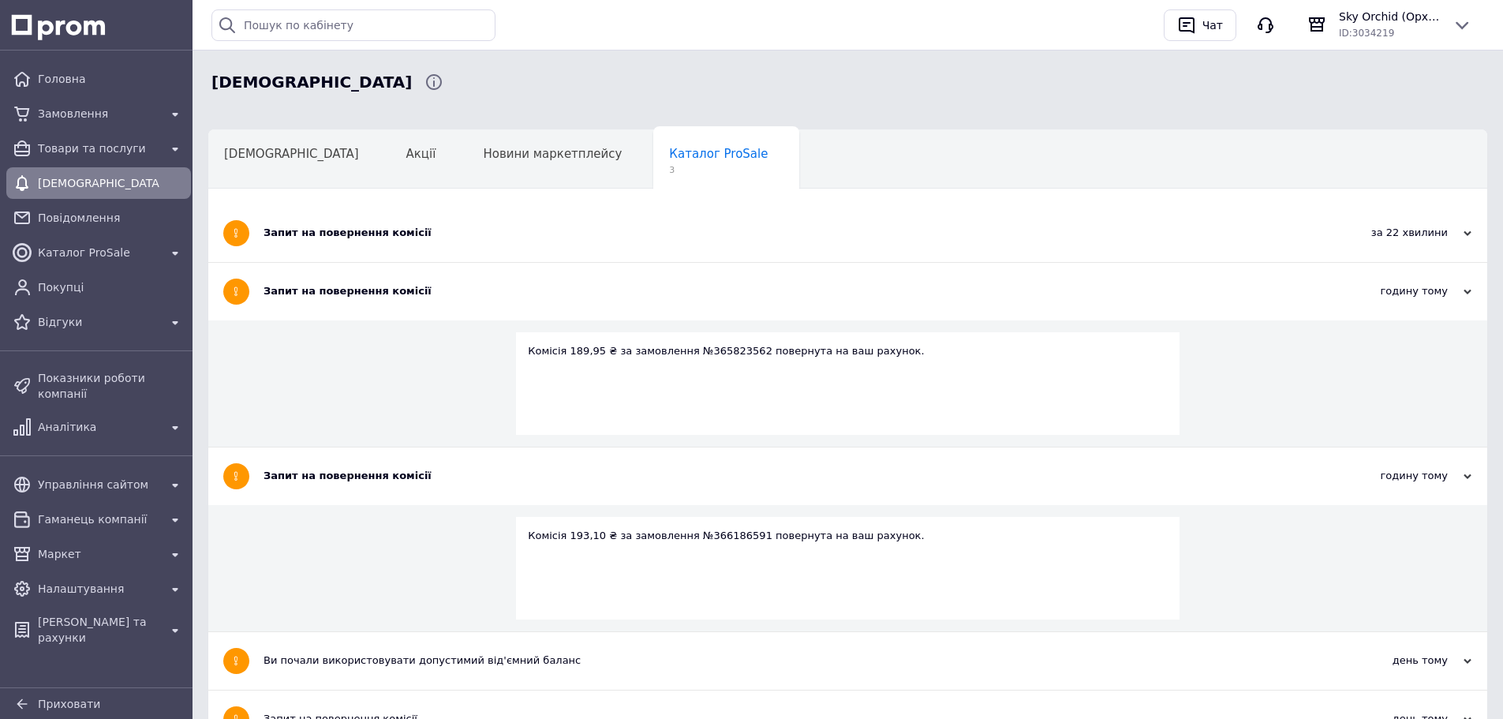
click at [466, 234] on div "Запит на повернення комісії" at bounding box center [789, 233] width 1050 height 14
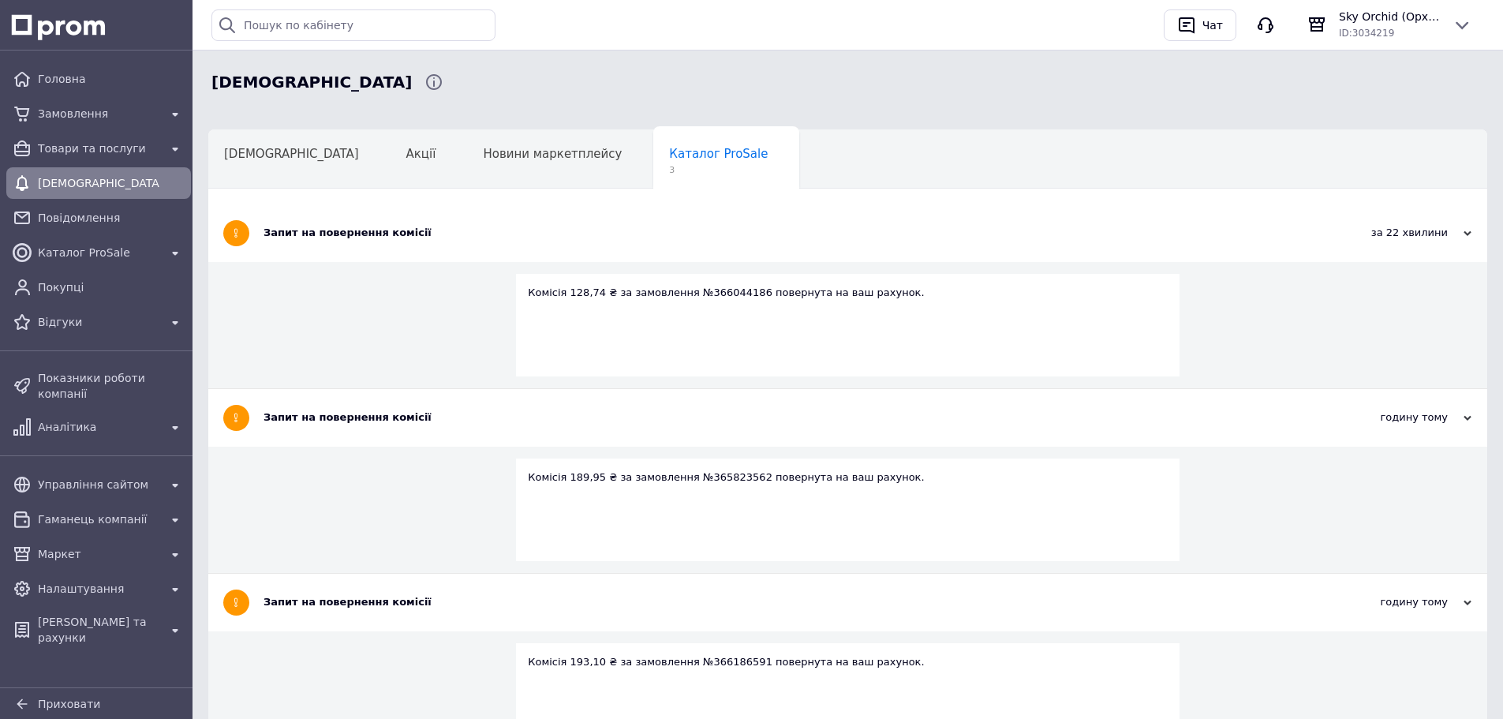
drag, startPoint x: 64, startPoint y: 76, endPoint x: 489, endPoint y: 169, distance: 435.5
click at [65, 76] on span "Головна" at bounding box center [111, 79] width 147 height 16
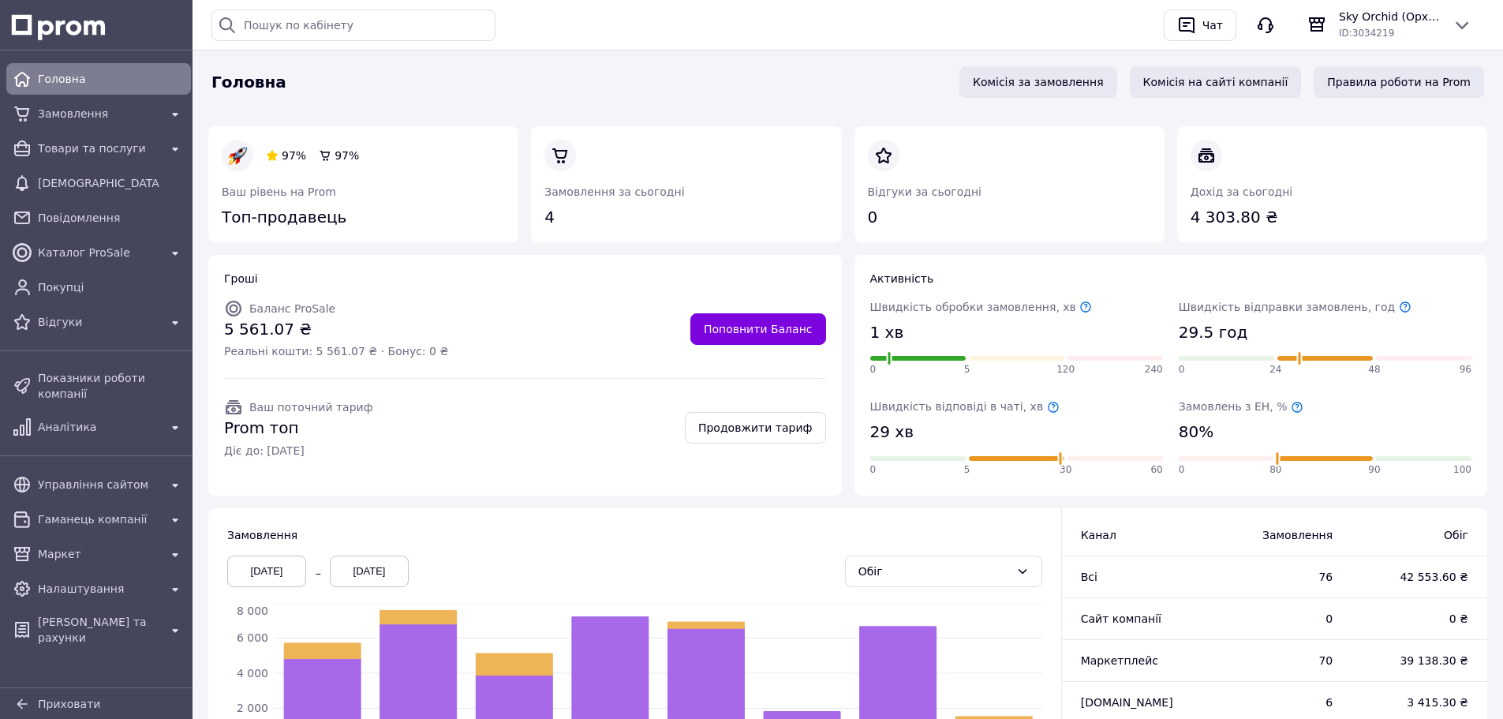
click at [1175, 331] on div "Швидкість відправки замовлень, год 29.5 год 0 24 48 96" at bounding box center [1325, 340] width 309 height 100
click at [1196, 329] on span "29.5 год" at bounding box center [1213, 332] width 69 height 23
click at [1297, 327] on div "Швидкість відправки замовлень, год 29.5 год 0 24 48 96" at bounding box center [1325, 339] width 293 height 81
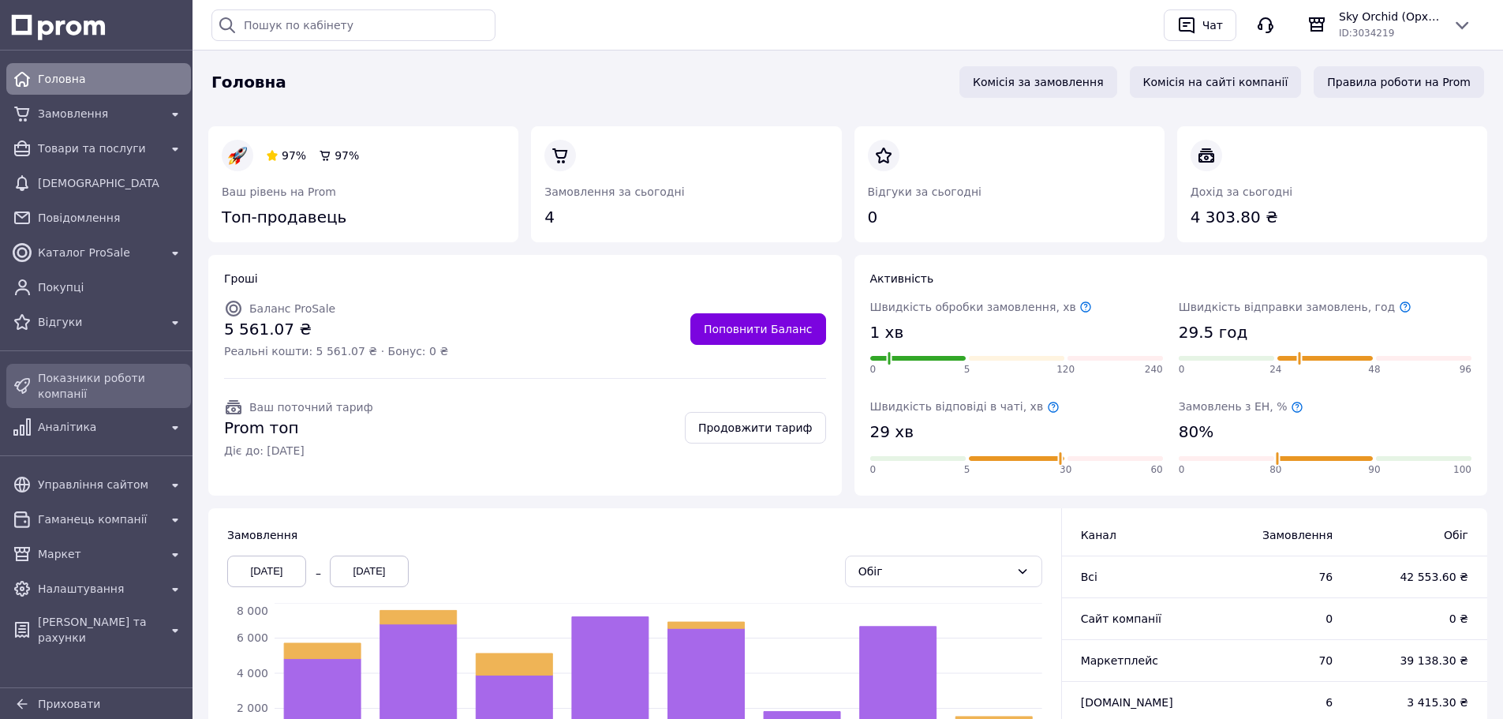
click at [142, 367] on div "Показники роботи компанії" at bounding box center [98, 386] width 178 height 38
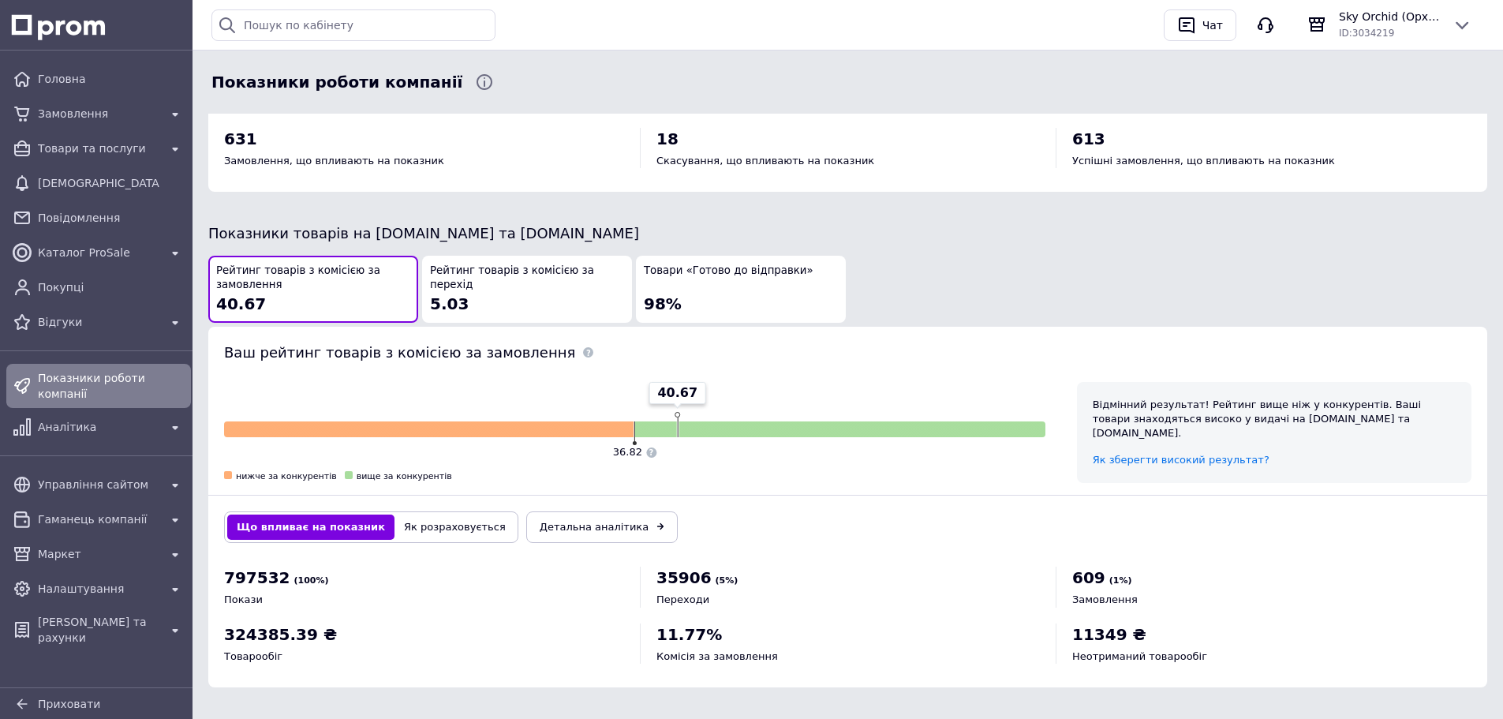
scroll to position [763, 0]
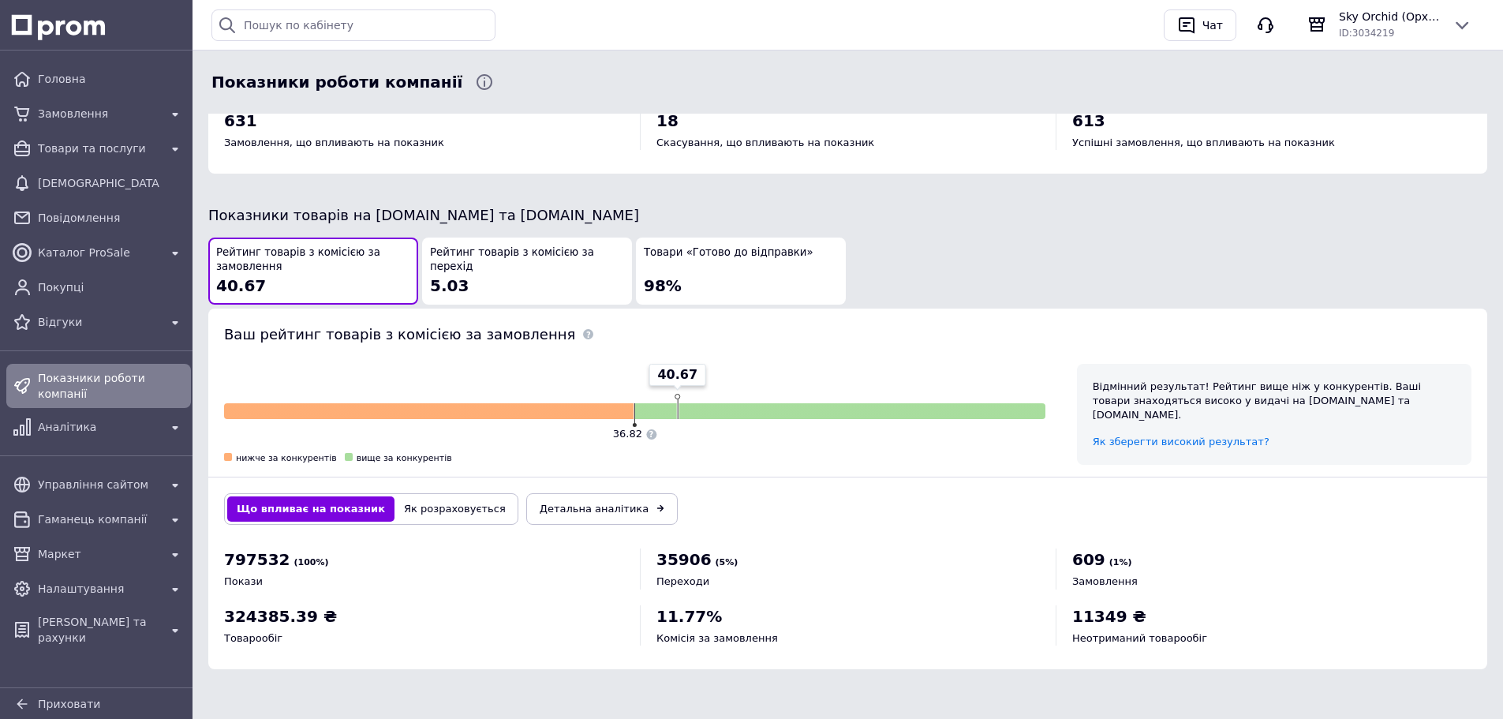
click at [479, 284] on button "Рейтинг товарів з комісією за перехід 5.03" at bounding box center [527, 271] width 210 height 67
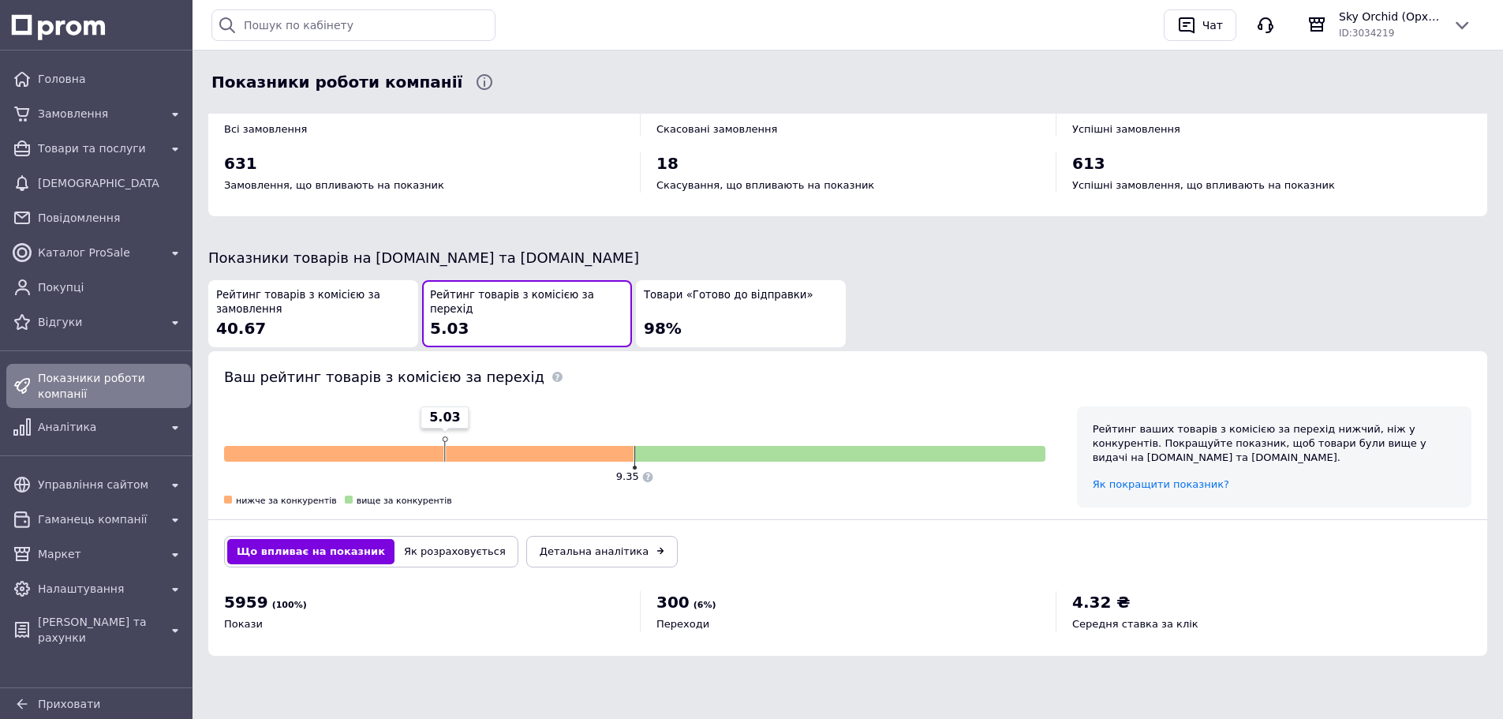
scroll to position [707, 0]
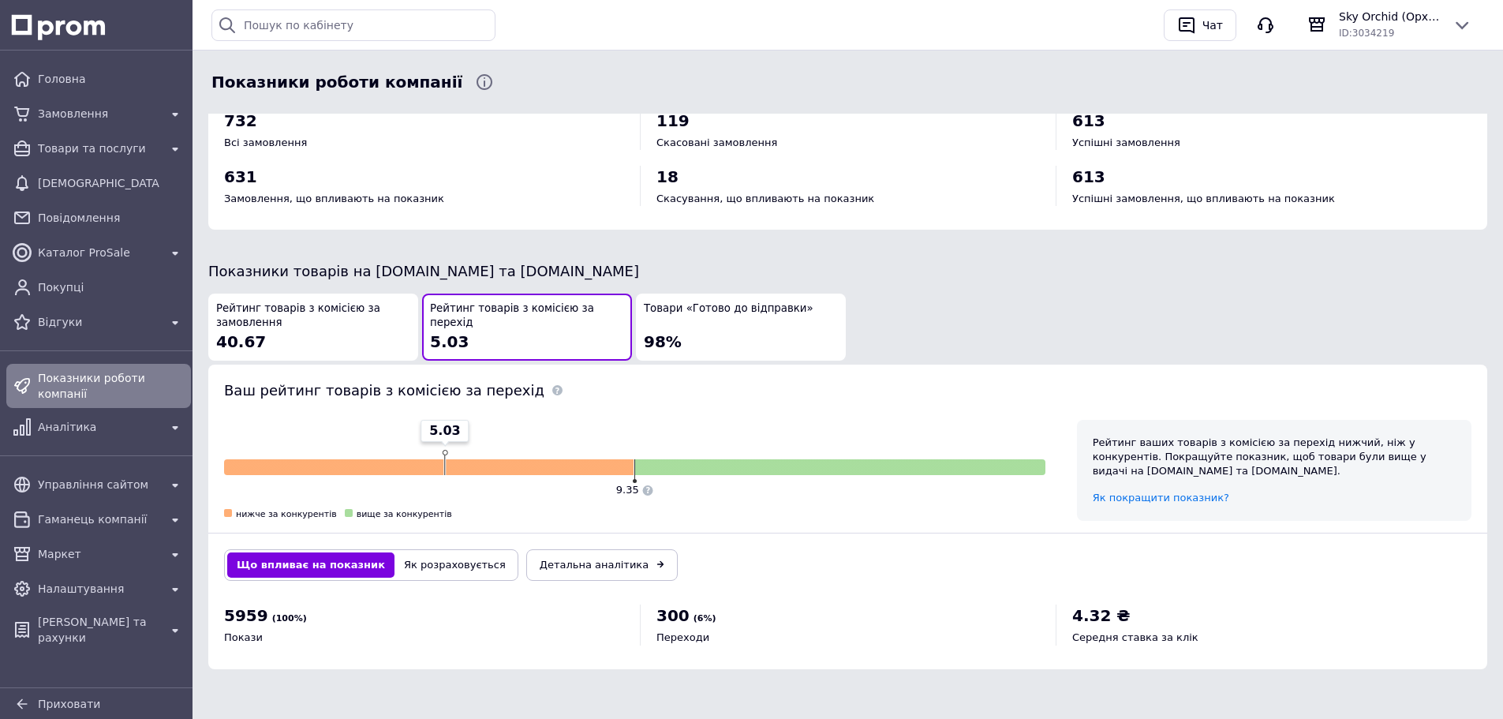
click at [951, 291] on div "Рейтинг товарів з комісією за замовлення 40.67 Рейтинг товарів з комісією за пе…" at bounding box center [848, 326] width 1283 height 71
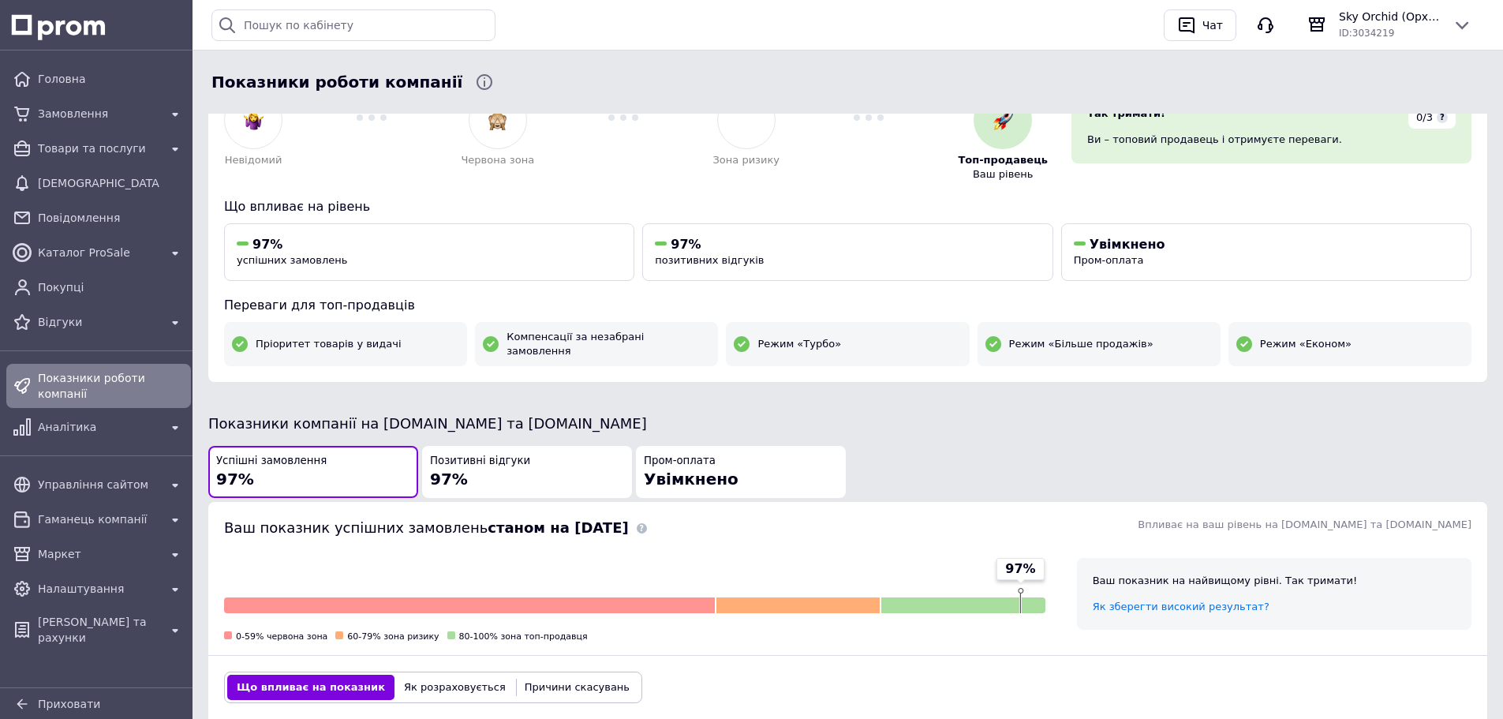
scroll to position [0, 0]
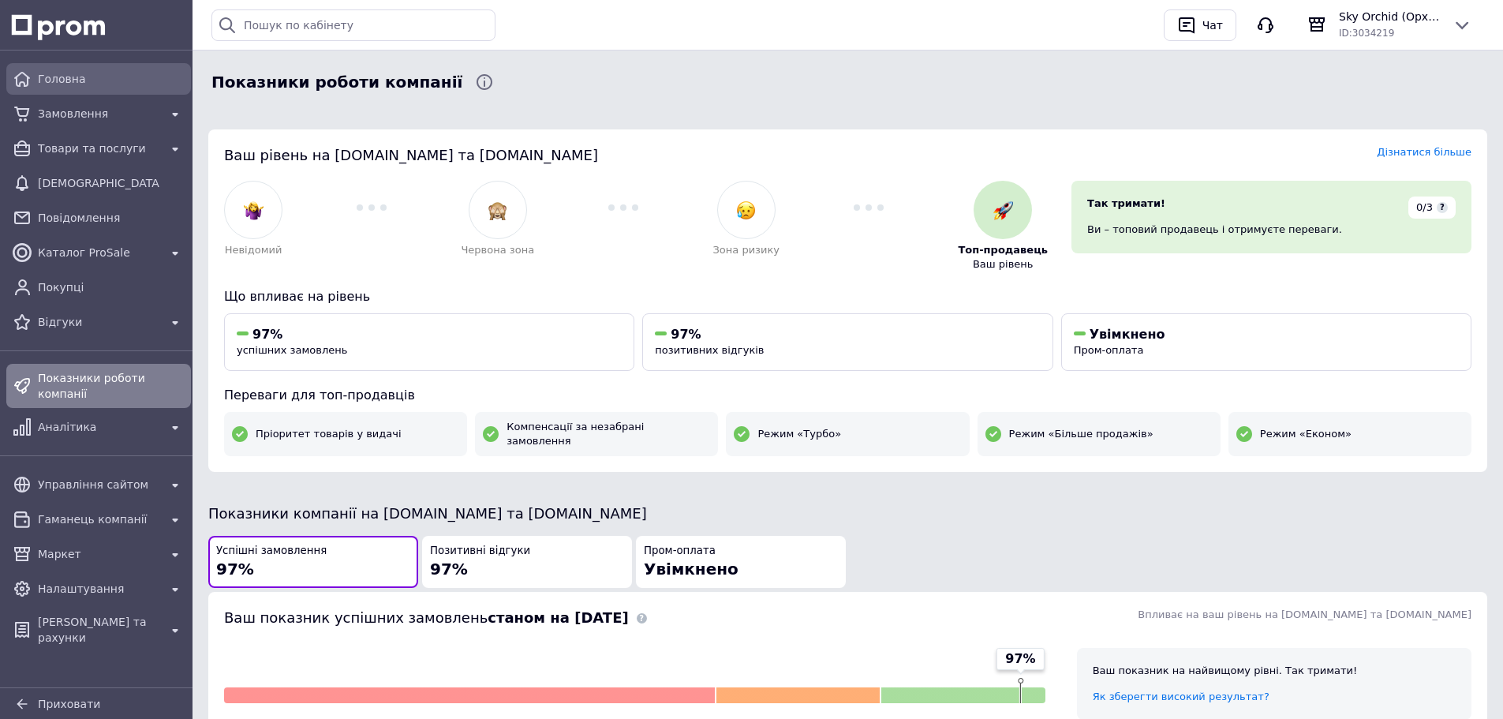
drag, startPoint x: 120, startPoint y: 83, endPoint x: 90, endPoint y: 92, distance: 31.2
click at [120, 82] on span "Головна" at bounding box center [111, 79] width 147 height 16
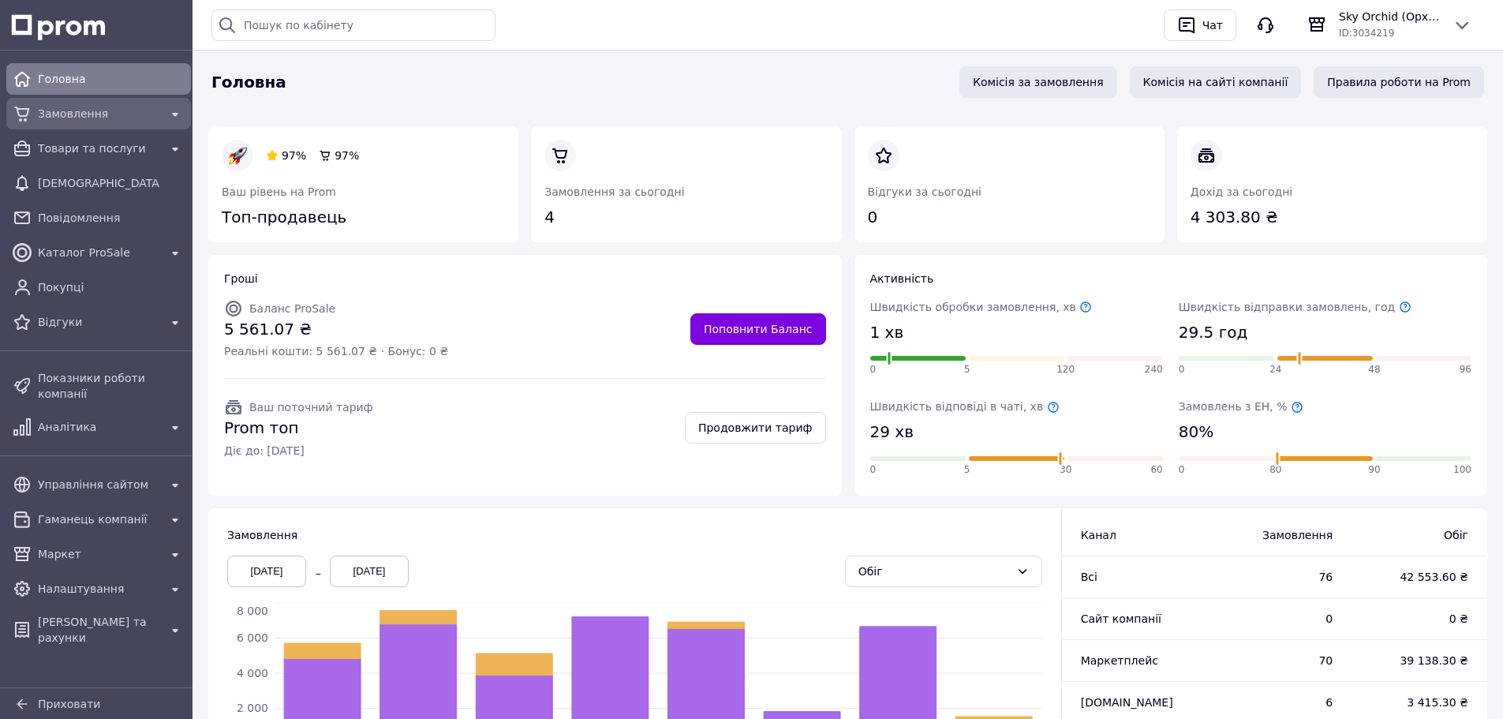
click at [112, 123] on div "Замовлення" at bounding box center [99, 114] width 128 height 22
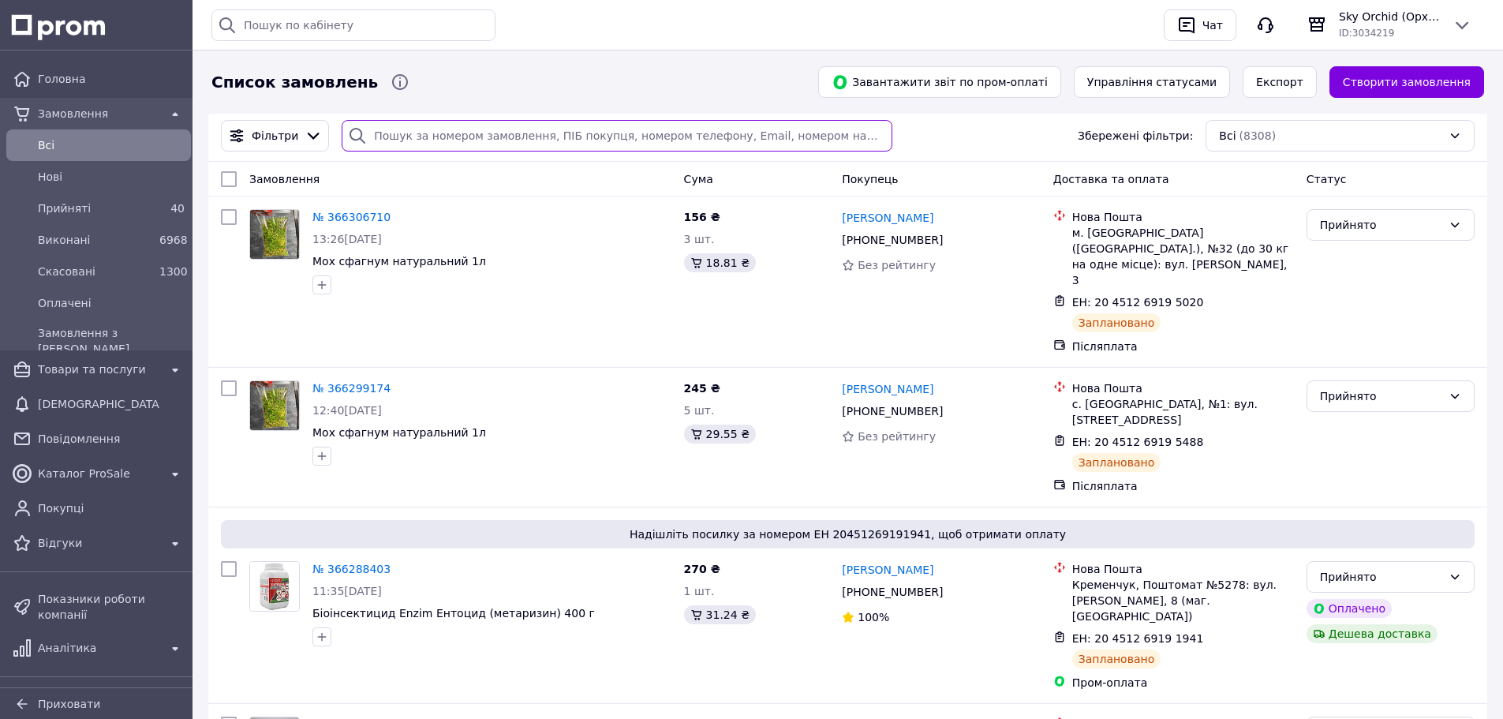
drag, startPoint x: 450, startPoint y: 125, endPoint x: 479, endPoint y: 115, distance: 31.0
click at [450, 125] on input "search" at bounding box center [617, 136] width 550 height 32
drag, startPoint x: 571, startPoint y: 221, endPoint x: 537, endPoint y: 170, distance: 60.4
click at [571, 220] on div "№ 366306710" at bounding box center [492, 217] width 362 height 19
click at [478, 137] on input "search" at bounding box center [617, 136] width 550 height 32
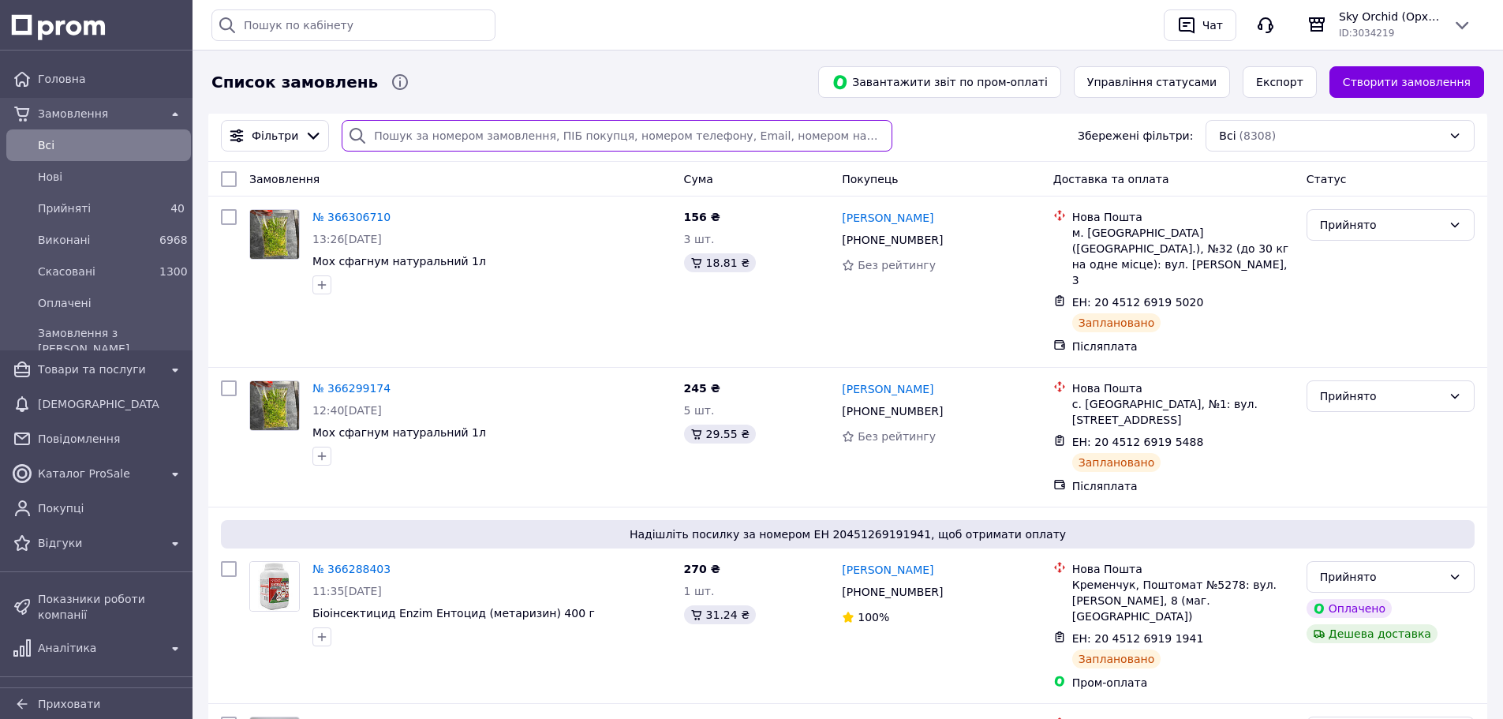
click at [491, 127] on input "search" at bounding box center [617, 136] width 550 height 32
paste input "[PHONE_NUMBER]"
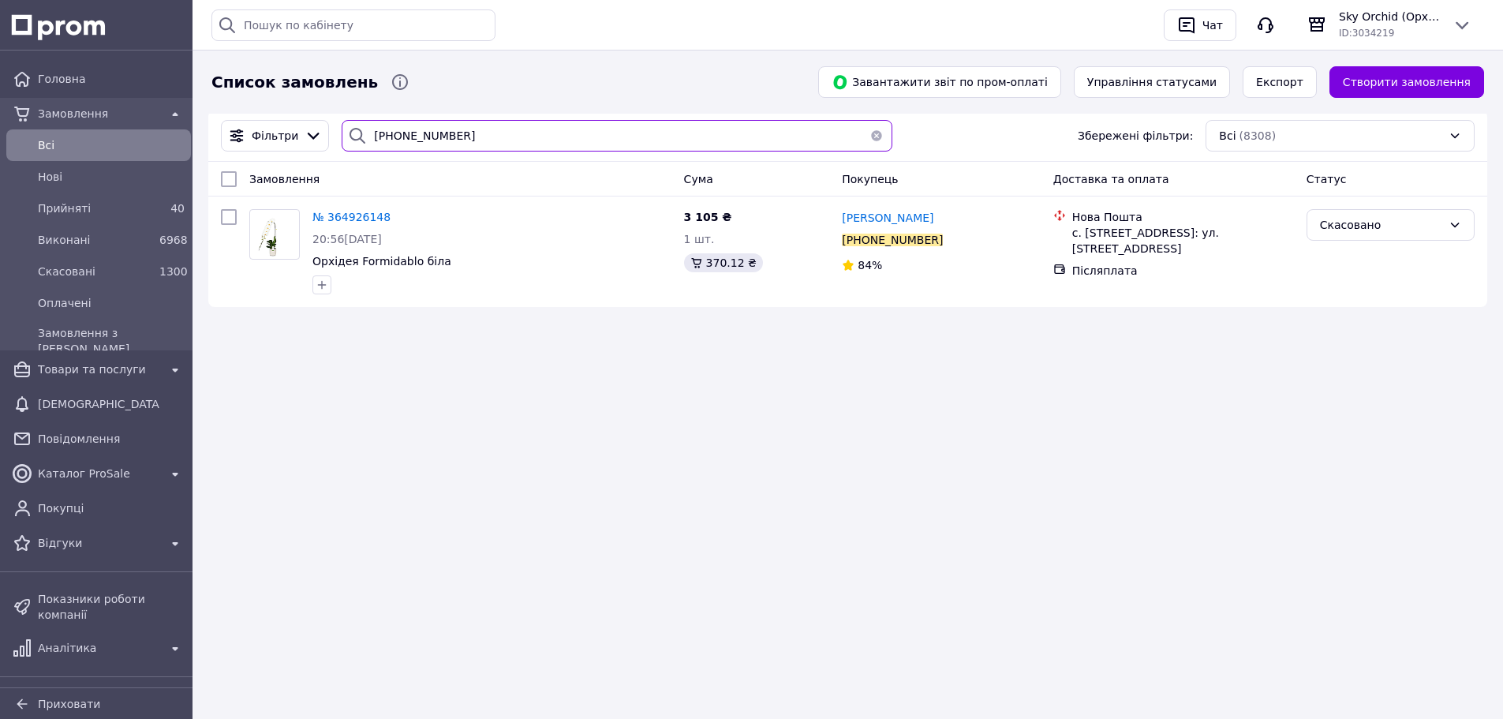
type input "[PHONE_NUMBER]"
